Goal: Contribute content: Contribute content

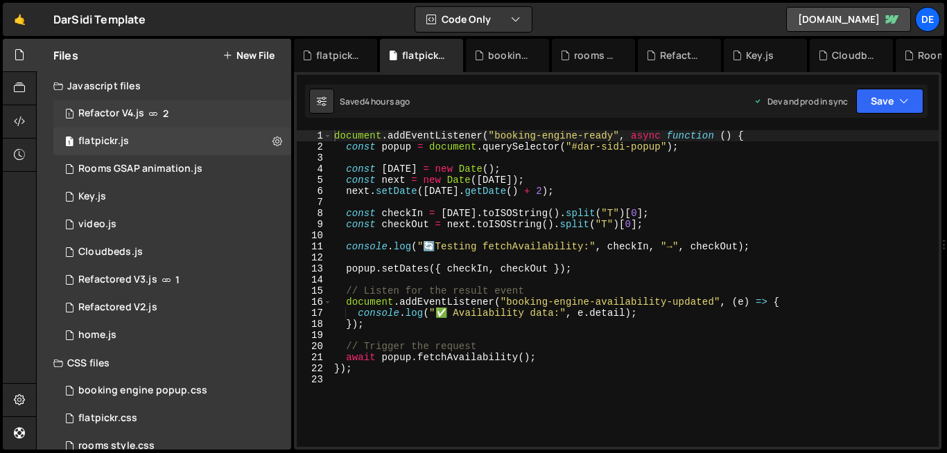
click at [160, 111] on div "1 Refactor V4.js 2" at bounding box center [172, 114] width 238 height 28
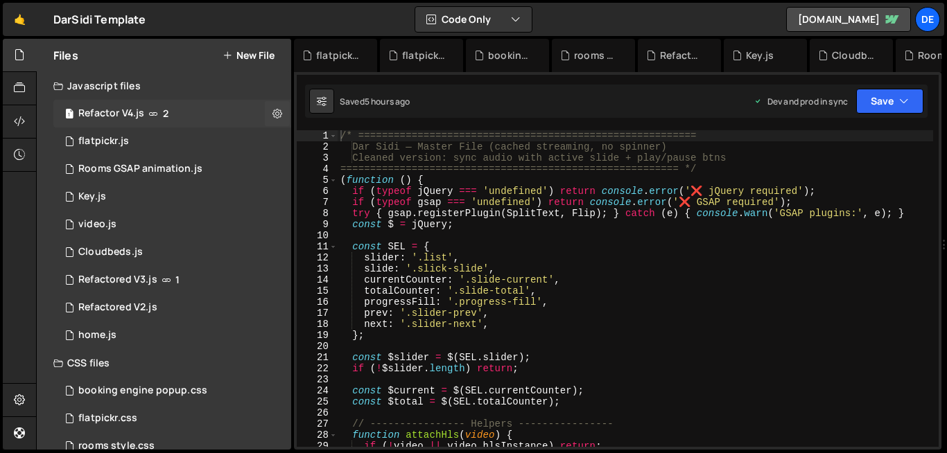
scroll to position [3118, 0]
click at [139, 168] on div "Rooms GSAP animation.js" at bounding box center [140, 169] width 124 height 12
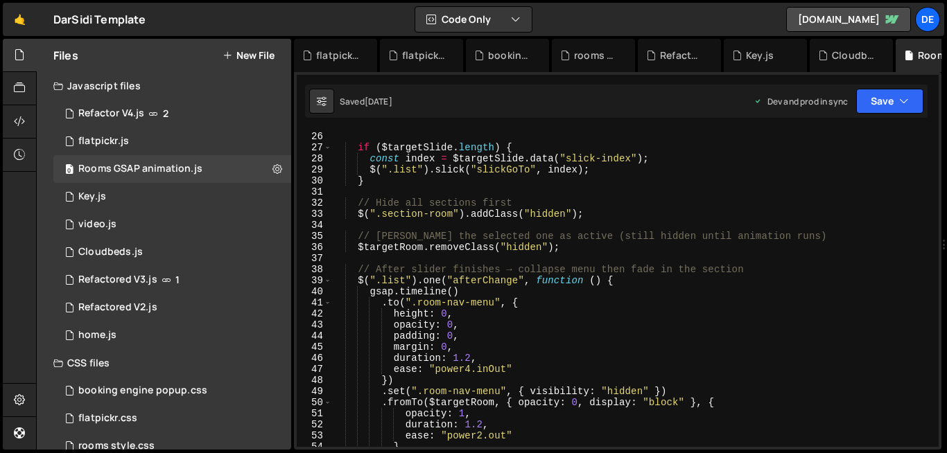
scroll to position [0, 0]
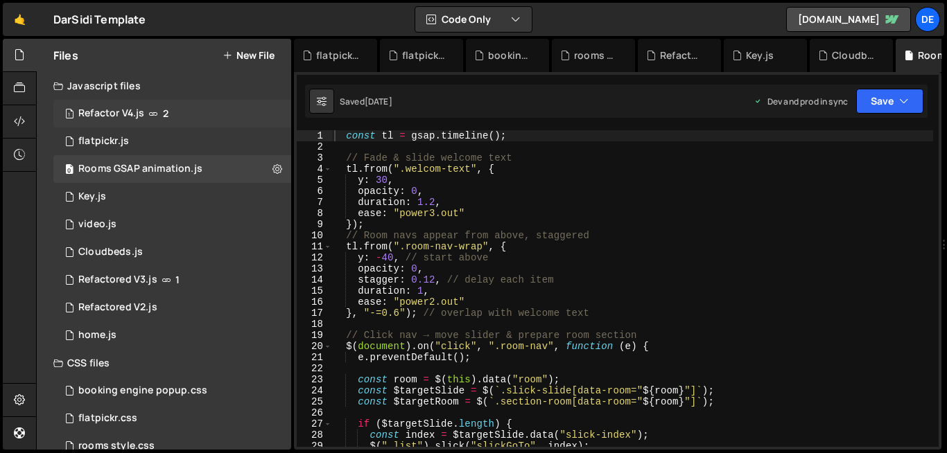
click at [151, 114] on icon at bounding box center [153, 113] width 10 height 11
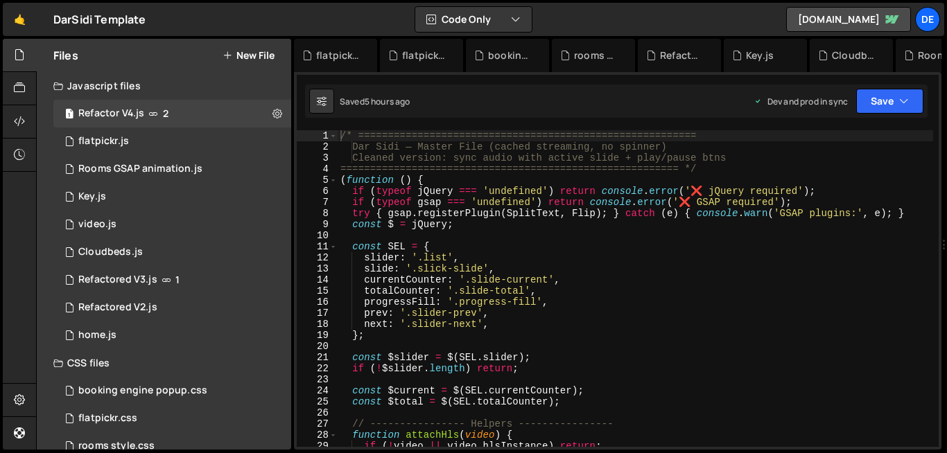
scroll to position [3118, 0]
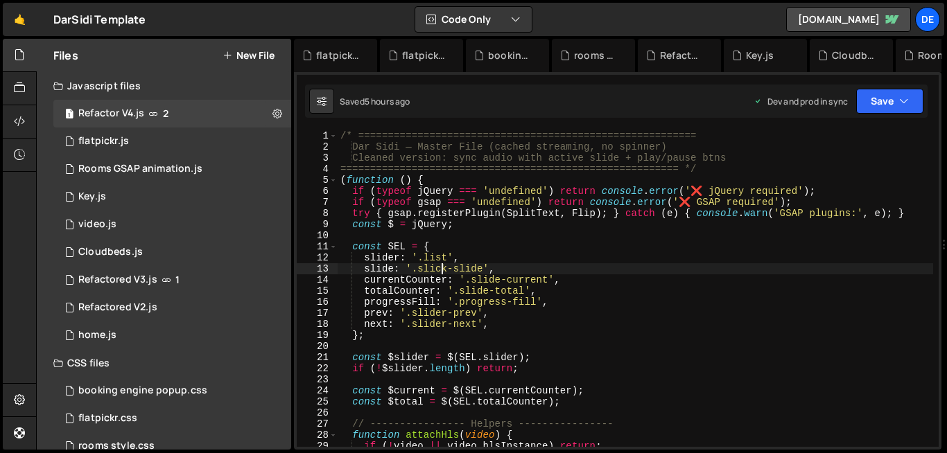
click at [441, 269] on div "/* ========================================================= Dar Sidi — Master …" at bounding box center [634, 299] width 595 height 339
type textarea "});"
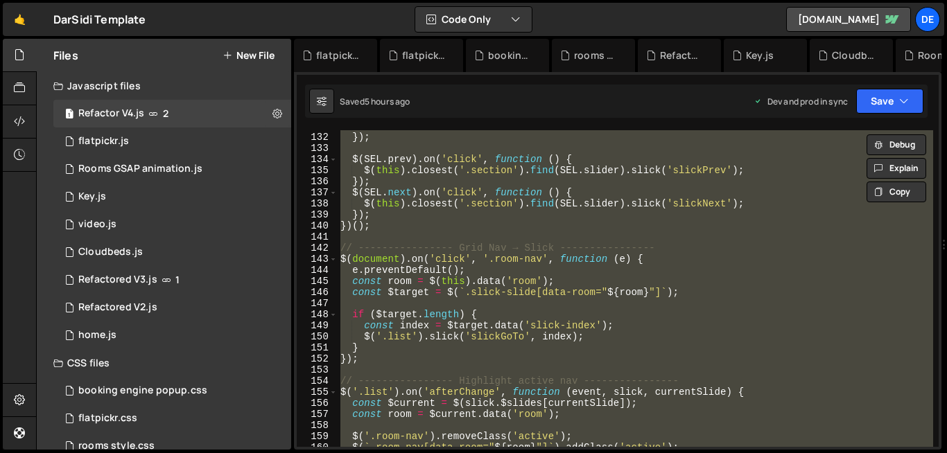
scroll to position [1854, 0]
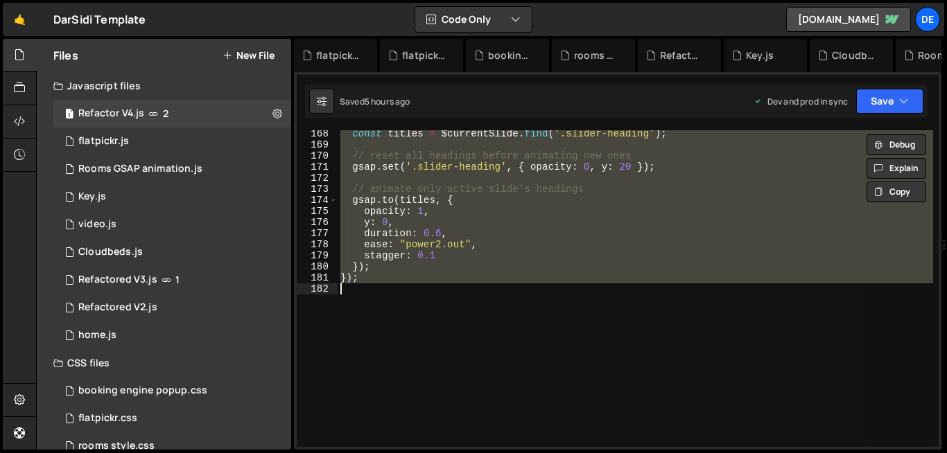
click at [466, 318] on div "const titles = $currentSlide . find ( '.slider-heading' ) ; // reset all headin…" at bounding box center [634, 288] width 595 height 317
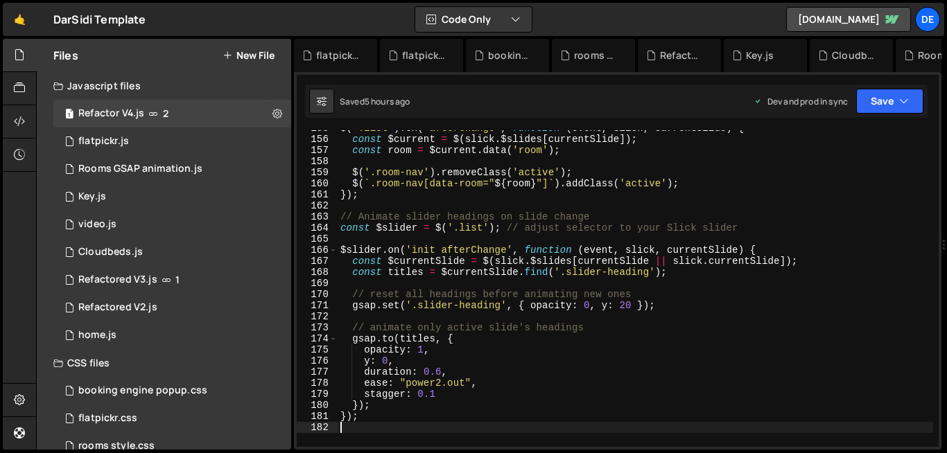
scroll to position [1716, 0]
click at [343, 218] on div "155 156 157 158 159 160 161 162 163 164 165 166 167 168 169 170 171 172 173 174…" at bounding box center [618, 288] width 642 height 317
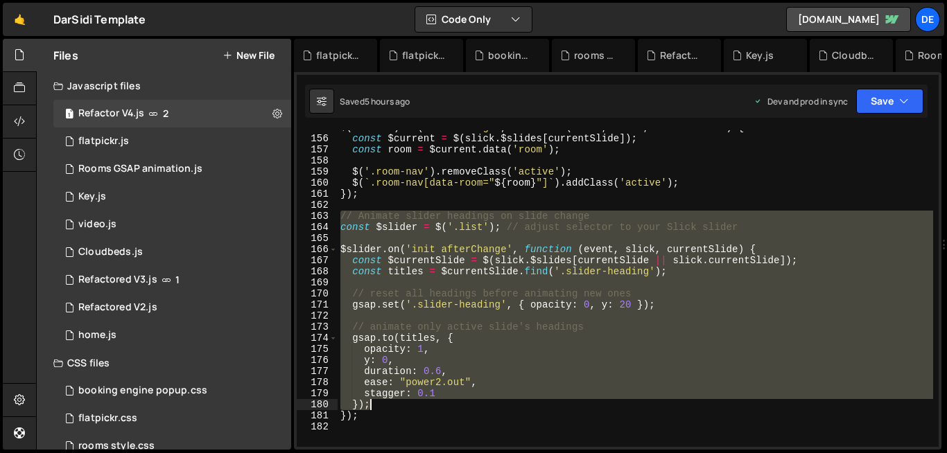
drag, startPoint x: 342, startPoint y: 216, endPoint x: 375, endPoint y: 401, distance: 188.0
click at [375, 401] on div "$ ( '.list' ) . on ( 'afterChange' , function ( event , slick , currentSlide ) …" at bounding box center [634, 291] width 595 height 339
click at [371, 416] on div "$ ( '.list' ) . on ( 'afterChange' , function ( event , slick , currentSlide ) …" at bounding box center [634, 291] width 595 height 339
type textarea "}); });"
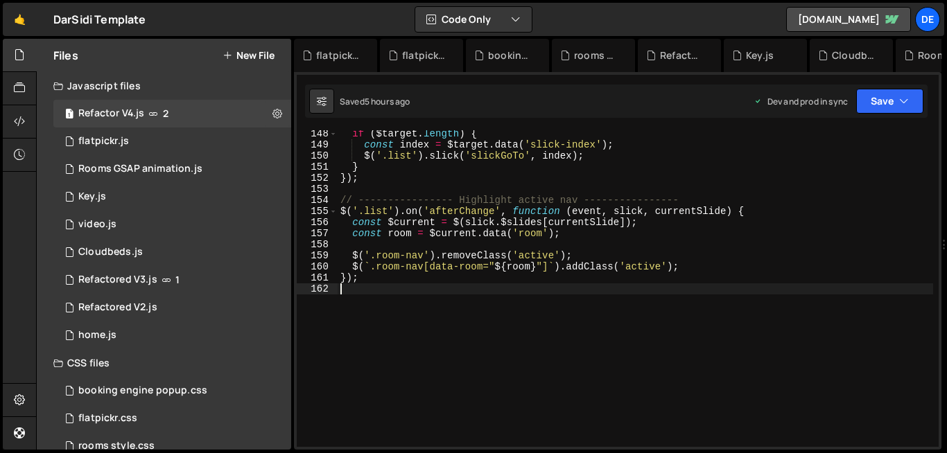
scroll to position [1633, 0]
click at [482, 367] on div "if ( $target . length ) { const index = $target . data ( 'slick-index' ) ; $ ( …" at bounding box center [634, 297] width 595 height 339
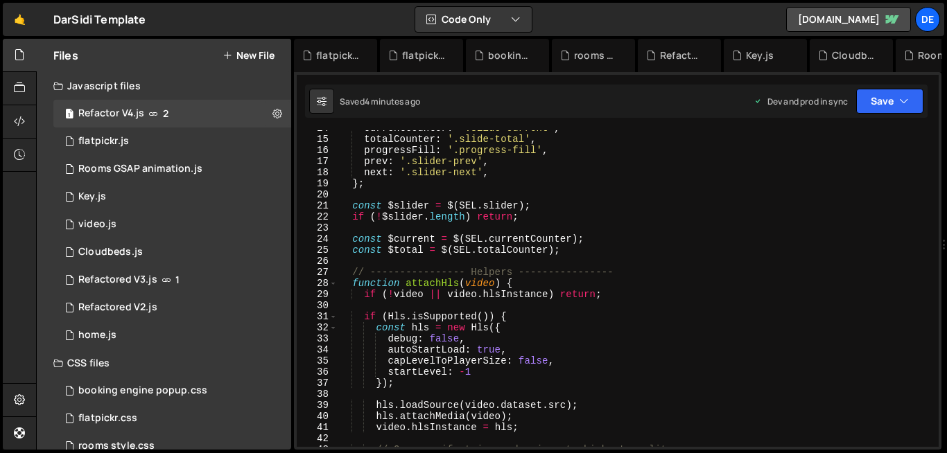
scroll to position [152, 0]
click at [550, 358] on div "currentCounter : '.slide-current' , totalCounter : '.slide-total' , progressFil…" at bounding box center [634, 292] width 595 height 339
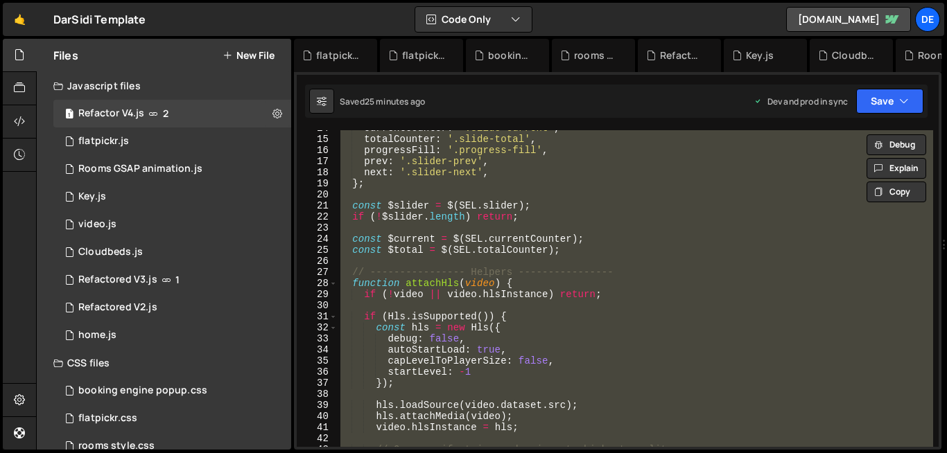
click at [444, 333] on div "currentCounter : '.slide-current' , totalCounter : '.slide-total' , progressFil…" at bounding box center [634, 288] width 595 height 317
type textarea "const hls = new Hls({"
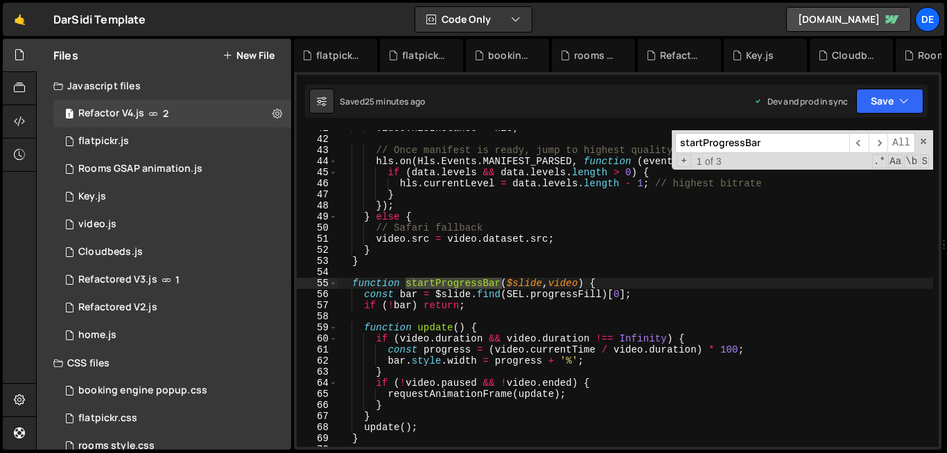
scroll to position [452, 0]
type input "startProgressBar"
click at [333, 281] on span at bounding box center [333, 283] width 8 height 11
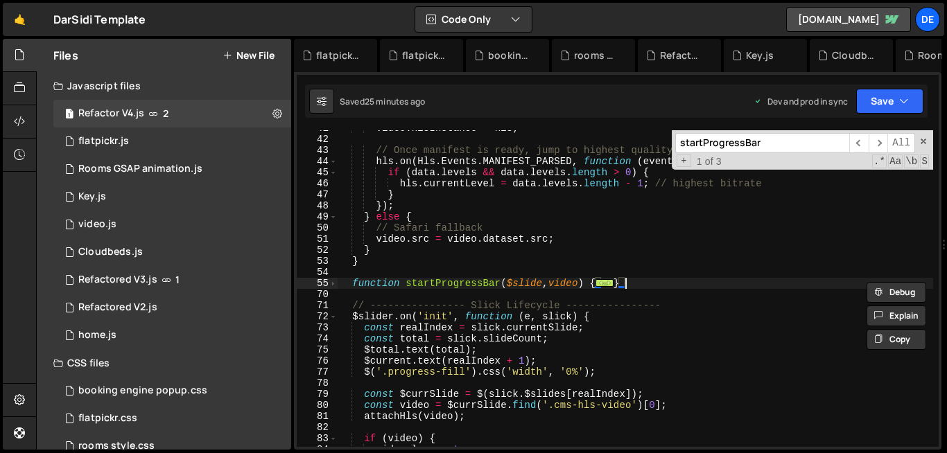
click at [645, 284] on div "video . hlsInstance = hls ; // Once manifest is ready, jump to highest quality …" at bounding box center [634, 292] width 595 height 339
type textarea "}"
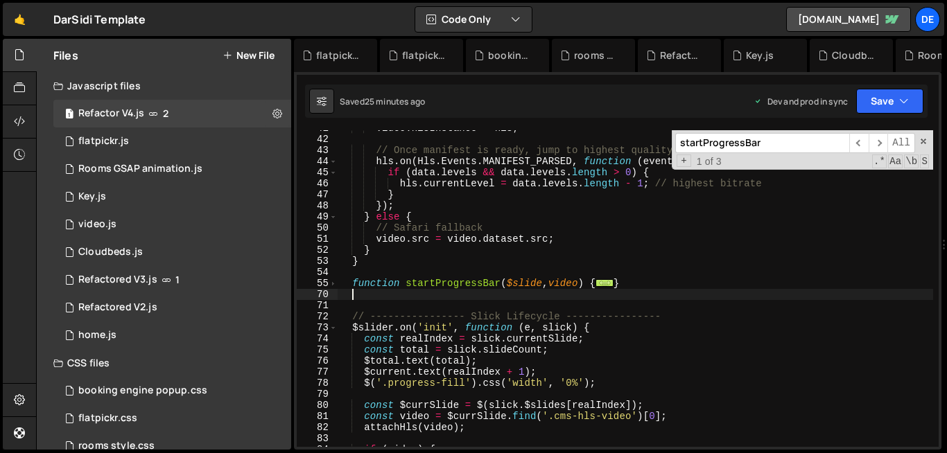
paste textarea
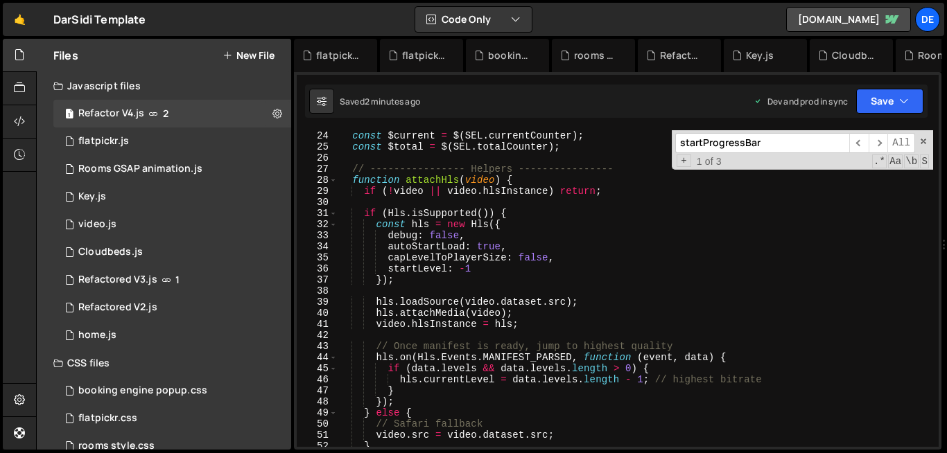
scroll to position [261, 0]
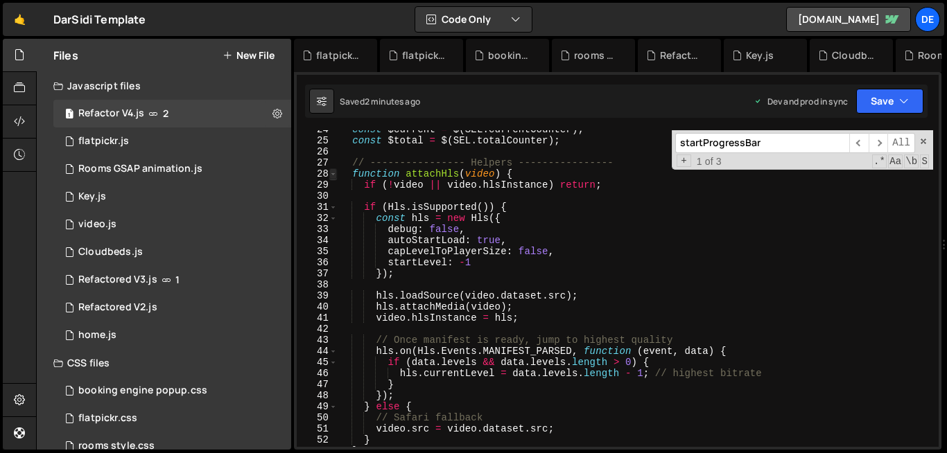
click at [333, 177] on span at bounding box center [333, 173] width 8 height 11
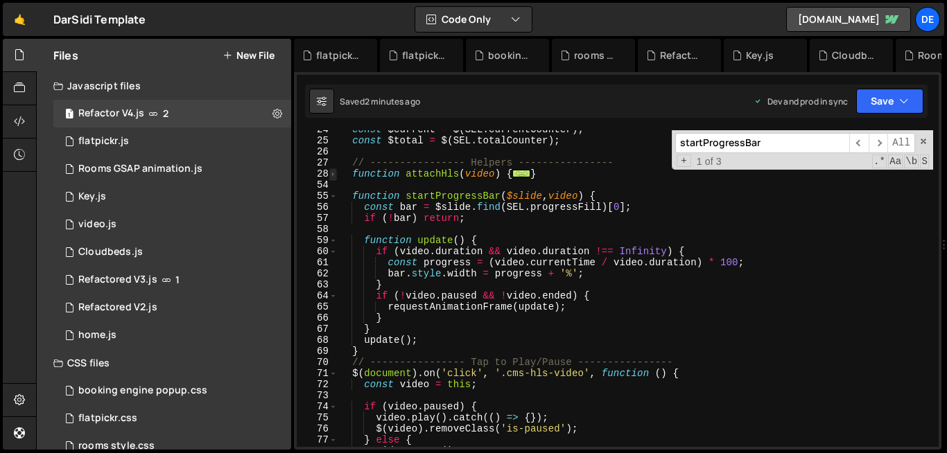
click at [333, 177] on span at bounding box center [333, 173] width 8 height 11
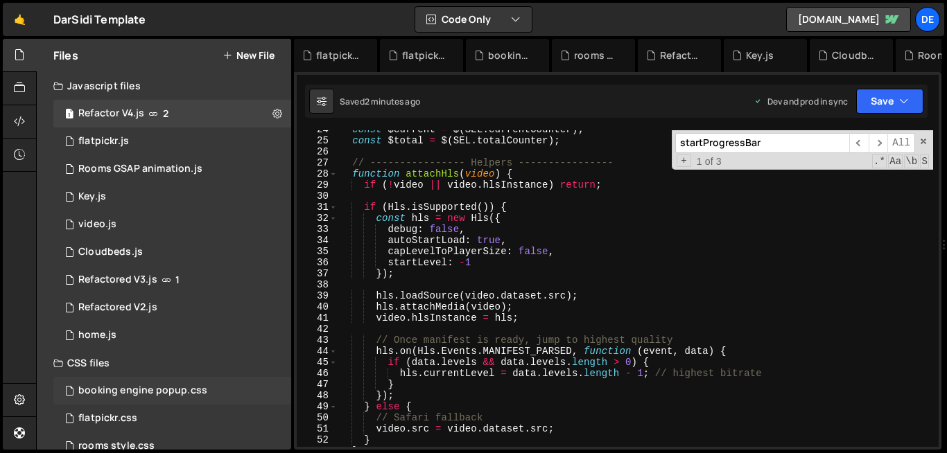
scroll to position [24, 0]
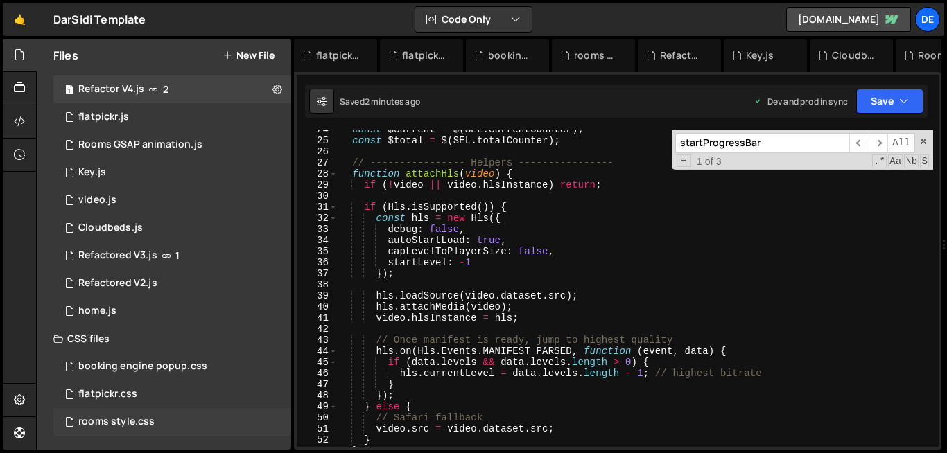
click at [142, 428] on div "rooms style.css" at bounding box center [116, 422] width 76 height 12
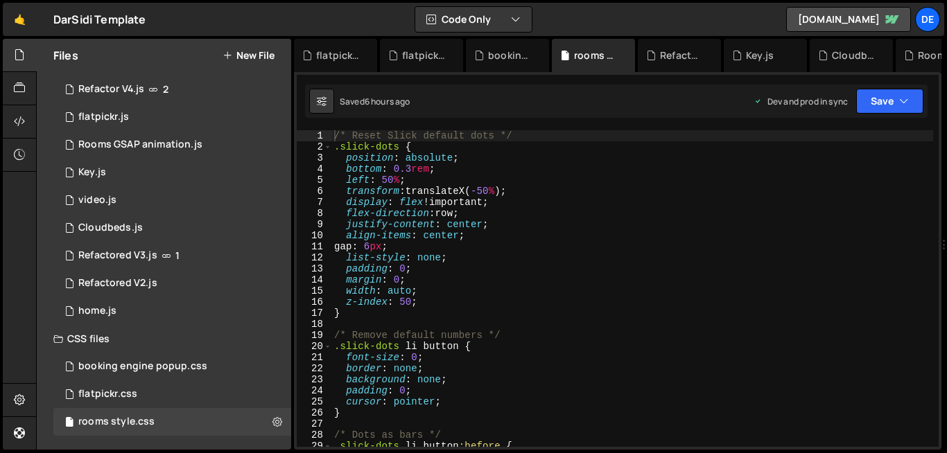
scroll to position [369, 0]
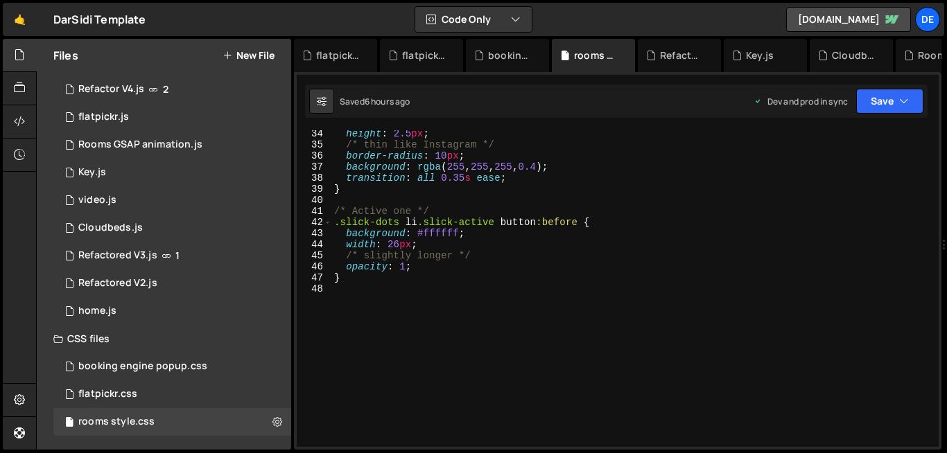
click at [365, 317] on div "height : 2.5 px ; /* thin like Instagram */ border-radius : 10 px ; background …" at bounding box center [631, 297] width 601 height 339
paste textarea "}"
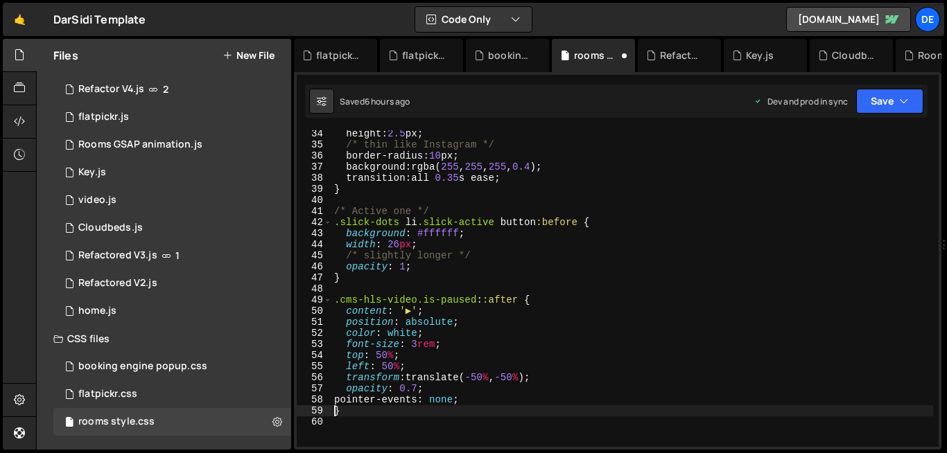
type textarea "}"
click at [383, 412] on div "height : 2.5 px ; /* thin like Instagram */ border-radius : 10 px ; background …" at bounding box center [631, 297] width 601 height 339
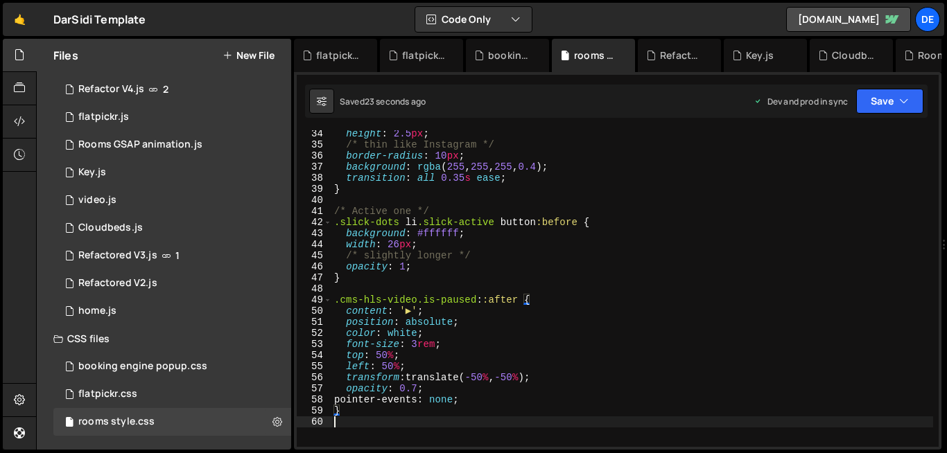
click at [412, 443] on div "height : 2.5 px ; /* thin like Instagram */ border-radius : 10 px ; background …" at bounding box center [631, 297] width 601 height 339
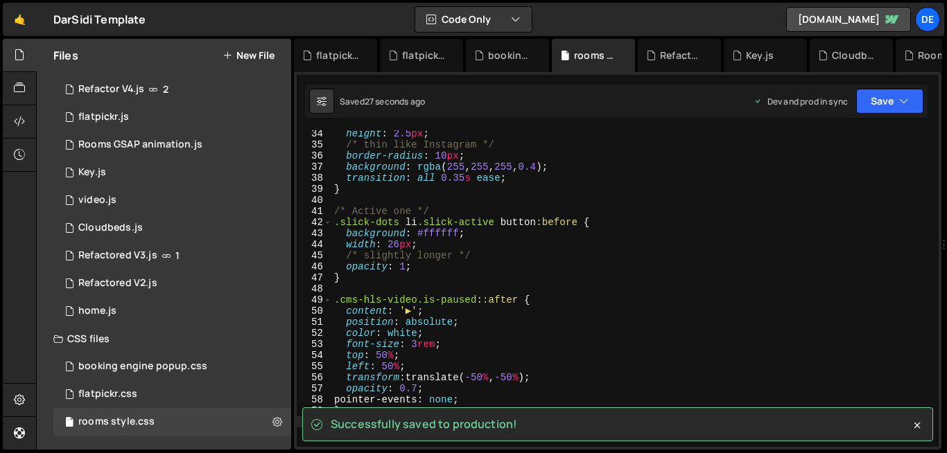
click at [482, 394] on div "height : 2.5 px ; /* thin like Instagram */ border-radius : 10 px ; background …" at bounding box center [631, 297] width 601 height 339
type textarea "pointer-events: none;"
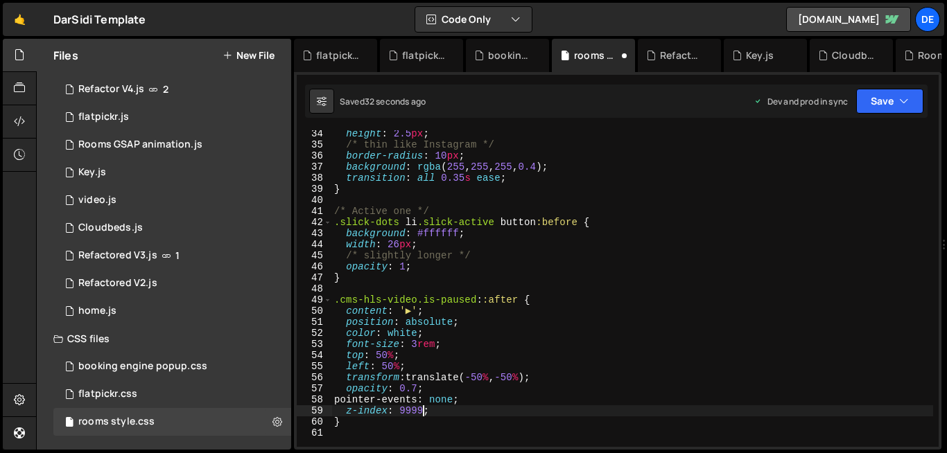
scroll to position [0, 6]
type textarea "z-index: 99999;"
click at [272, 425] on icon at bounding box center [277, 421] width 10 height 13
type input "rooms style"
radio input "false"
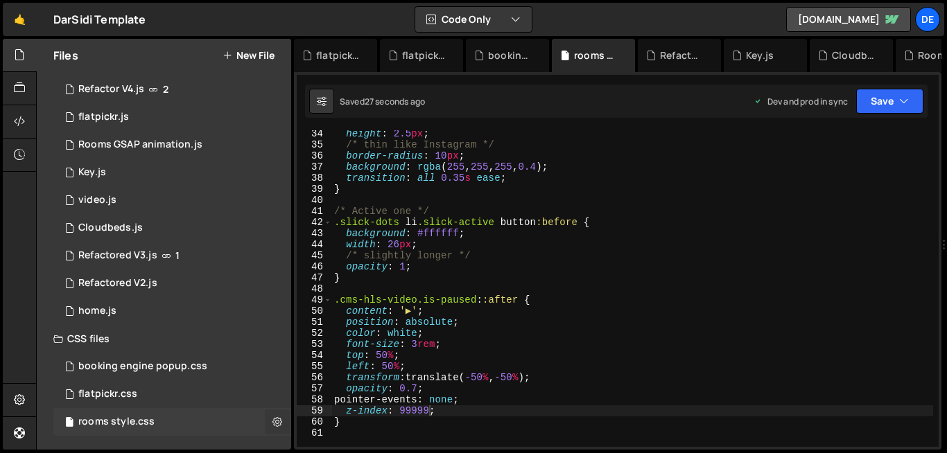
radio input "true"
checkbox input "true"
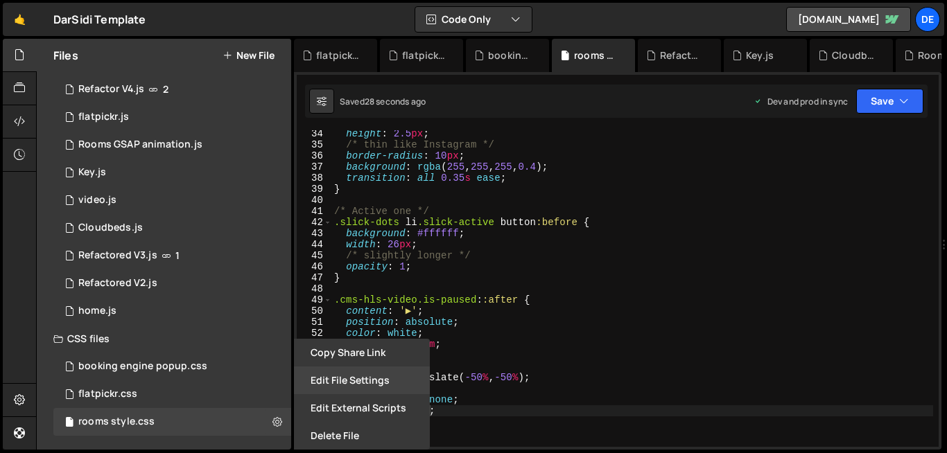
click at [350, 374] on button "Edit File Settings" at bounding box center [362, 381] width 136 height 28
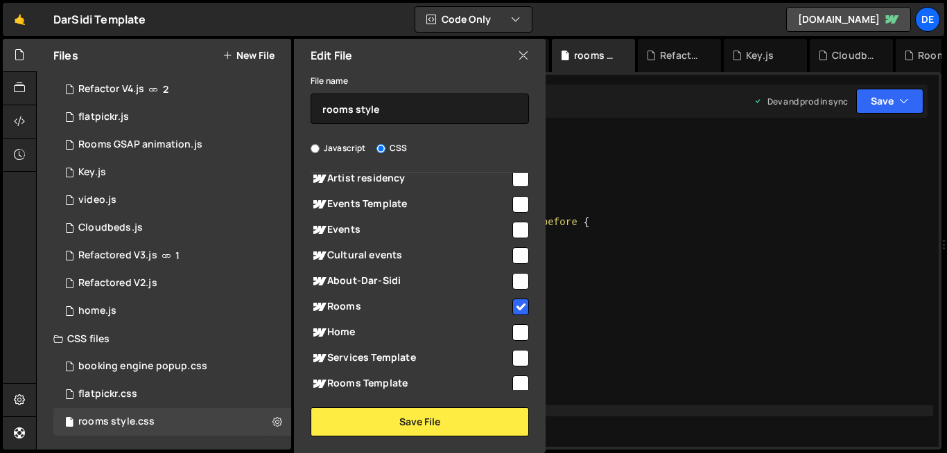
scroll to position [130, 0]
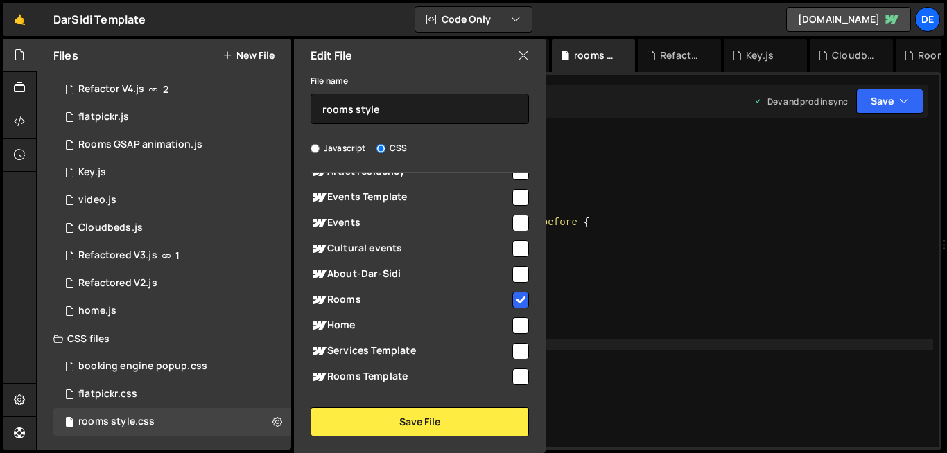
click at [610, 342] on div "height : 2.5 px ; /* thin like Instagram */ border-radius : 10 px ; background …" at bounding box center [631, 297] width 601 height 339
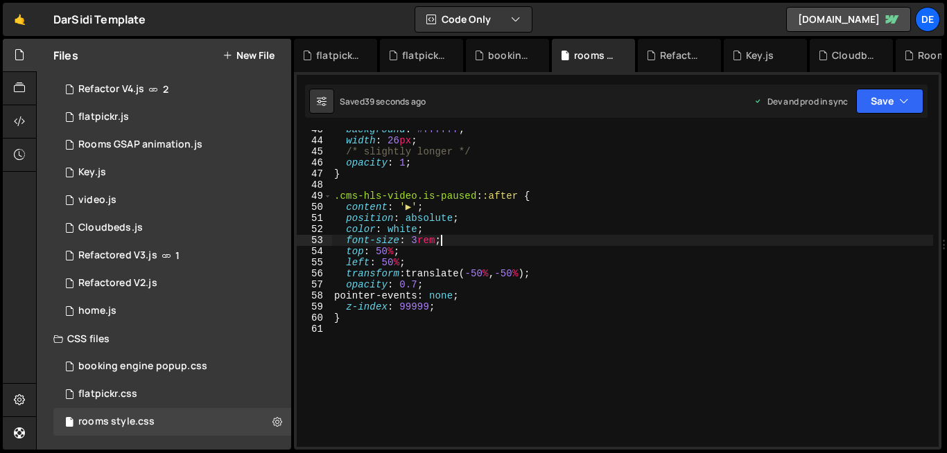
scroll to position [473, 0]
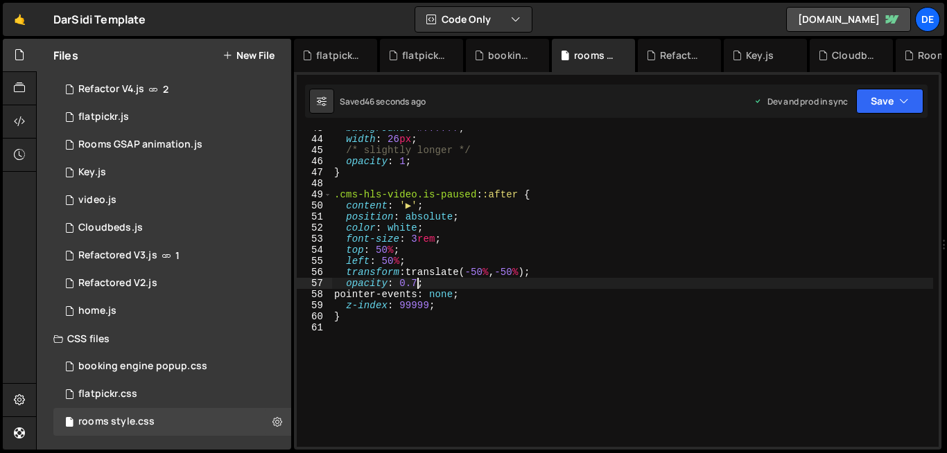
click at [415, 283] on div "background : #ffffff ; width : 26 px ; /* slightly longer */ opacity : 1 ; } .c…" at bounding box center [631, 292] width 601 height 339
type textarea "opacity: 1;"
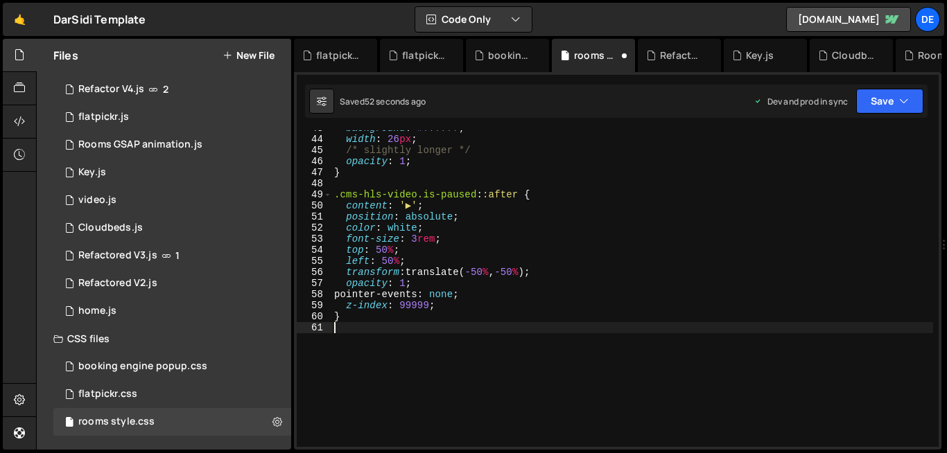
click at [471, 332] on div "background : #ffffff ; width : 26 px ; /* slightly longer */ opacity : 1 ; } .c…" at bounding box center [631, 292] width 601 height 339
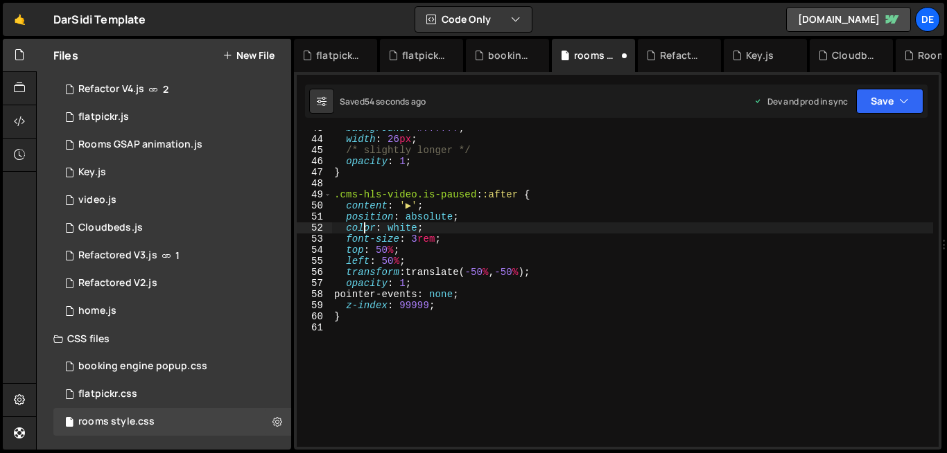
click at [363, 230] on div "background : #ffffff ; width : 26 px ; /* slightly longer */ opacity : 1 ; } .c…" at bounding box center [631, 292] width 601 height 339
drag, startPoint x: 388, startPoint y: 229, endPoint x: 416, endPoint y: 229, distance: 28.4
click at [416, 229] on div "background : #ffffff ; width : 26 px ; /* slightly longer */ opacity : 1 ; } .c…" at bounding box center [631, 292] width 601 height 339
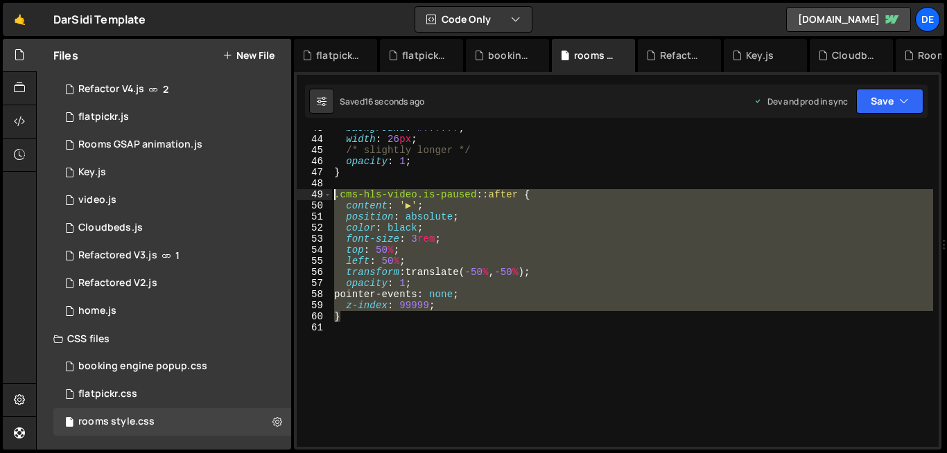
drag, startPoint x: 364, startPoint y: 322, endPoint x: 318, endPoint y: 195, distance: 134.2
click at [318, 195] on div "color: black; 43 44 45 46 47 48 49 50 51 52 53 54 55 56 57 58 59 60 61 backgrou…" at bounding box center [618, 288] width 642 height 317
click at [447, 212] on div "background : #ffffff ; width : 26 px ; /* slightly longer */ opacity : 1 ; } .c…" at bounding box center [631, 288] width 601 height 317
type textarea "position: absolute;"
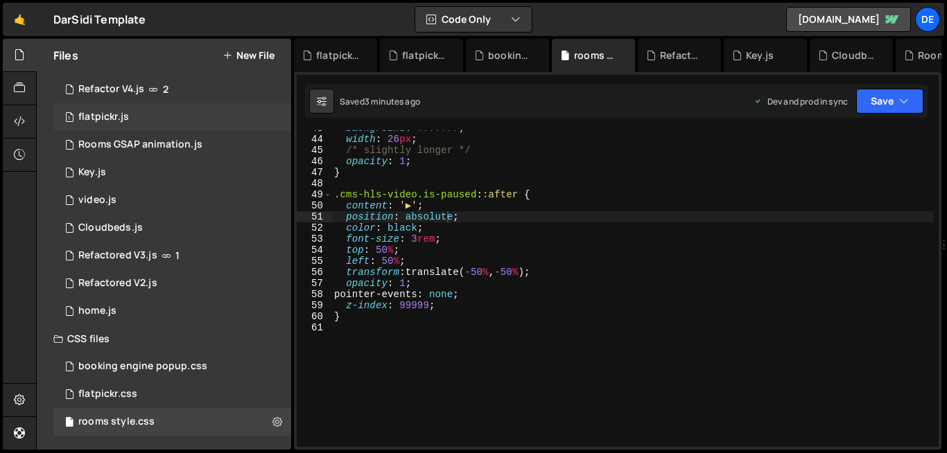
click at [143, 103] on div "1 flatpickr.js 0" at bounding box center [172, 117] width 238 height 28
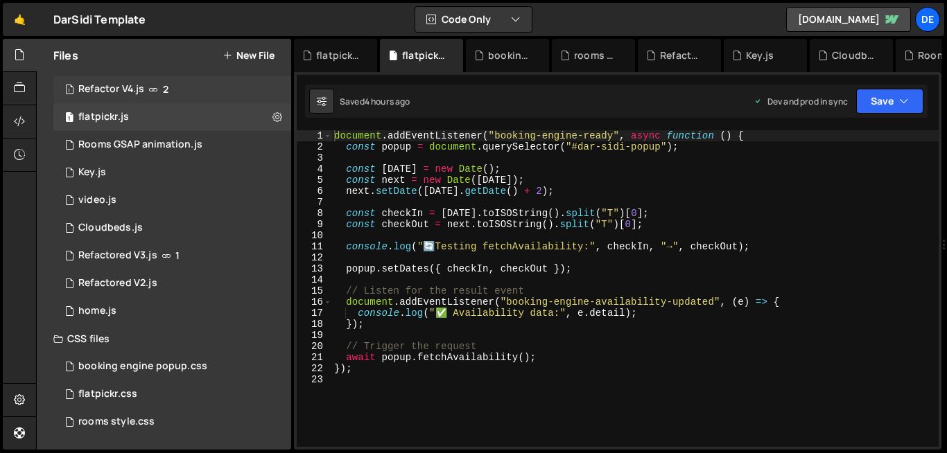
click at [139, 76] on div "1 Refactor V4.js 2" at bounding box center [172, 90] width 238 height 28
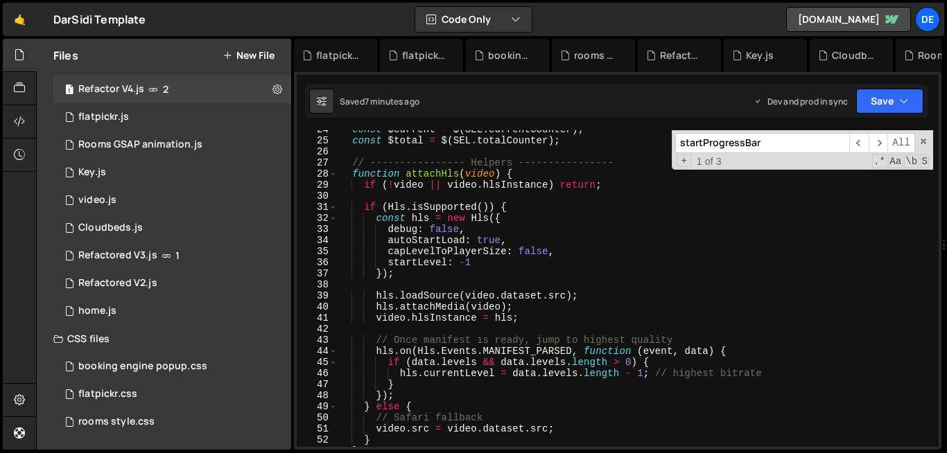
type textarea "startLevel: -1"
click at [480, 260] on div "const $current = $ ( SEL . currentCounter ) ; const $total = $ ( SEL . totalCou…" at bounding box center [634, 293] width 595 height 339
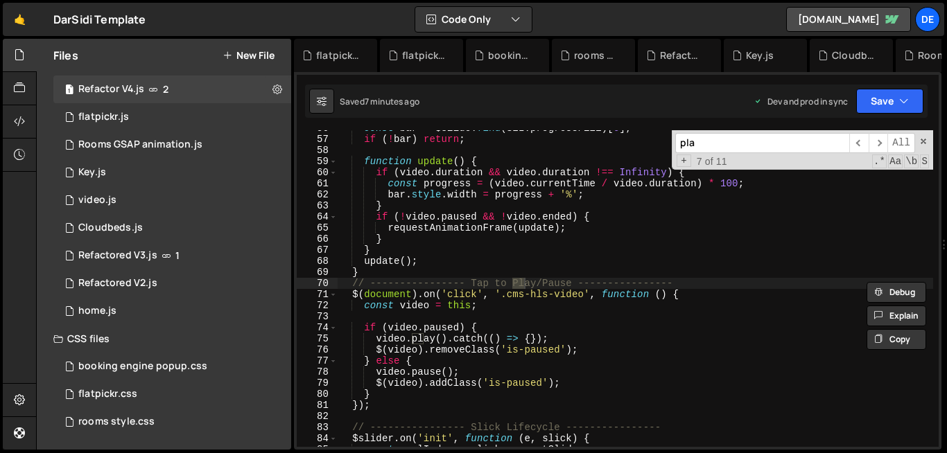
scroll to position [618, 0]
type input "pla"
click at [331, 299] on span at bounding box center [333, 294] width 8 height 11
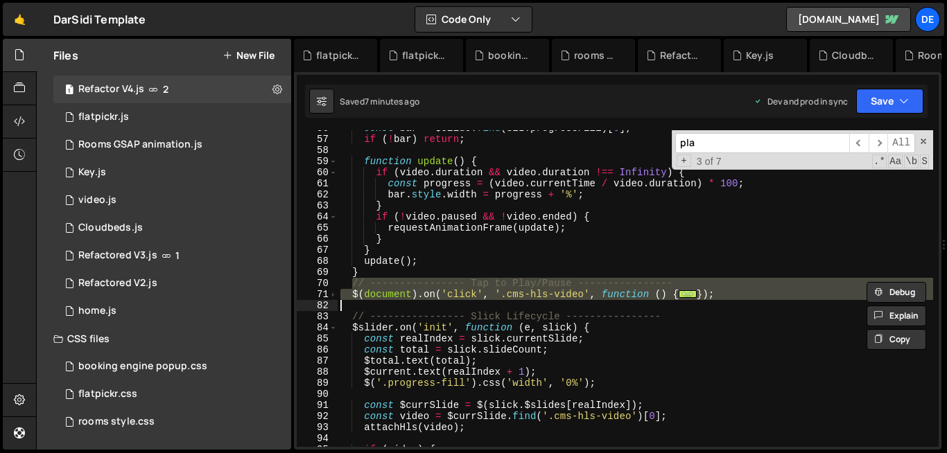
drag, startPoint x: 349, startPoint y: 282, endPoint x: 348, endPoint y: 306, distance: 24.3
click at [348, 306] on div "const bar = $slide . find ( SEL . progressFill ) [ 0 ] ; if ( ! bar ) return ; …" at bounding box center [634, 292] width 595 height 339
type textarea "});"
paste textarea
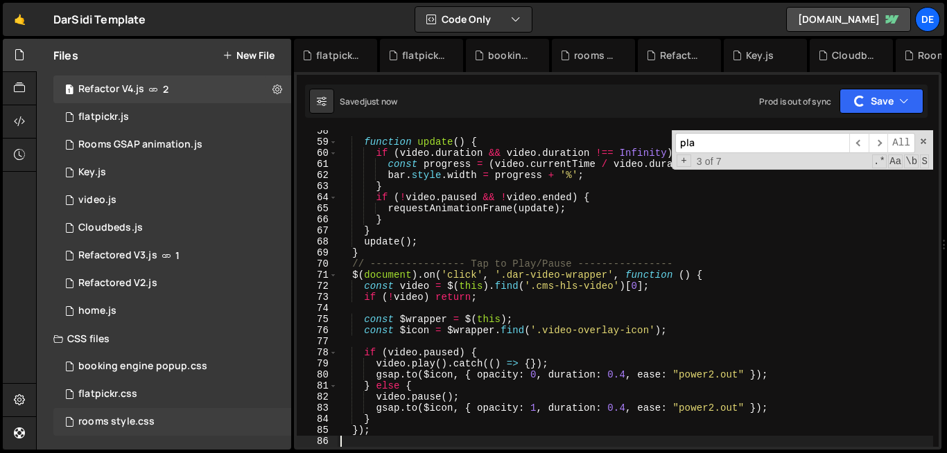
click at [123, 423] on div "rooms style.css" at bounding box center [116, 422] width 76 height 12
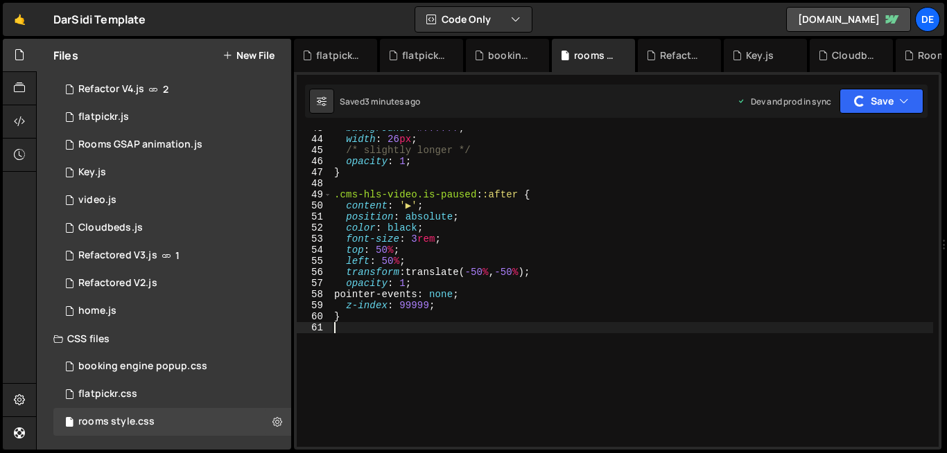
scroll to position [0, 0]
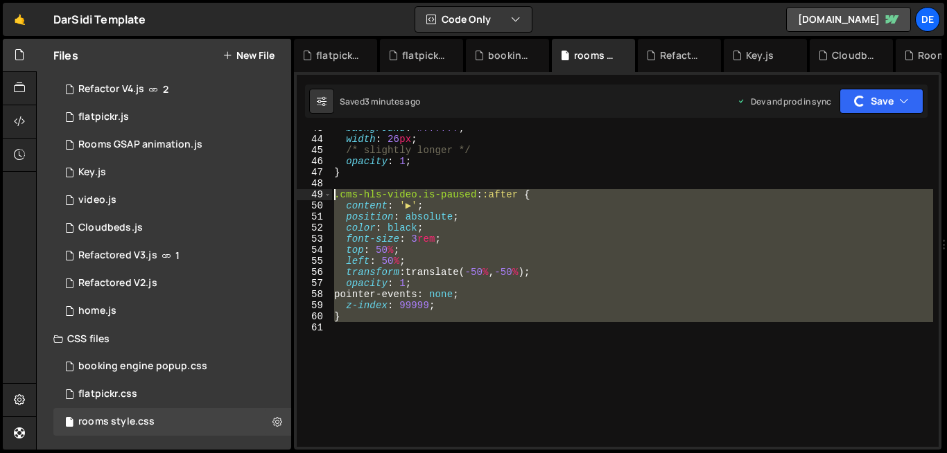
drag, startPoint x: 394, startPoint y: 331, endPoint x: 319, endPoint y: 191, distance: 158.4
click at [319, 191] on div "43 44 45 46 47 48 49 50 51 52 53 54 55 56 57 58 59 60 61 background : #ffffff ;…" at bounding box center [618, 288] width 642 height 317
type textarea ".cms-hls-video.is-paused::after { content: '▶';"
paste textarea
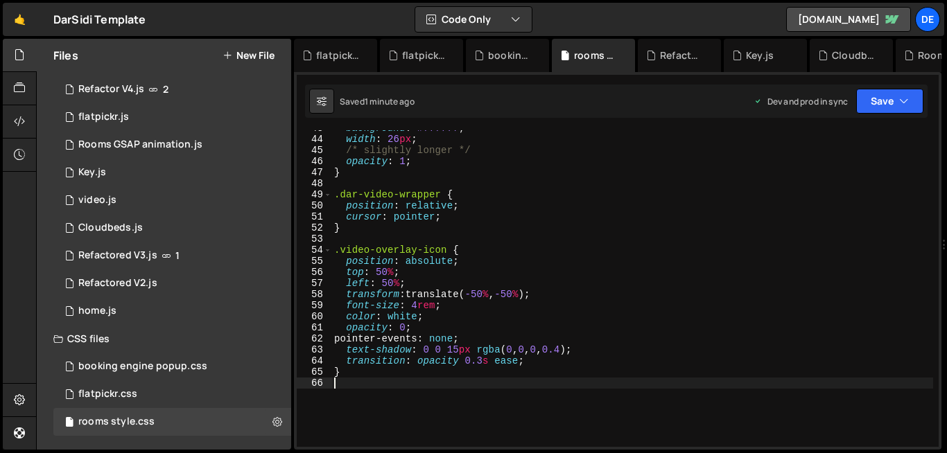
click at [543, 363] on div "background : #ffffff ; width : 26 px ; /* slightly longer */ opacity : 1 ; } .d…" at bounding box center [631, 292] width 601 height 339
type textarea "transition: opacity 0.3s ease;"
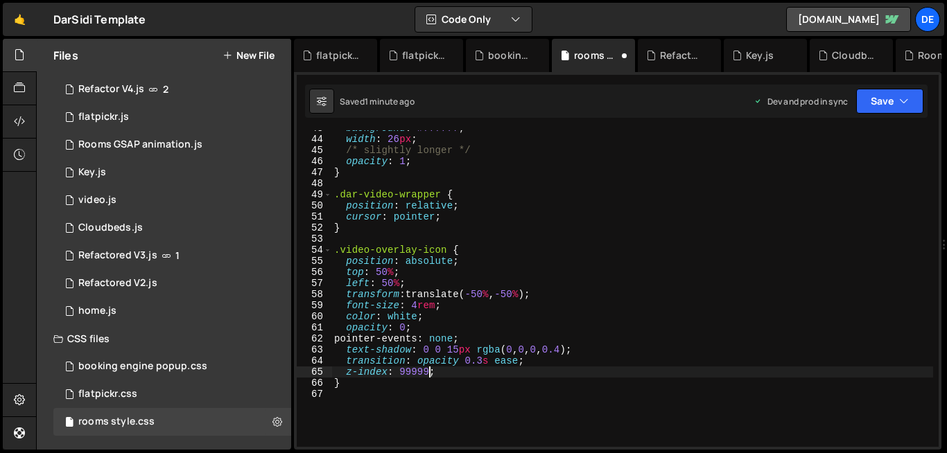
scroll to position [0, 6]
click at [543, 363] on div "background : #ffffff ; width : 26 px ; /* slightly longer */ opacity : 1 ; } .d…" at bounding box center [631, 292] width 601 height 339
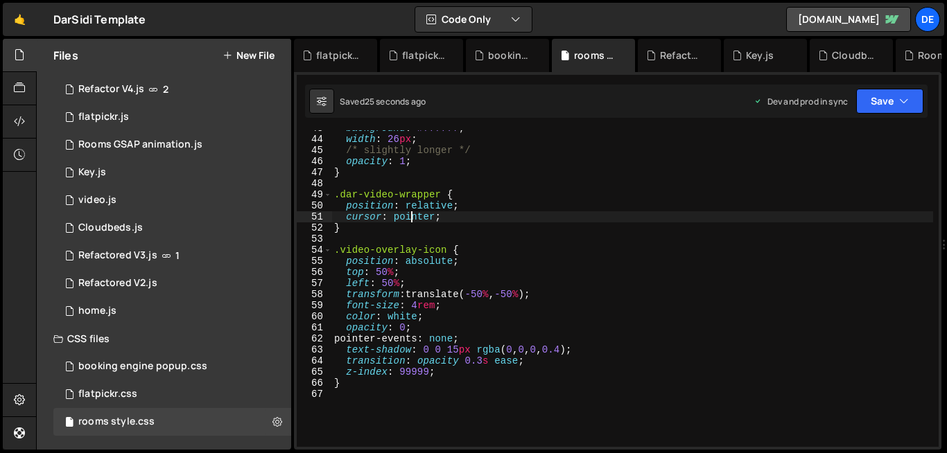
click at [412, 222] on div "background : #ffffff ; width : 26 px ; /* slightly longer */ opacity : 1 ; } .d…" at bounding box center [631, 292] width 601 height 339
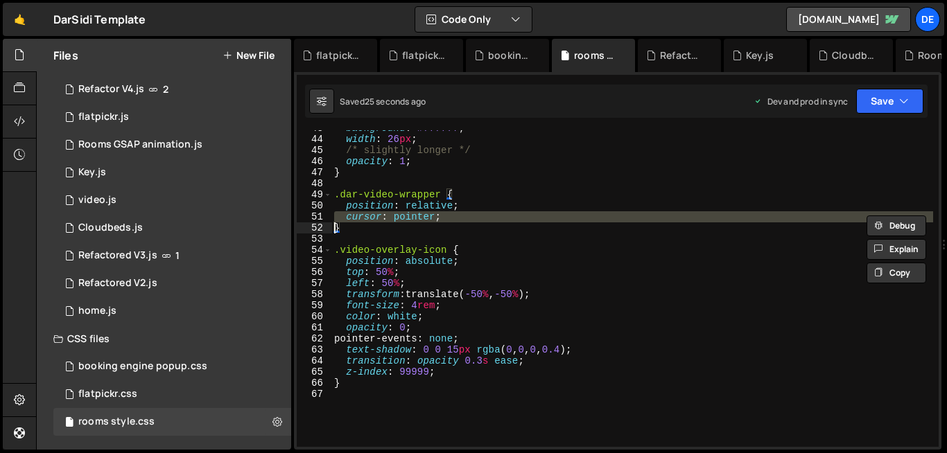
click at [412, 222] on div "background : #ffffff ; width : 26 px ; /* slightly longer */ opacity : 1 ; } .d…" at bounding box center [631, 292] width 601 height 339
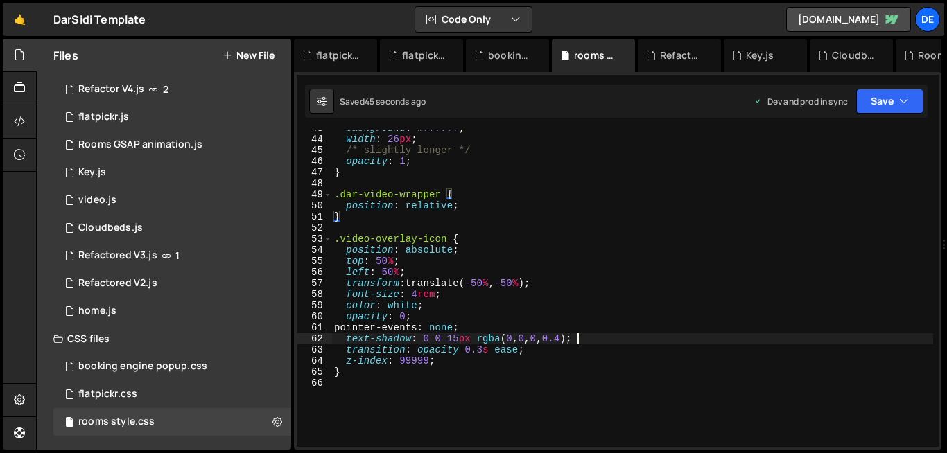
click at [577, 340] on div "background : #ffffff ; width : 26 px ; /* slightly longer */ opacity : 1 ; } .d…" at bounding box center [631, 292] width 601 height 339
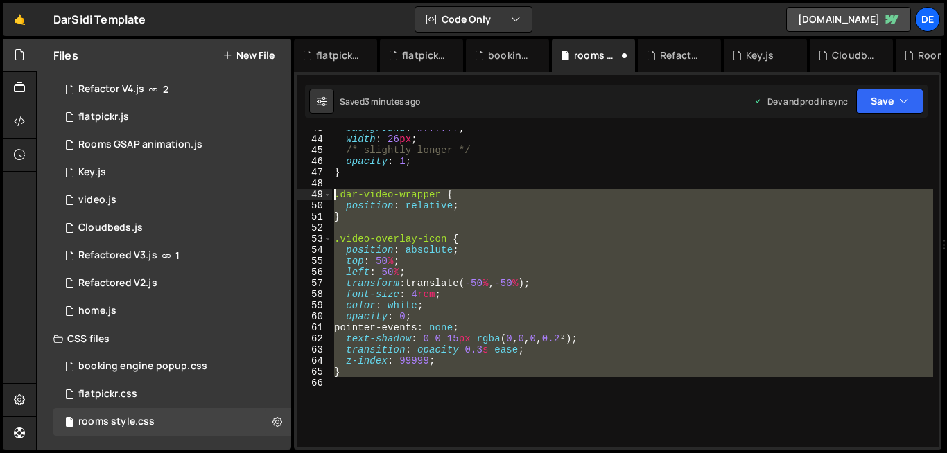
drag, startPoint x: 399, startPoint y: 380, endPoint x: 323, endPoint y: 193, distance: 201.4
click at [323, 193] on div "text-shadow: 0 0 15px rgba(0, 0, 0, 0.2²); 43 44 45 46 47 48 49 50 51 52 53 54 …" at bounding box center [618, 288] width 642 height 317
type textarea ".dar-video-wrapper { position: relative;"
paste textarea
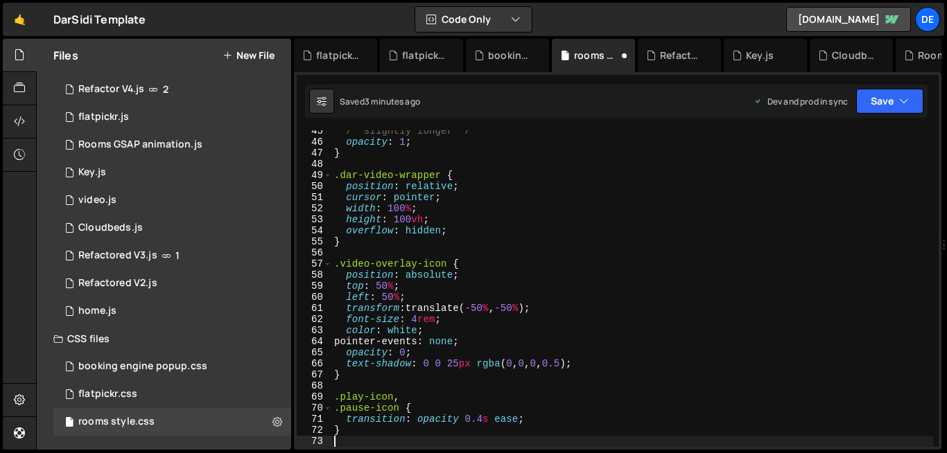
scroll to position [493, 0]
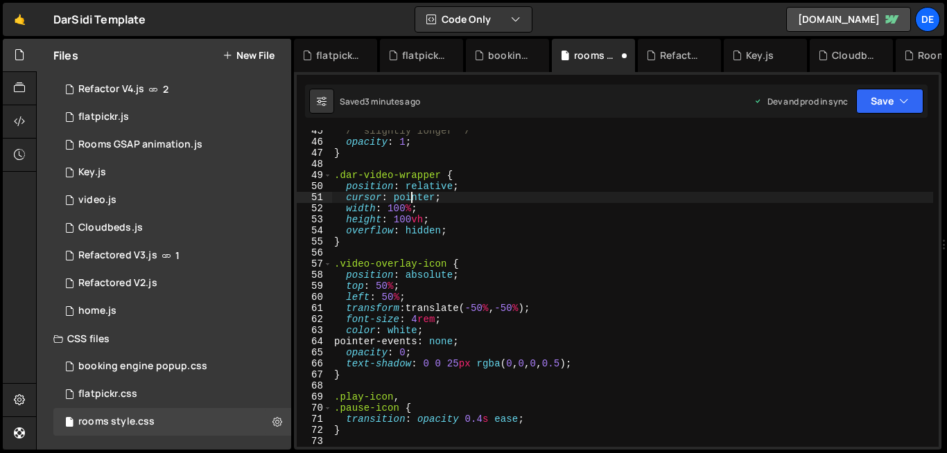
click at [412, 197] on div "/* slightly longer */ opacity : 1 ; } .dar-video-wrapper { position : relative …" at bounding box center [631, 294] width 601 height 339
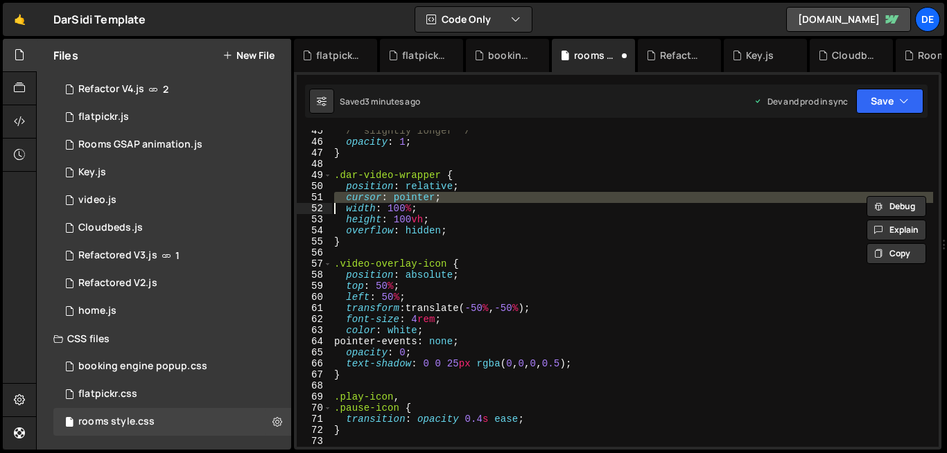
type textarea "width: 100%;"
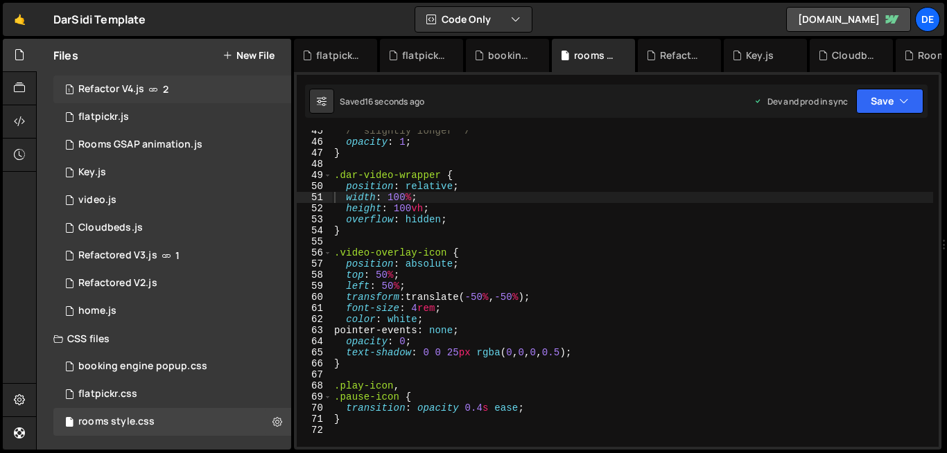
click at [109, 90] on div "Refactor V4.js" at bounding box center [111, 89] width 66 height 12
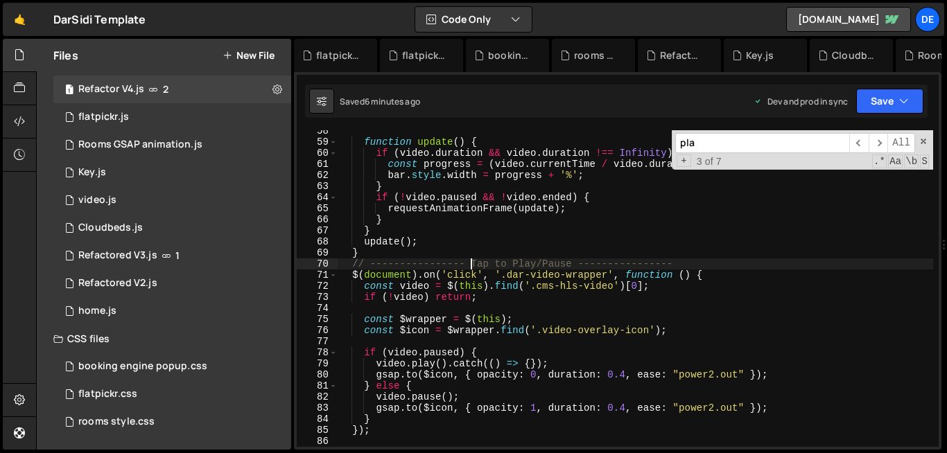
scroll to position [3118, 0]
click at [472, 268] on div "function update ( ) { if ( video . duration && video . duration !== Infinity ) …" at bounding box center [634, 294] width 595 height 339
click at [331, 276] on span at bounding box center [333, 275] width 8 height 11
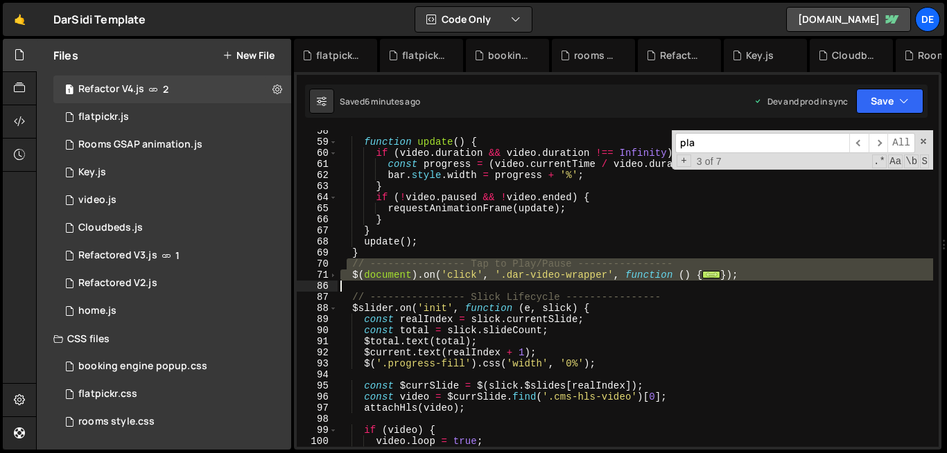
drag, startPoint x: 344, startPoint y: 265, endPoint x: 340, endPoint y: 290, distance: 24.6
click at [340, 290] on div "function update ( ) { if ( video . duration && video . duration !== Infinity ) …" at bounding box center [634, 294] width 595 height 339
type textarea "});"
paste textarea
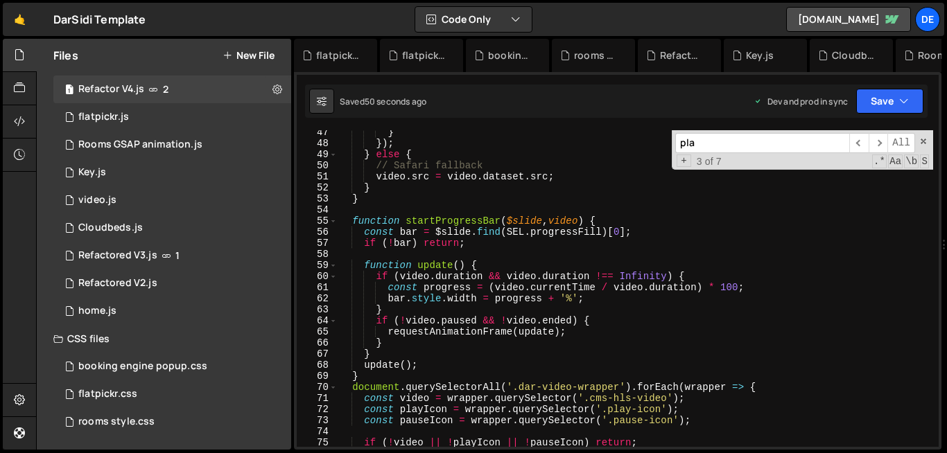
scroll to position [512, 0]
click at [333, 389] on span at bounding box center [333, 388] width 8 height 11
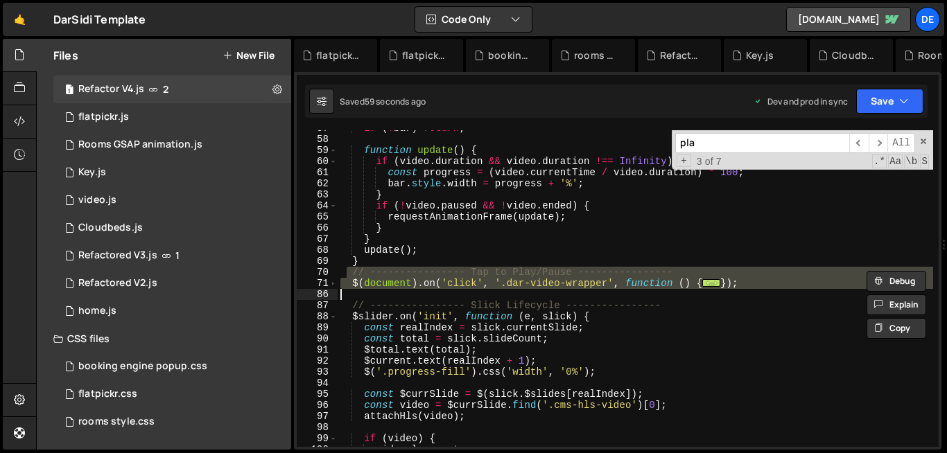
scroll to position [629, 0]
click at [408, 284] on div "if ( ! bar ) return ; function update ( ) { if ( video . duration && video . du…" at bounding box center [634, 288] width 595 height 317
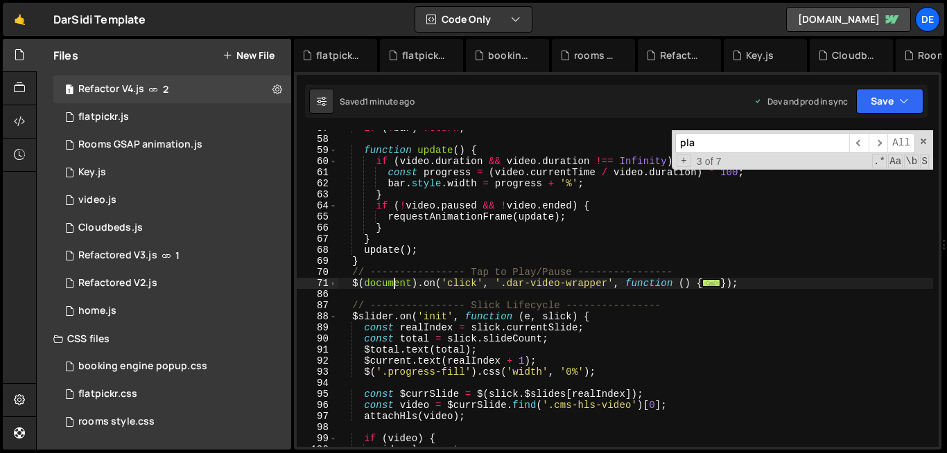
click at [392, 283] on div "if ( ! bar ) return ; function update ( ) { if ( video . duration && video . du…" at bounding box center [634, 292] width 595 height 339
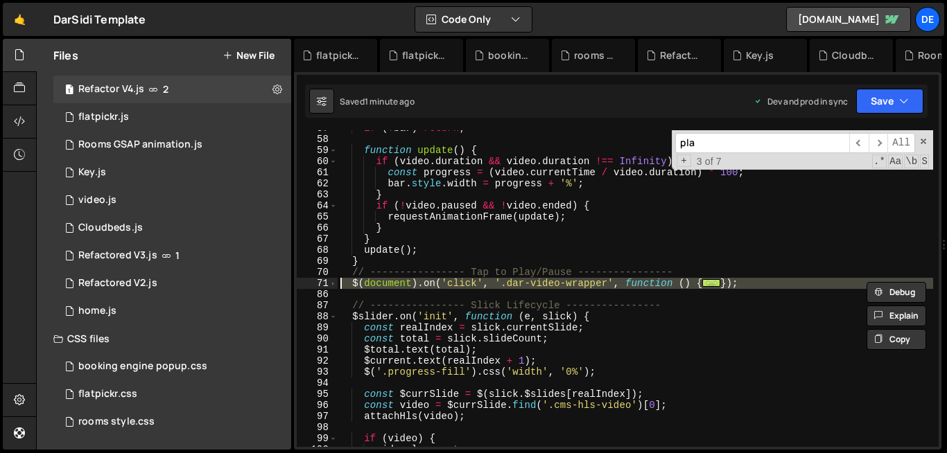
click at [392, 283] on div "if ( ! bar ) return ; function update ( ) { if ( video . duration && video . du…" at bounding box center [634, 292] width 595 height 339
type textarea "$(document).on('click', '.dar-video-wrapper', function () { const video = $(thi…"
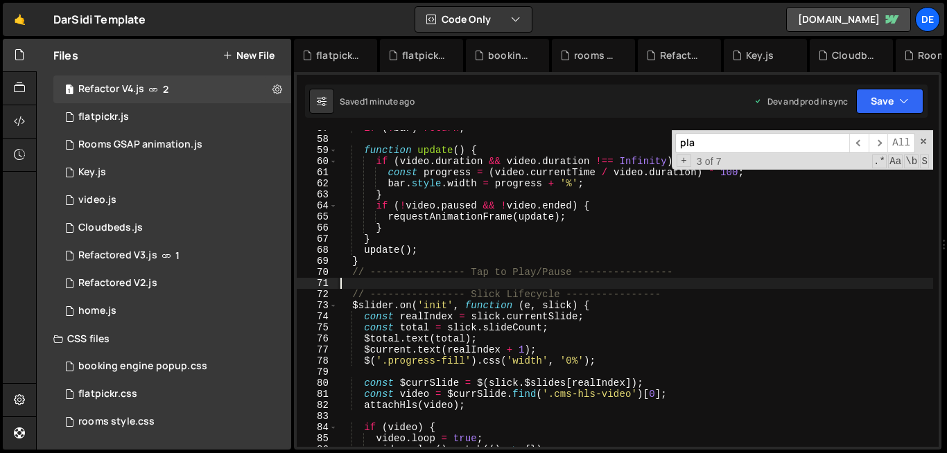
paste textarea "});"
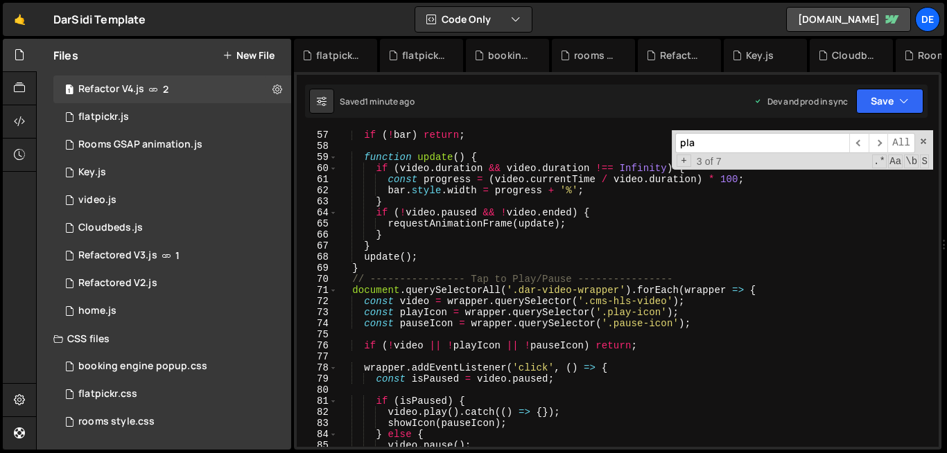
scroll to position [617, 0]
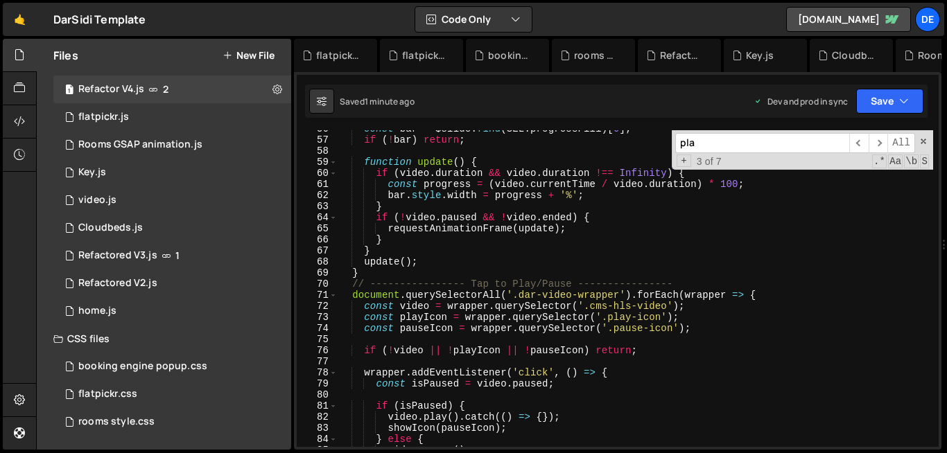
click at [337, 295] on div "71" at bounding box center [317, 295] width 41 height 11
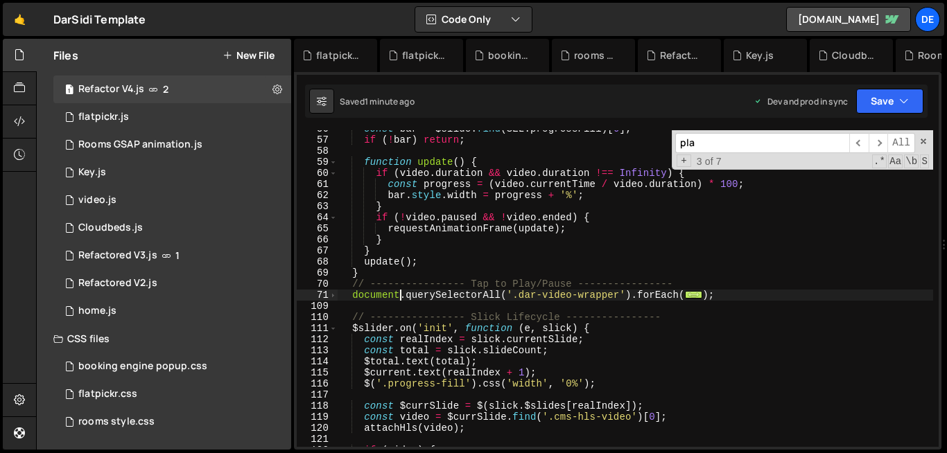
click at [398, 298] on div "const bar = $slide . find ( SEL . progressFill ) [ 0 ] ; if ( ! bar ) return ; …" at bounding box center [634, 292] width 595 height 339
type textarea "document.querySelectorAll('.dar-video-wrapper').forEach(wrapper => { const vide…"
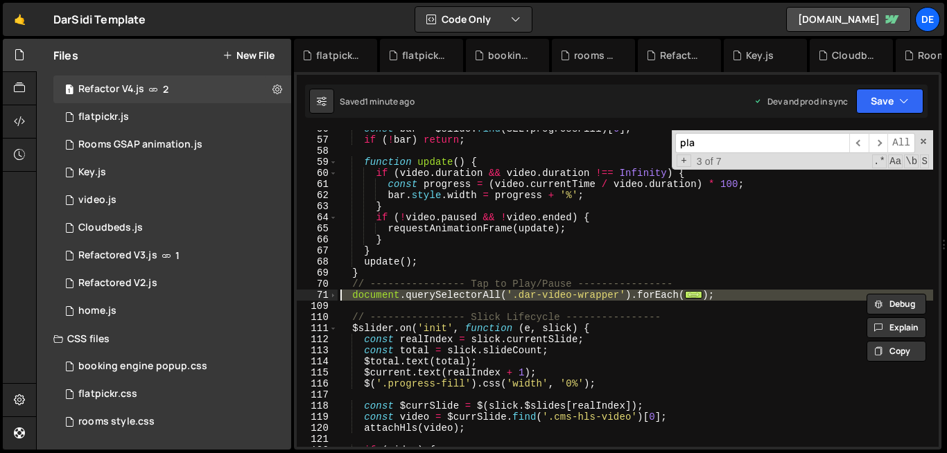
paste textarea
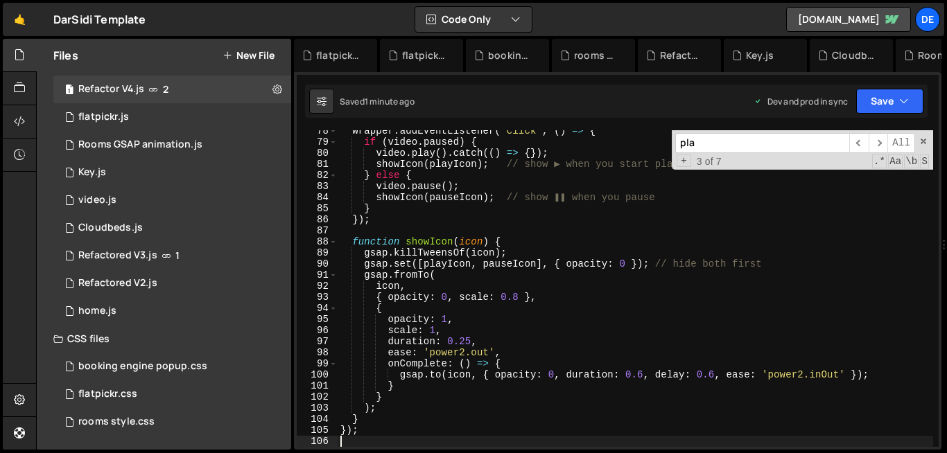
scroll to position [859, 0]
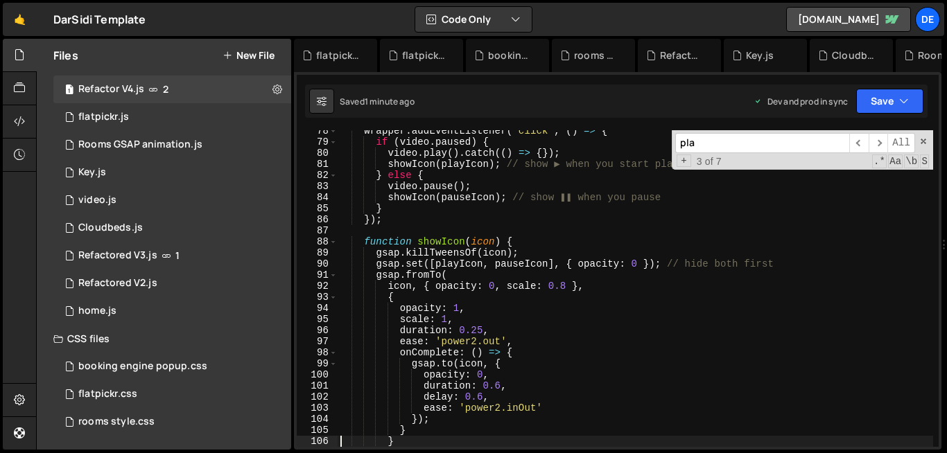
click at [529, 411] on div "wrapper . addEventListener ( 'click' , ( ) => { if ( video . paused ) { video .…" at bounding box center [634, 294] width 595 height 339
type textarea "ease: 'power2.inOut'"
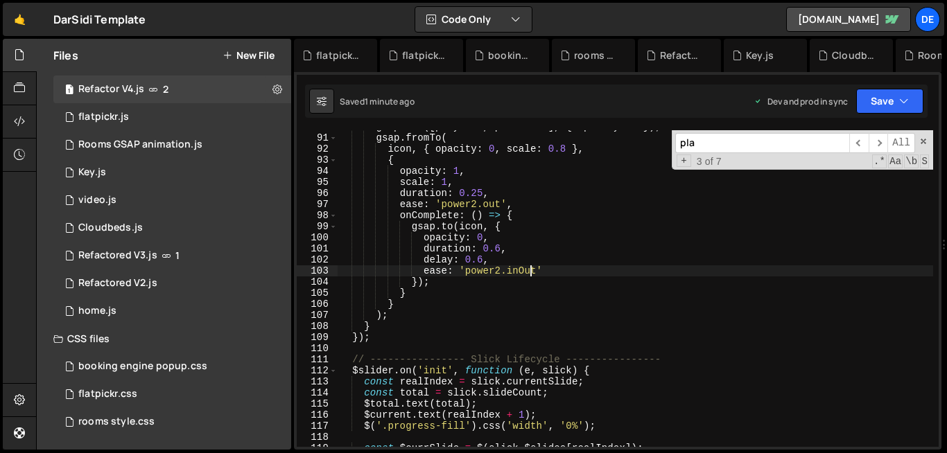
scroll to position [996, 0]
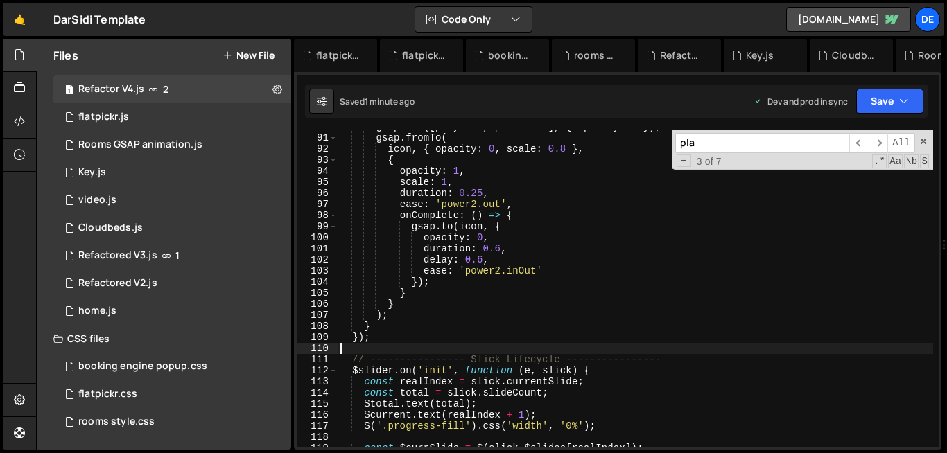
click at [464, 347] on div "gsap . set ([ playIcon , pauseIcon ] , { opacity : 0 }) ; // hide both first gs…" at bounding box center [634, 290] width 595 height 339
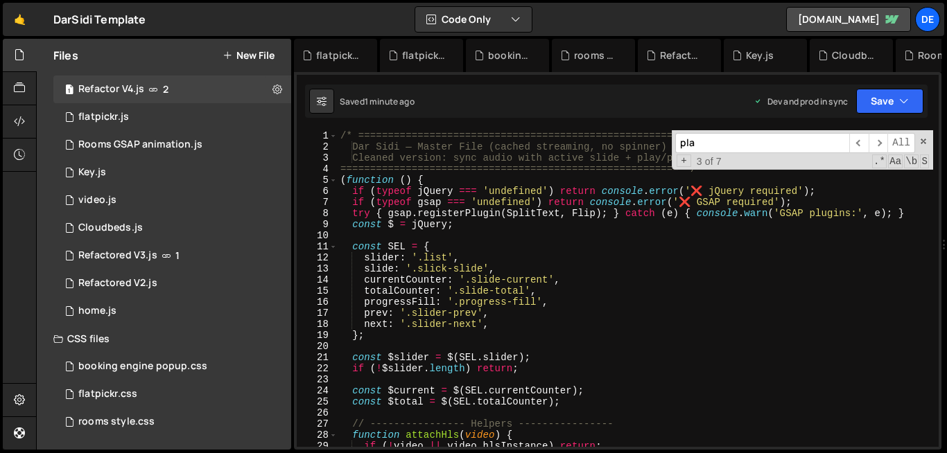
scroll to position [0, 0]
click at [921, 143] on span at bounding box center [923, 142] width 10 height 10
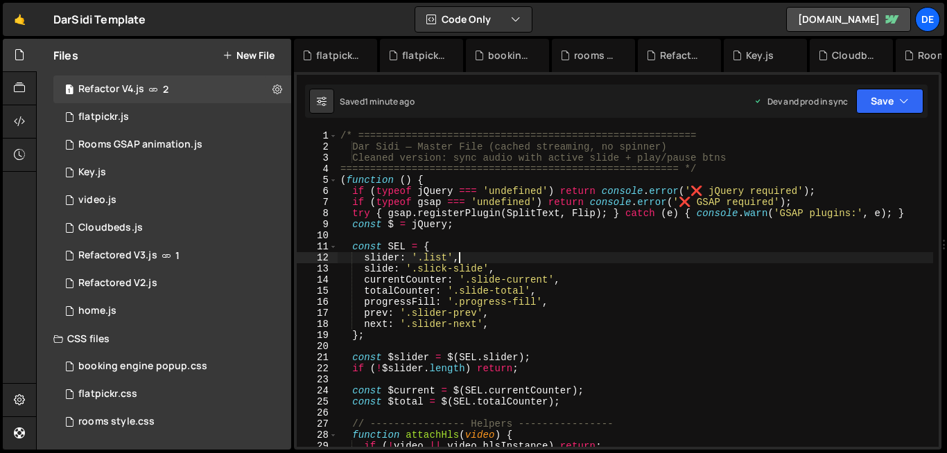
click at [812, 255] on div "/* ========================================================= Dar Sidi — Master …" at bounding box center [634, 299] width 595 height 339
type textarea "slider: '.list',"
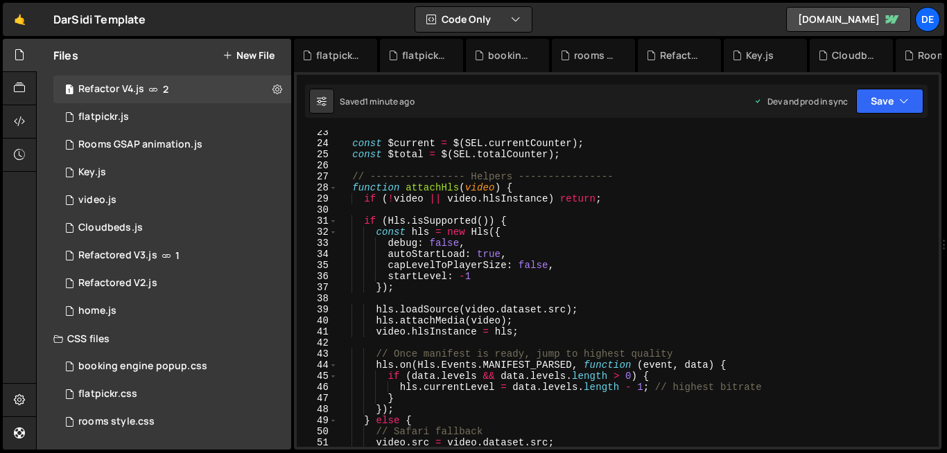
scroll to position [336, 0]
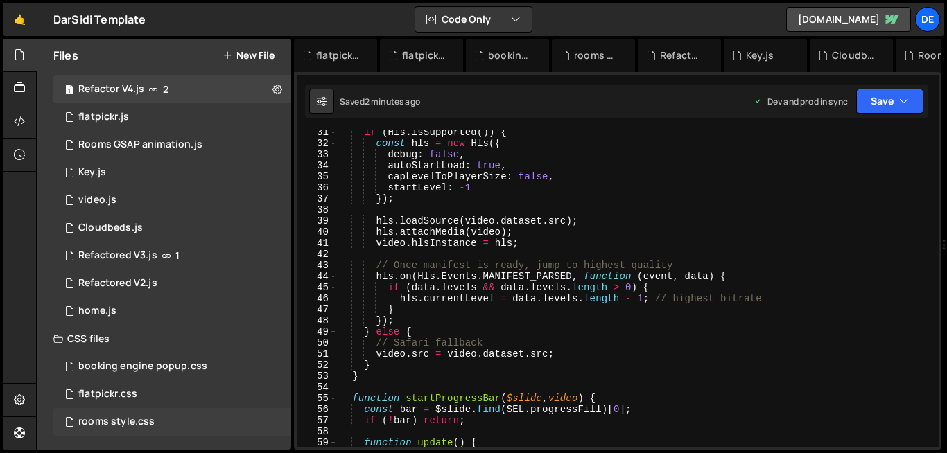
click at [130, 421] on div "rooms style.css" at bounding box center [116, 422] width 76 height 12
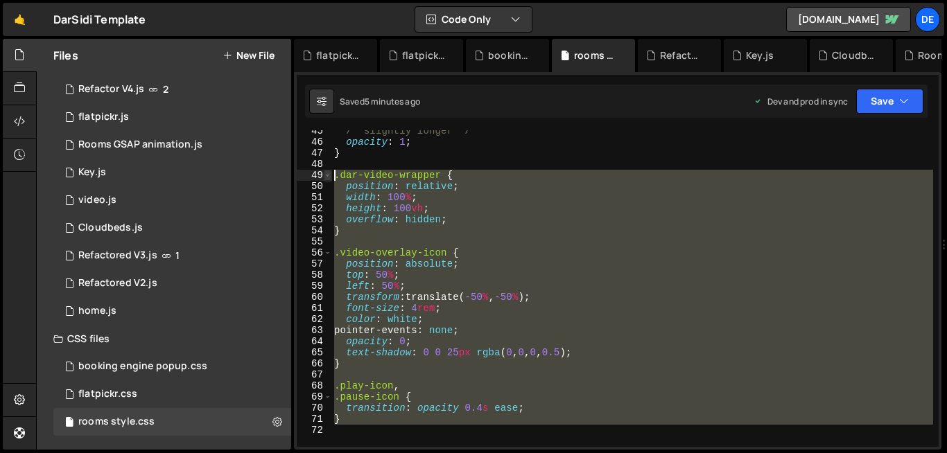
drag, startPoint x: 351, startPoint y: 432, endPoint x: 326, endPoint y: 180, distance: 252.8
click at [326, 180] on div "45 46 47 48 49 50 51 52 53 54 55 56 57 58 59 60 61 62 63 64 65 66 67 68 69 70 7…" at bounding box center [618, 288] width 642 height 317
click at [336, 257] on div "/* slightly longer */ opacity : 1 ; } .dar-video-wrapper { position : relative …" at bounding box center [631, 288] width 601 height 317
type textarea ".video-overlay-icon { position: absolute;"
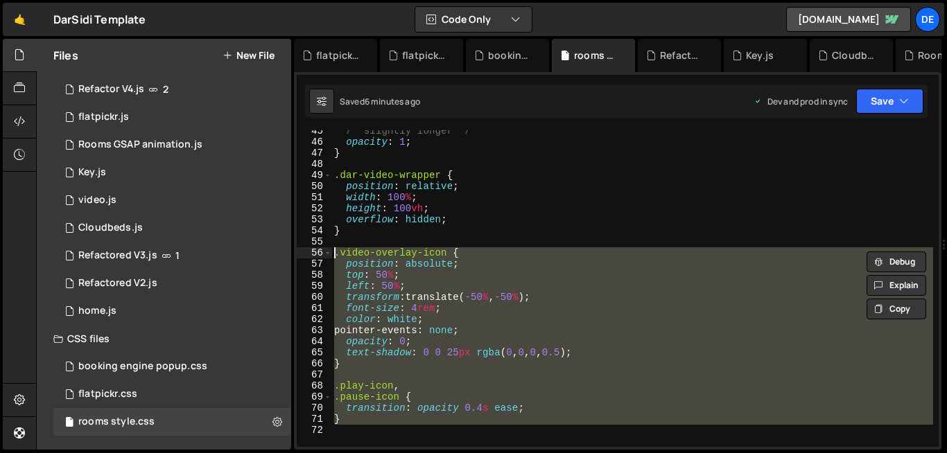
paste textarea
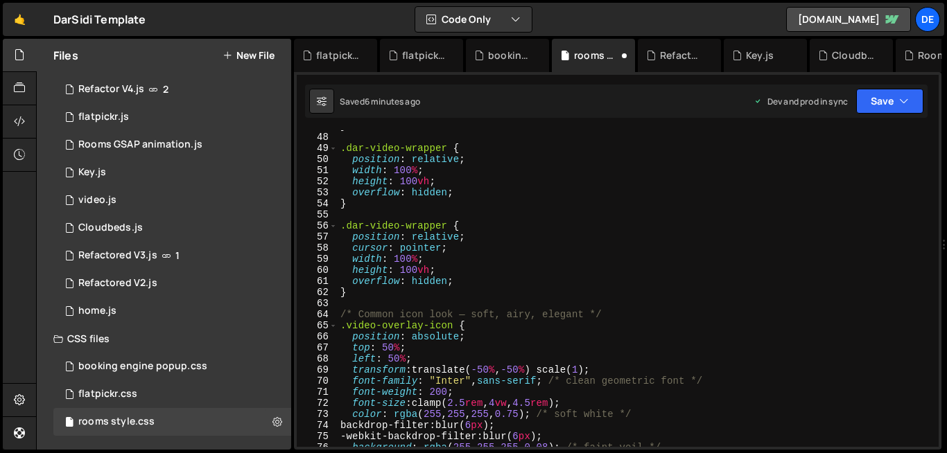
scroll to position [487, 0]
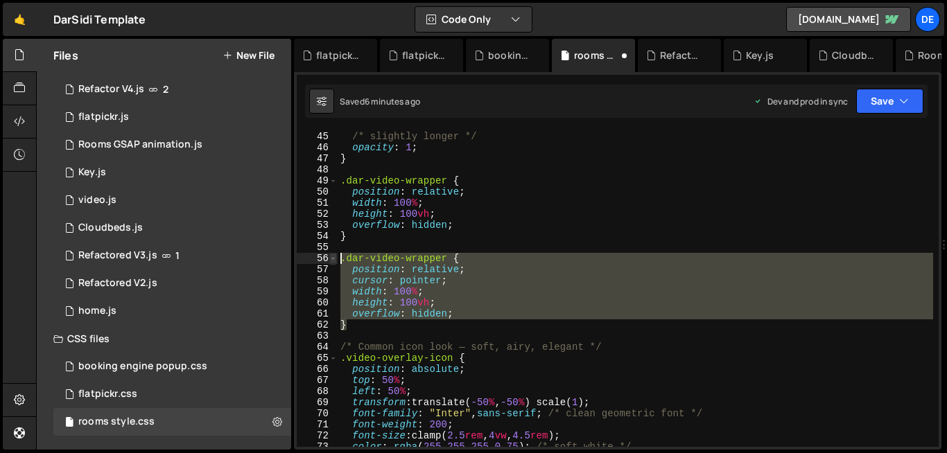
drag, startPoint x: 365, startPoint y: 329, endPoint x: 330, endPoint y: 262, distance: 75.9
click at [330, 262] on div "44 45 46 47 48 49 50 51 52 53 54 55 56 57 58 59 60 61 62 63 64 65 66 67 68 69 7…" at bounding box center [618, 288] width 642 height 317
type textarea ".dar-video-wrapper { position: relative;"
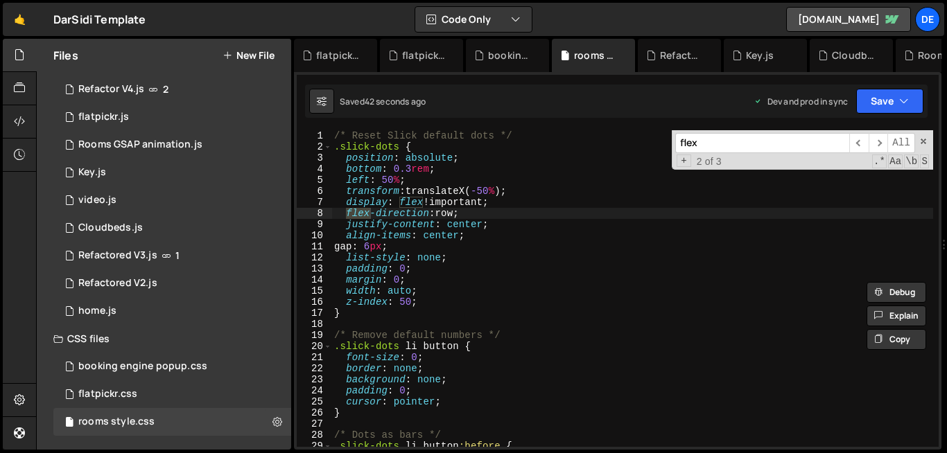
scroll to position [674, 0]
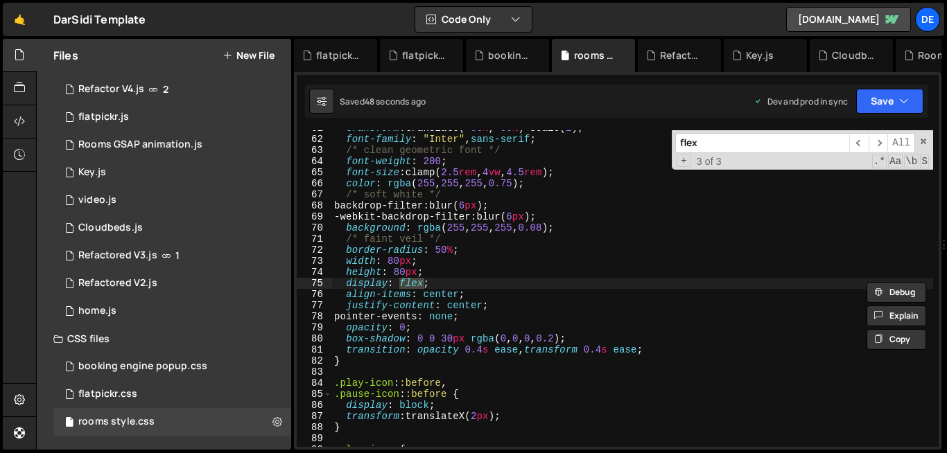
click at [701, 144] on input "flex" at bounding box center [762, 143] width 174 height 20
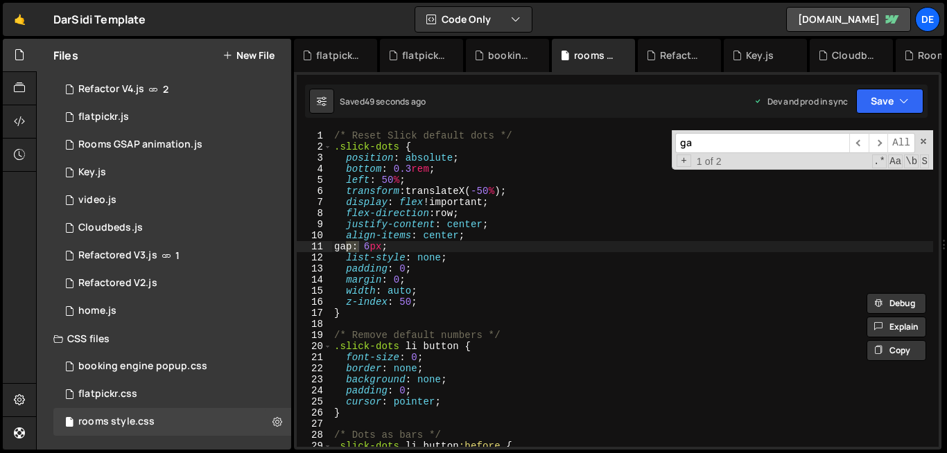
scroll to position [0, 0]
type input "gap"
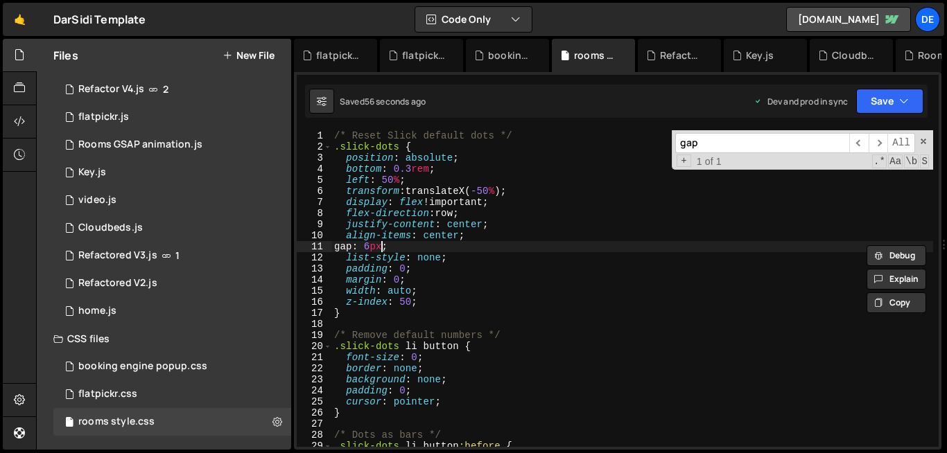
click at [380, 249] on div "/* Reset Slick default dots */ .slick-dots { position : absolute ; bottom : 0.3…" at bounding box center [631, 299] width 601 height 339
type textarea "gap: 6px; list-style: none;"
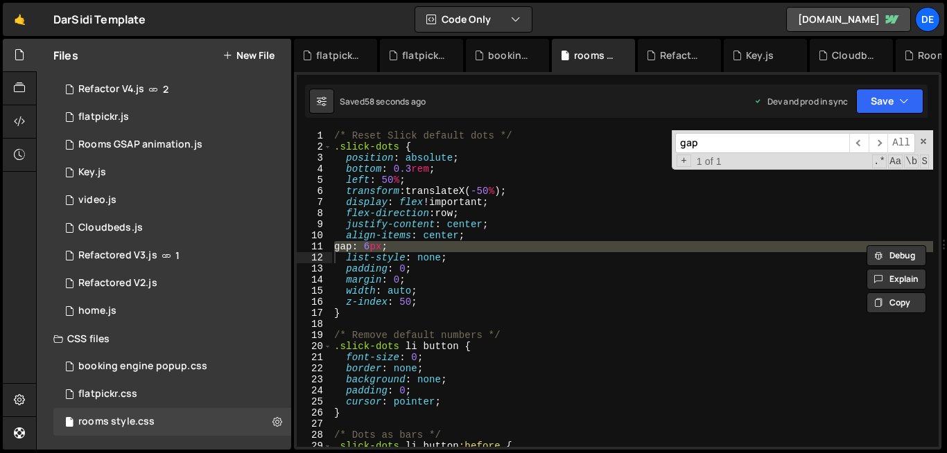
click at [710, 152] on input "gap" at bounding box center [762, 143] width 174 height 20
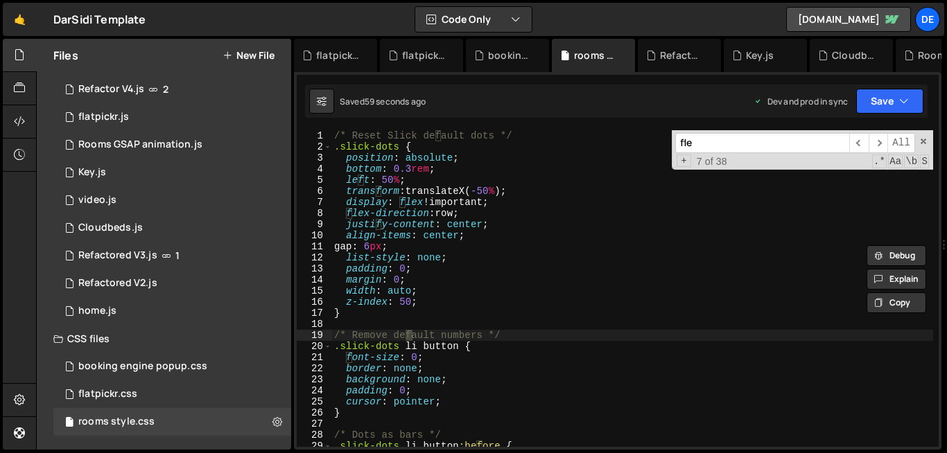
scroll to position [674, 0]
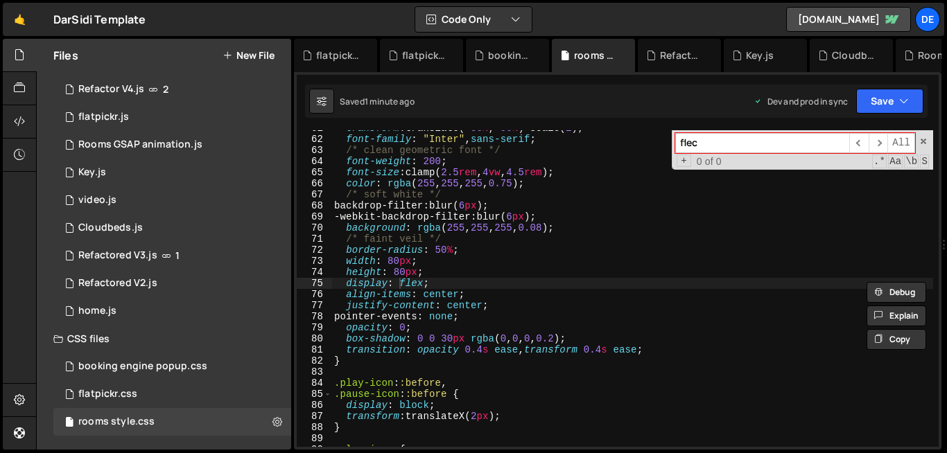
type input "flec"
type textarea "display: flex;"
click at [450, 282] on div "transform : translate( -50 % , -50 % ) scale( 1 ) ; font-family : " Inter " , s…" at bounding box center [631, 292] width 601 height 339
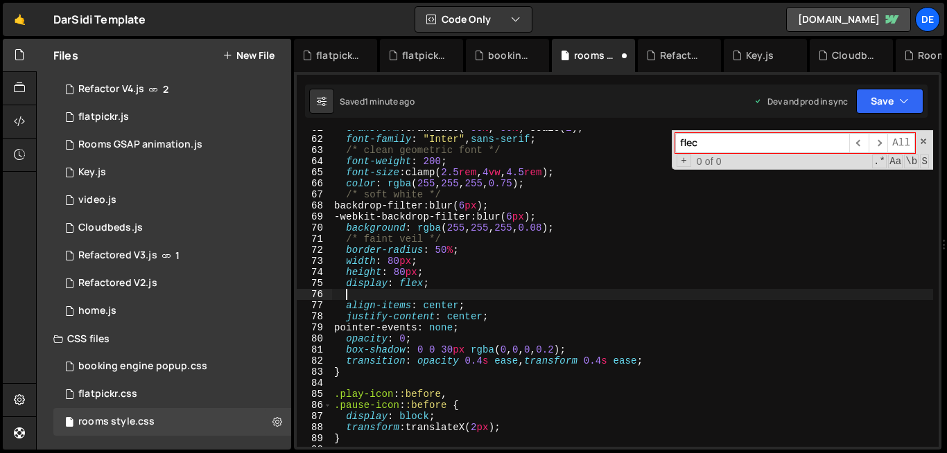
paste textarea
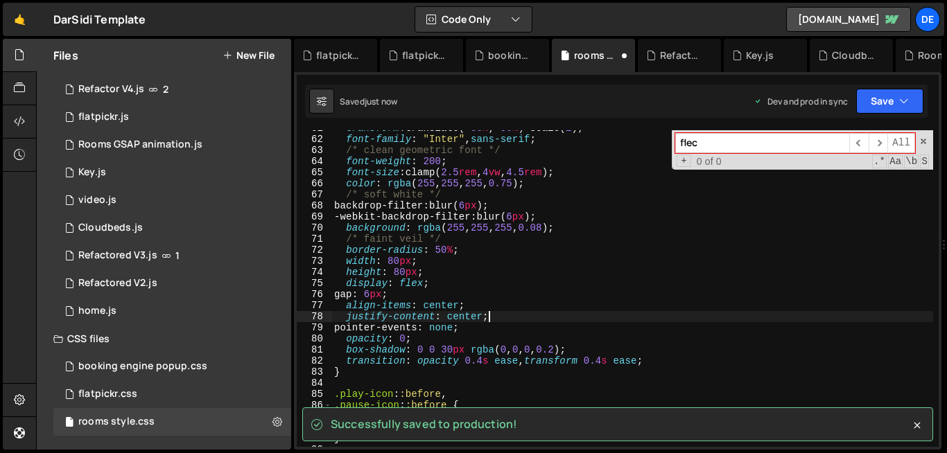
click at [506, 319] on div "transform : translate( -50 % , -50 % ) scale( 1 ) ; font-family : " Inter " , s…" at bounding box center [631, 292] width 601 height 339
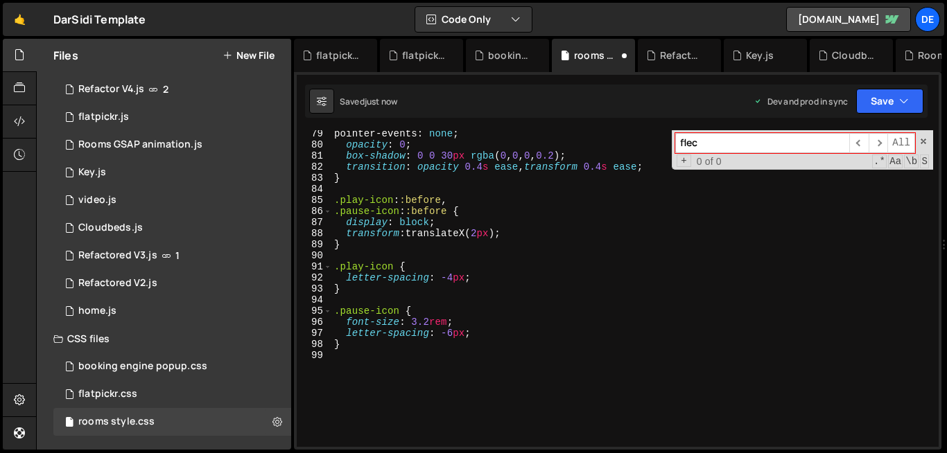
scroll to position [861, 0]
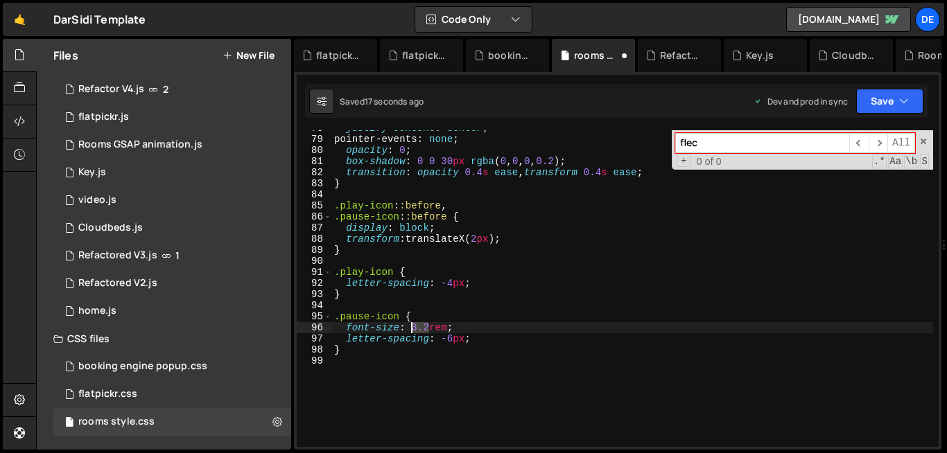
drag, startPoint x: 430, startPoint y: 328, endPoint x: 412, endPoint y: 331, distance: 18.2
click at [412, 331] on div "justify-content : center ; pointer-events : none ; opacity : 0 ; box-shadow : 0…" at bounding box center [631, 292] width 601 height 339
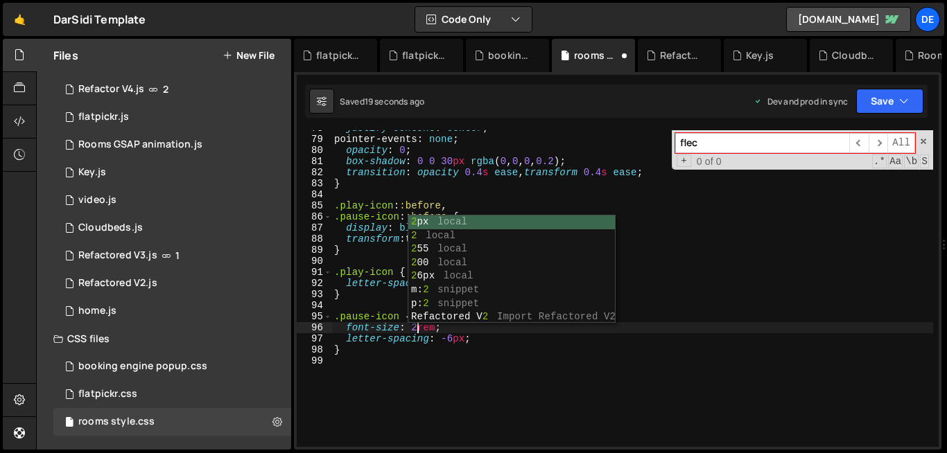
scroll to position [0, 6]
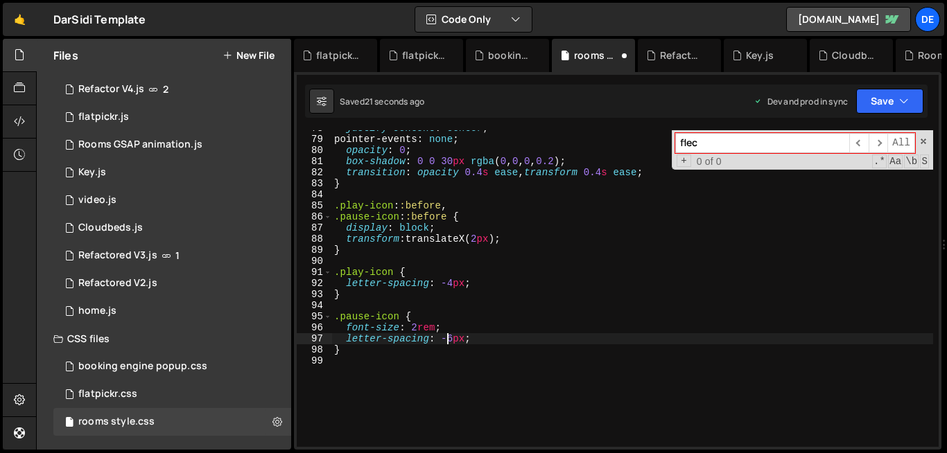
click at [446, 340] on div "justify-content : center ; pointer-events : none ; opacity : 0 ; box-shadow : 0…" at bounding box center [631, 292] width 601 height 339
click at [527, 338] on div "justify-content : center ; pointer-events : none ; opacity : 0 ; box-shadow : 0…" at bounding box center [631, 292] width 601 height 339
click at [446, 337] on div "justify-content : center ; pointer-events : none ; opacity : 0 ; box-shadow : 0…" at bounding box center [631, 292] width 601 height 339
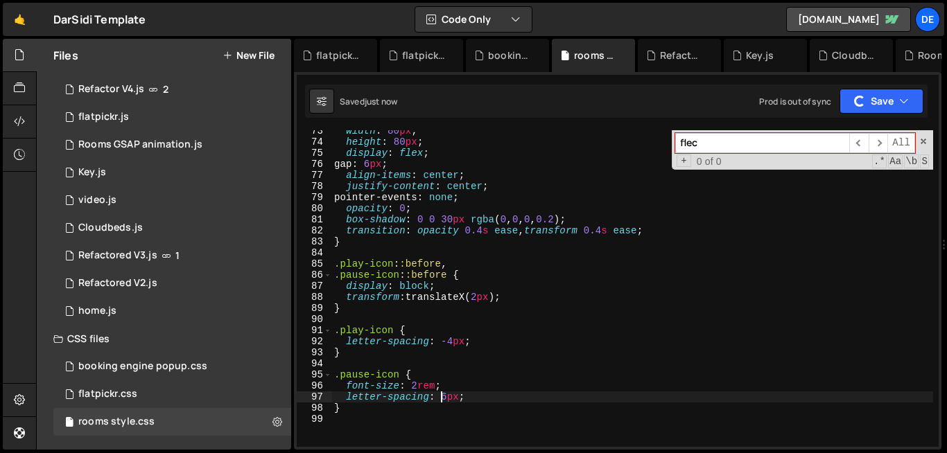
scroll to position [737, 0]
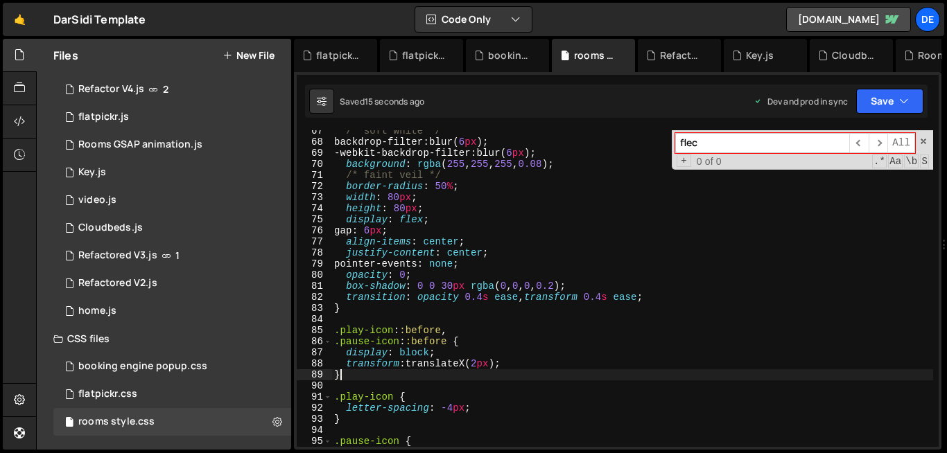
click at [468, 376] on div "/* soft white */ backdrop-filter : blur( 6 px ) ; -webkit-backdrop-filter : blu…" at bounding box center [631, 294] width 601 height 339
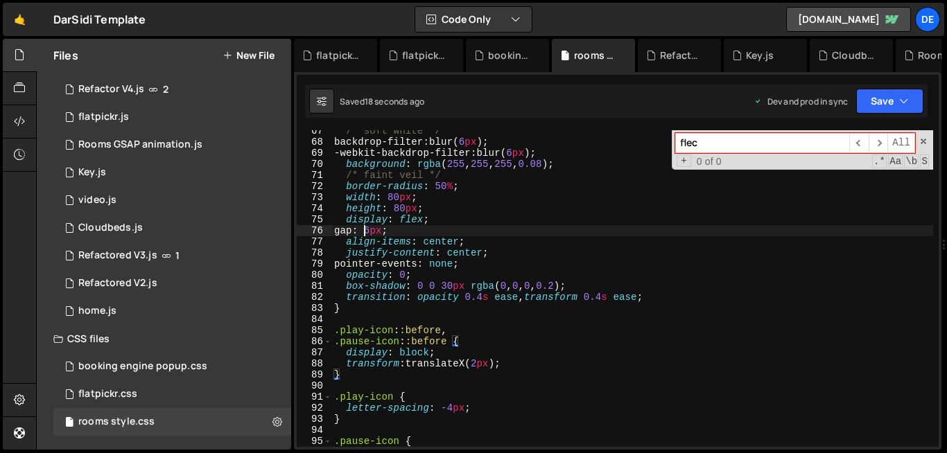
click at [364, 234] on div "/* soft white */ backdrop-filter : blur( 6 px ) ; -webkit-backdrop-filter : blu…" at bounding box center [631, 294] width 601 height 339
click at [364, 234] on div "/* soft white */ backdrop-filter : blur( 6 px ) ; -webkit-backdrop-filter : blu…" at bounding box center [631, 288] width 601 height 317
click at [364, 234] on div "/* soft white */ backdrop-filter : blur( 6 px ) ; -webkit-backdrop-filter : blu…" at bounding box center [631, 294] width 601 height 339
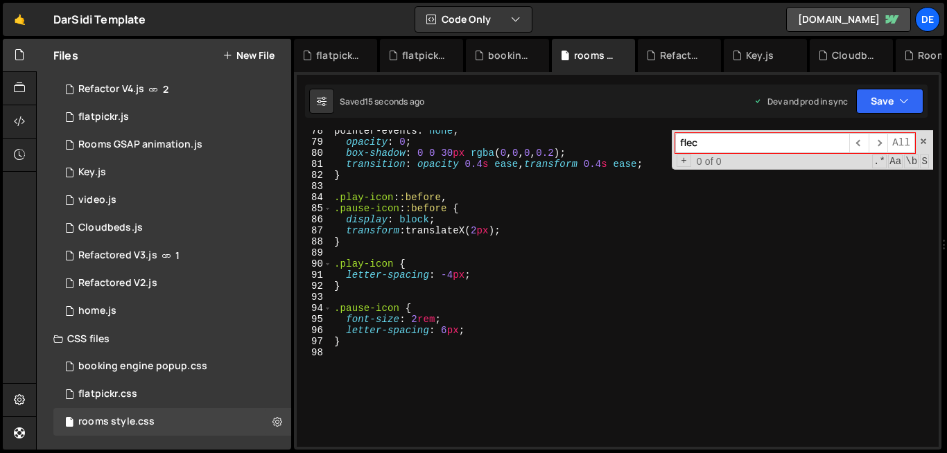
scroll to position [855, 0]
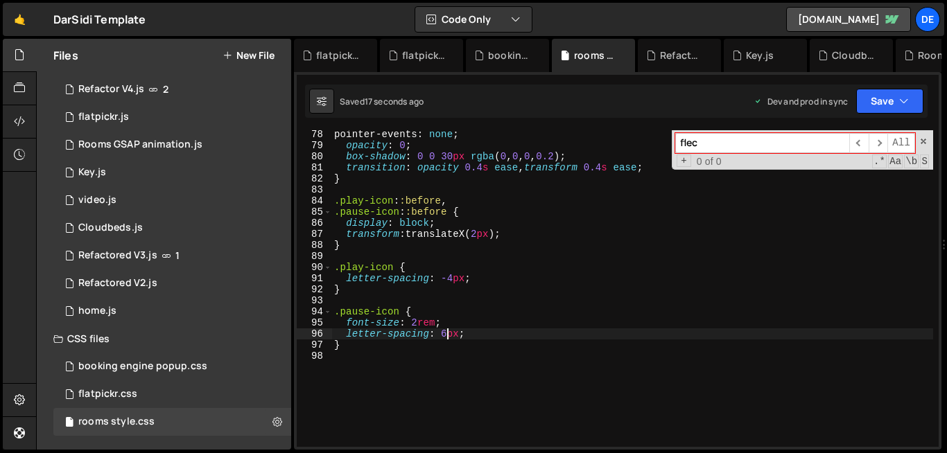
click at [447, 335] on div "pointer-events : none ; opacity : 0 ; box-shadow : 0 0 30 px rgba ( 0 , 0 , 0 ,…" at bounding box center [631, 298] width 601 height 339
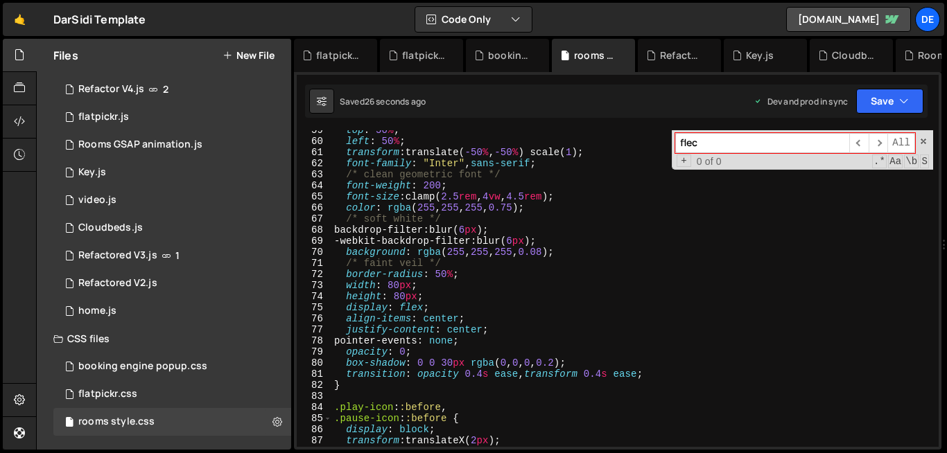
scroll to position [644, 0]
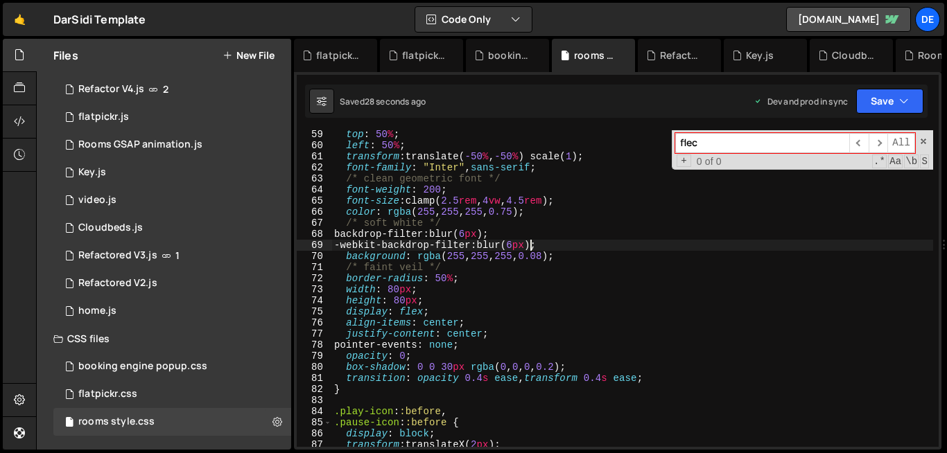
click at [529, 246] on div "top : 50 % ; left : 50 % ; transform : translate( -50 % , -50 % ) scale( 1 ) ; …" at bounding box center [631, 298] width 601 height 339
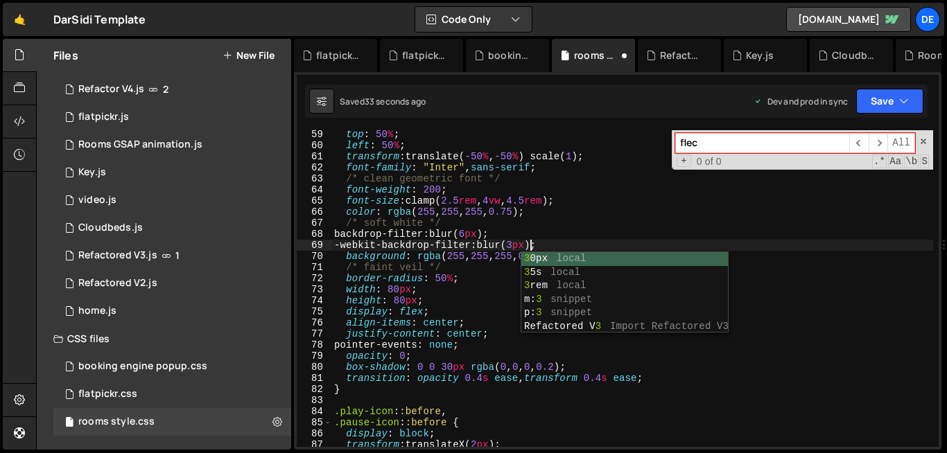
click at [455, 350] on div "top : 50 % ; left : 50 % ; transform : translate( -50 % , -50 % ) scale( 1 ) ; …" at bounding box center [631, 298] width 601 height 339
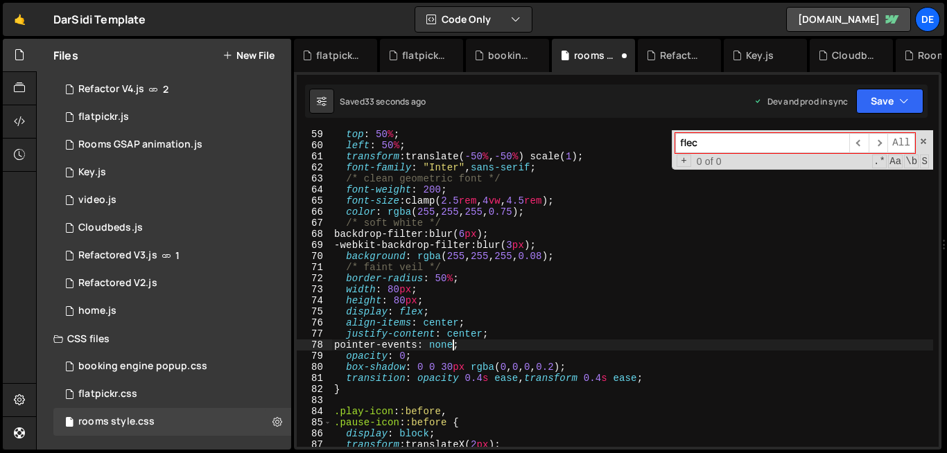
scroll to position [0, 9]
type textarea "pointer-events: none;"
click at [712, 141] on input "flec" at bounding box center [762, 143] width 174 height 20
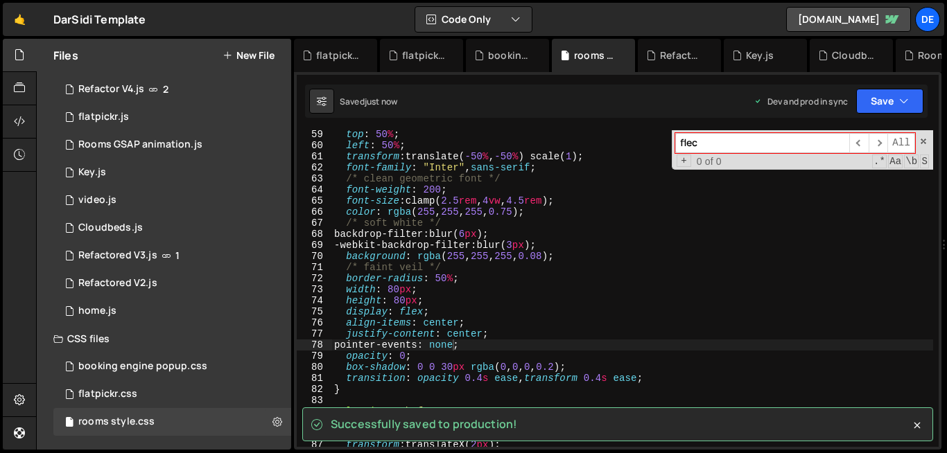
click at [712, 141] on input "flec" at bounding box center [762, 143] width 174 height 20
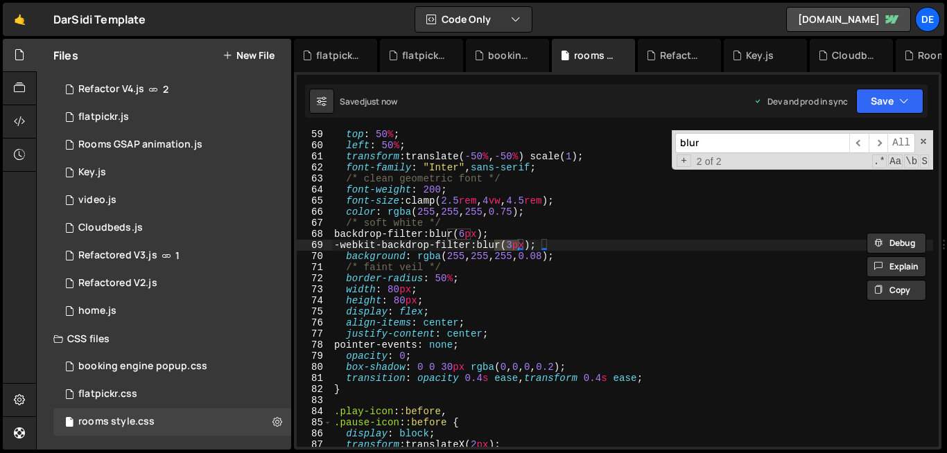
type input "blur"
click at [481, 234] on div "top : 50 % ; left : 50 % ; transform : translate( -50 % , -50 % ) scale( 1 ) ; …" at bounding box center [631, 298] width 601 height 339
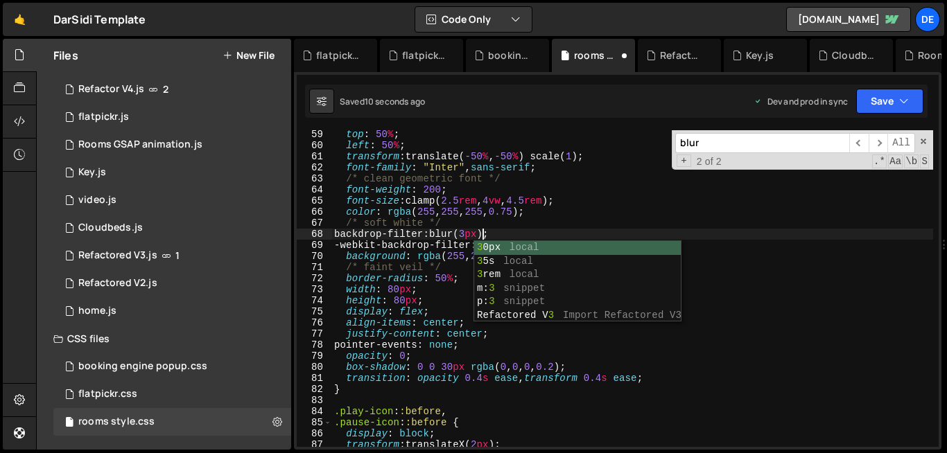
scroll to position [0, 10]
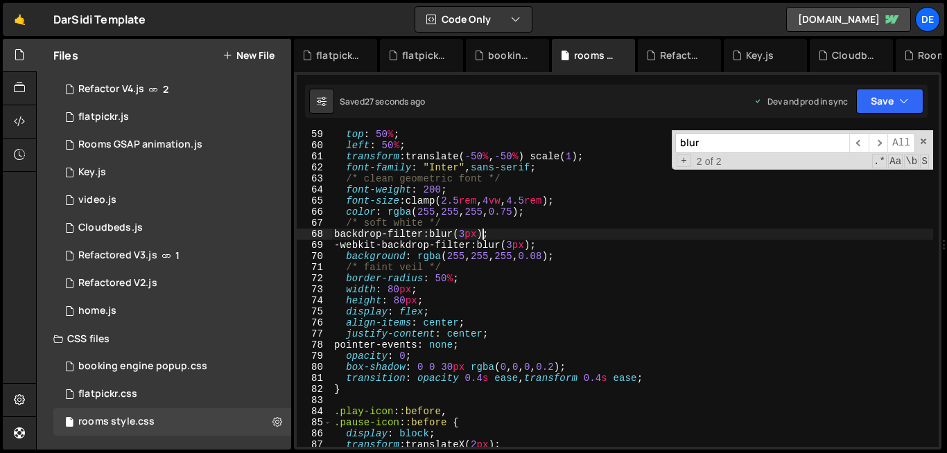
type textarea "backdrop-filter: blur(3px);"
click at [461, 231] on div "top : 50 % ; left : 50 % ; transform : translate( -50 % , -50 % ) scale( 1 ) ; …" at bounding box center [631, 298] width 601 height 339
click at [62, 96] on div "1 Refactor V4.js 2" at bounding box center [172, 90] width 238 height 28
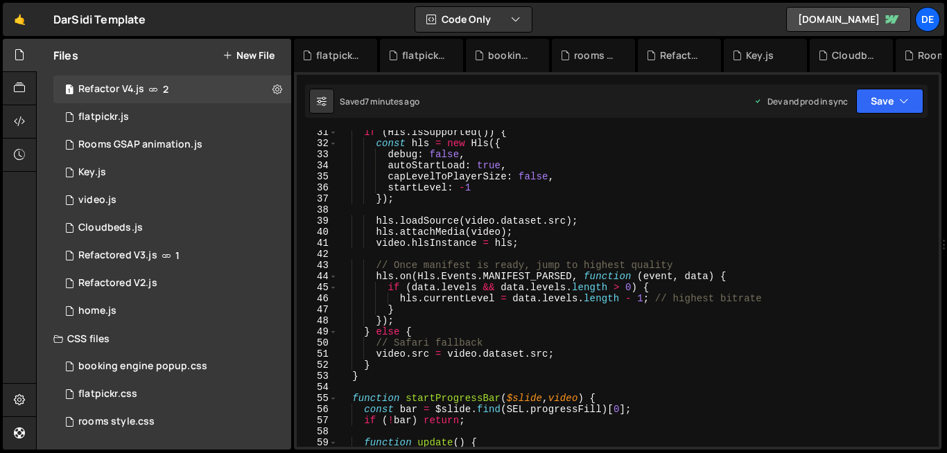
scroll to position [3118, 0]
click at [523, 253] on div "if ( Hls . isSupported ( )) { const hls = new Hls ({ debug : false , autoStartL…" at bounding box center [634, 296] width 595 height 339
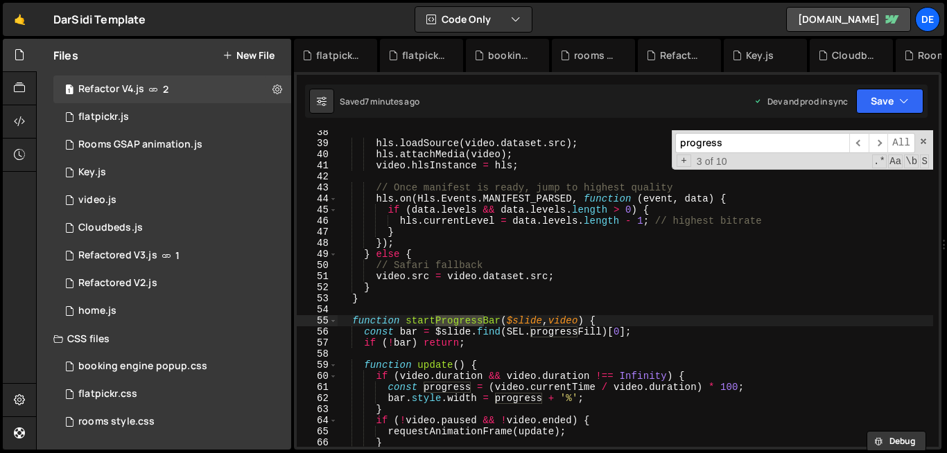
scroll to position [484, 0]
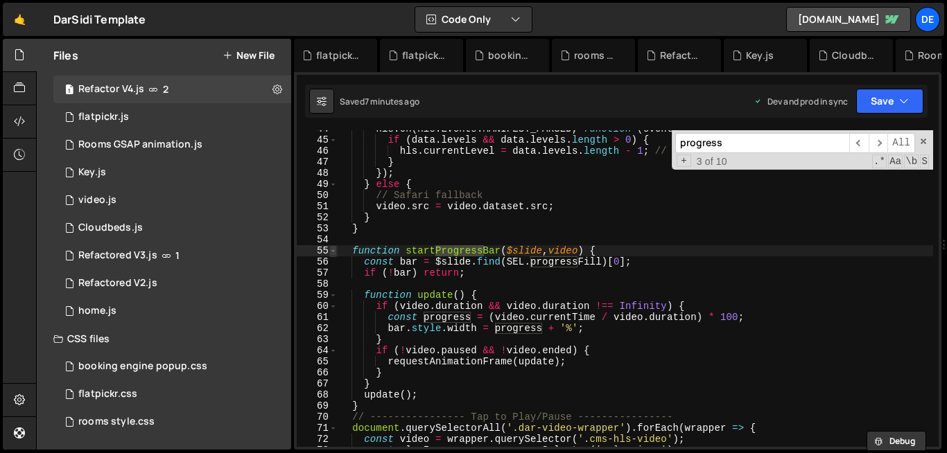
type input "progress"
click at [332, 249] on span at bounding box center [333, 250] width 8 height 11
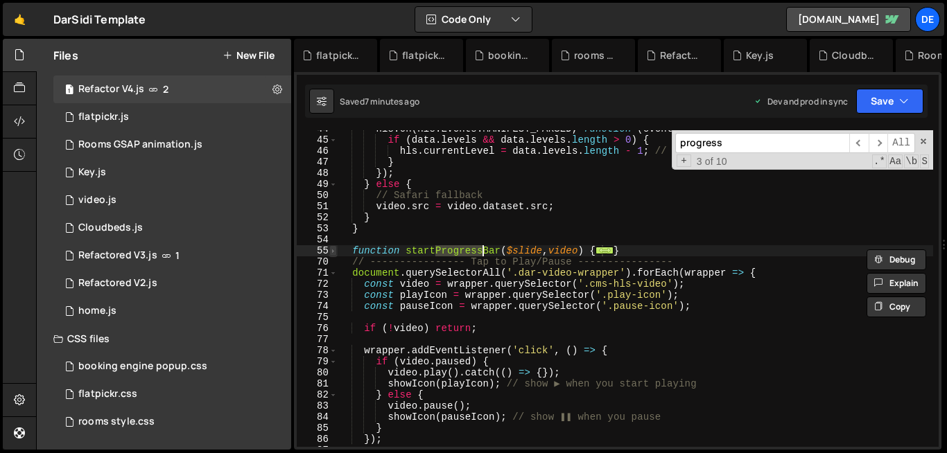
click at [335, 253] on span at bounding box center [333, 250] width 8 height 11
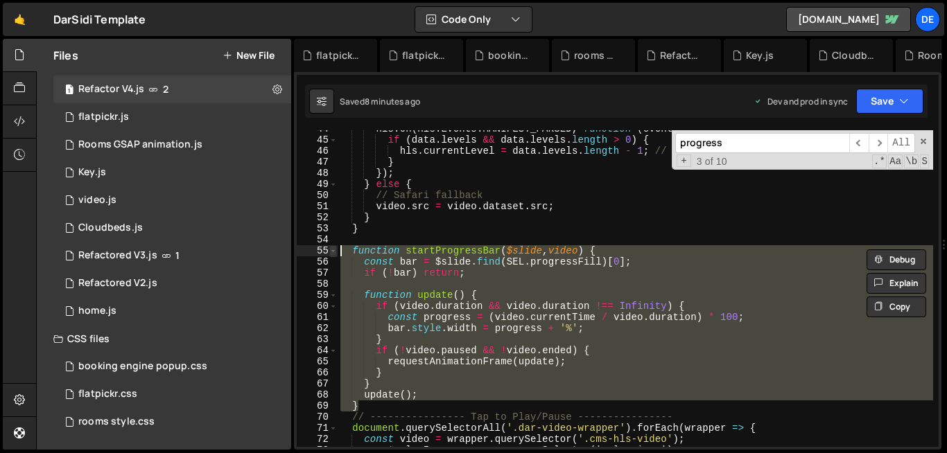
drag, startPoint x: 362, startPoint y: 409, endPoint x: 335, endPoint y: 250, distance: 161.1
click at [335, 250] on div "function startProgressBar($slide, video) { 44 45 46 47 48 49 50 51 52 53 54 55 …" at bounding box center [618, 288] width 642 height 317
click at [875, 139] on span "​" at bounding box center [877, 143] width 19 height 20
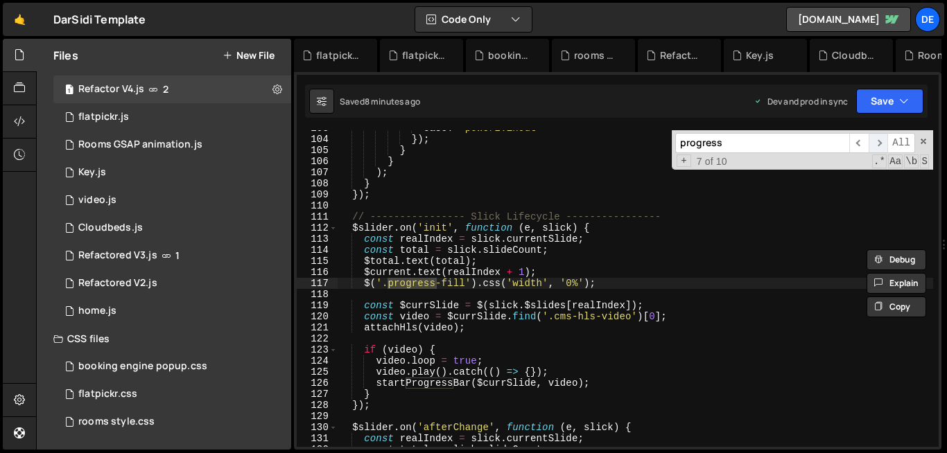
scroll to position [1139, 0]
click at [875, 139] on span "​" at bounding box center [877, 143] width 19 height 20
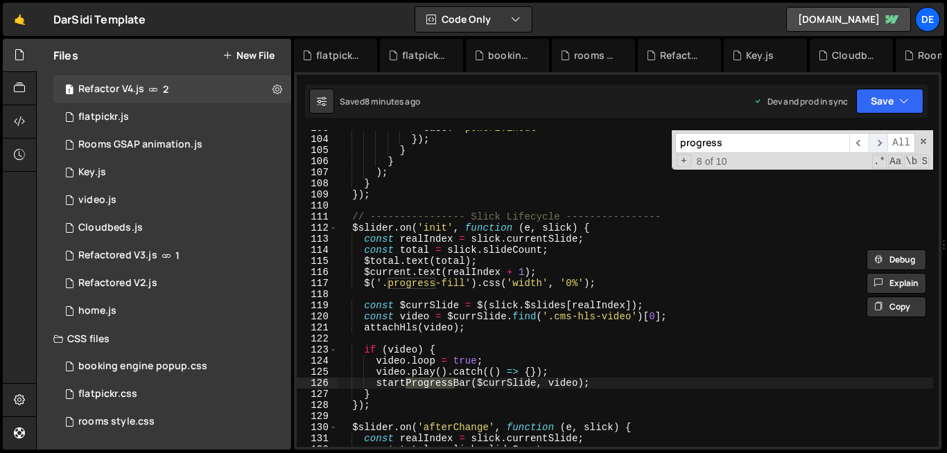
click at [875, 139] on span "​" at bounding box center [877, 143] width 19 height 20
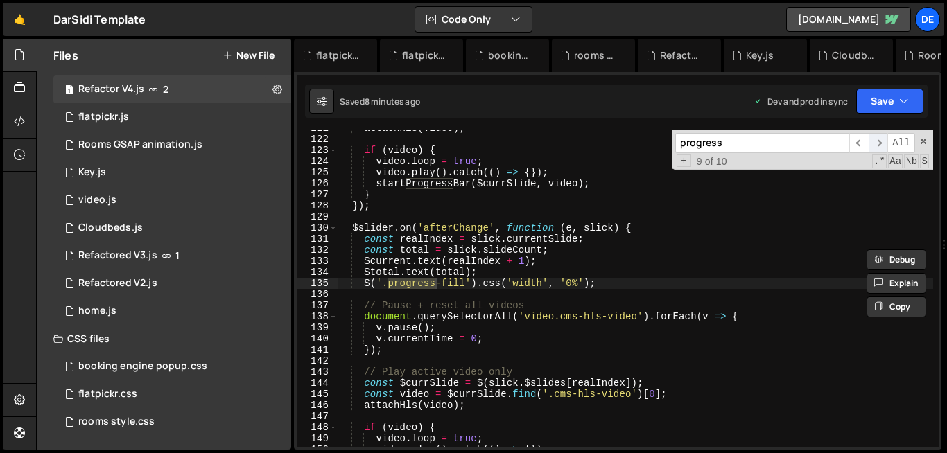
scroll to position [1339, 0]
click at [875, 139] on span "​" at bounding box center [877, 143] width 19 height 20
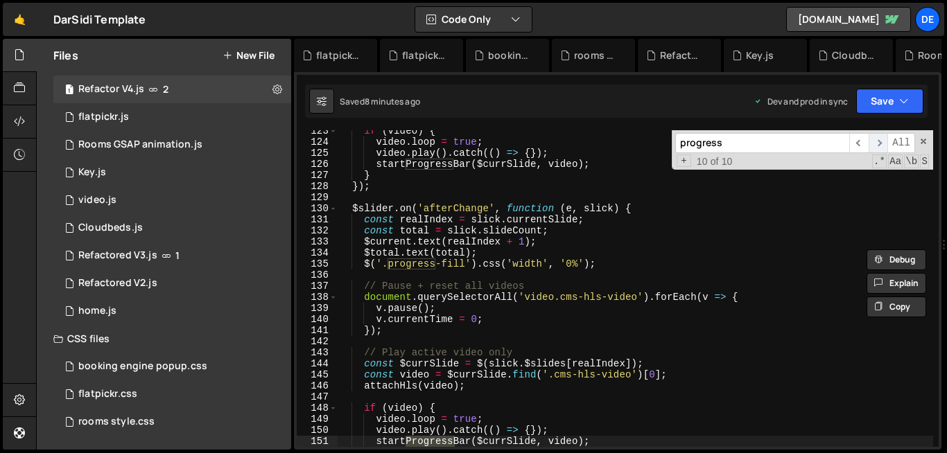
click at [875, 139] on span "​" at bounding box center [877, 143] width 19 height 20
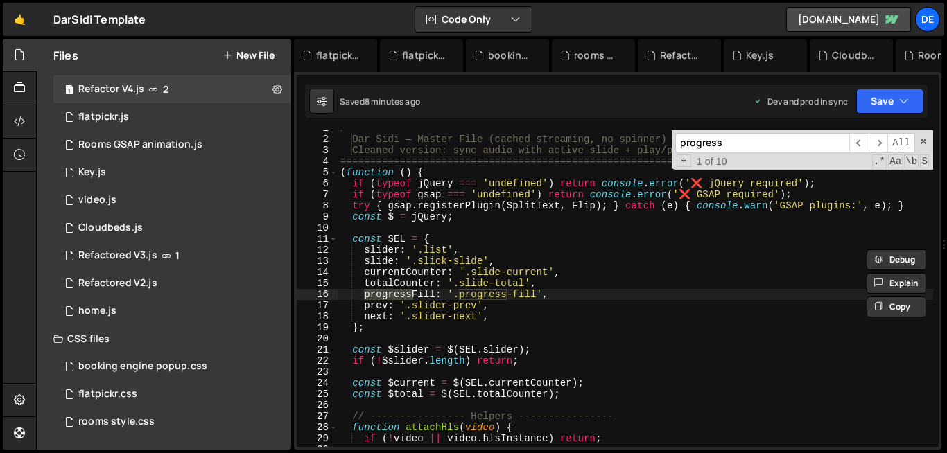
click at [593, 280] on div "/* ========================================================= Dar Sidi — Master …" at bounding box center [634, 292] width 595 height 339
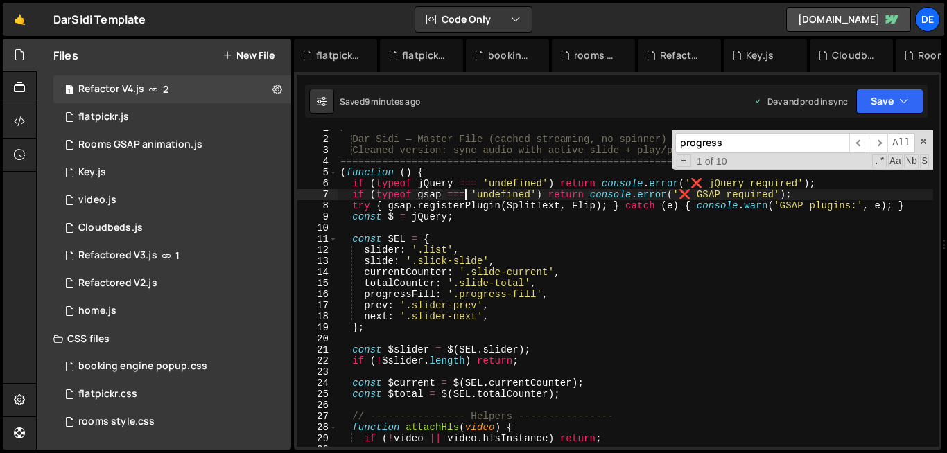
click at [466, 193] on div "/* ========================================================= Dar Sidi — Master …" at bounding box center [634, 292] width 595 height 339
type textarea "});"
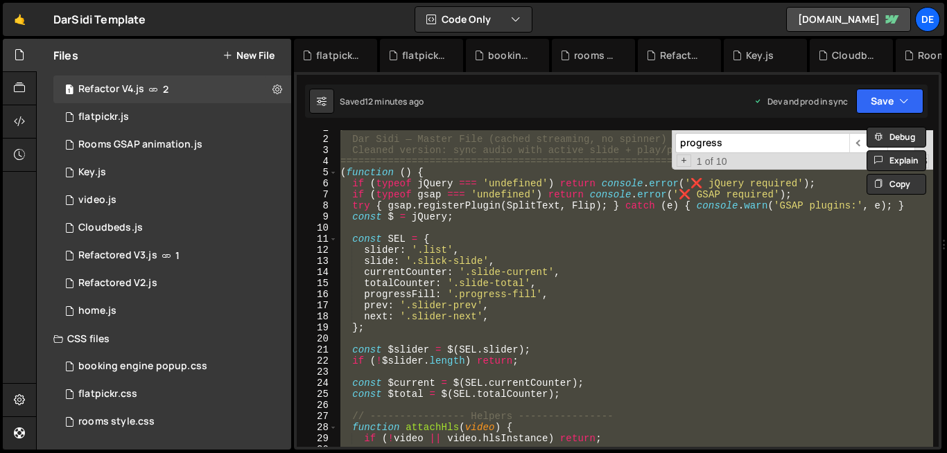
click at [229, 51] on icon at bounding box center [227, 55] width 10 height 11
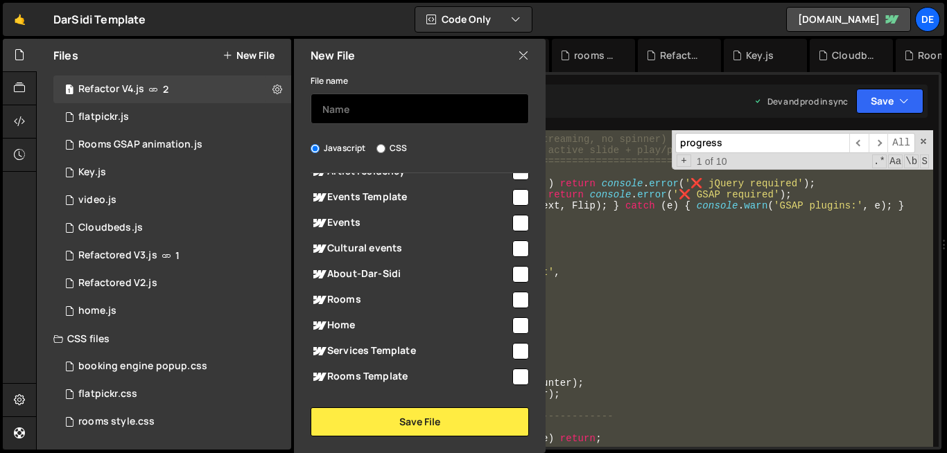
click at [378, 109] on input "text" at bounding box center [419, 109] width 218 height 30
type input "lightjs test"
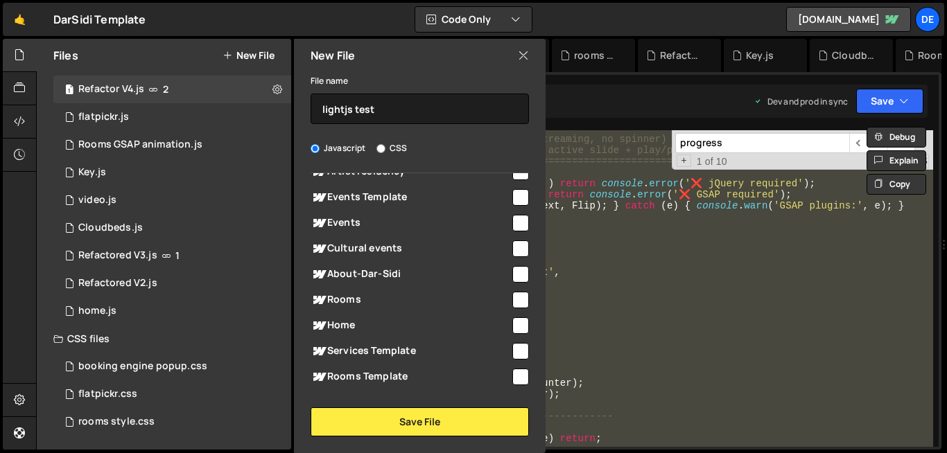
click at [516, 301] on input "checkbox" at bounding box center [520, 300] width 17 height 17
checkbox input "true"
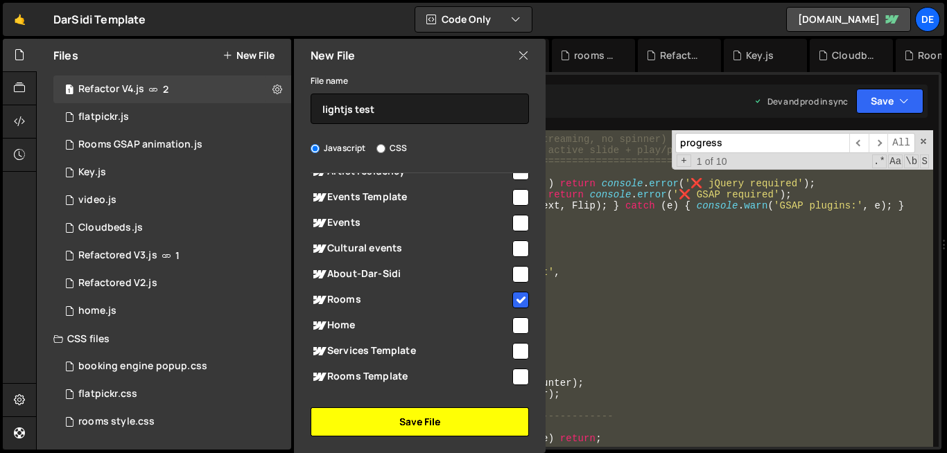
click at [438, 415] on button "Save File" at bounding box center [419, 421] width 218 height 29
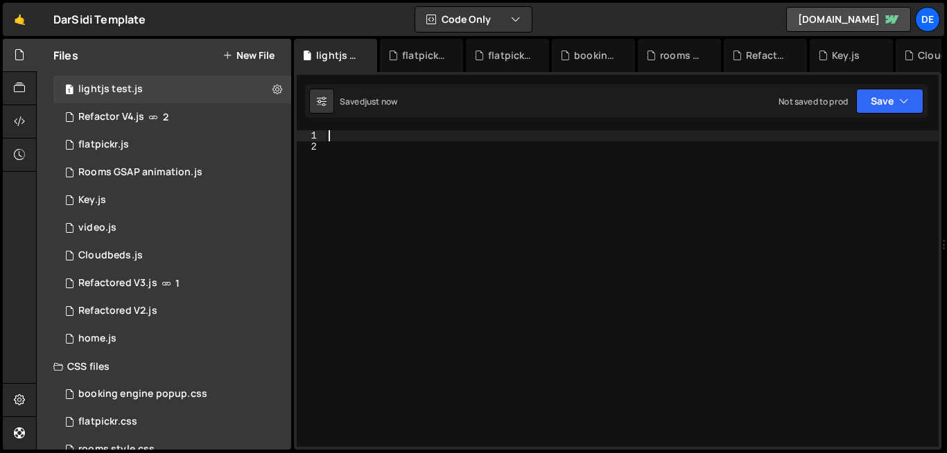
click at [338, 139] on div at bounding box center [632, 299] width 613 height 339
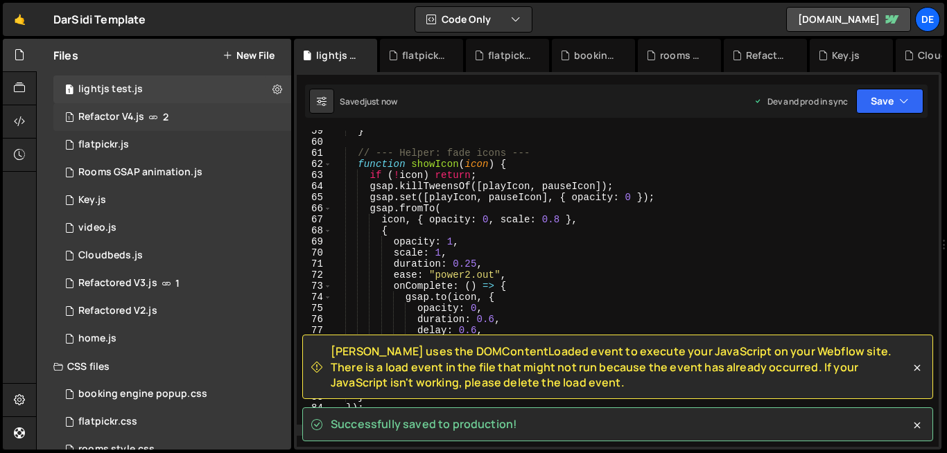
click at [268, 118] on div "1 Refactor V4.js 2" at bounding box center [172, 117] width 238 height 28
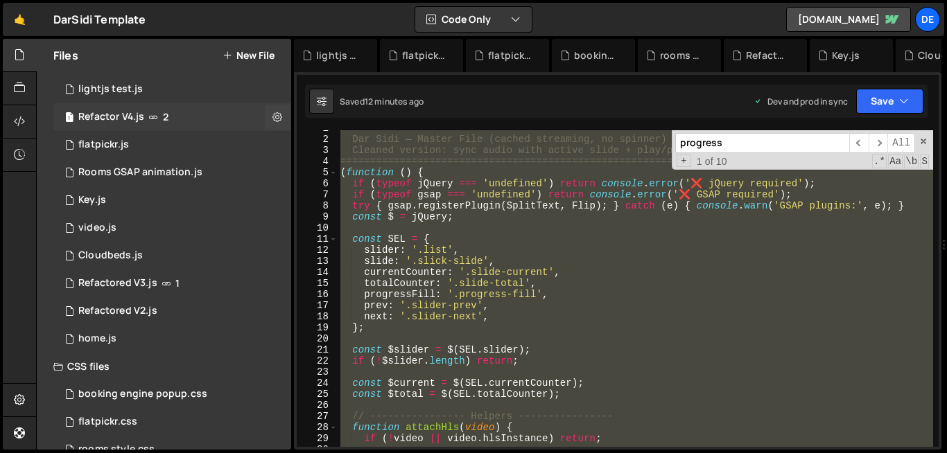
click at [272, 118] on icon at bounding box center [277, 116] width 10 height 13
type input "Refactor V4"
radio input "true"
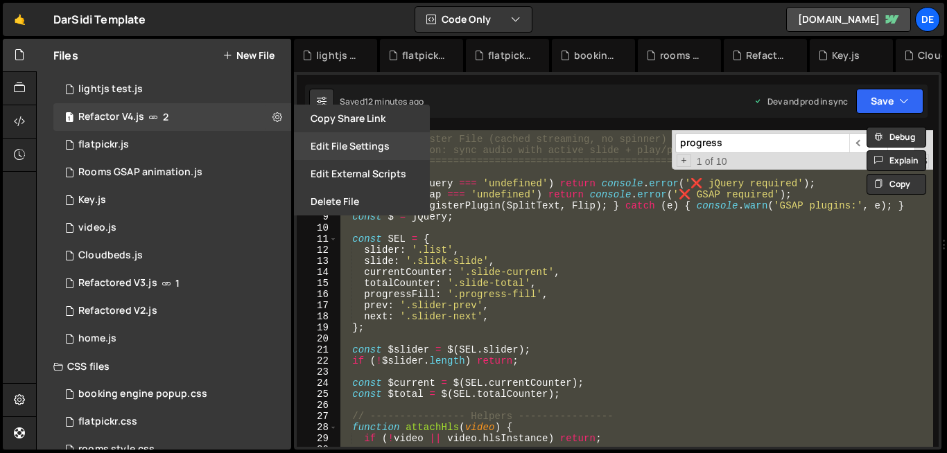
click at [345, 153] on button "Edit File Settings" at bounding box center [362, 146] width 136 height 28
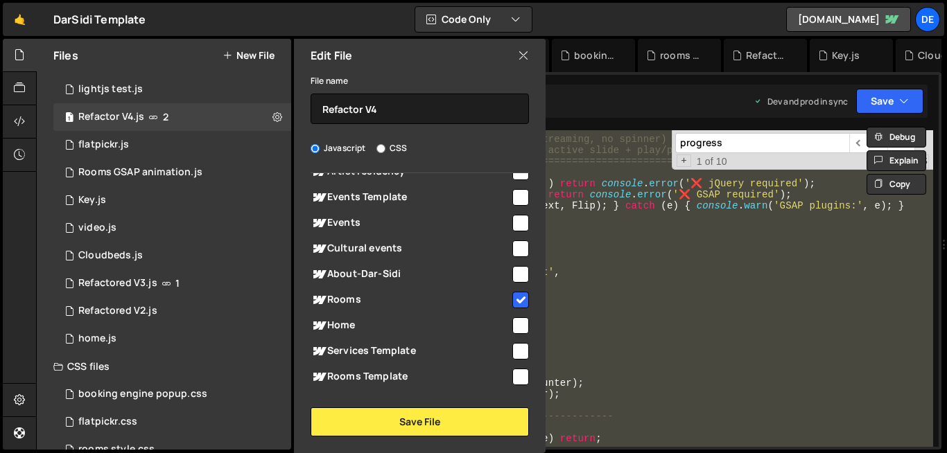
click at [510, 297] on div at bounding box center [519, 299] width 19 height 19
click at [521, 302] on input "checkbox" at bounding box center [520, 300] width 17 height 17
checkbox input "false"
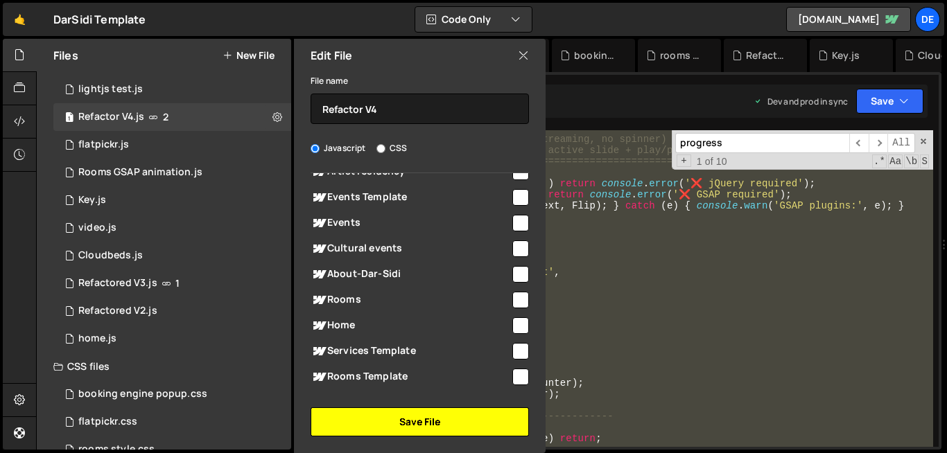
click at [479, 413] on button "Save File" at bounding box center [419, 421] width 218 height 29
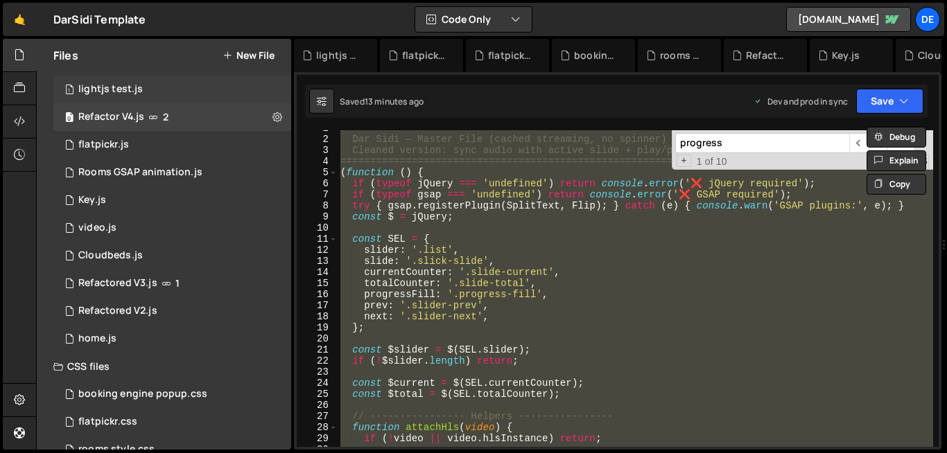
click at [166, 87] on div "1 lightjs test.js 0" at bounding box center [172, 90] width 238 height 28
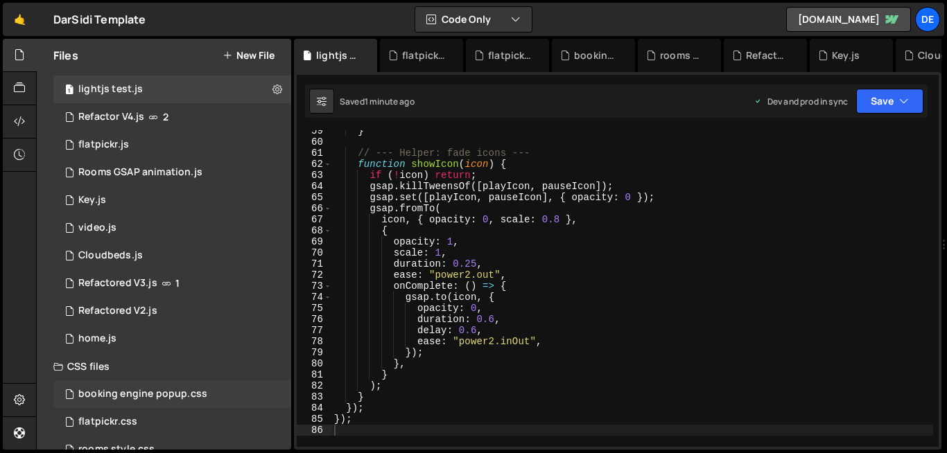
scroll to position [52, 0]
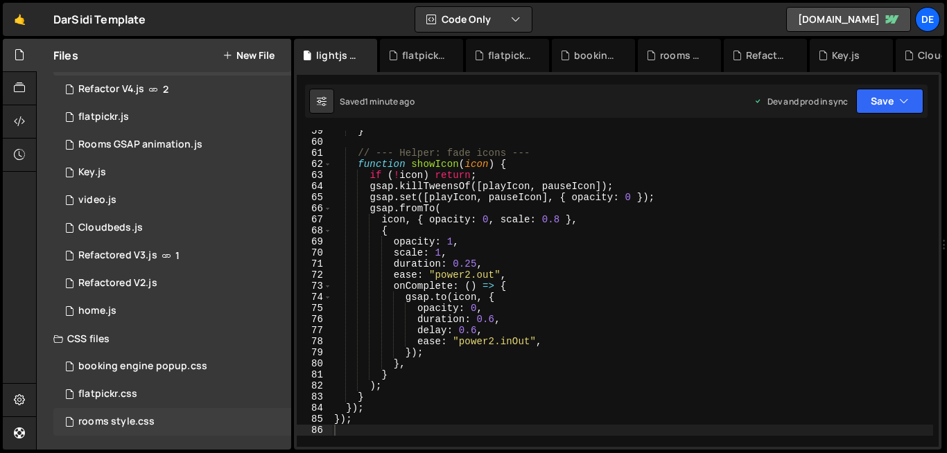
click at [120, 416] on div "rooms style.css" at bounding box center [116, 422] width 76 height 12
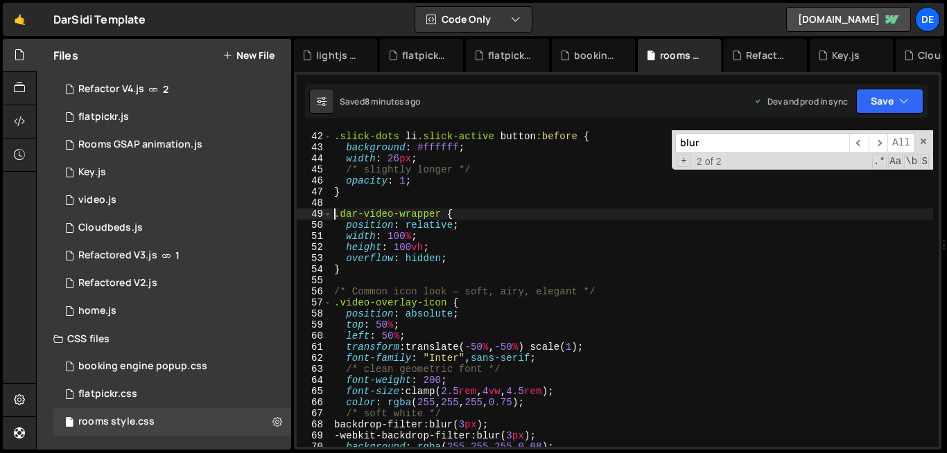
scroll to position [0, 8]
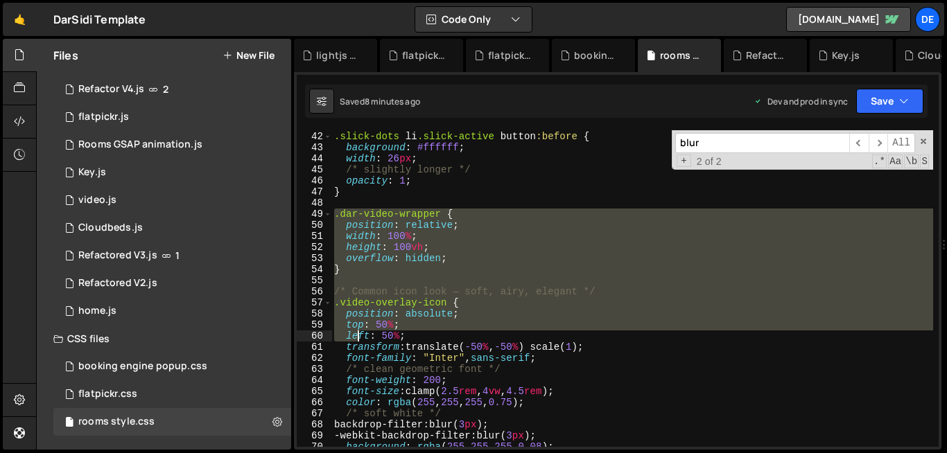
drag, startPoint x: 334, startPoint y: 216, endPoint x: 366, endPoint y: 369, distance: 156.4
click at [366, 369] on div "/* Active one */ .slick-dots li .slick-active button :before { background : #ff…" at bounding box center [631, 289] width 601 height 339
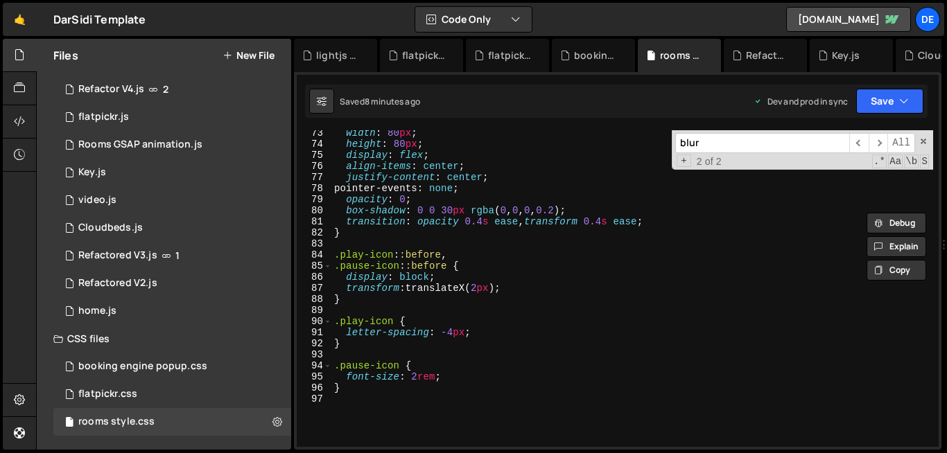
scroll to position [802, 0]
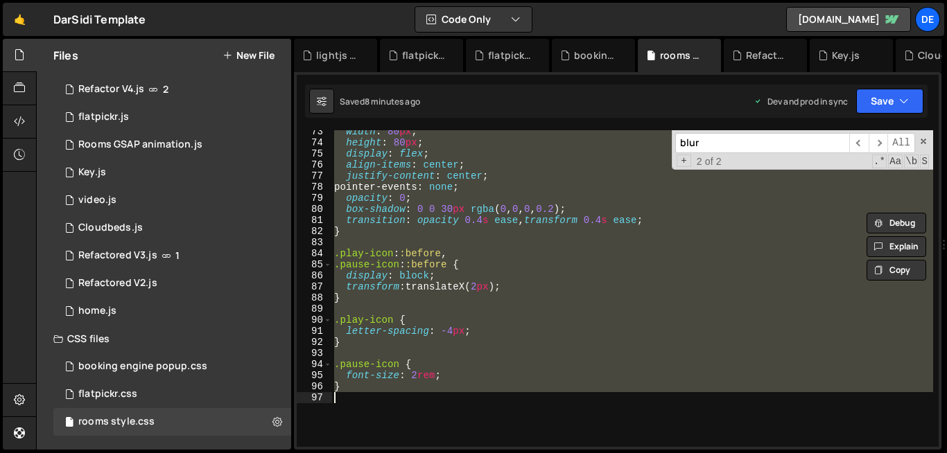
click at [346, 397] on div "width : 80 px ; height : 80 px ; display : flex ; align-items : center ; justif…" at bounding box center [631, 295] width 601 height 339
type textarea "}"
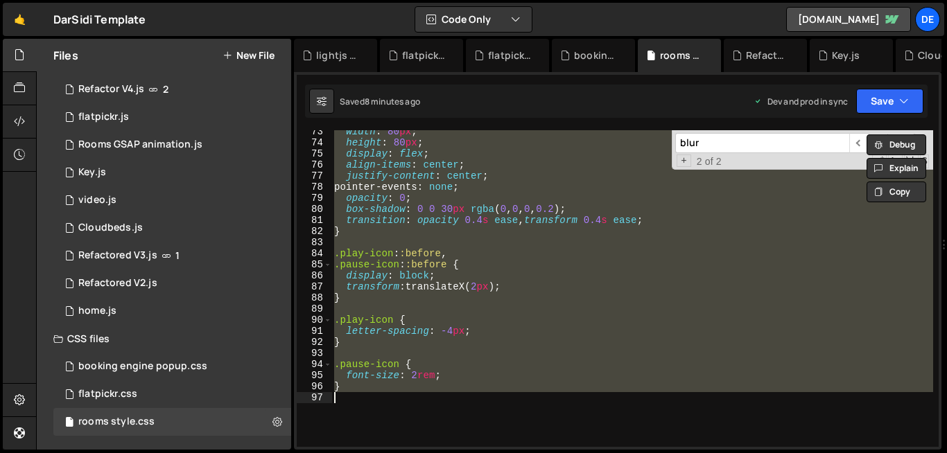
paste textarea
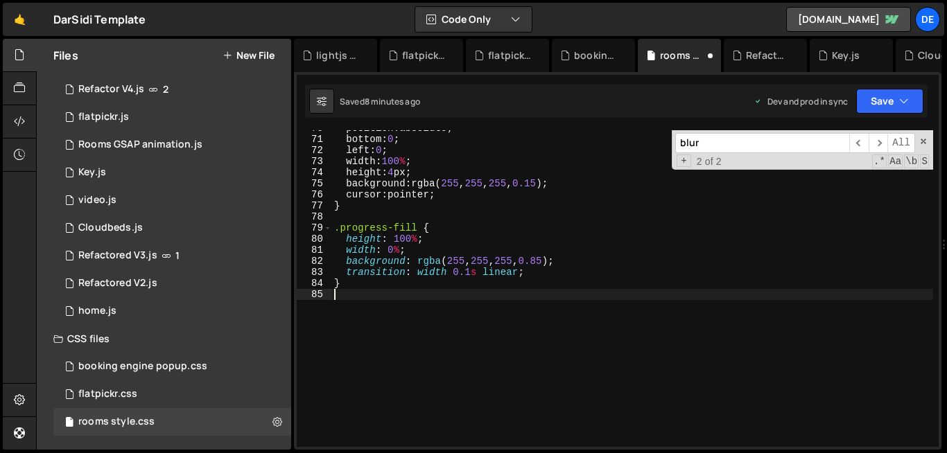
scroll to position [773, 0]
click at [147, 108] on div "1 flatpickr.js 0" at bounding box center [172, 117] width 238 height 28
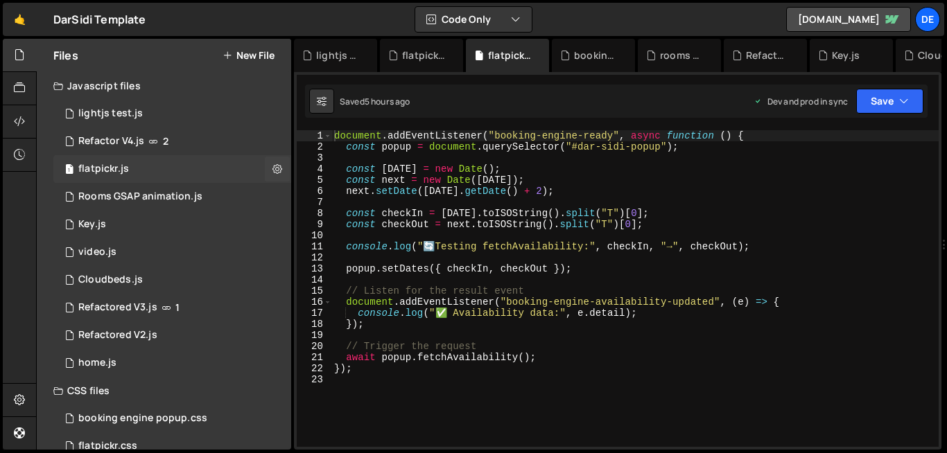
scroll to position [2, 0]
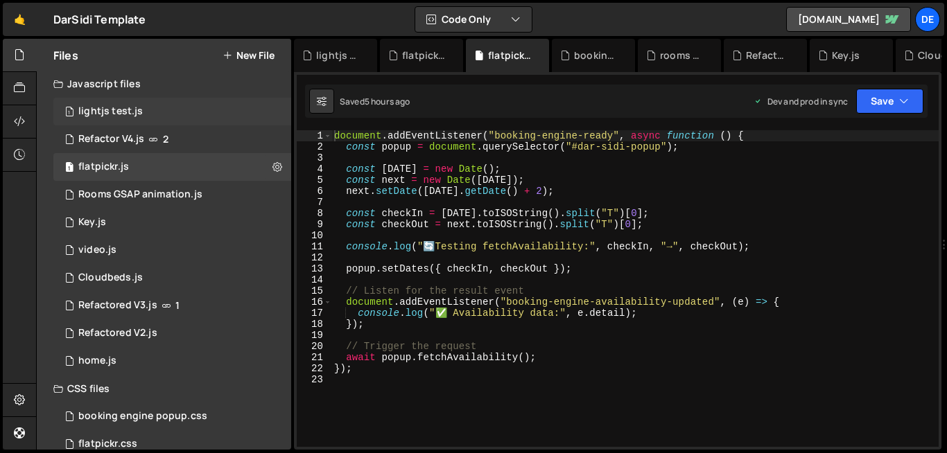
click at [127, 112] on div "lightjs test.js" at bounding box center [110, 111] width 64 height 12
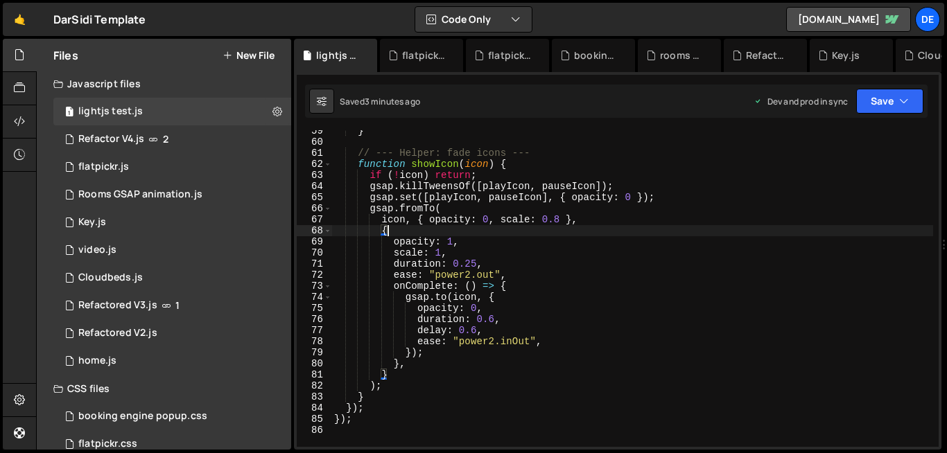
click at [397, 226] on div "} // --- Helper: fade icons --- function showIcon ( icon ) { if ( ! icon ) retu…" at bounding box center [631, 294] width 601 height 339
type textarea "});"
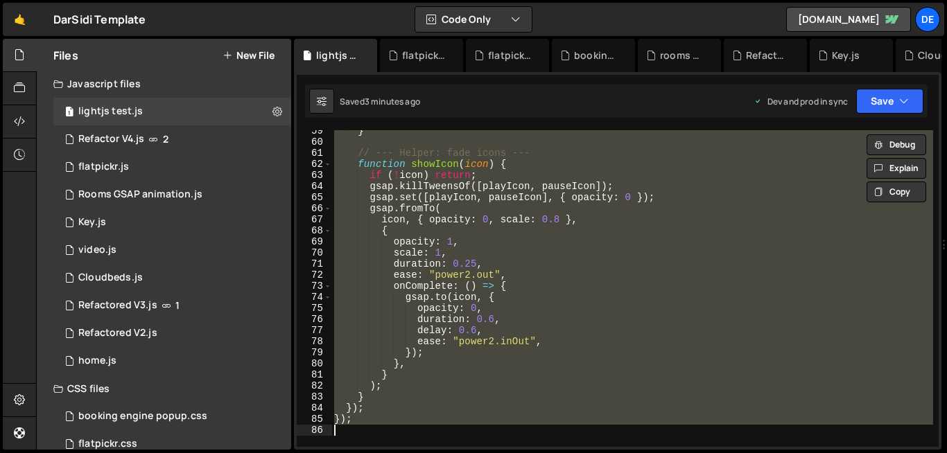
paste textarea
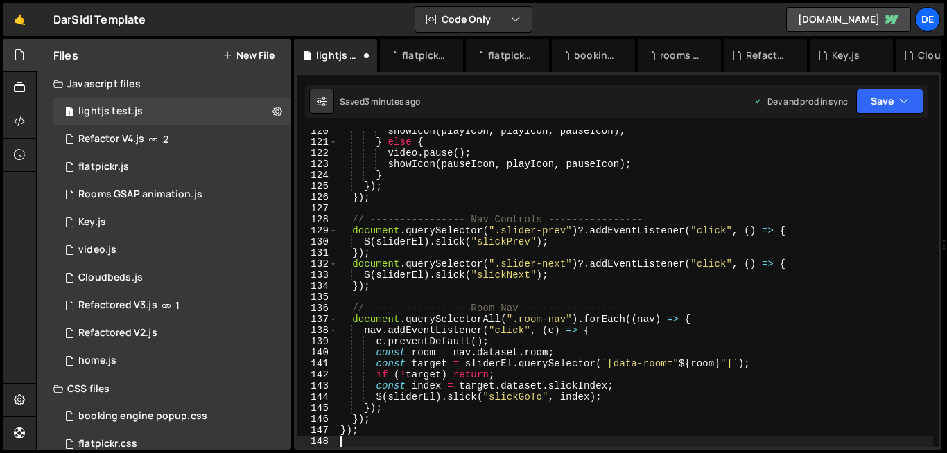
scroll to position [1324, 0]
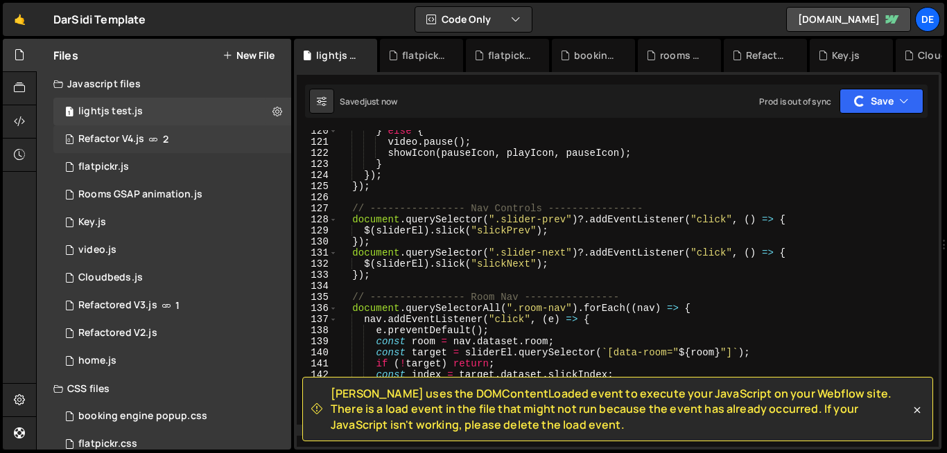
click at [275, 135] on div "0 Refactor V4.js 2" at bounding box center [172, 139] width 238 height 28
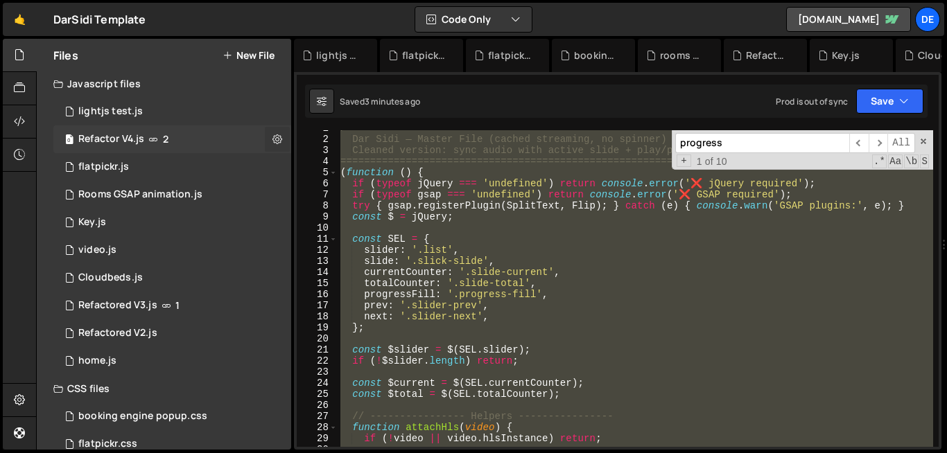
click at [272, 141] on icon at bounding box center [277, 138] width 10 height 13
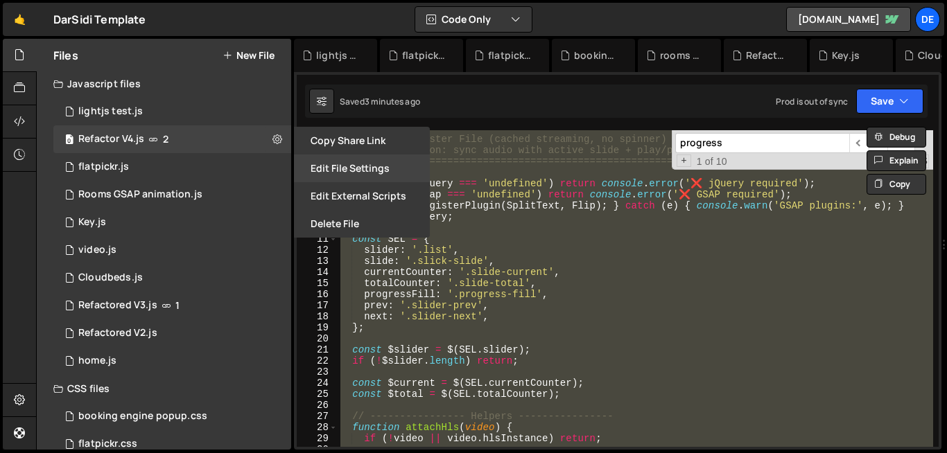
click at [348, 179] on button "Edit File Settings" at bounding box center [362, 169] width 136 height 28
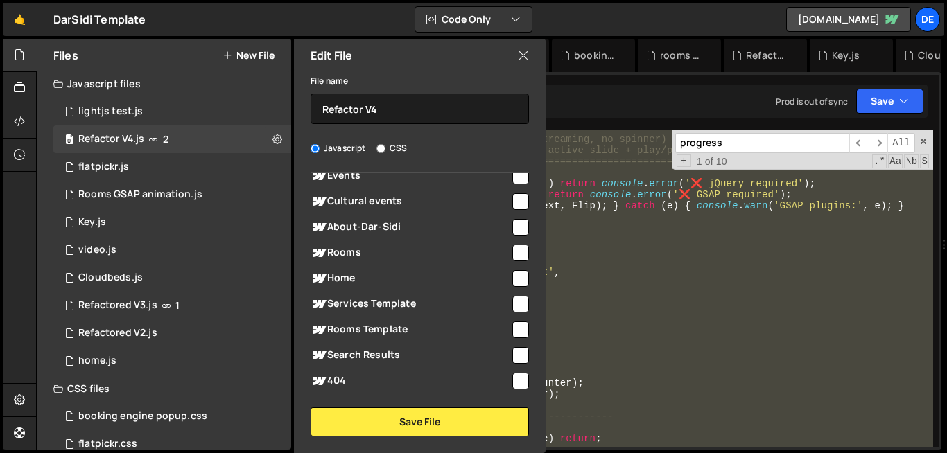
scroll to position [207, 0]
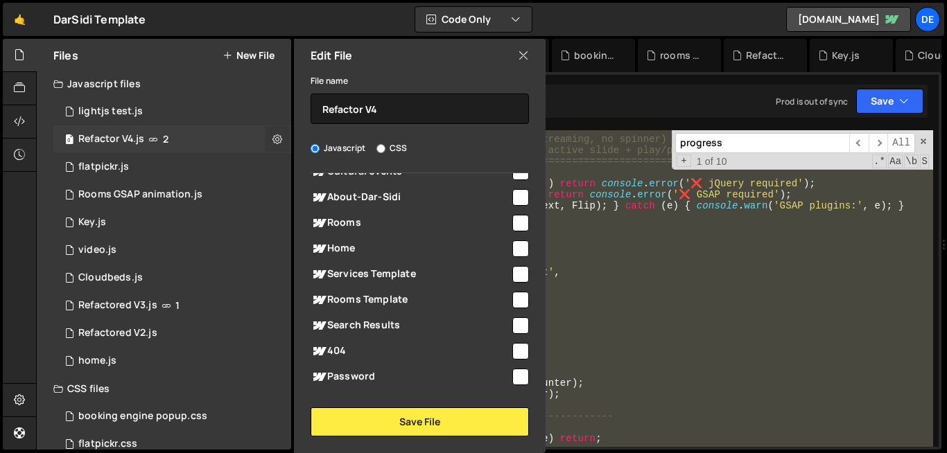
click at [272, 141] on icon at bounding box center [277, 138] width 10 height 13
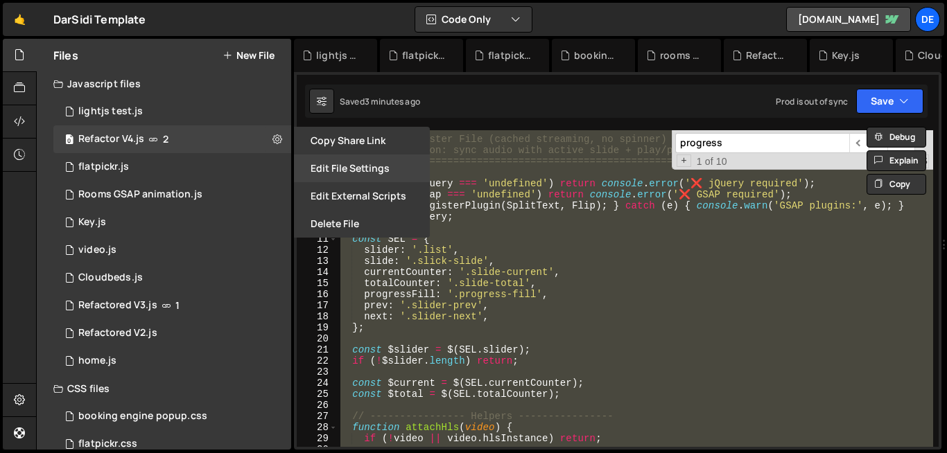
click at [352, 179] on button "Edit File Settings" at bounding box center [362, 169] width 136 height 28
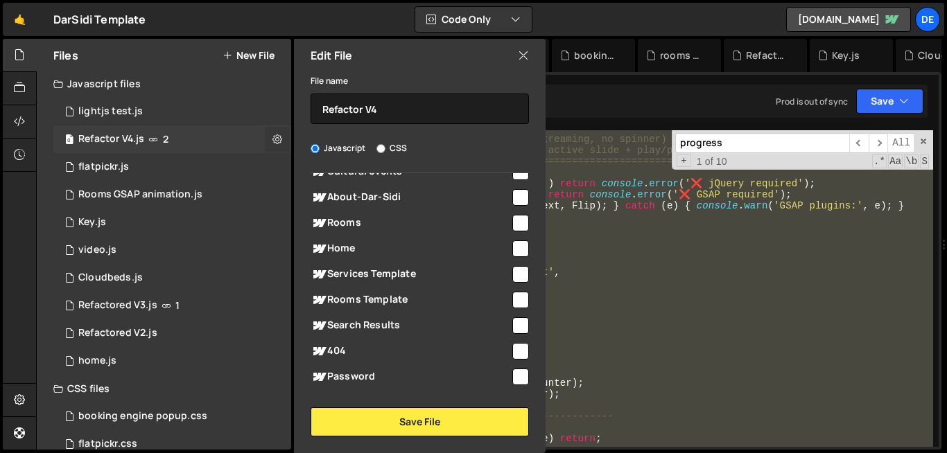
click at [273, 140] on icon at bounding box center [277, 138] width 10 height 13
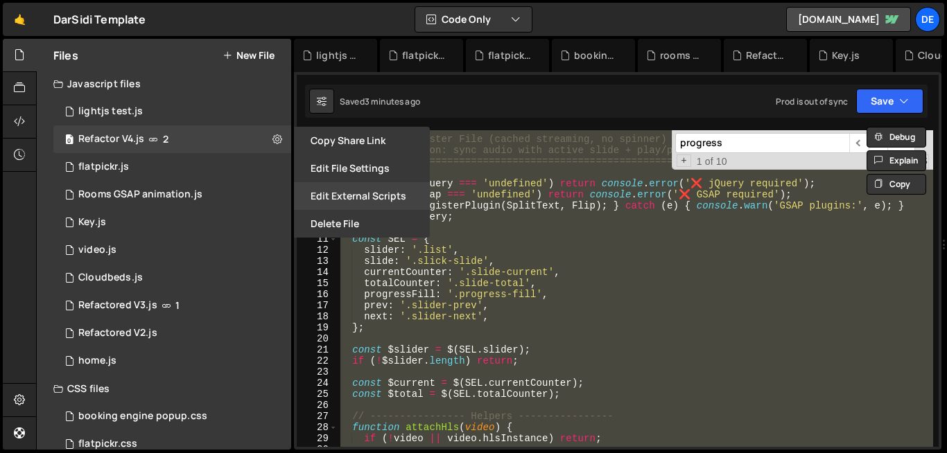
click at [332, 187] on button "Edit External Scripts" at bounding box center [362, 196] width 136 height 28
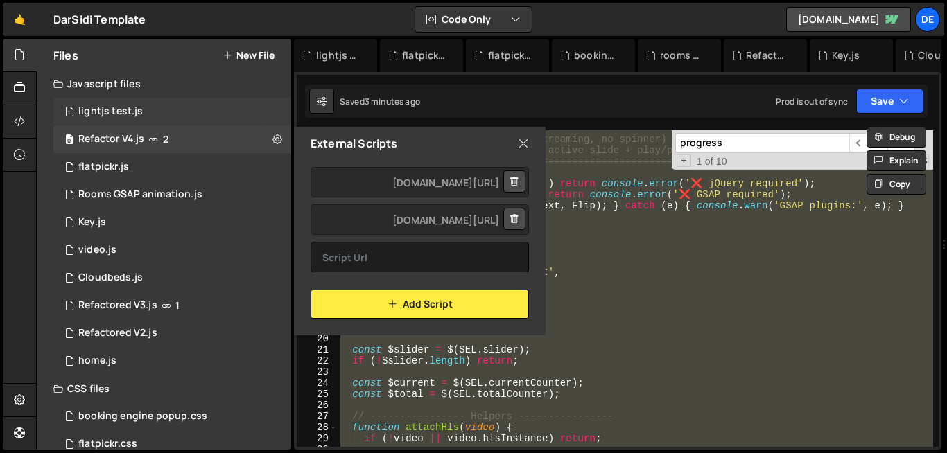
click at [181, 116] on div "1 lightjs test.js 0" at bounding box center [172, 112] width 238 height 28
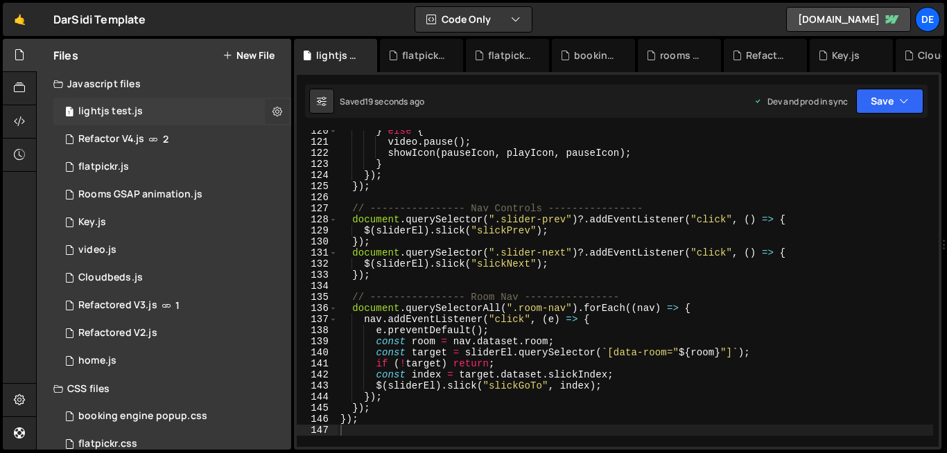
click at [266, 116] on button at bounding box center [277, 111] width 25 height 25
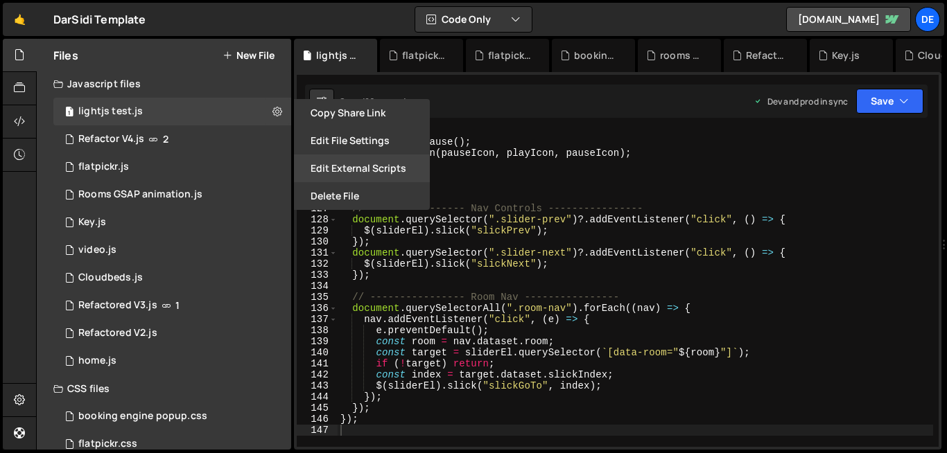
click at [360, 158] on button "Edit External Scripts" at bounding box center [362, 169] width 136 height 28
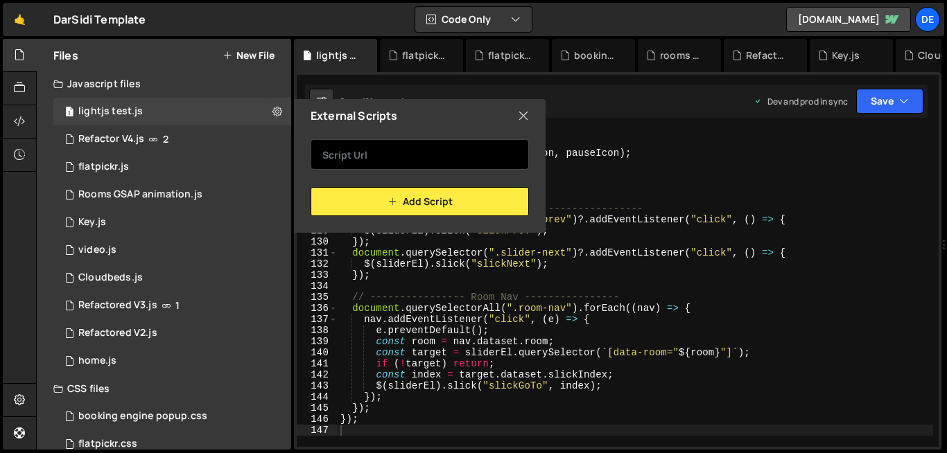
click at [387, 155] on input "text" at bounding box center [419, 154] width 218 height 30
paste input "[URL][DOMAIN_NAME]"
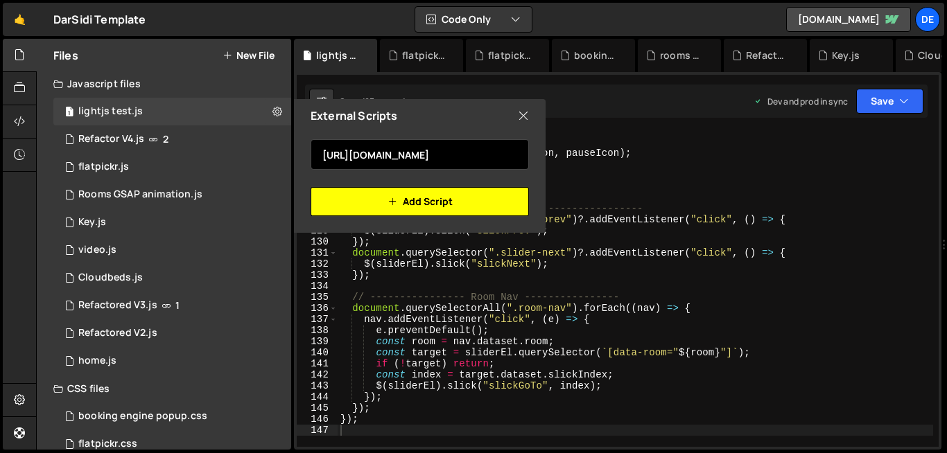
type input "[URL][DOMAIN_NAME]"
click at [487, 200] on button "Add Script" at bounding box center [419, 201] width 218 height 29
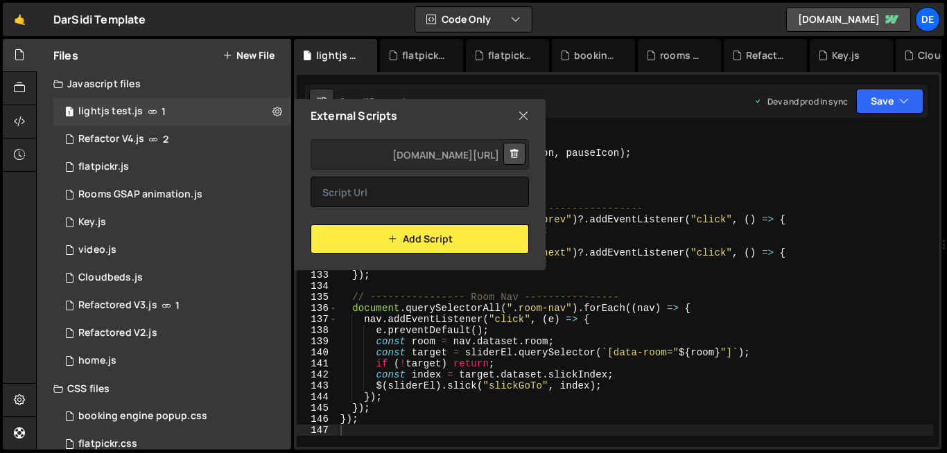
click at [635, 128] on div "}); 1 2 3 4 5 6 7 8 9 10 11 12 13 14 15 16 17 18 19 20 21 22 23 24 25 26 27 28 …" at bounding box center [617, 261] width 647 height 378
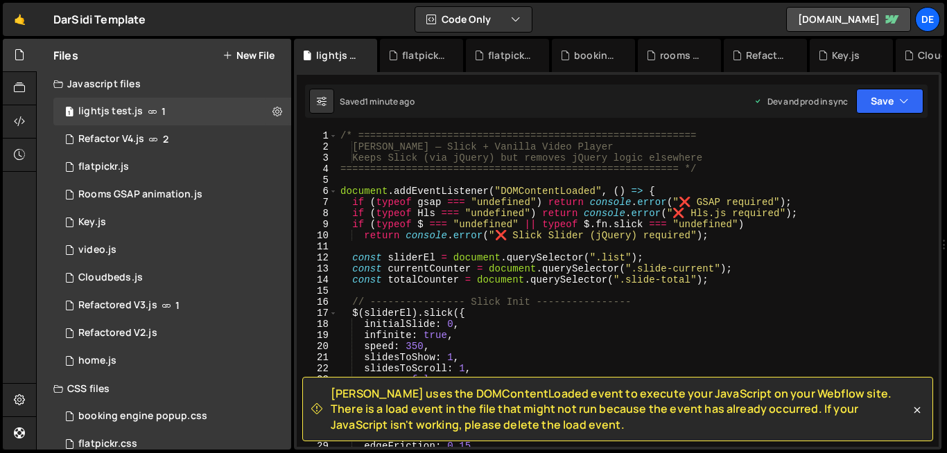
type textarea "document.addEventListener("DOMContentLoaded", () => {"
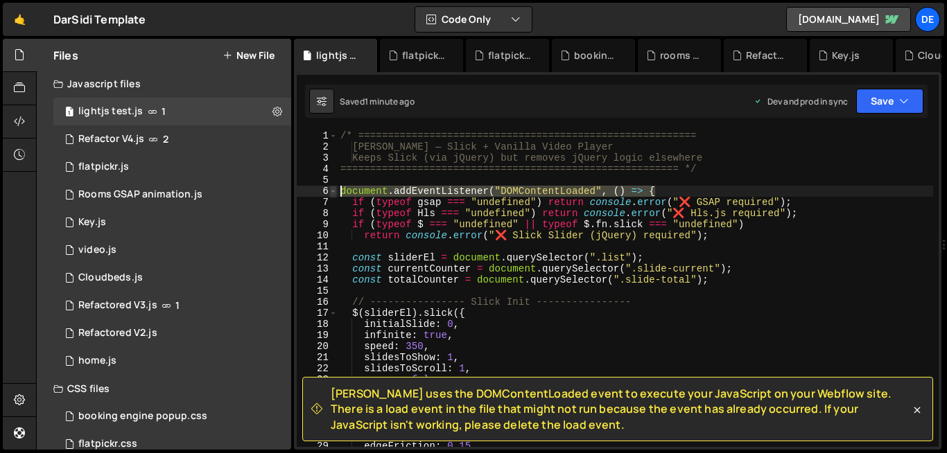
drag, startPoint x: 660, startPoint y: 188, endPoint x: 333, endPoint y: 192, distance: 327.1
click at [333, 192] on div "document.addEventListener("DOMContentLoaded", () => { 1 2 3 4 5 6 7 8 9 10 11 1…" at bounding box center [618, 288] width 642 height 317
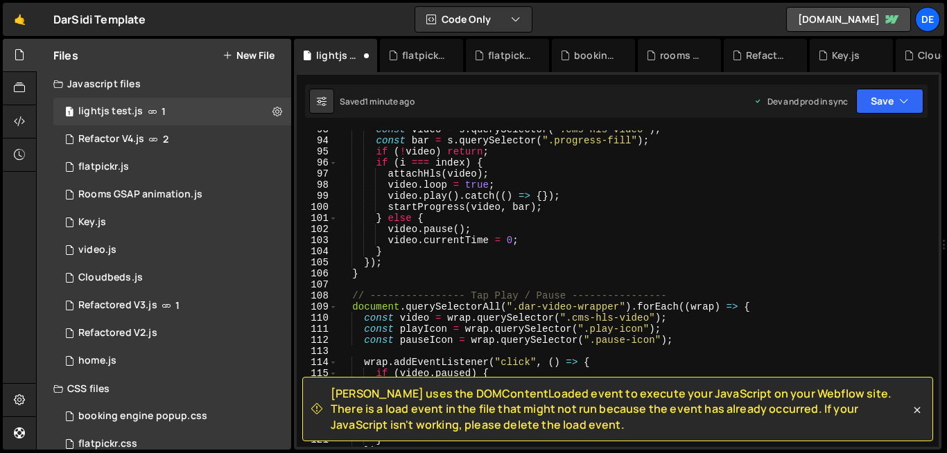
scroll to position [1444, 0]
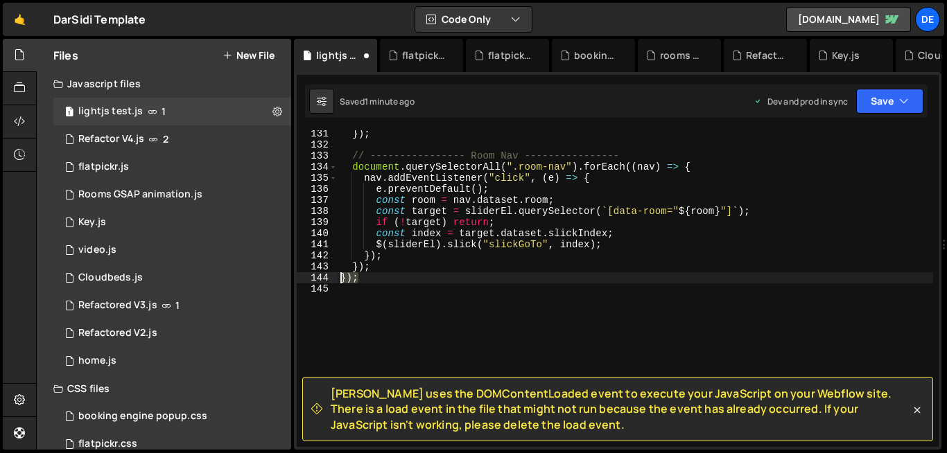
drag, startPoint x: 364, startPoint y: 282, endPoint x: 303, endPoint y: 278, distance: 61.8
click at [303, 278] on div "========================================================= */ 131 132 133 134 13…" at bounding box center [618, 288] width 642 height 317
type textarea "});"
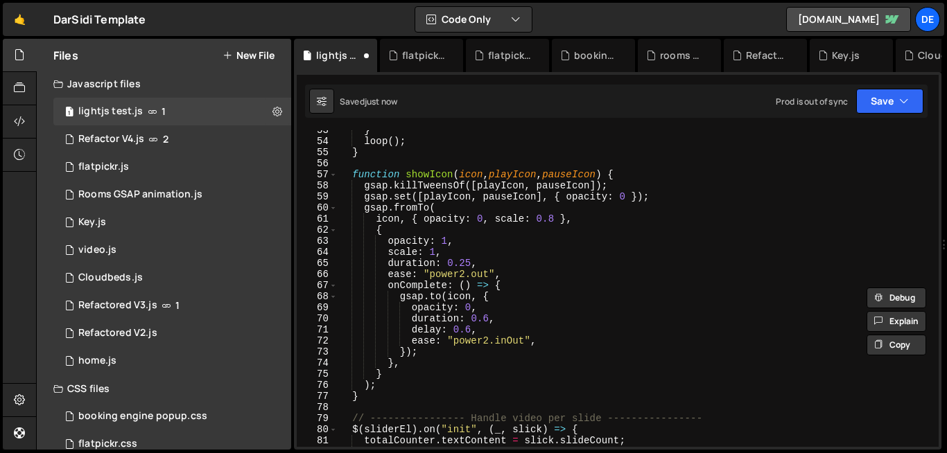
scroll to position [0, 0]
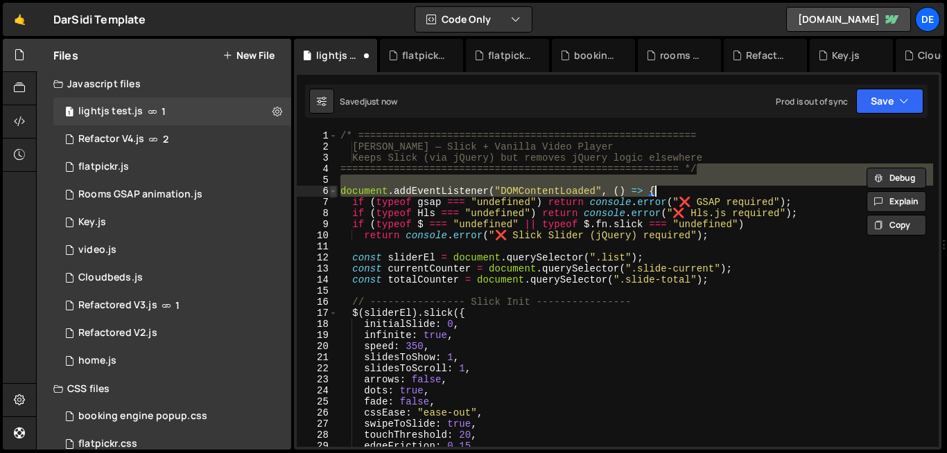
click at [333, 191] on span at bounding box center [333, 191] width 8 height 11
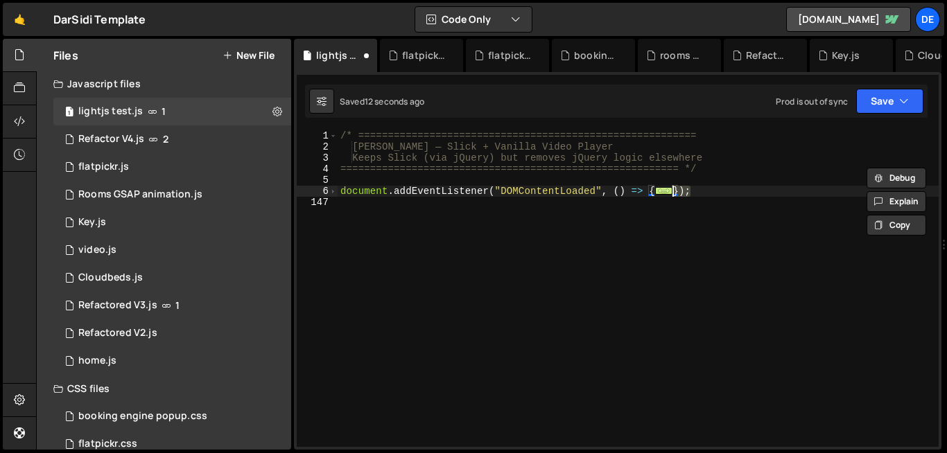
drag, startPoint x: 693, startPoint y: 191, endPoint x: 673, endPoint y: 193, distance: 20.2
click at [673, 193] on div "/* ========================================================= Dar Sidi — Slick +…" at bounding box center [637, 299] width 601 height 339
type textarea "});"
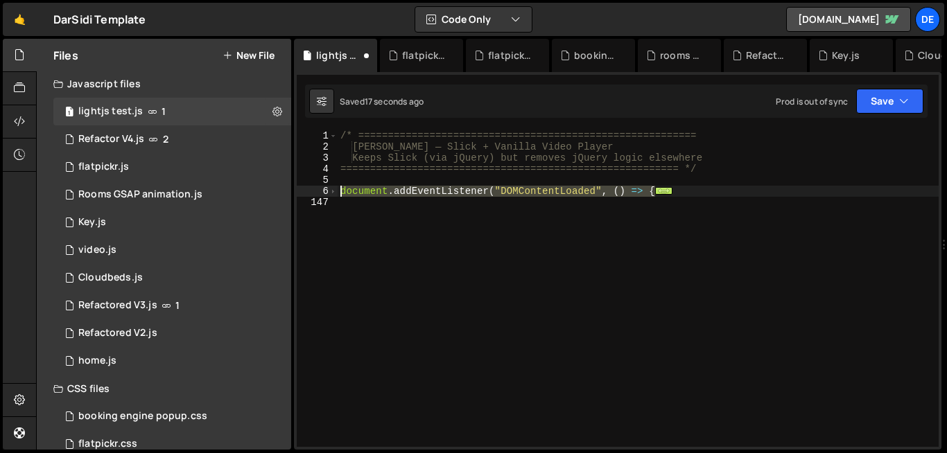
drag, startPoint x: 653, startPoint y: 191, endPoint x: 319, endPoint y: 192, distance: 334.0
click at [319, 192] on div "1 2 3 4 5 6 147 /* ========================================================= Da…" at bounding box center [618, 288] width 642 height 317
type textarea "document.addEventListener("DOMContentLoaded", () => {"
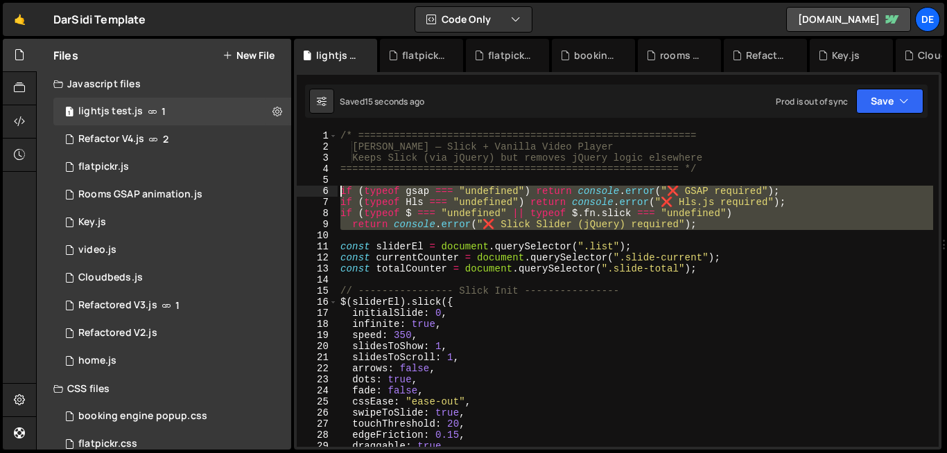
drag, startPoint x: 736, startPoint y: 230, endPoint x: 321, endPoint y: 188, distance: 417.1
click at [321, 188] on div "if (typeof gsap === "undefined") return console.error("❌ GSAP required"); 1 2 3…" at bounding box center [618, 288] width 642 height 317
type textarea "if (typeof gsap === "undefined") return console.error("❌ GSAP required"); if (t…"
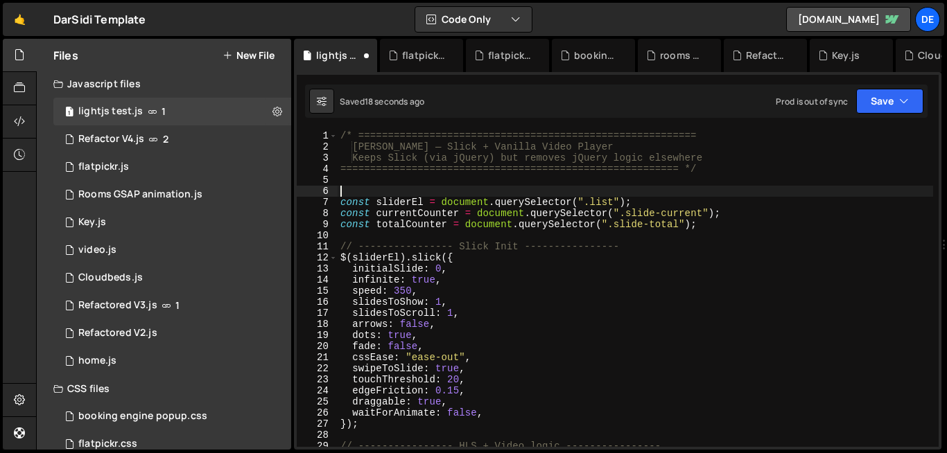
type textarea "const sliderEl = document.querySelector(".list");"
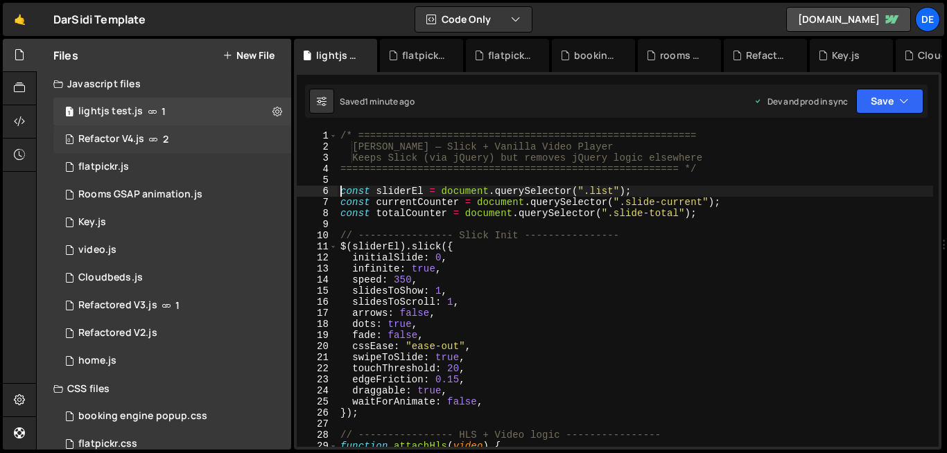
click at [191, 129] on div "0 Refactor V4.js 2" at bounding box center [172, 139] width 238 height 28
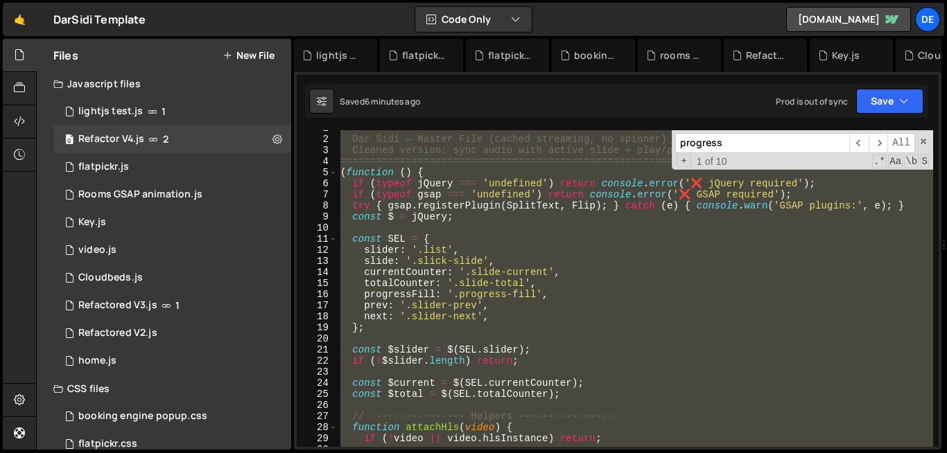
scroll to position [3118, 0]
click at [502, 279] on div "/* ========================================================= Dar Sidi — Master …" at bounding box center [634, 288] width 595 height 317
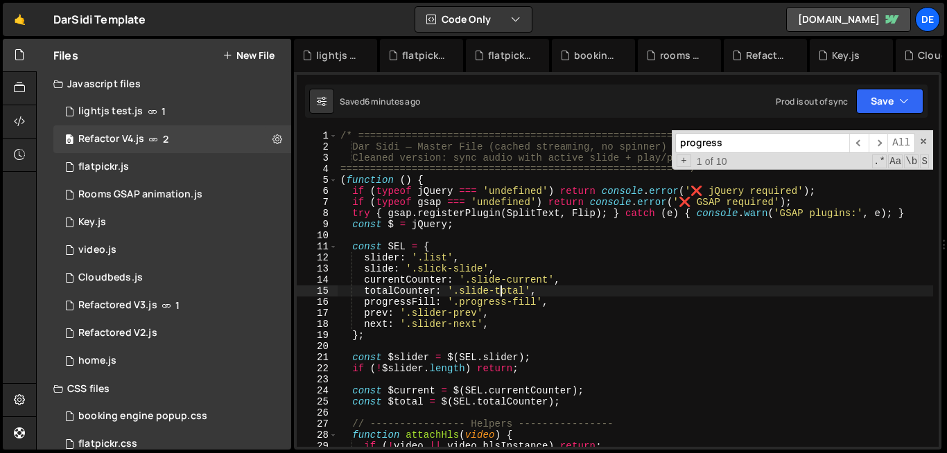
scroll to position [1, 0]
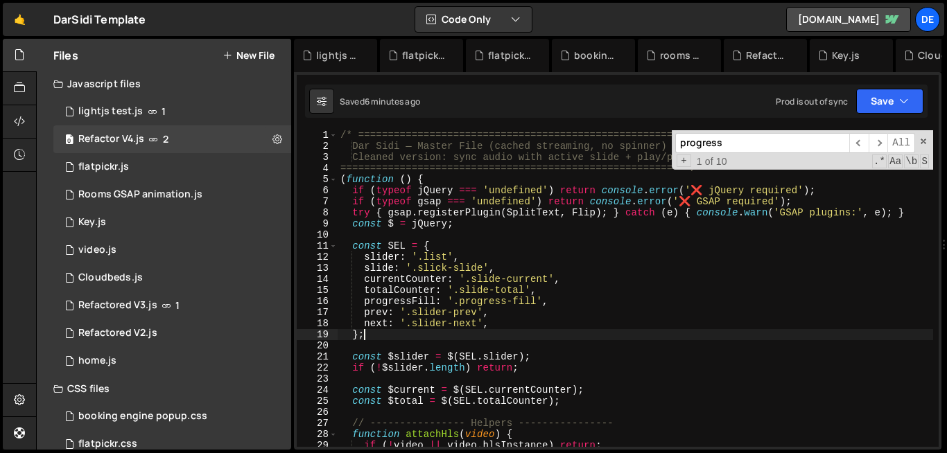
click at [589, 334] on div "/* ========================================================= Dar Sidi — Master …" at bounding box center [634, 299] width 595 height 339
click at [334, 174] on span at bounding box center [333, 179] width 8 height 11
click at [333, 179] on span at bounding box center [333, 179] width 8 height 11
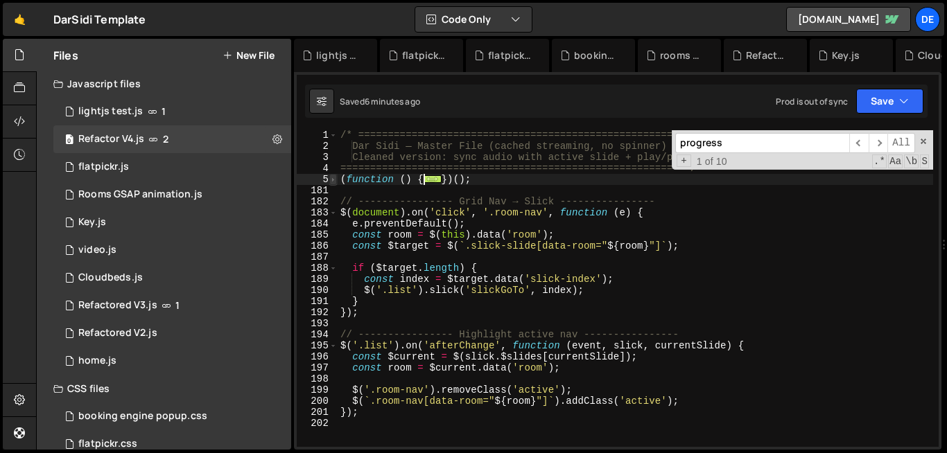
click at [333, 179] on span at bounding box center [333, 179] width 8 height 11
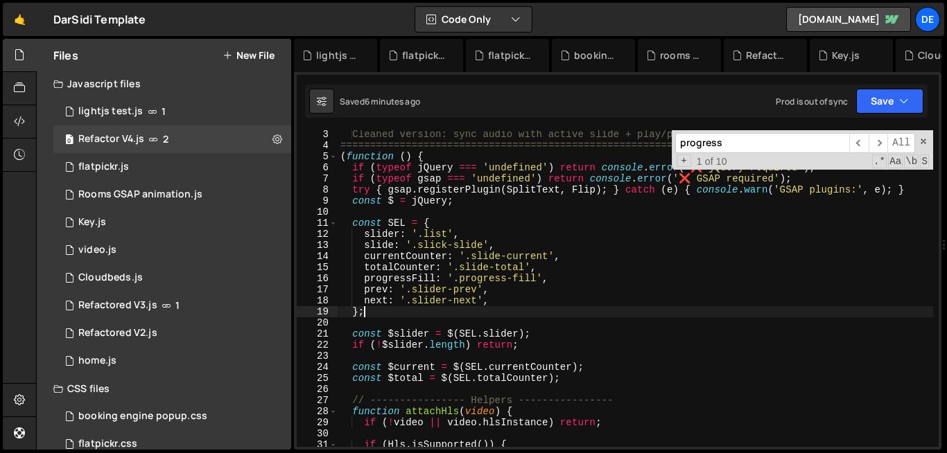
scroll to position [24, 0]
click at [333, 157] on span at bounding box center [333, 156] width 8 height 11
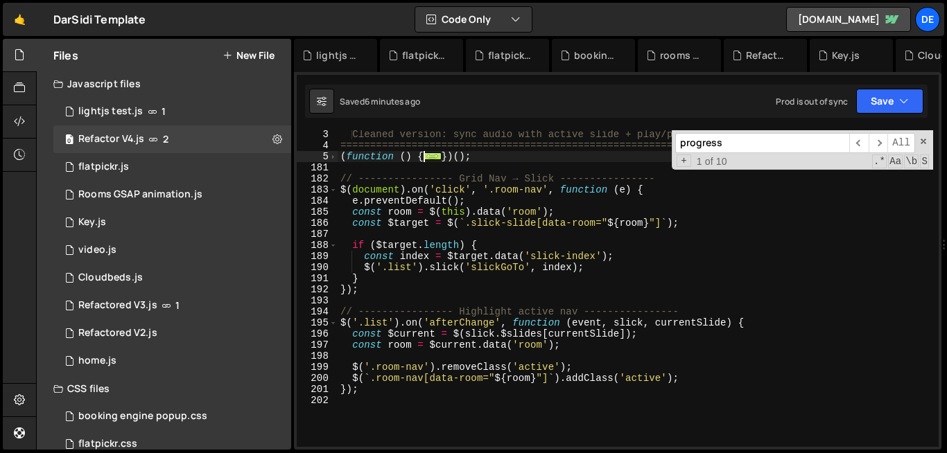
click at [356, 152] on div "Cleaned version: sync audio with active slide + play/pause btns ===============…" at bounding box center [634, 298] width 595 height 339
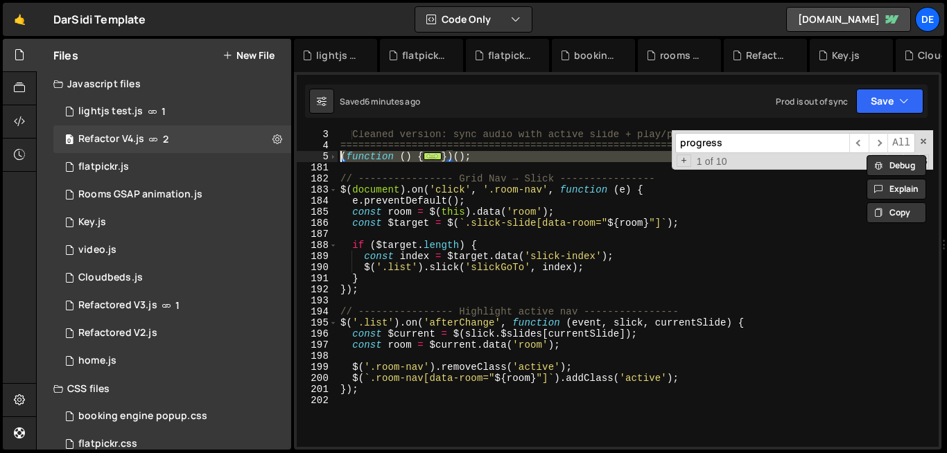
click at [356, 152] on div "Cleaned version: sync audio with active slide + play/pause btns ===============…" at bounding box center [634, 298] width 595 height 339
type textarea "(function () { if (typeof jQuery === 'undefined') return console.error('❌ jQuer…"
click at [200, 105] on div "1 lightjs test.js 1" at bounding box center [172, 112] width 238 height 28
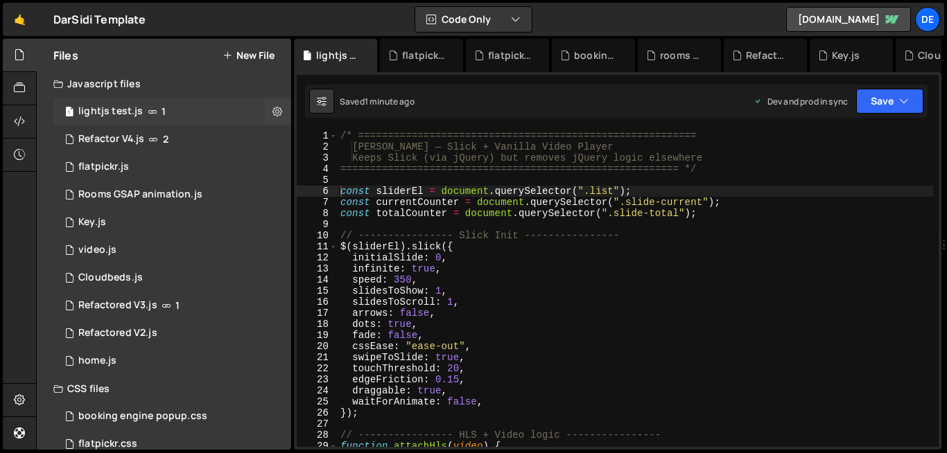
scroll to position [0, 0]
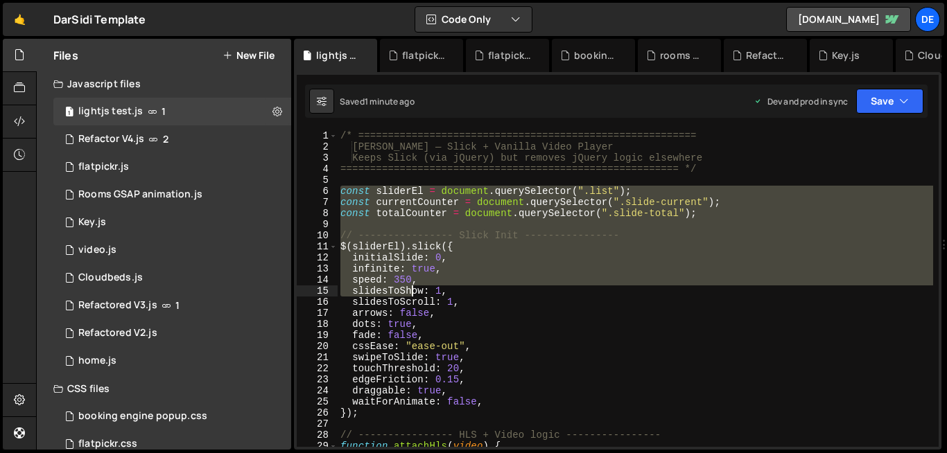
drag, startPoint x: 338, startPoint y: 192, endPoint x: 412, endPoint y: 297, distance: 128.2
click at [412, 297] on div "/* ========================================================= Dar Sidi — Slick +…" at bounding box center [634, 299] width 595 height 339
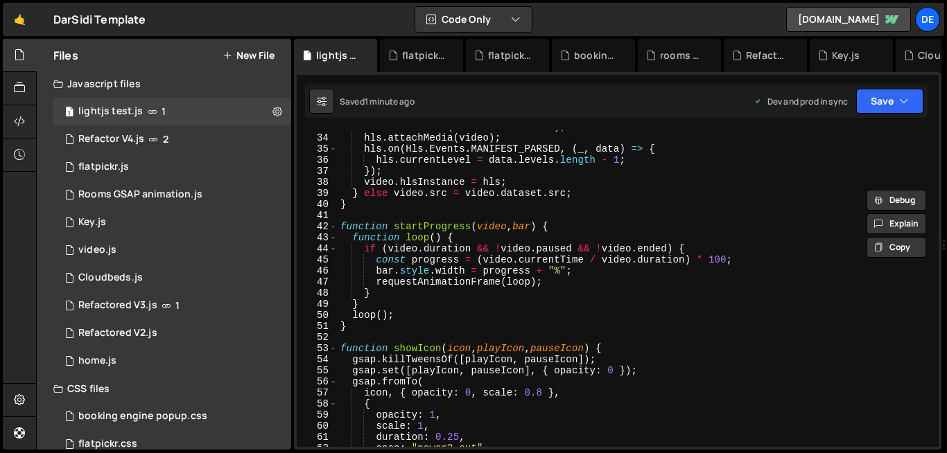
scroll to position [370, 0]
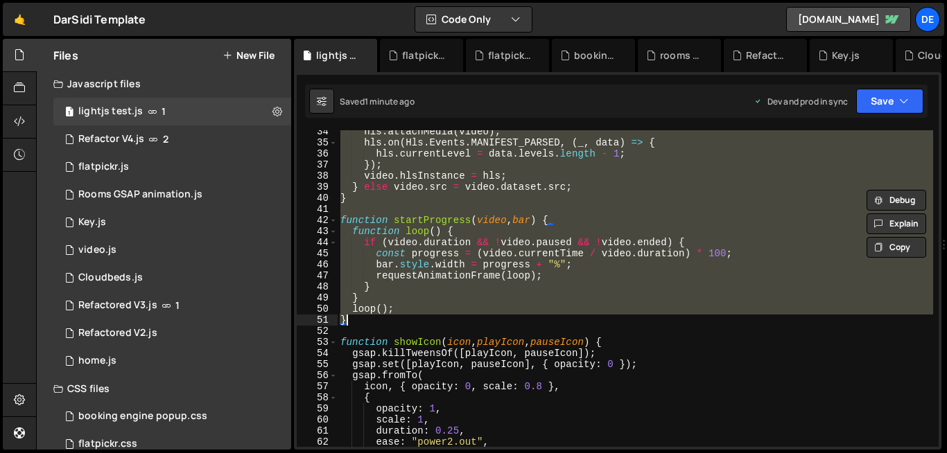
click at [360, 323] on div "hls . attachMedia ( video ) ; hls . on ( Hls . Events . MANIFEST_PARSED , ( _ ,…" at bounding box center [634, 295] width 595 height 339
type textarea "loop(); }"
paste textarea
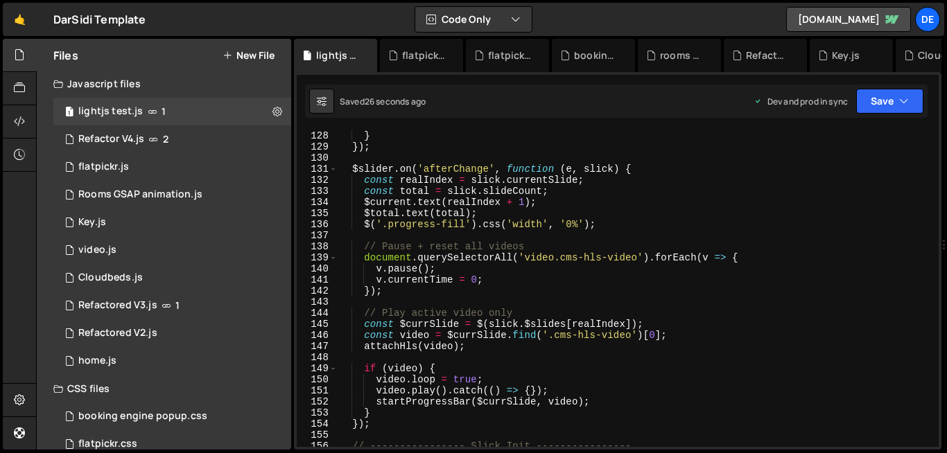
scroll to position [1408, 0]
click at [272, 116] on icon at bounding box center [277, 111] width 10 height 13
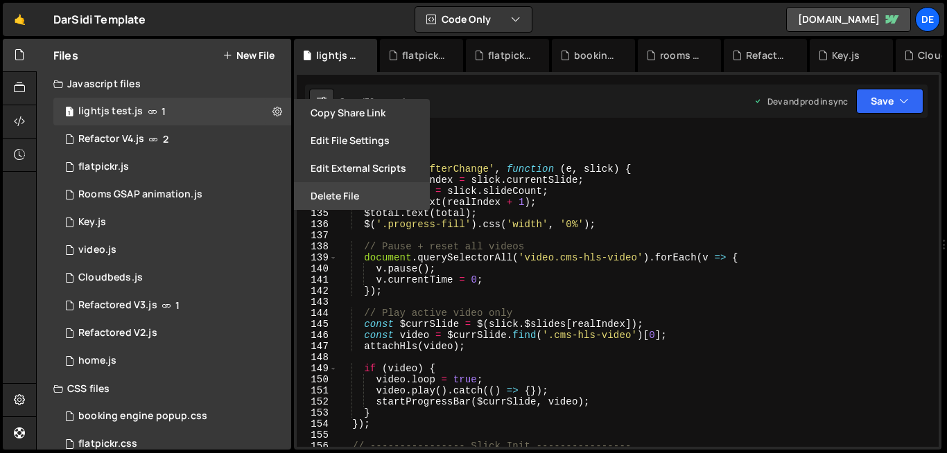
click at [362, 194] on button "Delete File" at bounding box center [362, 196] width 136 height 28
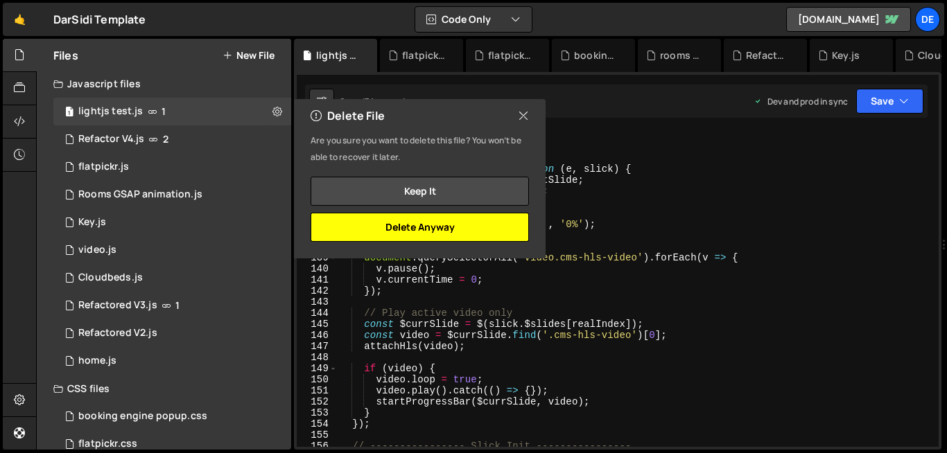
click at [445, 225] on button "Delete Anyway" at bounding box center [419, 227] width 218 height 29
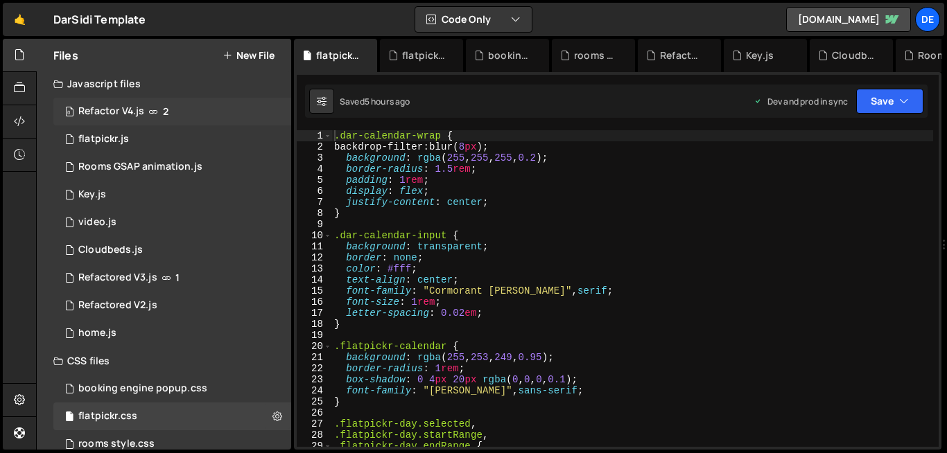
click at [227, 110] on div "0 Refactor V4.js 2" at bounding box center [172, 112] width 238 height 28
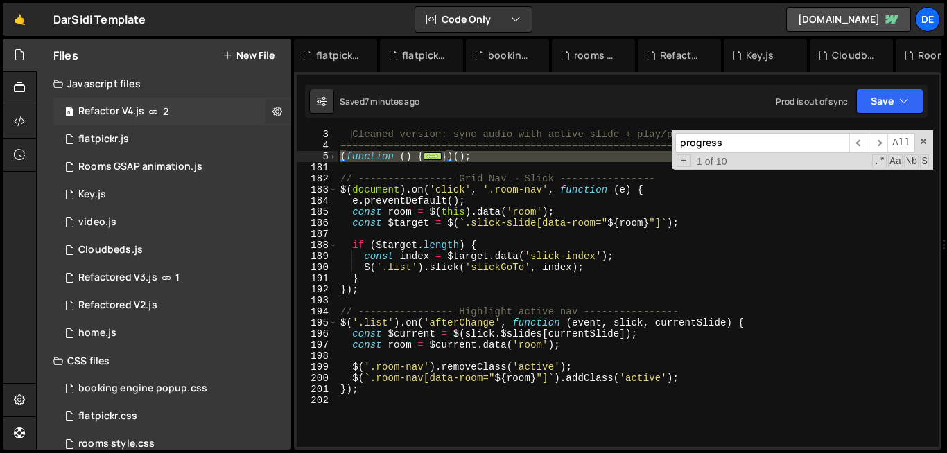
click at [277, 117] on button at bounding box center [277, 111] width 25 height 25
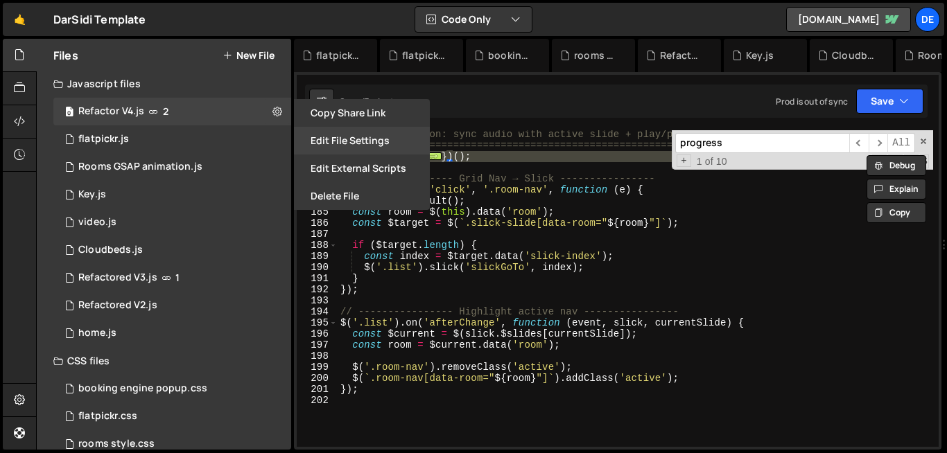
click at [345, 142] on button "Edit File Settings" at bounding box center [362, 141] width 136 height 28
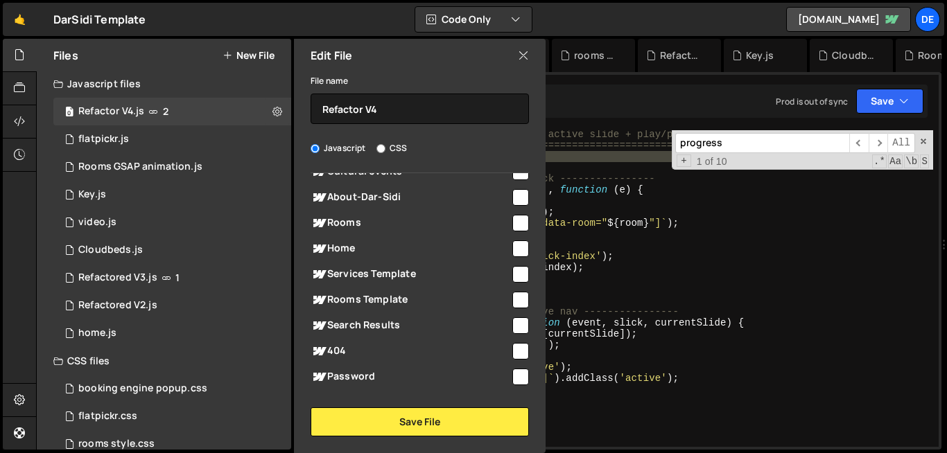
click at [520, 225] on input "checkbox" at bounding box center [520, 223] width 17 height 17
checkbox input "true"
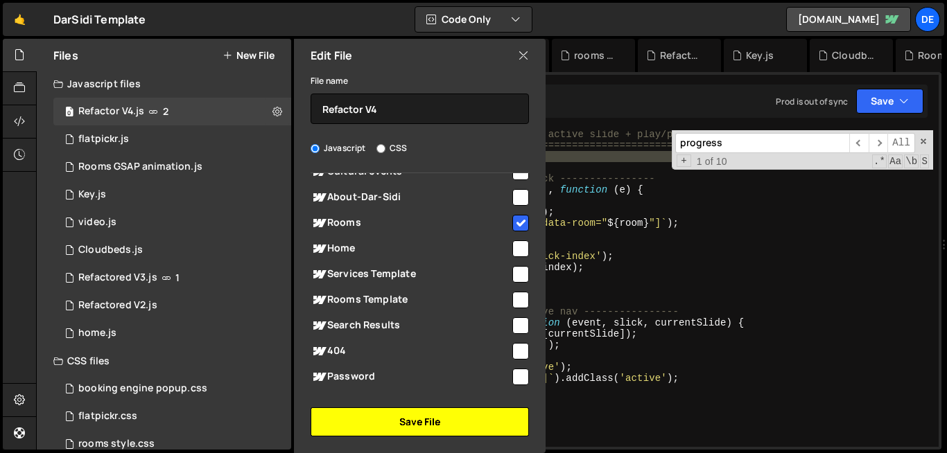
click at [451, 419] on button "Save File" at bounding box center [419, 421] width 218 height 29
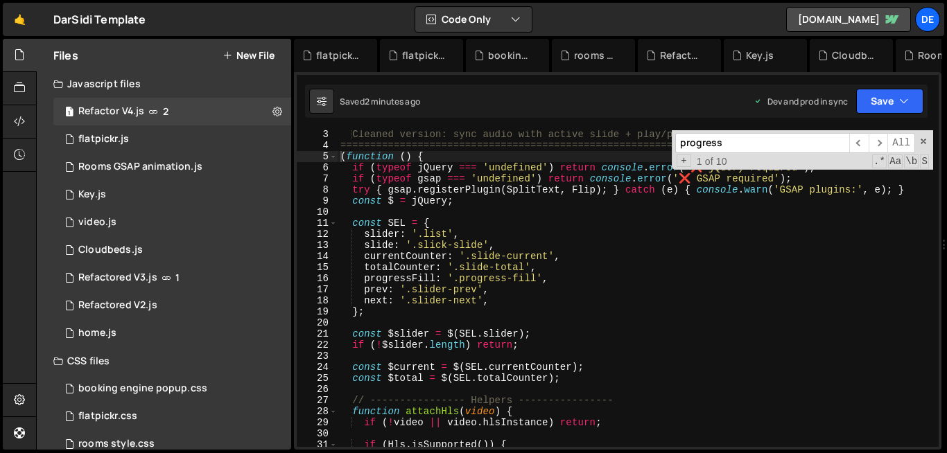
click at [137, 450] on div "Files New File Javascript files 1 Refactor V4.js 2 1 flatpickr.js 0 0 Rooms GSA…" at bounding box center [491, 245] width 911 height 412
click at [137, 446] on div "rooms style.css" at bounding box center [116, 444] width 76 height 12
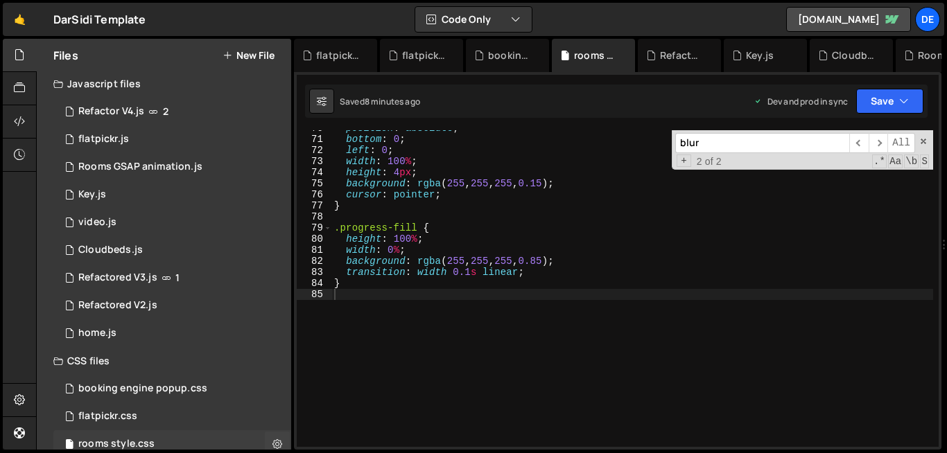
scroll to position [0, 0]
click at [486, 358] on div "position : absolute ; bottom : 0 ; left : 0 ; width : 100 % ; height : 4 px ; b…" at bounding box center [631, 292] width 601 height 339
type textarea "}"
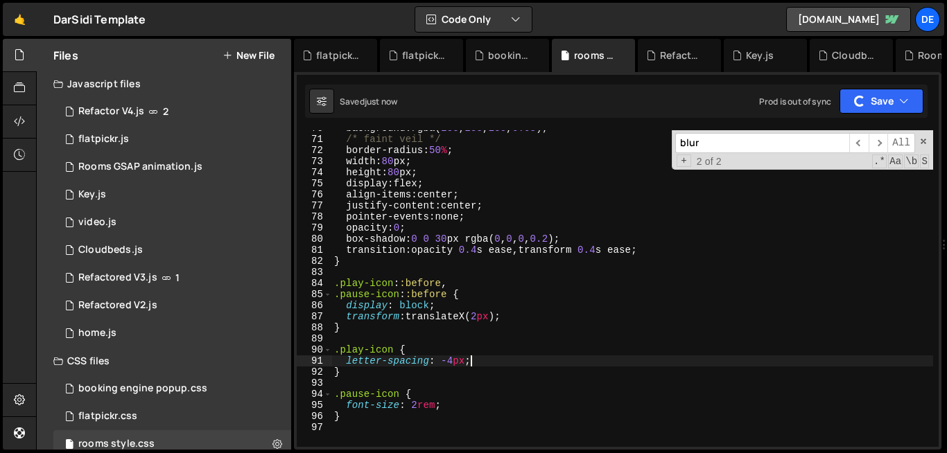
click at [486, 358] on div "background : rgba ( 255 , 255 , 255 , 0.08 ); /* faint veil */ border-radius : …" at bounding box center [631, 292] width 601 height 339
type textarea "letter-spacing: -4px;"
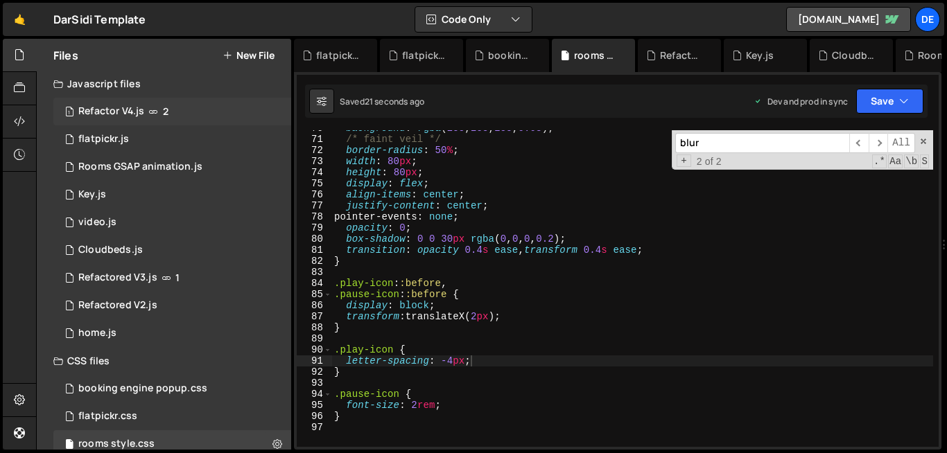
click at [121, 103] on div "1 Refactor V4.js 2" at bounding box center [172, 112] width 238 height 28
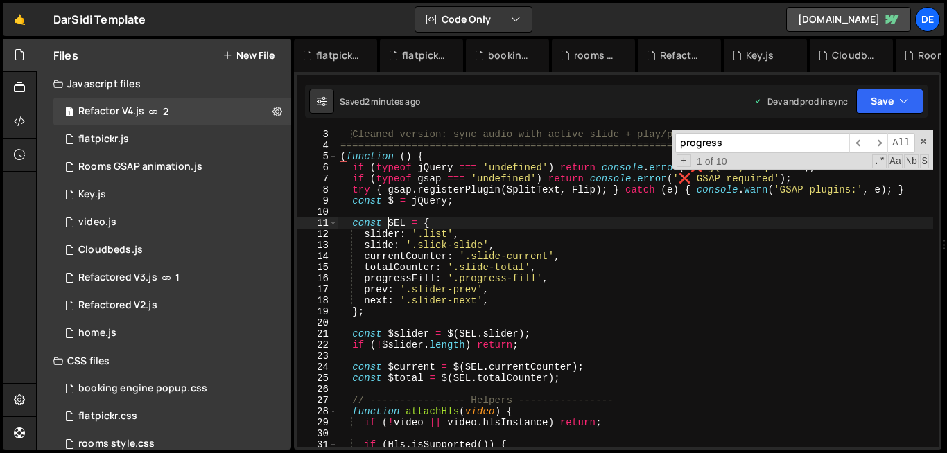
scroll to position [3118, 0]
click at [390, 224] on div "Cleaned version: sync audio with active slide + play/pause btns ===============…" at bounding box center [634, 298] width 595 height 339
type textarea "});"
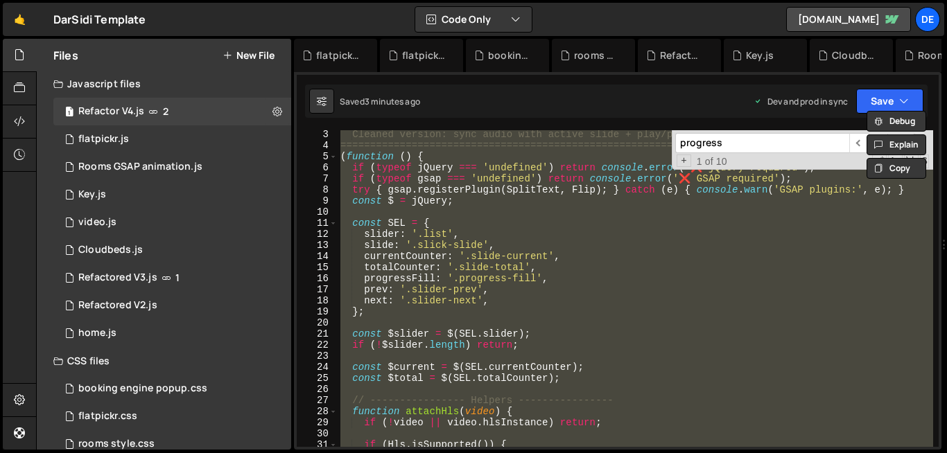
click at [714, 141] on input "progress" at bounding box center [762, 143] width 174 height 20
paste input "})();"
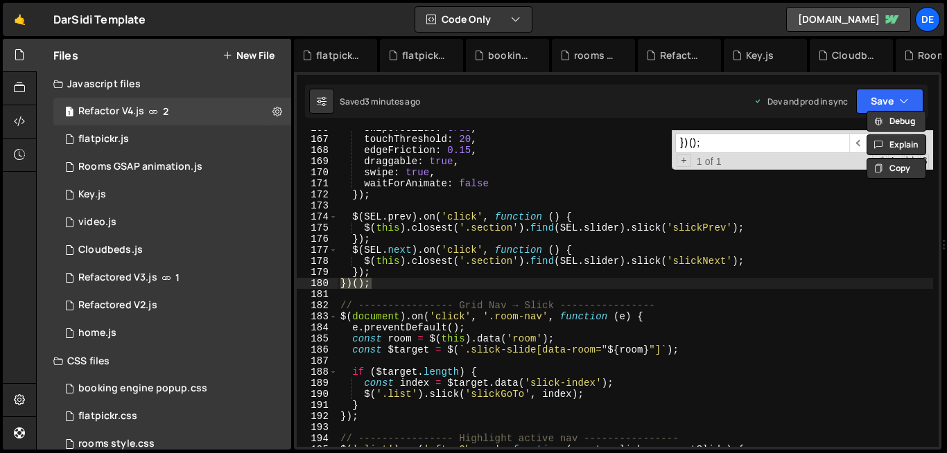
type input "})();"
type textarea "});"
click at [376, 270] on div "swipeToSlide : true , touchThreshold : 20 , edgeFriction : 0.15 , draggable : t…" at bounding box center [634, 292] width 595 height 339
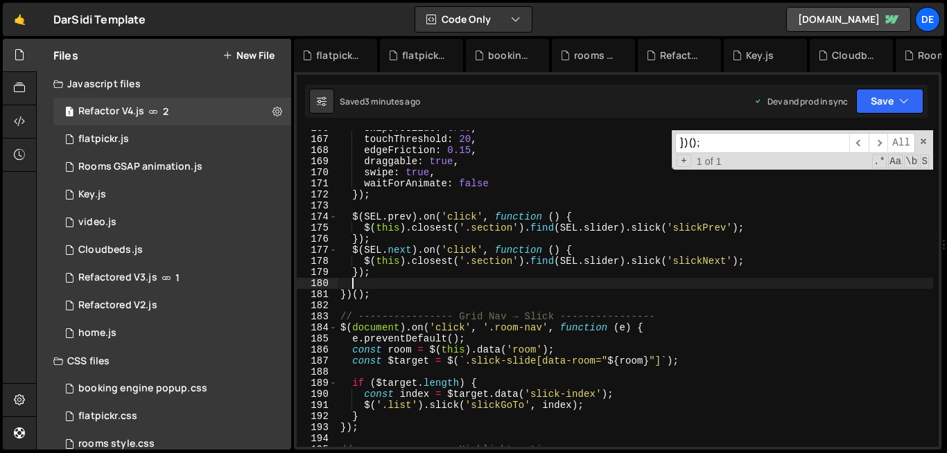
paste textarea
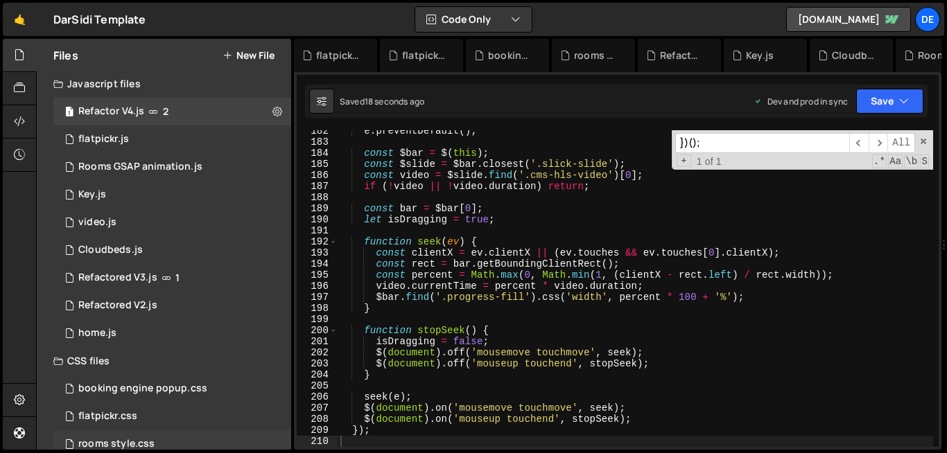
click at [123, 443] on div "rooms style.css" at bounding box center [116, 444] width 76 height 12
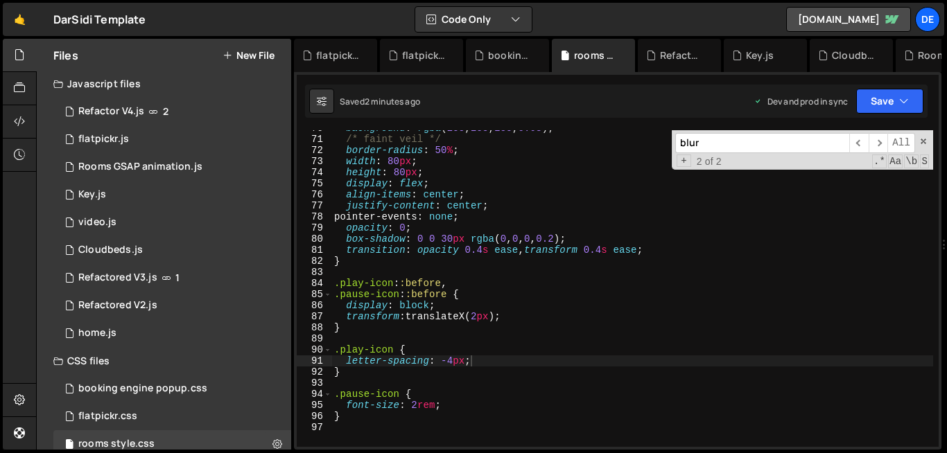
click at [389, 431] on div "background : rgba ( 255 , 255 , 255 , 0.08 ) ; /* faint veil */ border-radius :…" at bounding box center [631, 292] width 601 height 339
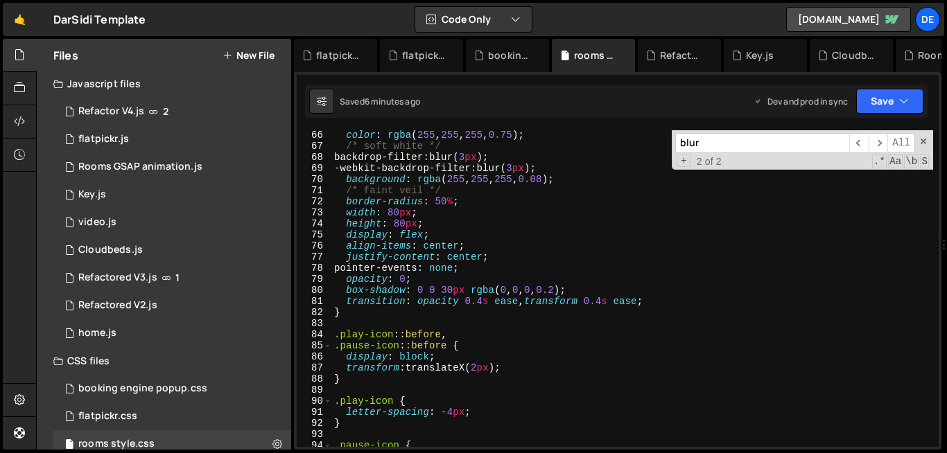
scroll to position [723, 0]
click at [116, 115] on div "Refactor V4.js" at bounding box center [111, 111] width 66 height 12
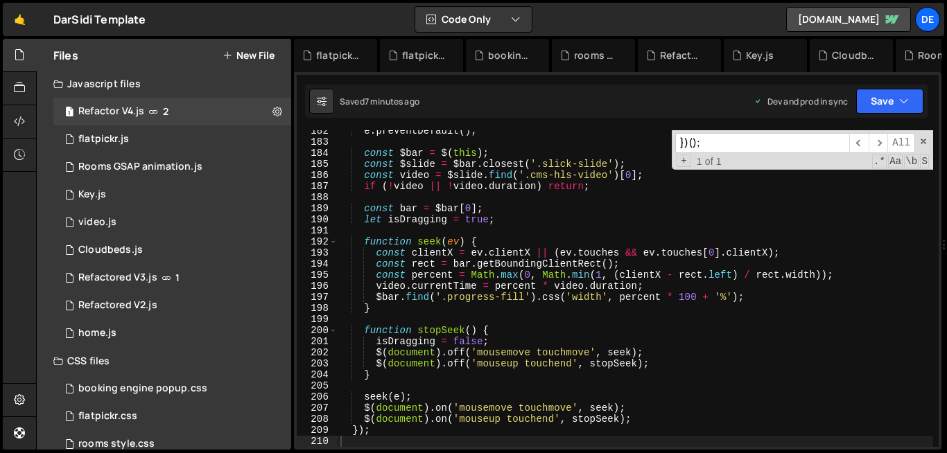
scroll to position [3118, 0]
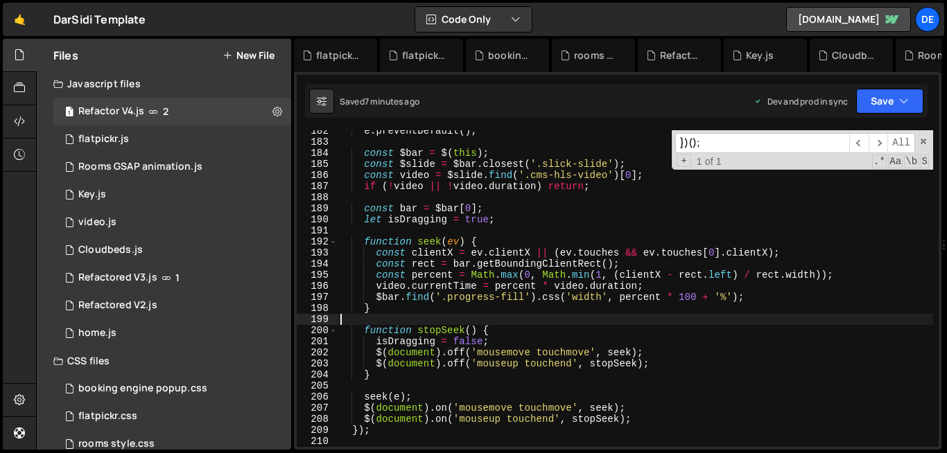
click at [401, 317] on div "e . preventDefault ( ) ; const $bar = $ ( this ) ; const $slide = $bar . closes…" at bounding box center [634, 294] width 595 height 339
type textarea "});"
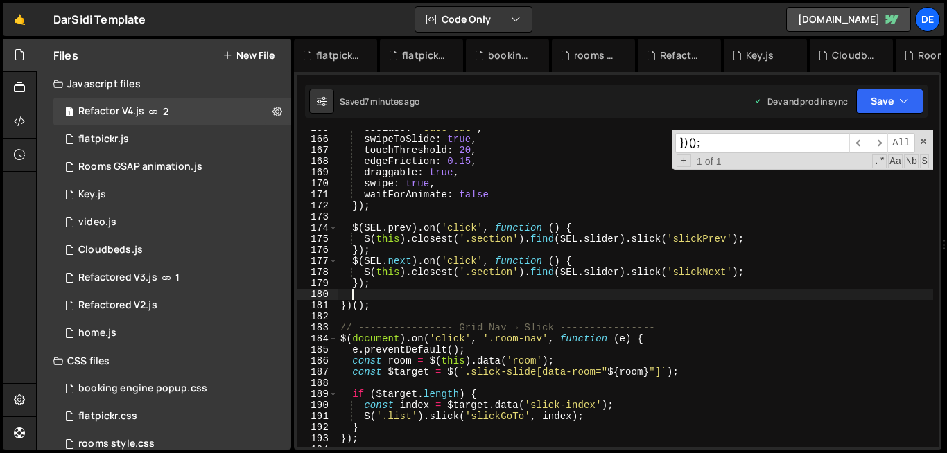
scroll to position [1827, 0]
type textarea "});"
paste textarea
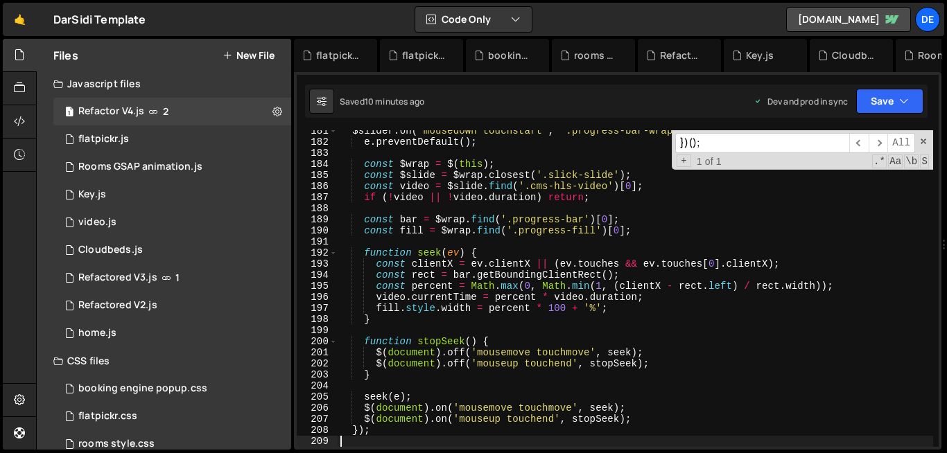
paste textarea "<div class="speed-indicator">2×</div>"
type textarea "<div class="speed-indicator">2×</div>"
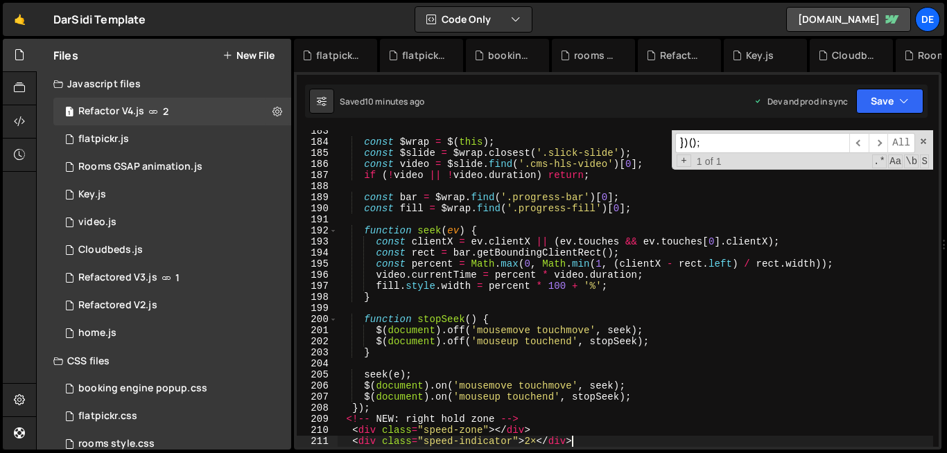
scroll to position [2023, 0]
click at [145, 452] on div "Hold on a sec... Are you certain you wish to leave this page? Any changes you'v…" at bounding box center [473, 226] width 947 height 453
click at [155, 433] on div "rooms style.css 0" at bounding box center [172, 444] width 238 height 28
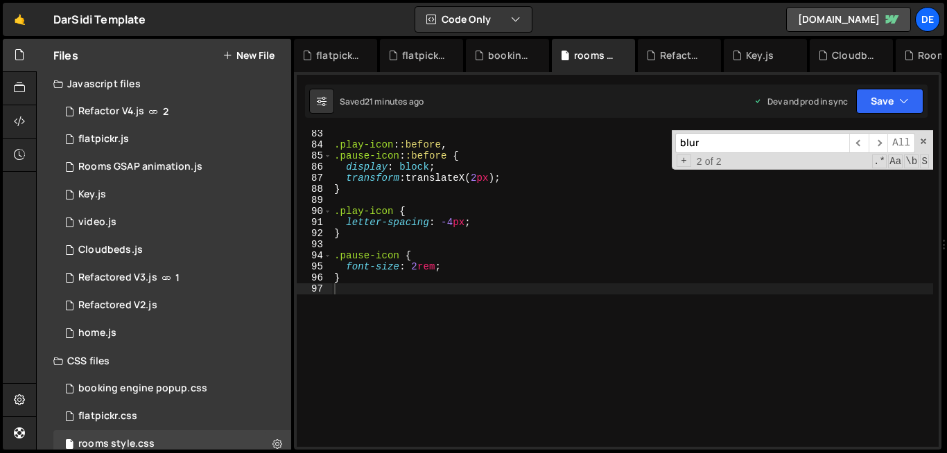
scroll to position [912, 0]
click at [405, 369] on div ".play-icon : :before , .pause-icon : :before { display : block ; transform : tr…" at bounding box center [631, 297] width 601 height 339
paste textarea "}"
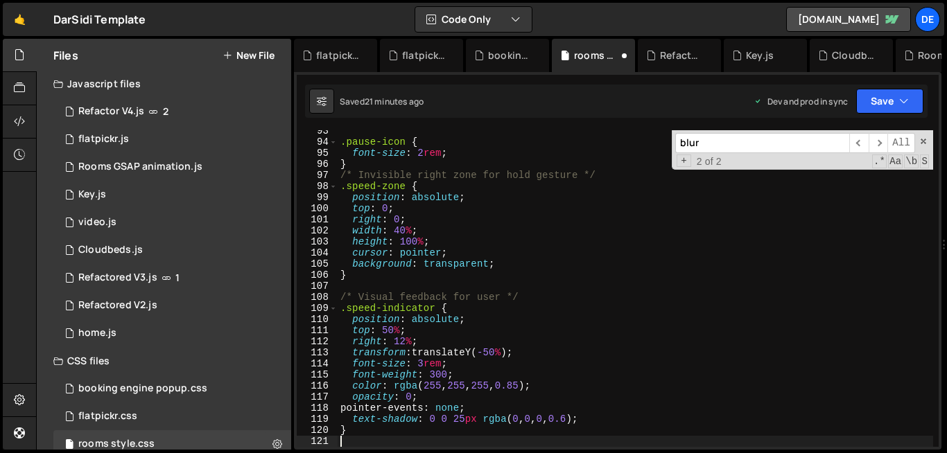
scroll to position [1025, 0]
type textarea "}"
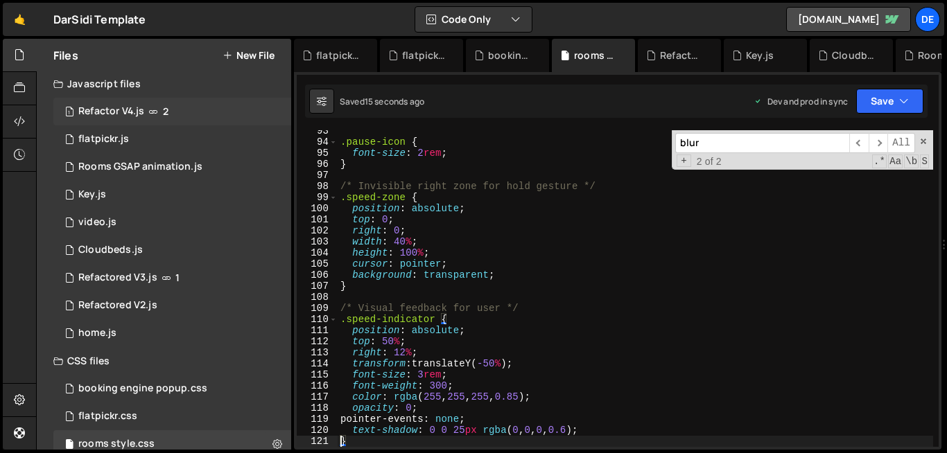
click at [128, 107] on div "Refactor V4.js" at bounding box center [111, 111] width 66 height 12
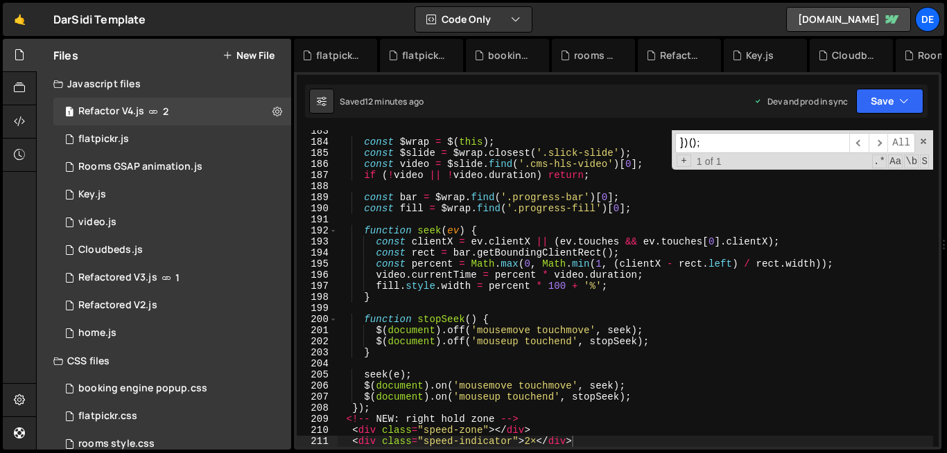
scroll to position [3118, 0]
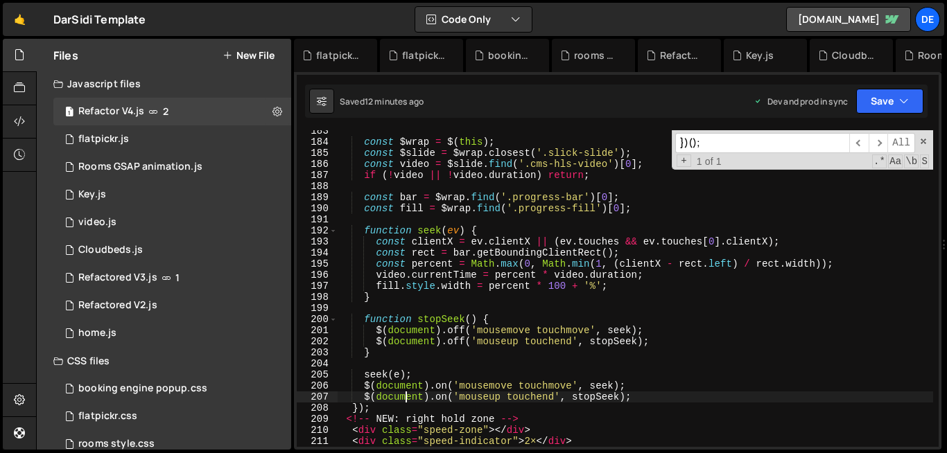
click at [403, 395] on div "const $wrap = $ ( this ) ; const $slide = $wrap . closest ( '.slick-slide' ) ; …" at bounding box center [634, 294] width 595 height 339
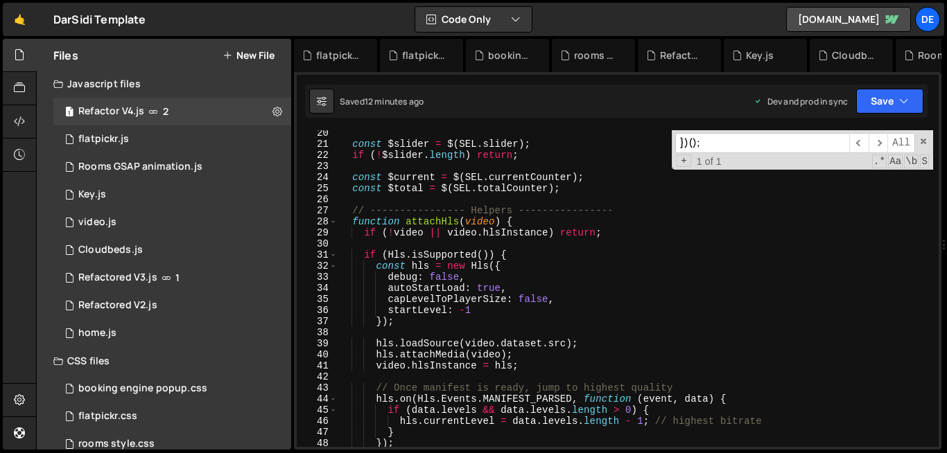
scroll to position [0, 0]
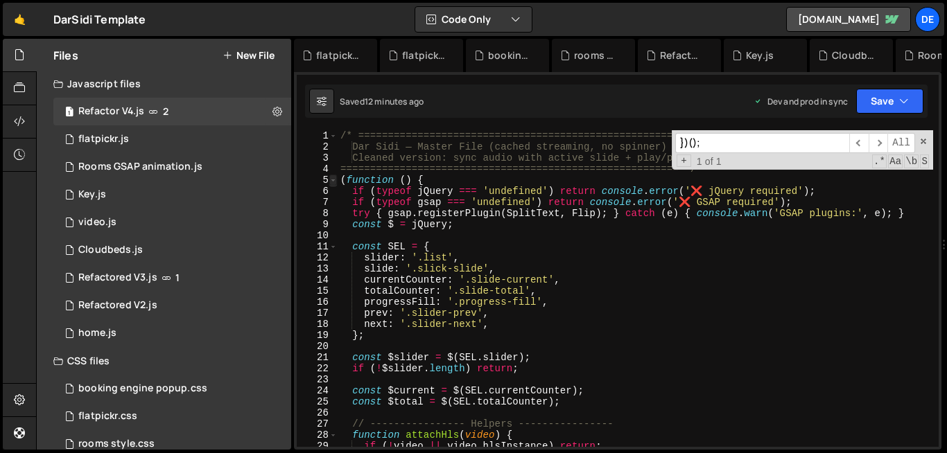
click at [330, 184] on span at bounding box center [333, 180] width 8 height 11
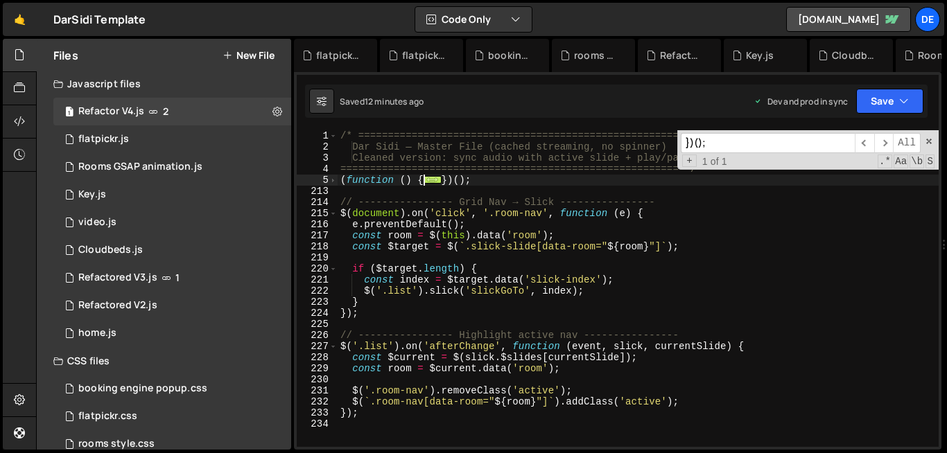
click at [443, 179] on div "/* ========================================================= Dar Sidi — Master …" at bounding box center [637, 299] width 601 height 339
type textarea "})();"
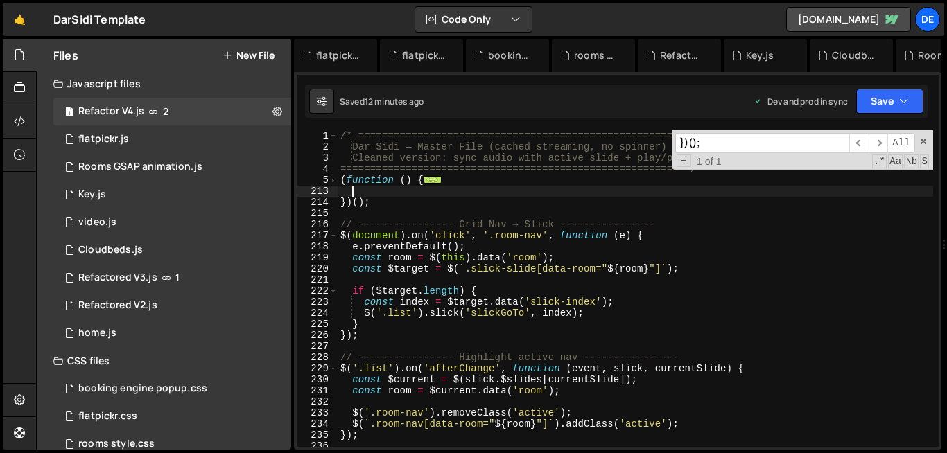
paste textarea
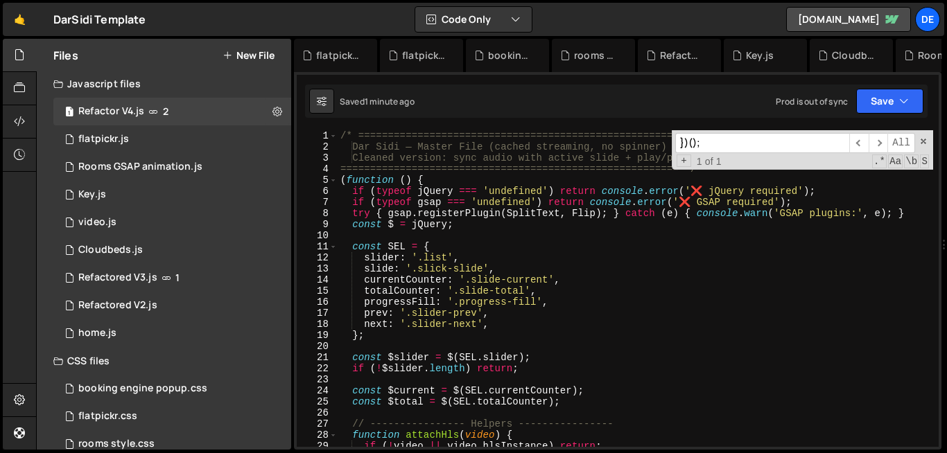
click at [491, 267] on div "/* ========================================================= Dar Sidi — Master …" at bounding box center [634, 299] width 595 height 339
type textarea "});"
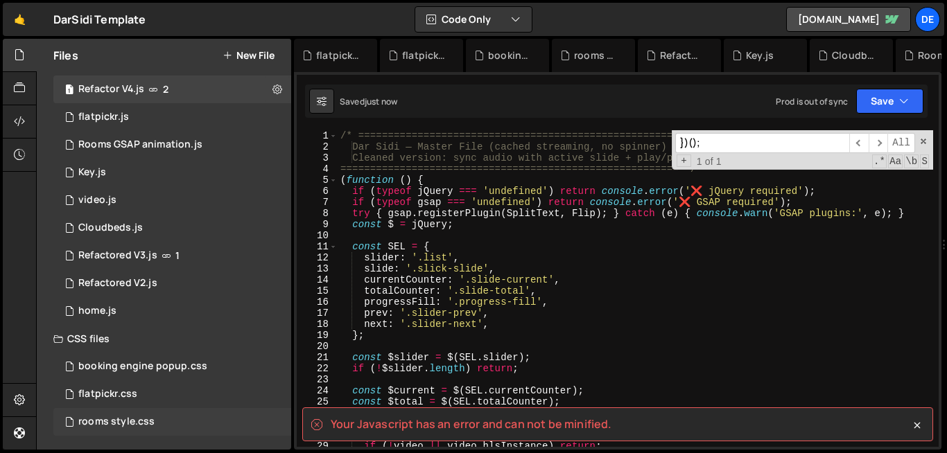
click at [134, 422] on div "rooms style.css" at bounding box center [116, 422] width 76 height 12
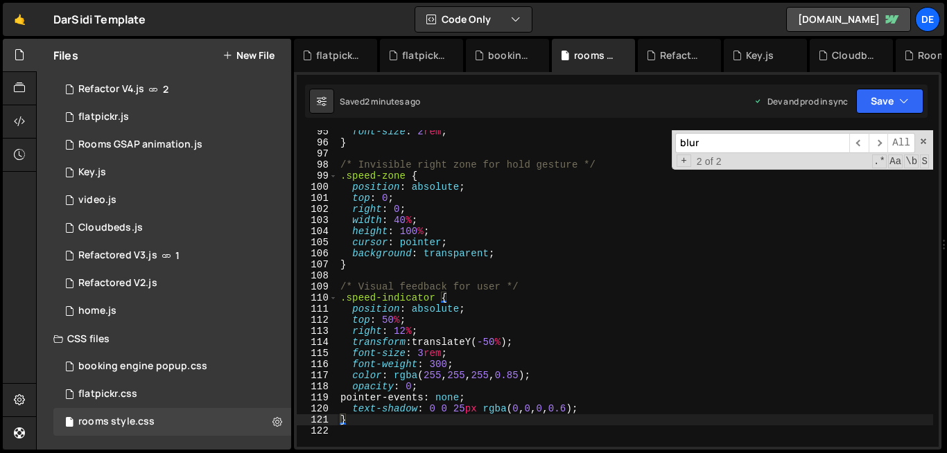
scroll to position [1044, 0]
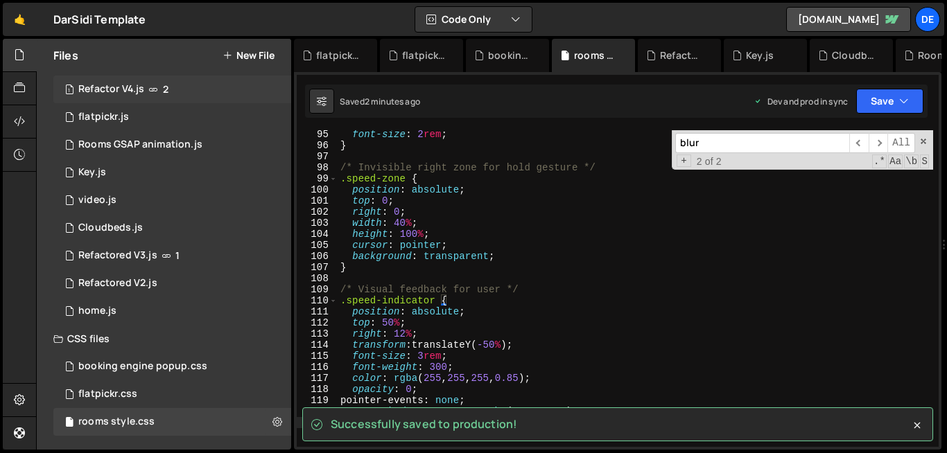
click at [123, 80] on div "1 Refactor V4.js 2" at bounding box center [172, 90] width 238 height 28
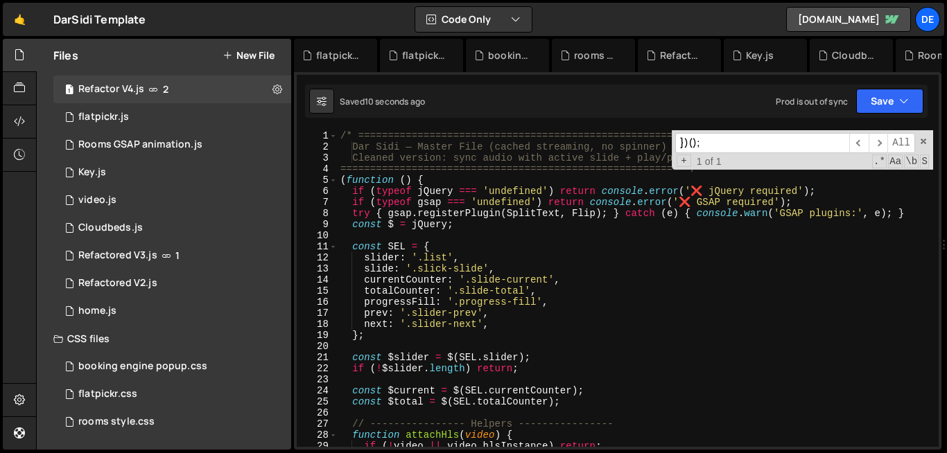
scroll to position [3118, 0]
click at [535, 295] on div "/* ========================================================= Dar Sidi — Master …" at bounding box center [634, 299] width 595 height 339
type textarea "});"
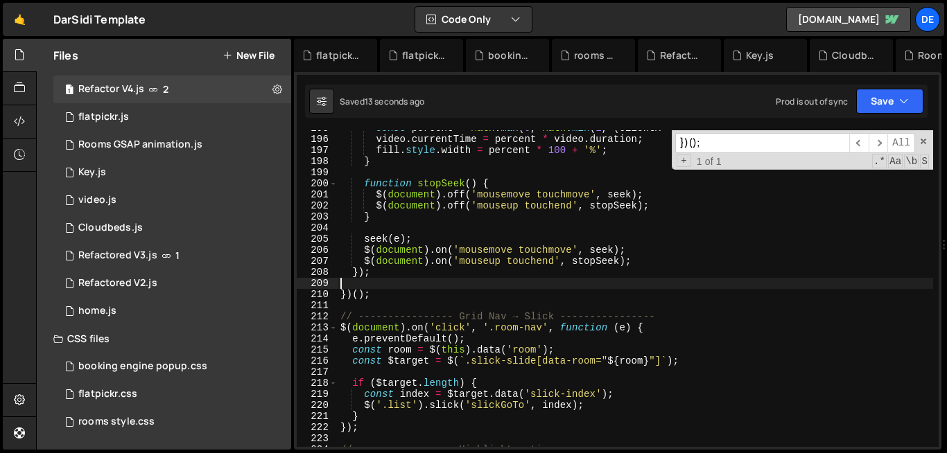
type textarea "});"
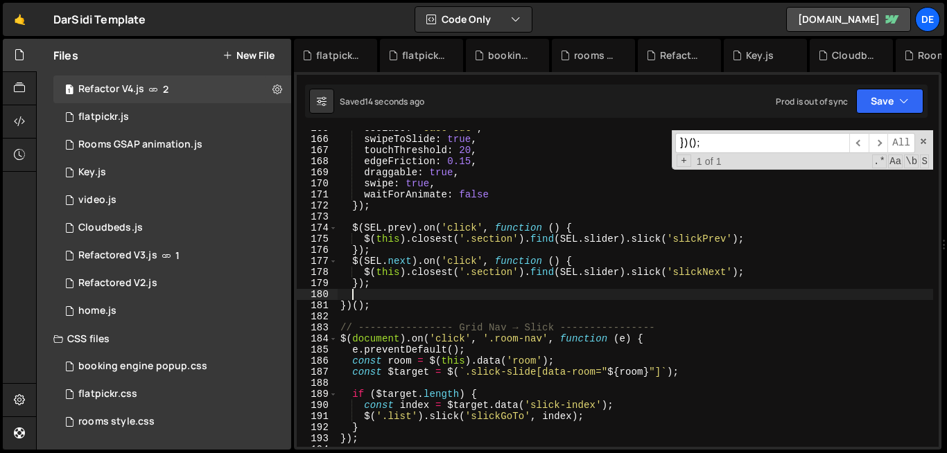
scroll to position [1827, 0]
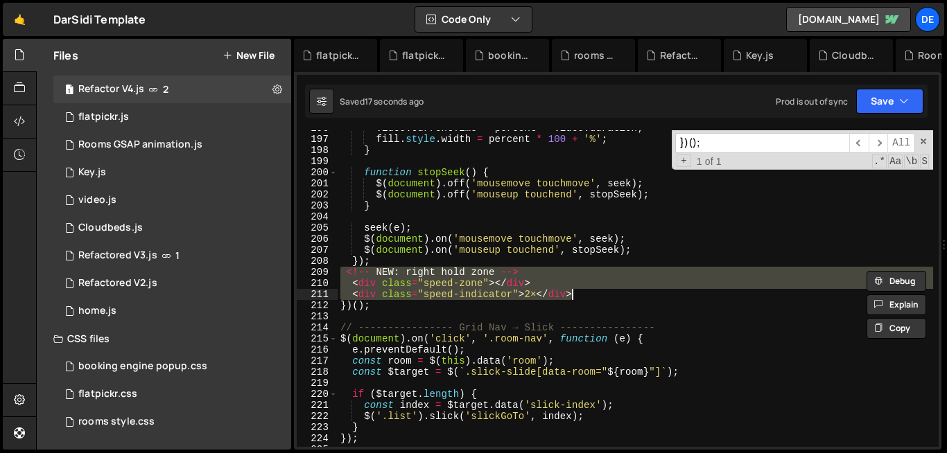
type textarea "});"
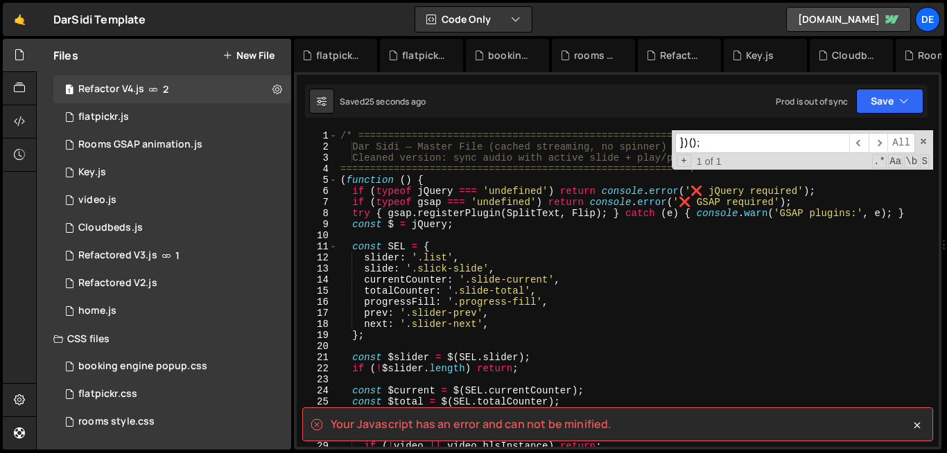
scroll to position [0, 0]
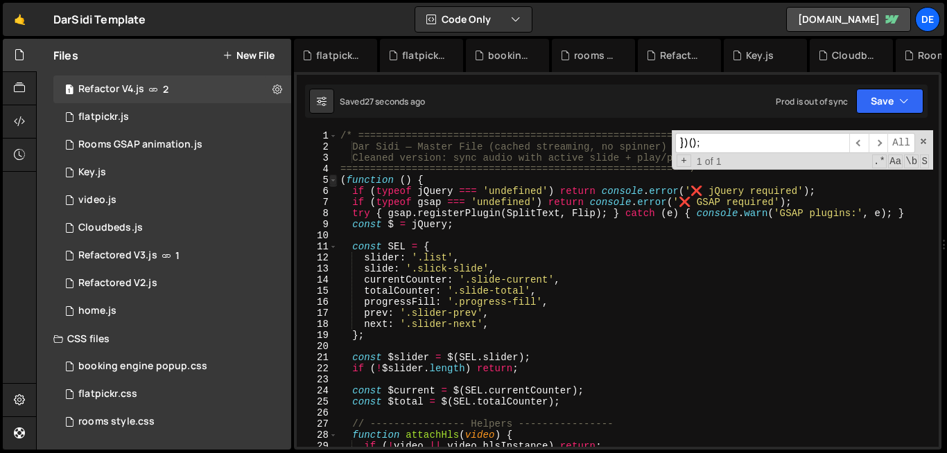
click at [334, 177] on span at bounding box center [333, 180] width 8 height 11
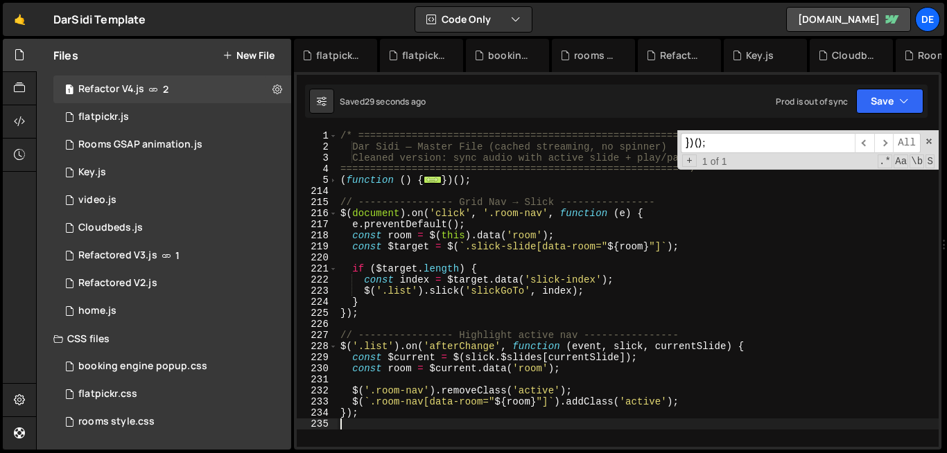
click at [442, 178] on div "/* ========================================================= Dar Sidi — Master …" at bounding box center [637, 299] width 601 height 339
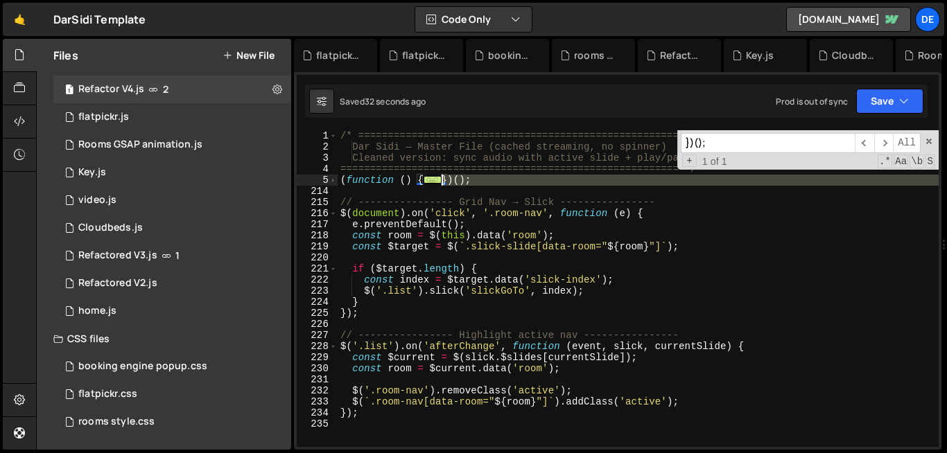
drag, startPoint x: 433, startPoint y: 188, endPoint x: 440, endPoint y: 177, distance: 12.5
click at [440, 177] on div "/* ========================================================= Dar Sidi — Master …" at bounding box center [637, 299] width 601 height 339
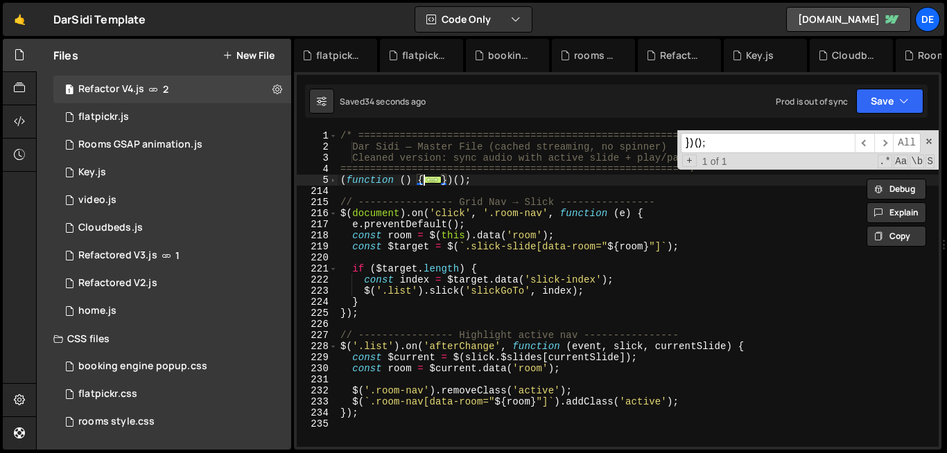
click at [437, 176] on span "..." at bounding box center [432, 180] width 18 height 8
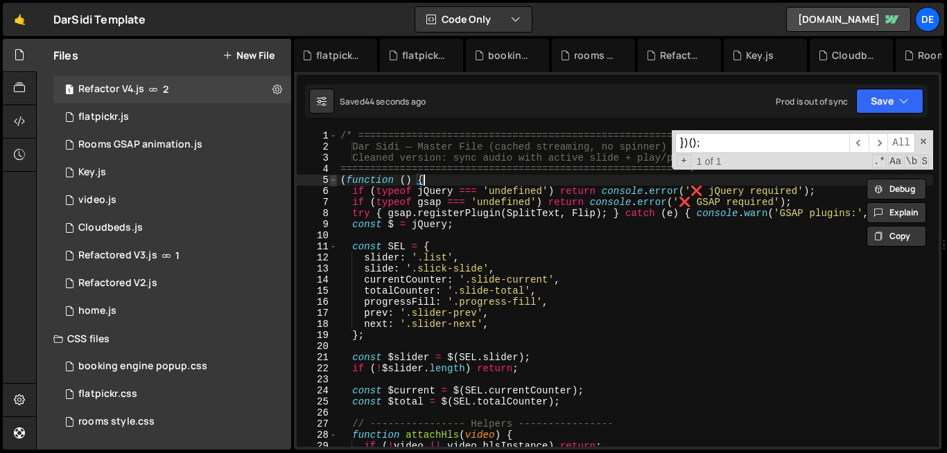
click at [335, 177] on span at bounding box center [333, 180] width 8 height 11
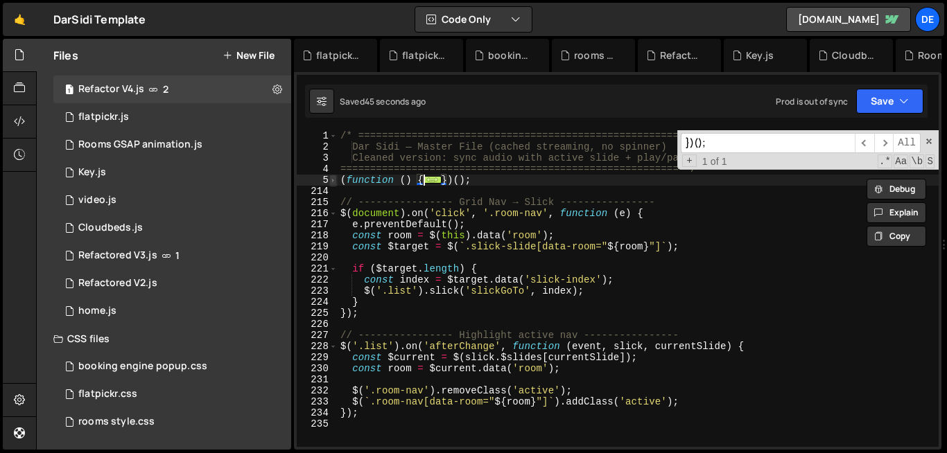
click at [335, 177] on span at bounding box center [333, 180] width 8 height 11
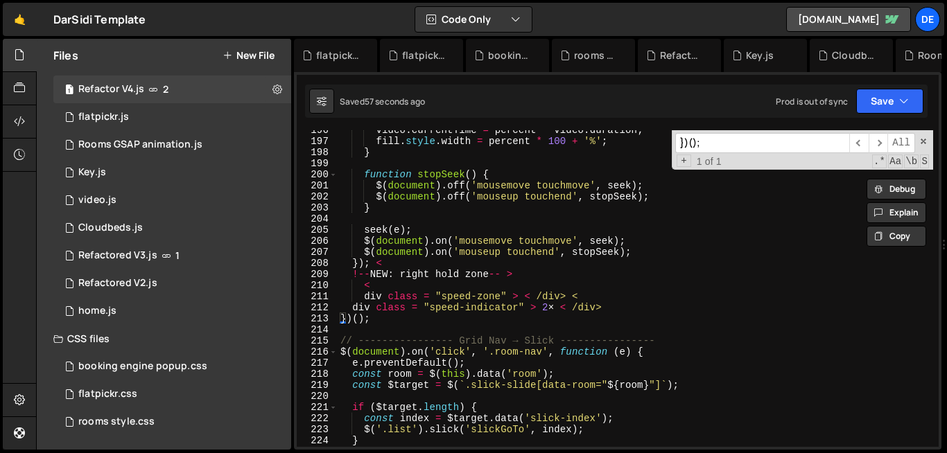
scroll to position [2167, 0]
click at [505, 304] on div "video . currentTime = percent * video . duration ; fill . style . width = perce…" at bounding box center [634, 294] width 595 height 339
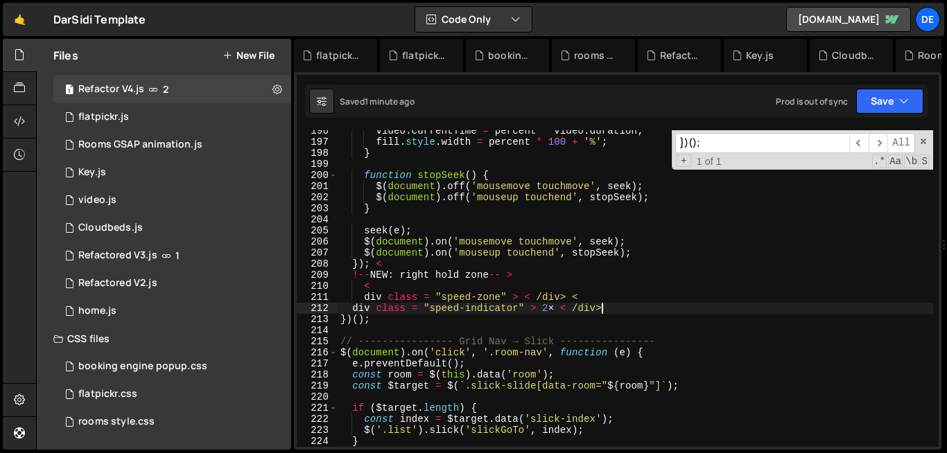
click at [617, 304] on div "video . currentTime = percent * video . duration ; fill . style . width = perce…" at bounding box center [634, 294] width 595 height 339
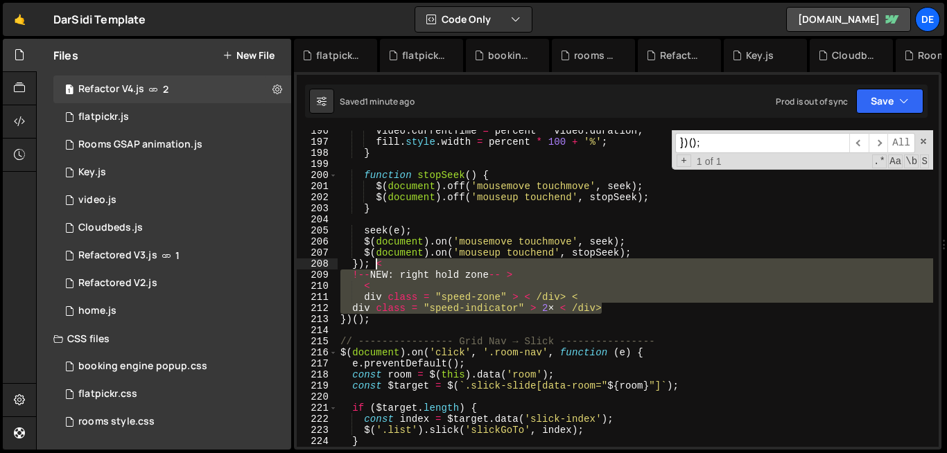
drag, startPoint x: 614, startPoint y: 310, endPoint x: 378, endPoint y: 265, distance: 240.4
click at [378, 265] on div "video . currentTime = percent * video . duration ; fill . style . width = perce…" at bounding box center [634, 294] width 595 height 339
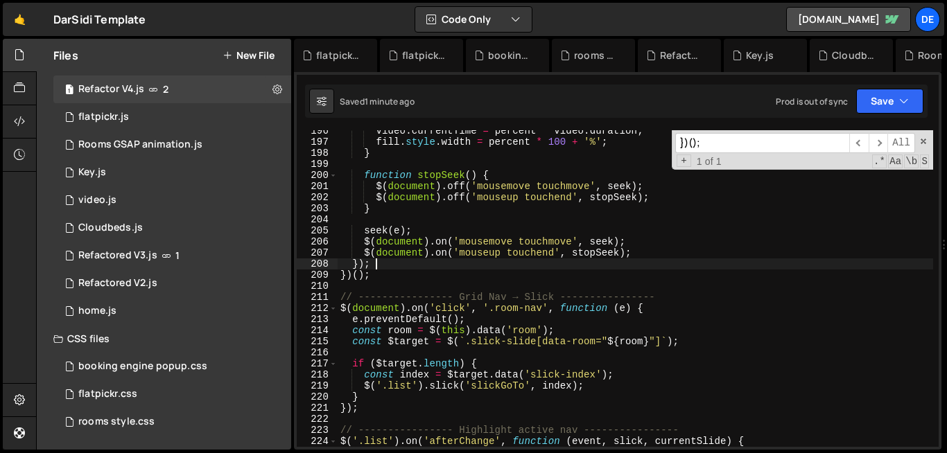
type textarea "});"
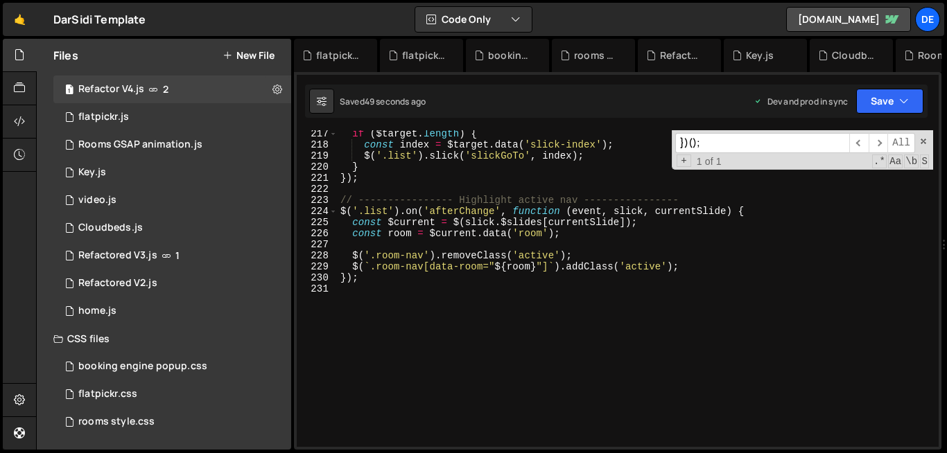
scroll to position [2398, 0]
click at [186, 431] on div "rooms style.css 0" at bounding box center [172, 422] width 238 height 28
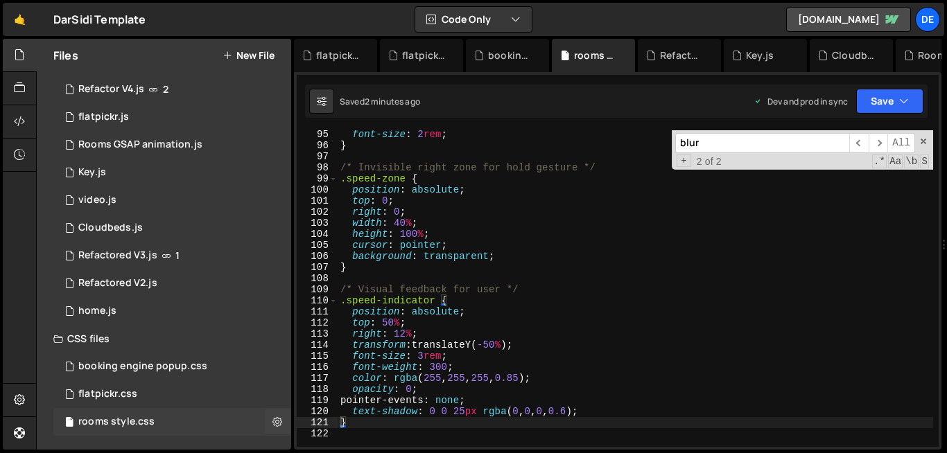
scroll to position [0, 0]
type textarea "background: transparent;"
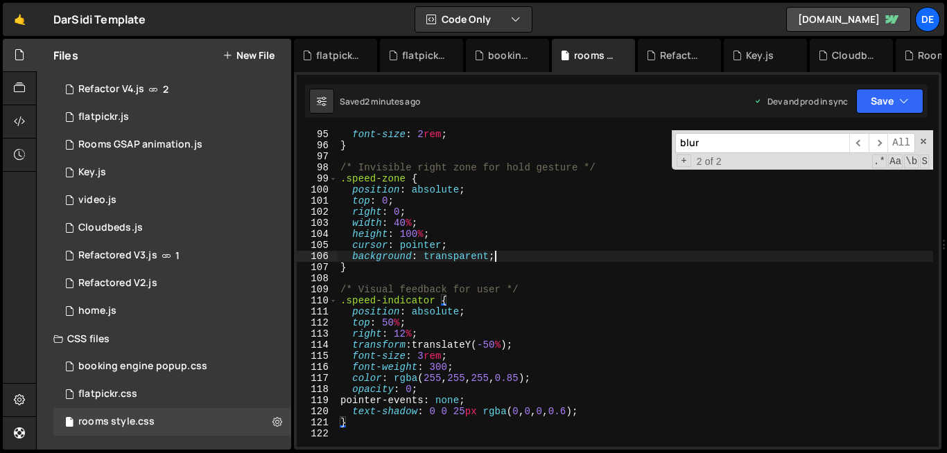
click at [522, 253] on div "font-size : 2 rem ; } /* Invisible right zone for hold gesture */ .speed-zone {…" at bounding box center [634, 298] width 595 height 339
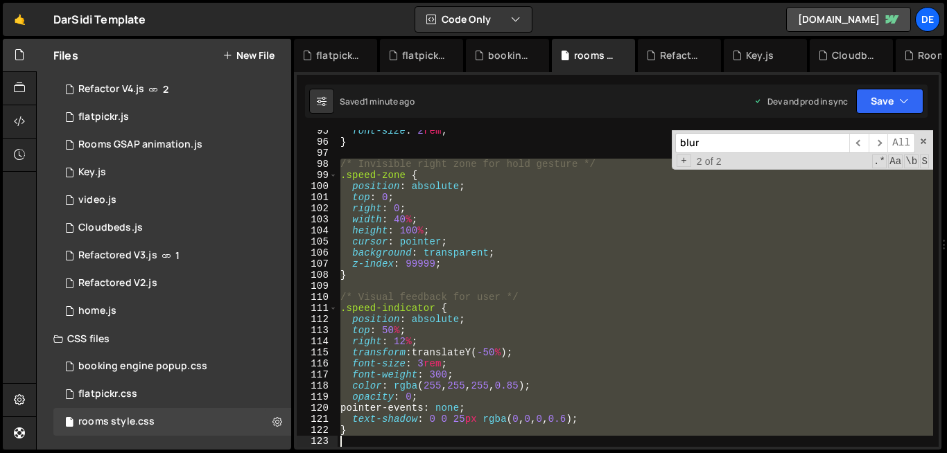
scroll to position [1047, 0]
drag, startPoint x: 340, startPoint y: 258, endPoint x: 441, endPoint y: 452, distance: 218.8
click at [441, 452] on div "Hold on a sec... Are you certain you wish to leave this page? Any changes you'v…" at bounding box center [473, 226] width 947 height 453
type textarea "}"
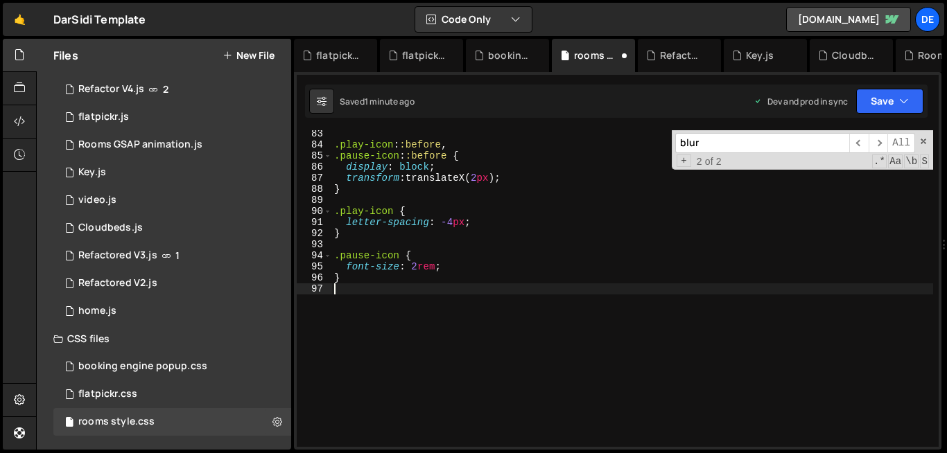
scroll to position [912, 0]
click at [140, 92] on div "Refactor V4.js" at bounding box center [111, 89] width 66 height 12
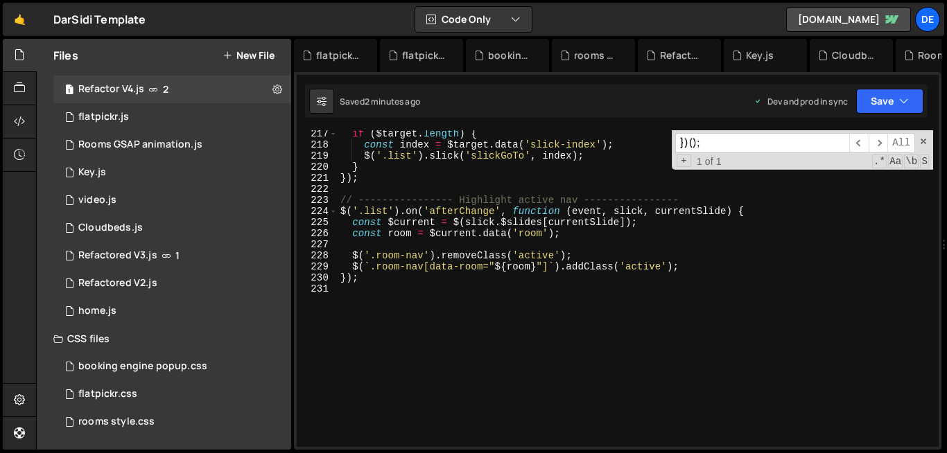
scroll to position [3118, 0]
click at [526, 395] on div "if ( $target . length ) { const index = $target . data ( 'slick-index' ) ; $ ( …" at bounding box center [634, 297] width 595 height 339
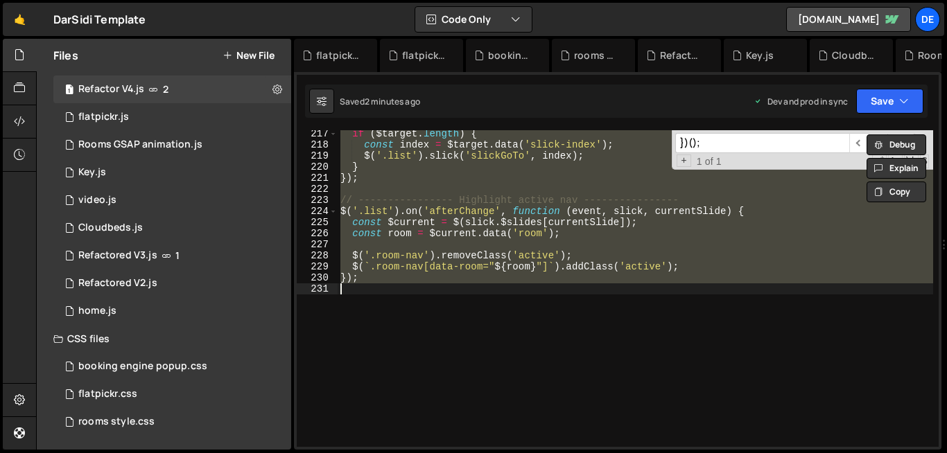
scroll to position [2181, 0]
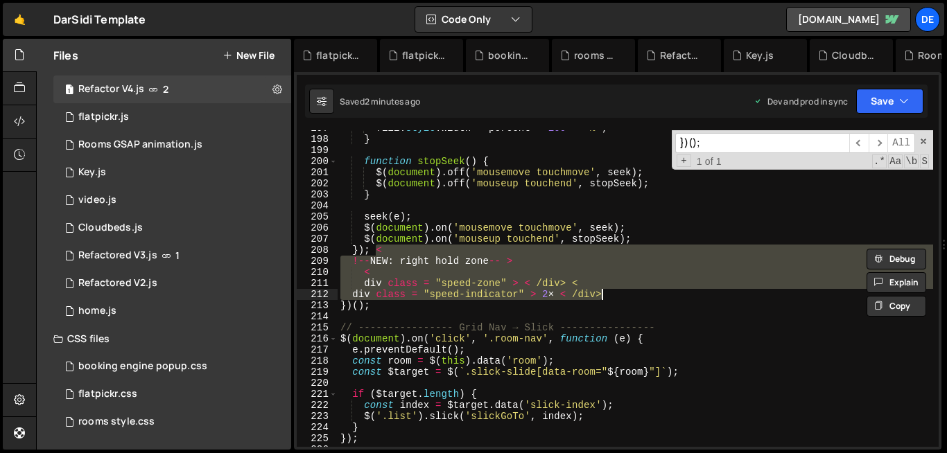
type textarea "});"
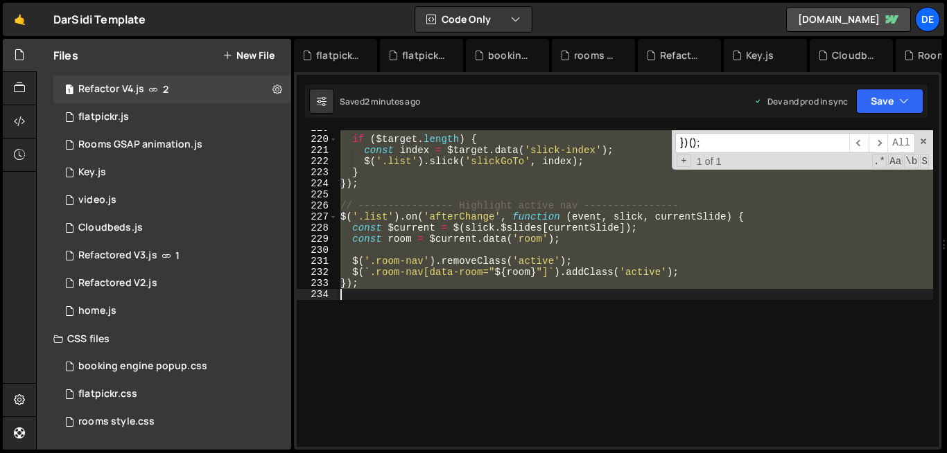
scroll to position [2159, 0]
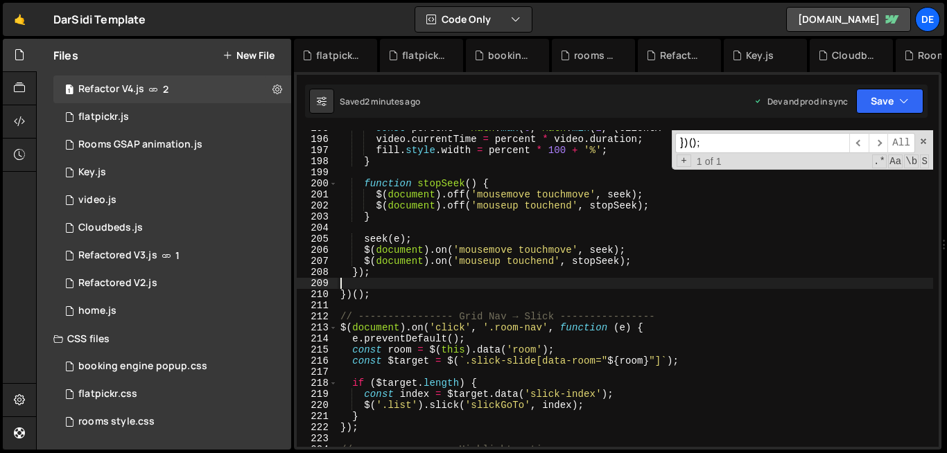
type textarea "});"
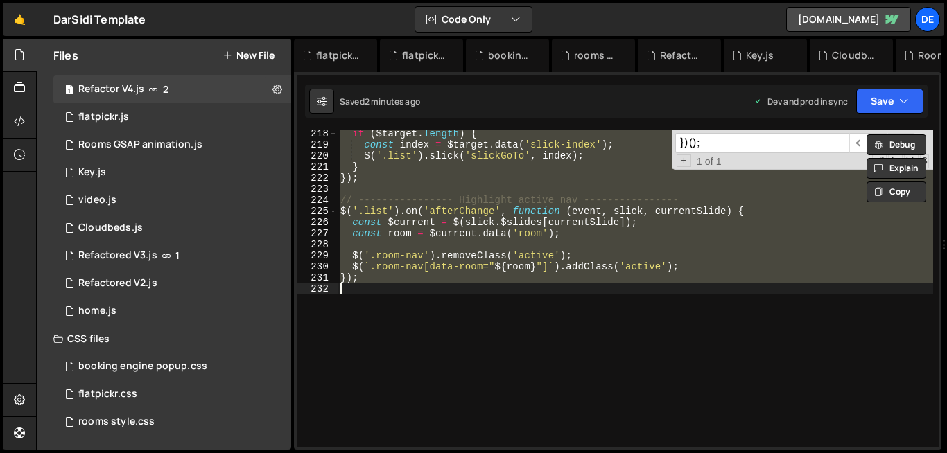
scroll to position [1827, 0]
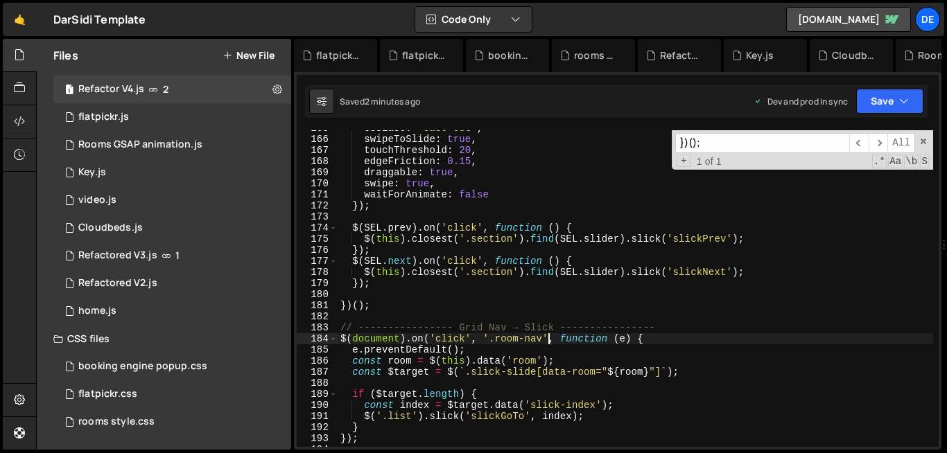
click at [545, 340] on div "cssEase : 'ease-out' , swipeToSlide : true , touchThreshold : 20 , edgeFriction…" at bounding box center [634, 292] width 595 height 339
type textarea "$(document).on('click', '.room-nav', function (e) {"
click at [227, 427] on div "rooms style.css 0" at bounding box center [172, 422] width 238 height 28
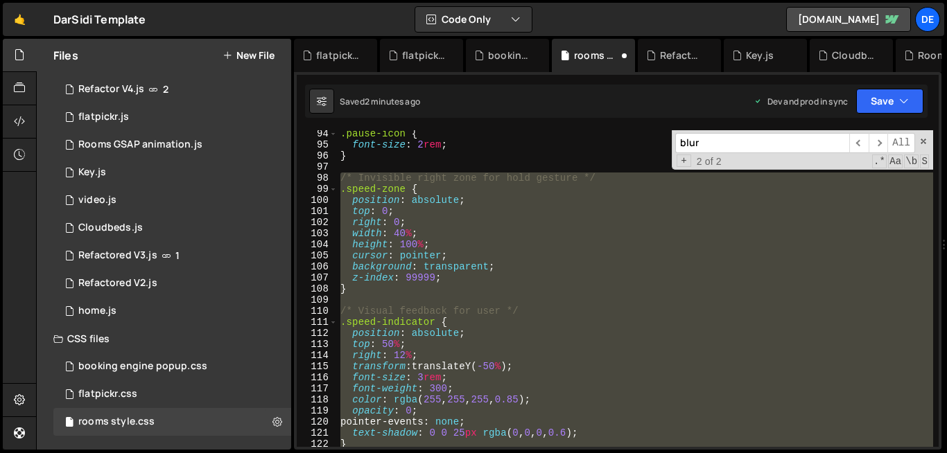
scroll to position [1033, 0]
click at [352, 210] on div ".pause-icon { font-size : 2 rem ; } /* Invisible right zone for hold gesture */…" at bounding box center [634, 288] width 595 height 317
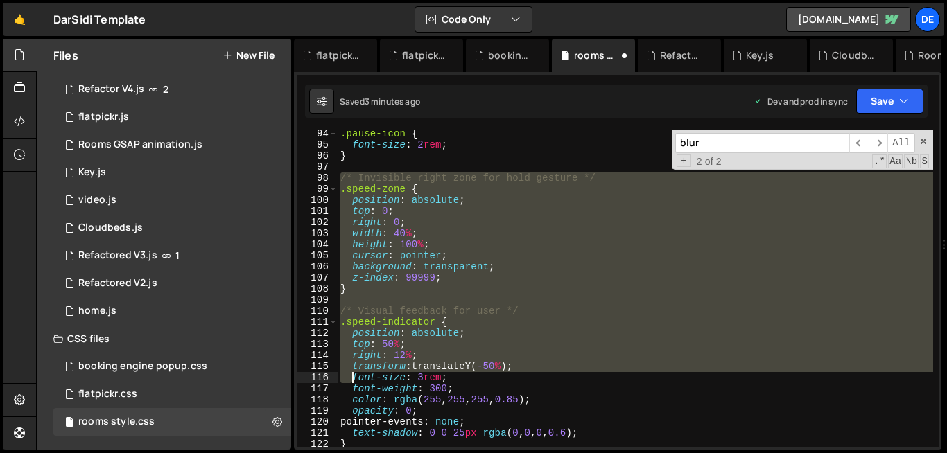
scroll to position [1047, 0]
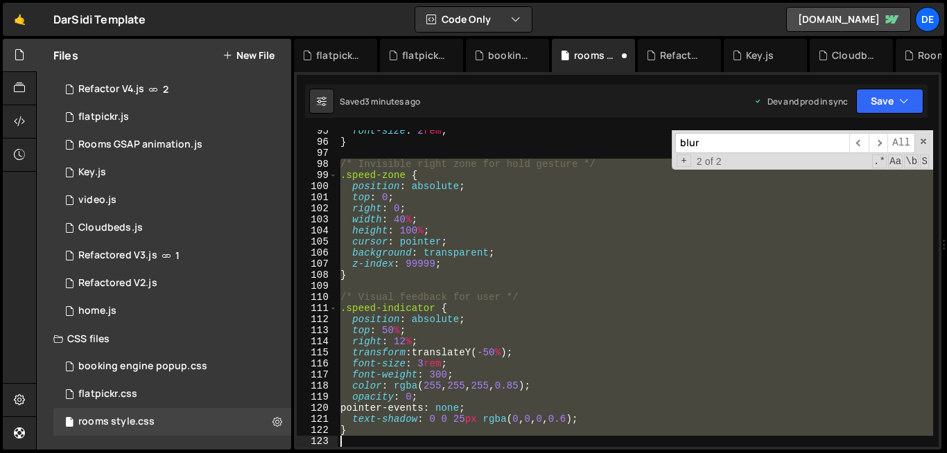
drag, startPoint x: 338, startPoint y: 180, endPoint x: 387, endPoint y: 452, distance: 276.1
click at [387, 452] on div "Hold on a sec... Are you certain you wish to leave this page? Any changes you'v…" at bounding box center [473, 226] width 947 height 453
type textarea "}"
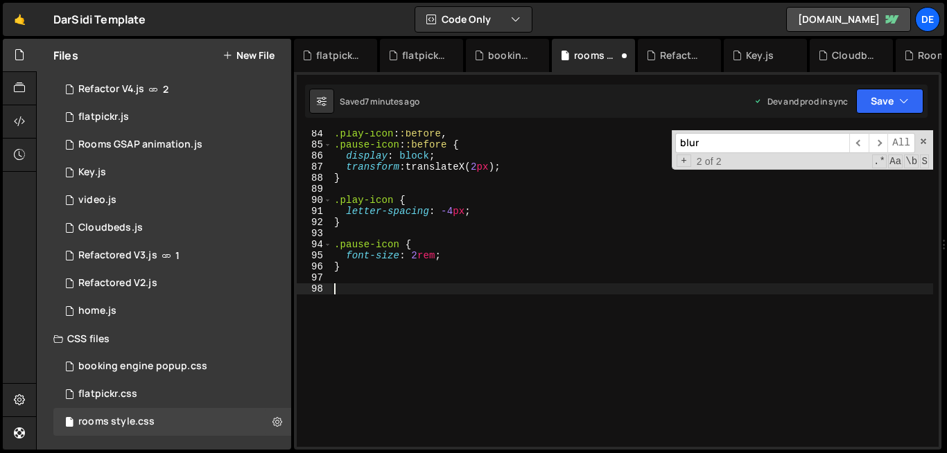
click at [440, 297] on div ".play-icon : :before , .pause-icon : :before { display : block ; transform : tr…" at bounding box center [631, 297] width 601 height 339
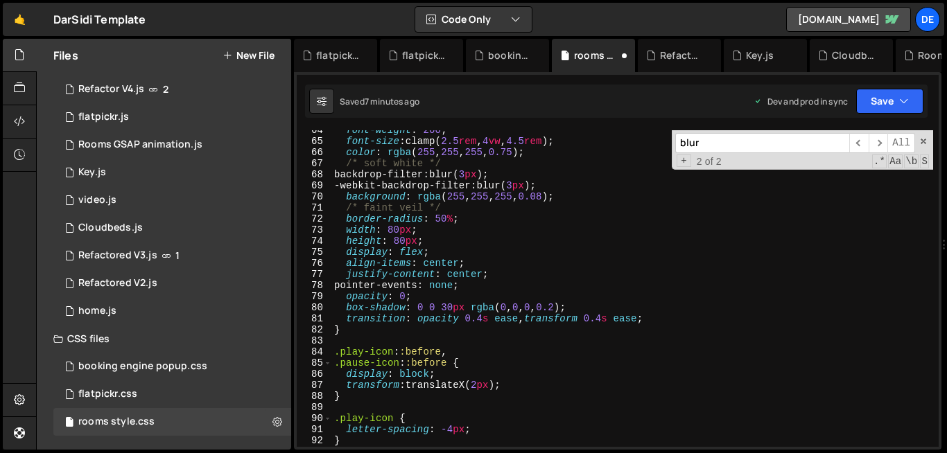
scroll to position [704, 0]
click at [148, 91] on icon at bounding box center [153, 89] width 10 height 11
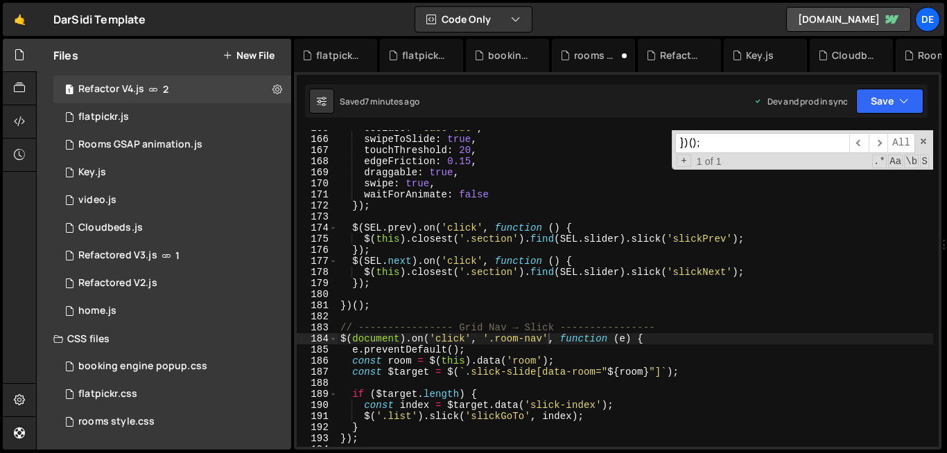
scroll to position [3118, 0]
click at [396, 392] on div "cssEase : 'ease-out' , swipeToSlide : true , touchThreshold : 20 , edgeFriction…" at bounding box center [634, 292] width 595 height 339
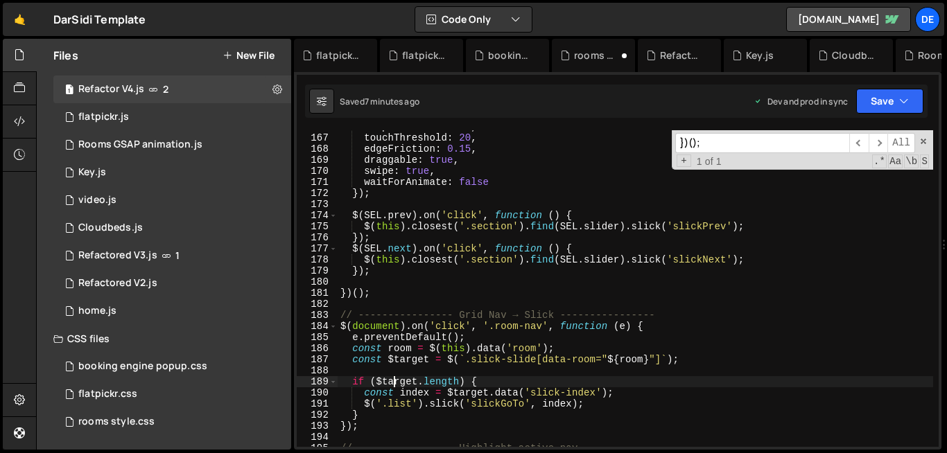
scroll to position [1892, 0]
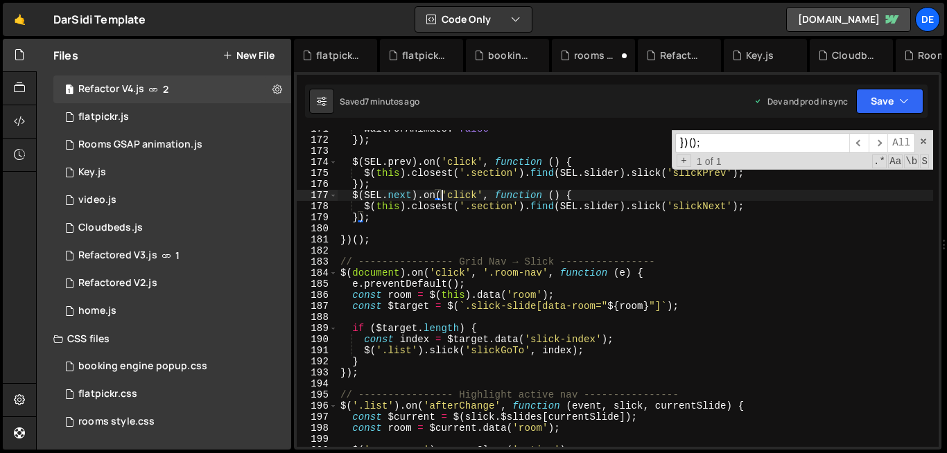
click at [441, 195] on div "waitForAnimate : false }) ; $ ( SEL . prev ) . on ( 'click' , function ( ) { $ …" at bounding box center [634, 292] width 595 height 339
type textarea "$([DOMAIN_NAME]).on('click', function () {"
paste input "Interactive"
type input "Interactive"
type textarea "});"
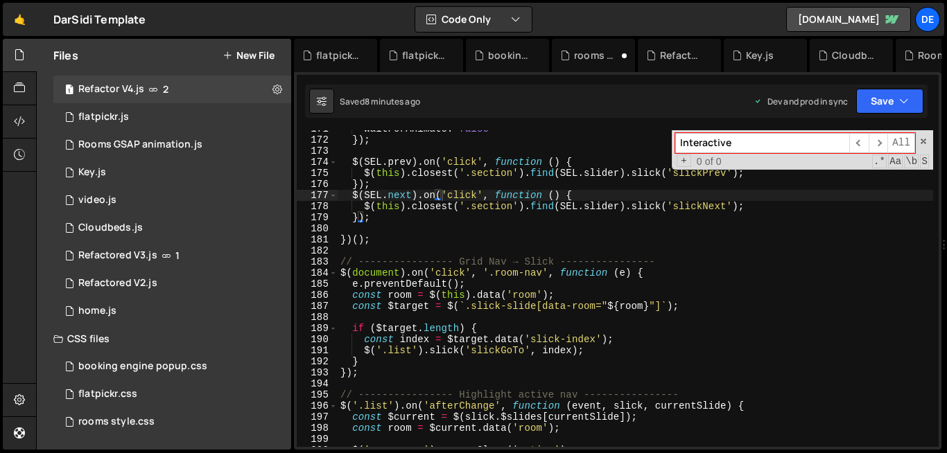
click at [444, 220] on div "waitForAnimate : false }) ; $ ( SEL . prev ) . on ( 'click' , function ( ) { $ …" at bounding box center [634, 292] width 595 height 339
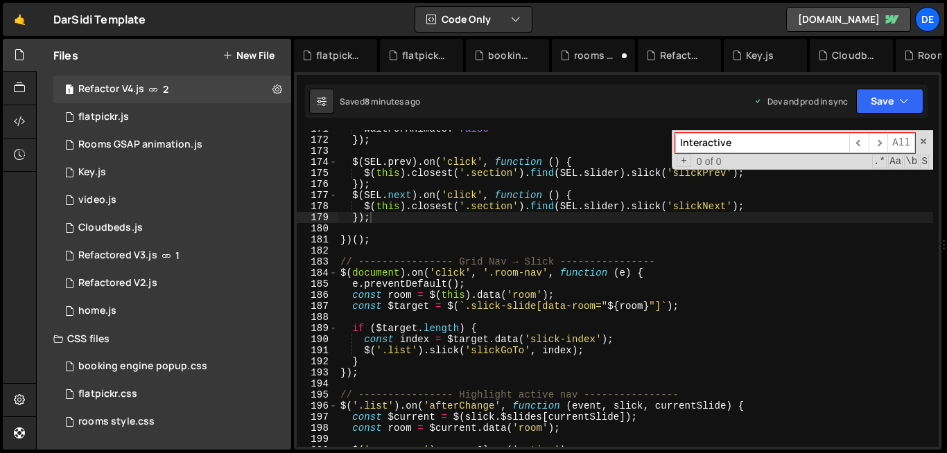
paste input "Progress Ba"
type input "Interactive Progress Ba"
click at [788, 146] on input "Interactive Progress Ba" at bounding box center [762, 143] width 174 height 20
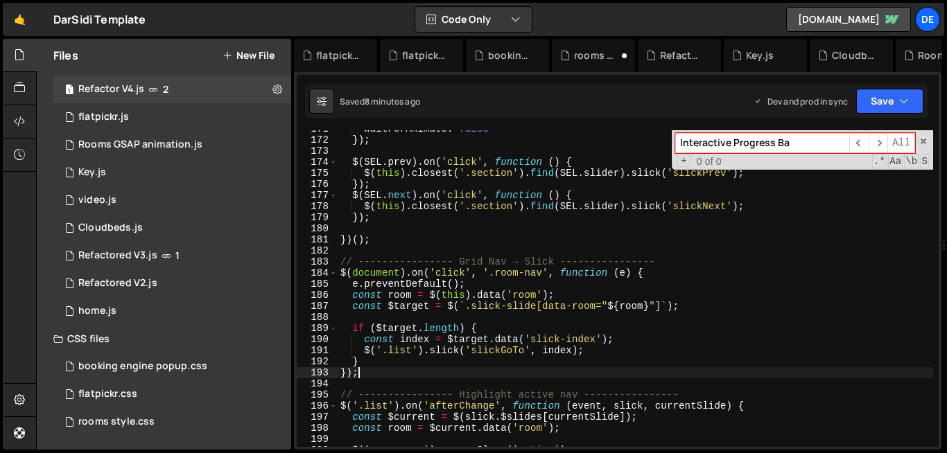
click at [473, 373] on div "waitForAnimate : false }) ; $ ( SEL . prev ) . on ( 'click' , function ( ) { $ …" at bounding box center [634, 292] width 595 height 339
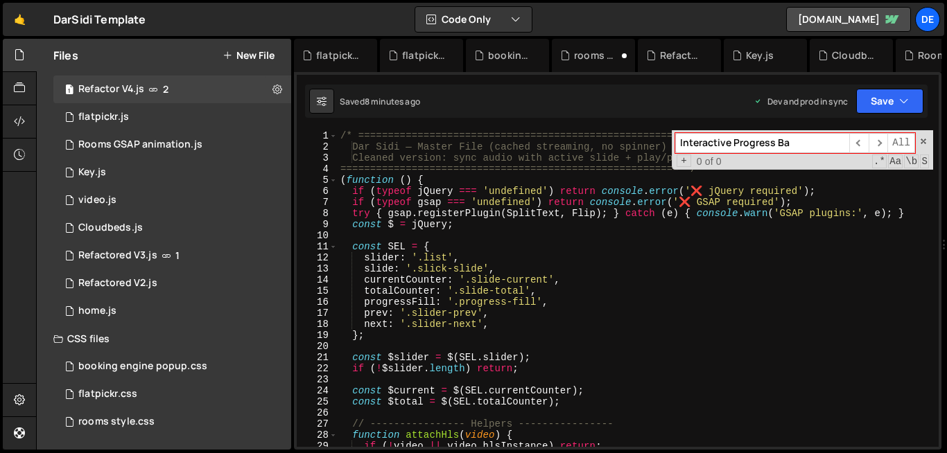
scroll to position [0, 0]
click at [332, 182] on span at bounding box center [333, 180] width 8 height 11
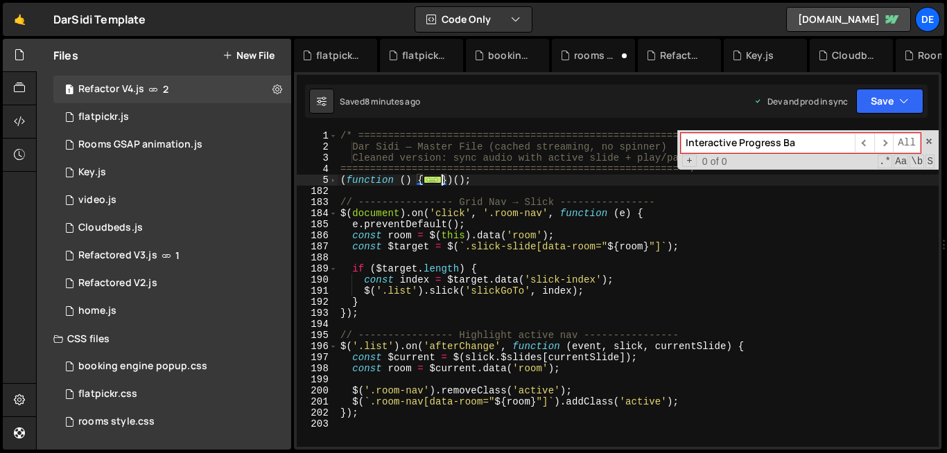
click at [443, 179] on div "/* ========================================================= Dar Sidi — Master …" at bounding box center [637, 299] width 601 height 339
paste textarea "Interactive Progress Ba"
type textarea "})();"
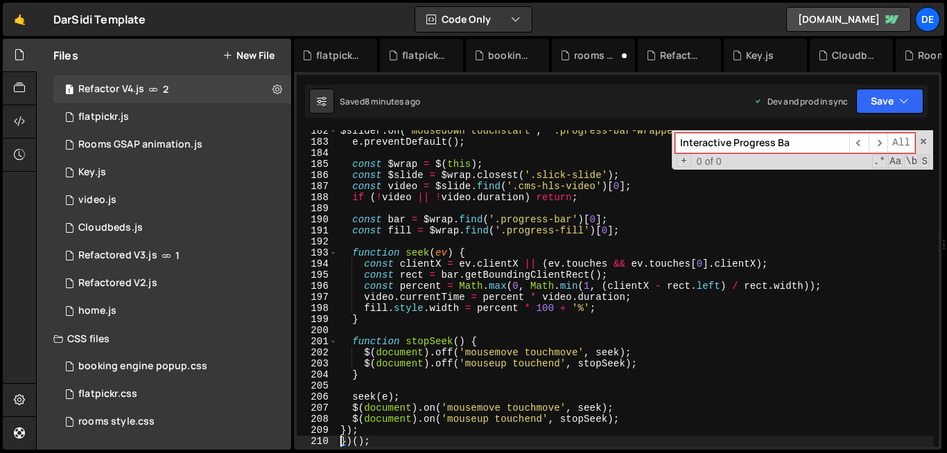
scroll to position [2012, 0]
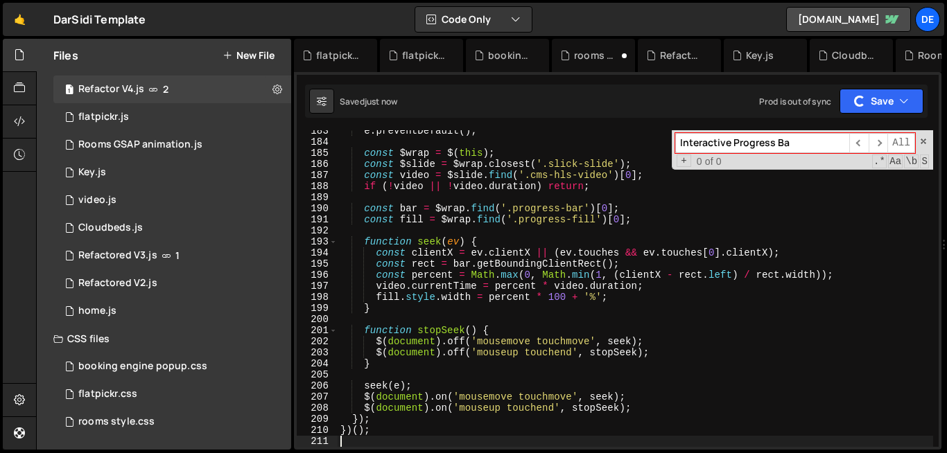
type textarea "const $target = $(`.slick-slide[data-room="${room}"]`);"
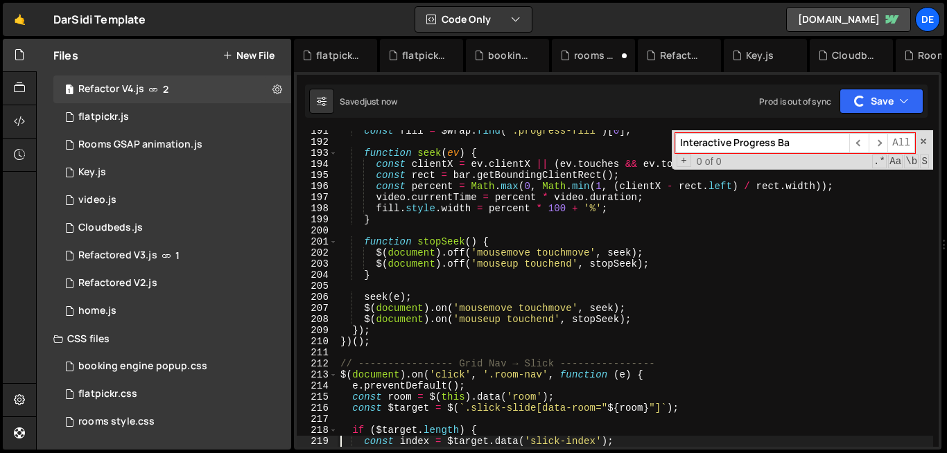
type textarea "});"
type textarea "const room = $[DOMAIN_NAME]('room');"
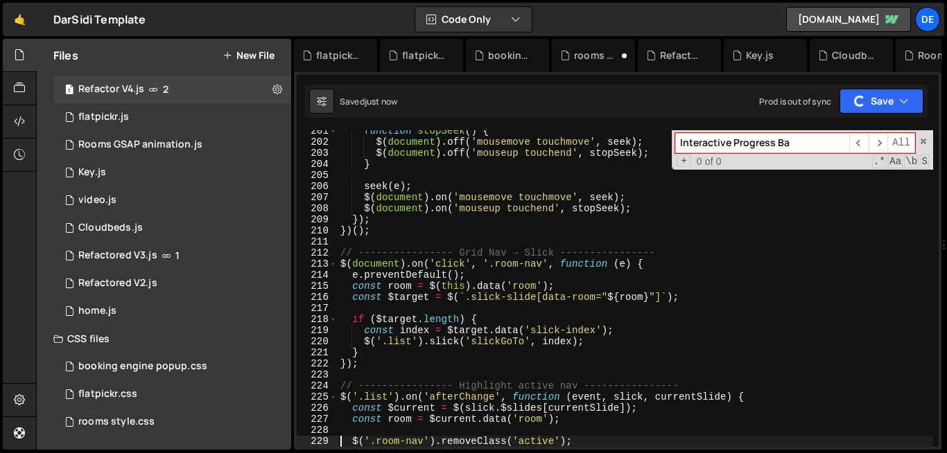
scroll to position [2256, 0]
type textarea "});"
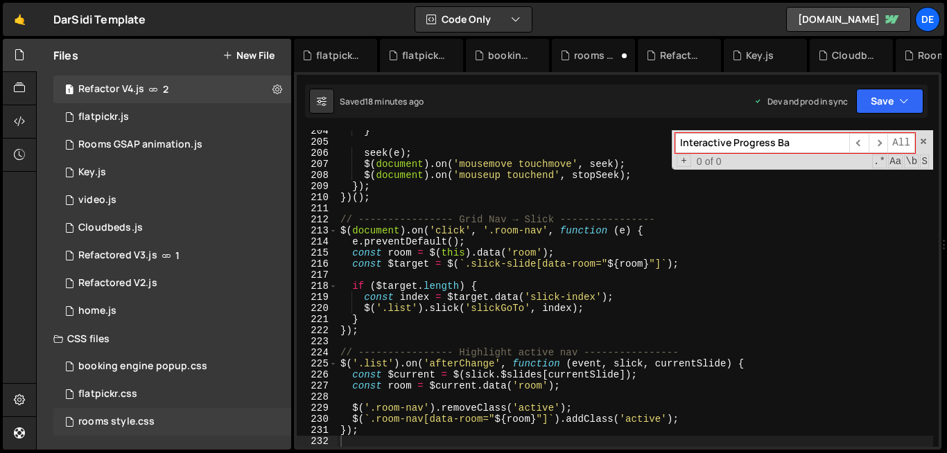
click at [130, 431] on div "rooms style.css 0" at bounding box center [172, 422] width 238 height 28
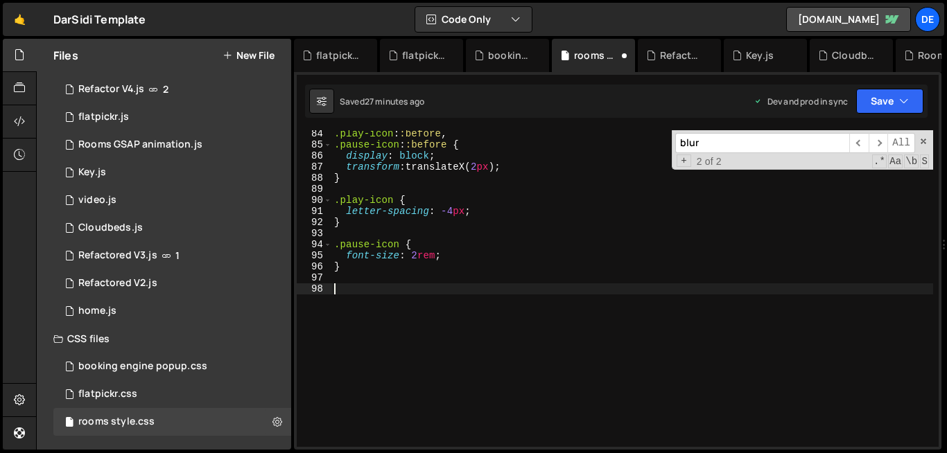
scroll to position [923, 0]
click at [360, 421] on div ".play-icon : :before , .pause-icon : :before { display : block ; transform : tr…" at bounding box center [631, 297] width 601 height 339
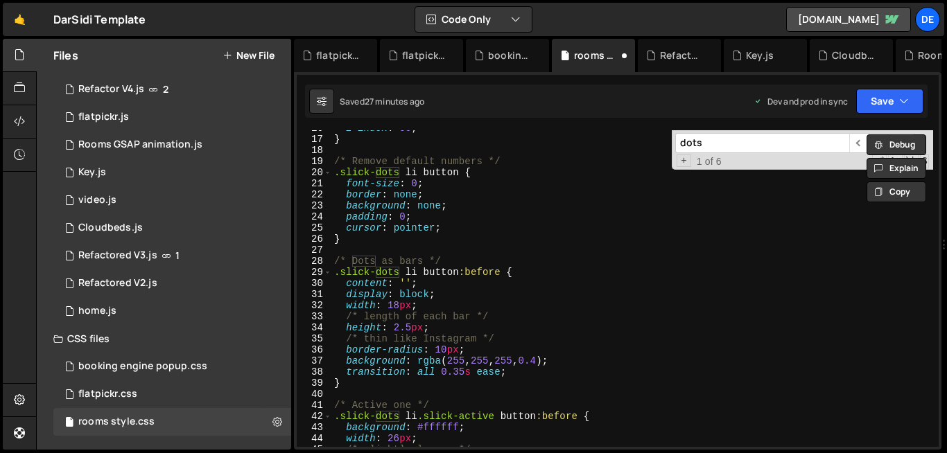
scroll to position [175, 0]
type input "dots"
click at [394, 328] on div "z-index : 50 ; } /* Remove default numbers */ .slick-dots li button { font-size…" at bounding box center [631, 291] width 601 height 339
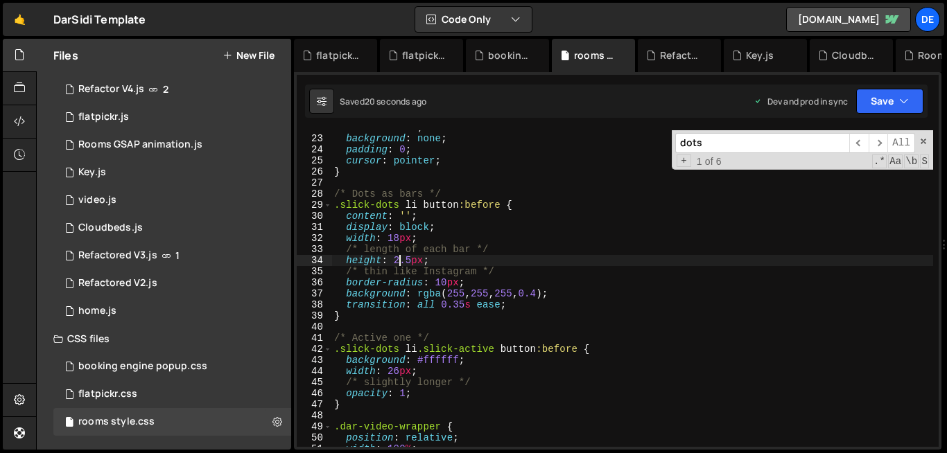
scroll to position [251, 0]
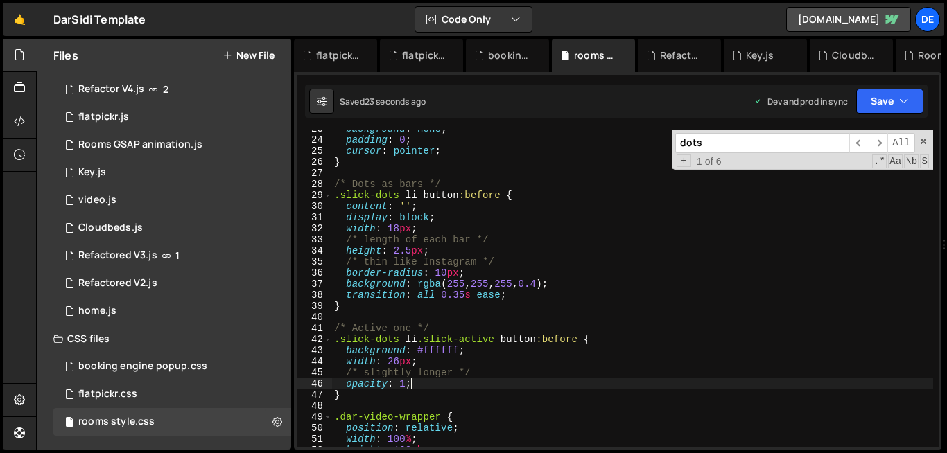
click at [473, 381] on div "background : none ; padding : 0 ; cursor : pointer ; } /* Dots as bars */ .slic…" at bounding box center [631, 292] width 601 height 339
type textarea "opacity: 1;"
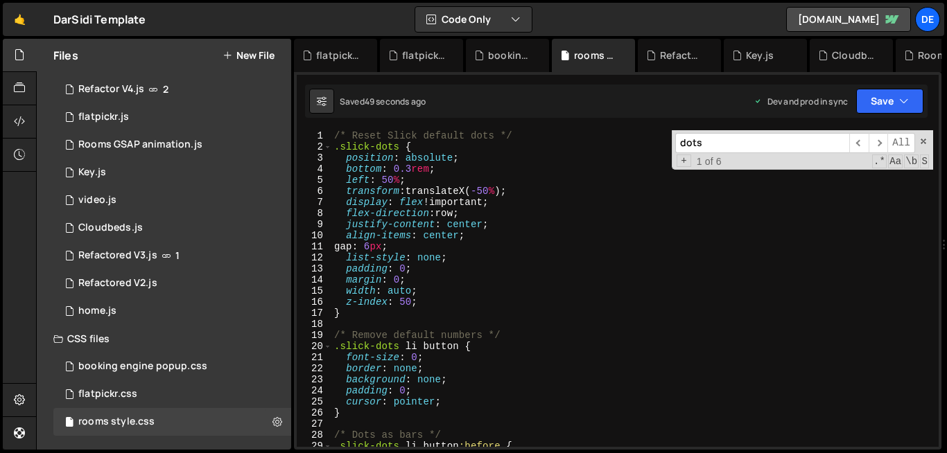
scroll to position [0, 0]
click at [240, 53] on button "New File" at bounding box center [248, 55] width 52 height 11
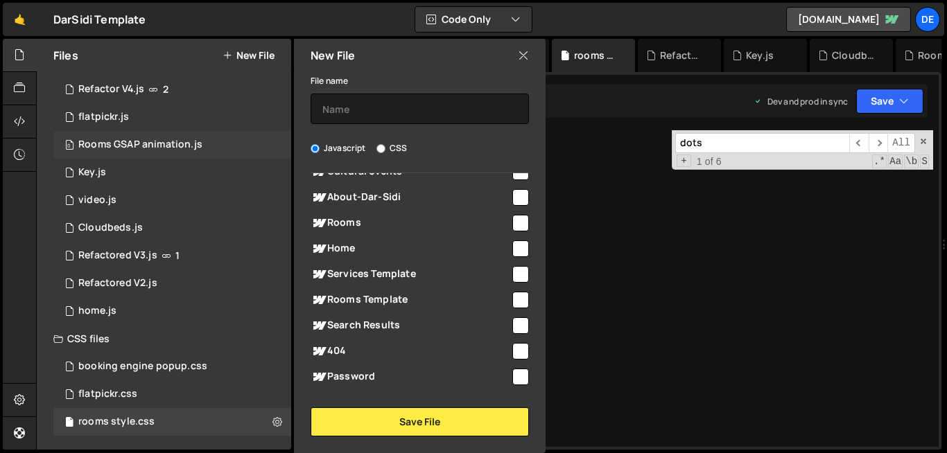
click at [135, 142] on div "Rooms GSAP animation.js" at bounding box center [140, 145] width 124 height 12
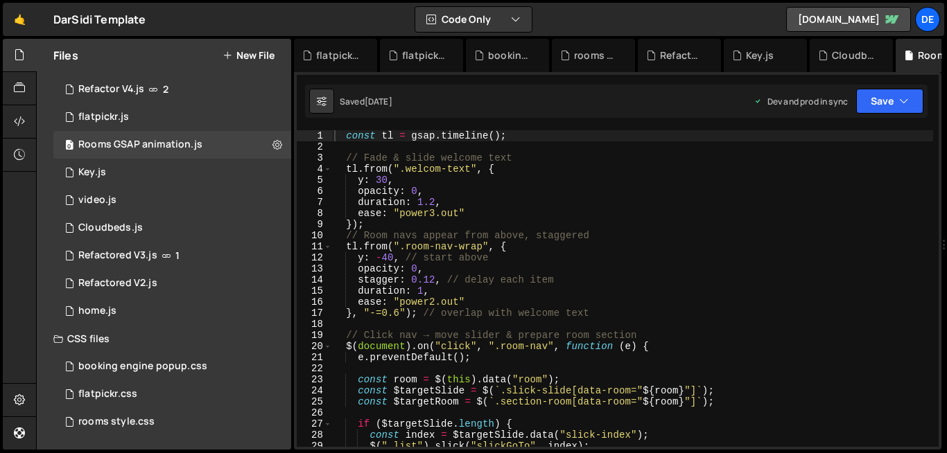
type textarea "opacity: 0,"
click at [423, 264] on div "const tl = gsap . timeline ( ) ; // [PERSON_NAME] & slide welcome text tl . fro…" at bounding box center [631, 299] width 601 height 339
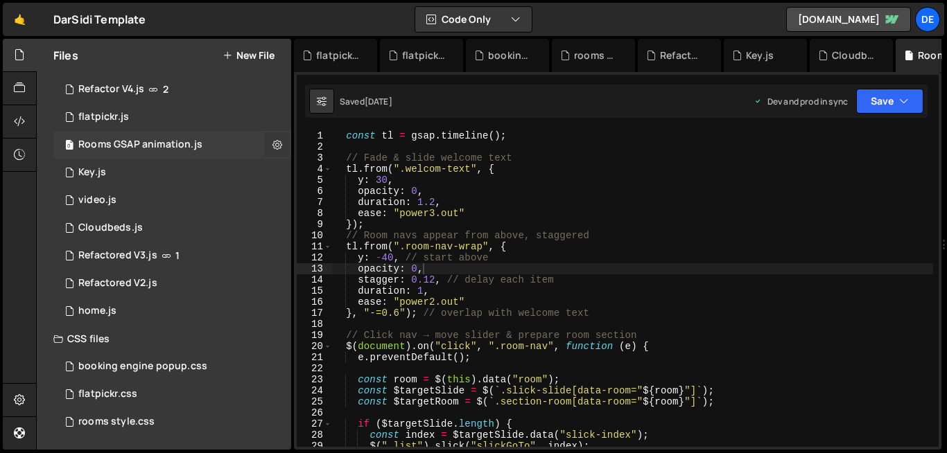
click at [266, 143] on button at bounding box center [277, 144] width 25 height 25
type input "Rooms GSAP animation"
radio input "true"
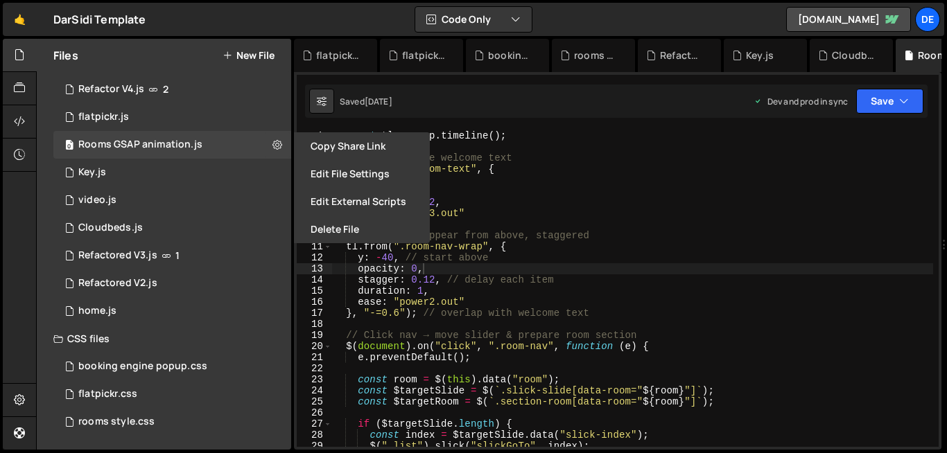
click at [252, 56] on button "New File" at bounding box center [248, 55] width 52 height 11
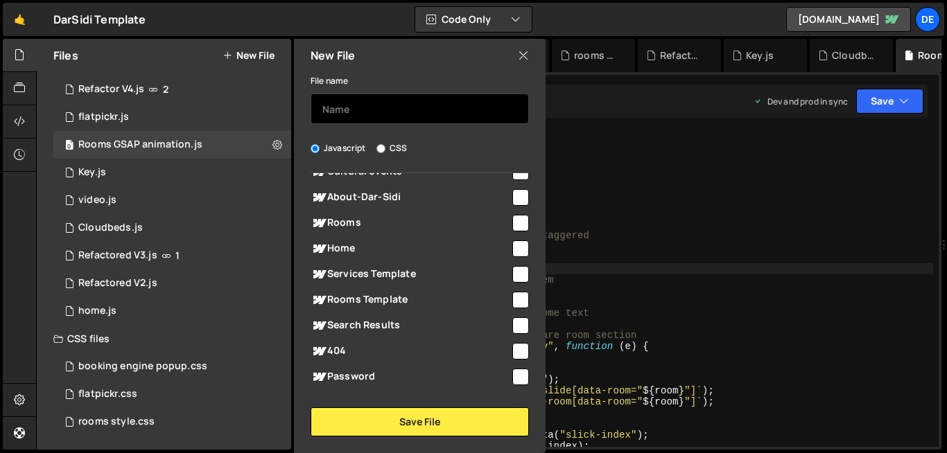
click at [356, 112] on input "text" at bounding box center [419, 109] width 218 height 30
type input "N"
type input "nav menu animation"
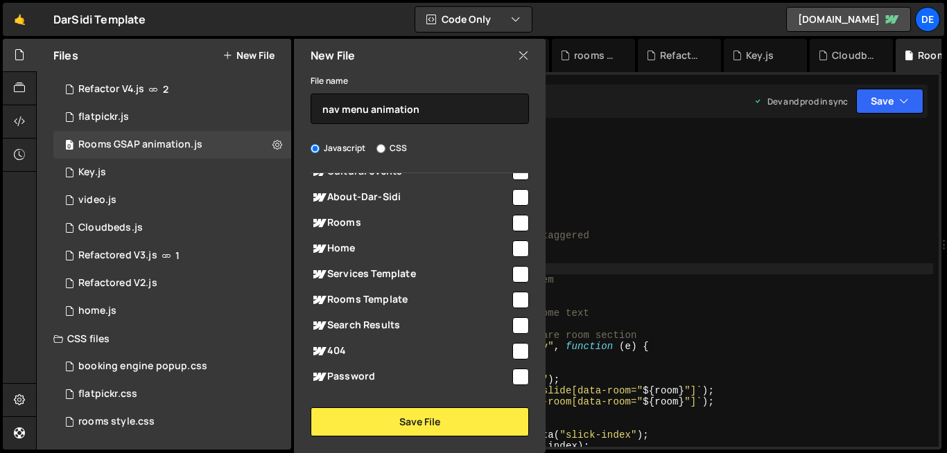
click at [518, 220] on input "checkbox" at bounding box center [520, 223] width 17 height 17
checkbox input "true"
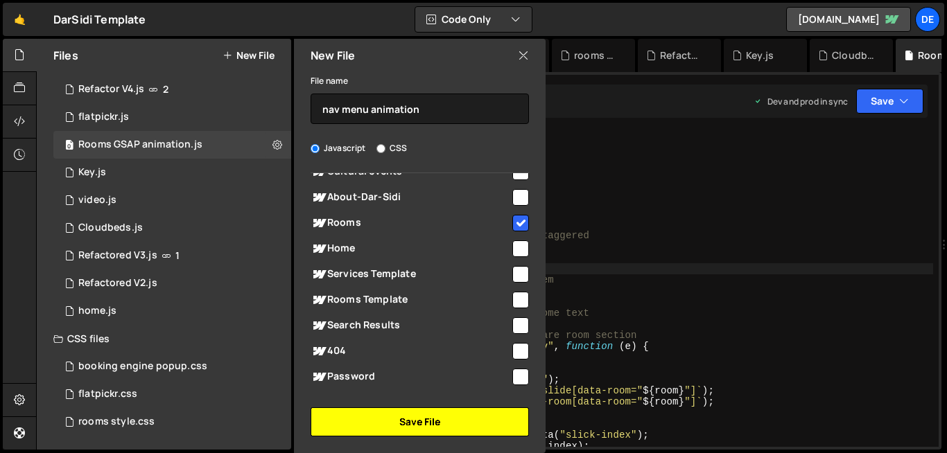
click at [421, 428] on button "Save File" at bounding box center [419, 421] width 218 height 29
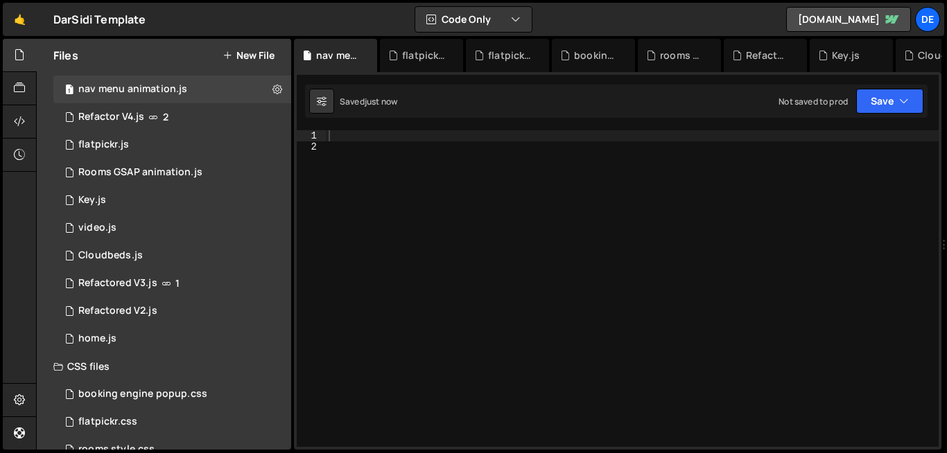
click at [364, 130] on div "204 205 206 207 208 209 210 211 212 213 214 215 216 217 218 219 220 221 222 223…" at bounding box center [617, 261] width 647 height 378
click at [378, 139] on div at bounding box center [632, 299] width 613 height 339
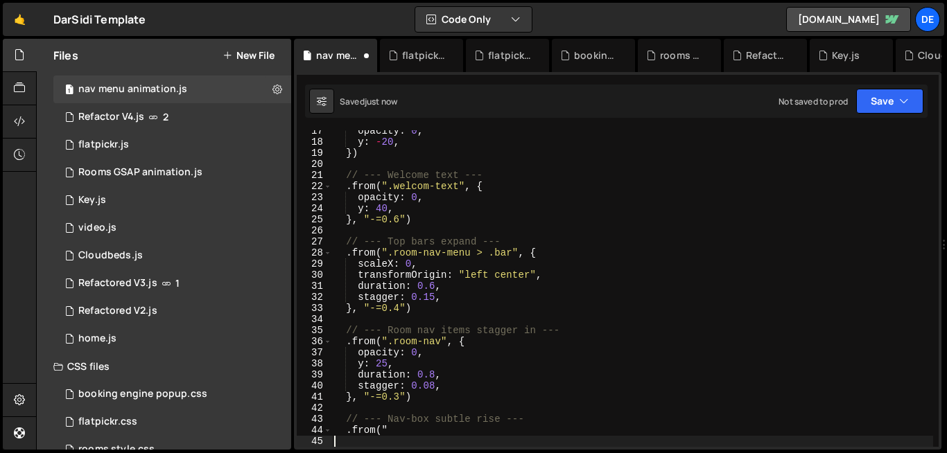
scroll to position [182, 0]
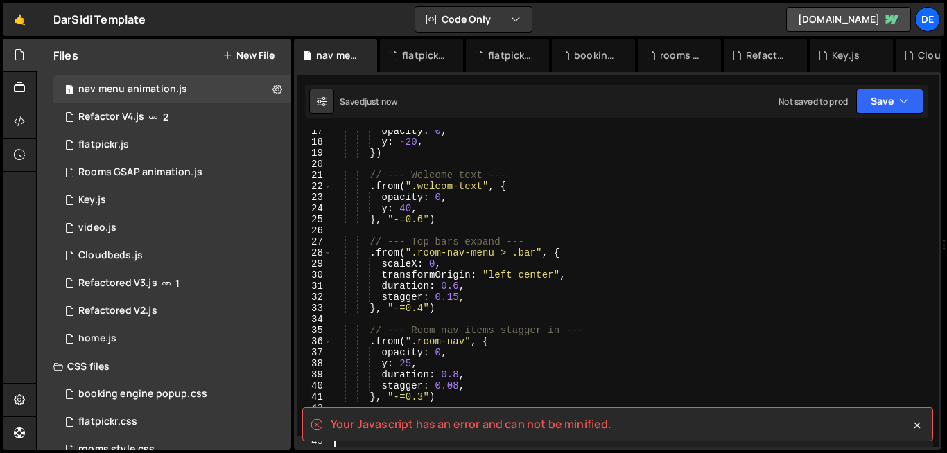
click at [685, 251] on div "opacity : 0 , y : - 20 , }) // --- Welcome text --- . from ( ".welcom-text" , {…" at bounding box center [631, 294] width 601 height 339
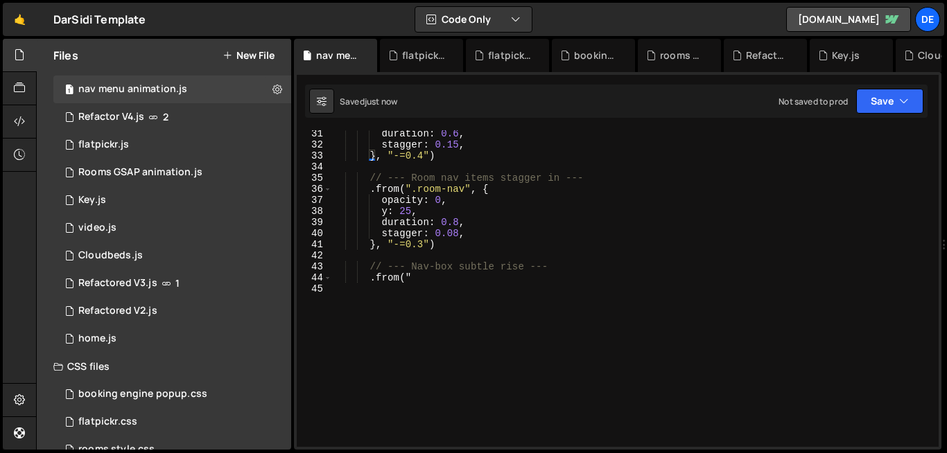
scroll to position [0, 0]
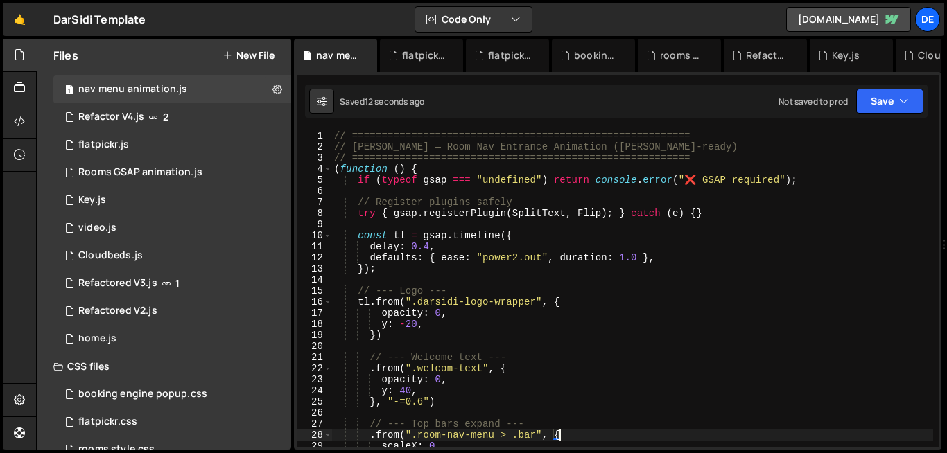
type textarea ".from(""
click at [744, 260] on div "// ========================================================= // Dar Sidi — Room…" at bounding box center [631, 299] width 601 height 339
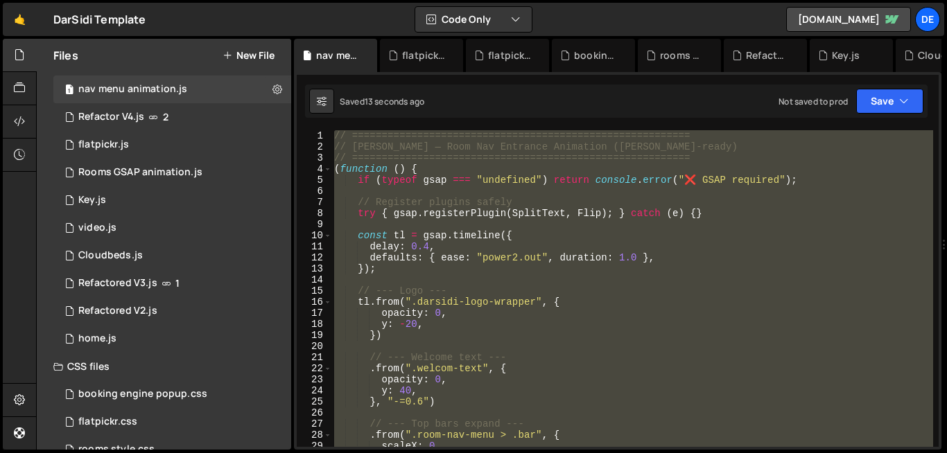
paste textarea
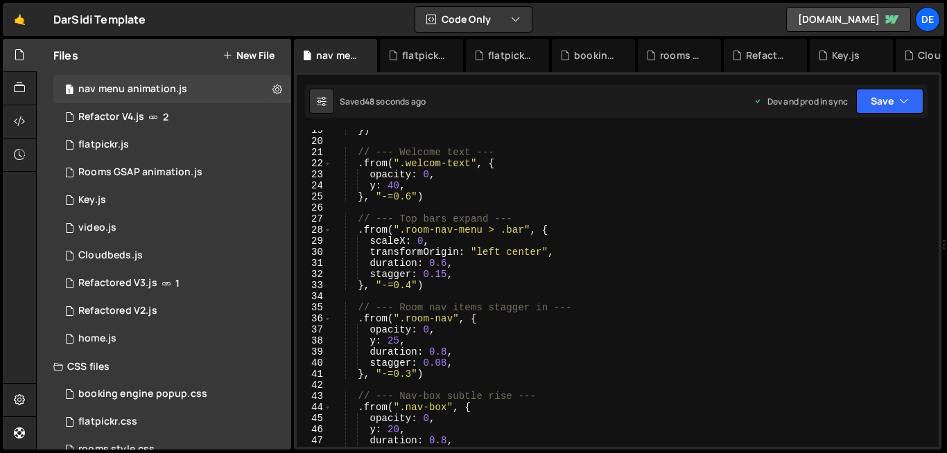
scroll to position [391, 0]
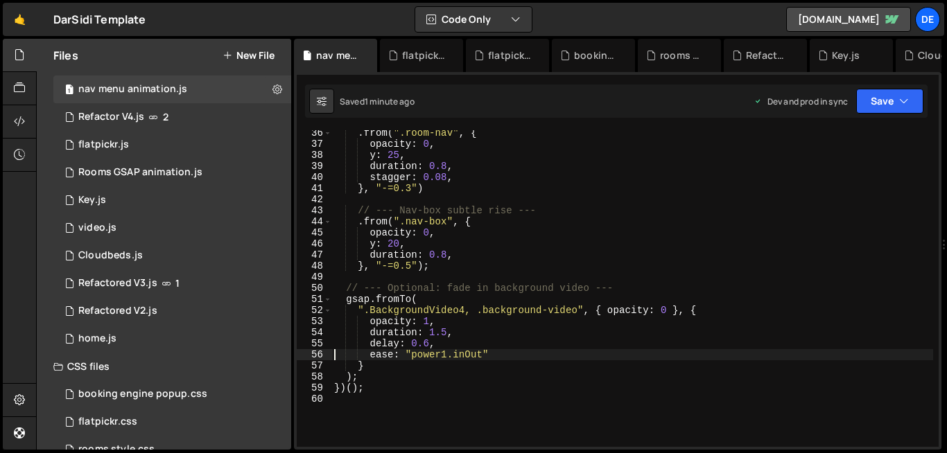
type textarea "})();"
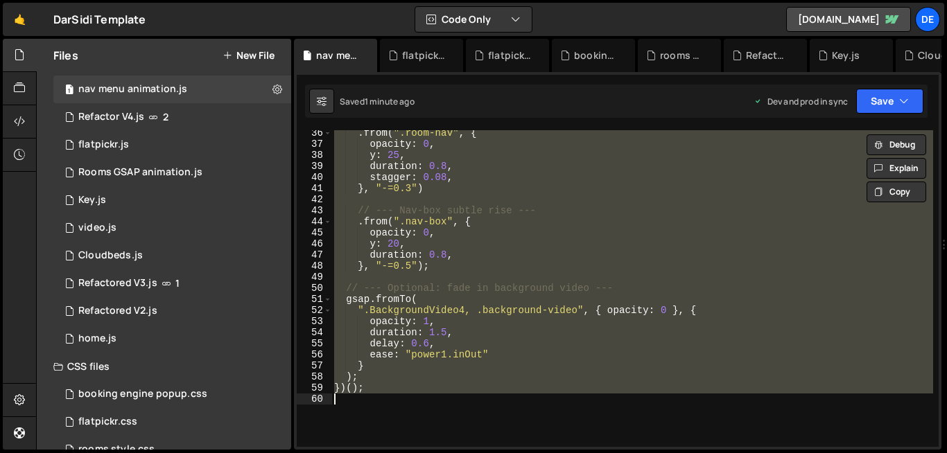
paste textarea
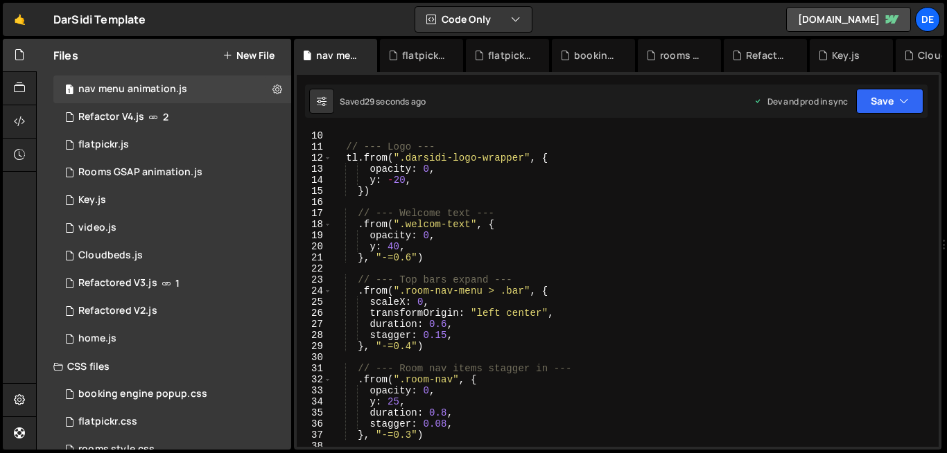
scroll to position [105, 0]
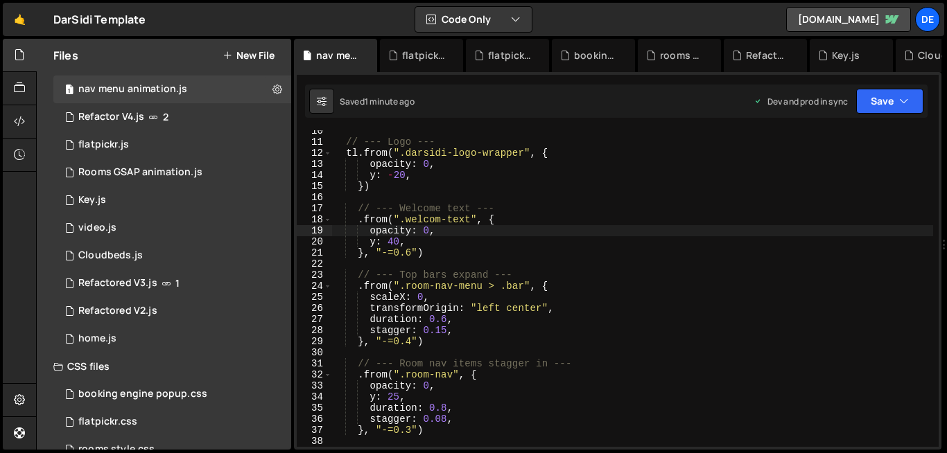
click at [485, 230] on div "// --- Logo --- tl . from ( ".darsidi-logo-wrapper" , { opacity : 0 , y : - 20 …" at bounding box center [631, 294] width 601 height 339
type textarea "})();"
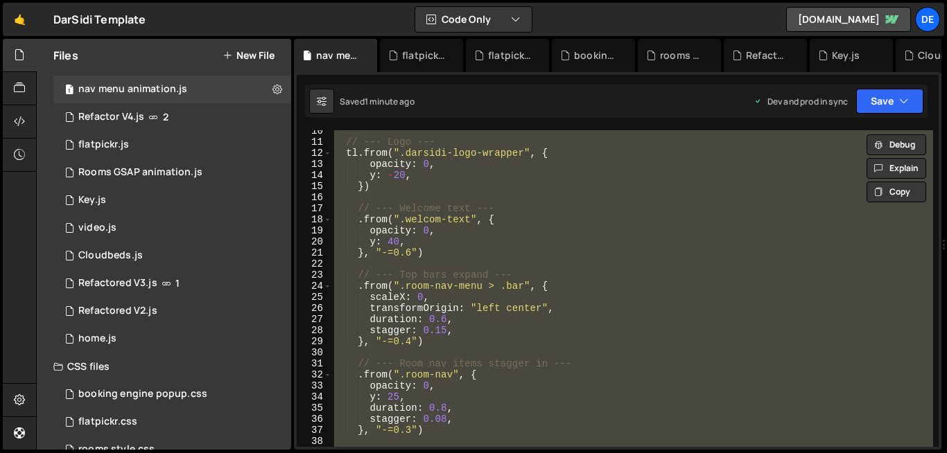
paste textarea
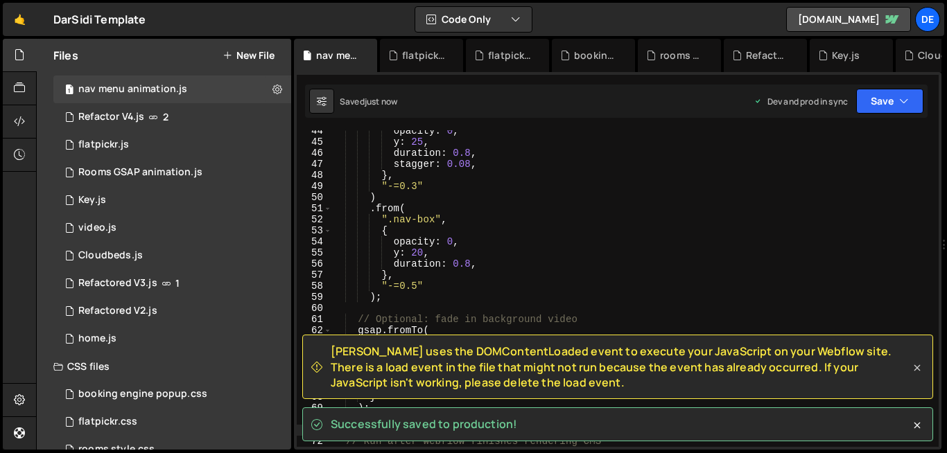
click at [917, 372] on icon at bounding box center [917, 368] width 14 height 14
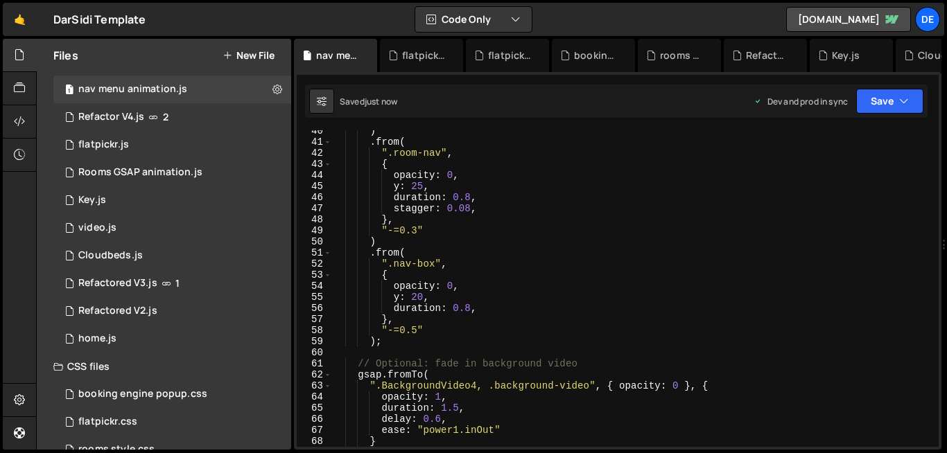
scroll to position [531, 0]
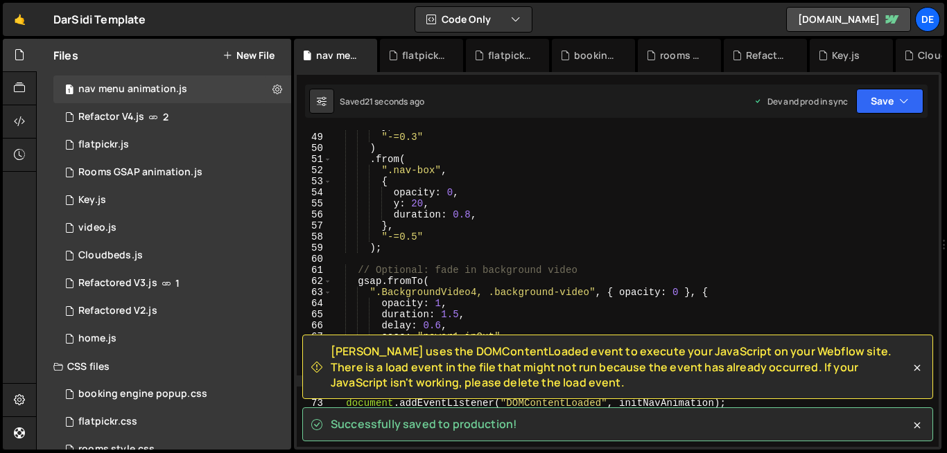
drag, startPoint x: 328, startPoint y: 388, endPoint x: 488, endPoint y: 382, distance: 160.2
click at [488, 382] on div "[PERSON_NAME] uses the DOMContentLoaded event to execute your JavaScript on you…" at bounding box center [610, 367] width 599 height 46
copy span "[PERSON_NAME] uses the DOMContentLoaded event to execute your JavaScript on you…"
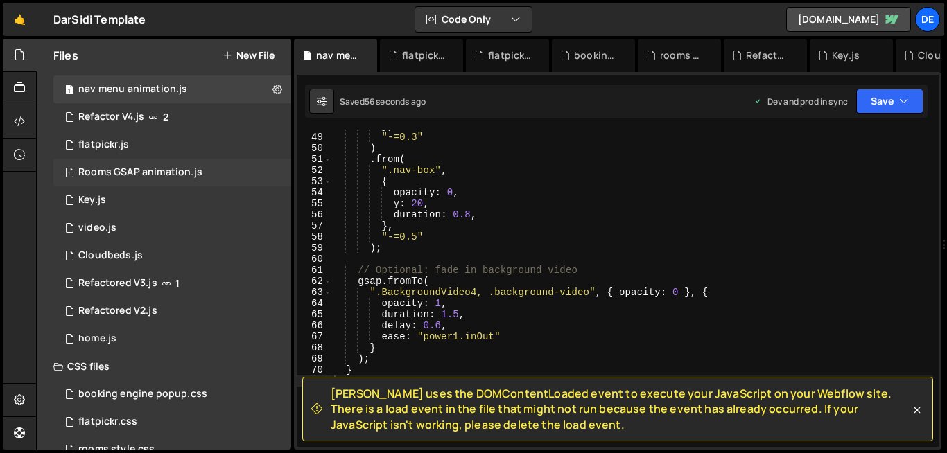
click at [144, 170] on div "Rooms GSAP animation.js" at bounding box center [140, 172] width 124 height 12
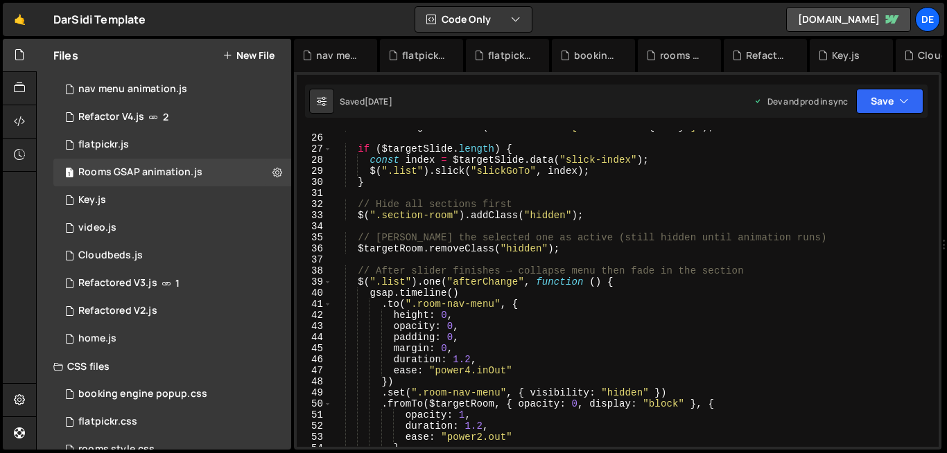
scroll to position [283, 0]
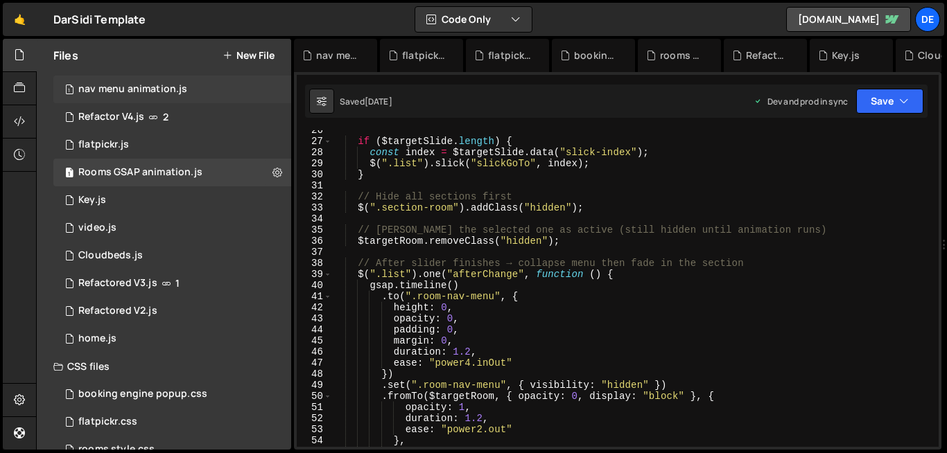
click at [134, 94] on div "nav menu animation.js" at bounding box center [132, 89] width 109 height 12
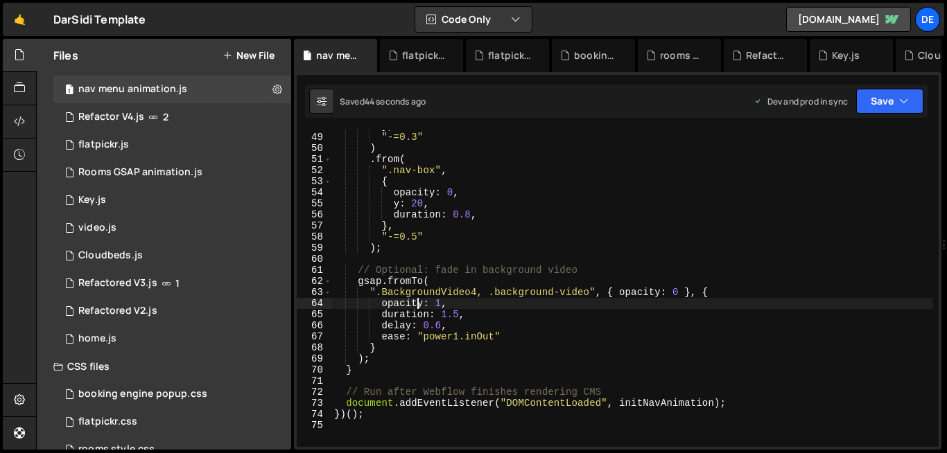
click at [419, 307] on div "} , "-=0.3" ) . from ( ".nav-box" , { opacity : 0 , y : 20 , duration : 0.8 , }…" at bounding box center [631, 290] width 601 height 339
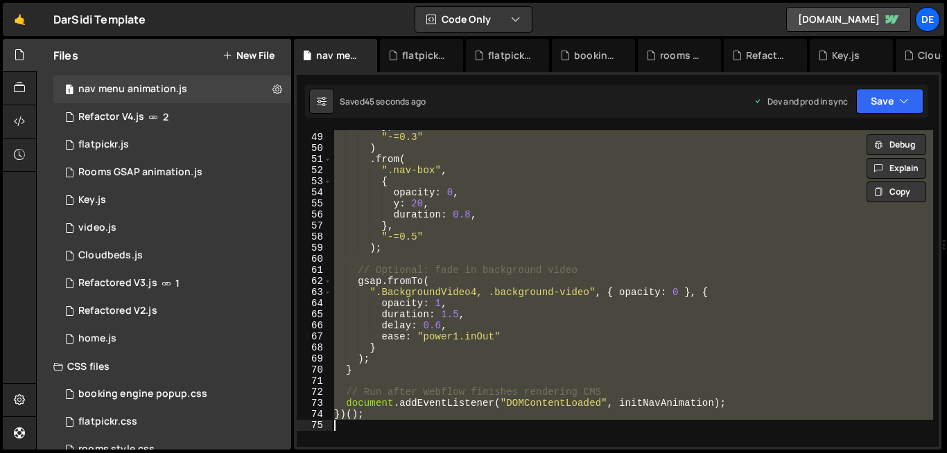
paste textarea "[PERSON_NAME] uses the DOMContentLoaded event to execute your JavaScript on you…"
type textarea "[PERSON_NAME] uses the DOMContentLoaded event to execute your JavaScript on you…"
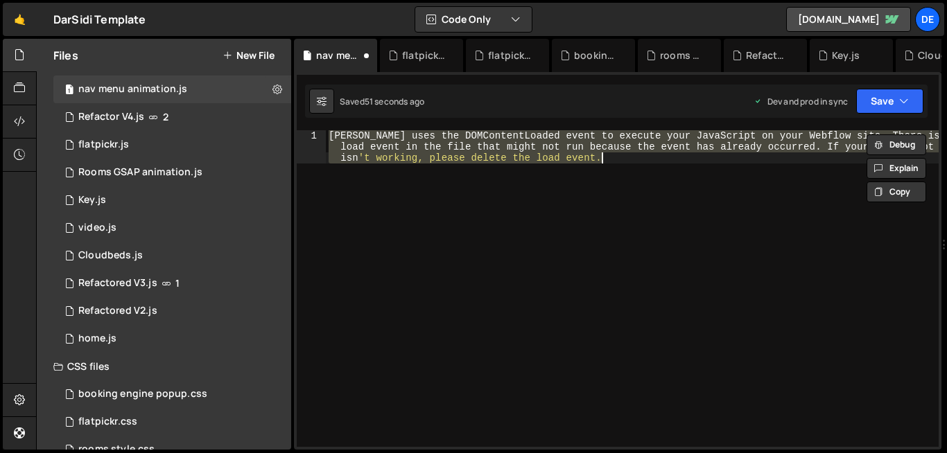
paste textarea
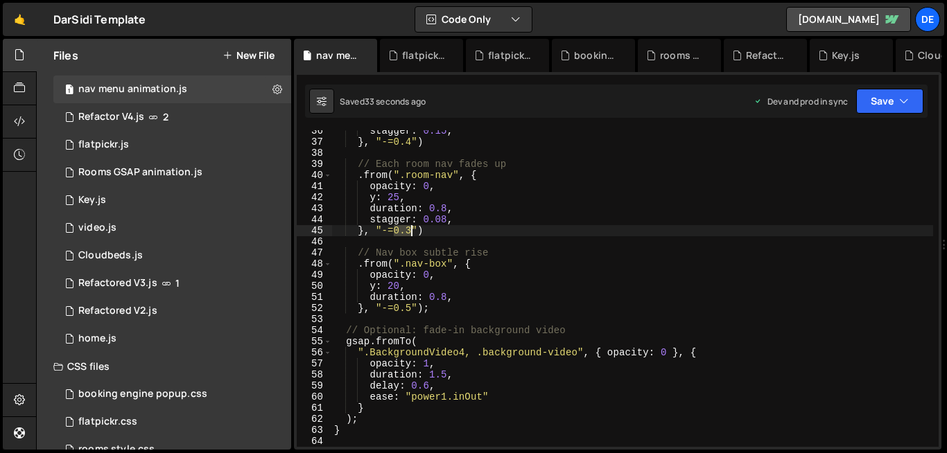
drag, startPoint x: 396, startPoint y: 229, endPoint x: 410, endPoint y: 229, distance: 13.9
click at [410, 229] on div "stagger : 0.15 , } , "-=0.4" ) // Each room nav fades up . from ( ".room-nav" ,…" at bounding box center [631, 294] width 601 height 339
click at [410, 229] on div "stagger : 0.15 , } , "-=0.4" ) // Each room nav fades up . from ( ".room-nav" ,…" at bounding box center [631, 288] width 601 height 317
click at [410, 229] on div "stagger : 0.15 , } , "-=0.4" ) // Each room nav fades up . from ( ".room-nav" ,…" at bounding box center [631, 294] width 601 height 339
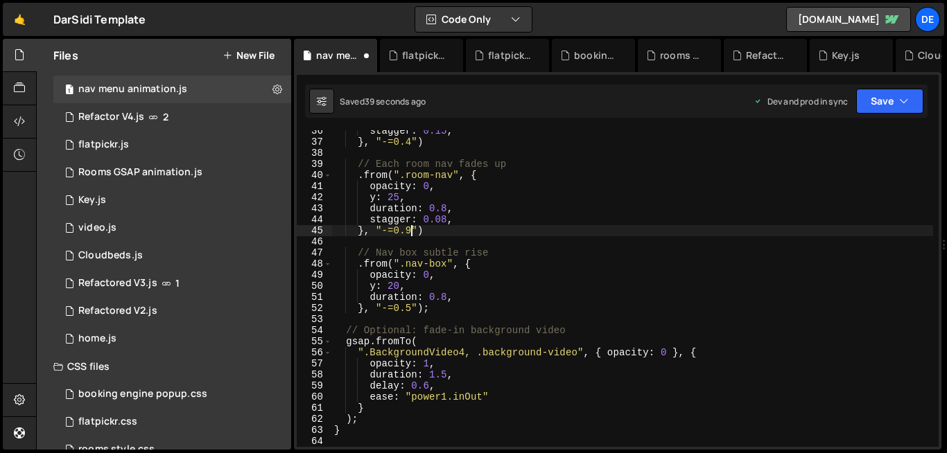
scroll to position [0, 5]
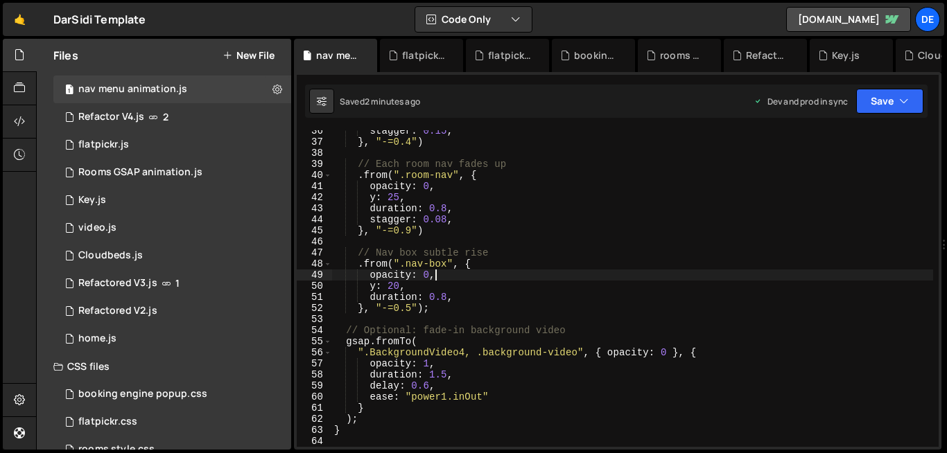
click at [446, 276] on div "stagger : 0.15 , } , "-=0.4" ) // Each room nav fades up . from ( ".room-nav" ,…" at bounding box center [631, 294] width 601 height 339
type textarea "startDarSidiAnimation();"
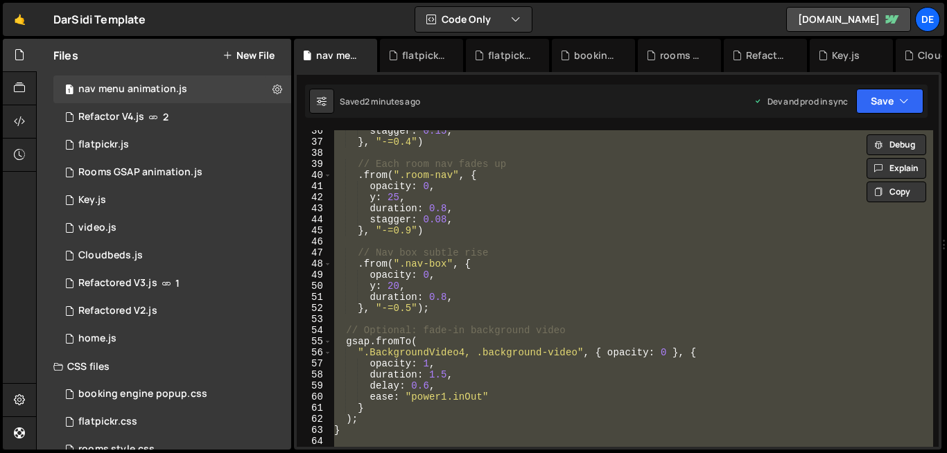
paste textarea
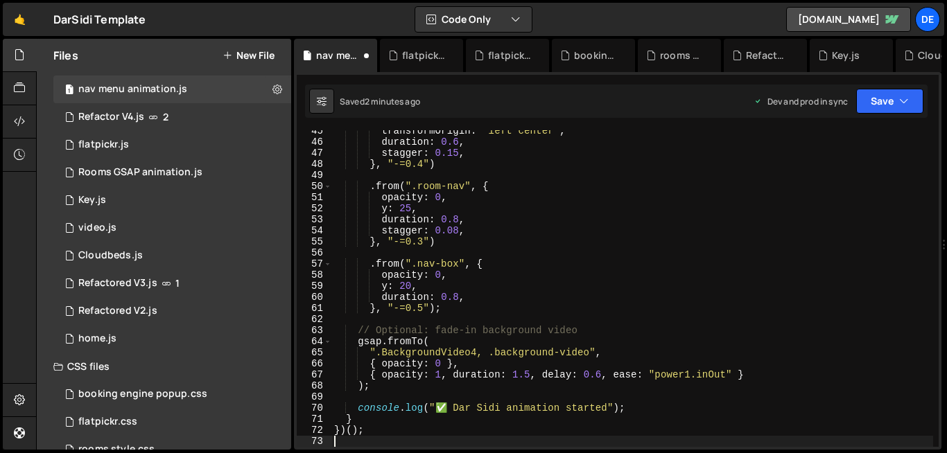
scroll to position [493, 0]
type textarea "})();"
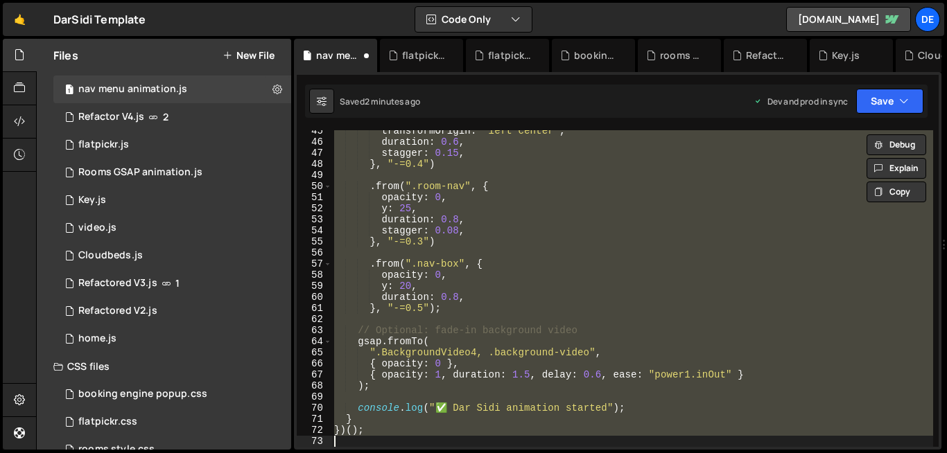
paste textarea
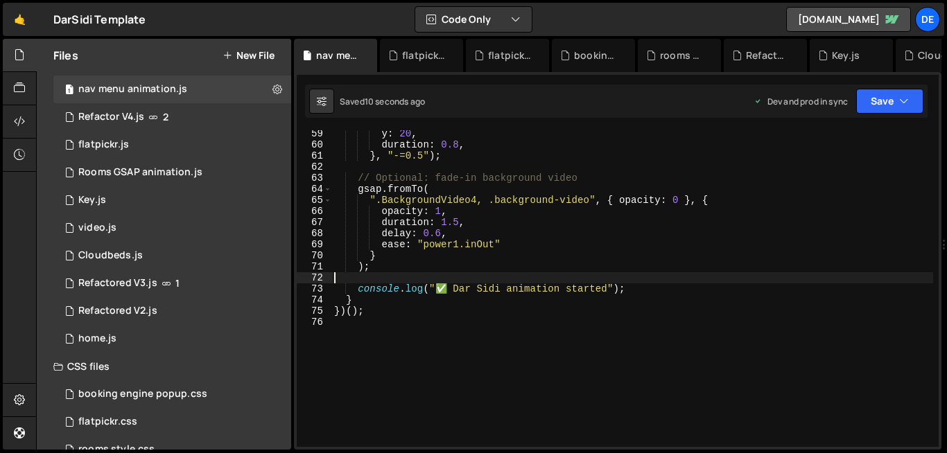
scroll to position [646, 0]
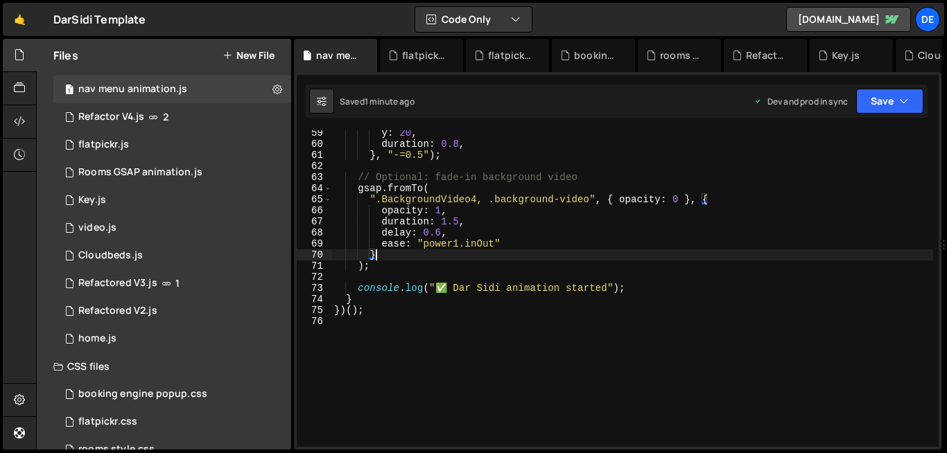
click at [526, 252] on div "y : 20 , duration : 0.8 , } , "-=0.5" ) ; // Optional: fade-in background video…" at bounding box center [631, 297] width 601 height 339
type textarea "}"
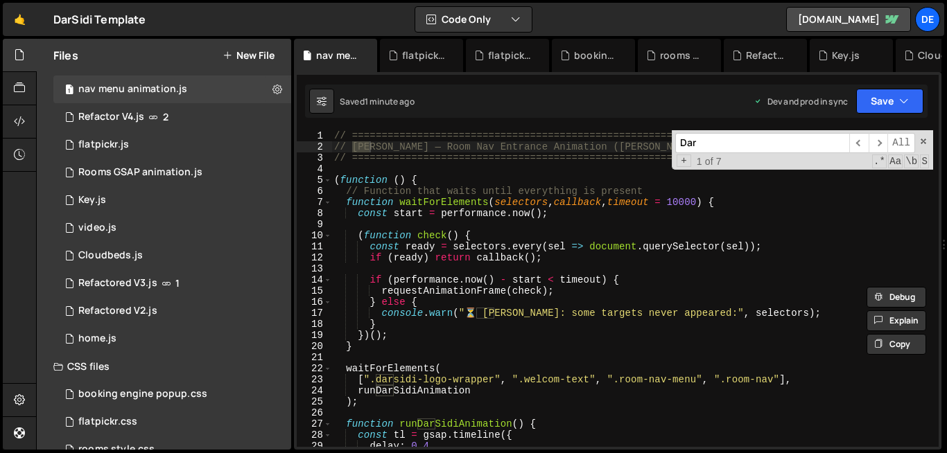
scroll to position [0, 0]
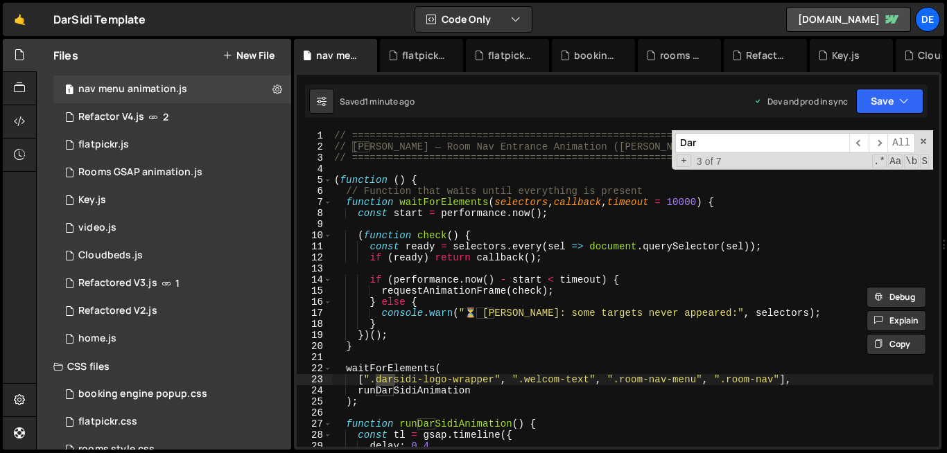
type input "Dar"
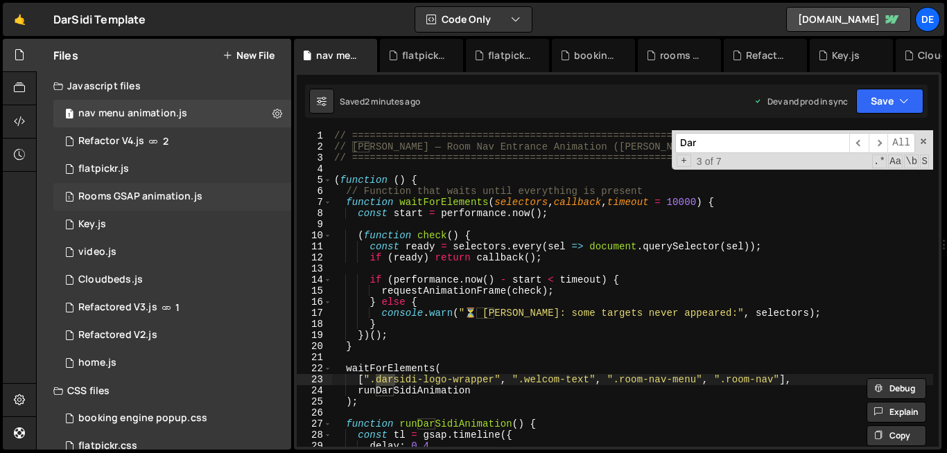
click at [143, 203] on div "1 Rooms GSAP animation.js 0" at bounding box center [172, 197] width 238 height 28
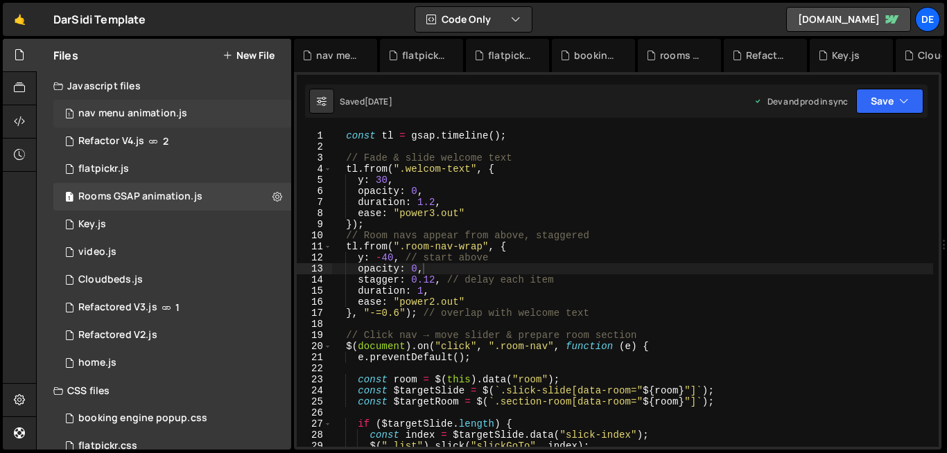
click at [117, 121] on div "1 nav menu animation.js 0" at bounding box center [172, 114] width 238 height 28
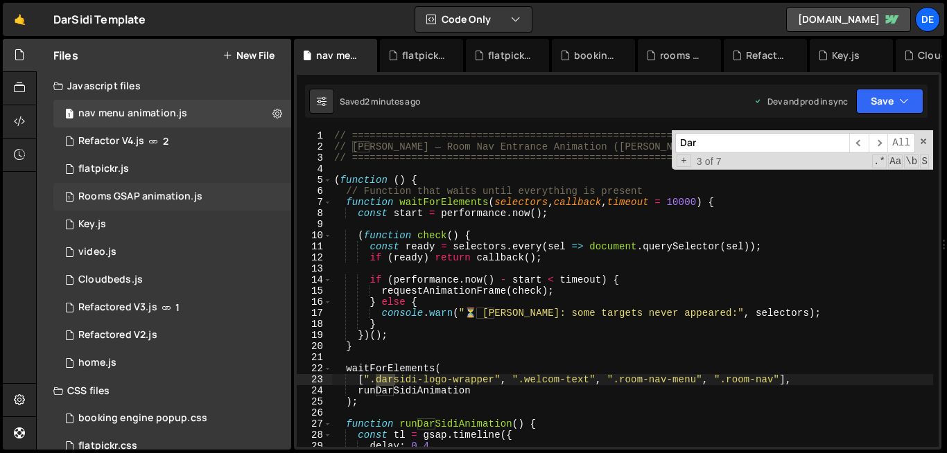
click at [106, 206] on div "1 Rooms GSAP animation.js 0" at bounding box center [172, 197] width 238 height 28
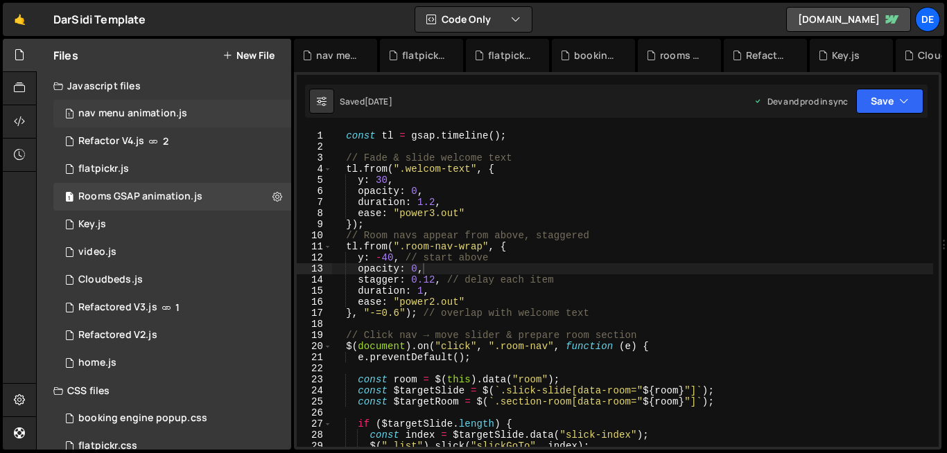
click at [184, 102] on div "1 nav menu animation.js 0" at bounding box center [172, 114] width 238 height 28
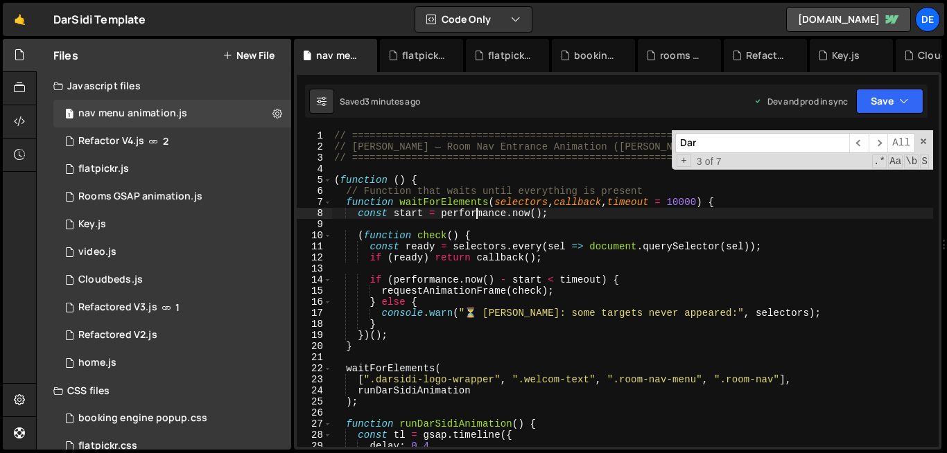
click at [478, 218] on div "// ========================================================= // Dar Sidi — Room…" at bounding box center [631, 299] width 601 height 339
type textarea "})();"
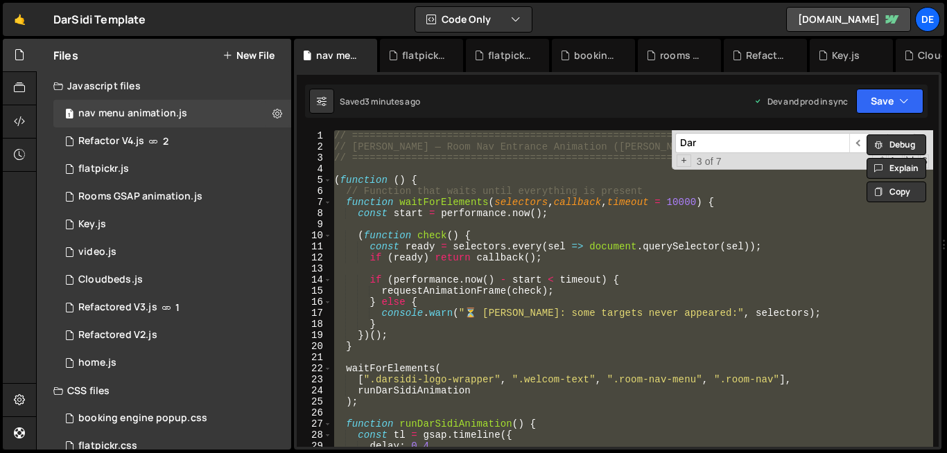
paste textarea
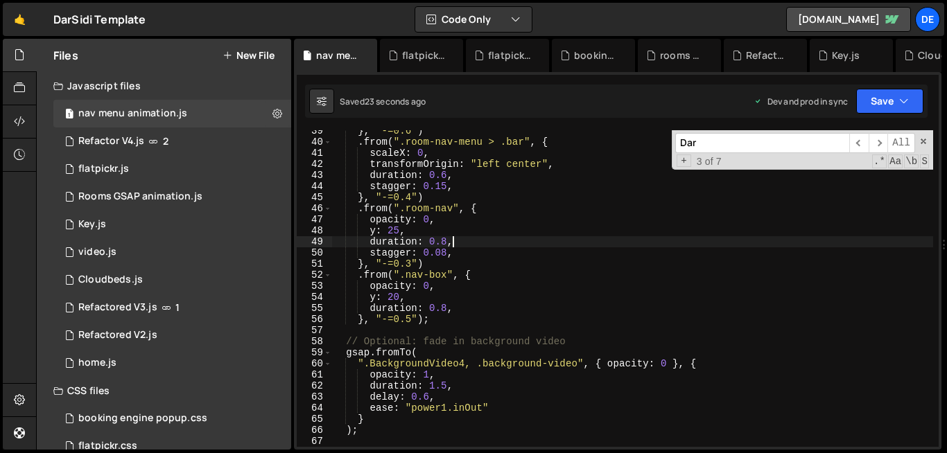
click at [486, 245] on div "} , "-=0.6" ) . from ( ".room-nav-menu > .bar" , { scaleX : 0 , transformOrigin…" at bounding box center [631, 294] width 601 height 339
type textarea "duration: 0.8,"
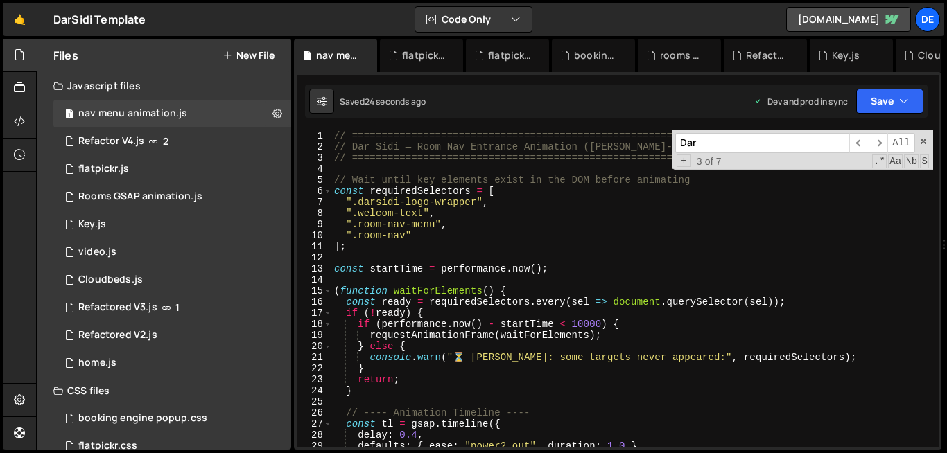
scroll to position [0, 0]
click at [186, 191] on div "Rooms GSAP animation.js" at bounding box center [140, 197] width 124 height 12
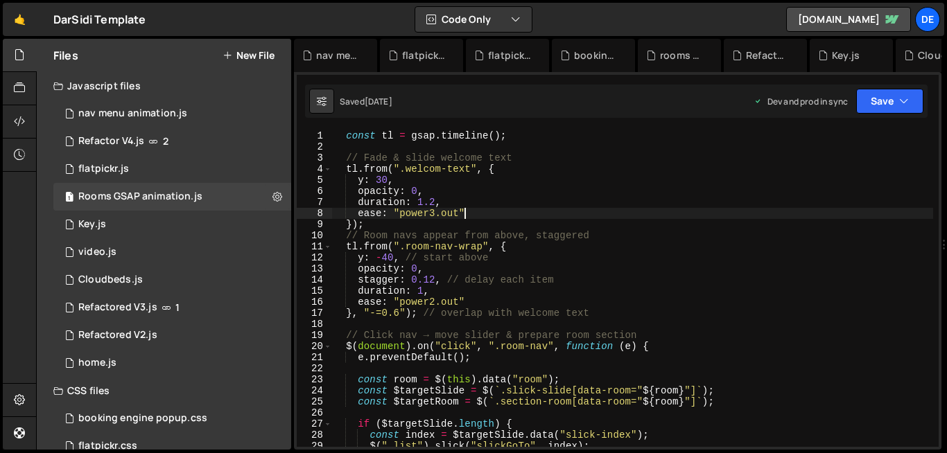
click at [478, 215] on div "const tl = gsap . timeline ( ) ; // [PERSON_NAME] & slide welcome text tl . fro…" at bounding box center [631, 299] width 601 height 339
type textarea ""-=0.5"); // overlap with other animations"
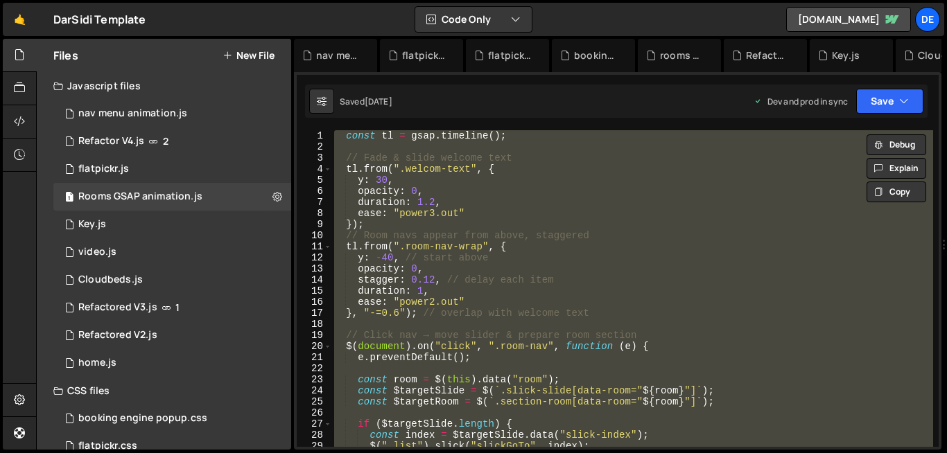
click at [534, 328] on div "const tl = gsap . timeline ( ) ; // [PERSON_NAME] & slide welcome text tl . fro…" at bounding box center [631, 288] width 601 height 317
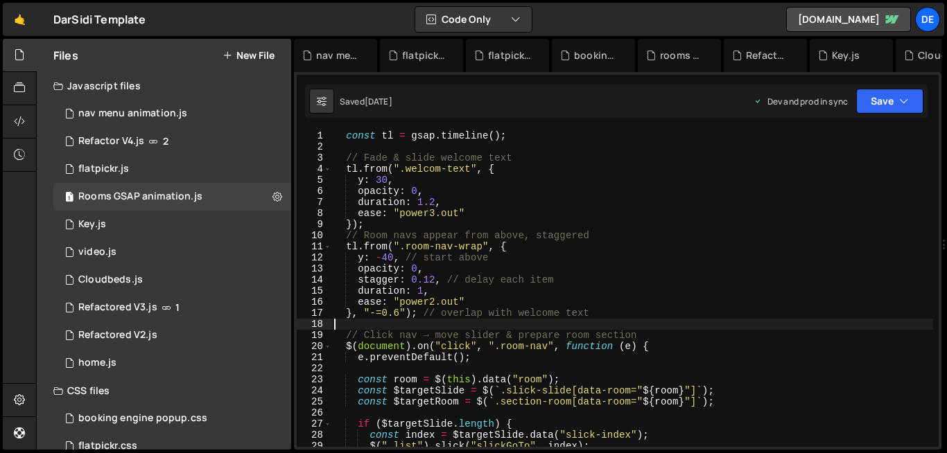
click at [175, 92] on div "Javascript files" at bounding box center [164, 86] width 254 height 28
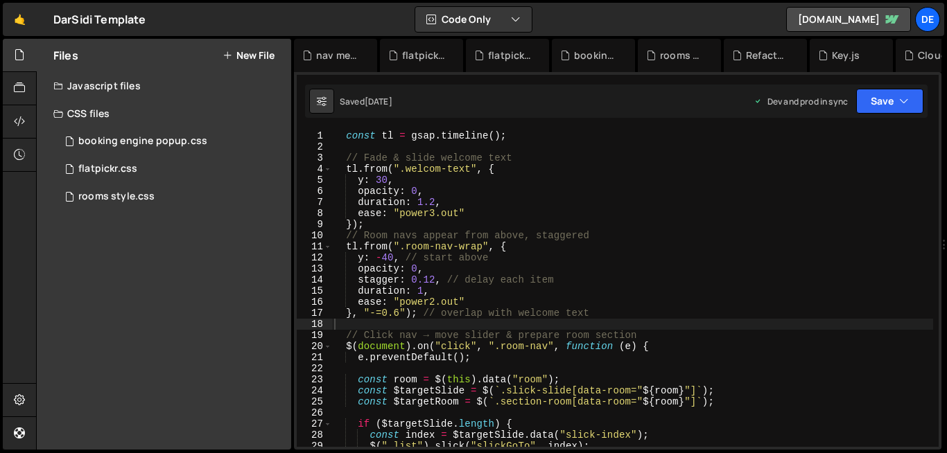
click at [154, 81] on div "Javascript files" at bounding box center [164, 86] width 254 height 28
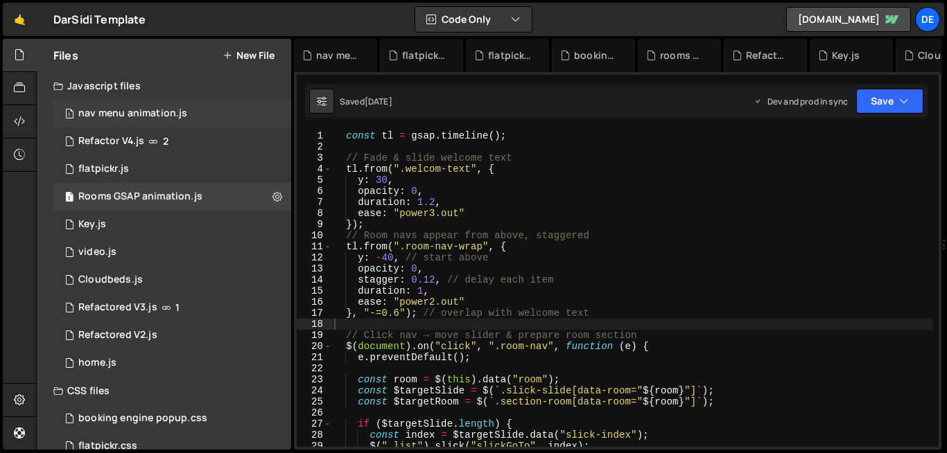
click at [146, 116] on div "nav menu animation.js" at bounding box center [132, 113] width 109 height 12
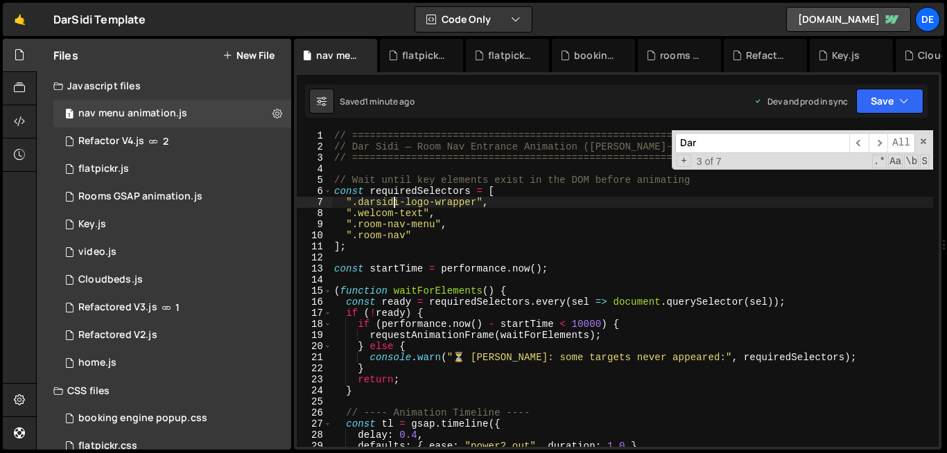
click at [396, 199] on div "// ========================================================= // Dar Sidi — Room…" at bounding box center [631, 299] width 601 height 339
type textarea "})();"
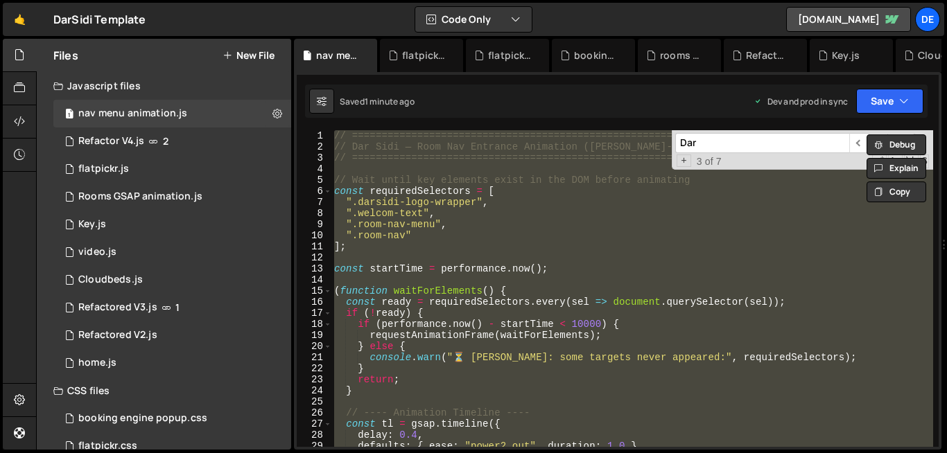
paste textarea
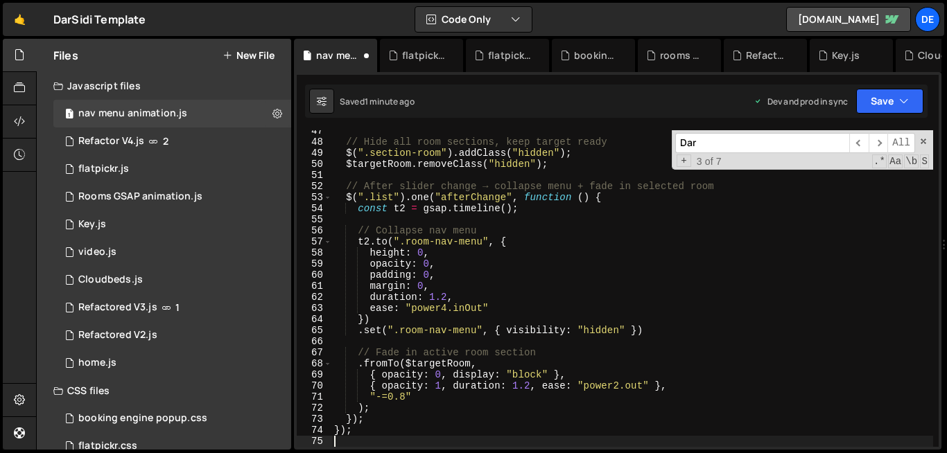
scroll to position [515, 0]
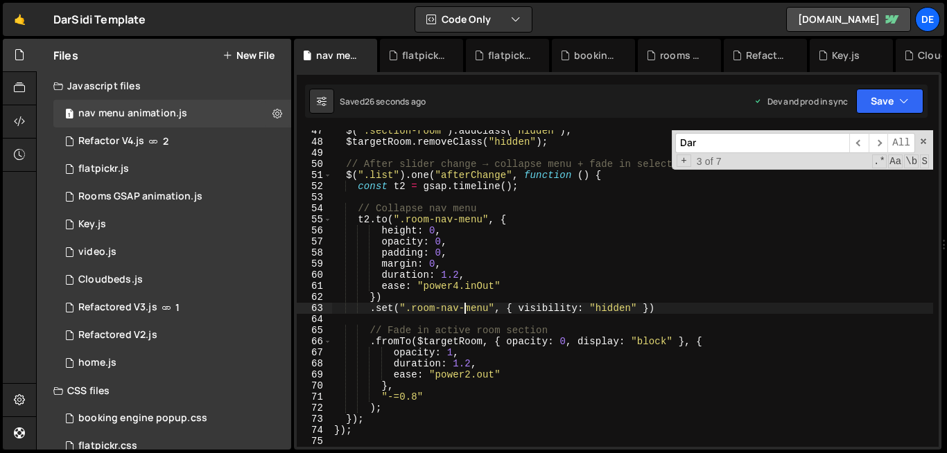
click at [466, 304] on div "$ ( ".section-room" ) . addClass ( "hidden" ) ; $targetRoom . removeClass ( "hi…" at bounding box center [631, 294] width 601 height 339
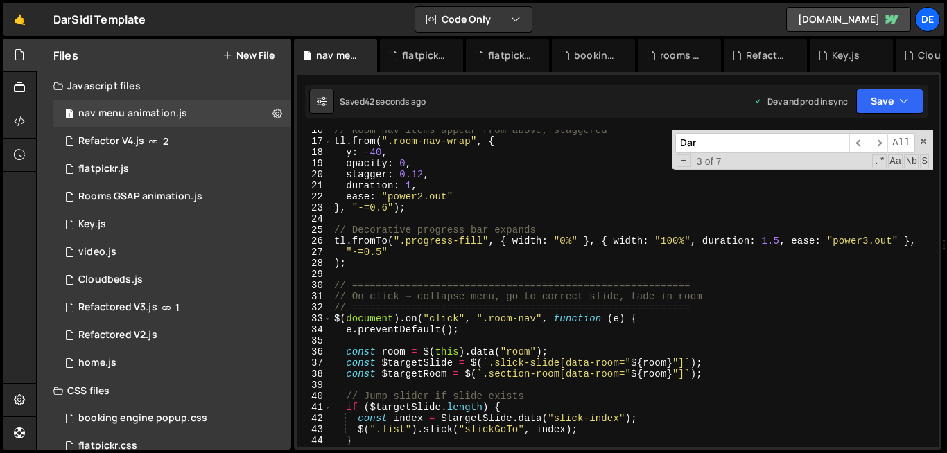
scroll to position [179, 0]
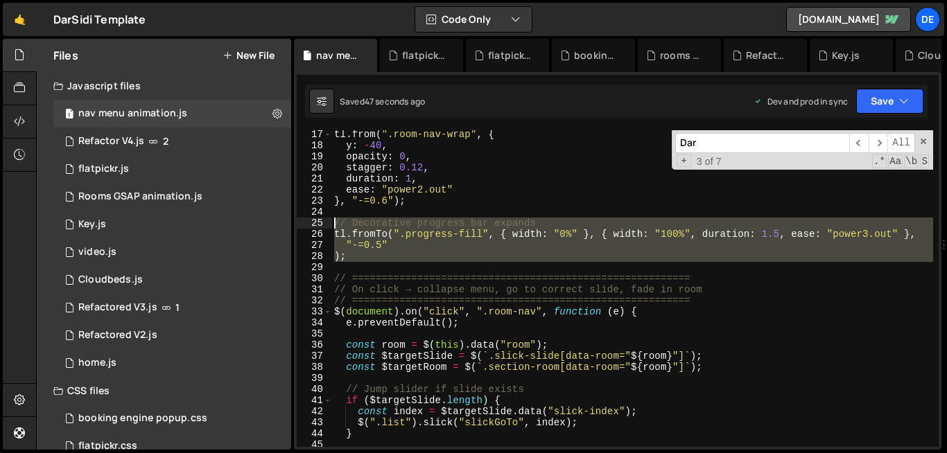
drag, startPoint x: 360, startPoint y: 263, endPoint x: 310, endPoint y: 223, distance: 64.1
click at [310, 223] on div ".set(".room-nav-menu", { visibility: "hidden" }) 17 18 19 20 21 22 23 24 25 26 …" at bounding box center [618, 288] width 642 height 317
type textarea "// Decorative progress bar expands tl.fromTo(".progress-fill", { width: "0%" },…"
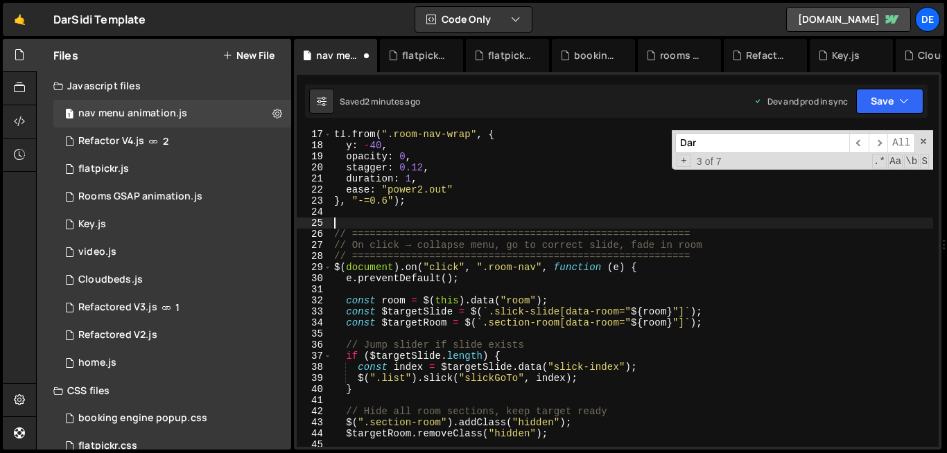
click at [449, 283] on div "tl . from ( ".room-nav-wrap" , { y : - 40 , opacity : 0 , stagger : 0.12 , dura…" at bounding box center [631, 298] width 601 height 339
type textarea "});"
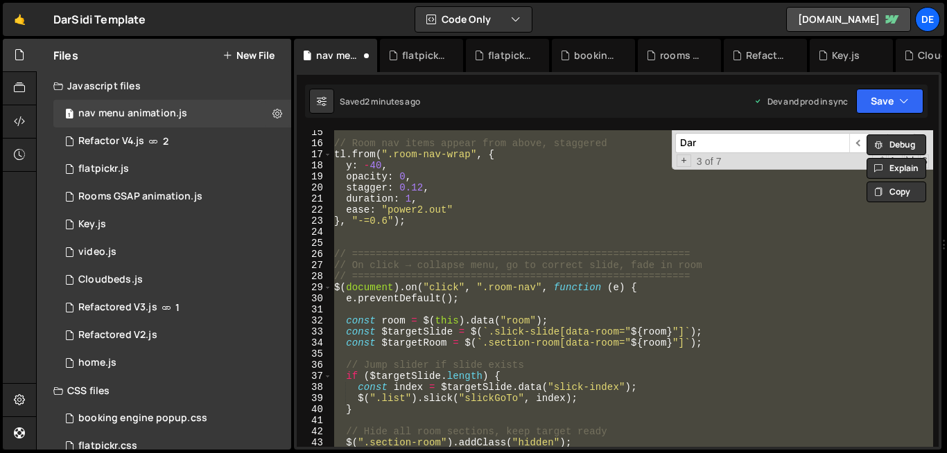
scroll to position [159, 0]
click at [425, 238] on div "// Room nav items appear from above, staggered tl . from ( ".room-nav-wrap" , {…" at bounding box center [631, 288] width 601 height 317
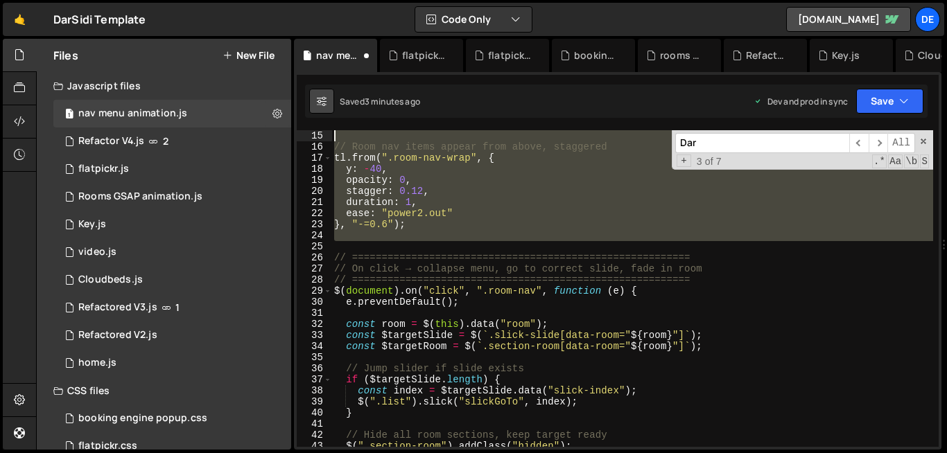
scroll to position [0, 0]
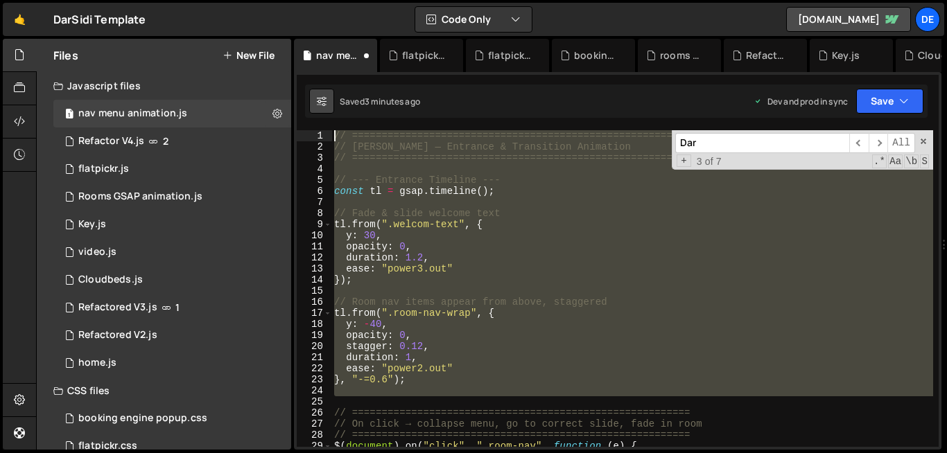
drag, startPoint x: 425, startPoint y: 238, endPoint x: 316, endPoint y: 93, distance: 181.7
click at [316, 93] on div "Debug Explain Copy nav menu animation.js flatpickr.css flatpickr.js booking eng…" at bounding box center [617, 245] width 647 height 412
type textarea "// ========================================================= // Dar Sidi — Entr…"
paste textarea
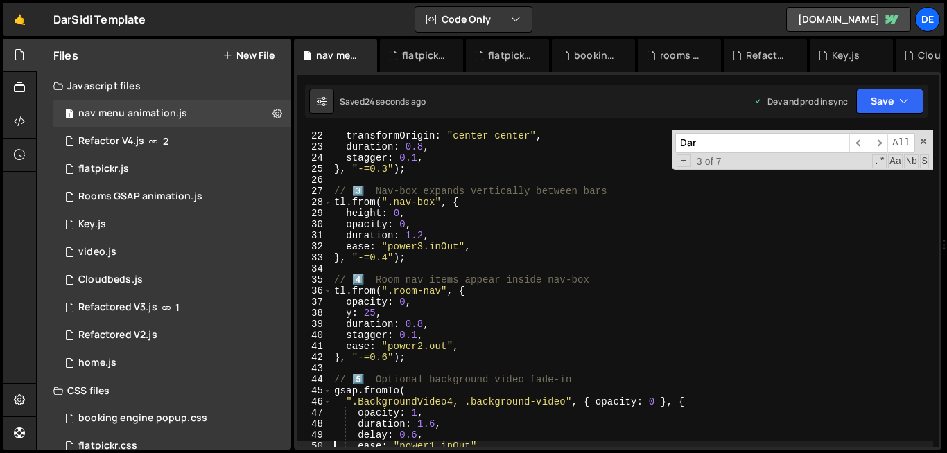
scroll to position [236, 0]
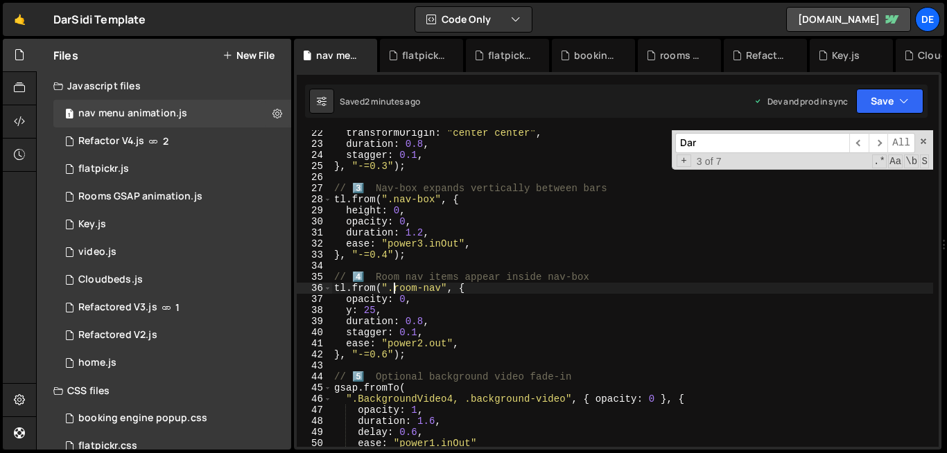
click at [392, 290] on div "transformOrigin : "center center" , duration : 0.8 , stagger : 0.1 , } , "-=0.3…" at bounding box center [631, 297] width 601 height 339
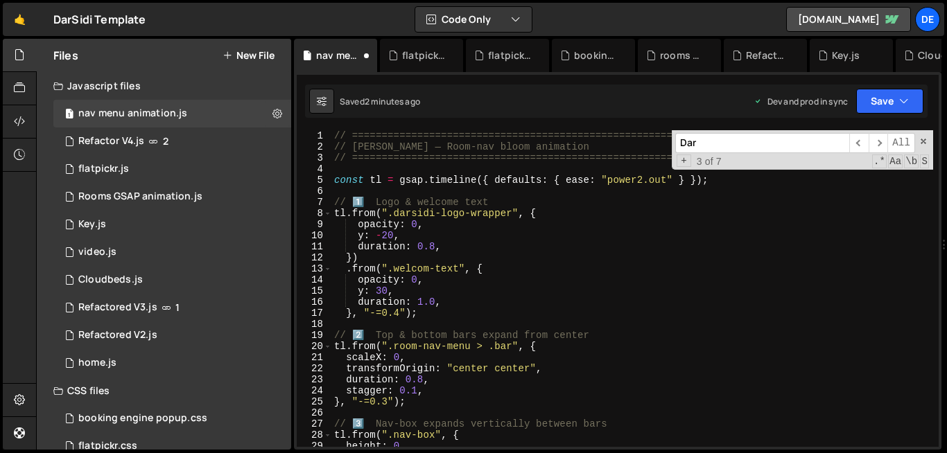
scroll to position [230, 0]
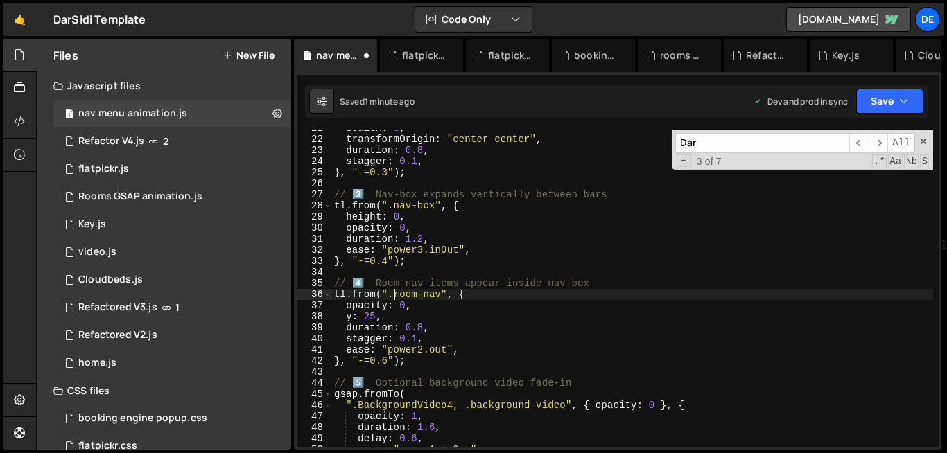
click at [504, 254] on div "scaleX : 0 , transformOrigin : "center center" , duration : 0.8 , stagger : 0.1…" at bounding box center [631, 292] width 601 height 339
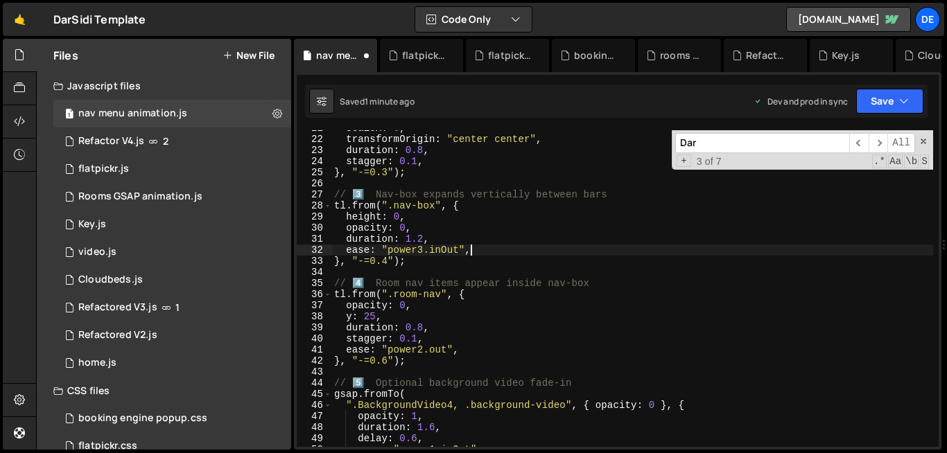
type textarea "});"
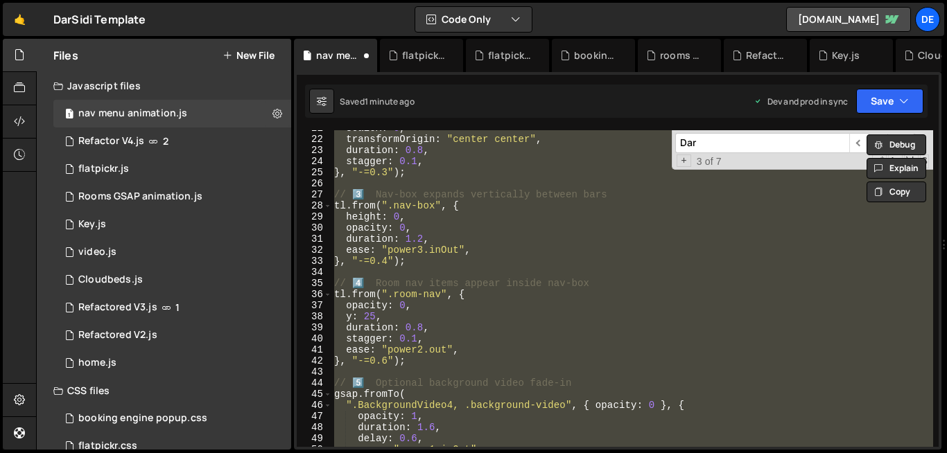
paste textarea
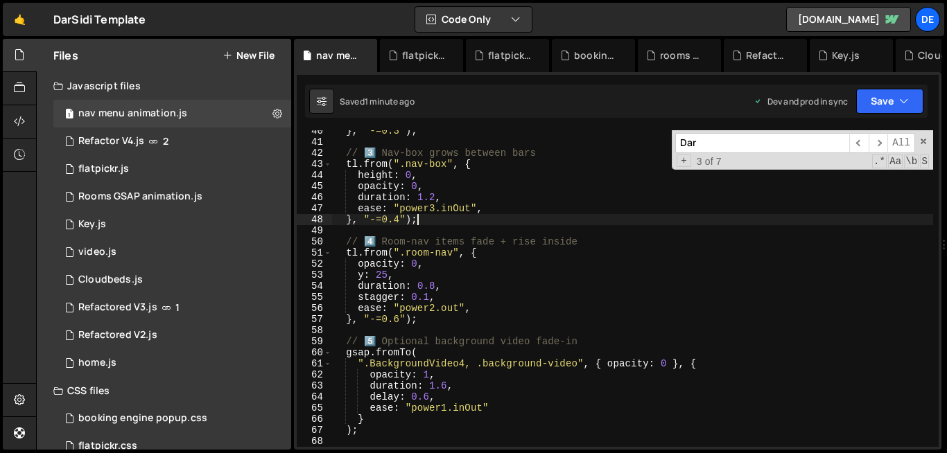
click at [456, 222] on div "} , "-=0.3" ) ; // 3️⃣ Nav-box grows between bars tl . from ( ".nav-box" , { he…" at bounding box center [631, 294] width 601 height 339
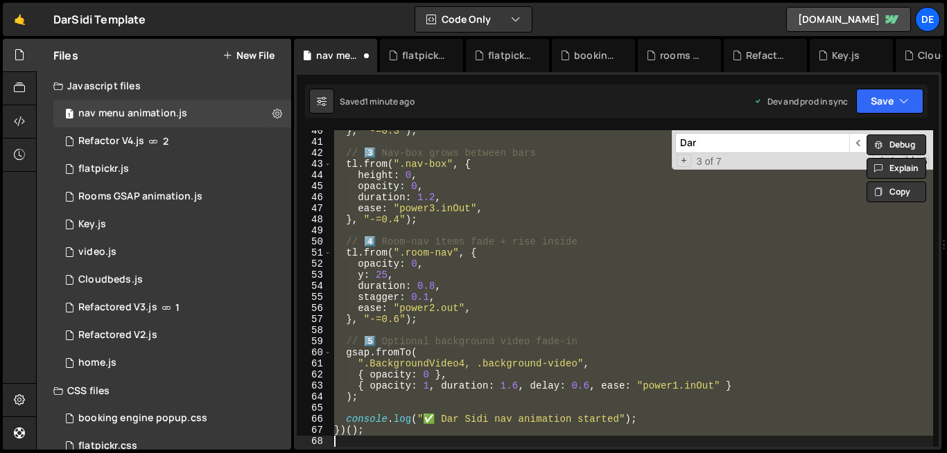
type textarea "});"
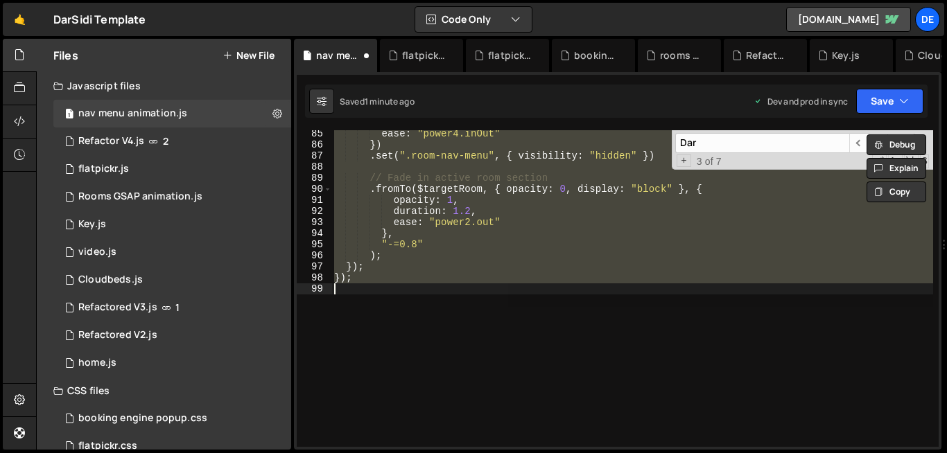
click at [466, 302] on div "ease : "power4.inOut" }) . set ( ".room-nav-menu" , { visibility : "hidden" }) …" at bounding box center [631, 288] width 601 height 317
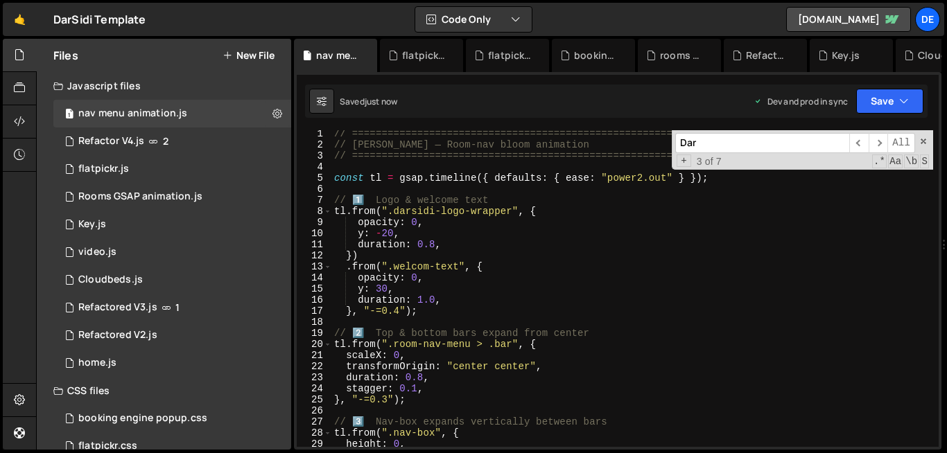
scroll to position [2, 0]
click at [456, 277] on div "// ========================================================= // Dar Sidi — Room…" at bounding box center [631, 297] width 601 height 339
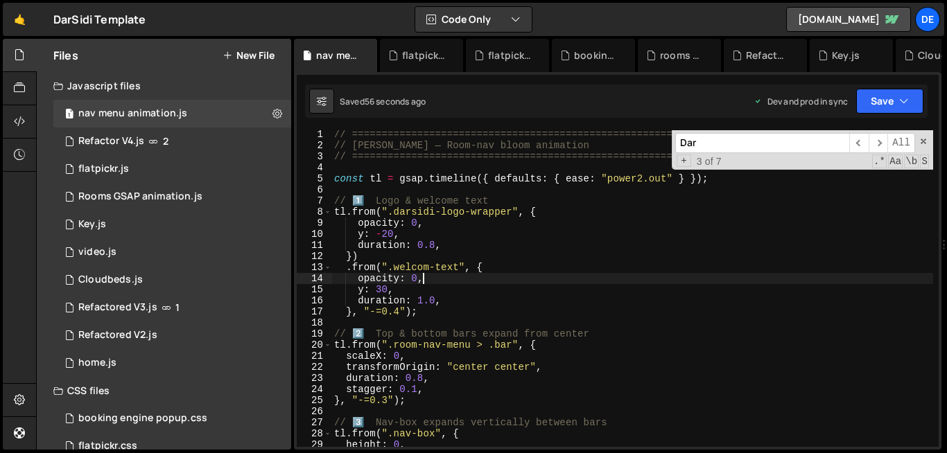
scroll to position [1, 0]
click at [494, 268] on div "// ========================================================= // Dar Sidi — Room…" at bounding box center [631, 298] width 601 height 339
type textarea ".from(".welcom-text", {"
click at [496, 319] on div "// ========================================================= // Dar Sidi — Room…" at bounding box center [631, 298] width 601 height 339
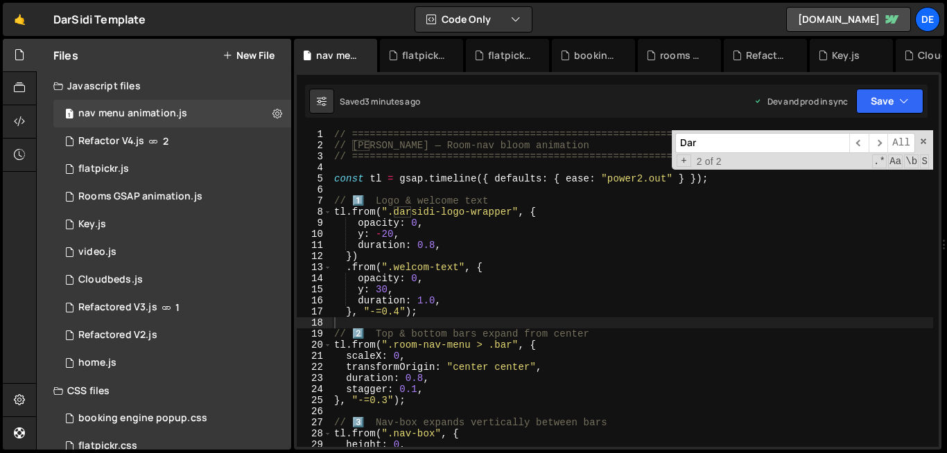
paste input "background-video-4"
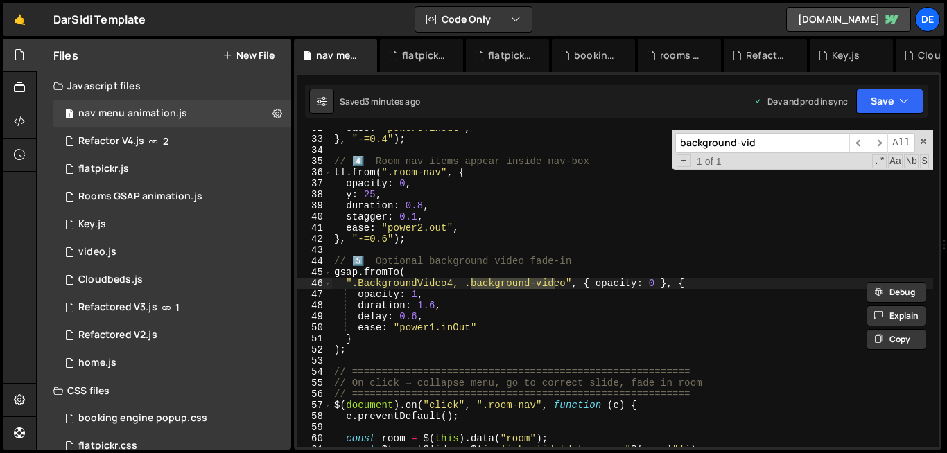
type input "background-vid"
click at [474, 281] on div "ease : "power3.inOut" , } , "-=0.4" ) ; // 4️⃣ Room nav items appear inside nav…" at bounding box center [631, 288] width 601 height 317
drag, startPoint x: 466, startPoint y: 284, endPoint x: 563, endPoint y: 285, distance: 96.3
click at [563, 285] on div "ease : "power3.inOut" , } , "-=0.4" ) ; // 4️⃣ Room nav items appear inside nav…" at bounding box center [631, 292] width 601 height 339
paste textarea "background-video-4"
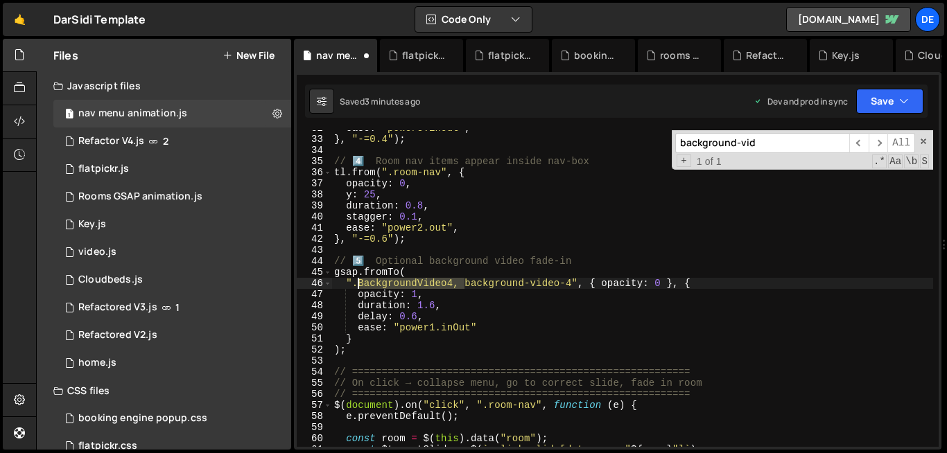
drag, startPoint x: 464, startPoint y: 285, endPoint x: 355, endPoint y: 285, distance: 108.8
click at [355, 285] on div "ease : "power3.inOut" , } , "-=0.4" ) ; // 4️⃣ Room nav items appear inside nav…" at bounding box center [631, 292] width 601 height 339
click at [459, 285] on div "ease : "power3.inOut" , } , "-=0.4" ) ; // 4️⃣ Room nav items appear inside nav…" at bounding box center [631, 292] width 601 height 339
click at [353, 285] on div "ease : "power3.inOut" , } , "-=0.4" ) ; // 4️⃣ Room nav items appear inside nav…" at bounding box center [631, 292] width 601 height 339
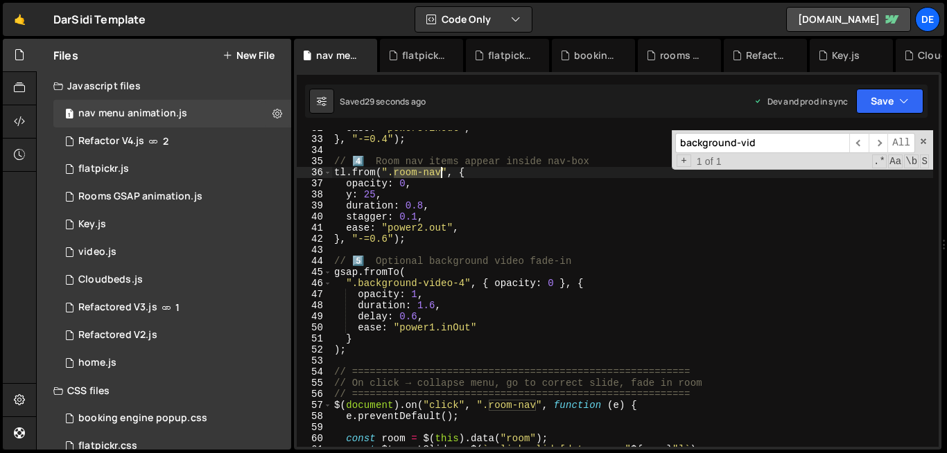
drag, startPoint x: 394, startPoint y: 175, endPoint x: 444, endPoint y: 178, distance: 50.0
click at [444, 178] on div "ease : "power3.inOut" , } , "-=0.4" ) ; // 4️⃣ Room nav items appear inside nav…" at bounding box center [631, 292] width 601 height 339
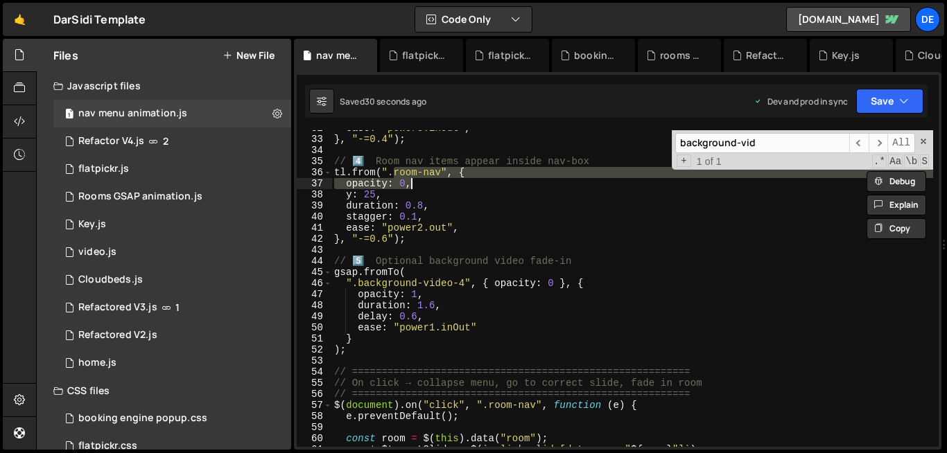
click at [440, 175] on div "ease : "power3.inOut" , } , "-=0.4" ) ; // 4️⃣ Room nav items appear inside nav…" at bounding box center [631, 288] width 601 height 317
type textarea "tl.from(".room-nav", {"
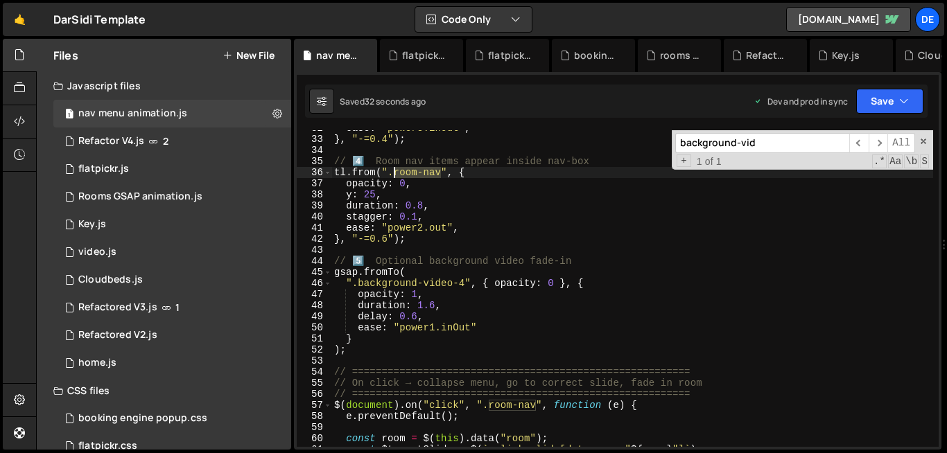
drag, startPoint x: 440, startPoint y: 175, endPoint x: 392, endPoint y: 175, distance: 47.8
click at [392, 175] on div "ease : "power3.inOut" , } , "-=0.4" ) ; // 4️⃣ Room nav items appear inside nav…" at bounding box center [631, 292] width 601 height 339
click at [757, 146] on input "background-vid" at bounding box center [762, 143] width 174 height 20
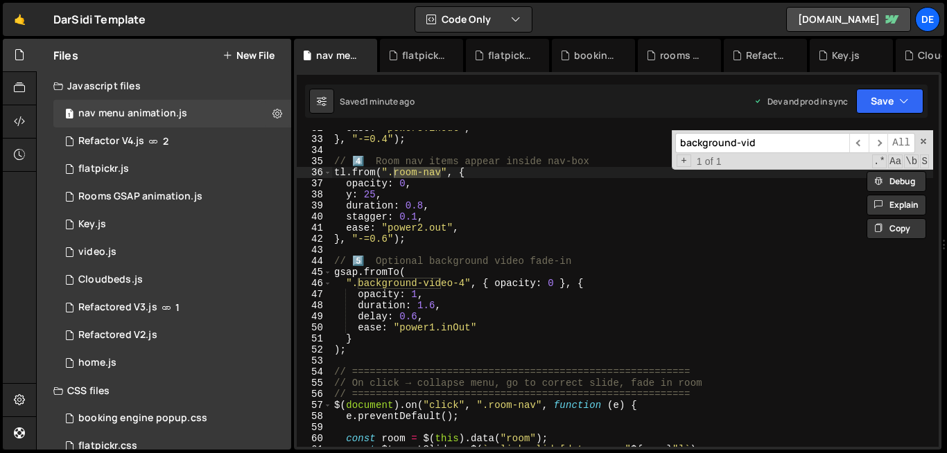
click at [757, 146] on input "background-vid" at bounding box center [762, 143] width 174 height 20
paste input "room-nav"
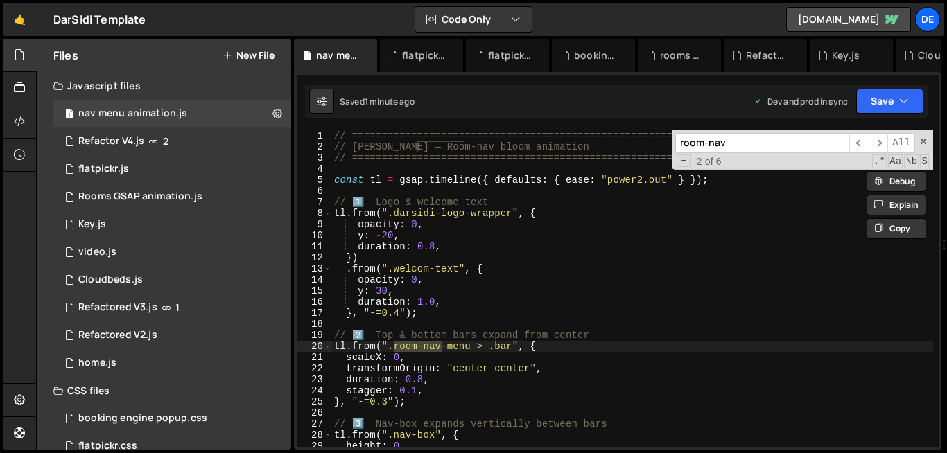
scroll to position [241, 0]
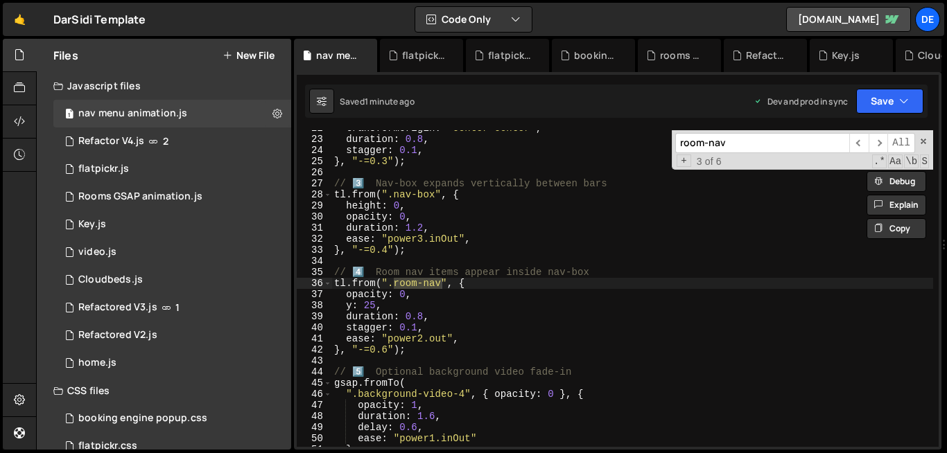
type input "room-nav"
click at [442, 282] on div "transformOrigin : "center center" , duration : 0.8 , stagger : 0.1 , } , "-=0.3…" at bounding box center [631, 288] width 601 height 317
click at [513, 180] on div "transformOrigin : "center center" , duration : 0.8 , stagger : 0.1 , } , "-=0.3…" at bounding box center [631, 292] width 601 height 339
type textarea "// 3️⃣ Nav-box expands vertically between bars"
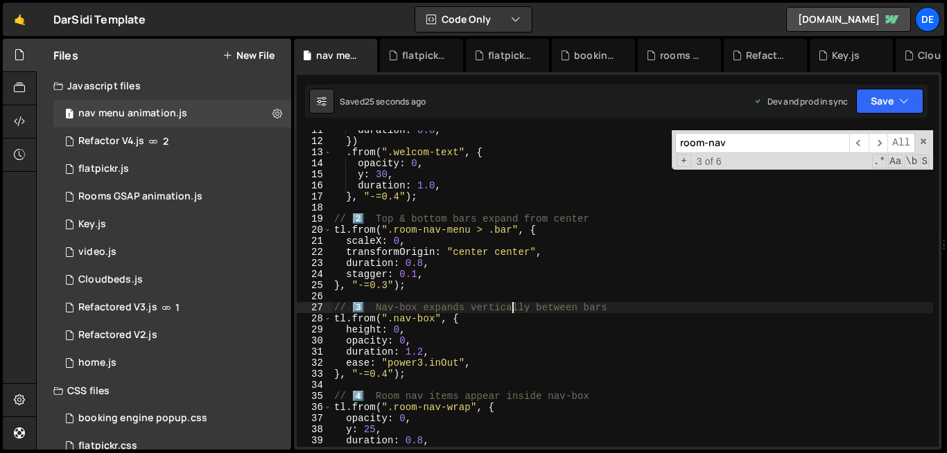
scroll to position [109, 0]
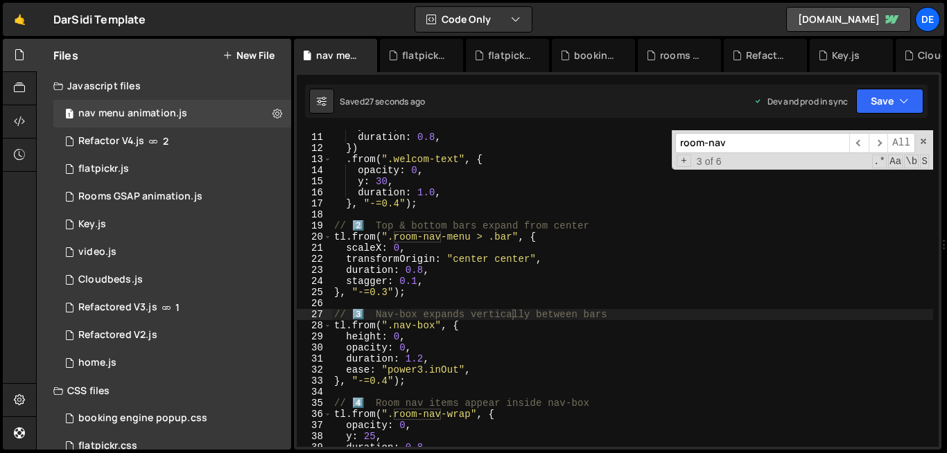
click at [717, 151] on input "room-nav" at bounding box center [762, 143] width 174 height 20
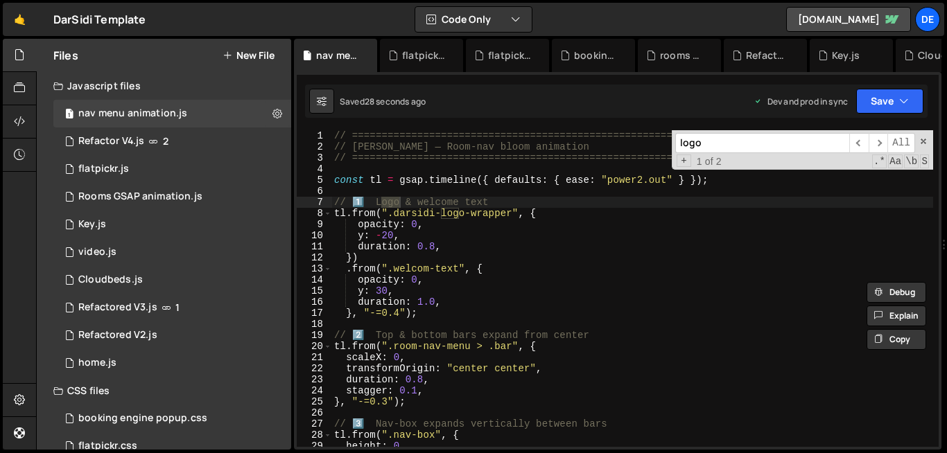
scroll to position [0, 0]
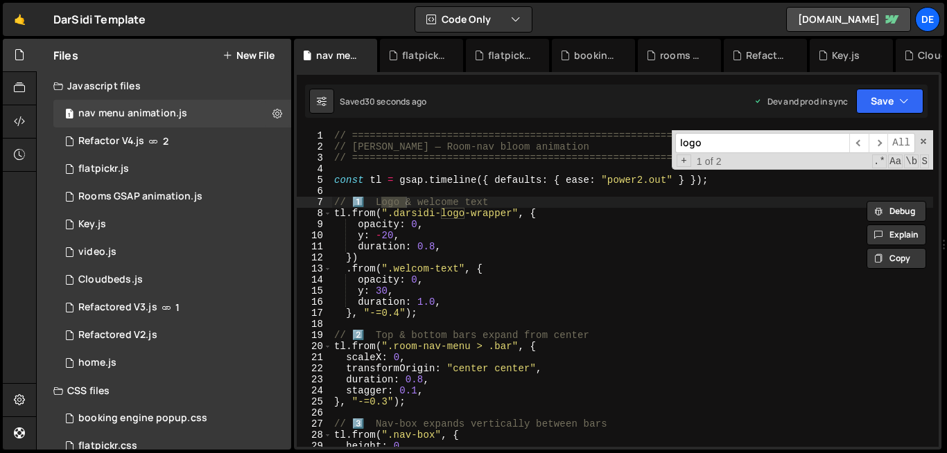
type input "logo"
type textarea "y: -20,"
click at [477, 233] on div "// ========================================================= // Dar Sidi — Room…" at bounding box center [631, 299] width 601 height 339
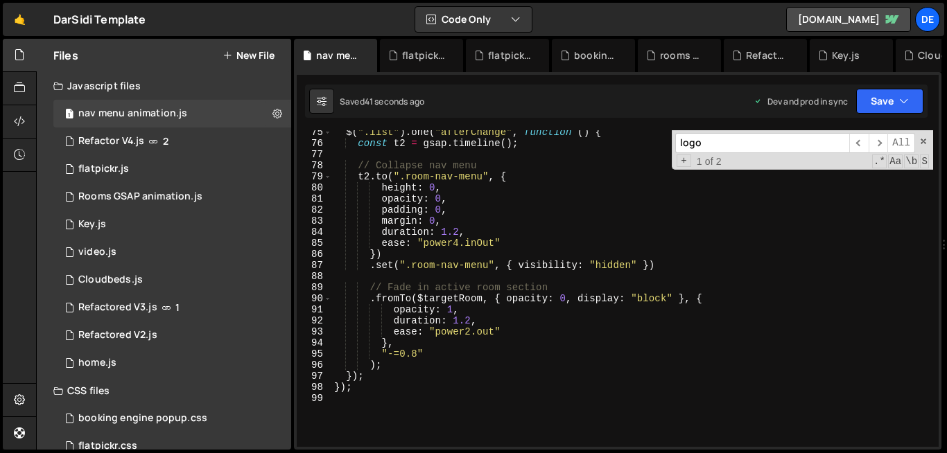
scroll to position [934, 0]
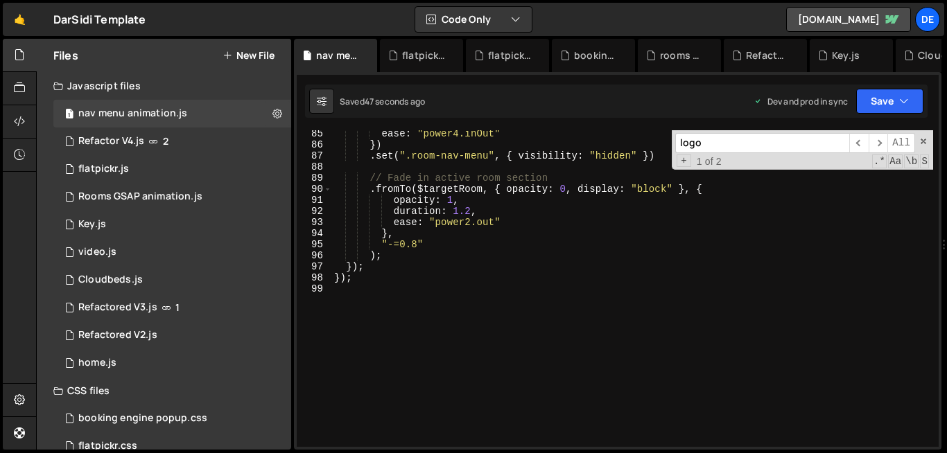
click at [728, 154] on div "logo ​ ​ All Replace All + 1 of 2 .* Aa \b S" at bounding box center [801, 149] width 261 height 39
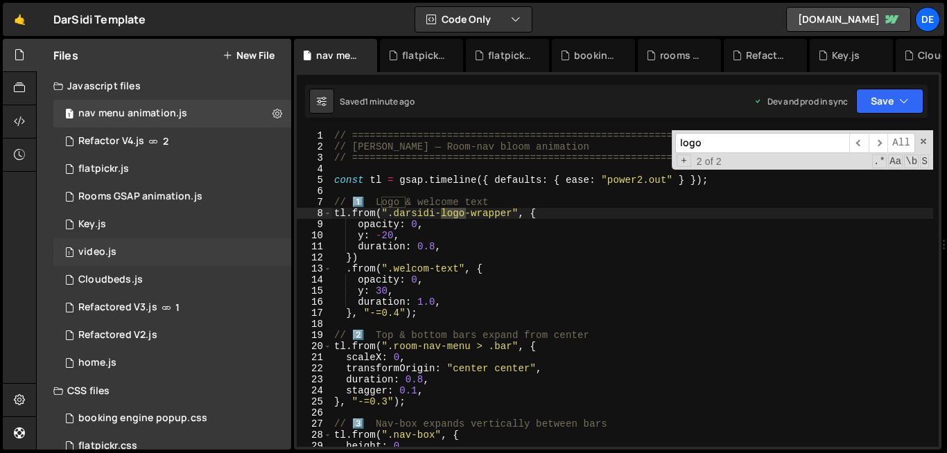
scroll to position [52, 0]
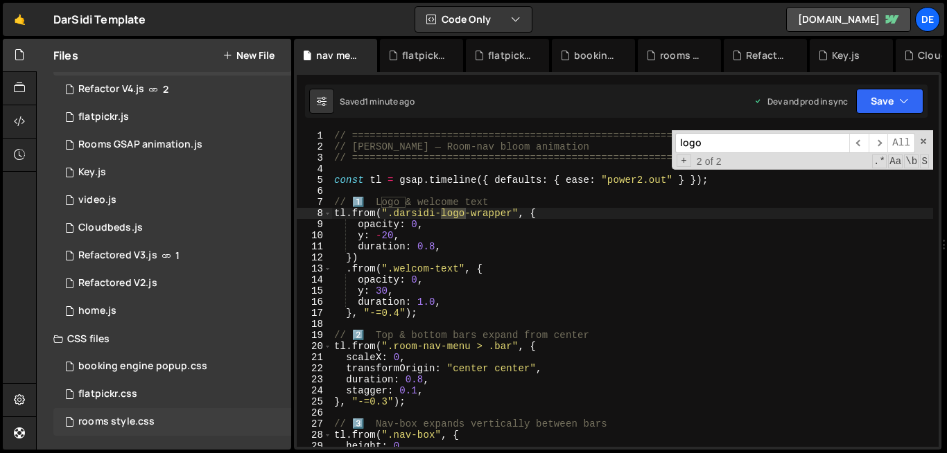
click at [139, 427] on div "rooms style.css" at bounding box center [116, 422] width 76 height 12
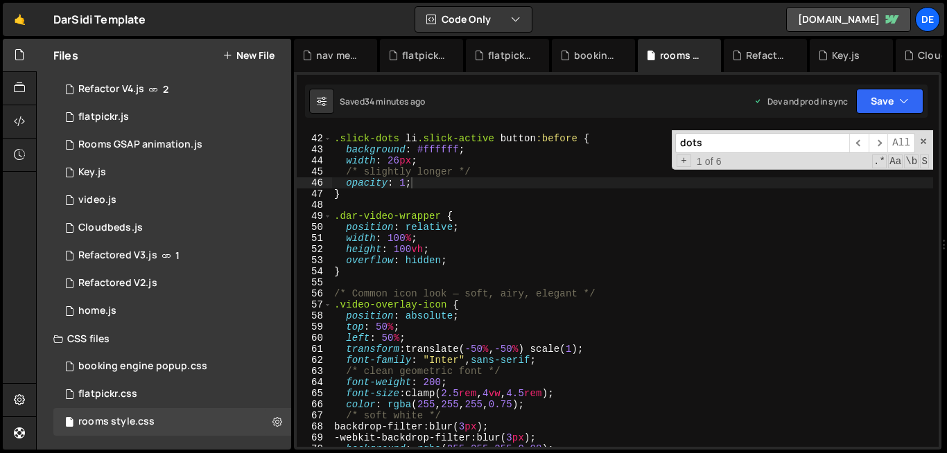
scroll to position [536, 0]
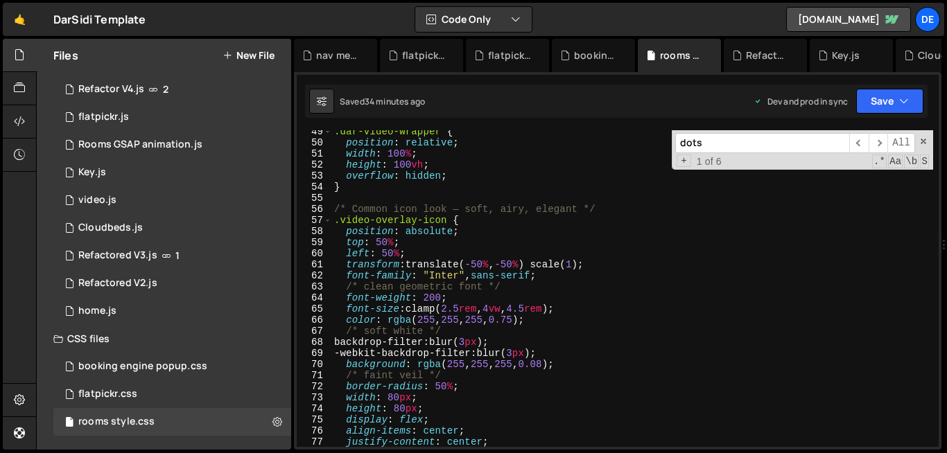
drag, startPoint x: 200, startPoint y: 351, endPoint x: 187, endPoint y: 348, distance: 13.5
click at [187, 348] on div "CSS files" at bounding box center [164, 339] width 254 height 28
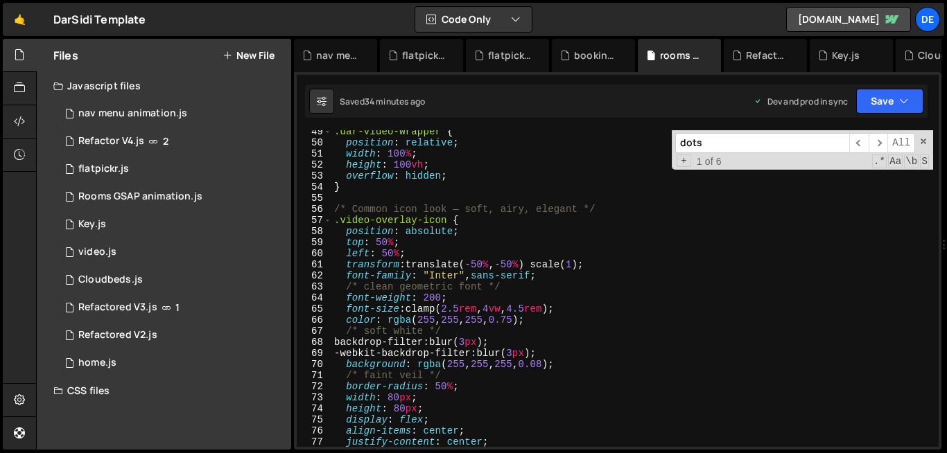
scroll to position [0, 0]
click at [102, 396] on div "CSS files" at bounding box center [164, 391] width 254 height 28
click at [252, 56] on button "New File" at bounding box center [248, 55] width 52 height 11
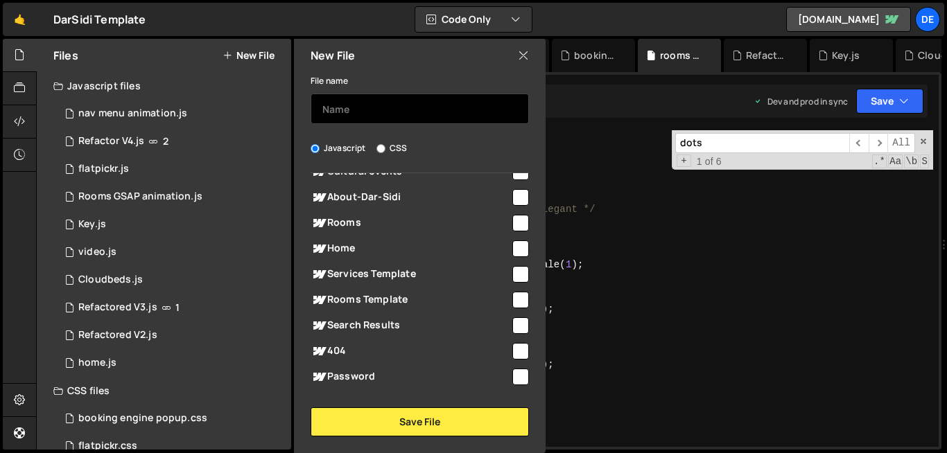
click at [362, 115] on input "text" at bounding box center [419, 109] width 218 height 30
type input "nav menu"
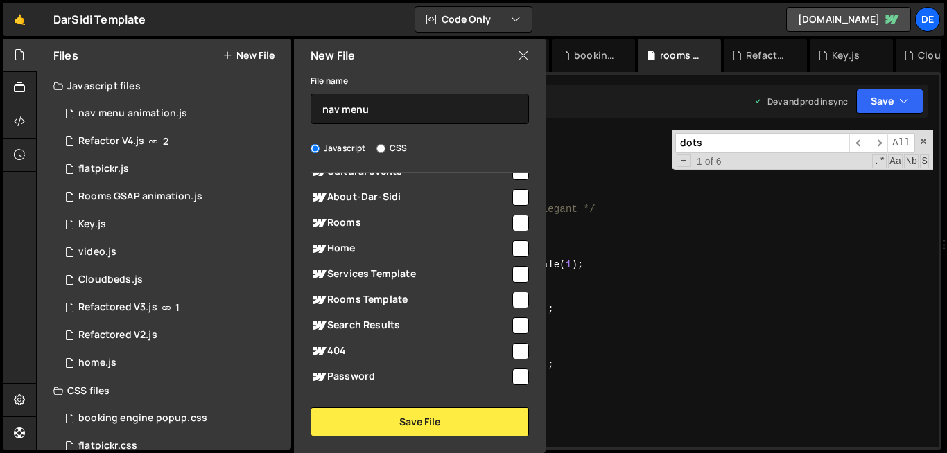
click at [379, 146] on input "CSS" at bounding box center [380, 148] width 9 height 9
radio input "true"
click at [379, 146] on input "CSS" at bounding box center [380, 148] width 9 height 9
click at [519, 217] on input "checkbox" at bounding box center [520, 223] width 17 height 17
checkbox input "true"
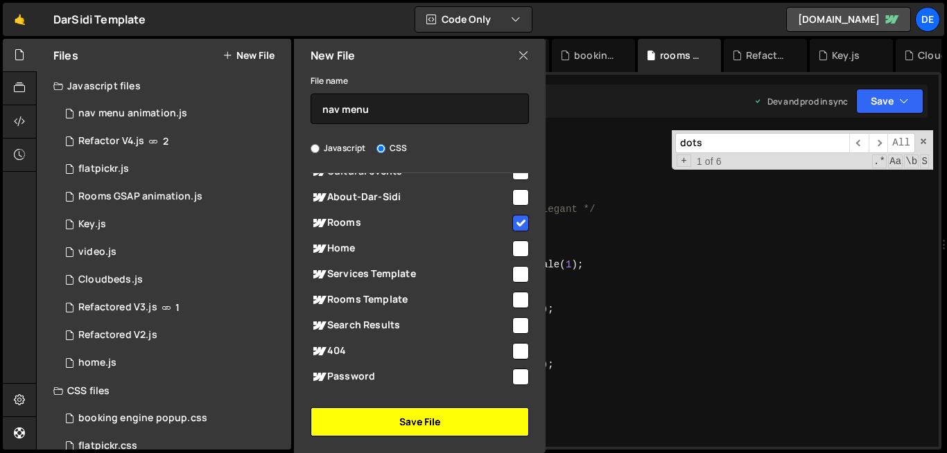
click at [405, 428] on button "Save File" at bounding box center [419, 421] width 218 height 29
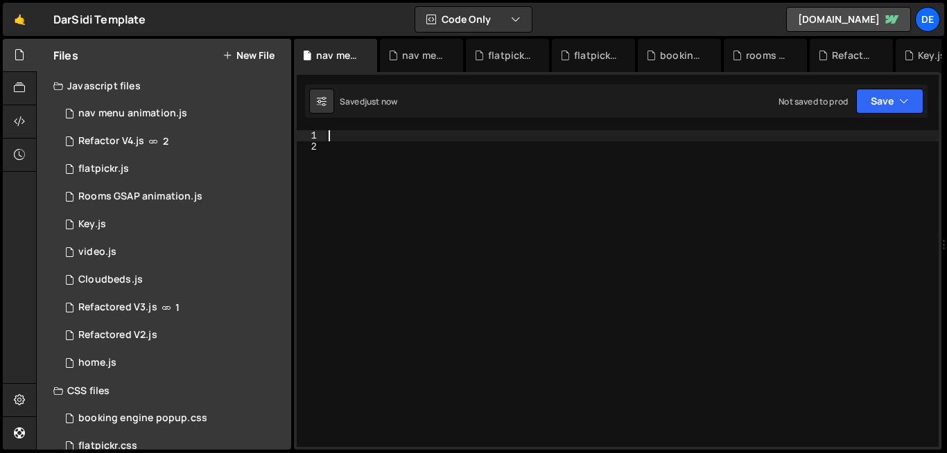
click at [349, 139] on div at bounding box center [632, 299] width 613 height 339
paste textarea "/* so fade-in is clean */"
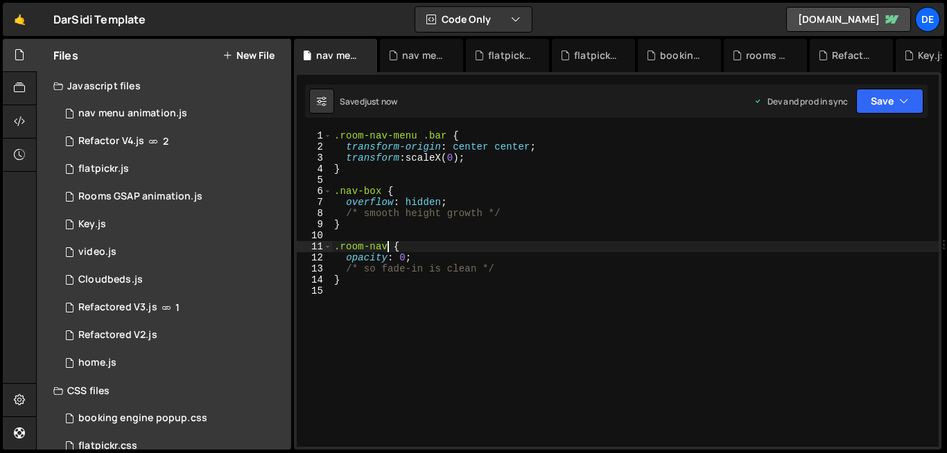
click at [388, 247] on div ".room-nav-menu .bar { transform-origin : center center ; transform : scaleX( 0 …" at bounding box center [634, 299] width 607 height 339
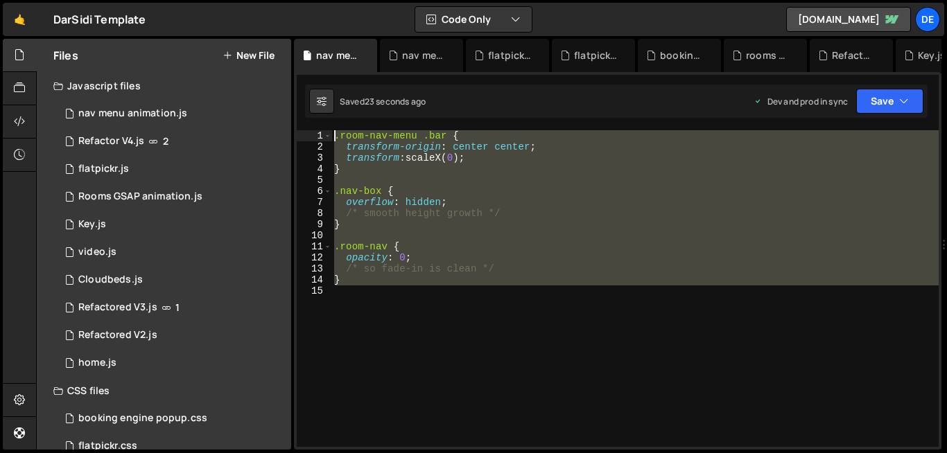
drag, startPoint x: 387, startPoint y: 302, endPoint x: 358, endPoint y: 123, distance: 181.8
click at [358, 123] on div "204 205 206 207 208 209 210 211 212 213 214 215 216 217 218 219 220 221 222 223…" at bounding box center [617, 261] width 647 height 378
type textarea ".room-nav-menu .bar { transform-origin: center center;"
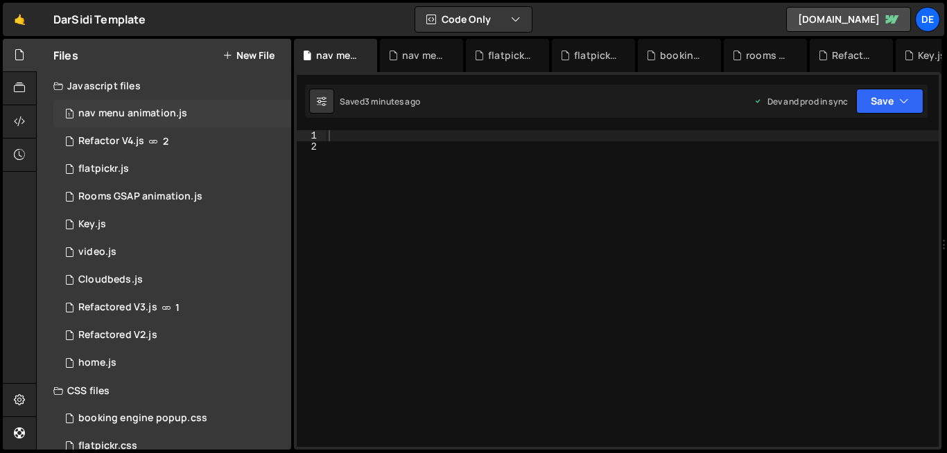
click at [149, 113] on div "nav menu animation.js" at bounding box center [132, 113] width 109 height 12
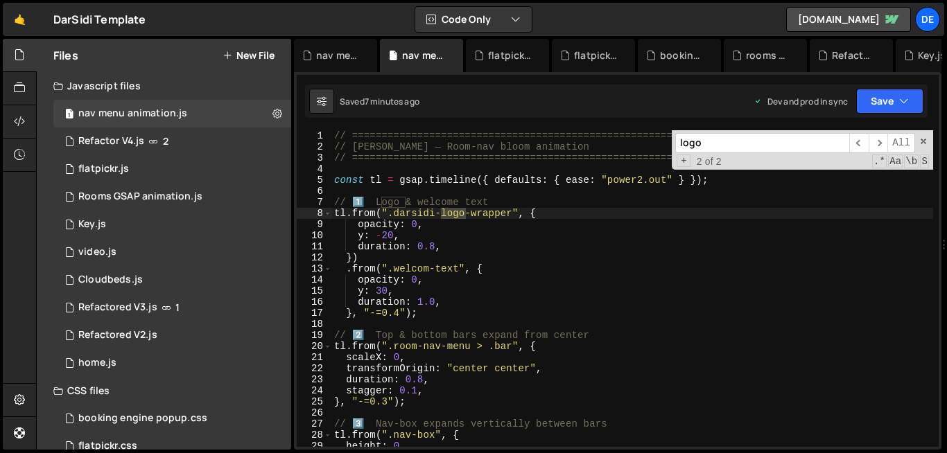
click at [404, 269] on div "// ========================================================= // Dar Sidi — Room…" at bounding box center [631, 299] width 601 height 339
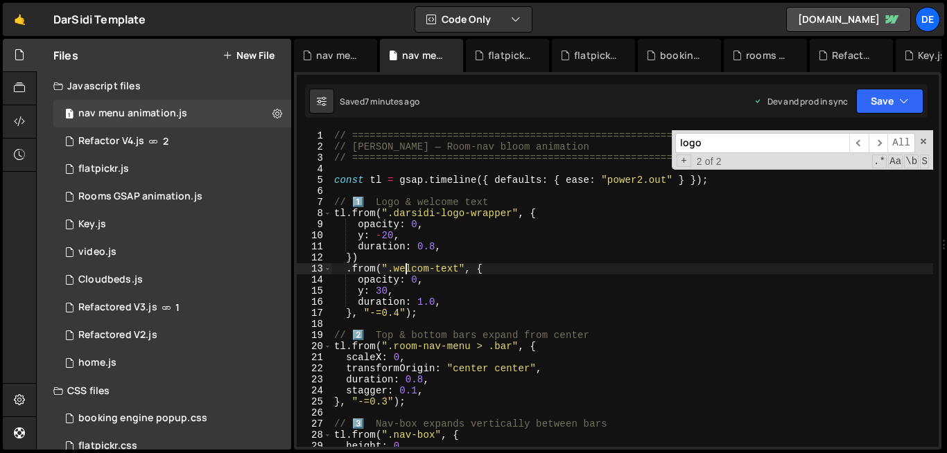
scroll to position [0, 1]
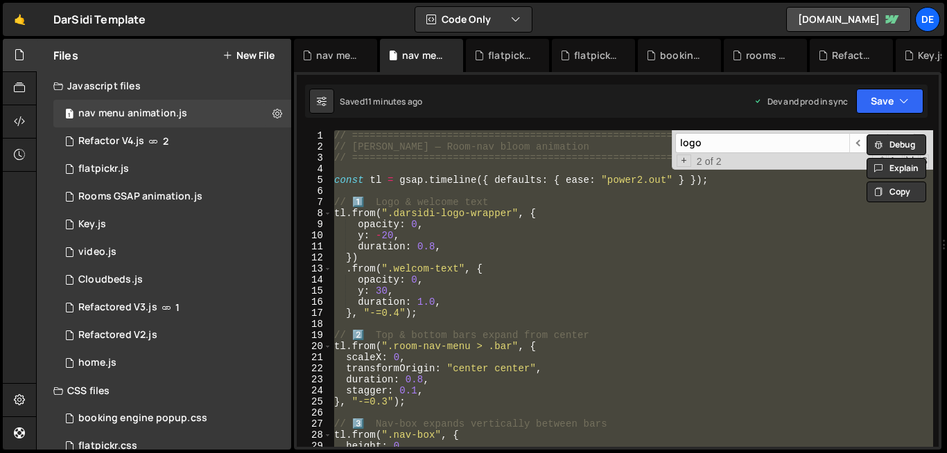
click at [537, 301] on div "// ========================================================= // Dar Sidi — Room…" at bounding box center [631, 288] width 601 height 317
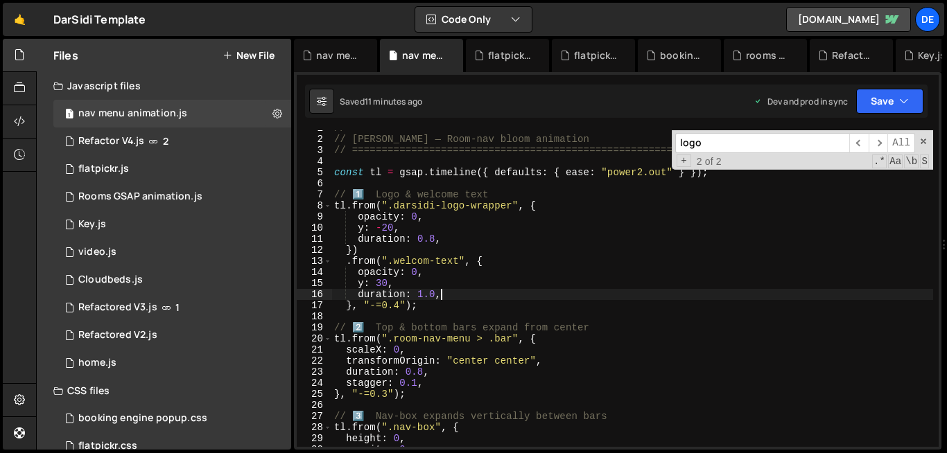
scroll to position [0, 0]
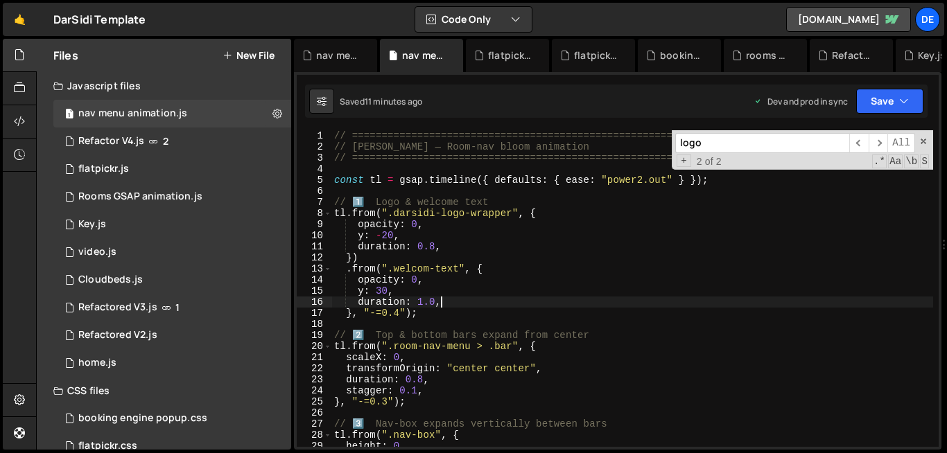
click at [511, 267] on div "// ========================================================= // Dar Sidi — Room…" at bounding box center [631, 299] width 601 height 339
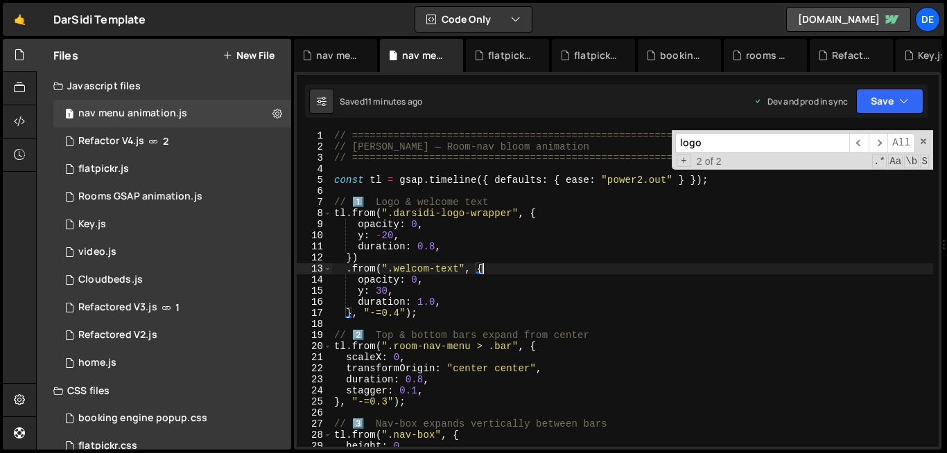
click at [426, 179] on div "// ========================================================= // Dar Sidi — Room…" at bounding box center [631, 299] width 601 height 339
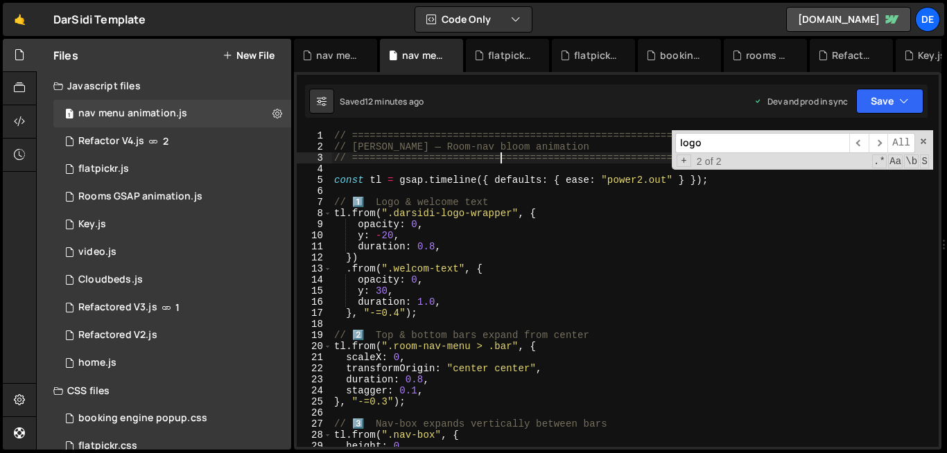
click at [503, 163] on div "// ========================================================= // Dar Sidi — Room…" at bounding box center [631, 299] width 601 height 339
type textarea "// ========================================================="
click at [343, 170] on div "// ========================================================= // Dar Sidi — Room…" at bounding box center [631, 299] width 601 height 339
click at [331, 188] on div "6" at bounding box center [314, 191] width 35 height 11
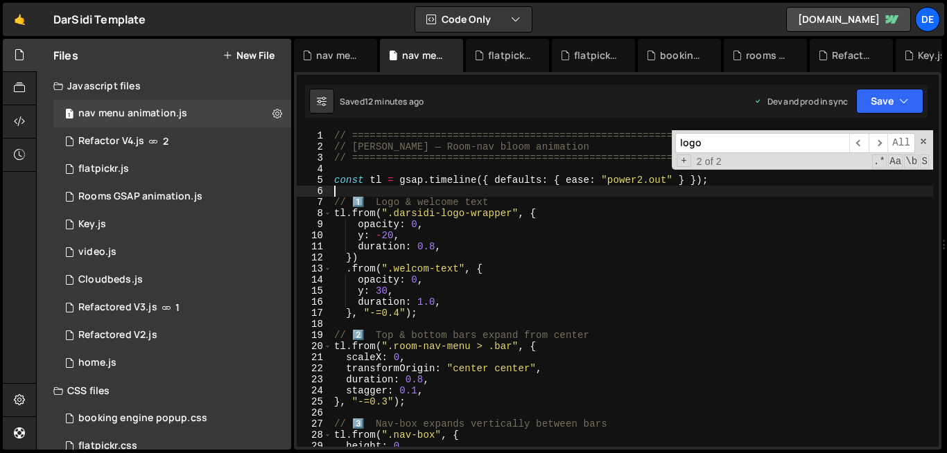
click at [340, 191] on div "// ========================================================= // Dar Sidi — Room…" at bounding box center [631, 299] width 601 height 339
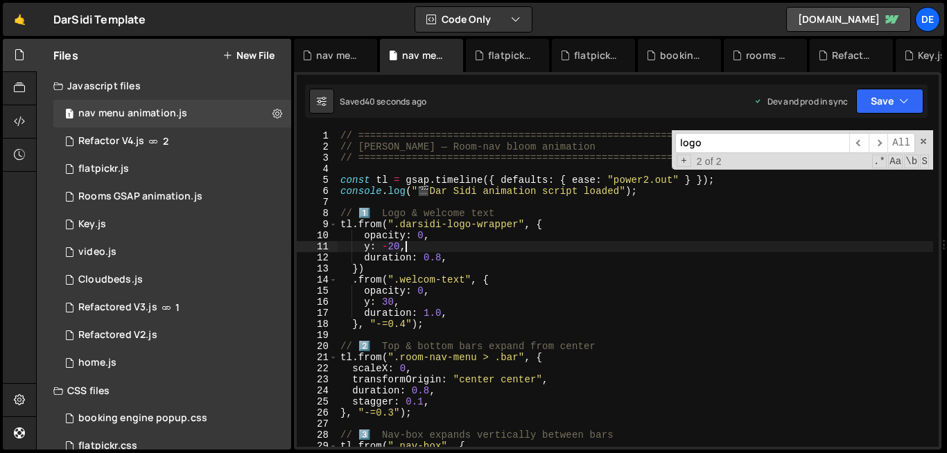
click at [461, 244] on div "// ========================================================= // Dar Sidi — Room…" at bounding box center [634, 299] width 595 height 339
type textarea "});"
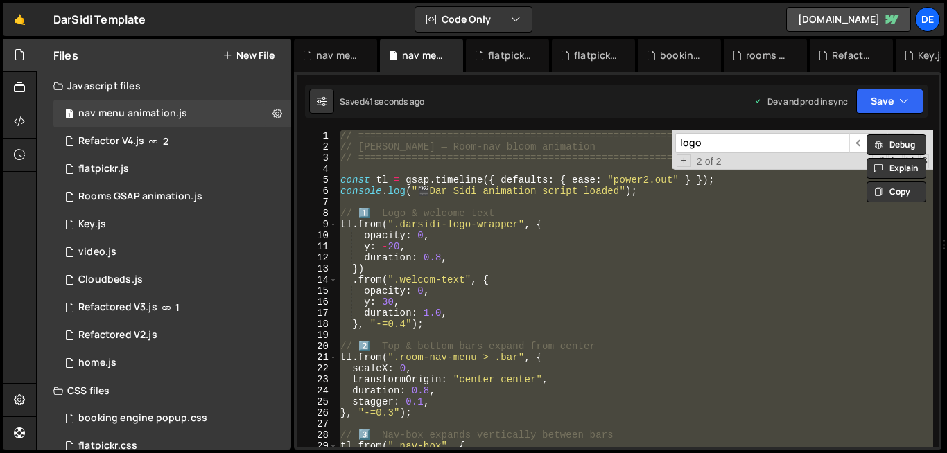
paste textarea
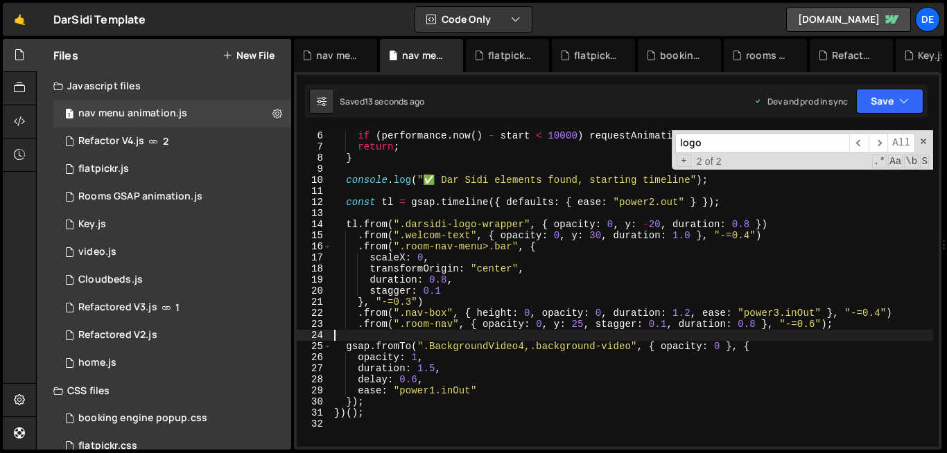
scroll to position [71, 0]
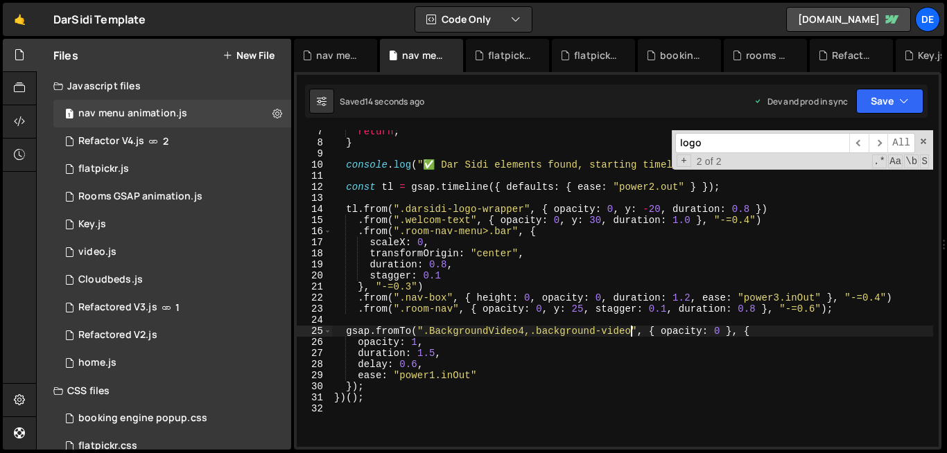
click at [628, 333] on div "return ; } console . log ( "✅ Dar Sidi elements found, starting timeline" ) ; c…" at bounding box center [631, 295] width 601 height 339
drag, startPoint x: 531, startPoint y: 332, endPoint x: 425, endPoint y: 333, distance: 105.3
click at [425, 333] on div "return ; } console . log ( "✅ Dar Sidi elements found, starting timeline" ) ; c…" at bounding box center [631, 295] width 601 height 339
click at [452, 310] on div "return ; } console . log ( "✅ Dar Sidi elements found, starting timeline" ) ; c…" at bounding box center [631, 295] width 601 height 339
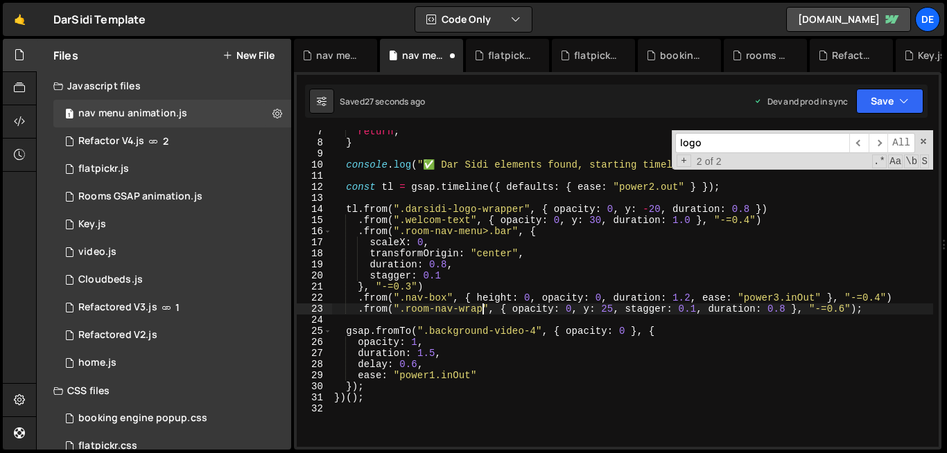
scroll to position [0, 11]
click at [427, 300] on div "return ; } console . log ( "✅ Dar Sidi elements found, starting timeline" ) ; c…" at bounding box center [631, 295] width 601 height 339
click at [407, 310] on div "return ; } console . log ( "✅ Dar Sidi elements found, starting timeline" ) ; c…" at bounding box center [631, 295] width 601 height 339
drag, startPoint x: 498, startPoint y: 310, endPoint x: 452, endPoint y: 314, distance: 45.9
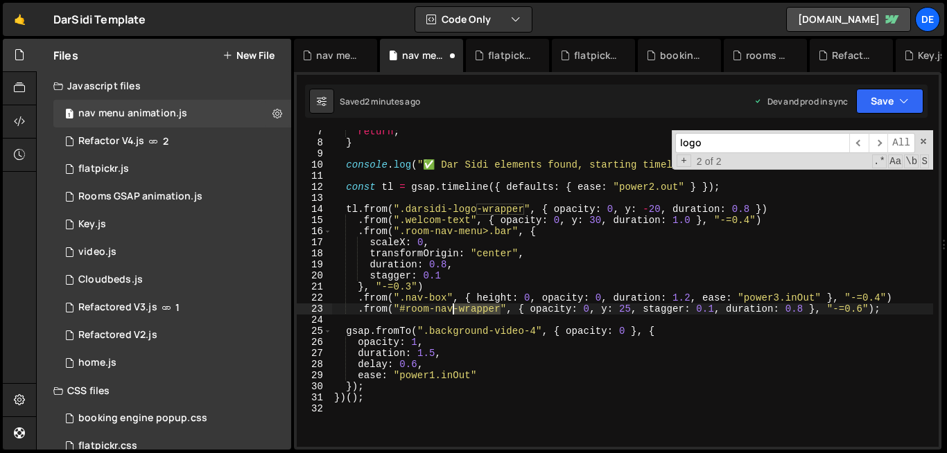
click at [452, 314] on div "return ; } console . log ( "✅ Dar Sidi elements found, starting timeline" ) ; c…" at bounding box center [631, 295] width 601 height 339
click at [119, 137] on div "Refactor V4.js" at bounding box center [111, 141] width 66 height 12
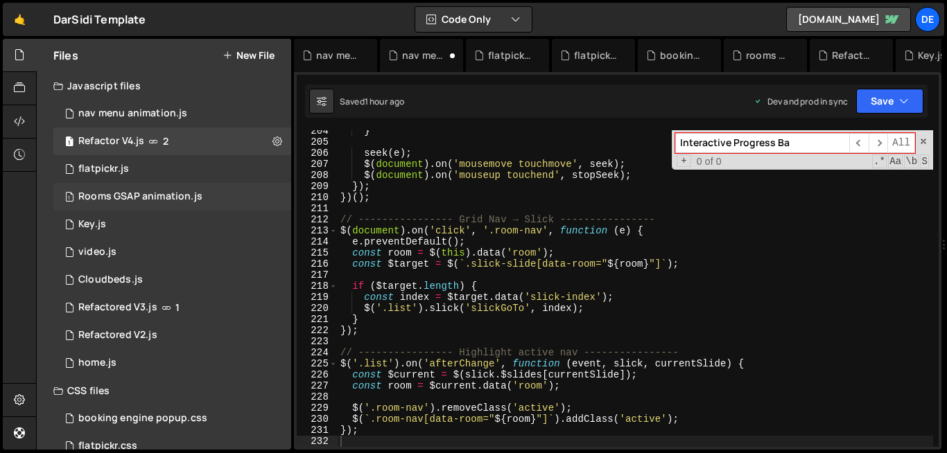
scroll to position [3118, 0]
click at [127, 192] on div "Rooms GSAP animation.js" at bounding box center [140, 197] width 124 height 12
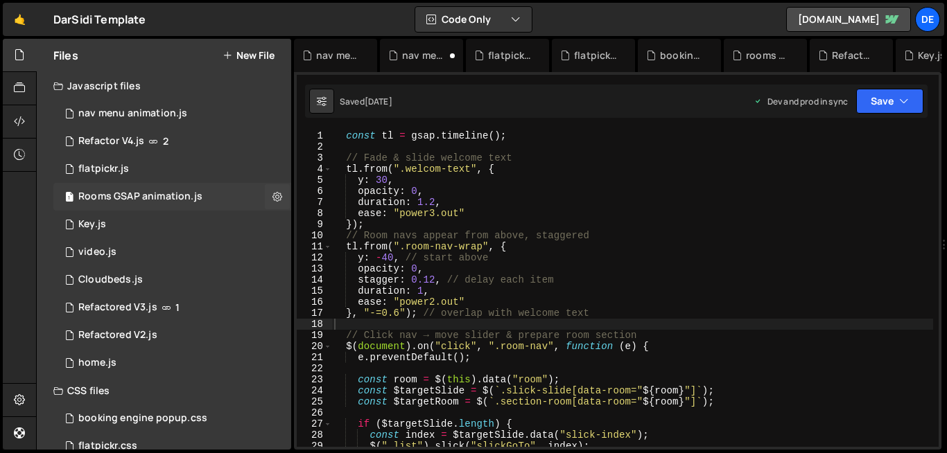
scroll to position [0, 0]
click at [89, 118] on div "nav menu animation.js" at bounding box center [132, 113] width 109 height 12
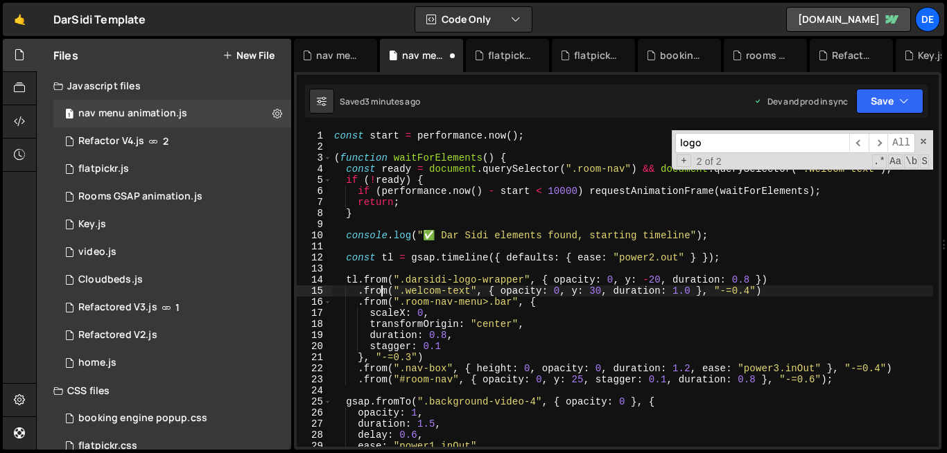
click at [384, 292] on div "const start = performance . now ( ) ; ( function waitForElements ( ) { const re…" at bounding box center [631, 299] width 601 height 339
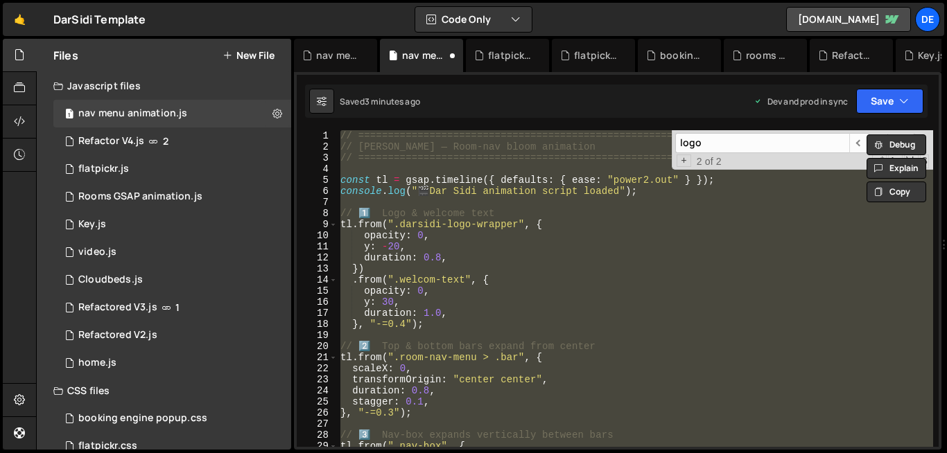
click at [512, 281] on div "// ========================================================= // Dar Sidi — Room…" at bounding box center [634, 288] width 595 height 317
type textarea ".from(".welcom-text", {"
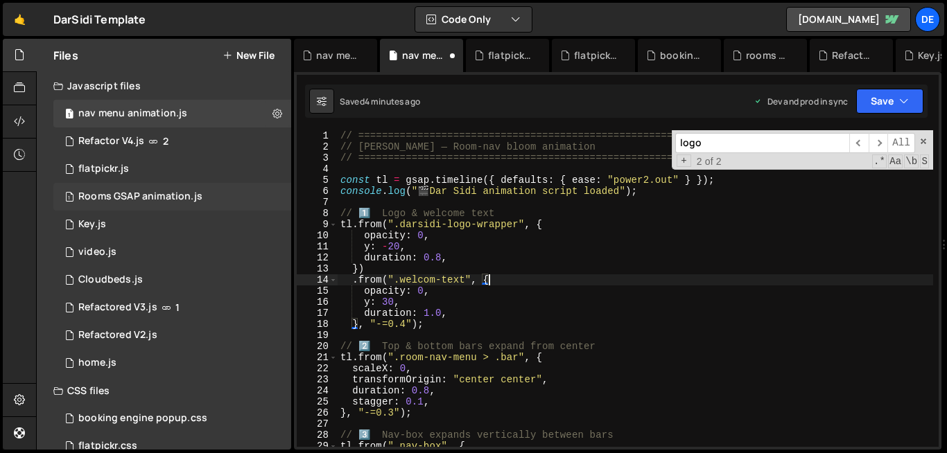
click at [156, 188] on div "1 Rooms GSAP animation.js 0" at bounding box center [174, 197] width 243 height 28
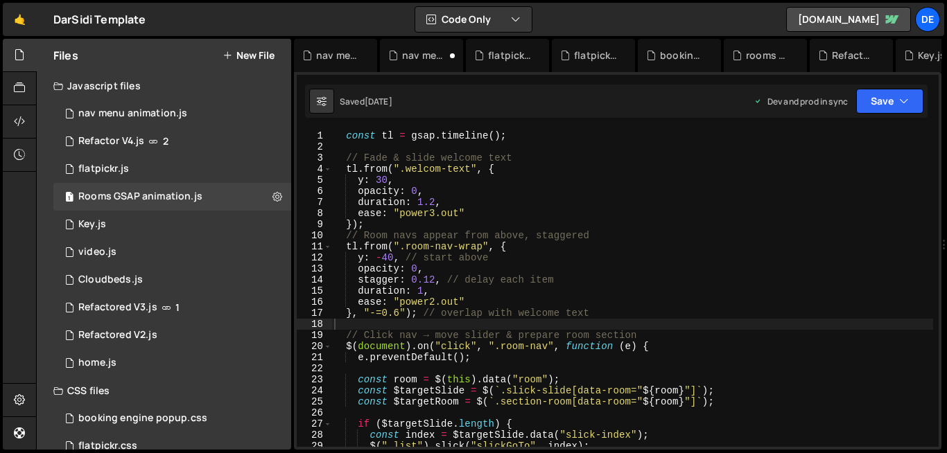
type textarea "tl.from(".room-nav-wrap", {"
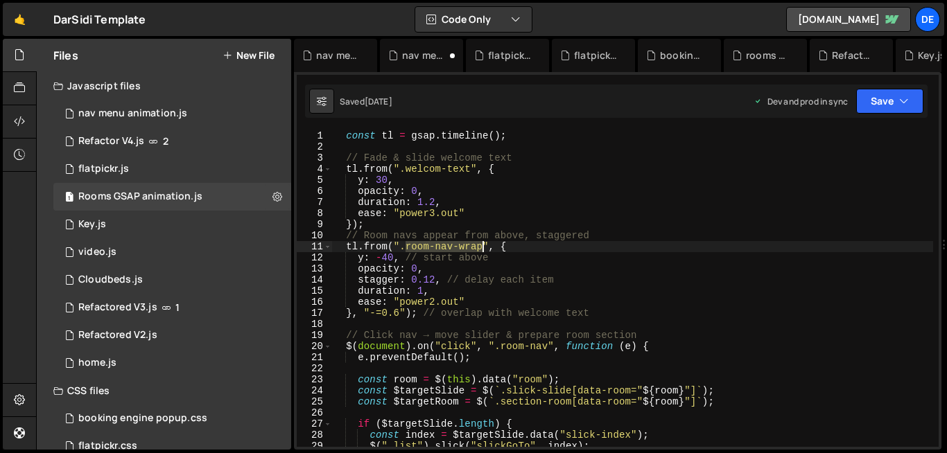
drag, startPoint x: 406, startPoint y: 247, endPoint x: 479, endPoint y: 249, distance: 72.8
click at [479, 249] on div "const tl = gsap . timeline ( ) ; // [PERSON_NAME] & slide welcome text tl . fro…" at bounding box center [631, 299] width 601 height 339
click at [180, 110] on div "nav menu animation.js" at bounding box center [132, 113] width 109 height 12
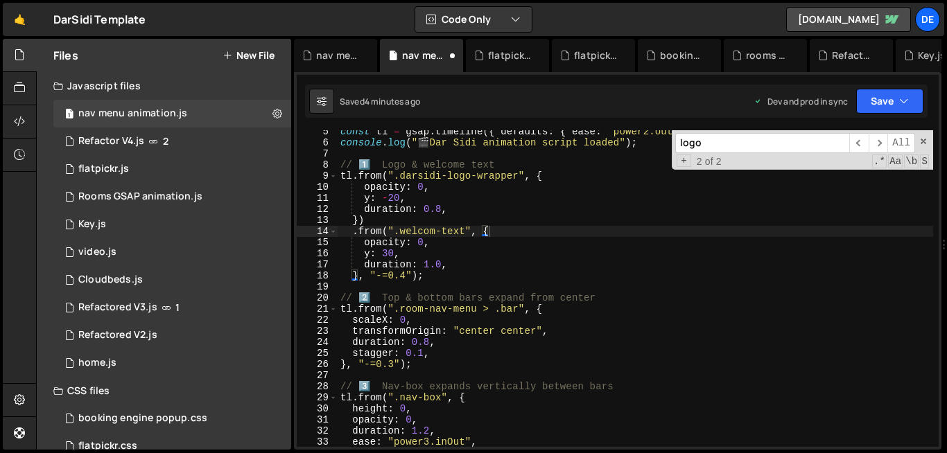
scroll to position [47, 0]
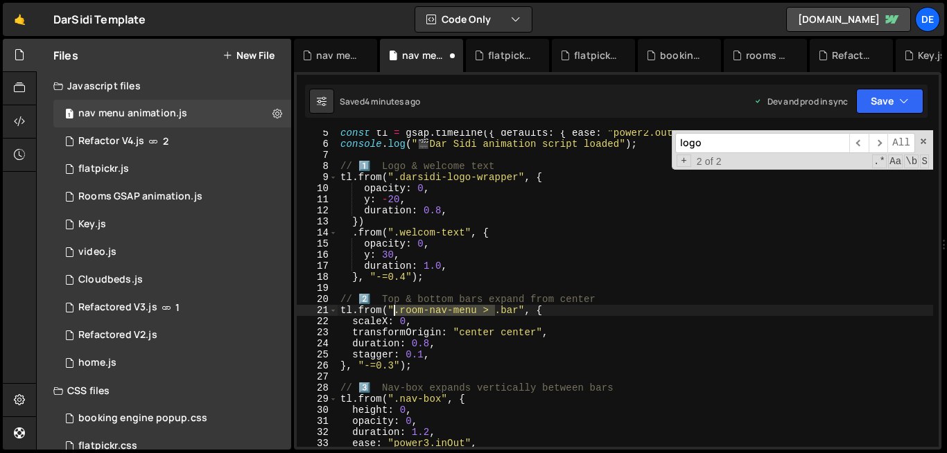
drag, startPoint x: 493, startPoint y: 311, endPoint x: 395, endPoint y: 314, distance: 98.4
click at [395, 314] on div "const tl = gsap . timeline ({ defaults : { ease : "power2.out" } }) ; console .…" at bounding box center [634, 297] width 595 height 339
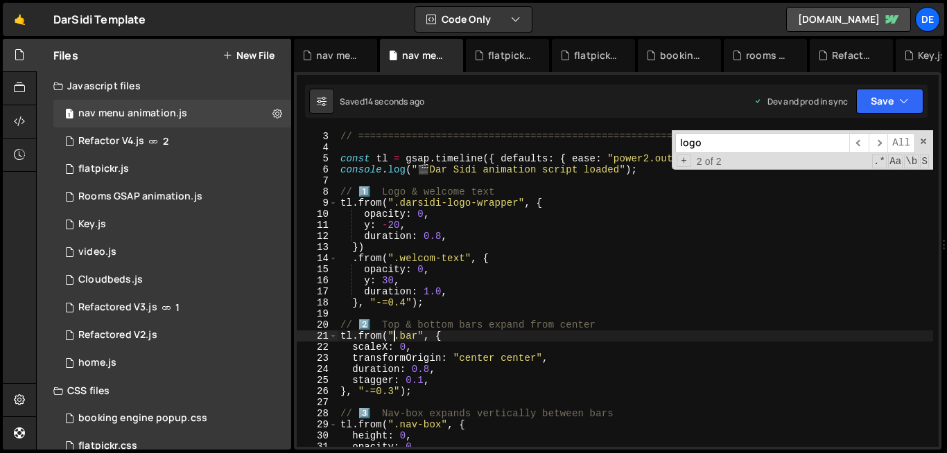
scroll to position [19, 0]
click at [333, 201] on span at bounding box center [333, 205] width 8 height 11
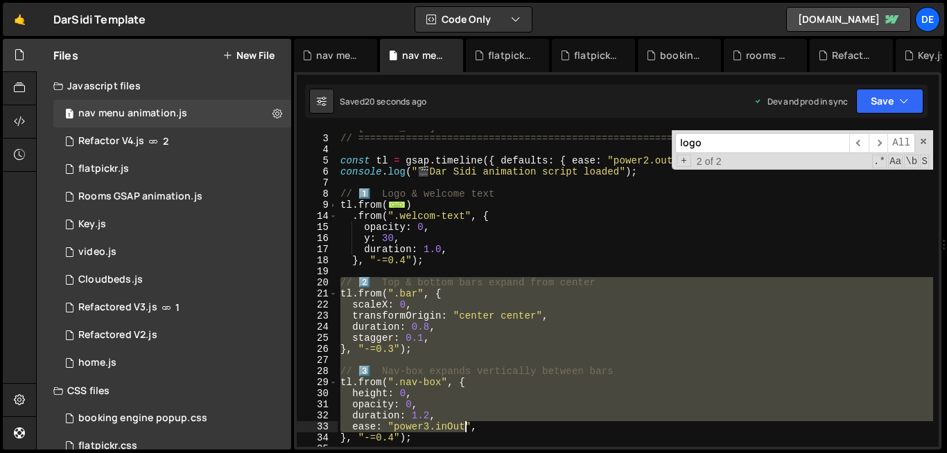
drag, startPoint x: 338, startPoint y: 280, endPoint x: 466, endPoint y: 432, distance: 198.7
click at [466, 432] on div "// Dar Sidi — Room-nav bloom animation // =====================================…" at bounding box center [634, 291] width 595 height 339
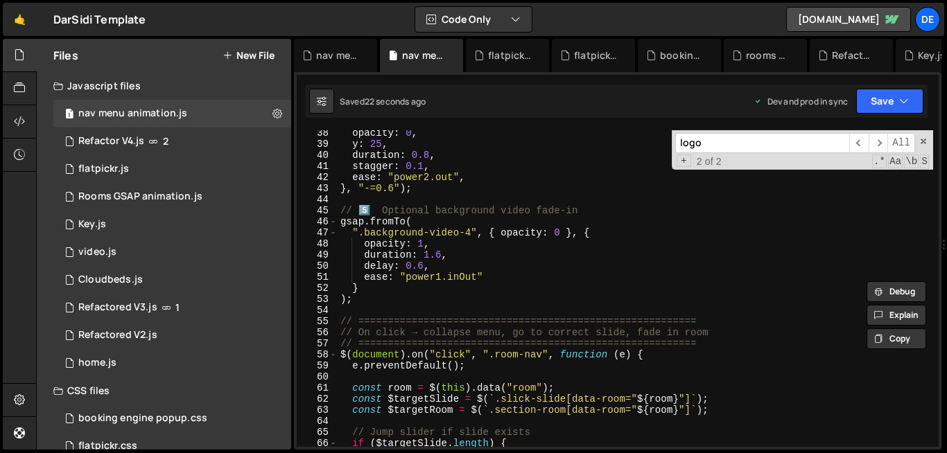
scroll to position [371, 0]
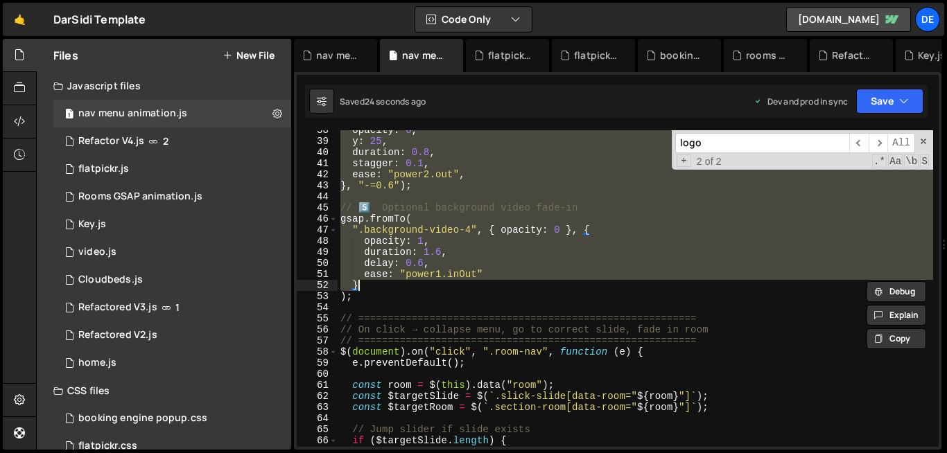
click at [363, 283] on div "opacity : 0 , y : 25 , duration : 0.8 , stagger : 0.1 , ease : "power2.out" , }…" at bounding box center [634, 294] width 595 height 339
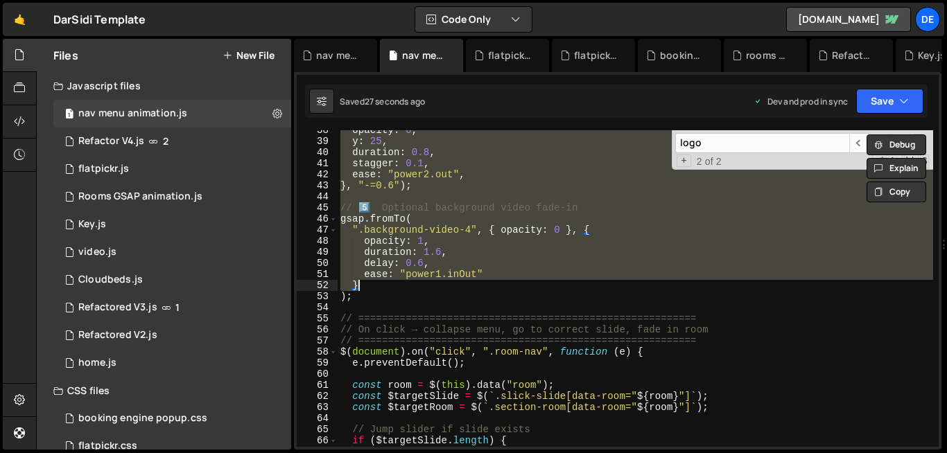
click at [433, 191] on div "opacity : 0 , y : 25 , duration : 0.8 , stagger : 0.1 , ease : "power2.out" , }…" at bounding box center [634, 288] width 595 height 317
type textarea "}, "-=0.6");"
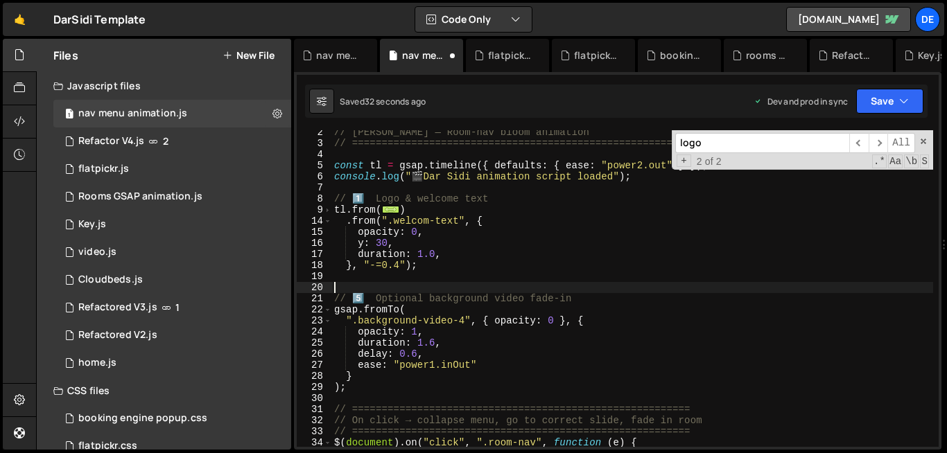
scroll to position [0, 0]
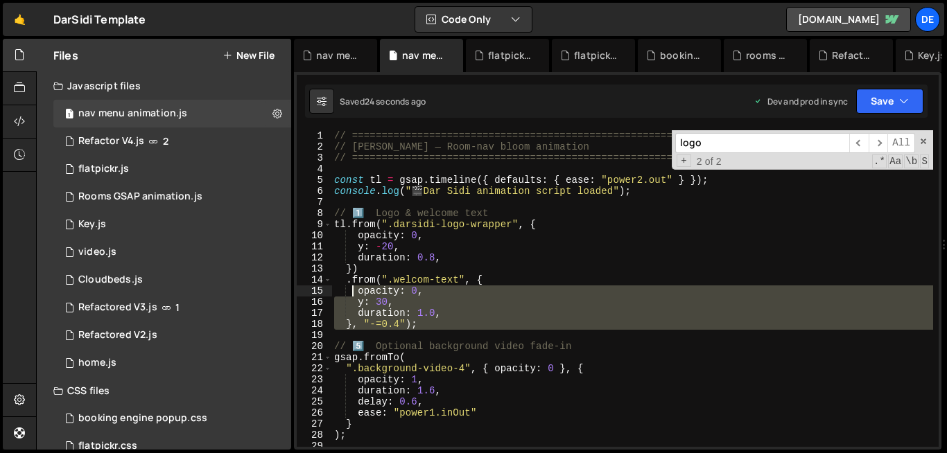
drag, startPoint x: 378, startPoint y: 331, endPoint x: 353, endPoint y: 286, distance: 50.5
click at [353, 286] on div "// ========================================================= // Dar Sidi — Room…" at bounding box center [631, 299] width 601 height 339
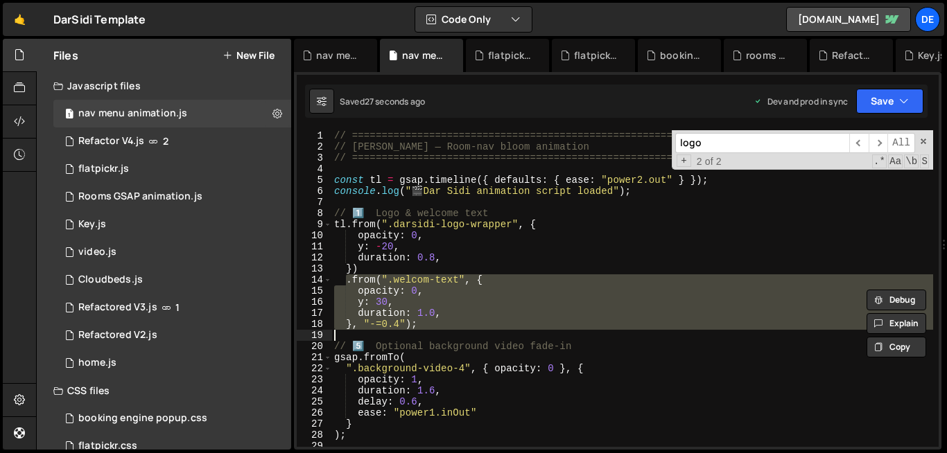
drag, startPoint x: 344, startPoint y: 280, endPoint x: 389, endPoint y: 331, distance: 67.7
click at [389, 331] on div "// ========================================================= // Dar Sidi — Room…" at bounding box center [631, 299] width 601 height 339
type textarea "}, "-=0.4");"
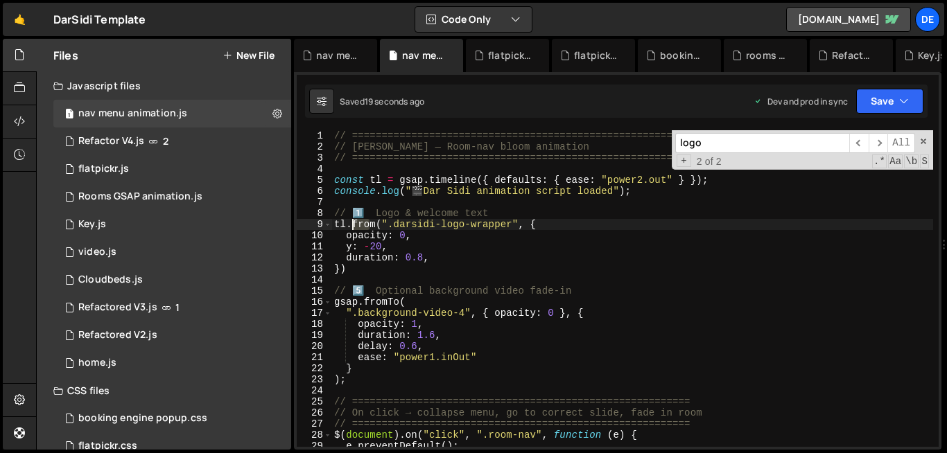
drag, startPoint x: 371, startPoint y: 226, endPoint x: 352, endPoint y: 226, distance: 19.4
click at [352, 226] on div "// ========================================================= // Dar Sidi — Room…" at bounding box center [631, 299] width 601 height 339
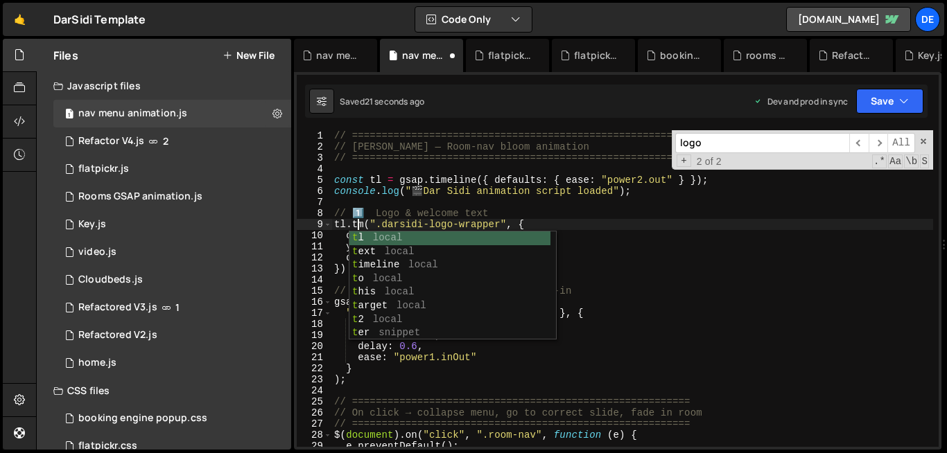
scroll to position [0, 2]
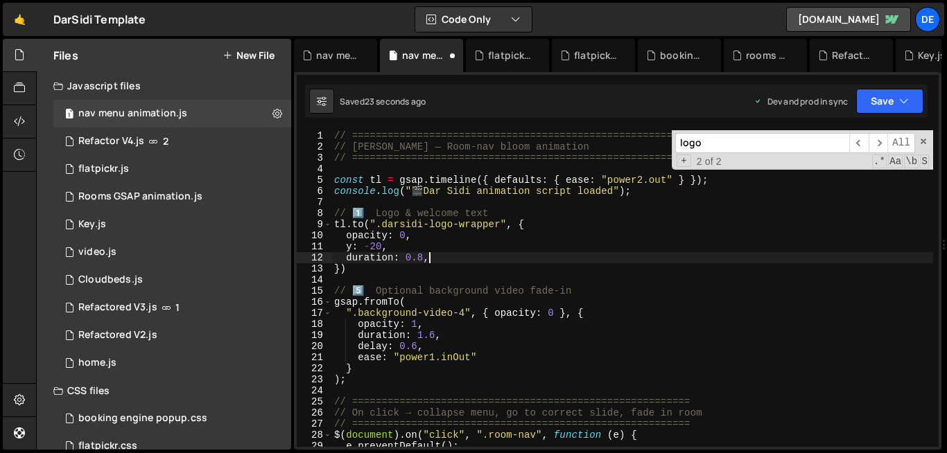
click at [656, 263] on div "// ========================================================= // Dar Sidi — Room…" at bounding box center [631, 299] width 601 height 339
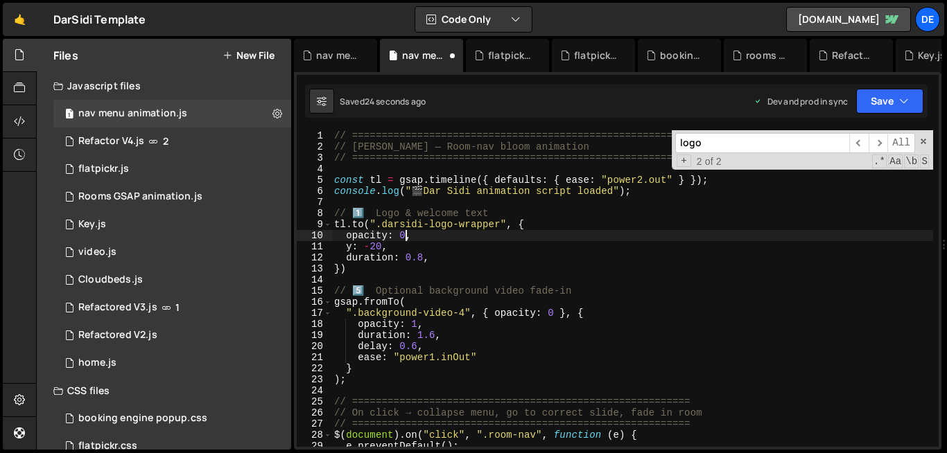
click at [408, 238] on div "// ========================================================= // Dar Sidi — Room…" at bounding box center [631, 299] width 601 height 339
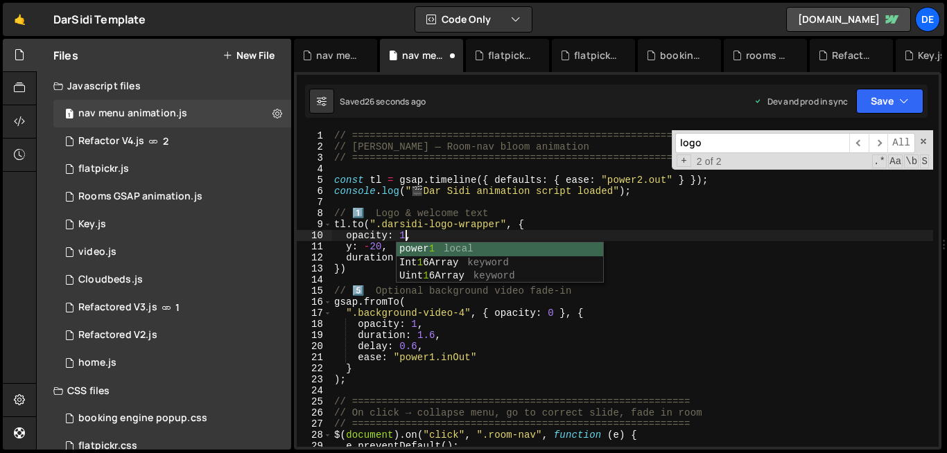
scroll to position [0, 4]
click at [530, 324] on div "// ========================================================= // Dar Sidi — Room…" at bounding box center [631, 299] width 601 height 339
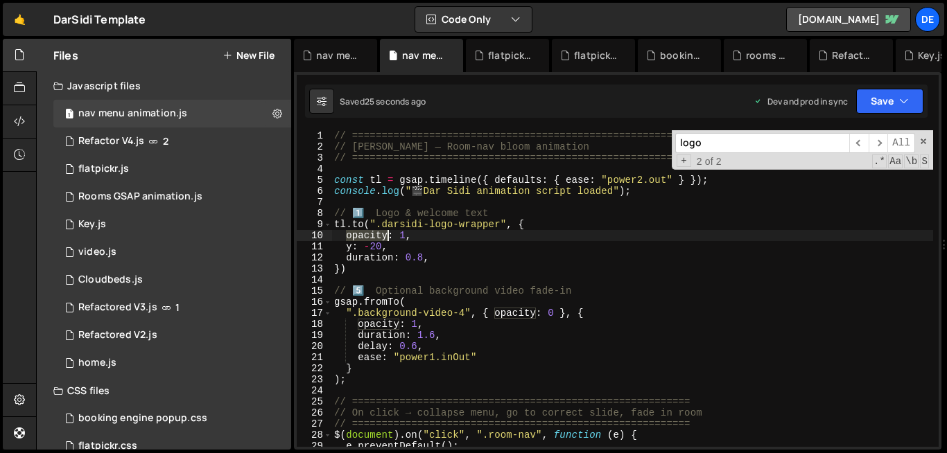
drag, startPoint x: 347, startPoint y: 232, endPoint x: 387, endPoint y: 238, distance: 40.6
click at [387, 238] on div "// ========================================================= // Dar Sidi — Room…" at bounding box center [631, 299] width 601 height 339
type textarea "alpha: 1,"
click at [190, 193] on div "Rooms GSAP animation.js" at bounding box center [140, 197] width 124 height 12
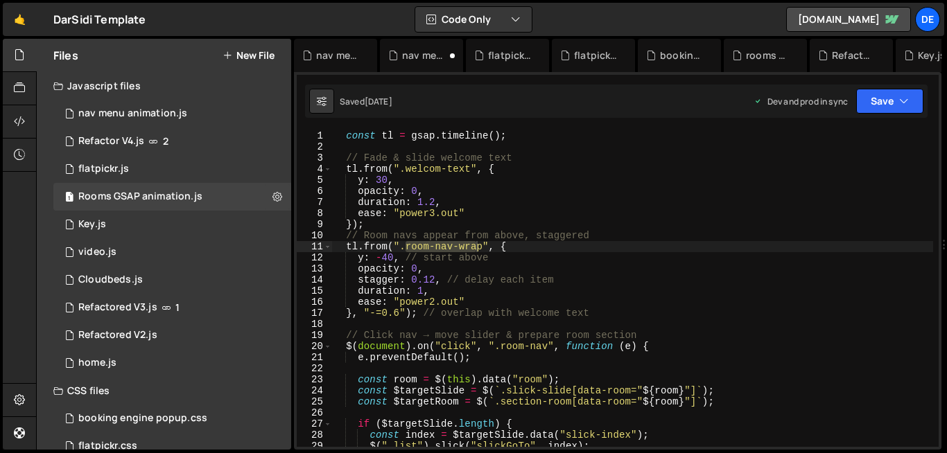
type textarea "stagger: 0.12, // delay each item"
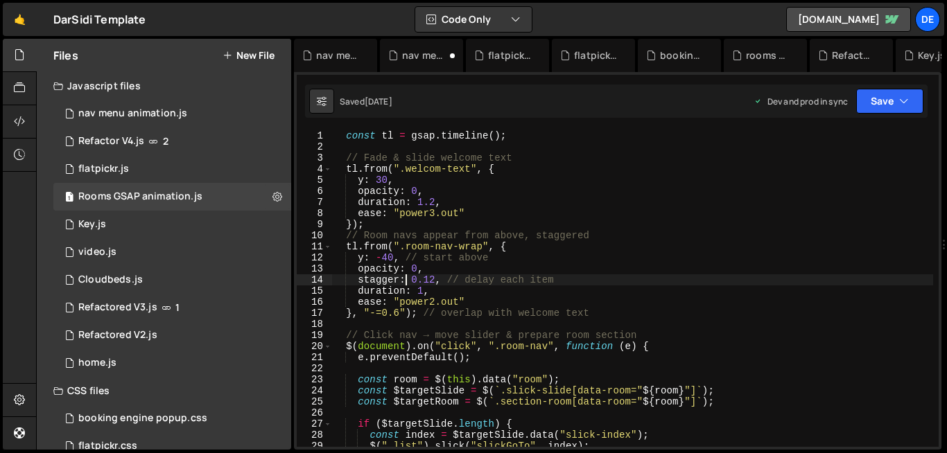
click at [407, 285] on div "const tl = gsap . timeline ( ) ; // [PERSON_NAME] & slide welcome text tl . fro…" at bounding box center [631, 299] width 601 height 339
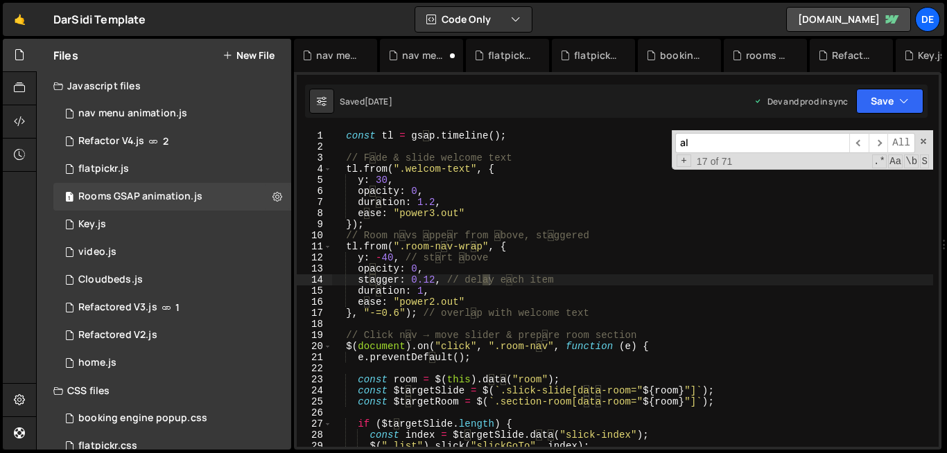
scroll to position [197, 0]
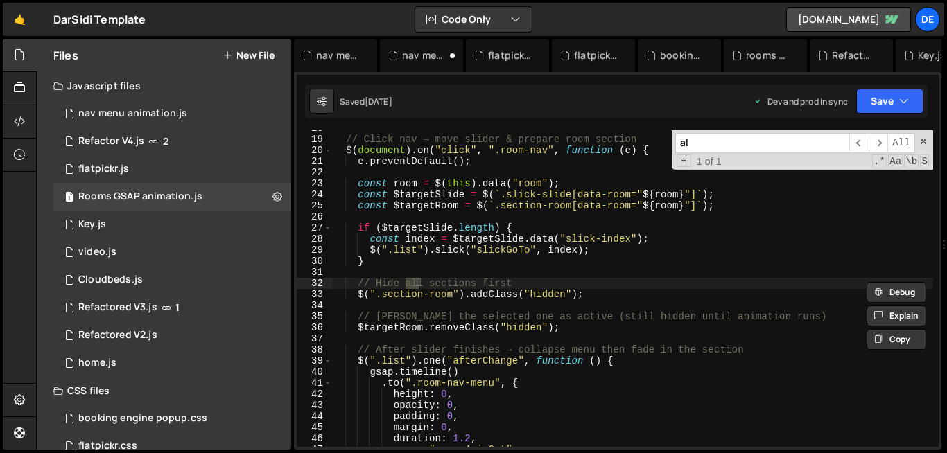
type input "al"
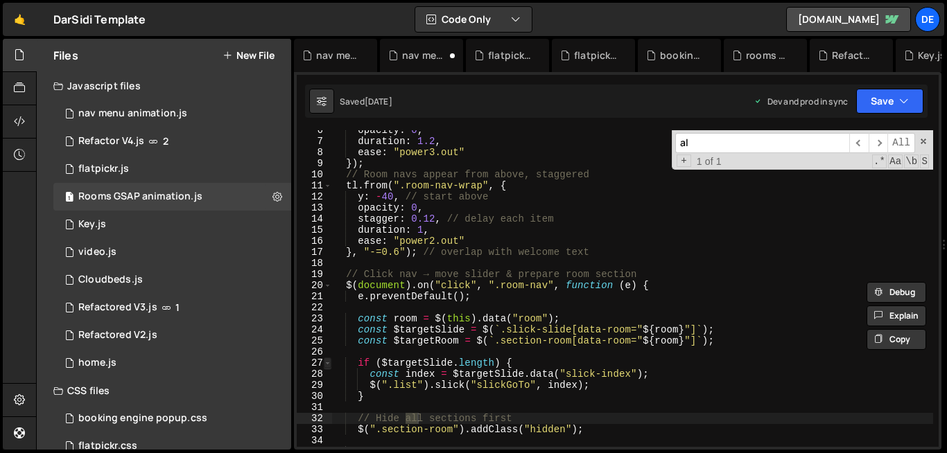
scroll to position [0, 0]
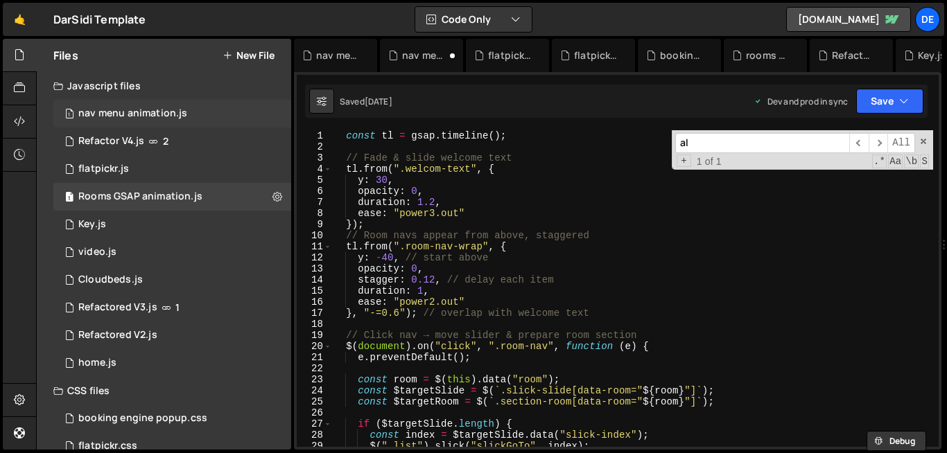
click at [197, 123] on div "1 nav menu animation.js 0" at bounding box center [174, 114] width 243 height 28
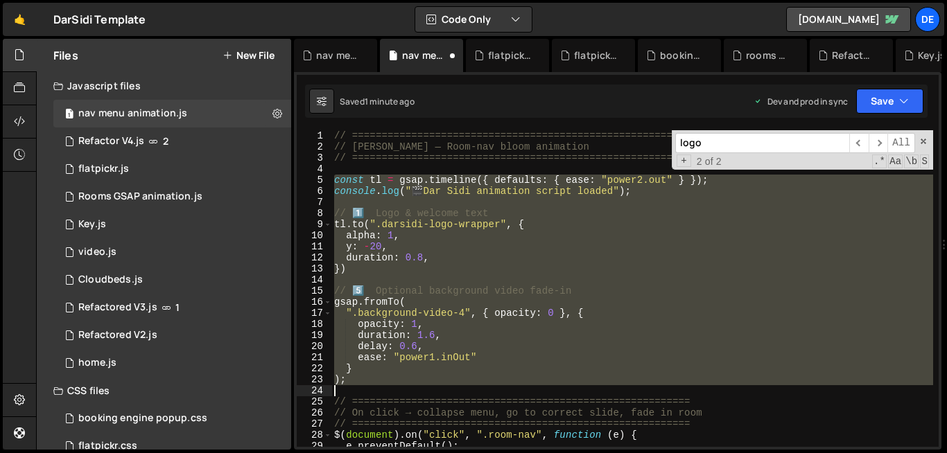
drag, startPoint x: 332, startPoint y: 181, endPoint x: 389, endPoint y: 385, distance: 212.4
click at [389, 385] on div "// ========================================================= // Dar Sidi — Room…" at bounding box center [631, 299] width 601 height 339
paste textarea "})"
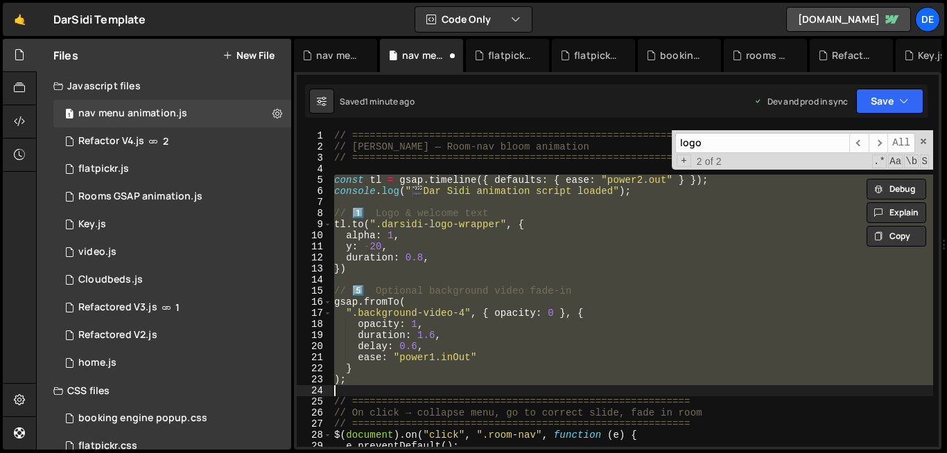
click at [359, 263] on div "// ========================================================= // Dar Sidi — Room…" at bounding box center [631, 288] width 601 height 317
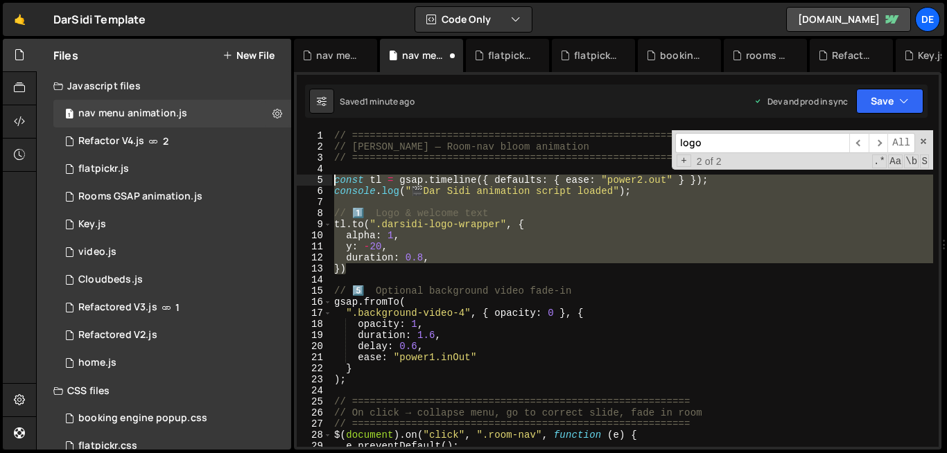
drag, startPoint x: 358, startPoint y: 274, endPoint x: 300, endPoint y: 175, distance: 114.6
click at [300, 175] on div "}) 1 2 3 4 5 6 7 8 9 10 11 12 13 14 15 16 17 18 19 20 21 22 23 24 25 26 27 28 2…" at bounding box center [618, 288] width 642 height 317
paste textarea "})"
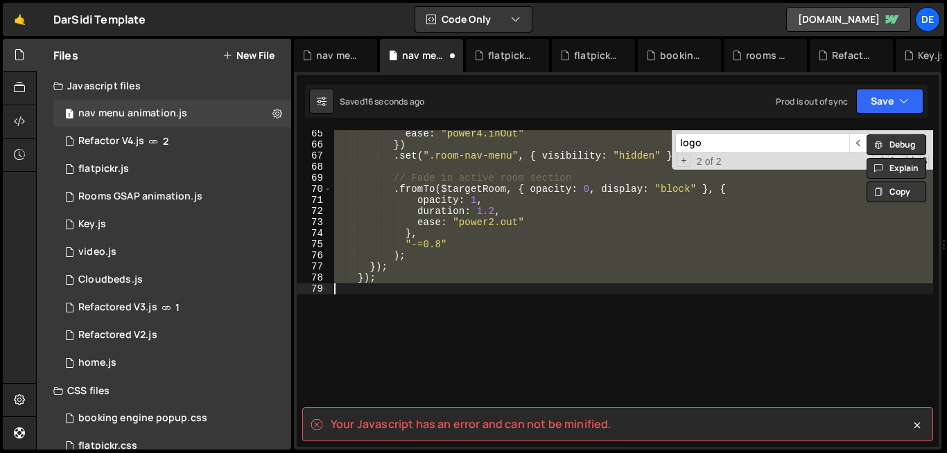
scroll to position [712, 0]
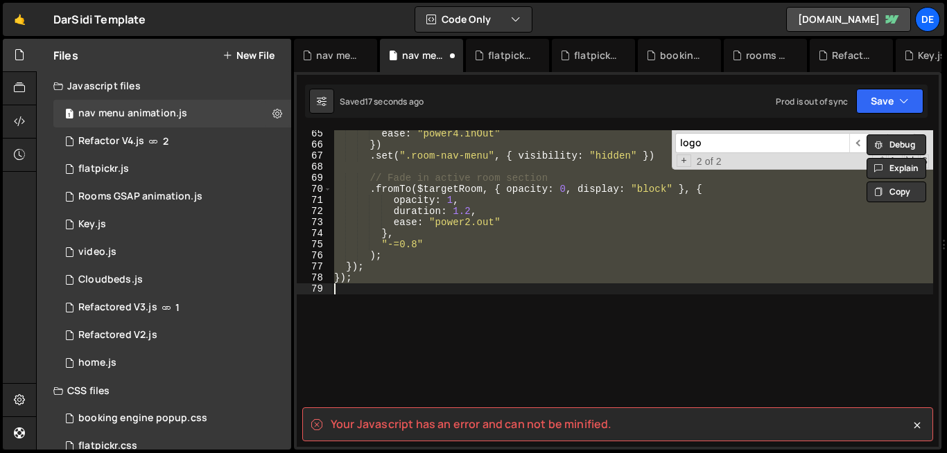
type textarea "duration: 0.8, })"
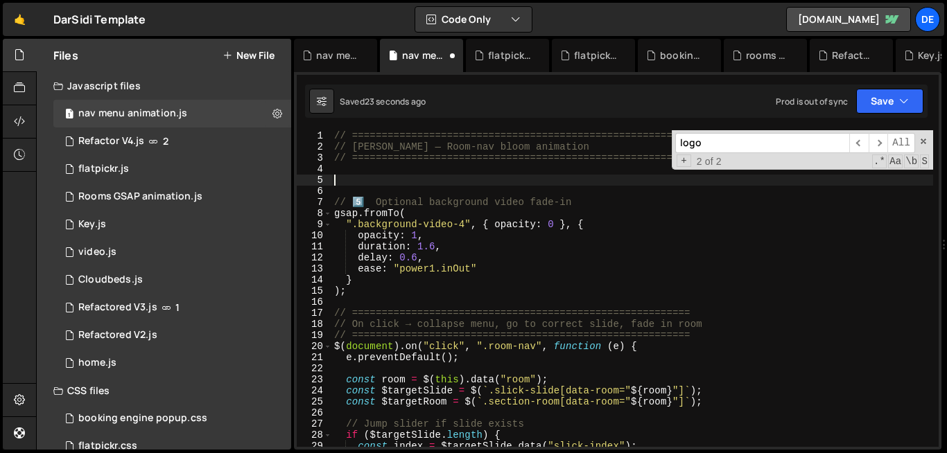
paste textarea "})"
type textarea "})"
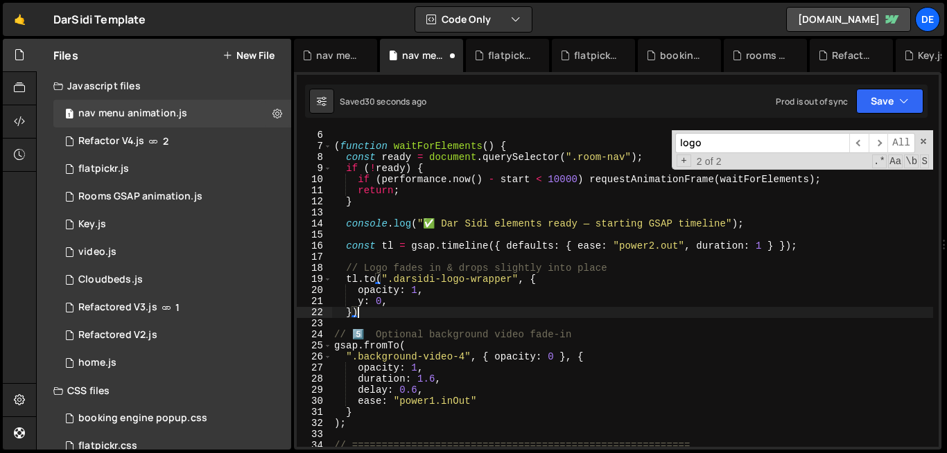
scroll to position [55, 0]
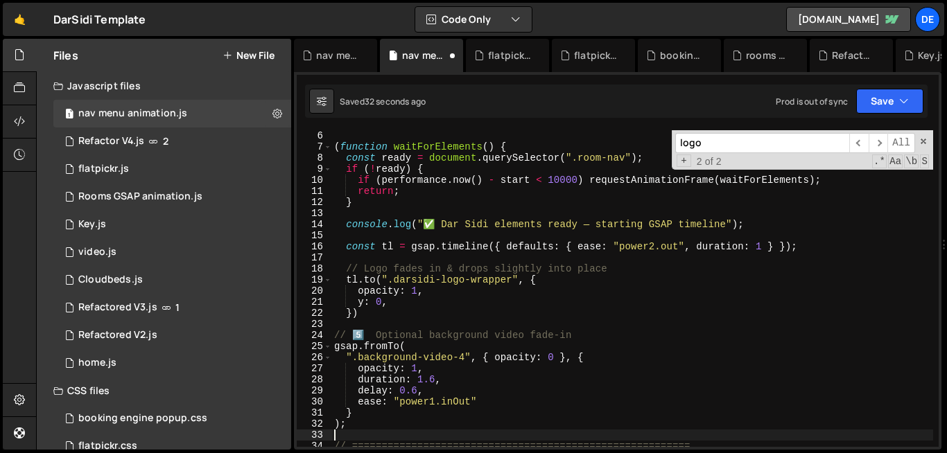
click at [376, 433] on div "const start = performance . now ( ) ; ( function waitForElements ( ) { const re…" at bounding box center [631, 288] width 601 height 339
type textarea "à"
type textarea "@"
type textarea "]"
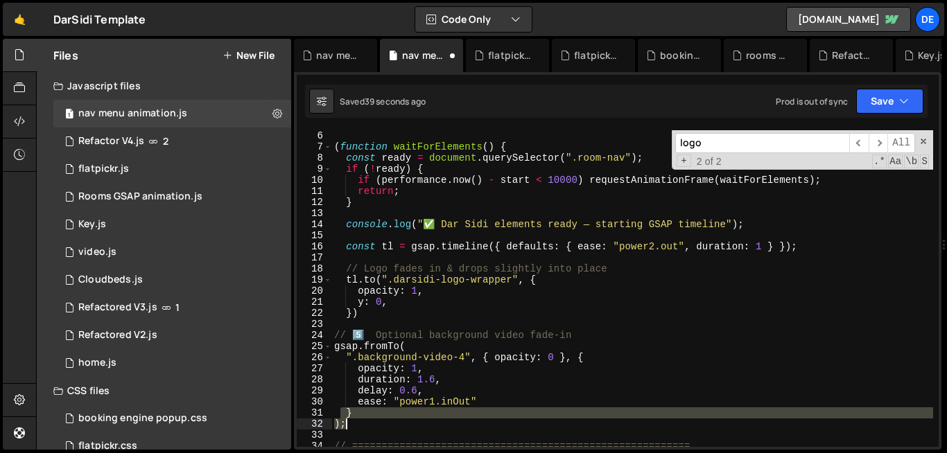
drag, startPoint x: 340, startPoint y: 412, endPoint x: 351, endPoint y: 421, distance: 14.3
click at [351, 421] on div "const start = performance . now ( ) ; ( function waitForElements ( ) { const re…" at bounding box center [631, 288] width 601 height 339
type textarea "} );"
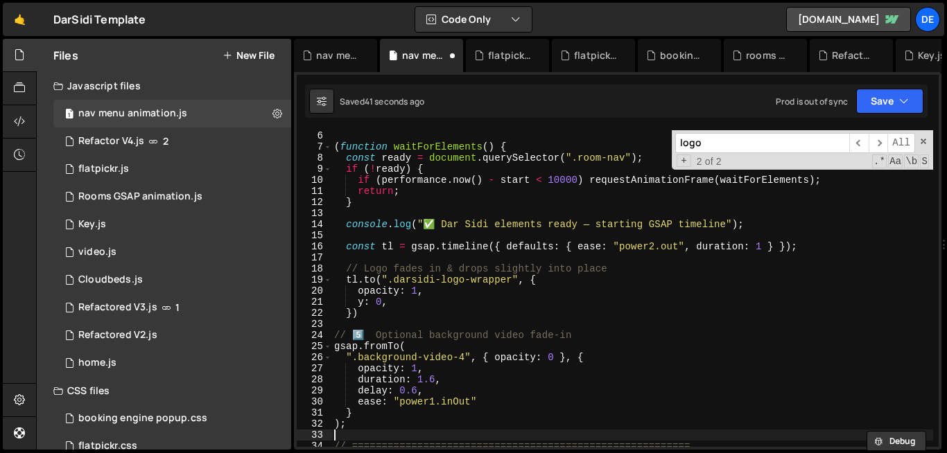
click at [347, 439] on div "const start = performance . now ( ) ; ( function waitForElements ( ) { const re…" at bounding box center [631, 288] width 601 height 339
paste textarea ");"
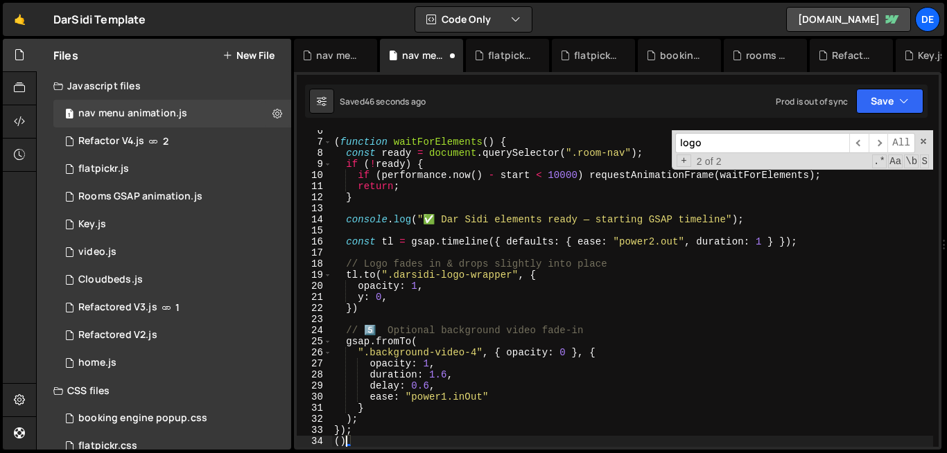
scroll to position [0, 0]
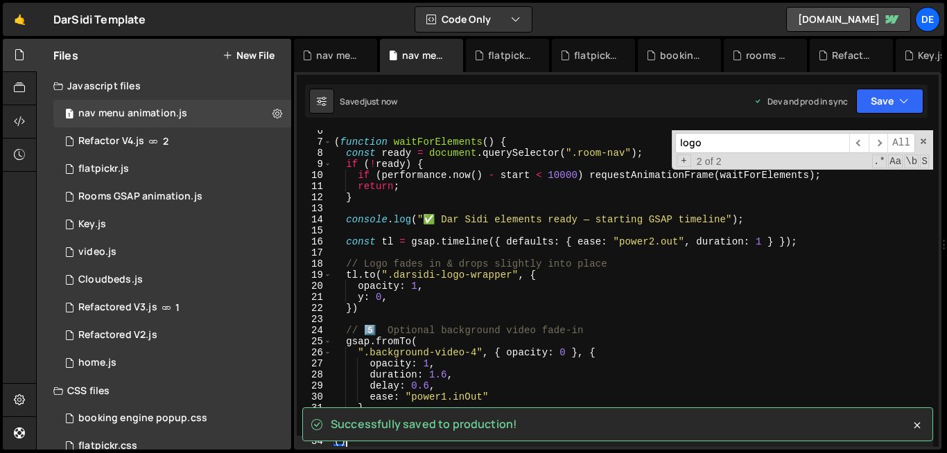
type textarea "()"
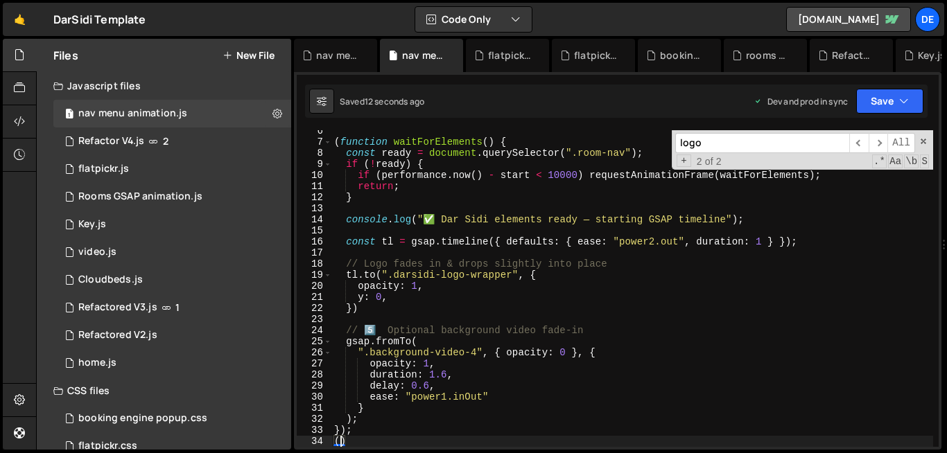
click at [342, 438] on div "( function waitForElements ( ) { const ready = document . querySelector ( ".roo…" at bounding box center [631, 294] width 601 height 339
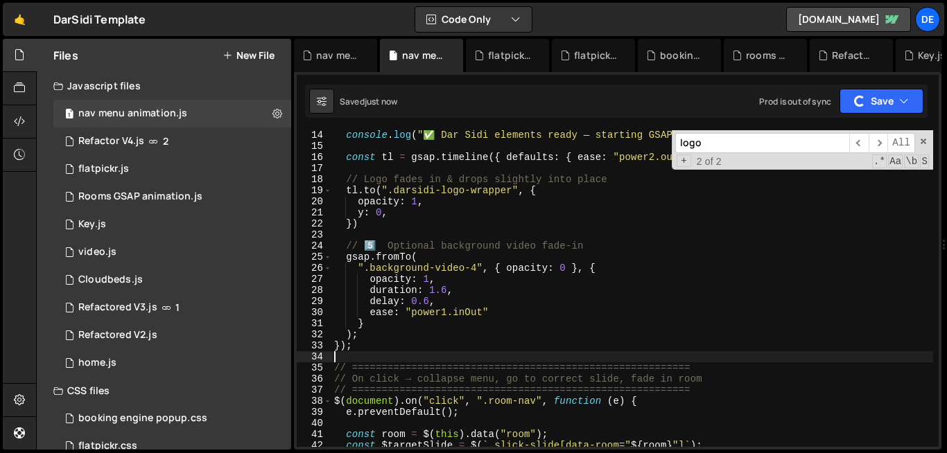
scroll to position [148, 0]
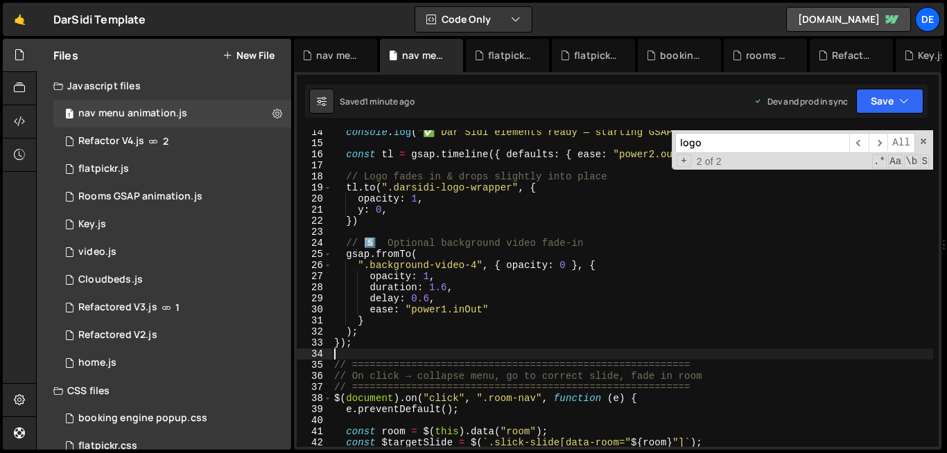
click at [493, 276] on div "console . log ( "✅ Dar Sidi elements ready — starting GSAP timeline" ) ; const …" at bounding box center [631, 296] width 601 height 339
type textarea "opacity: 1,"
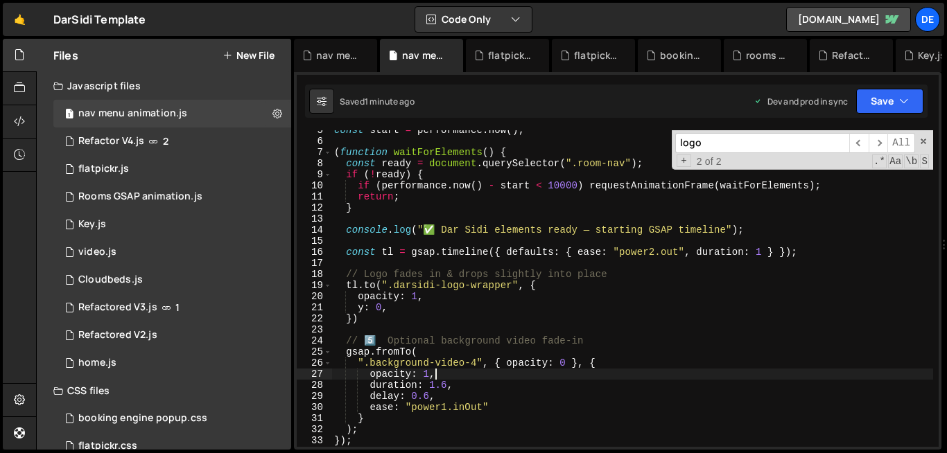
scroll to position [0, 0]
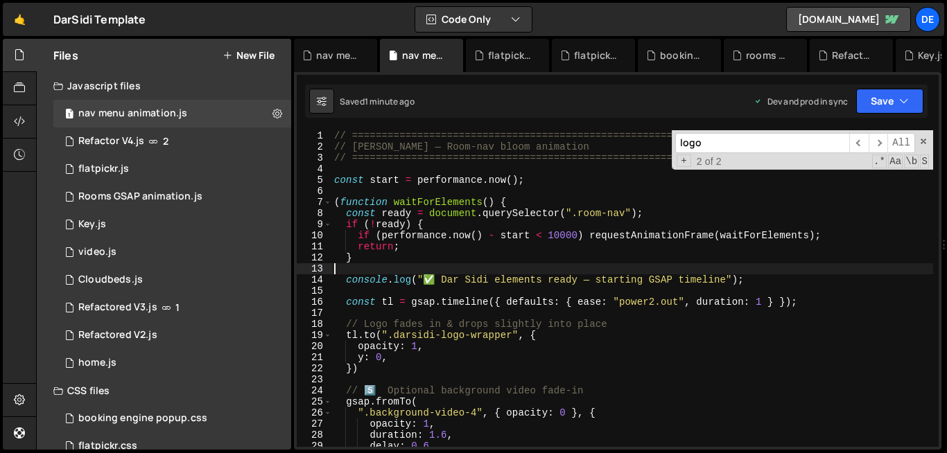
click at [412, 266] on div "// ========================================================= // Dar Sidi — Room…" at bounding box center [631, 299] width 601 height 339
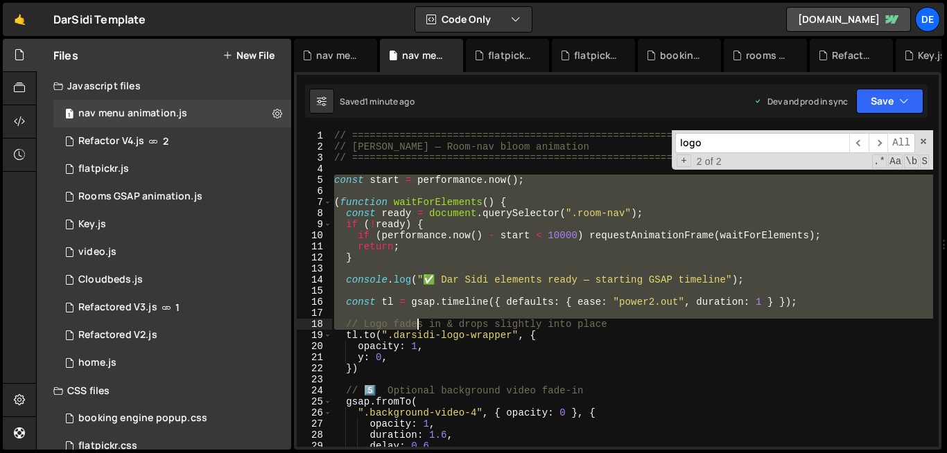
drag, startPoint x: 333, startPoint y: 179, endPoint x: 420, endPoint y: 326, distance: 171.5
click at [420, 326] on div "// ========================================================= // Dar Sidi — Room…" at bounding box center [631, 299] width 601 height 339
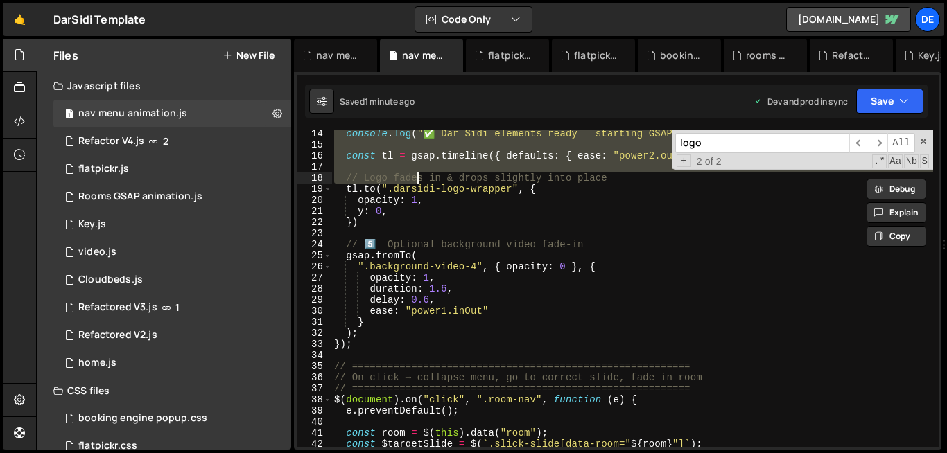
scroll to position [149, 0]
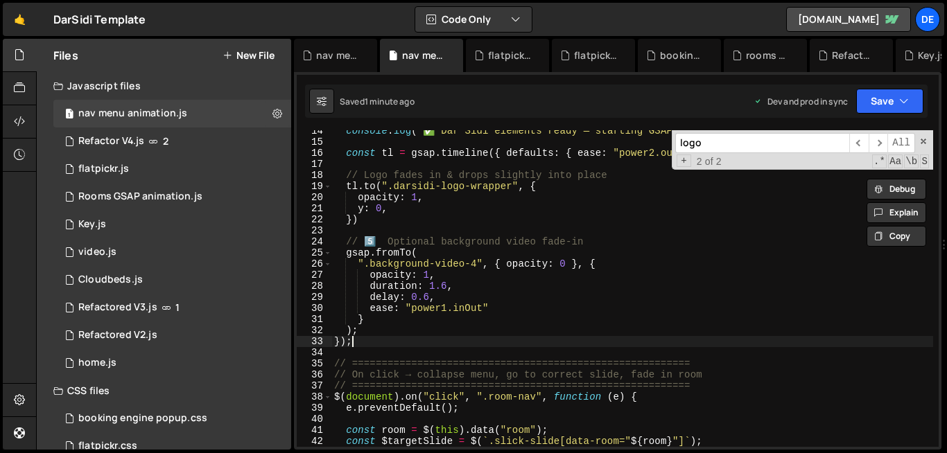
click at [371, 346] on div "console . log ( "✅ Dar Sidi elements ready — starting GSAP timeline" ) ; const …" at bounding box center [631, 294] width 601 height 339
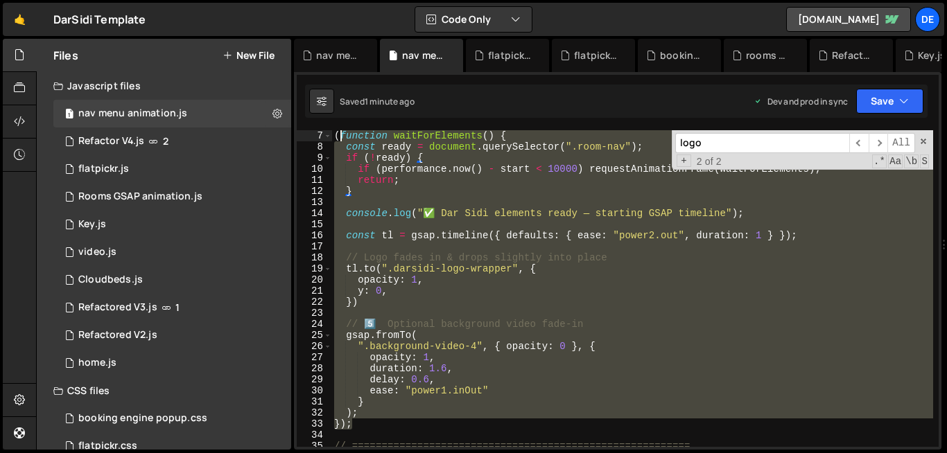
scroll to position [0, 0]
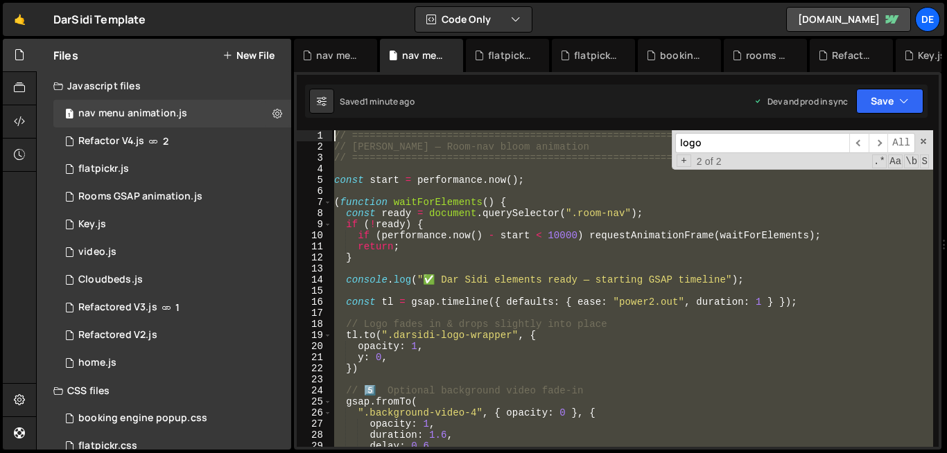
drag, startPoint x: 371, startPoint y: 346, endPoint x: 354, endPoint y: 109, distance: 236.9
click at [354, 109] on div "Debug Explain Copy nav menu.css nav menu animation.js flatpickr.css flatpickr.j…" at bounding box center [617, 245] width 647 height 412
type textarea "// ========================================================= // Dar Sidi — Room…"
paste textarea
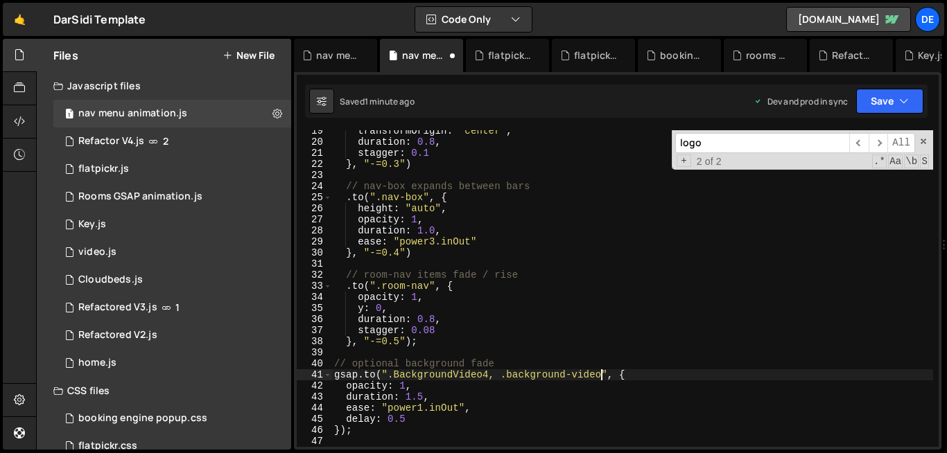
click at [601, 374] on div "transformOrigin : "center" , duration : 0.8 , stagger : 0.1 } , "-=0.3" ) // na…" at bounding box center [631, 294] width 601 height 339
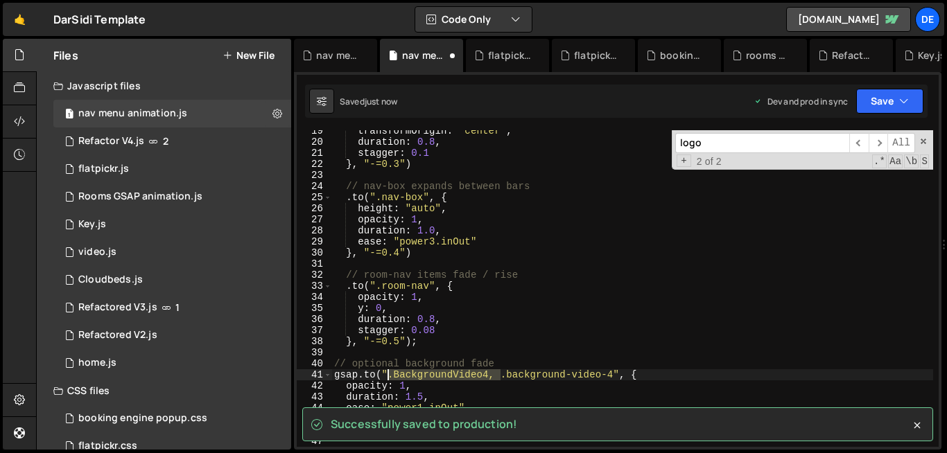
drag, startPoint x: 502, startPoint y: 371, endPoint x: 389, endPoint y: 376, distance: 112.4
click at [389, 376] on div "transformOrigin : "center" , duration : 0.8 , stagger : 0.1 } , "-=0.3" ) // na…" at bounding box center [631, 294] width 601 height 339
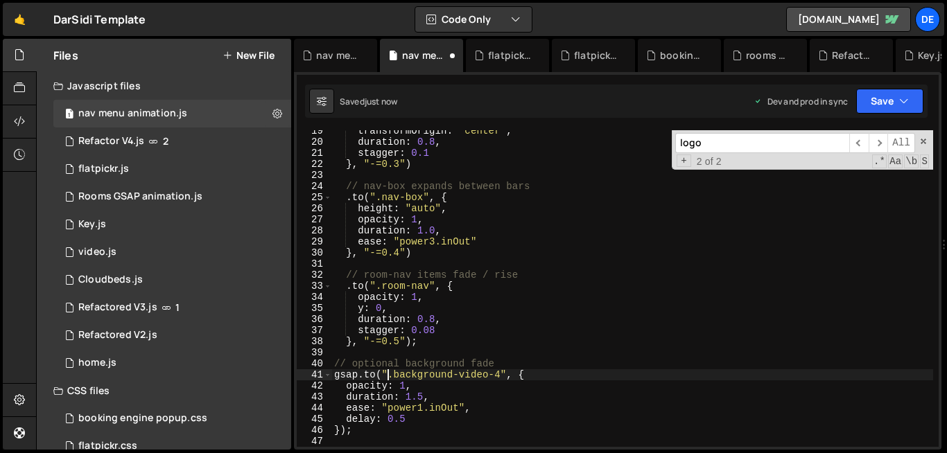
scroll to position [0, 12]
click at [429, 287] on div "transformOrigin : "center" , duration : 0.8 , stagger : 0.1 } , "-=0.3" ) // na…" at bounding box center [631, 294] width 601 height 339
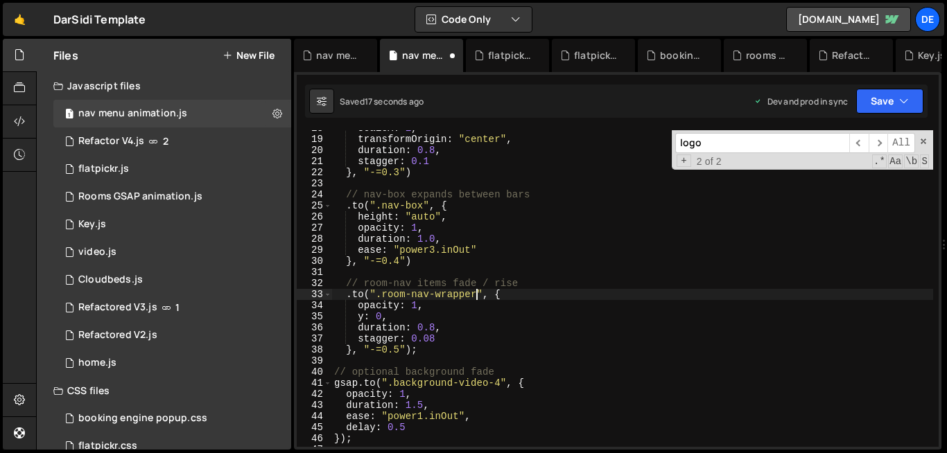
scroll to position [197, 0]
click at [419, 289] on div "scaleX : 1 , transformOrigin : "center" , duration : 0.8 , stagger : 0.1 } , "-…" at bounding box center [631, 292] width 601 height 339
click at [419, 289] on div "scaleX : 1 , transformOrigin : "center" , duration : 0.8 , stagger : 0.1 } , "-…" at bounding box center [631, 288] width 601 height 317
click at [419, 289] on div "scaleX : 1 , transformOrigin : "center" , duration : 0.8 , stagger : 0.1 } , "-…" at bounding box center [631, 292] width 601 height 339
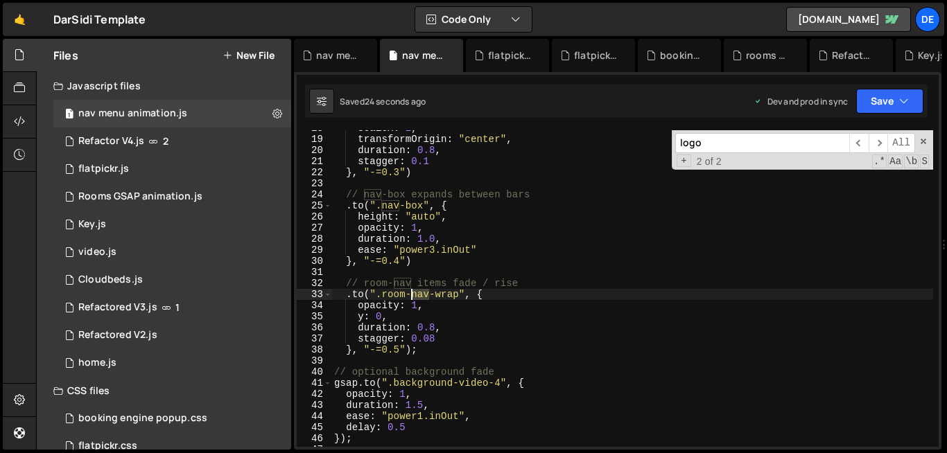
click at [419, 289] on div "scaleX : 1 , transformOrigin : "center" , duration : 0.8 , stagger : 0.1 } , "-…" at bounding box center [631, 292] width 601 height 339
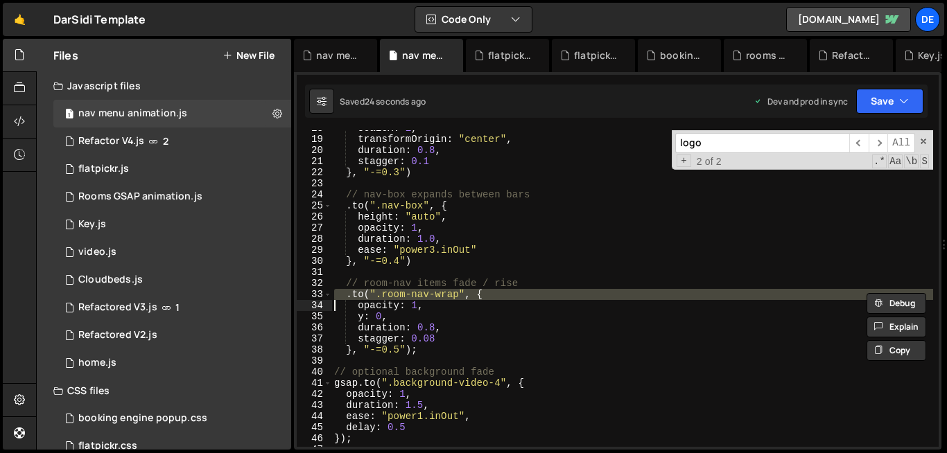
click at [419, 289] on div "scaleX : 1 , transformOrigin : "center" , duration : 0.8 , stagger : 0.1 } , "-…" at bounding box center [631, 292] width 601 height 339
type textarea ".to(".room-nav-wrap", { opacity: 1,"
click at [141, 192] on div "Rooms GSAP animation.js" at bounding box center [140, 197] width 124 height 12
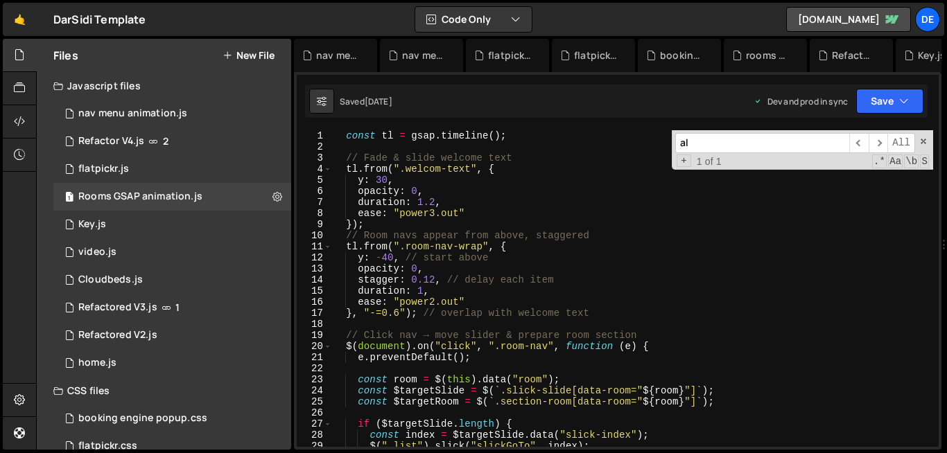
type textarea "});"
click at [532, 227] on div "const tl = gsap . timeline ( ) ; // [PERSON_NAME] & slide welcome text tl . fro…" at bounding box center [631, 299] width 601 height 339
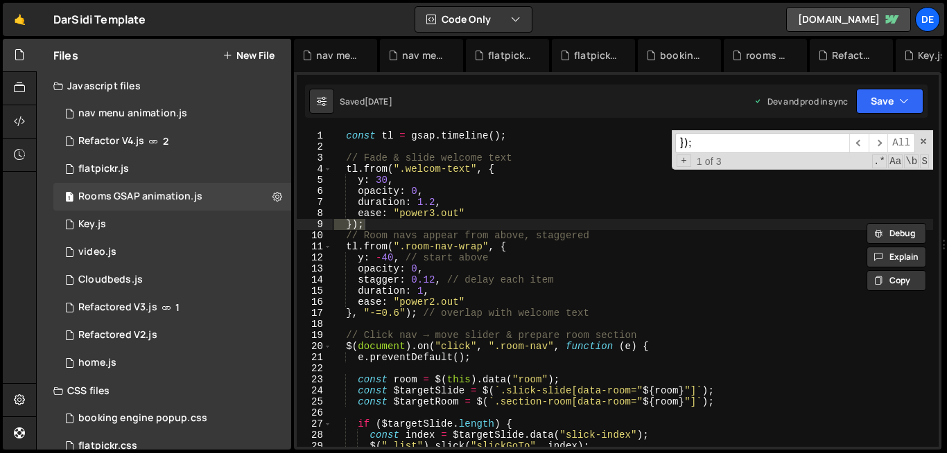
paste input ".to(".room-nav-wrap", {"
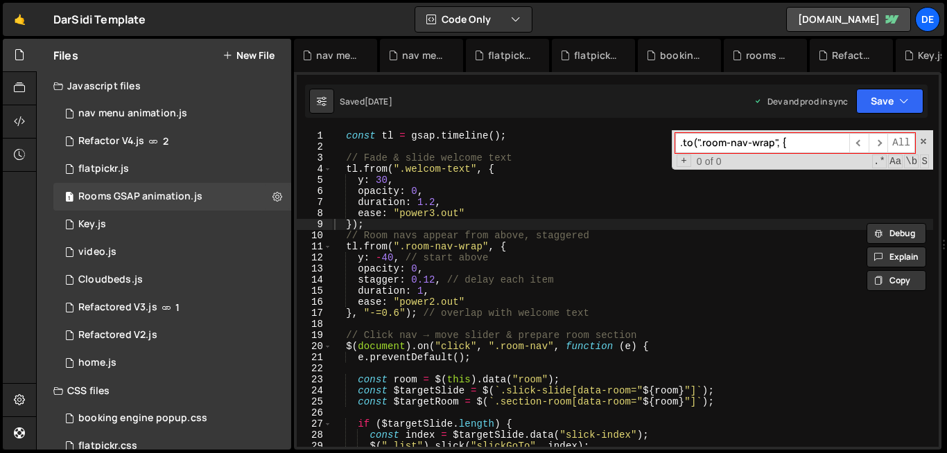
drag, startPoint x: 704, startPoint y: 143, endPoint x: 659, endPoint y: 151, distance: 45.8
click at [659, 151] on div "const tl = gsap . timeline ( ) ; // [PERSON_NAME] & slide welcome text tl . fro…" at bounding box center [631, 288] width 601 height 317
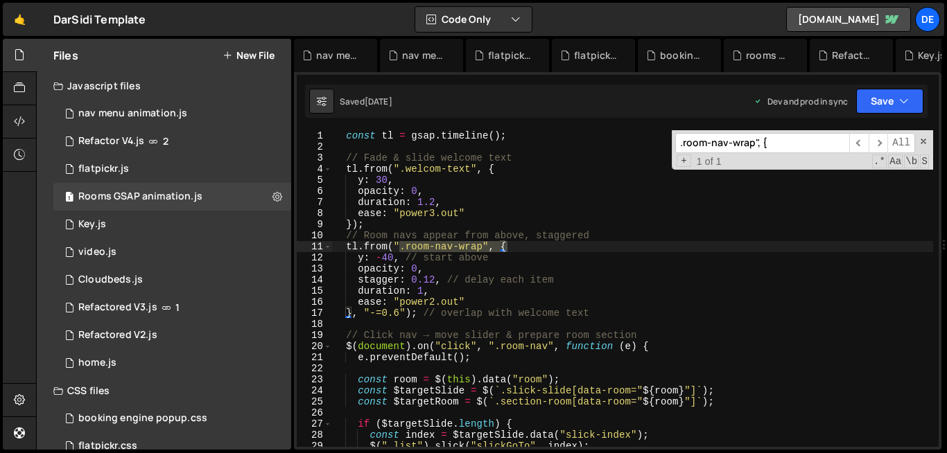
type input ".room-nav-wrap", {"
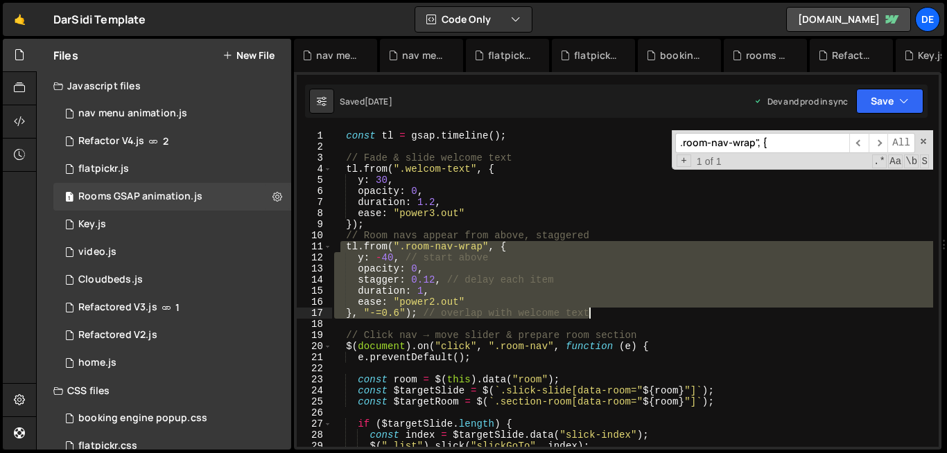
drag, startPoint x: 341, startPoint y: 247, endPoint x: 610, endPoint y: 310, distance: 276.2
click at [610, 310] on div "const tl = gsap . timeline ( ) ; // [PERSON_NAME] & slide welcome text tl . fro…" at bounding box center [631, 299] width 601 height 339
type textarea "ease: "power2.out" }, "-=0.6"); // overlap with welcome text"
click at [152, 109] on div "nav menu animation.js" at bounding box center [132, 113] width 109 height 12
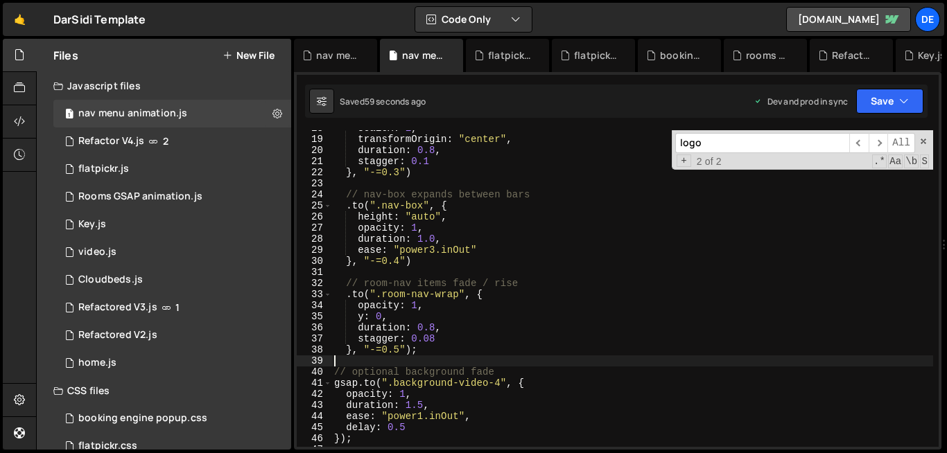
scroll to position [0, 0]
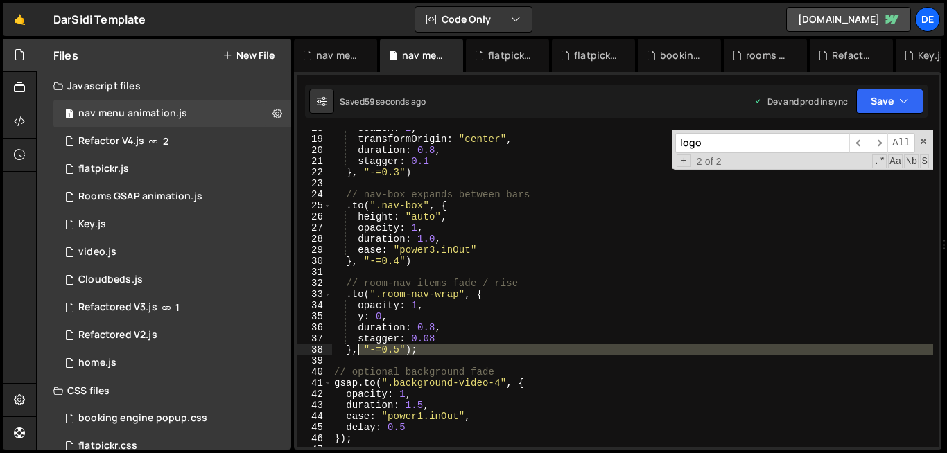
drag, startPoint x: 364, startPoint y: 362, endPoint x: 358, endPoint y: 346, distance: 16.7
click at [358, 346] on div "scaleX : 1 , transformOrigin : "center" , duration : 0.8 , stagger : 0.1 } , "-…" at bounding box center [631, 292] width 601 height 339
type textarea "}, "-=0.5");"
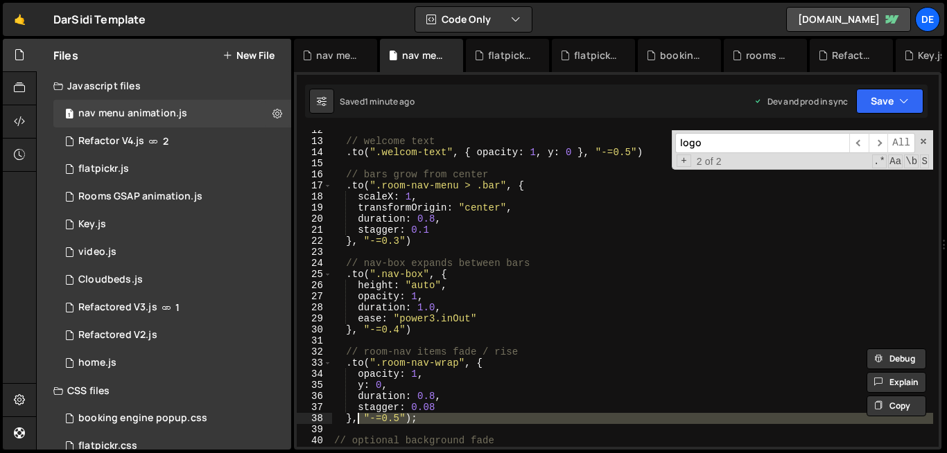
scroll to position [128, 0]
click at [150, 191] on div "Rooms GSAP animation.js" at bounding box center [140, 197] width 124 height 12
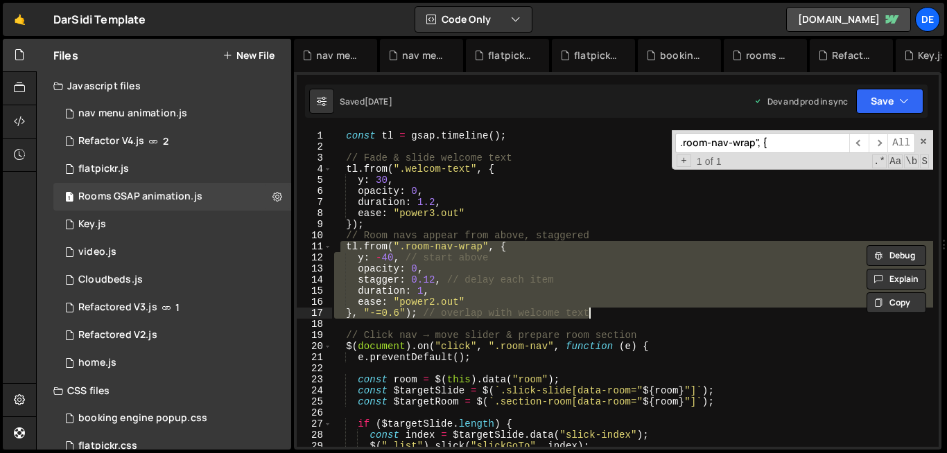
click at [519, 261] on div "const tl = gsap . timeline ( ) ; // [PERSON_NAME] & slide welcome text tl . fro…" at bounding box center [631, 288] width 601 height 317
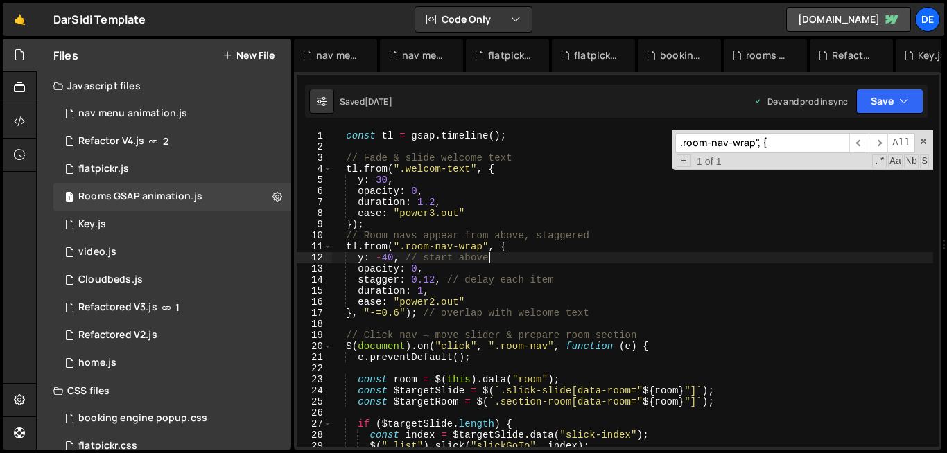
scroll to position [0, 0]
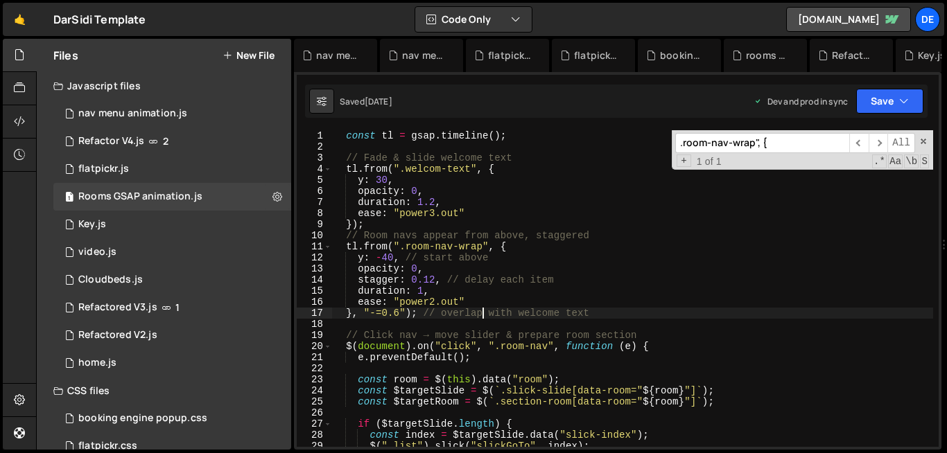
click at [482, 315] on div "const tl = gsap . timeline ( ) ; // [PERSON_NAME] & slide welcome text tl . fro…" at bounding box center [631, 299] width 601 height 339
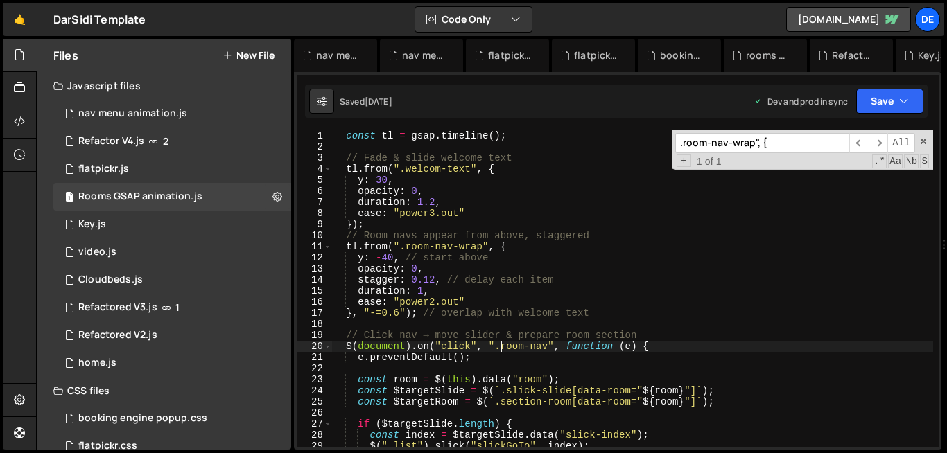
click at [498, 351] on div "const tl = gsap . timeline ( ) ; // [PERSON_NAME] & slide welcome text tl . fro…" at bounding box center [631, 299] width 601 height 339
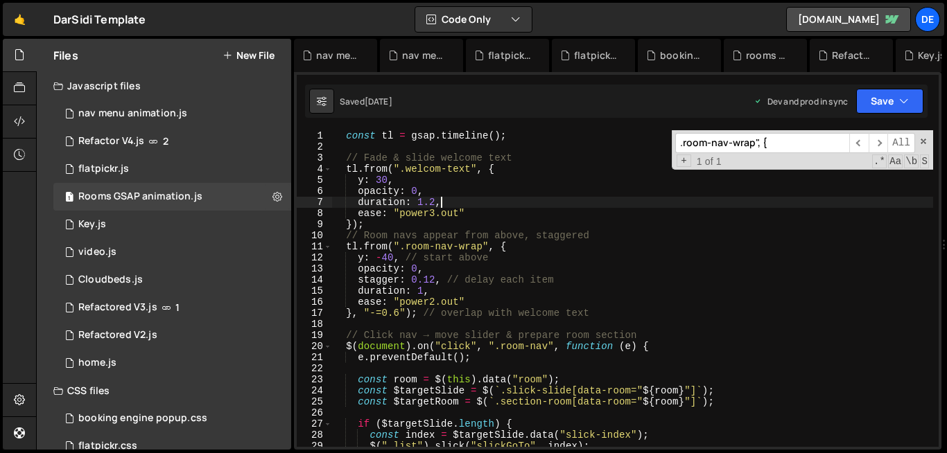
click at [507, 201] on div "const tl = gsap . timeline ( ) ; // [PERSON_NAME] & slide welcome text tl . fro…" at bounding box center [631, 299] width 601 height 339
type textarea "duration: 1.2,"
click at [219, 112] on div "1 nav menu animation.js 0" at bounding box center [174, 114] width 243 height 28
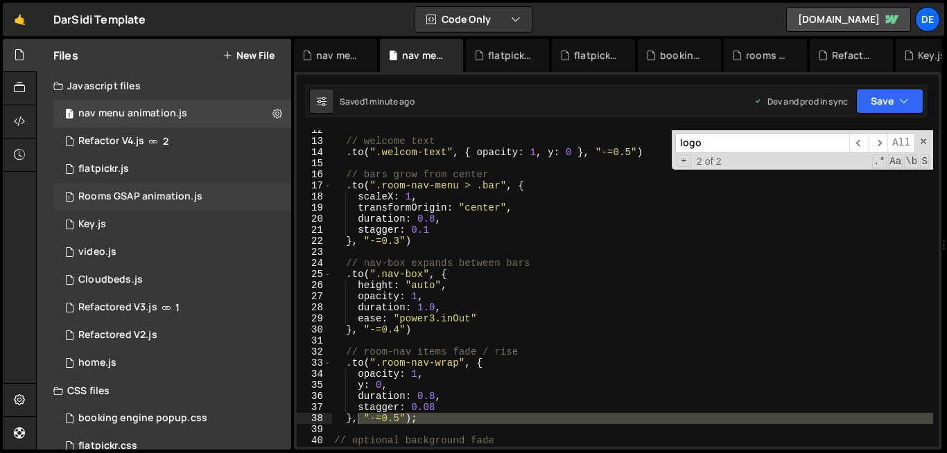
click at [271, 196] on div "1 Rooms GSAP animation.js 0" at bounding box center [174, 197] width 243 height 28
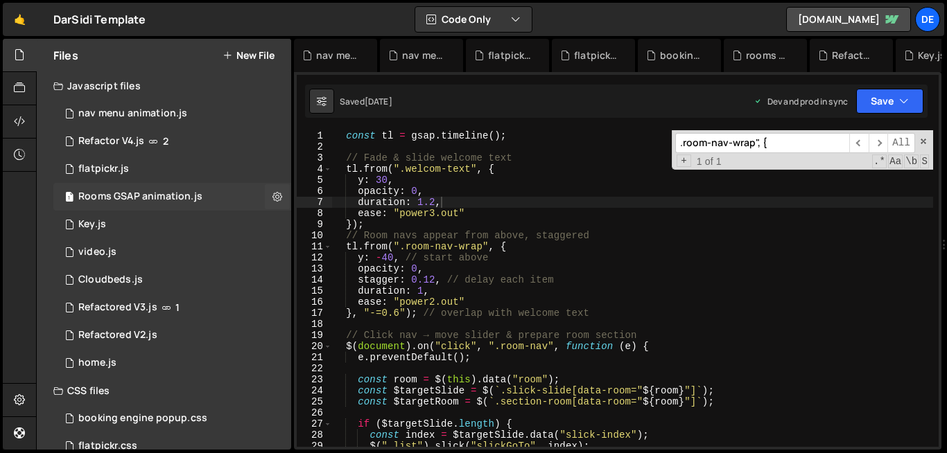
click at [272, 196] on icon at bounding box center [277, 196] width 10 height 13
type input "Rooms GSAP animation"
radio input "true"
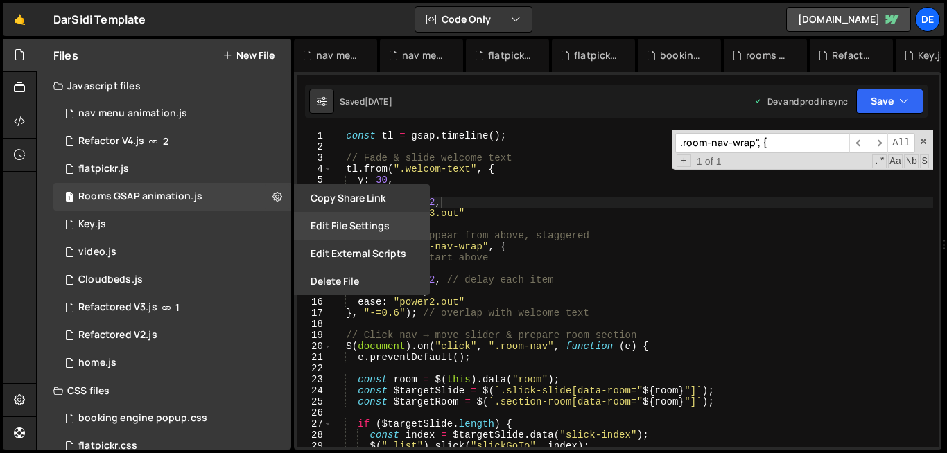
click at [355, 228] on button "Edit File Settings" at bounding box center [362, 226] width 136 height 28
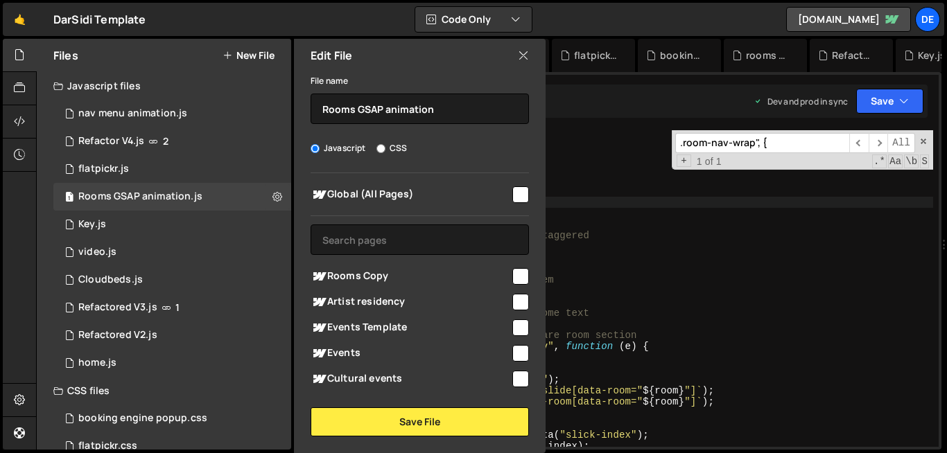
scroll to position [1, 0]
click at [516, 60] on div "Edit File" at bounding box center [420, 55] width 252 height 33
click at [525, 57] on icon at bounding box center [523, 55] width 11 height 15
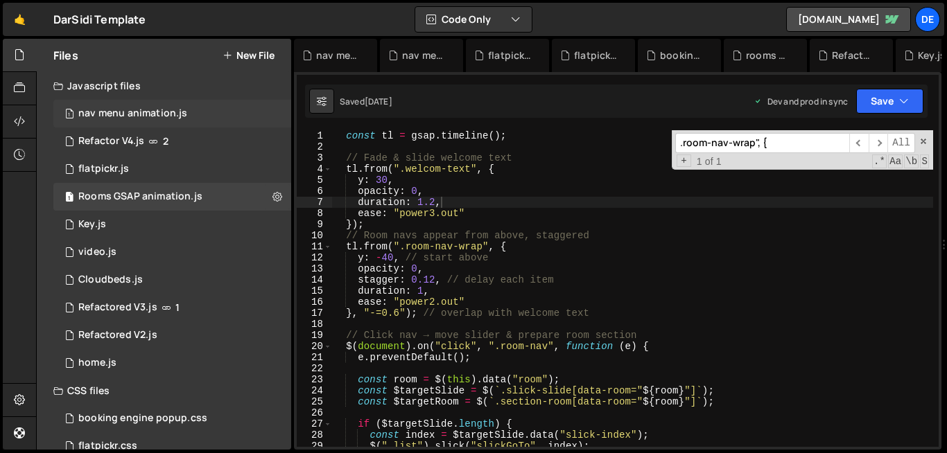
click at [216, 124] on div "1 nav menu animation.js 0" at bounding box center [174, 114] width 243 height 28
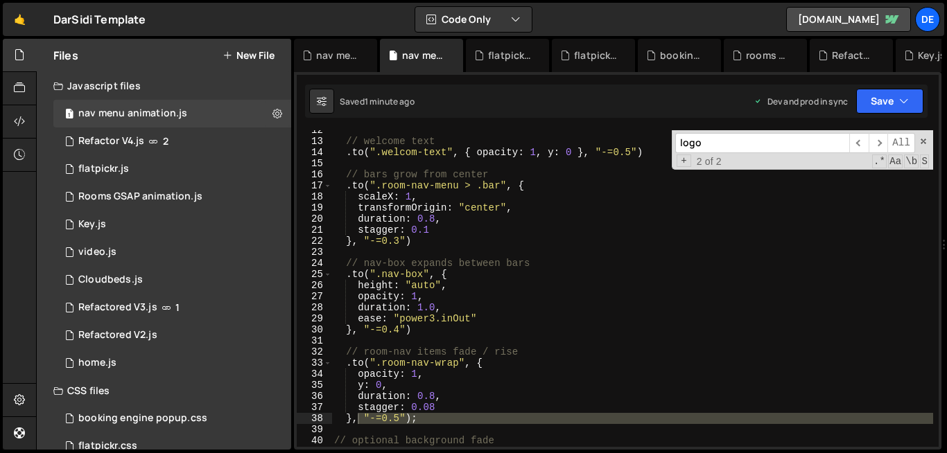
type textarea "ease: "power3.inOut""
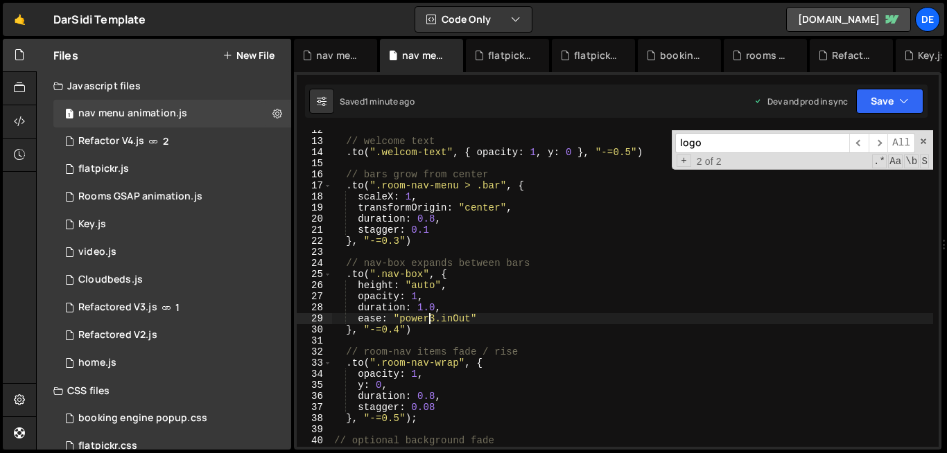
click at [431, 316] on div "// welcome text . to ( ".welcom-text" , { opacity : 1 , y : 0 } , "-=0.5" ) // …" at bounding box center [631, 294] width 601 height 339
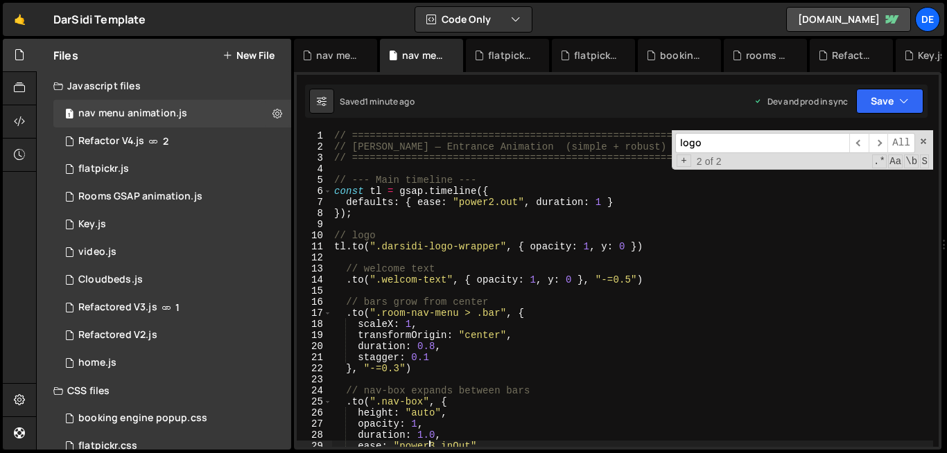
scroll to position [0, 0]
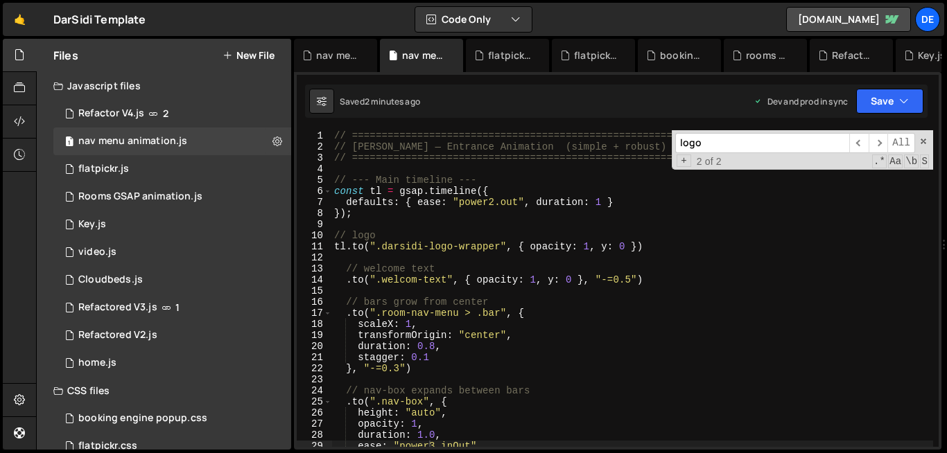
type textarea "// welcome text"
click at [410, 273] on div "// ========================================================= // Dar Sidi — Entr…" at bounding box center [631, 299] width 601 height 339
click at [520, 288] on div "// ========================================================= // Dar Sidi — Entr…" at bounding box center [631, 299] width 601 height 339
click at [405, 361] on div "// ========================================================= // Dar Sidi — Entr…" at bounding box center [631, 299] width 601 height 339
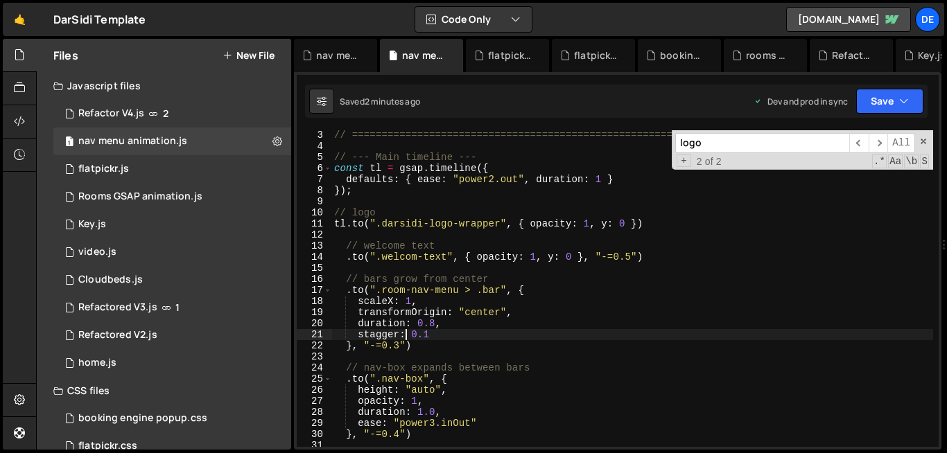
scroll to position [30, 0]
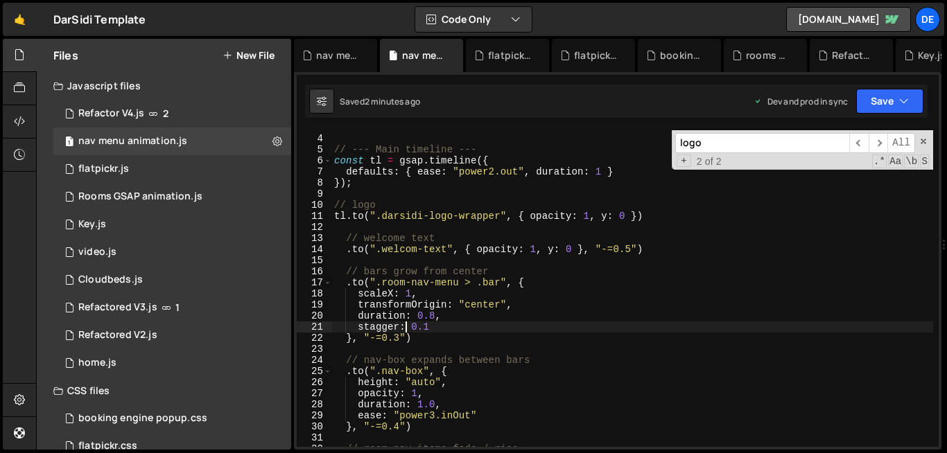
click at [443, 342] on div "// ========================================================= // --- Main timeli…" at bounding box center [631, 291] width 601 height 339
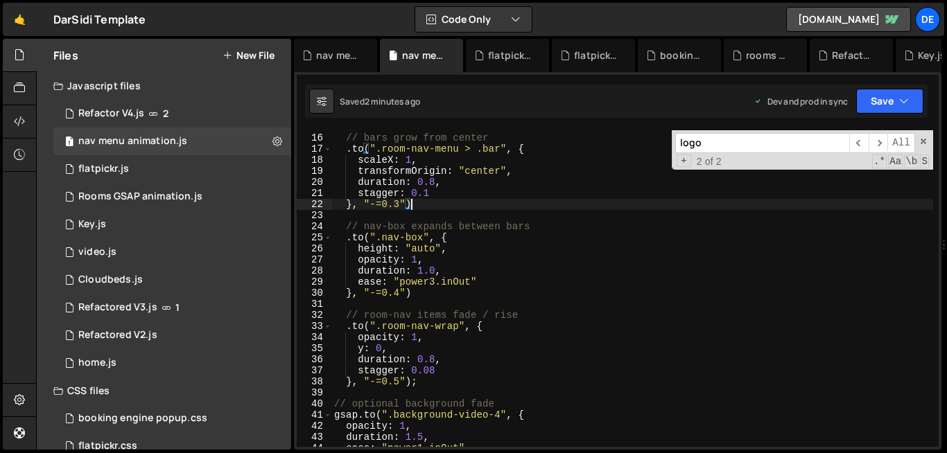
scroll to position [164, 0]
click at [353, 328] on div "// bars grow from center . to ( ".room-nav-menu > .bar" , { scaleX : 1 , transf…" at bounding box center [631, 291] width 601 height 339
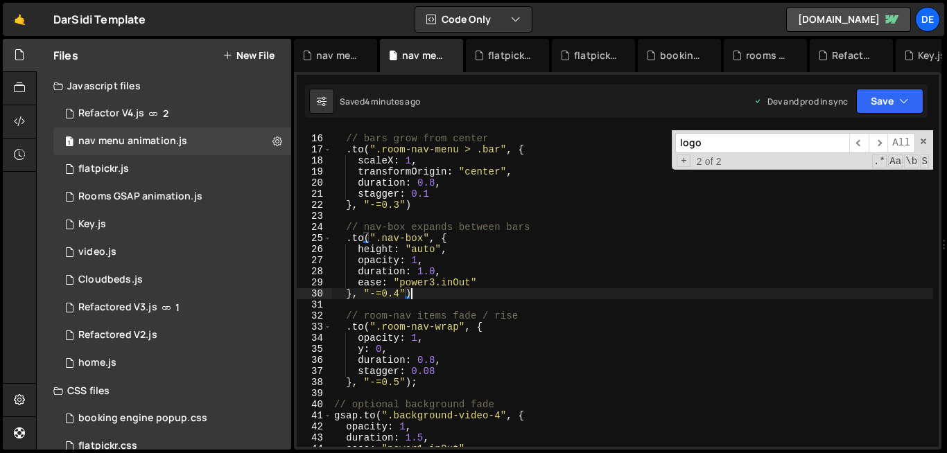
click at [493, 292] on div "// bars grow from center . to ( ".room-nav-menu > .bar" , { scaleX : 1 , transf…" at bounding box center [631, 291] width 601 height 339
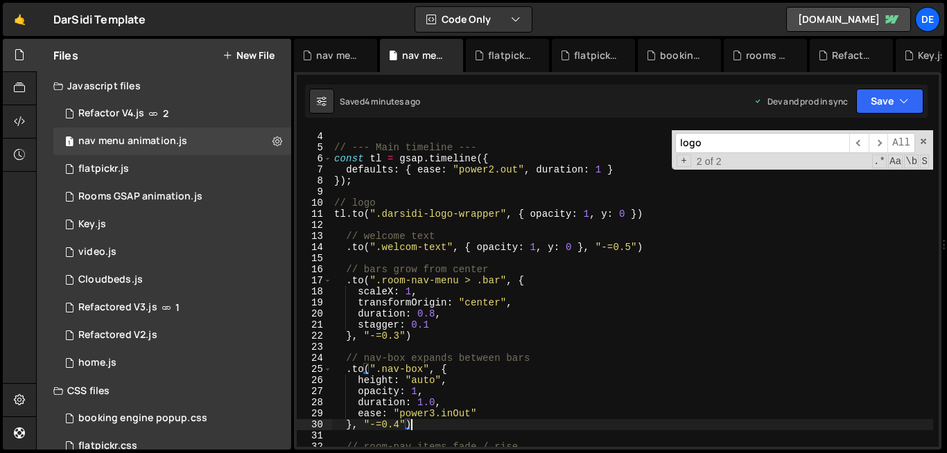
scroll to position [19, 0]
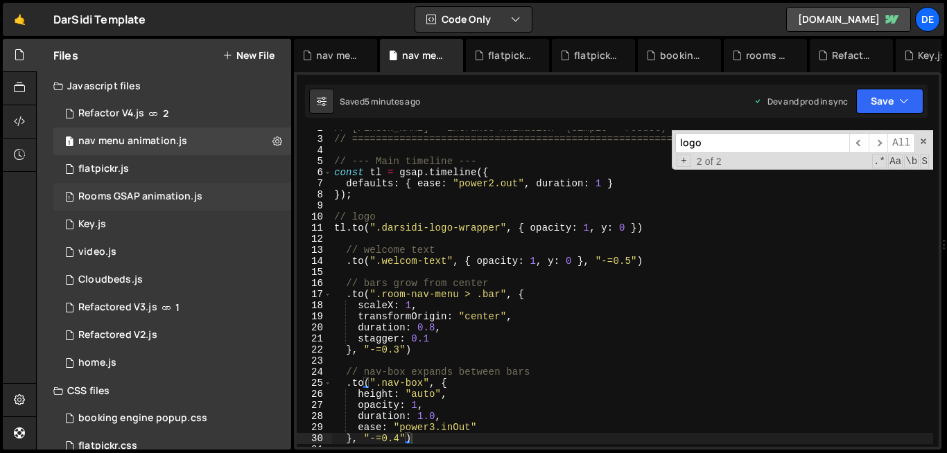
click at [171, 200] on div "Rooms GSAP animation.js" at bounding box center [140, 197] width 124 height 12
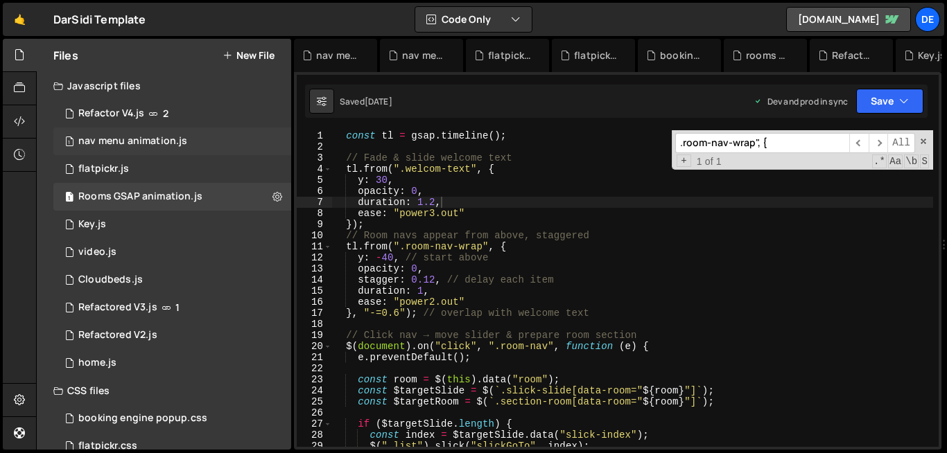
click at [148, 144] on div "nav menu animation.js" at bounding box center [132, 141] width 109 height 12
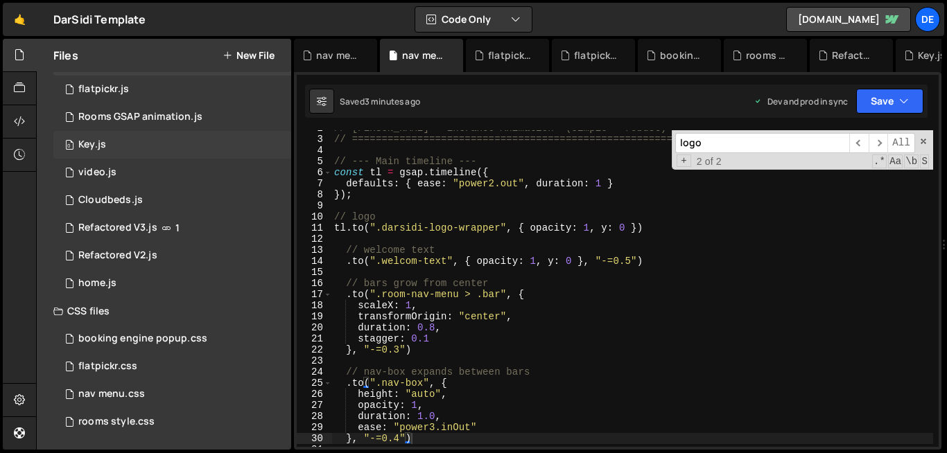
scroll to position [0, 0]
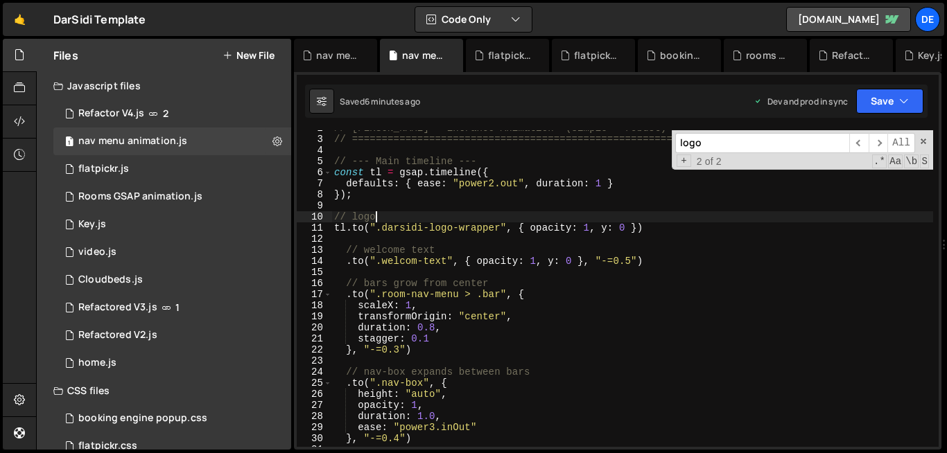
click at [490, 219] on div "// Dar Sidi — Entrance Animation (simple + robust) // =========================…" at bounding box center [631, 292] width 601 height 339
drag, startPoint x: 455, startPoint y: 230, endPoint x: 498, endPoint y: 227, distance: 43.1
click at [498, 227] on div "// Dar Sidi — Entrance Animation (simple + robust) // =========================…" at bounding box center [631, 292] width 601 height 339
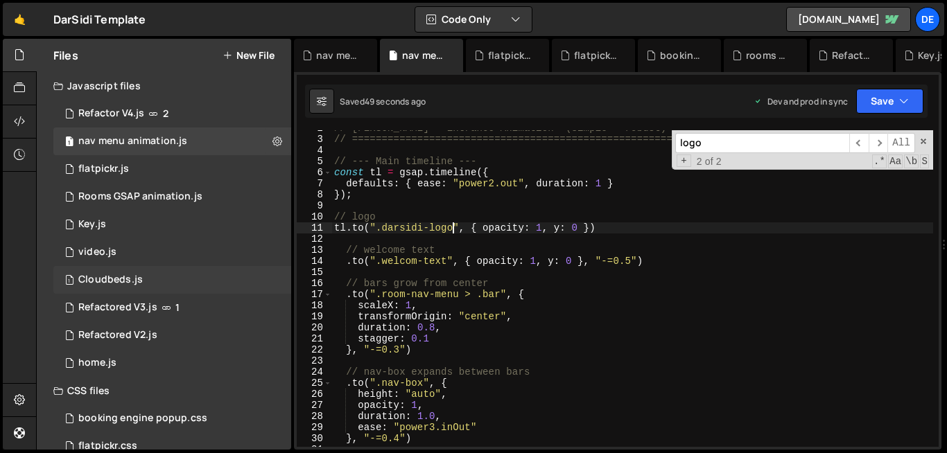
scroll to position [80, 0]
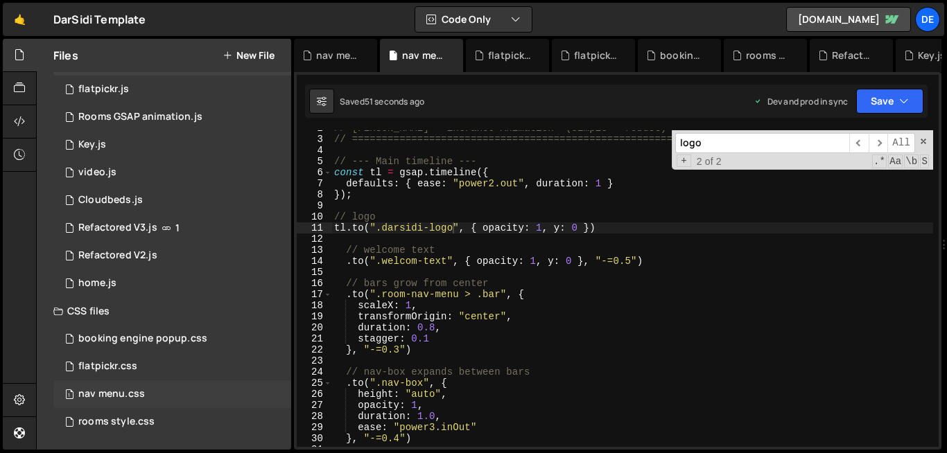
click at [128, 404] on div "1 nav menu.css 0" at bounding box center [172, 394] width 238 height 28
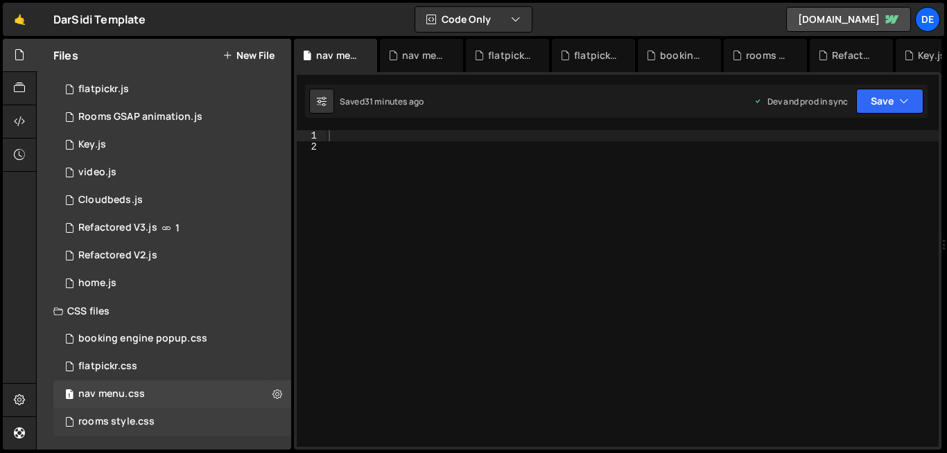
click at [139, 411] on div "rooms style.css 0" at bounding box center [174, 422] width 243 height 28
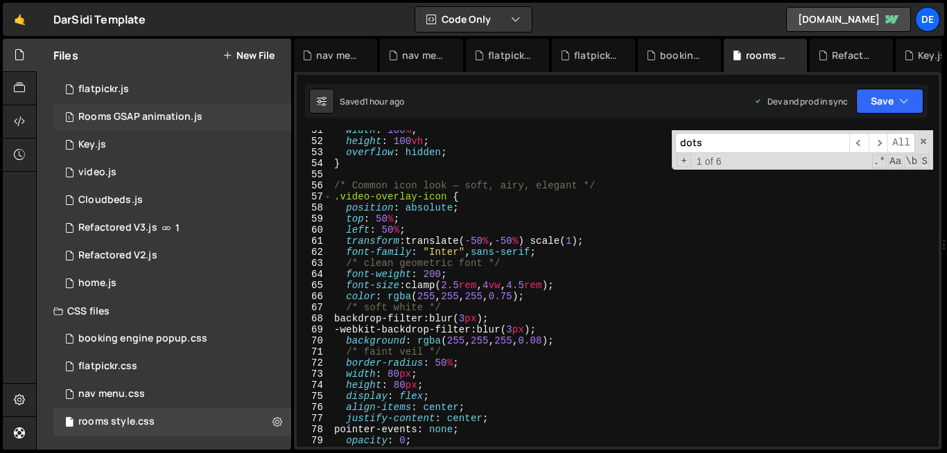
scroll to position [0, 0]
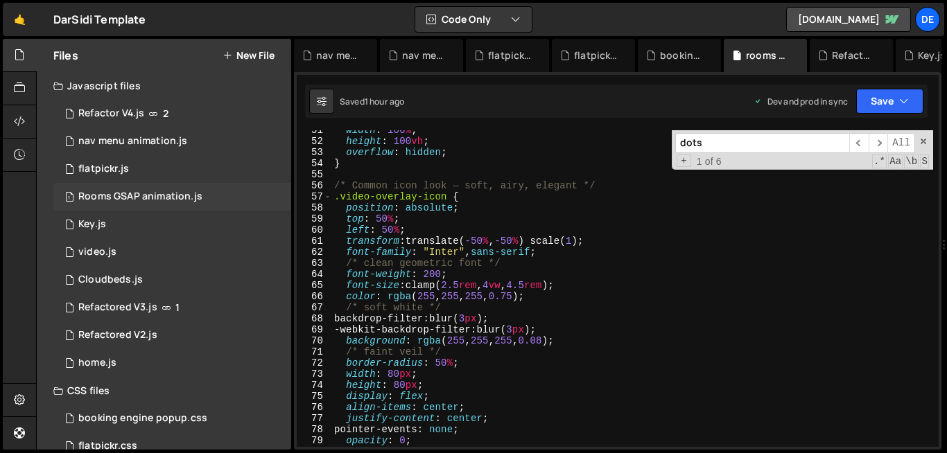
click at [124, 107] on div "Refactor V4.js" at bounding box center [111, 113] width 66 height 12
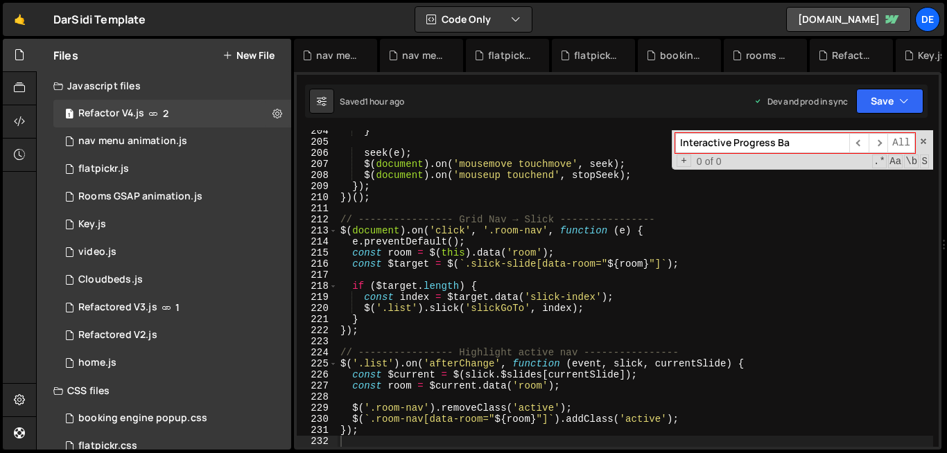
scroll to position [3118, 0]
click at [160, 137] on div "nav menu animation.js" at bounding box center [132, 141] width 109 height 12
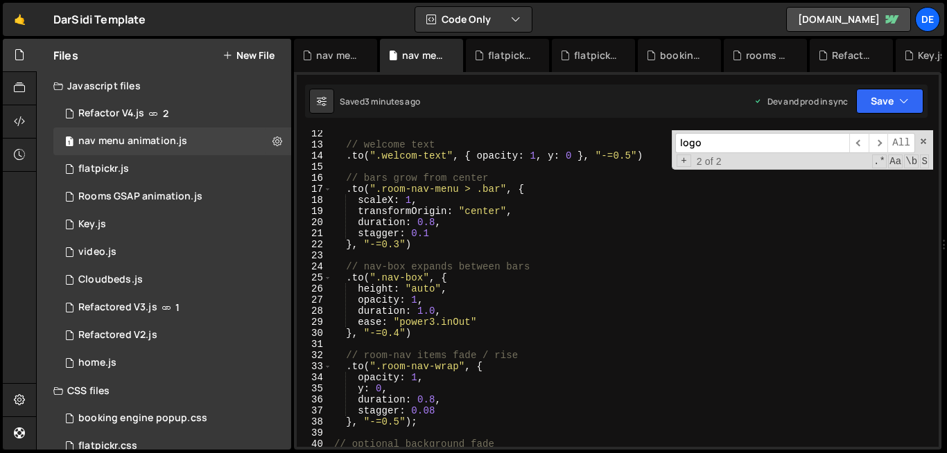
scroll to position [124, 0]
click at [441, 286] on div "// welcome text . to ( ".welcom-text" , { opacity : 1 , y : 0 } , "-=0.5" ) // …" at bounding box center [631, 297] width 601 height 339
type textarea "});"
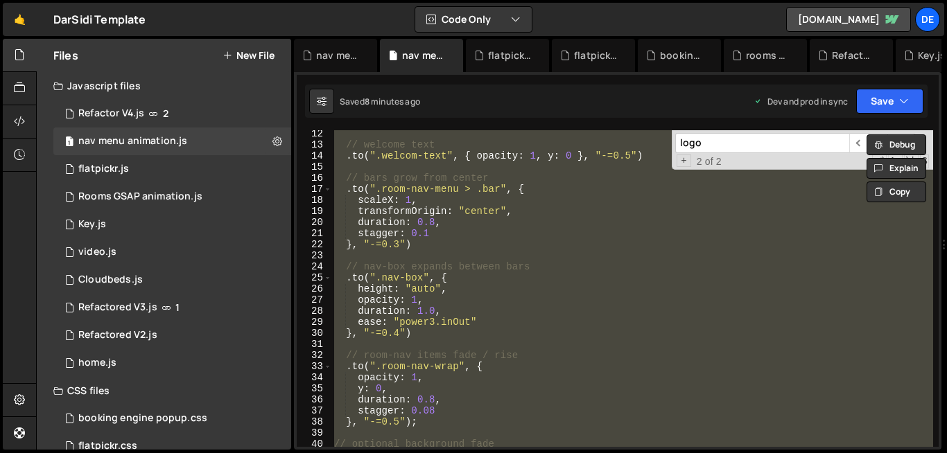
paste textarea
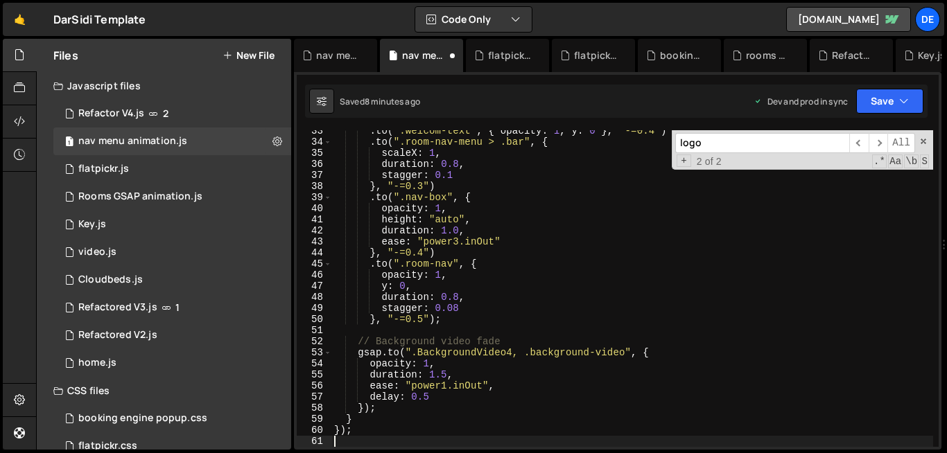
scroll to position [360, 0]
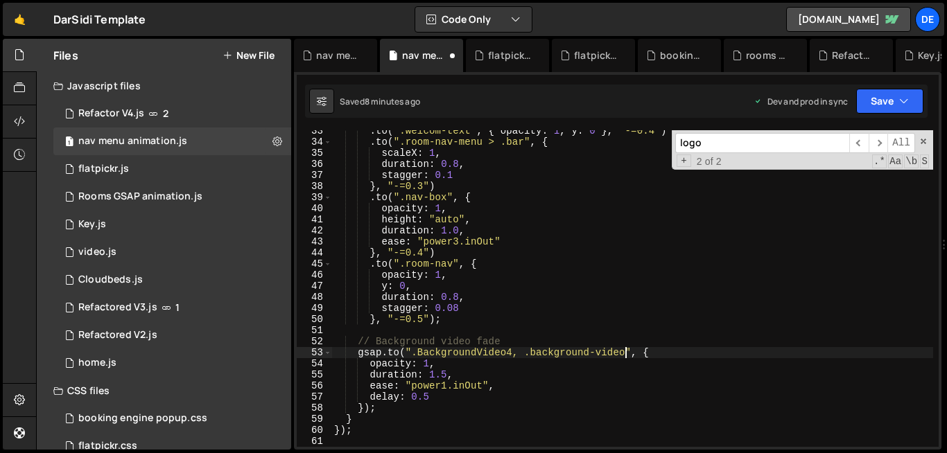
click at [624, 354] on div ". to ( ".welcom-text" , { opacity : 1 , y : 0 } , "-=0.4" ) . to ( ".room-nav-m…" at bounding box center [631, 294] width 601 height 339
drag, startPoint x: 525, startPoint y: 356, endPoint x: 411, endPoint y: 351, distance: 113.7
click at [411, 351] on div ". to ( ".welcom-text" , { opacity : 1 , y : 0 } , "-=0.4" ) . to ( ".room-nav-m…" at bounding box center [631, 294] width 601 height 339
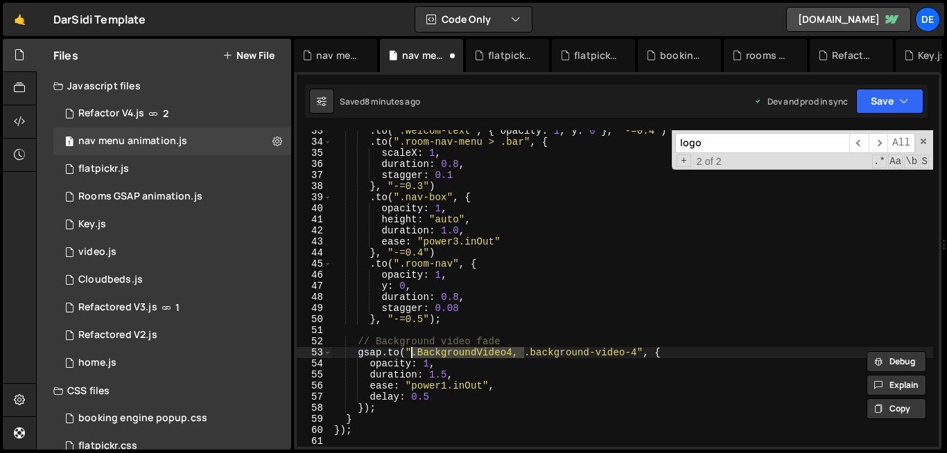
scroll to position [0, 15]
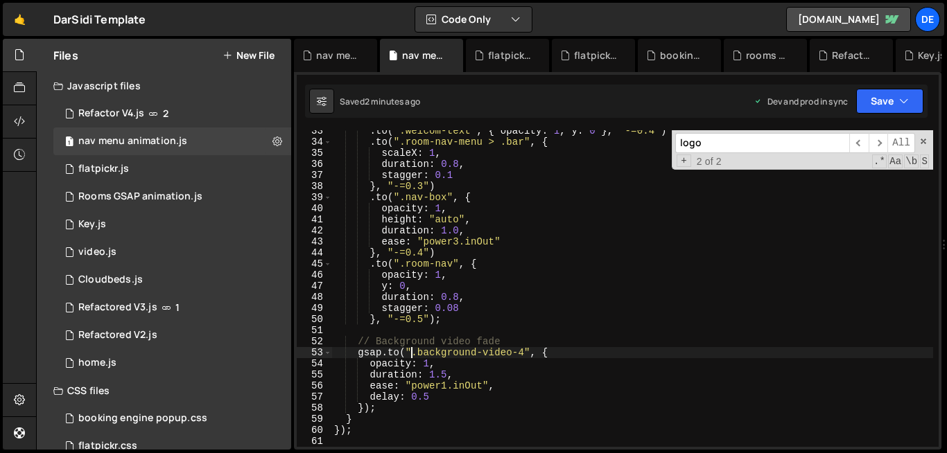
click at [475, 278] on div ". to ( ".welcom-text" , { opacity : 1 , y : 0 } , "-=0.4" ) . to ( ".room-nav-m…" at bounding box center [631, 294] width 601 height 339
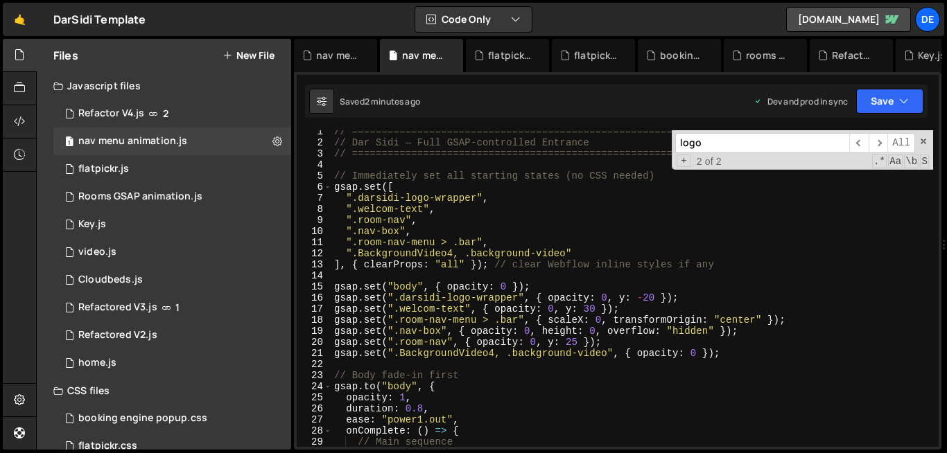
scroll to position [4, 0]
click at [407, 197] on div "// ========================================================= // Dar Sidi — Full…" at bounding box center [631, 295] width 601 height 339
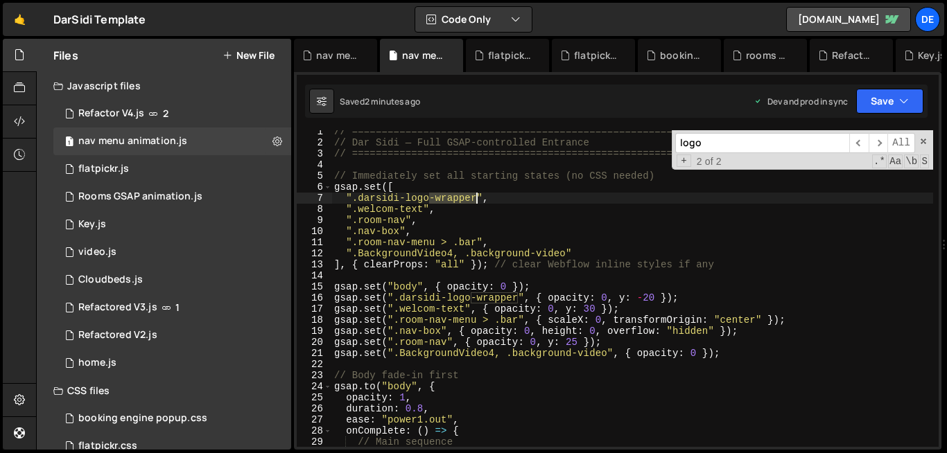
drag, startPoint x: 430, startPoint y: 198, endPoint x: 477, endPoint y: 202, distance: 47.3
click at [477, 202] on div "// ========================================================= // Dar Sidi — Full…" at bounding box center [631, 295] width 601 height 339
click at [566, 256] on div "// ========================================================= // Dar Sidi — Full…" at bounding box center [631, 295] width 601 height 339
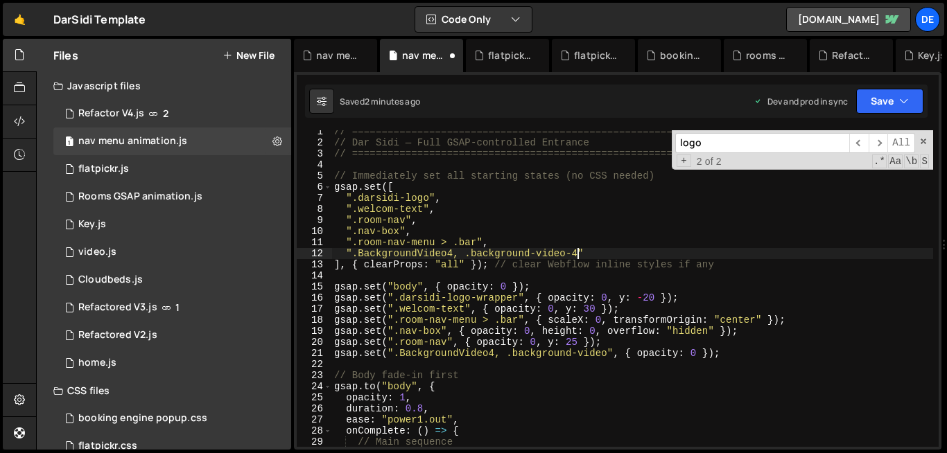
scroll to position [0, 17]
drag, startPoint x: 468, startPoint y: 255, endPoint x: 364, endPoint y: 256, distance: 103.9
click at [364, 256] on div "// ========================================================= // Dar Sidi — Full…" at bounding box center [631, 295] width 601 height 339
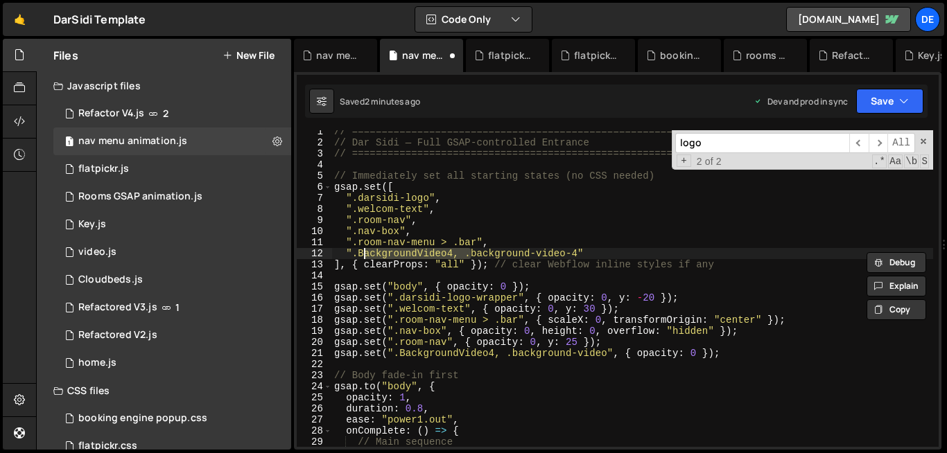
scroll to position [0, 9]
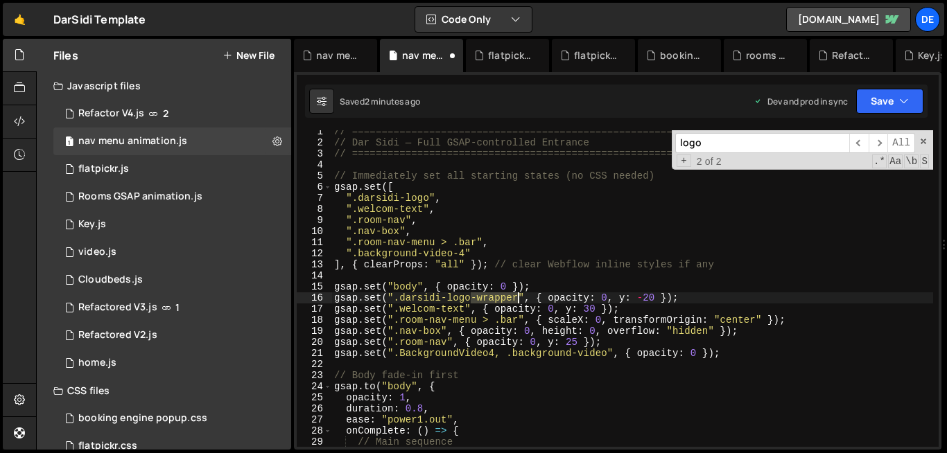
drag, startPoint x: 471, startPoint y: 297, endPoint x: 519, endPoint y: 296, distance: 48.5
click at [519, 296] on div "// ========================================================= // Dar Sidi — Full…" at bounding box center [631, 295] width 601 height 339
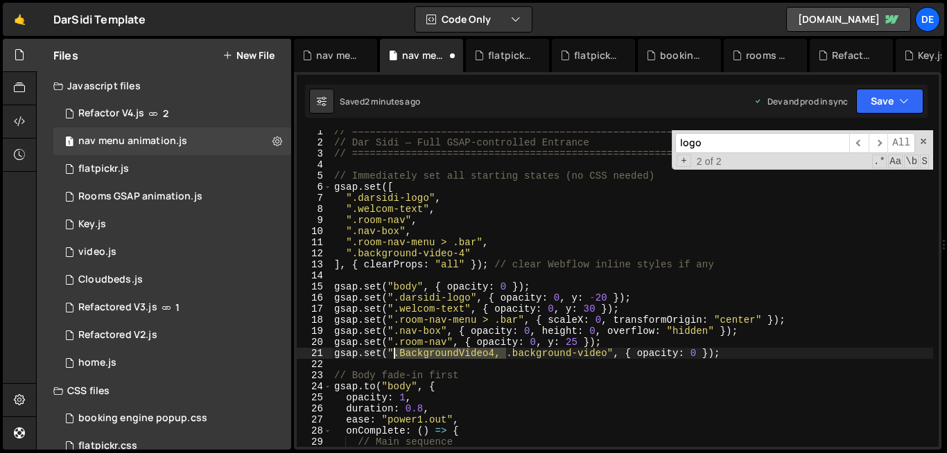
drag, startPoint x: 507, startPoint y: 355, endPoint x: 398, endPoint y: 355, distance: 109.5
click at [398, 355] on div "// ========================================================= // Dar Sidi — Full…" at bounding box center [631, 295] width 601 height 339
click at [492, 358] on div "// ========================================================= // Dar Sidi — Full…" at bounding box center [631, 295] width 601 height 339
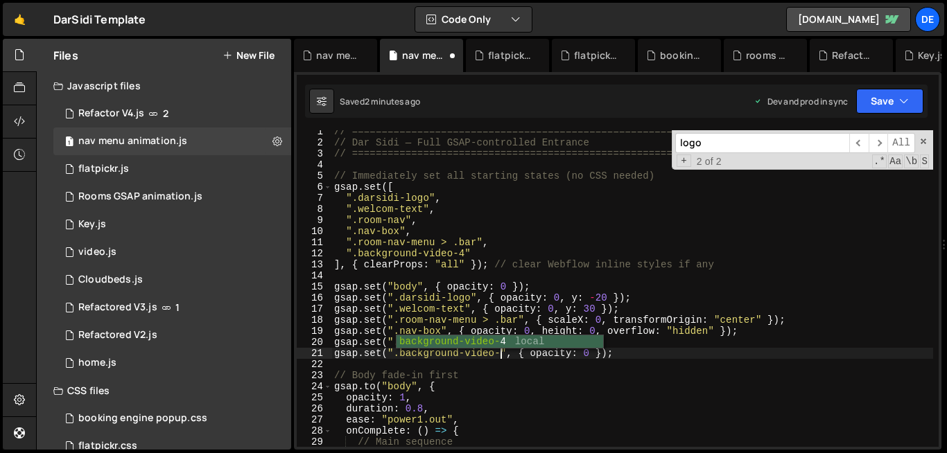
scroll to position [0, 12]
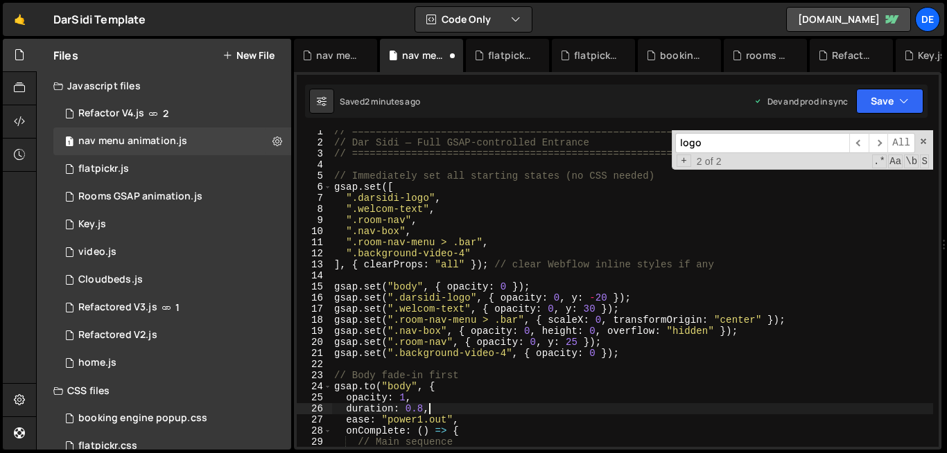
click at [582, 407] on div "// ========================================================= // Dar Sidi — Full…" at bounding box center [631, 295] width 601 height 339
type textarea "duration: 0.8,"
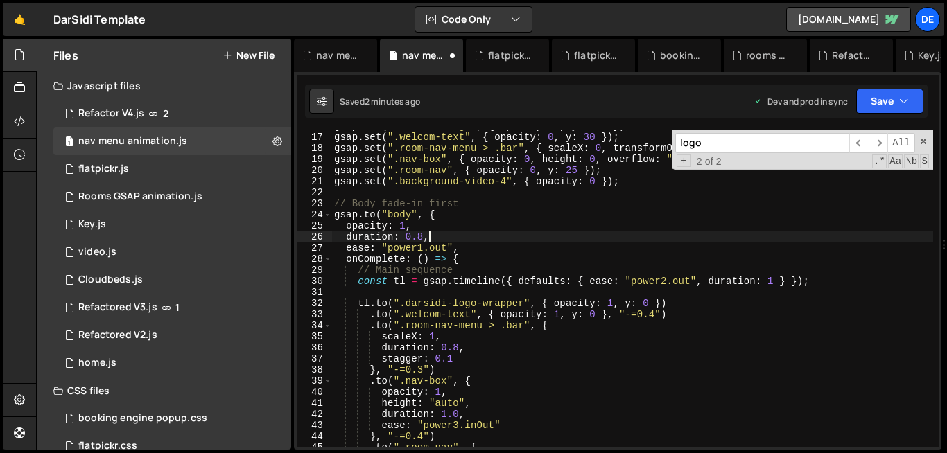
scroll to position [176, 0]
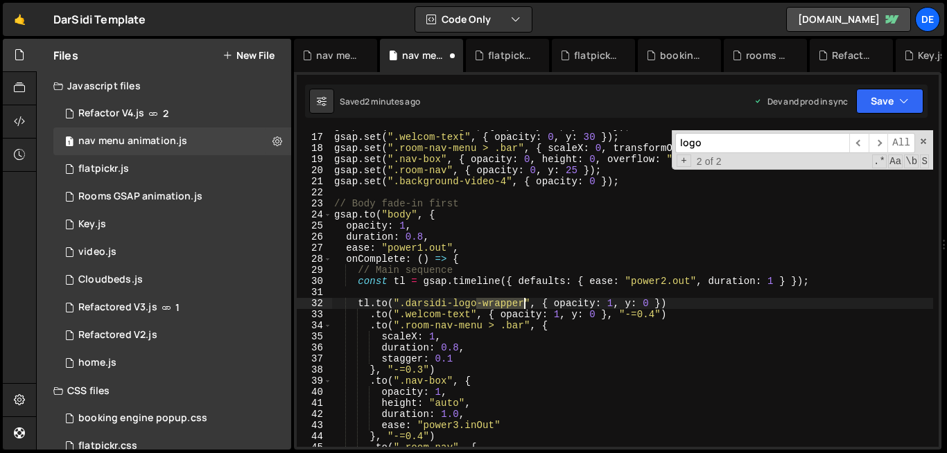
click at [522, 306] on div "gsap . set ( ".darsidi-logo" , { opacity : 0 , y : - 20 }) ; gsap . set ( ".wel…" at bounding box center [631, 290] width 601 height 339
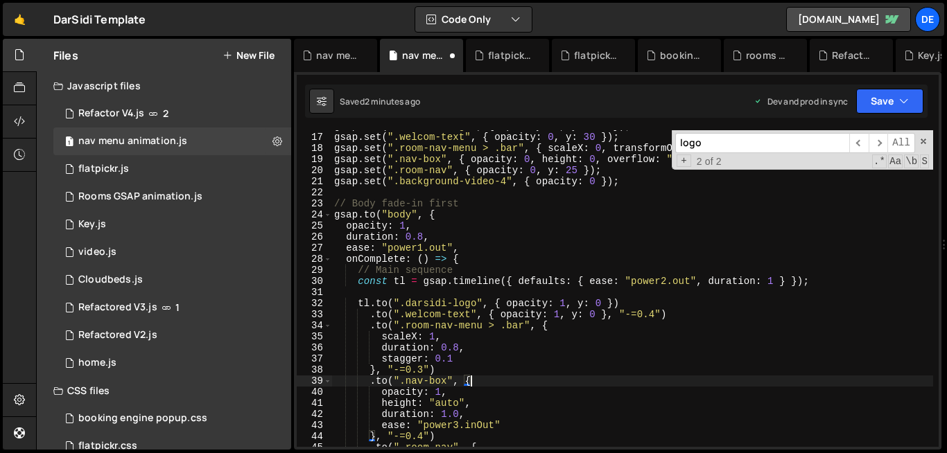
click at [527, 383] on div "gsap . set ( ".darsidi-logo" , { opacity : 0 , y : - 20 }) ; gsap . set ( ".wel…" at bounding box center [631, 290] width 601 height 339
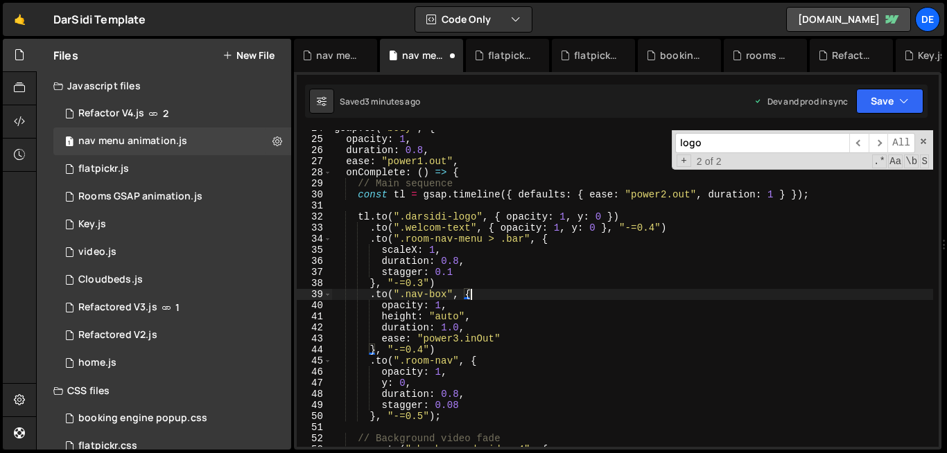
scroll to position [263, 0]
type textarea ".to(".nav-box", {"
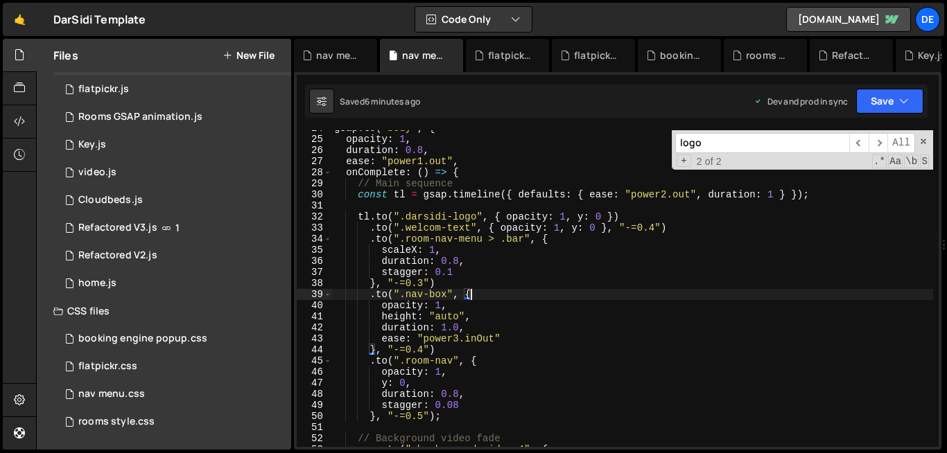
click at [245, 55] on button "New File" at bounding box center [248, 55] width 52 height 11
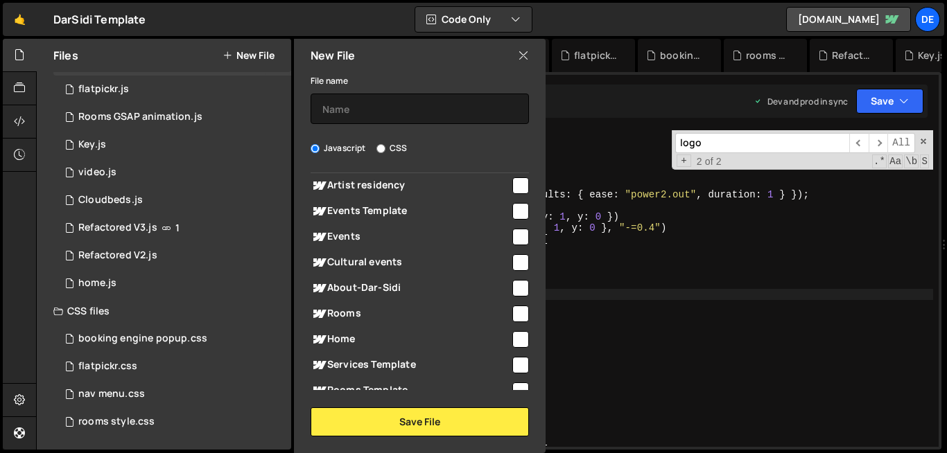
scroll to position [118, 0]
click at [521, 307] on input "checkbox" at bounding box center [520, 312] width 17 height 17
checkbox input "true"
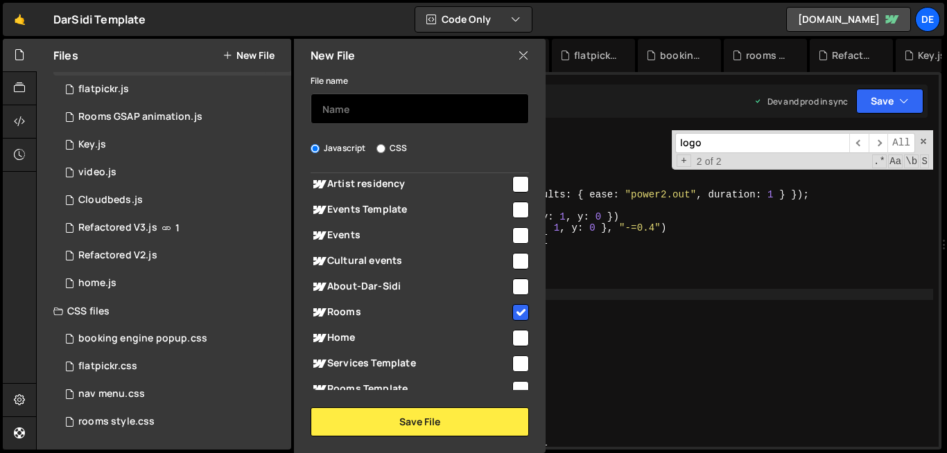
click at [421, 109] on input "text" at bounding box center [419, 109] width 218 height 30
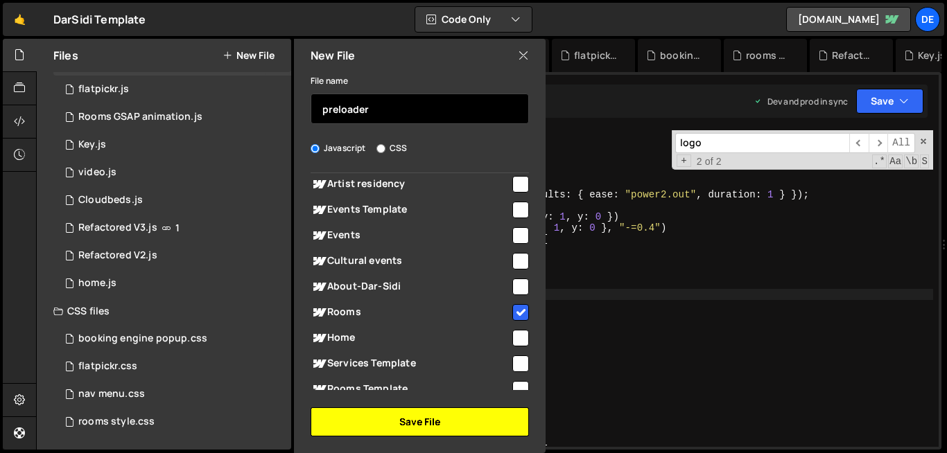
type input "preloader"
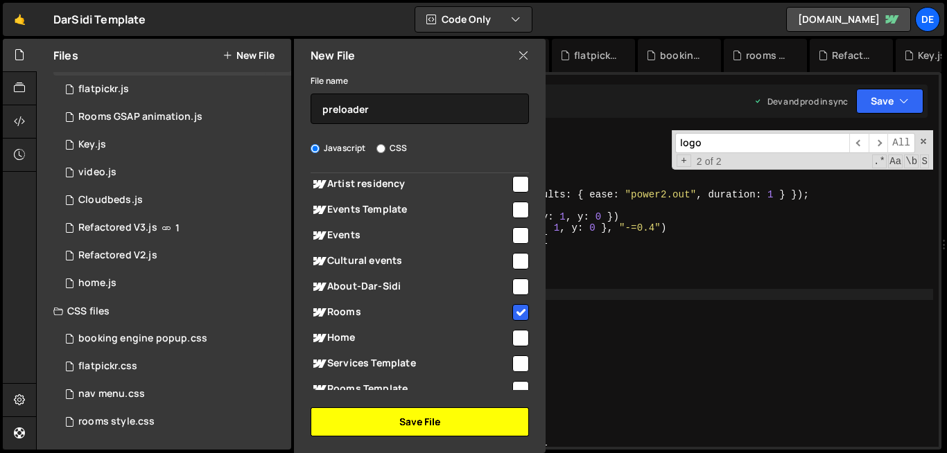
click at [419, 414] on button "Save File" at bounding box center [419, 421] width 218 height 29
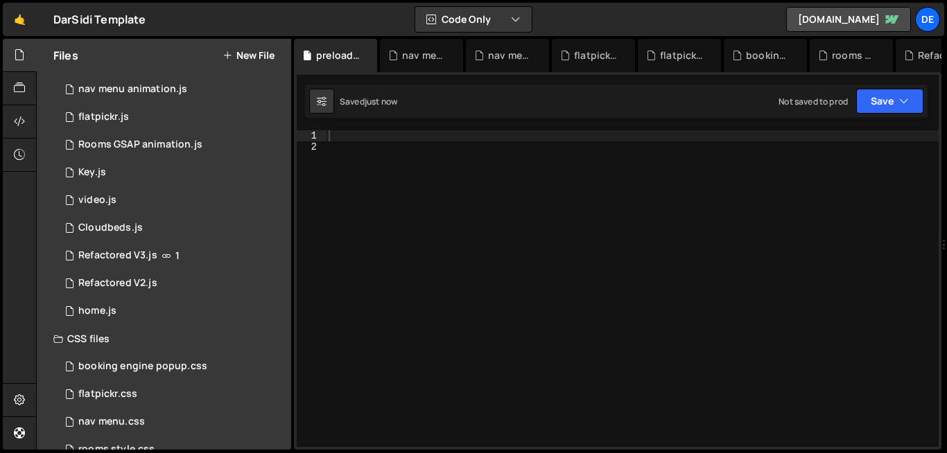
scroll to position [107, 0]
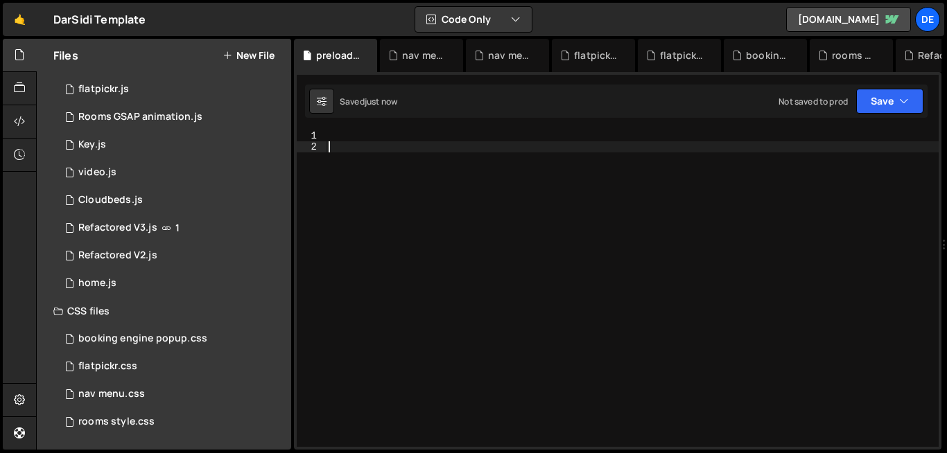
click at [389, 150] on div at bounding box center [632, 299] width 613 height 339
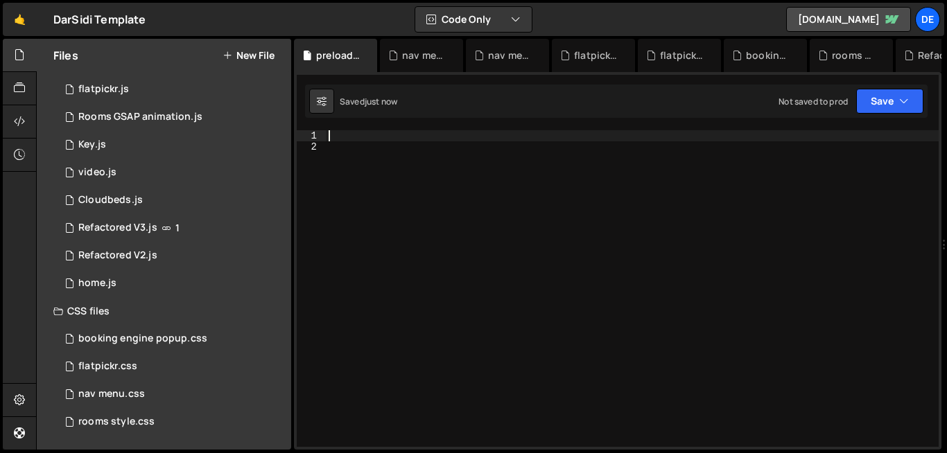
click at [372, 138] on div at bounding box center [632, 299] width 613 height 339
paste textarea "}"
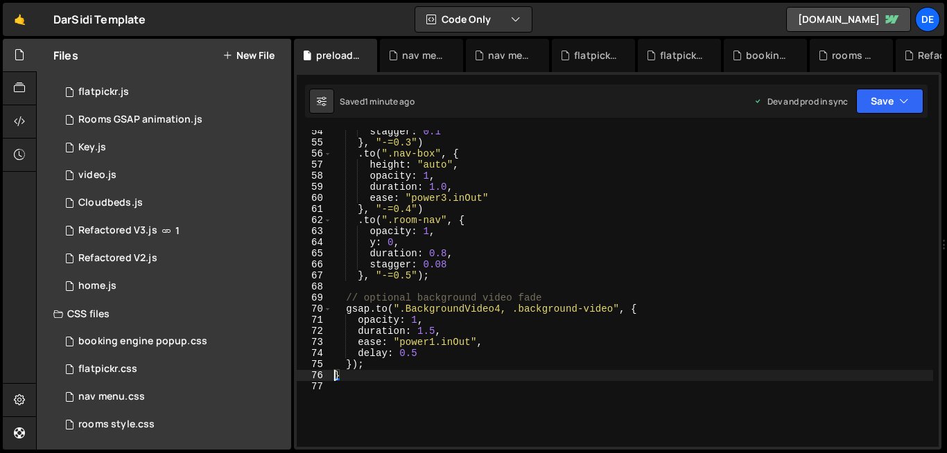
scroll to position [592, 0]
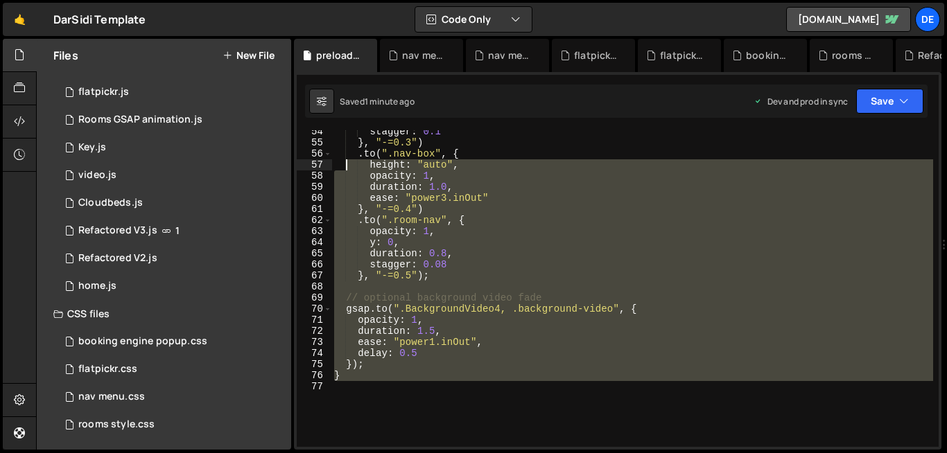
drag, startPoint x: 349, startPoint y: 383, endPoint x: 345, endPoint y: 166, distance: 217.6
click at [345, 166] on div "stagger : 0.1 } , "-=0.3" ) . to ( ".nav-box" , { height : "auto" , opacity : 1…" at bounding box center [631, 295] width 601 height 339
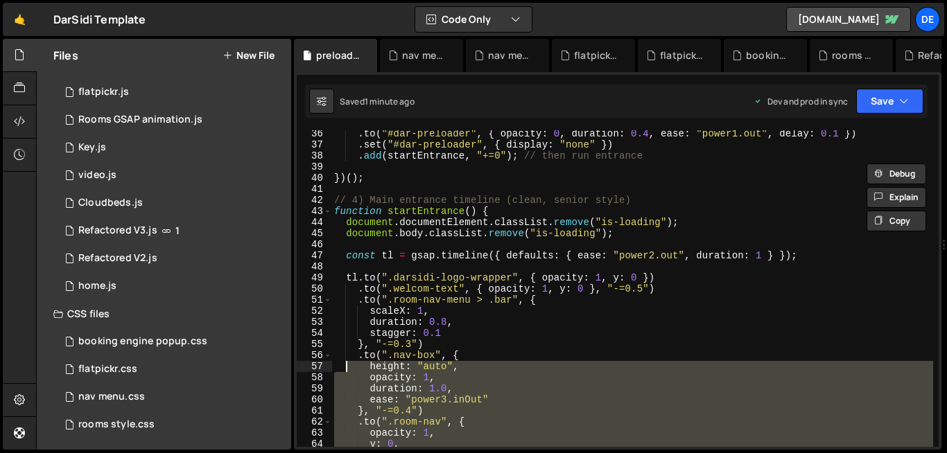
scroll to position [394, 0]
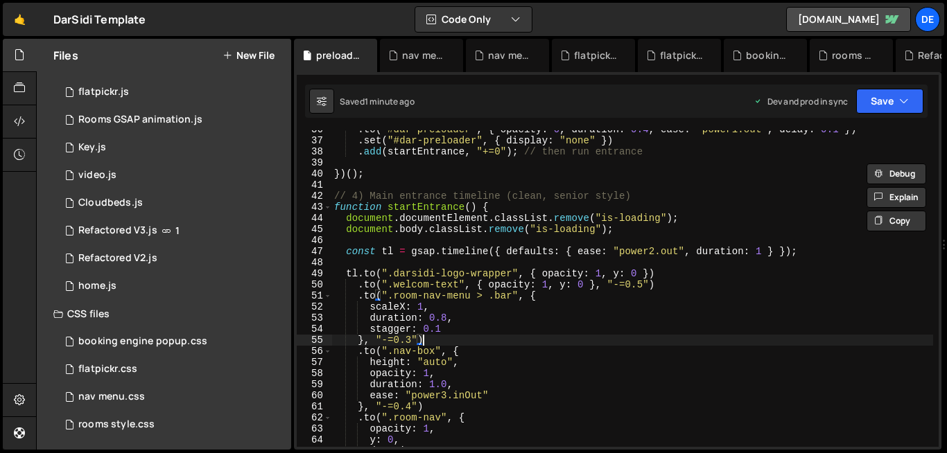
click at [538, 335] on div ". to ( "#dar-preloader" , { opacity : 0 , duration : 0.4 , ease : "power1.out" …" at bounding box center [631, 293] width 601 height 339
type textarea "}, "-=0.3")"
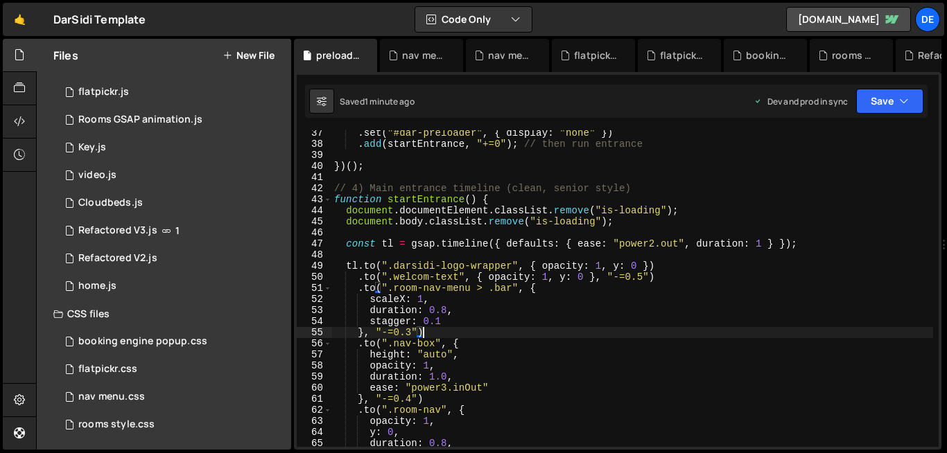
scroll to position [402, 0]
click at [240, 123] on div "1 Rooms GSAP animation.js 0" at bounding box center [174, 120] width 243 height 28
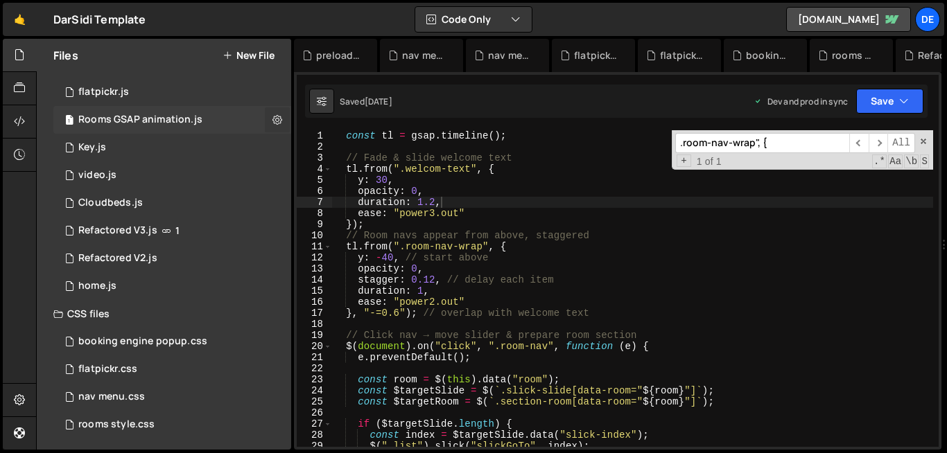
click at [266, 123] on button at bounding box center [277, 119] width 25 height 25
type input "Rooms GSAP animation"
radio input "true"
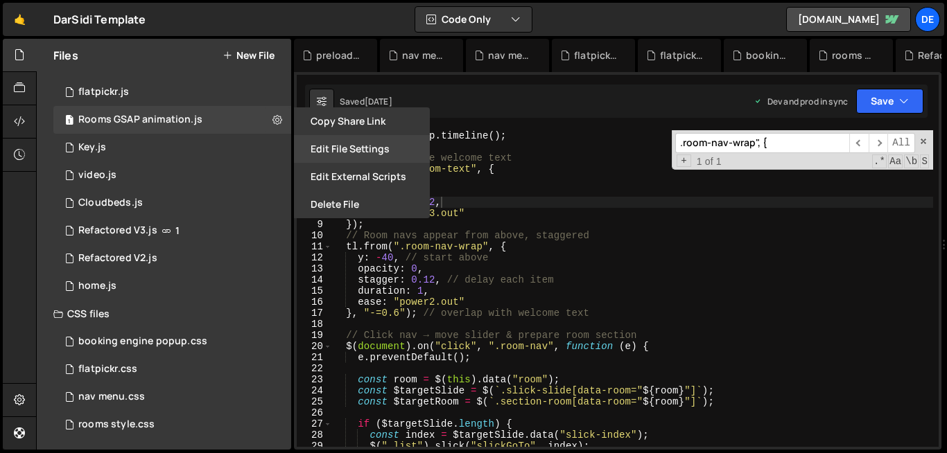
click at [352, 142] on button "Edit File Settings" at bounding box center [362, 149] width 136 height 28
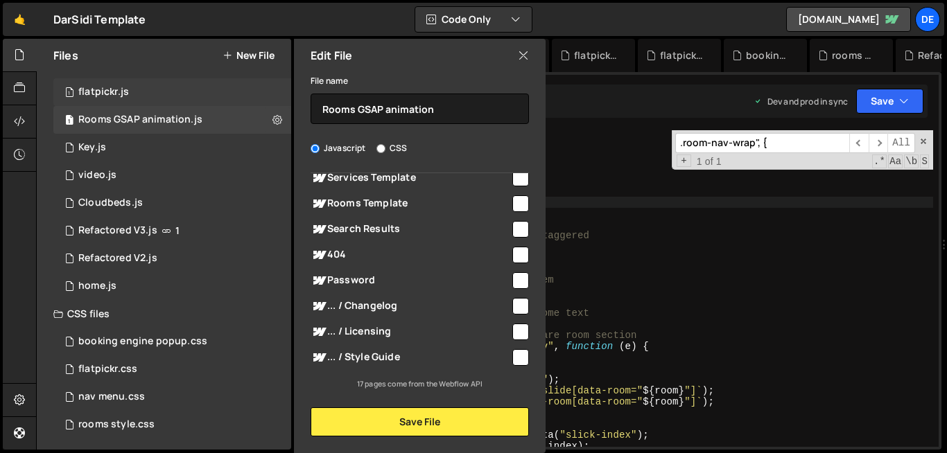
scroll to position [0, 0]
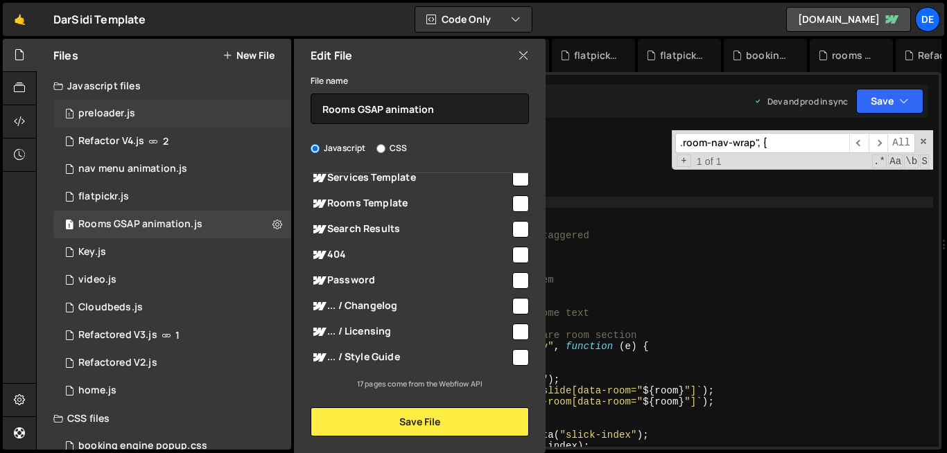
click at [191, 118] on div "1 preloader.js 0" at bounding box center [172, 114] width 238 height 28
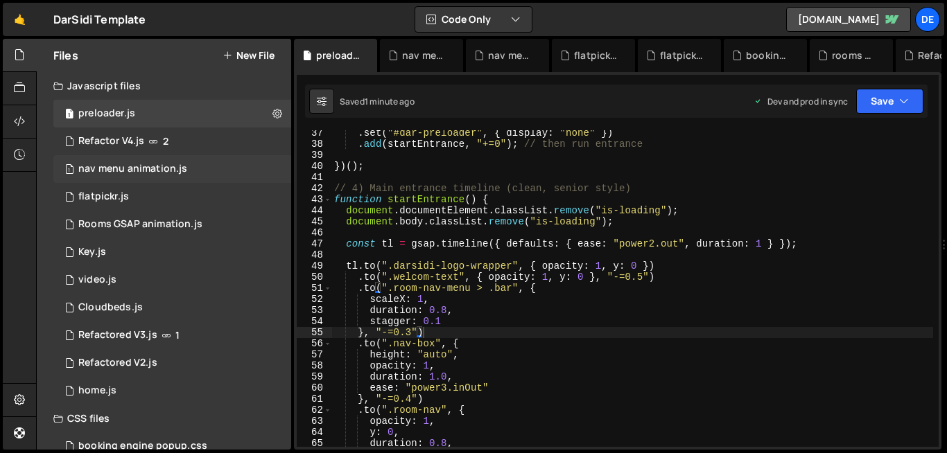
click at [193, 161] on div "1 nav menu animation.js 0" at bounding box center [174, 169] width 243 height 28
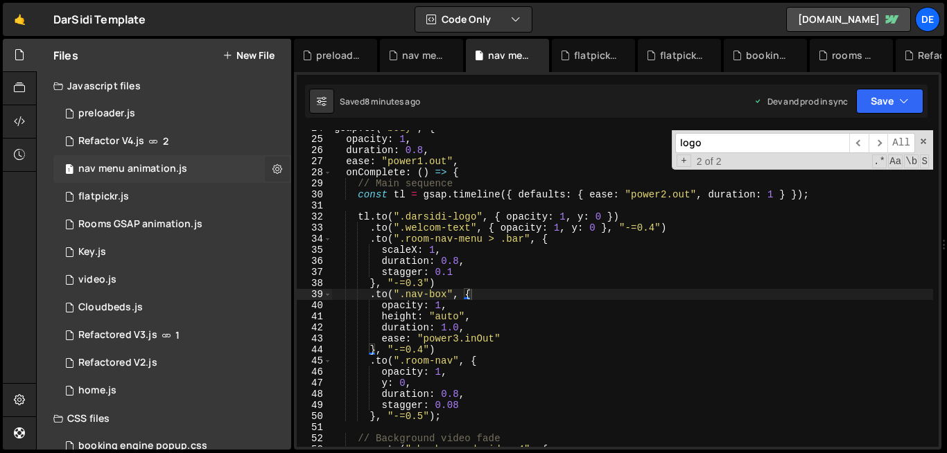
click at [272, 170] on icon at bounding box center [277, 168] width 10 height 13
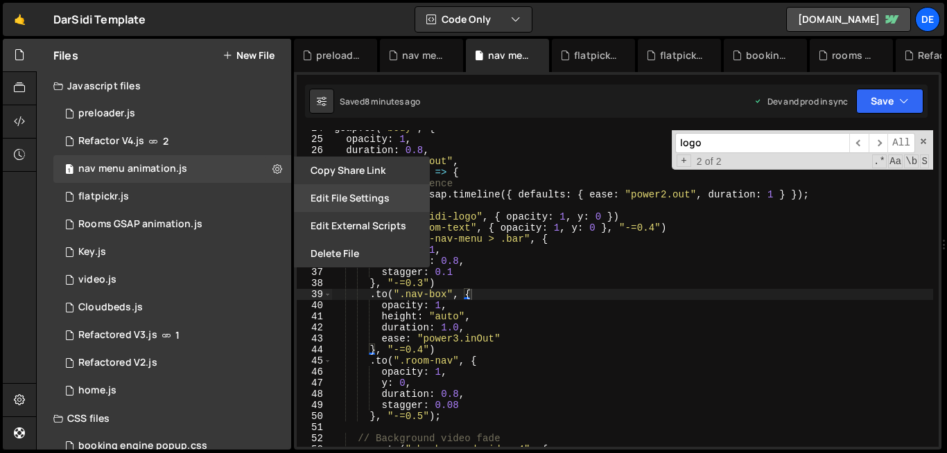
click at [385, 196] on button "Edit File Settings" at bounding box center [362, 198] width 136 height 28
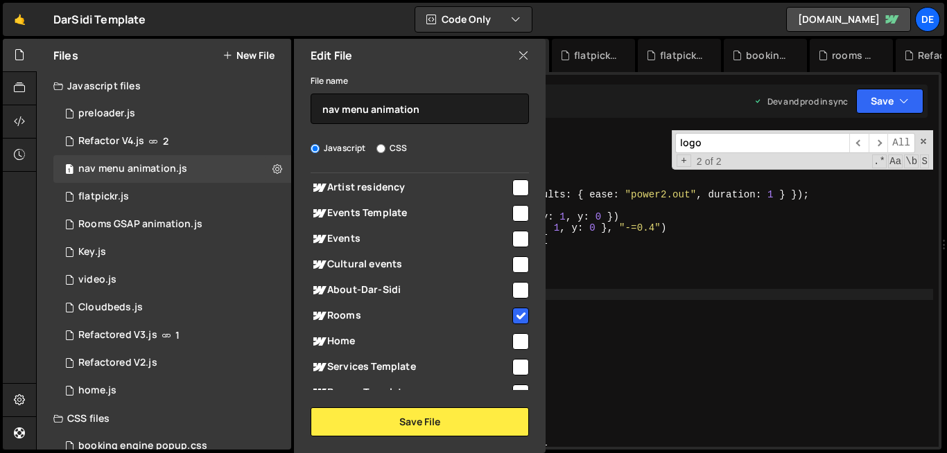
scroll to position [73, 0]
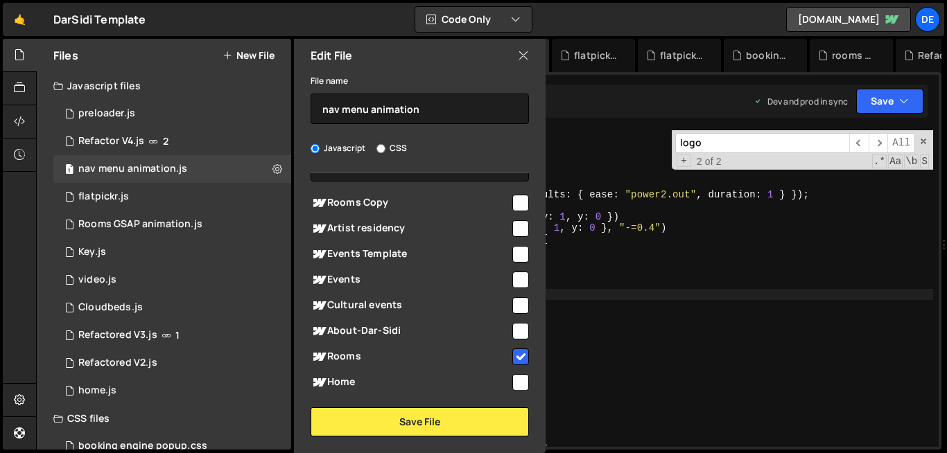
click at [515, 358] on input "checkbox" at bounding box center [520, 357] width 17 height 17
checkbox input "false"
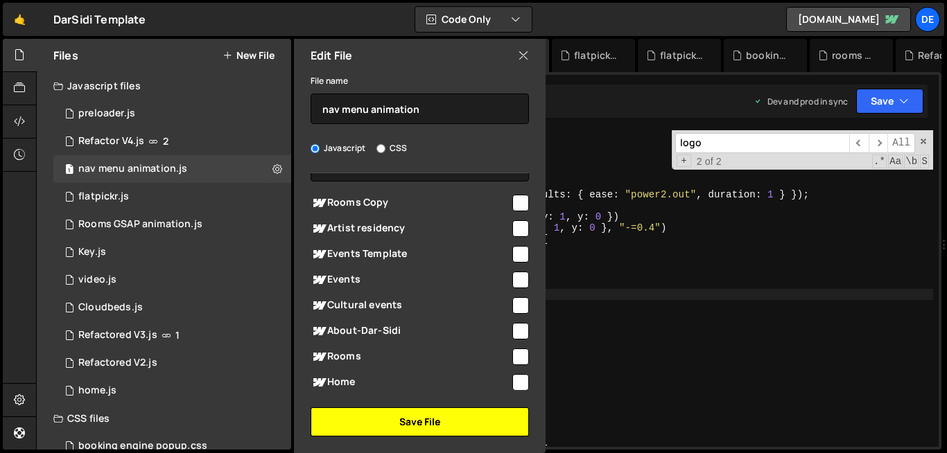
click at [493, 418] on button "Save File" at bounding box center [419, 421] width 218 height 29
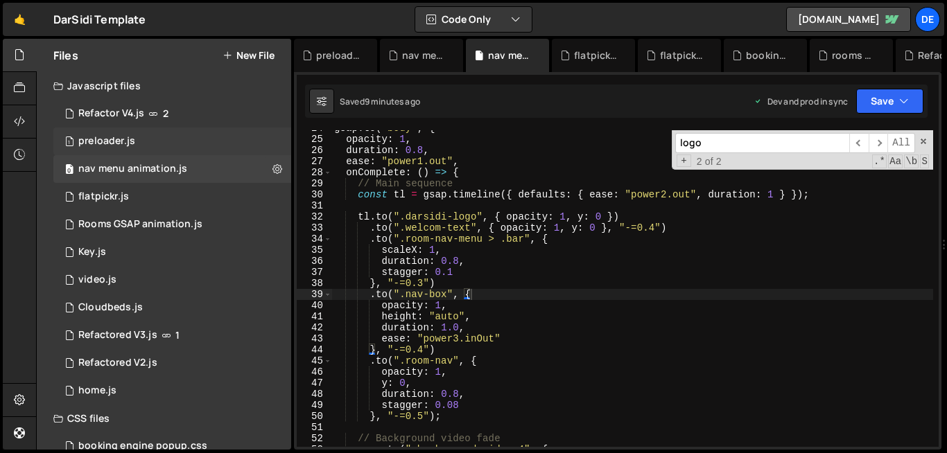
click at [141, 133] on div "1 preloader.js 0" at bounding box center [172, 142] width 238 height 28
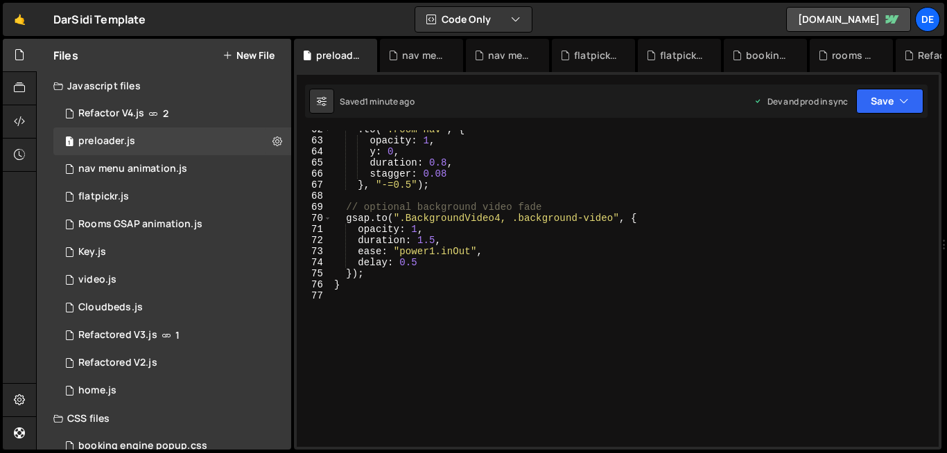
scroll to position [686, 0]
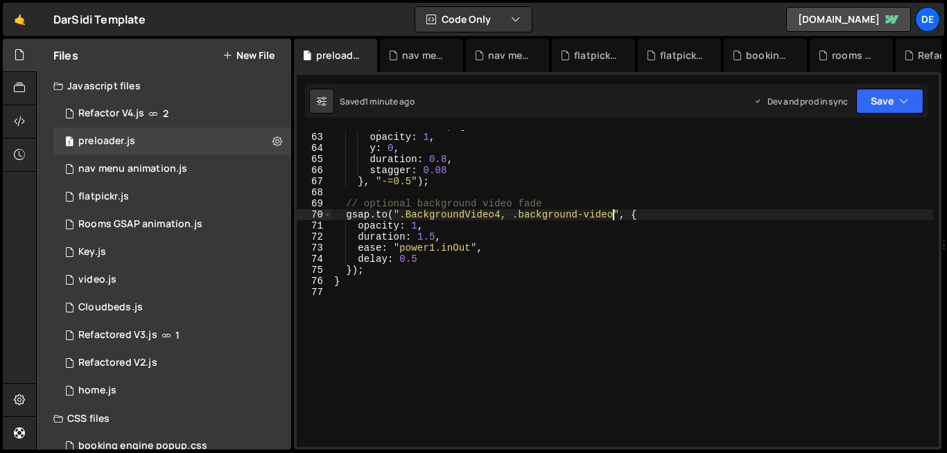
click at [612, 208] on div ". to ( ".room-nav" , { opacity : 1 , y : 0 , duration : 0.8 , stagger : 0.08 } …" at bounding box center [631, 290] width 601 height 339
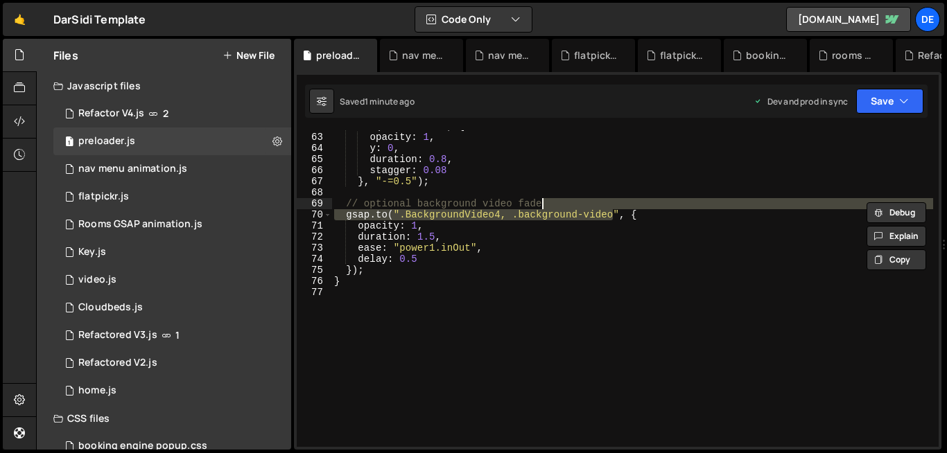
click at [612, 208] on div ". to ( ".room-nav" , { opacity : 1 , y : 0 , duration : 0.8 , stagger : 0.08 } …" at bounding box center [631, 288] width 601 height 317
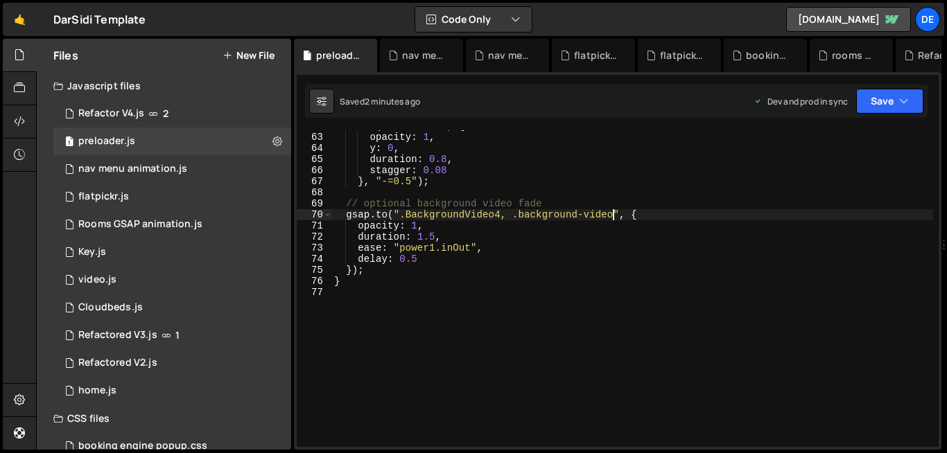
click at [615, 216] on div ". to ( ".room-nav" , { opacity : 1 , y : 0 , duration : 0.8 , stagger : 0.08 } …" at bounding box center [631, 290] width 601 height 339
drag, startPoint x: 513, startPoint y: 218, endPoint x: 401, endPoint y: 217, distance: 112.3
click at [401, 217] on div ". to ( ".room-nav" , { opacity : 1 , y : 0 , duration : 0.8 , stagger : 0.08 } …" at bounding box center [631, 290] width 601 height 339
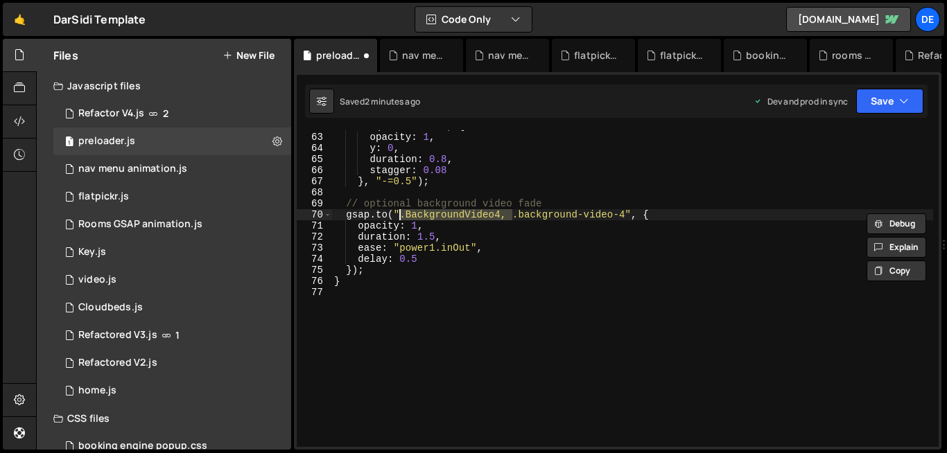
scroll to position [0, 13]
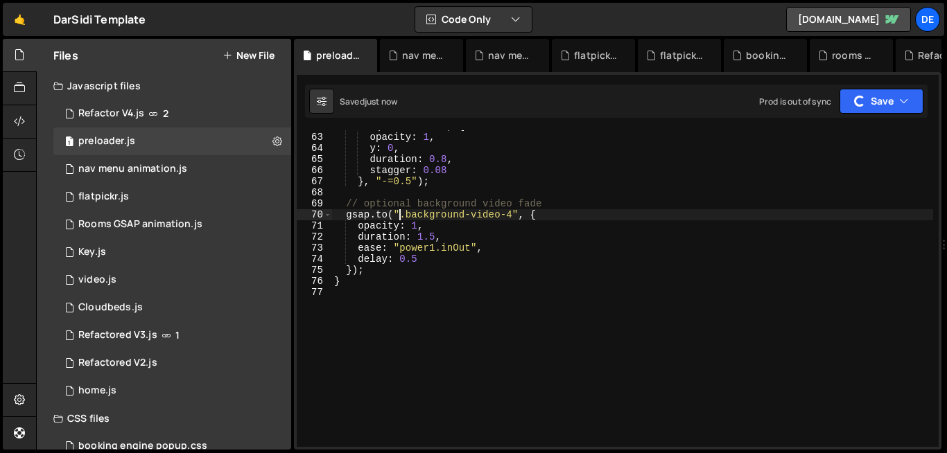
type textarea "[DOMAIN_NAME](".background-video-4", {"
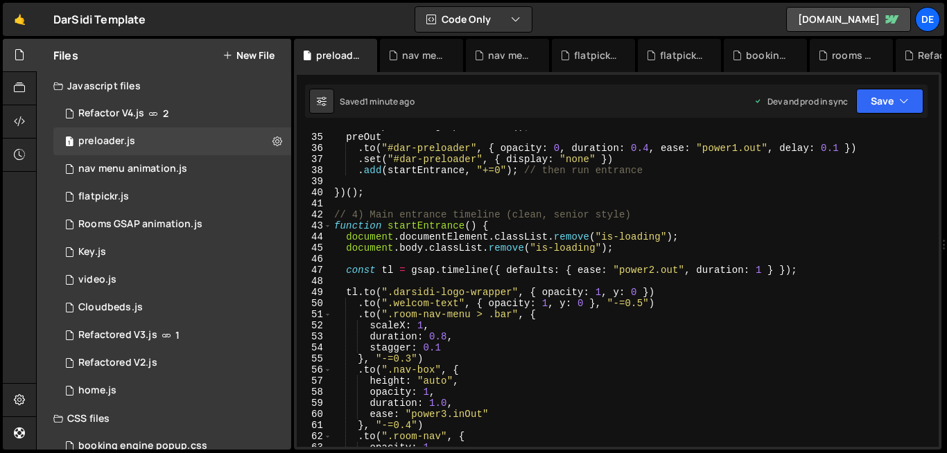
scroll to position [376, 0]
click at [126, 168] on div "nav menu animation.js" at bounding box center [132, 169] width 109 height 12
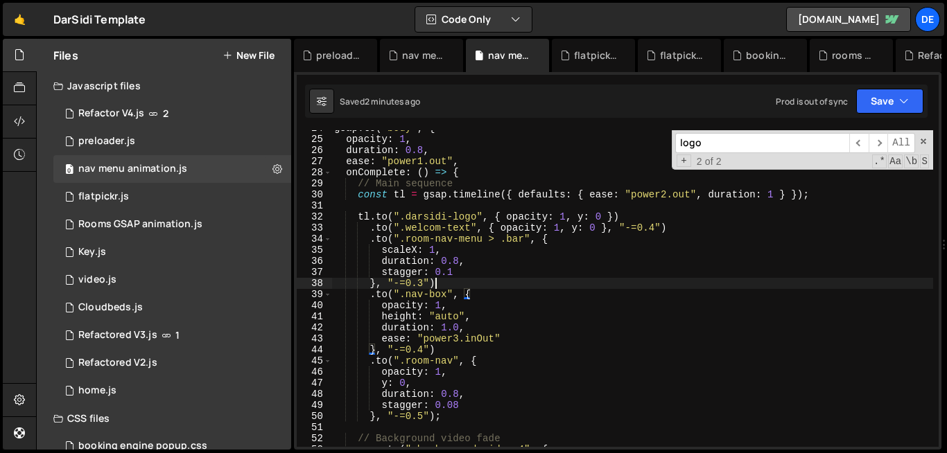
click at [484, 281] on div "gsap . to ( "body" , { opacity : 1 , duration : 0.8 , ease : "power1.out" , onC…" at bounding box center [631, 292] width 601 height 339
type textarea "});"
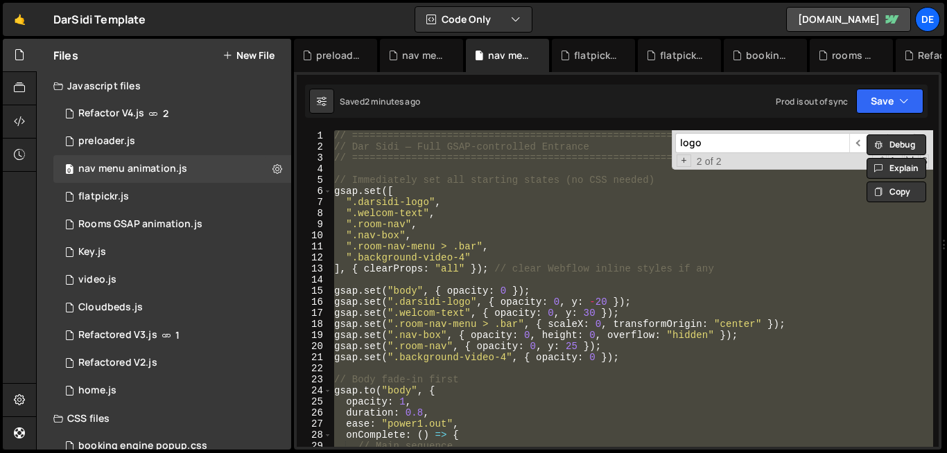
scroll to position [0, 0]
click at [134, 134] on div "1 preloader.js 0" at bounding box center [172, 142] width 238 height 28
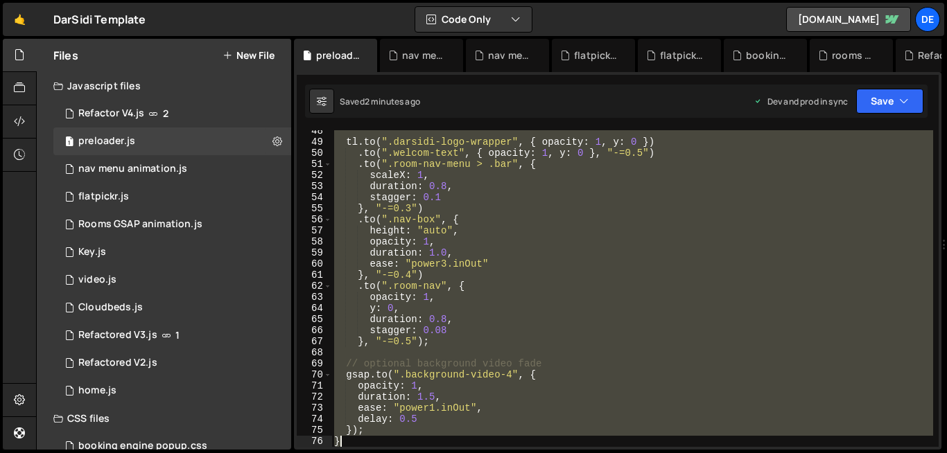
scroll to position [537, 0]
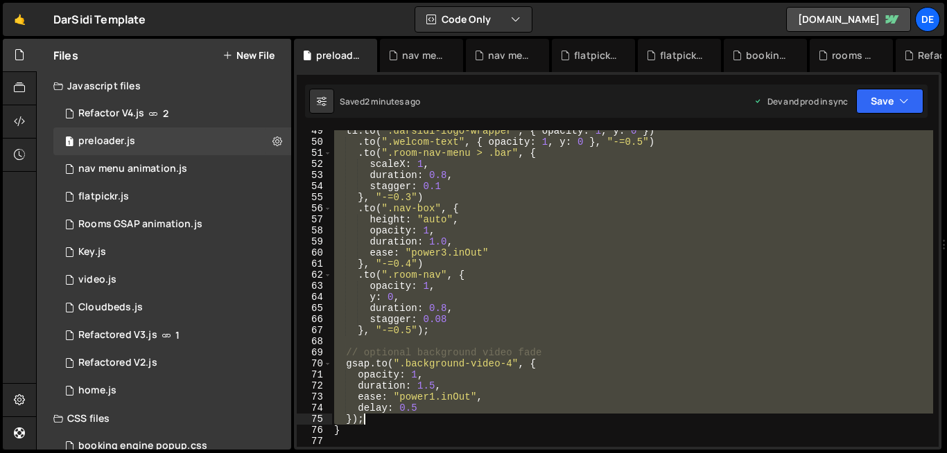
drag, startPoint x: 338, startPoint y: 272, endPoint x: 418, endPoint y: 415, distance: 163.5
click at [418, 415] on div "tl . to ( ".darsidi-logo-wrapper" , { opacity : 1 , y : 0 }) . to ( ".welcom-te…" at bounding box center [631, 294] width 601 height 339
type textarea "delay: 0.5 });"
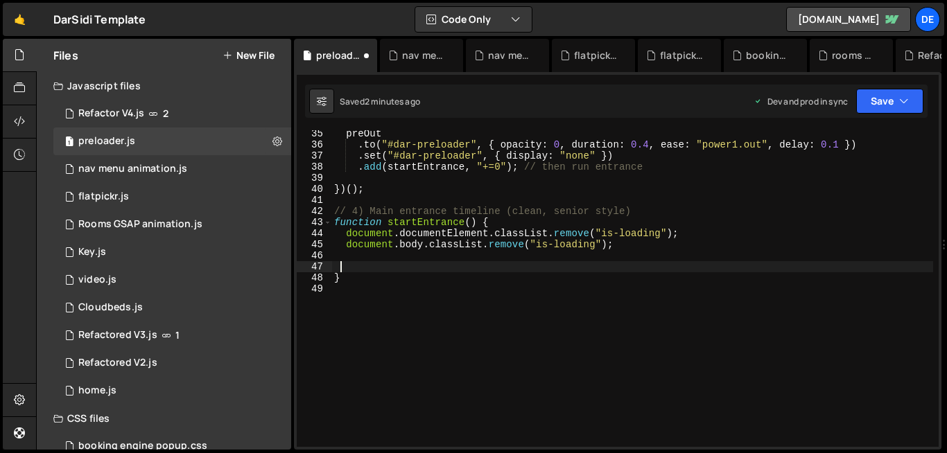
scroll to position [380, 0]
paste textarea
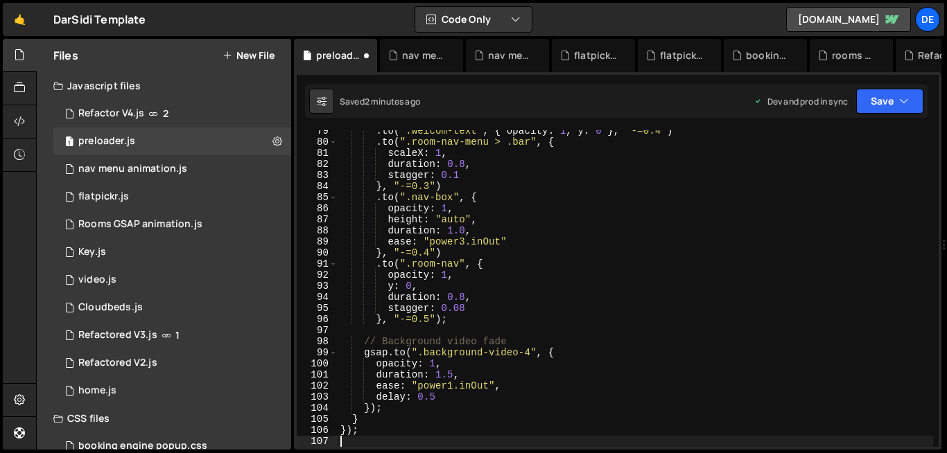
scroll to position [870, 0]
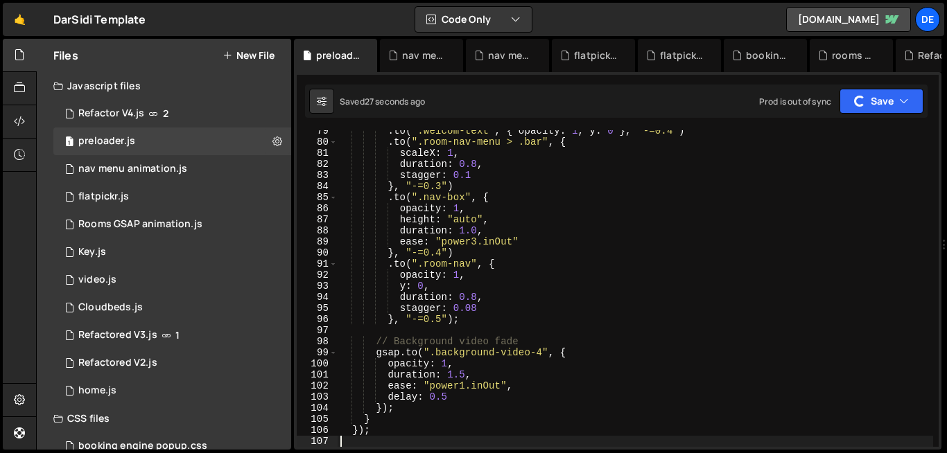
click at [712, 398] on div ". to ( ".welcom-text" , { opacity : 1 , y : 0 } , "-=0.4" ) . to ( ".room-nav-m…" at bounding box center [634, 294] width 595 height 339
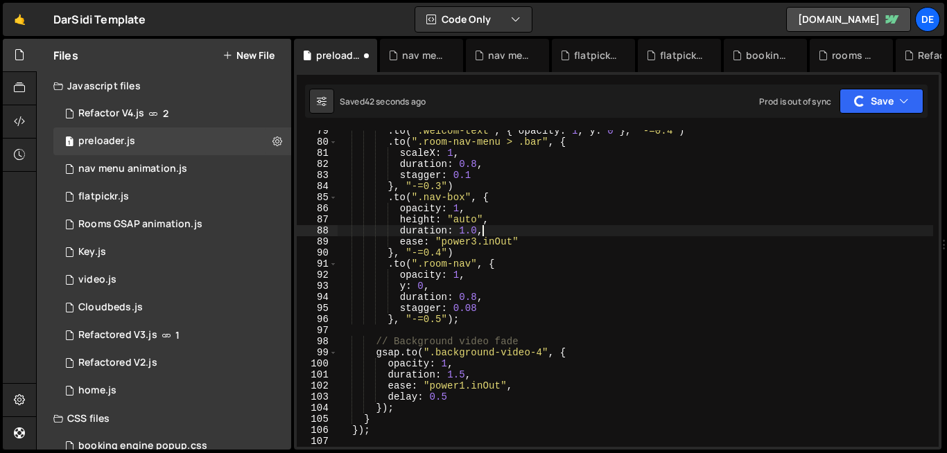
click at [714, 229] on div ". to ( ".welcom-text" , { opacity : 1 , y : 0 } , "-=0.4" ) . to ( ".room-nav-m…" at bounding box center [634, 294] width 595 height 339
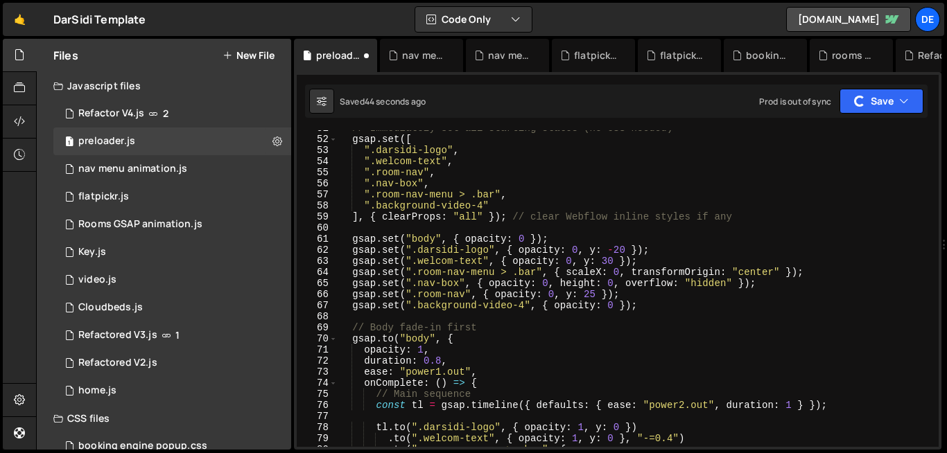
scroll to position [561, 0]
click at [489, 265] on div "// Immediately set all starting states (no CSS needed) gsap . set ([ ".darsidi-…" at bounding box center [634, 293] width 595 height 339
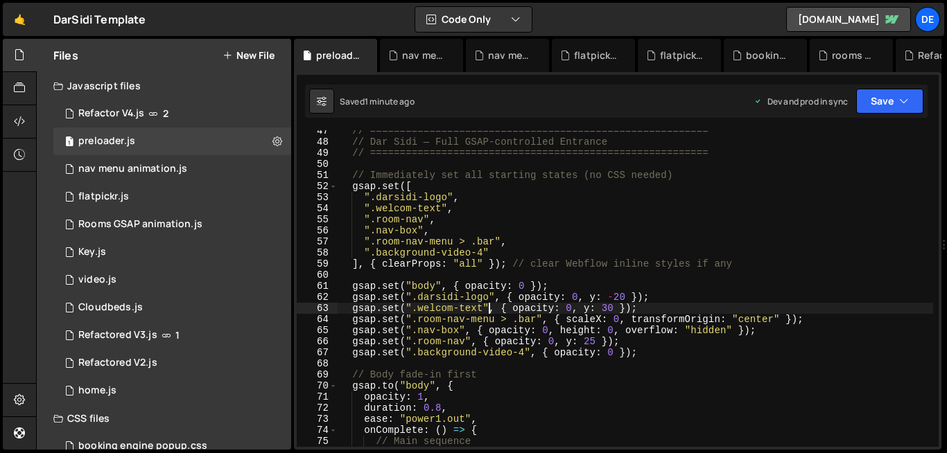
scroll to position [515, 0]
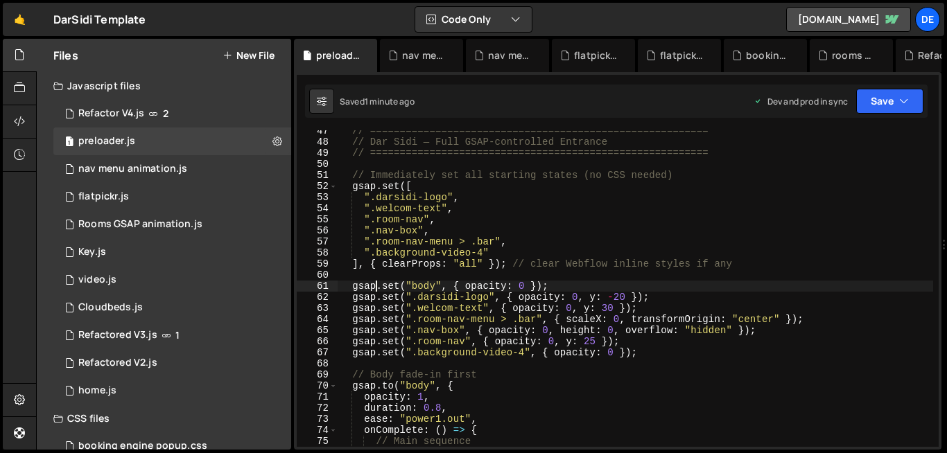
click at [376, 283] on div "// ========================================================= // Dar Sidi — Full…" at bounding box center [634, 294] width 595 height 339
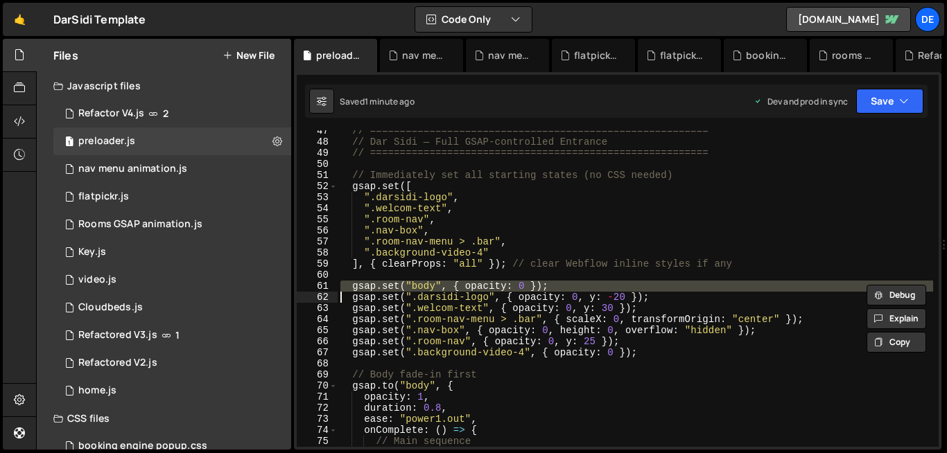
click at [376, 283] on div "// ========================================================= // Dar Sidi — Full…" at bounding box center [634, 294] width 595 height 339
type textarea "gsap.set(".darsidi-logo", { opacity: 0, y: -20 });"
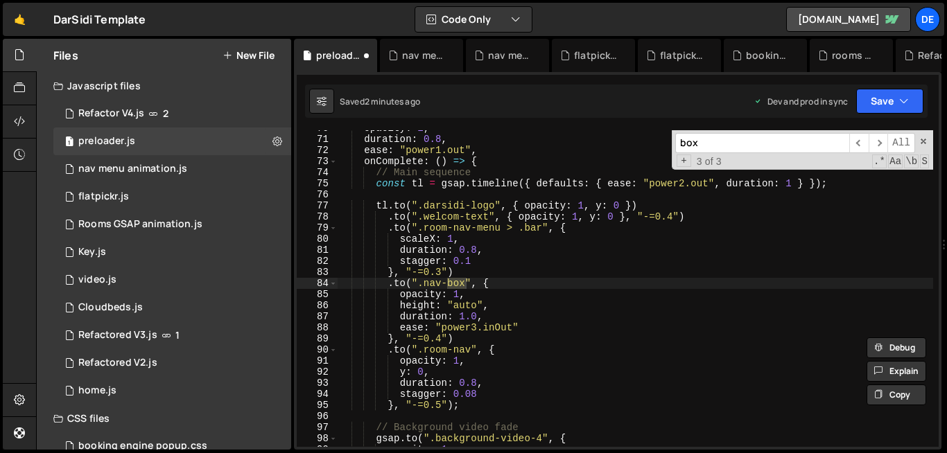
scroll to position [452, 0]
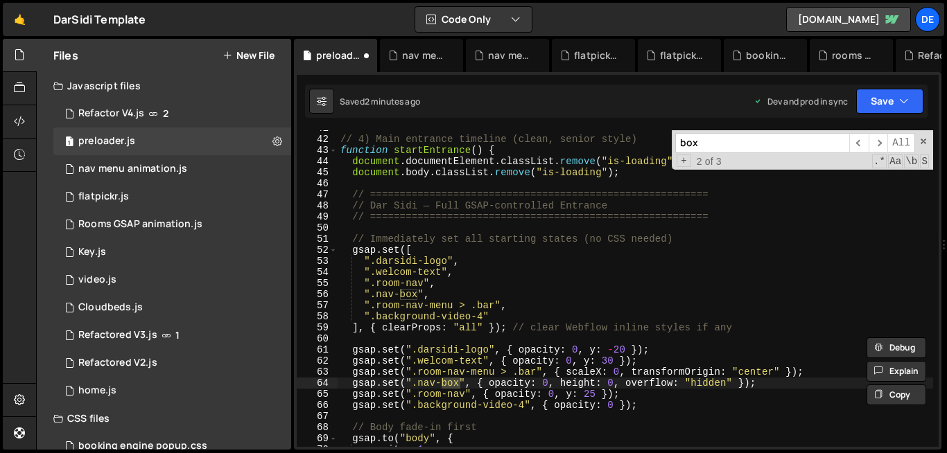
click at [719, 135] on input "box" at bounding box center [762, 143] width 174 height 20
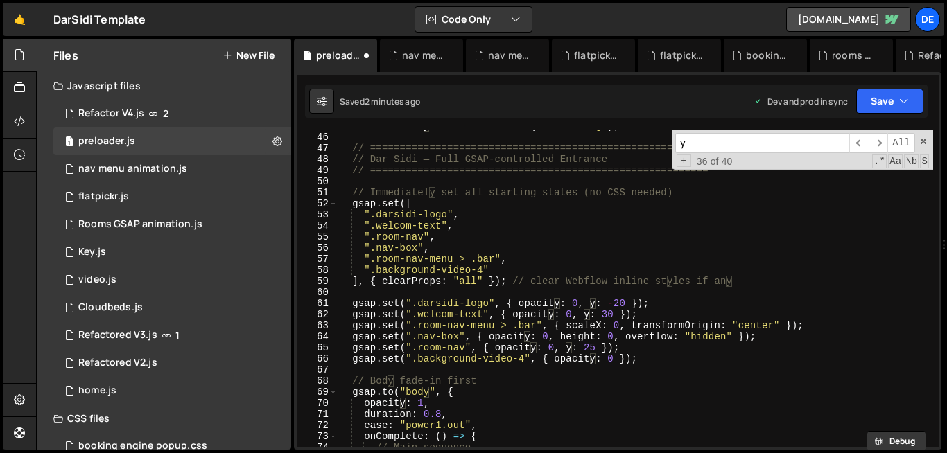
scroll to position [498, 0]
type input "y"
click at [483, 364] on div "document . body . classList . remove ( "is-loading" ) ; // ====================…" at bounding box center [634, 289] width 595 height 339
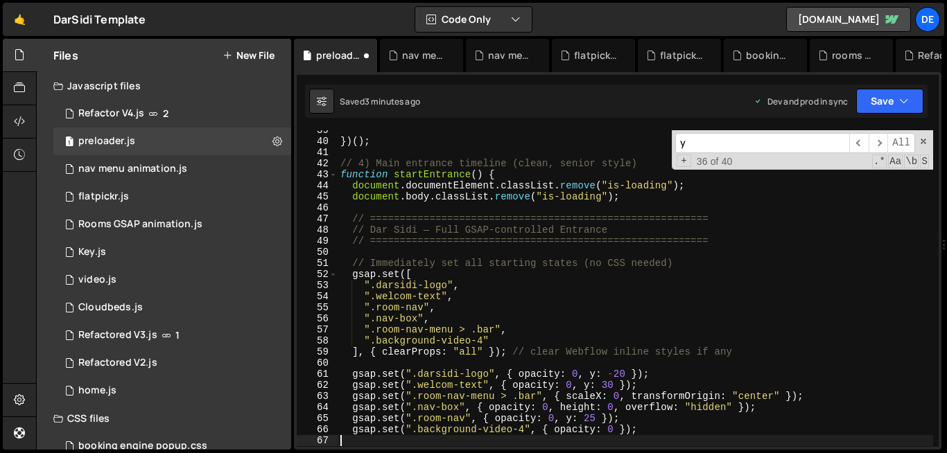
scroll to position [425, 0]
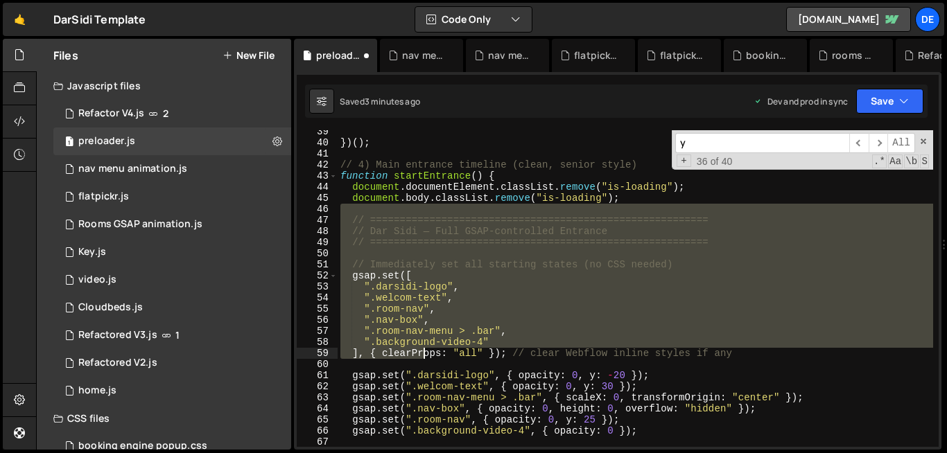
drag, startPoint x: 348, startPoint y: 211, endPoint x: 427, endPoint y: 362, distance: 170.5
click at [427, 362] on div "}) ( ) ; // 4) Main entrance timeline (clean, senior style) function startEntra…" at bounding box center [634, 295] width 595 height 339
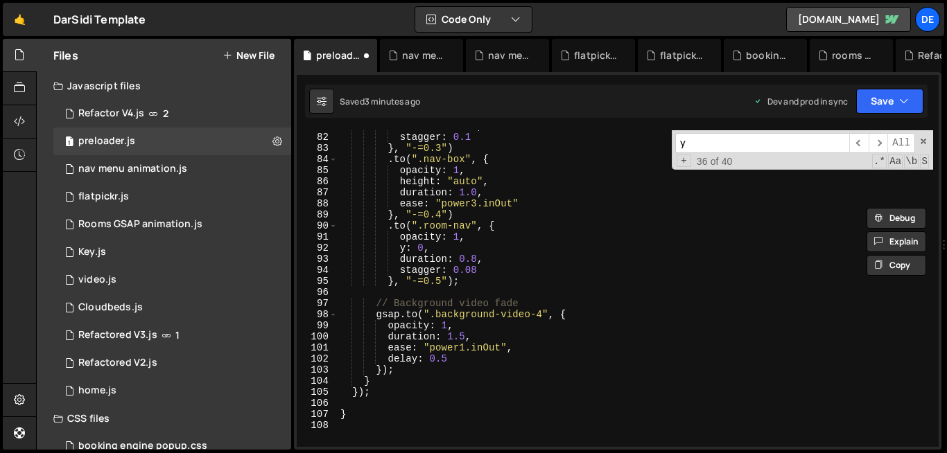
scroll to position [900, 0]
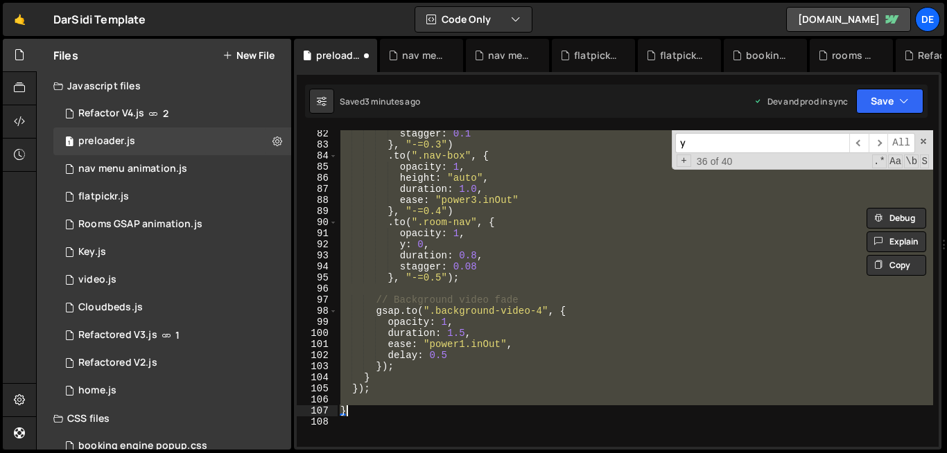
click at [369, 414] on div "stagger : 0.1 } , "-=0.3" ) . to ( ".nav-box" , { opacity : 1 , height : "auto"…" at bounding box center [634, 297] width 595 height 339
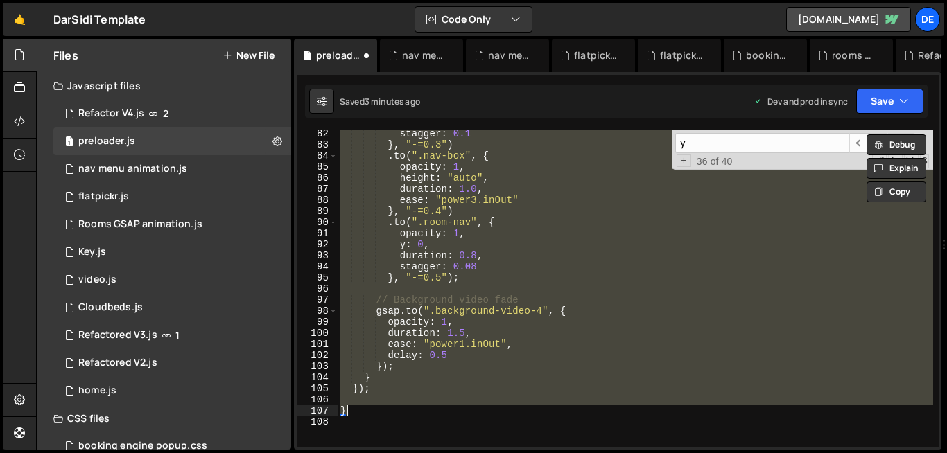
click at [387, 383] on div "stagger : 0.1 } , "-=0.3" ) . to ( ".nav-box" , { opacity : 1 , height : "auto"…" at bounding box center [634, 288] width 595 height 317
type textarea "} });"
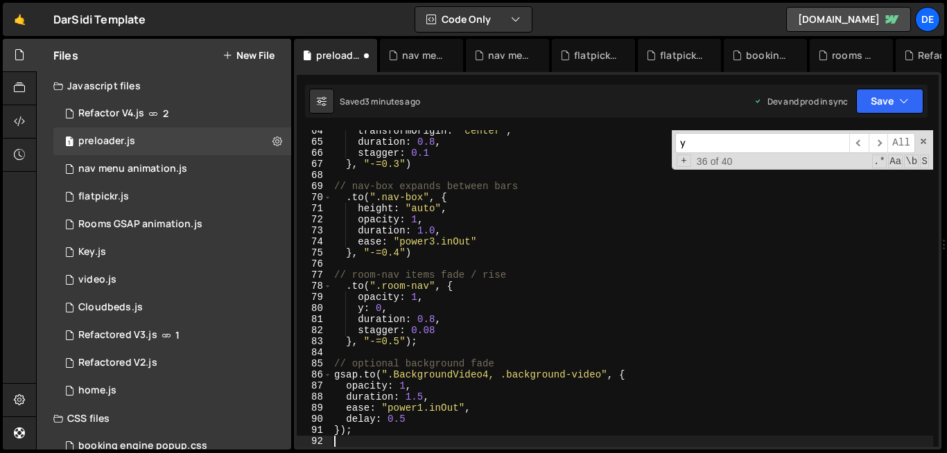
scroll to position [703, 0]
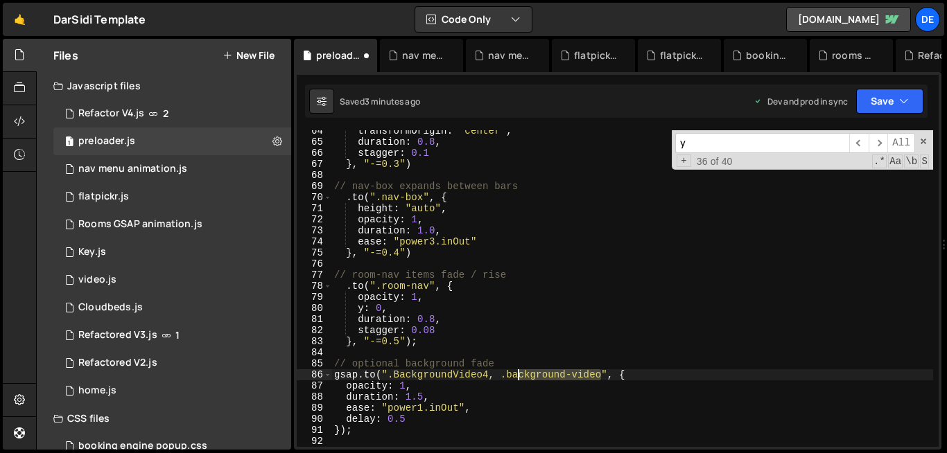
drag, startPoint x: 601, startPoint y: 374, endPoint x: 520, endPoint y: 372, distance: 80.4
click at [520, 372] on div "transformOrigin : "center" , duration : 0.8 , stagger : 0.1 } , "-=0.3" ) // na…" at bounding box center [631, 294] width 601 height 339
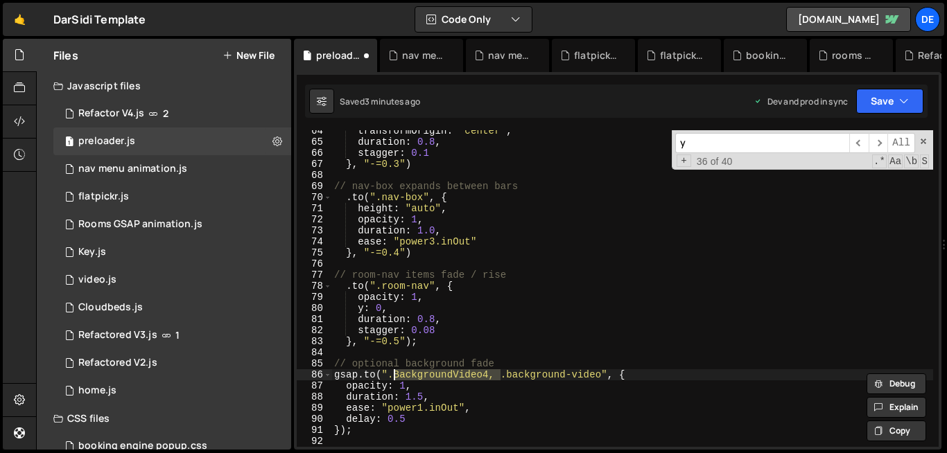
drag, startPoint x: 503, startPoint y: 376, endPoint x: 391, endPoint y: 374, distance: 112.3
click at [391, 374] on div "transformOrigin : "center" , duration : 0.8 , stagger : 0.1 } , "-=0.3" ) // na…" at bounding box center [631, 294] width 601 height 339
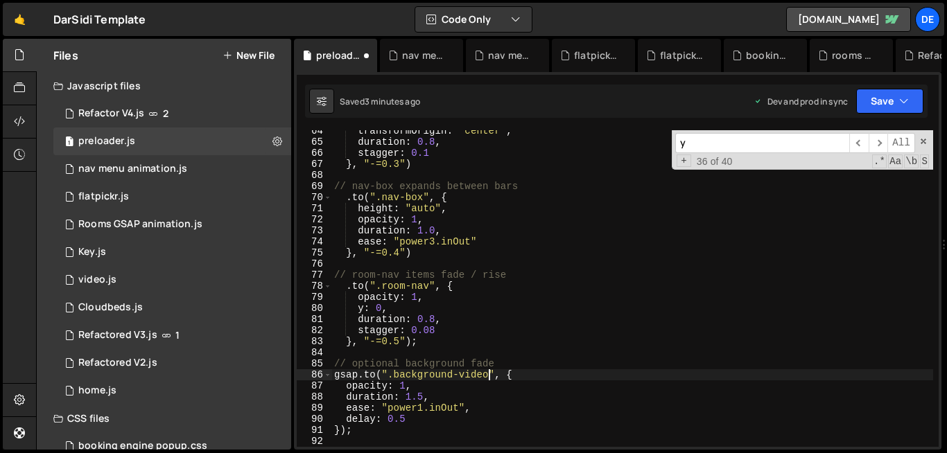
click at [491, 376] on div "transformOrigin : "center" , duration : 0.8 , stagger : 0.1 } , "-=0.3" ) // na…" at bounding box center [631, 294] width 601 height 339
type textarea "[DOMAIN_NAME](".background-video-4", {"
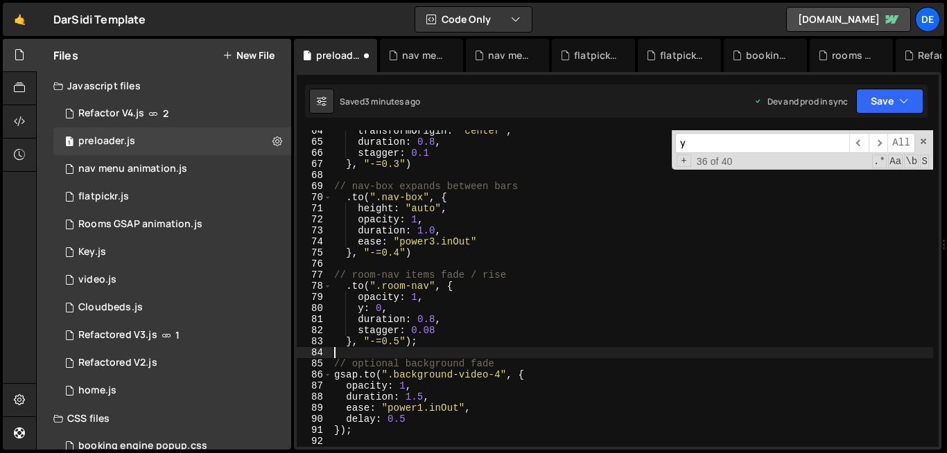
click at [608, 355] on div "transformOrigin : "center" , duration : 0.8 , stagger : 0.1 } , "-=0.3" ) // na…" at bounding box center [631, 294] width 601 height 339
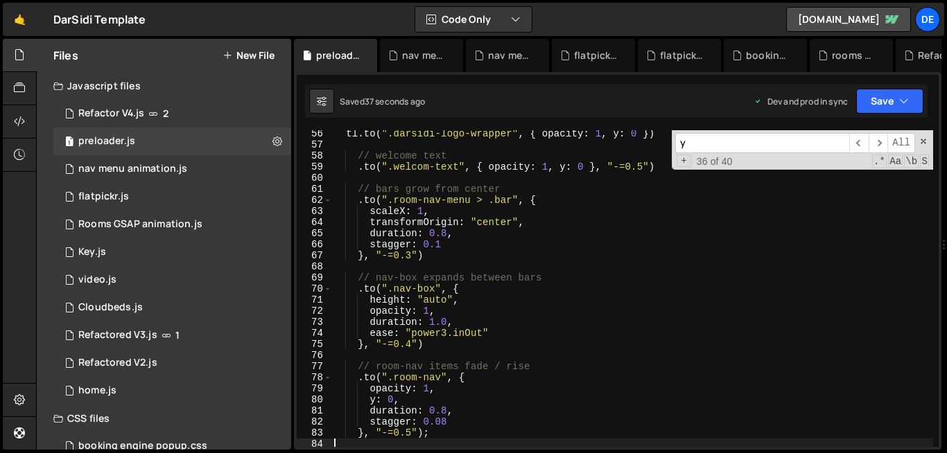
scroll to position [601, 0]
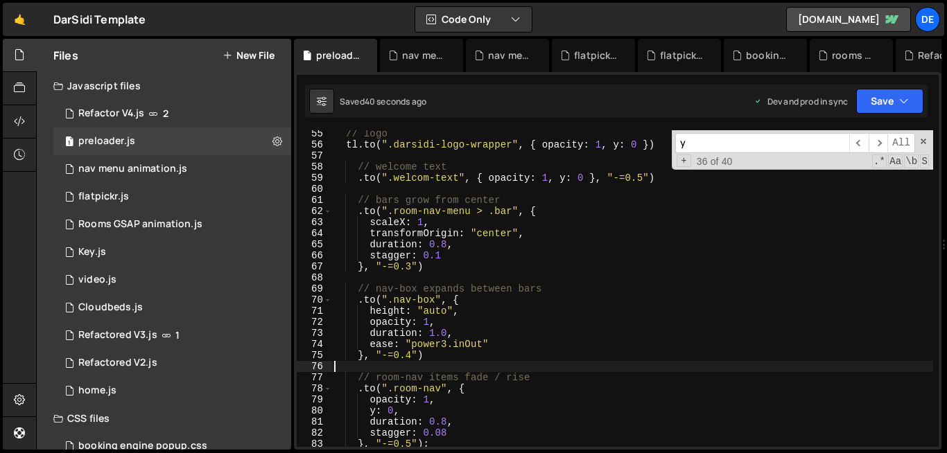
drag, startPoint x: 398, startPoint y: 369, endPoint x: 431, endPoint y: 360, distance: 34.0
click at [431, 360] on div "// logo tl . to ( ".darsidi-logo-wrapper" , { opacity : 1 , y : 0 }) // welcome…" at bounding box center [631, 297] width 601 height 339
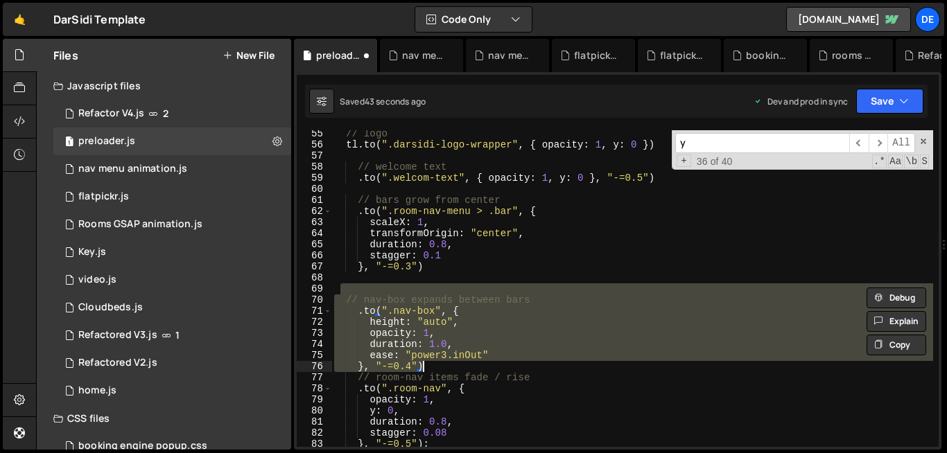
drag, startPoint x: 340, startPoint y: 293, endPoint x: 430, endPoint y: 370, distance: 119.0
click at [430, 370] on div "// logo tl . to ( ".darsidi-logo-wrapper" , { opacity : 1 , y : 0 }) // welcome…" at bounding box center [631, 297] width 601 height 339
type textarea "ease: "power3.inOut" }, "-=0.4")"
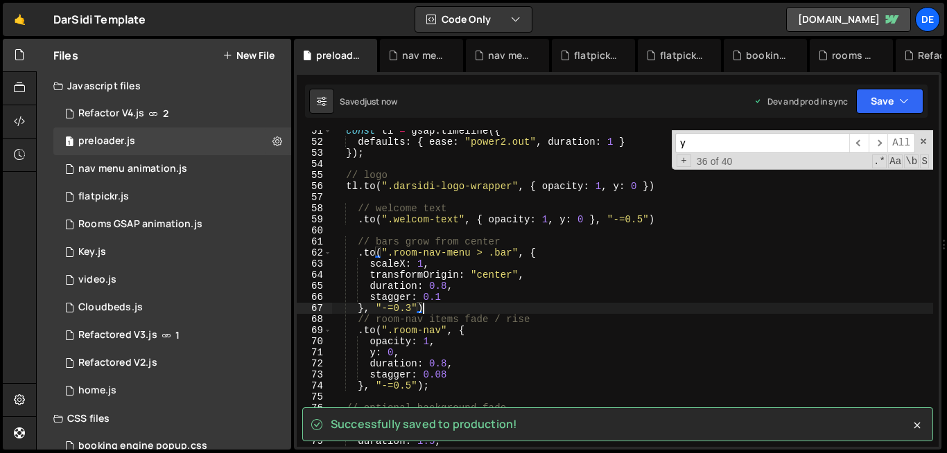
scroll to position [560, 0]
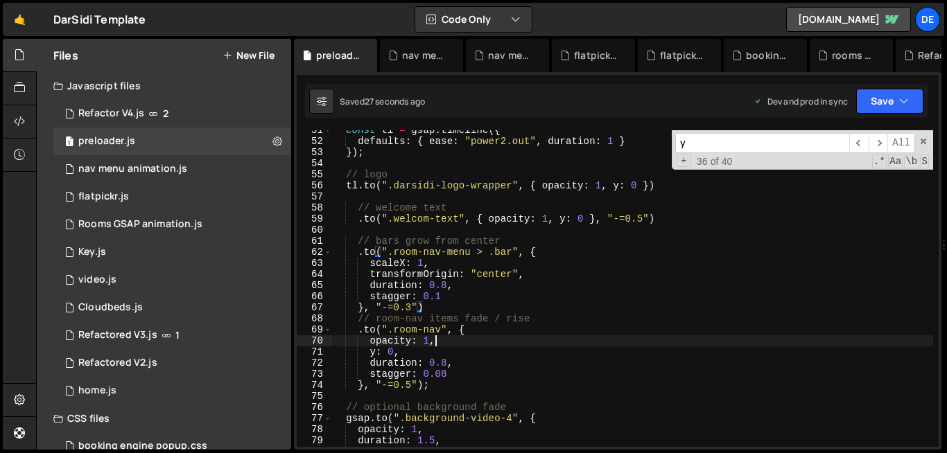
click at [546, 346] on div "const tl = gsap . timeline ({ defaults : { ease : "power2.out" , duration : 1 }…" at bounding box center [631, 294] width 601 height 339
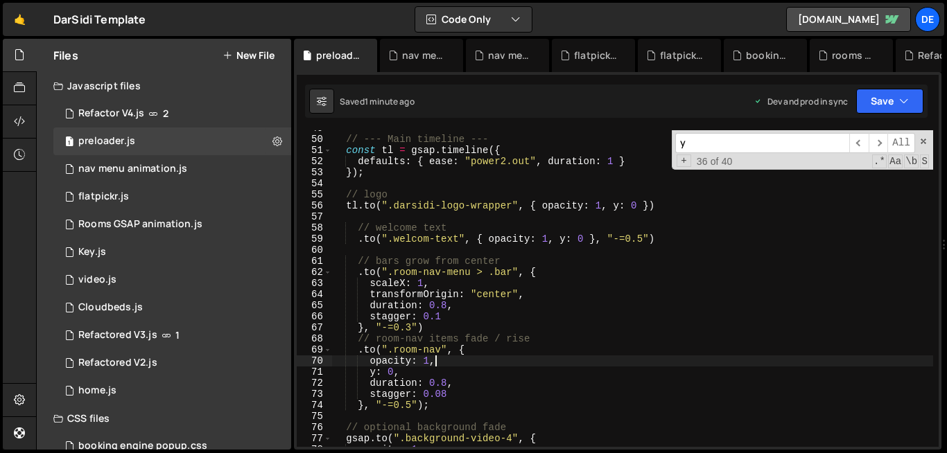
scroll to position [542, 0]
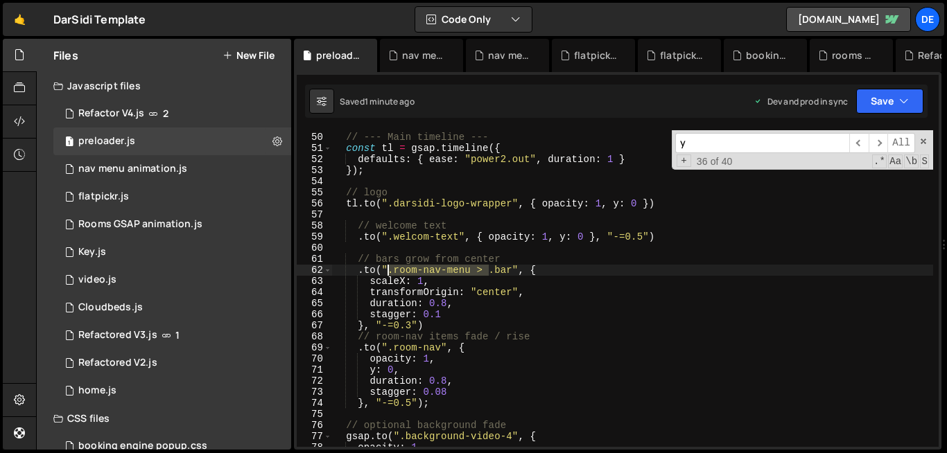
drag, startPoint x: 489, startPoint y: 274, endPoint x: 389, endPoint y: 269, distance: 99.2
click at [389, 269] on div "// --- Main timeline --- const tl = gsap . timeline ({ defaults : { ease : "pow…" at bounding box center [631, 290] width 601 height 339
type textarea ".to(".bar", {"
click at [271, 170] on div "0 nav menu animation.js 0" at bounding box center [174, 169] width 243 height 28
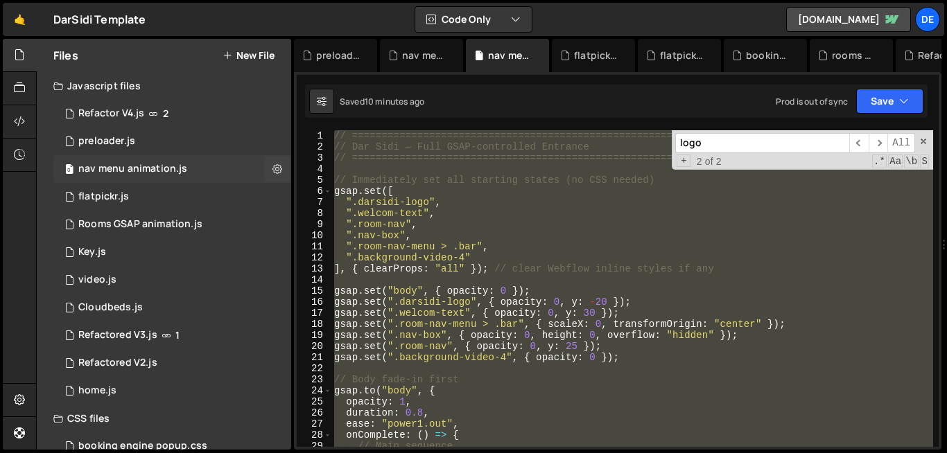
click at [272, 170] on icon at bounding box center [277, 168] width 10 height 13
type input "nav menu animation"
radio input "true"
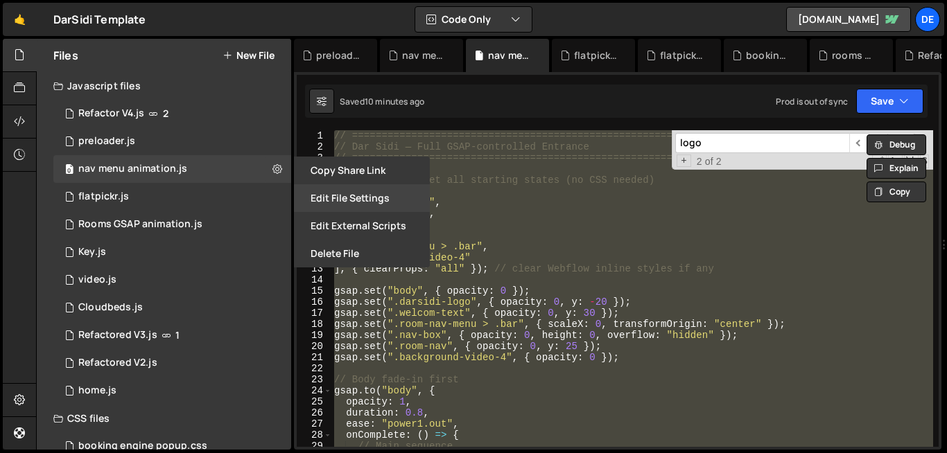
click at [364, 201] on button "Edit File Settings" at bounding box center [362, 198] width 136 height 28
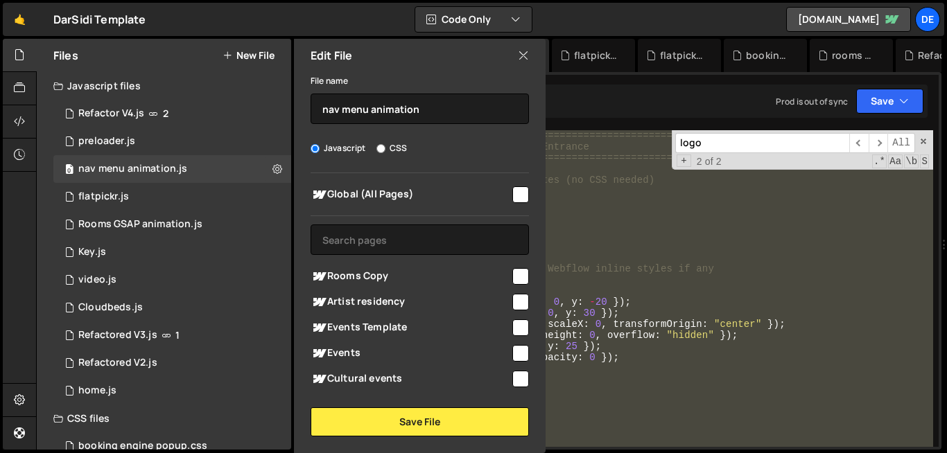
scroll to position [4, 0]
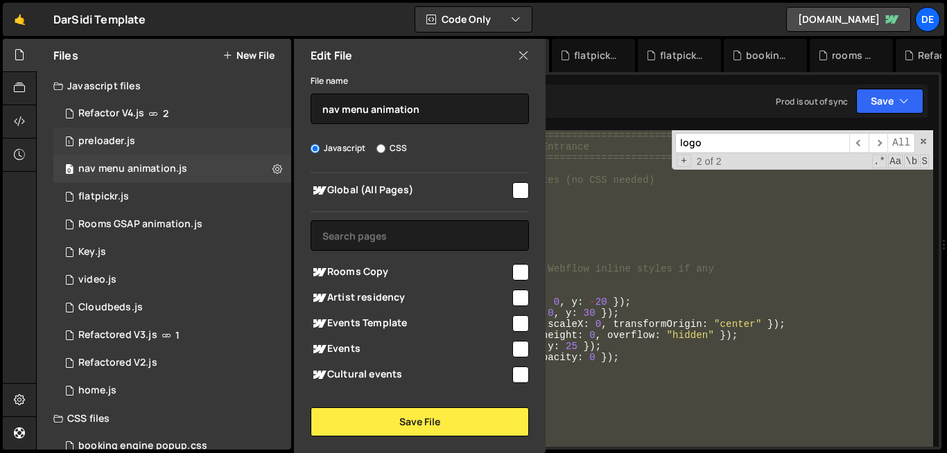
click at [206, 147] on div "1 preloader.js 0" at bounding box center [172, 142] width 238 height 28
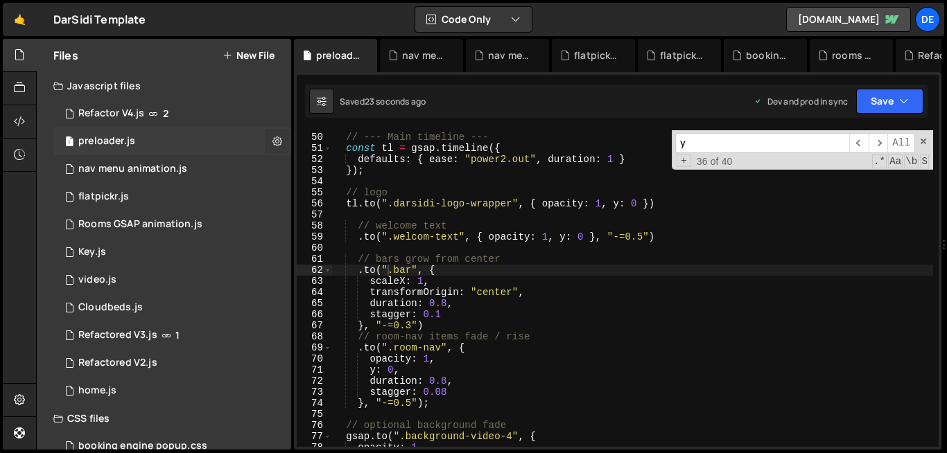
click at [272, 140] on icon at bounding box center [277, 140] width 10 height 13
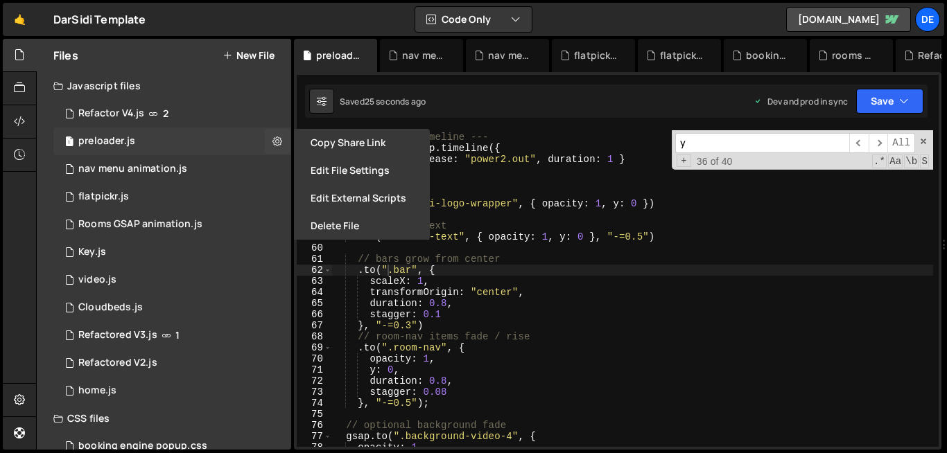
click at [221, 139] on div "1 preloader.js 0" at bounding box center [172, 142] width 238 height 28
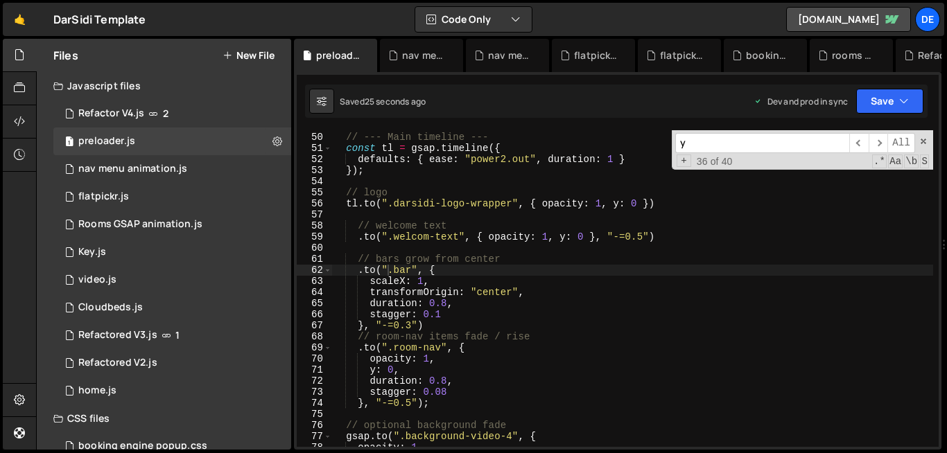
scroll to position [107, 0]
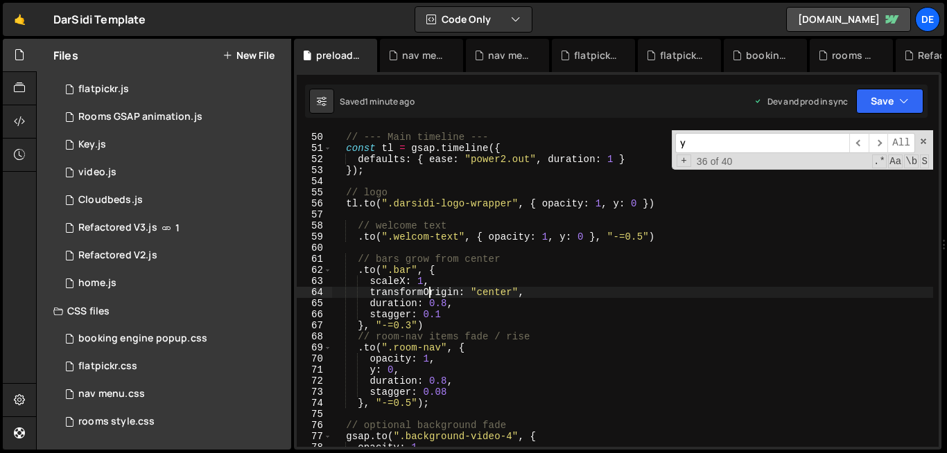
click at [431, 289] on div "// --- Main timeline --- const tl = gsap . timeline ({ defaults : { ease : "pow…" at bounding box center [631, 290] width 601 height 339
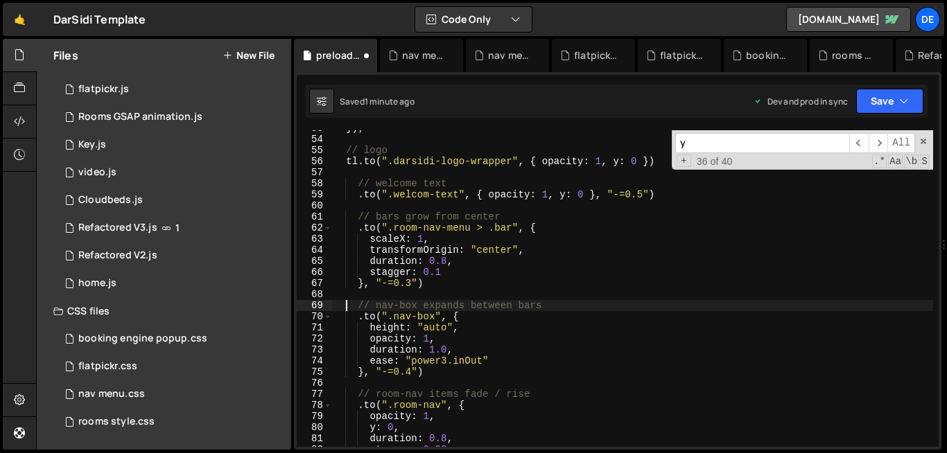
scroll to position [890, 0]
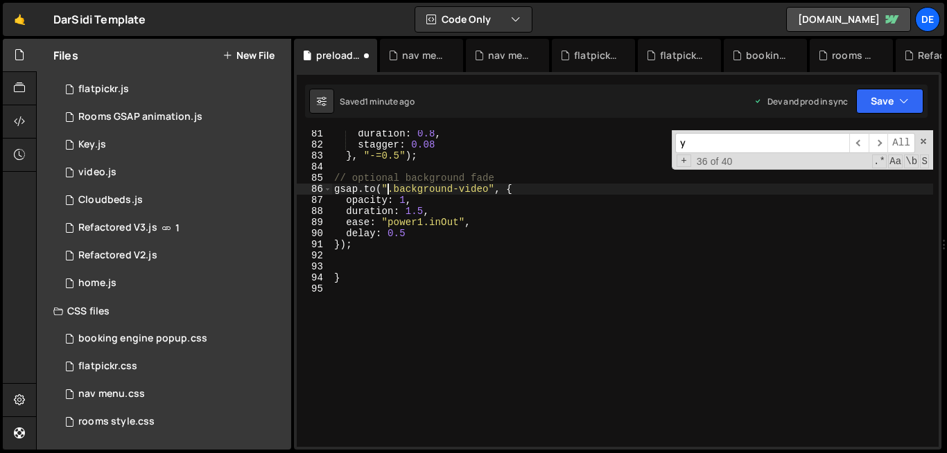
type textarea "gsap.to(".background-video", {"
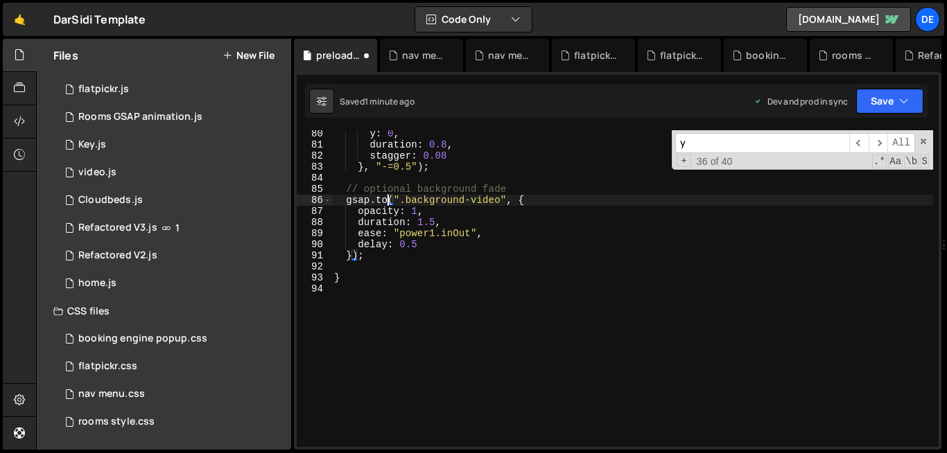
scroll to position [879, 0]
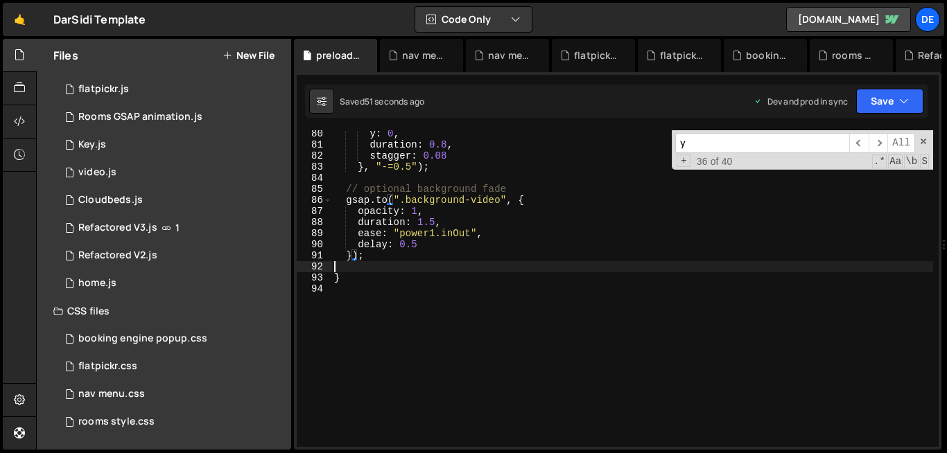
click at [439, 262] on div "y : 0 , duration : 0.8 , stagger : 0.08 } , "-=0.5" ) ; // optional background …" at bounding box center [631, 297] width 601 height 339
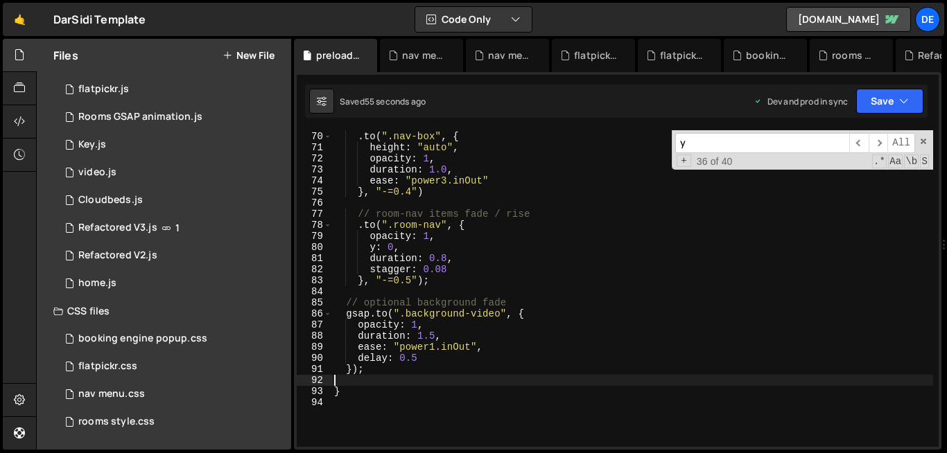
scroll to position [764, 0]
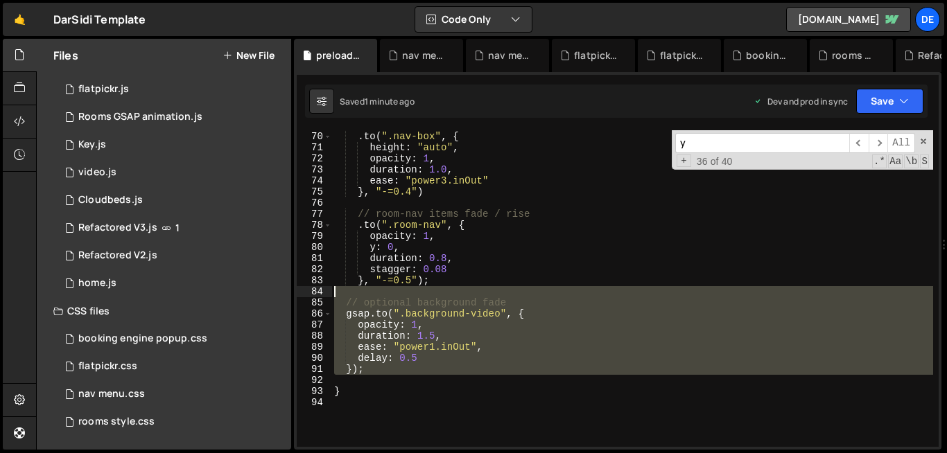
drag, startPoint x: 351, startPoint y: 380, endPoint x: 333, endPoint y: 272, distance: 110.3
click at [333, 272] on div "// nav-box expands between bars . to ( ".nav-box" , { height : "auto" , opacity…" at bounding box center [631, 289] width 601 height 339
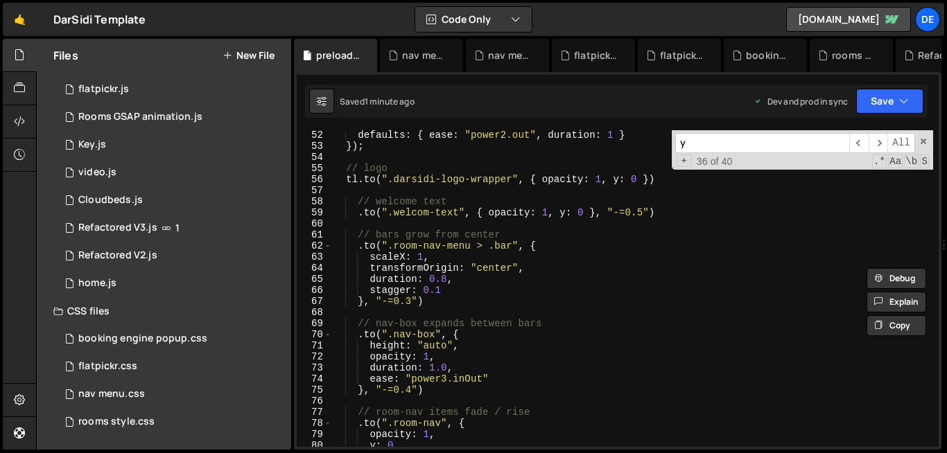
scroll to position [566, 0]
click at [502, 367] on div "defaults : { ease : "power2.out" , duration : 1 } }) ; // logo tl . to ( ".dars…" at bounding box center [631, 299] width 601 height 339
type textarea "duration: 1.0,"
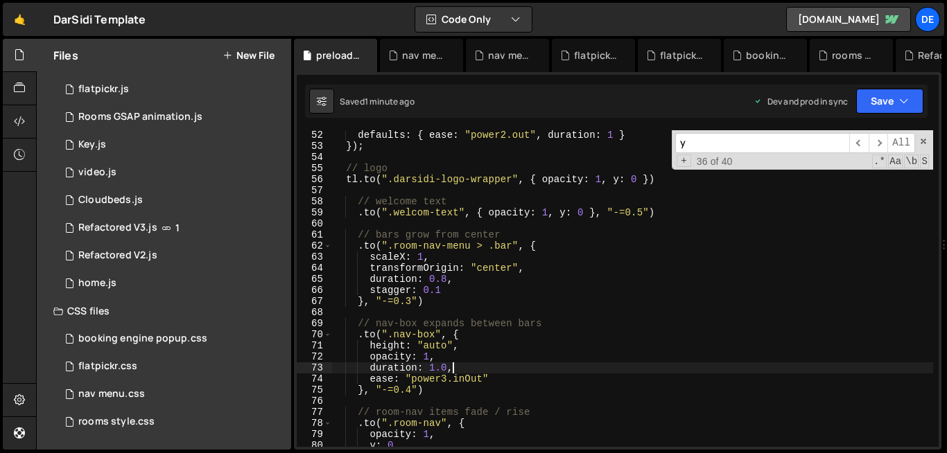
click at [499, 398] on div "defaults : { ease : "power2.out" , duration : 1 } }) ; // logo tl . to ( ".dars…" at bounding box center [631, 299] width 601 height 339
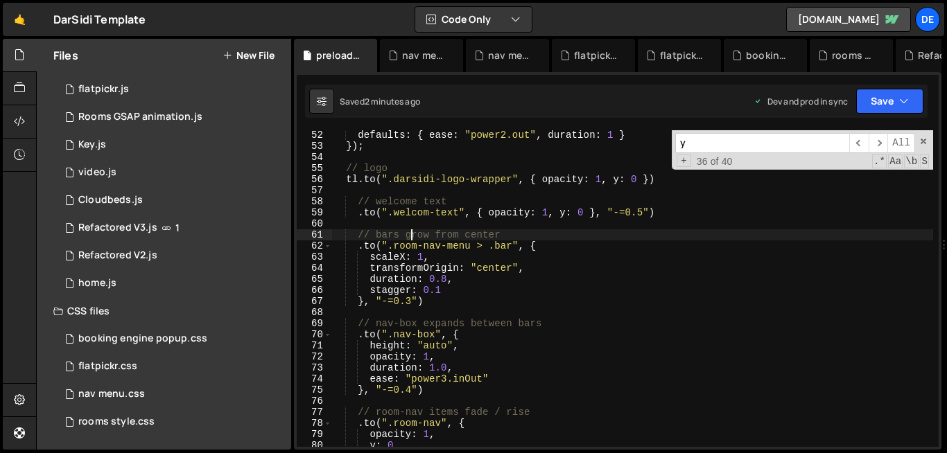
click at [409, 237] on div "defaults : { ease : "power2.out" , duration : 1 } }) ; // logo tl . to ( ".dars…" at bounding box center [631, 299] width 601 height 339
type textarea "}"
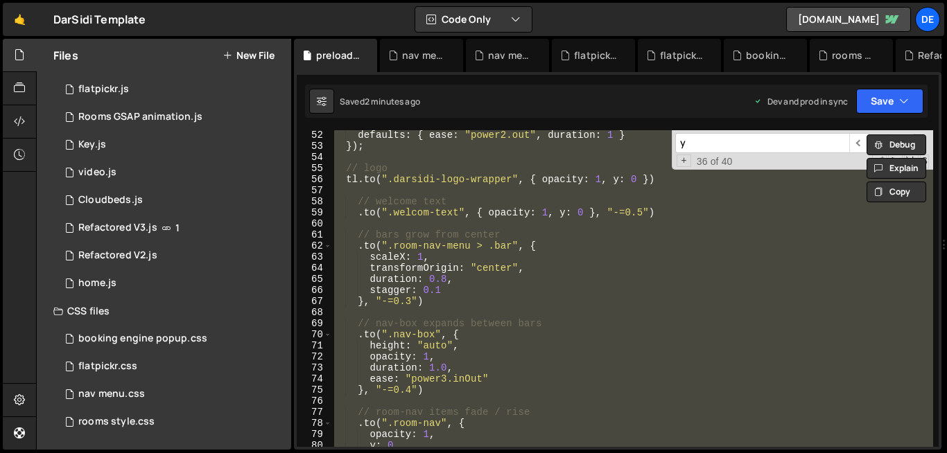
paste textarea
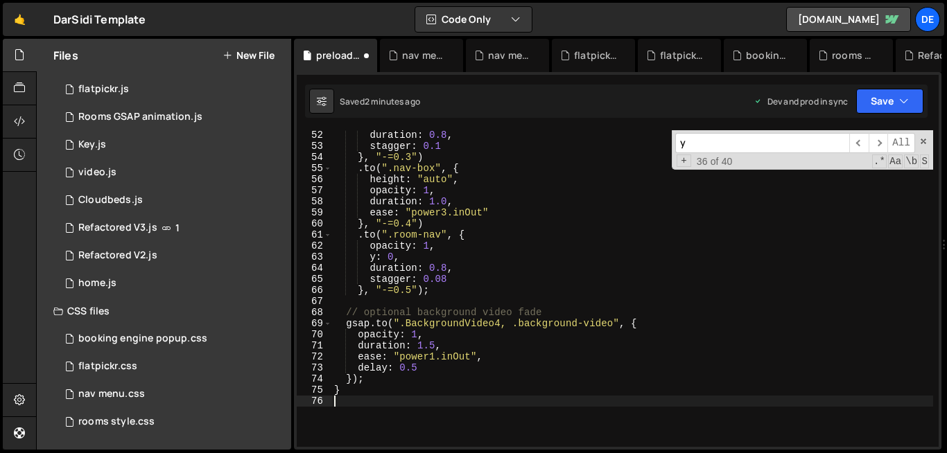
scroll to position [577, 0]
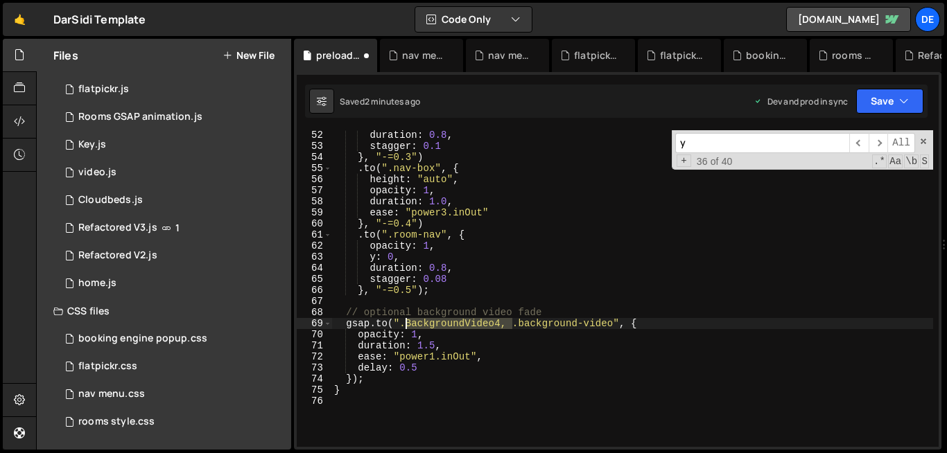
drag, startPoint x: 511, startPoint y: 324, endPoint x: 408, endPoint y: 320, distance: 103.3
click at [408, 320] on div "duration : 0.8 , stagger : 0.1 } , "-=0.3" ) . to ( ".nav-box" , { height : "au…" at bounding box center [631, 299] width 601 height 339
click at [500, 326] on div "duration : 0.8 , stagger : 0.1 } , "-=0.3" ) . to ( ".nav-box" , { height : "au…" at bounding box center [631, 299] width 601 height 339
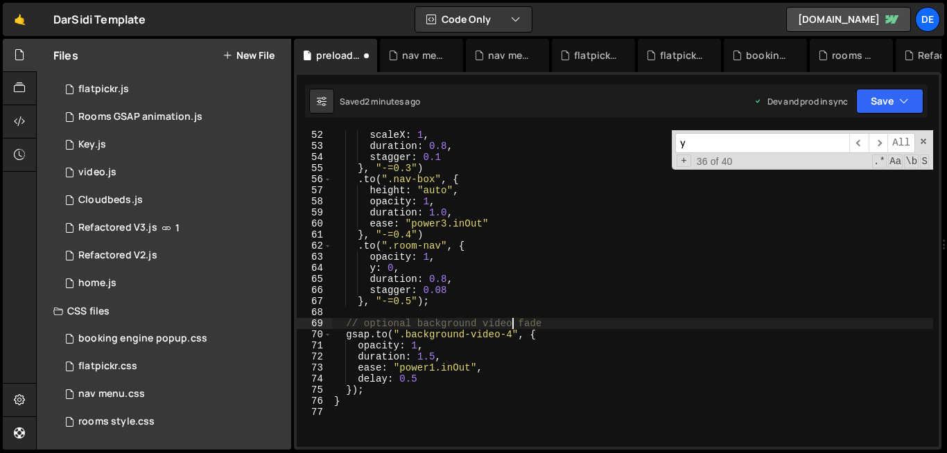
scroll to position [566, 0]
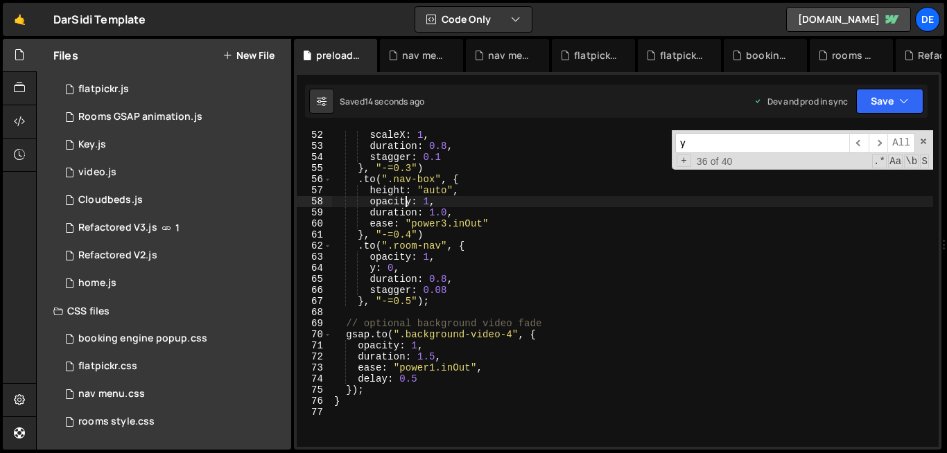
click at [405, 201] on div "scaleX : 1 , duration : 0.8 , stagger : 0.1 } , "-=0.3" ) . to ( ".nav-box" , {…" at bounding box center [631, 299] width 601 height 339
type textarea "opacity: 1,"
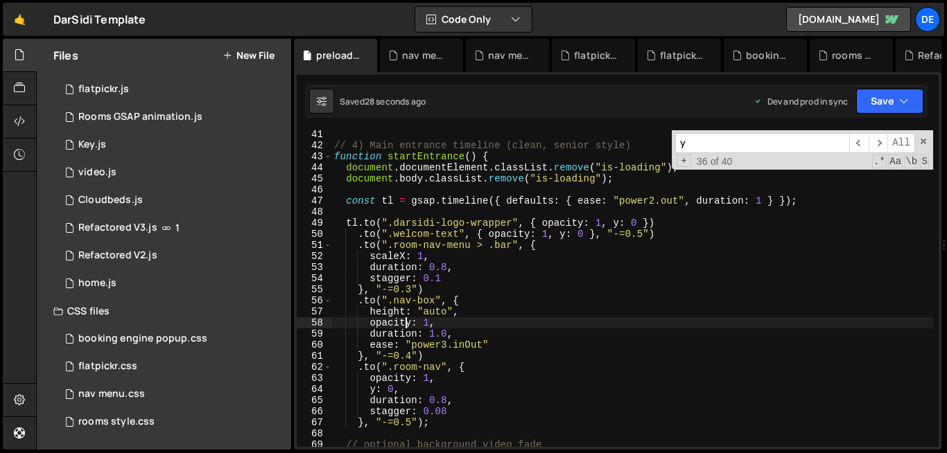
scroll to position [441, 0]
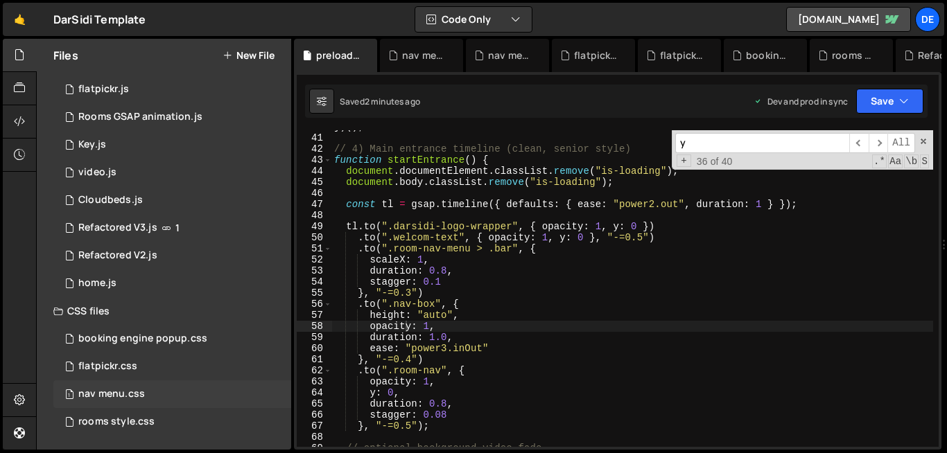
click at [125, 399] on div "nav menu.css" at bounding box center [111, 394] width 67 height 12
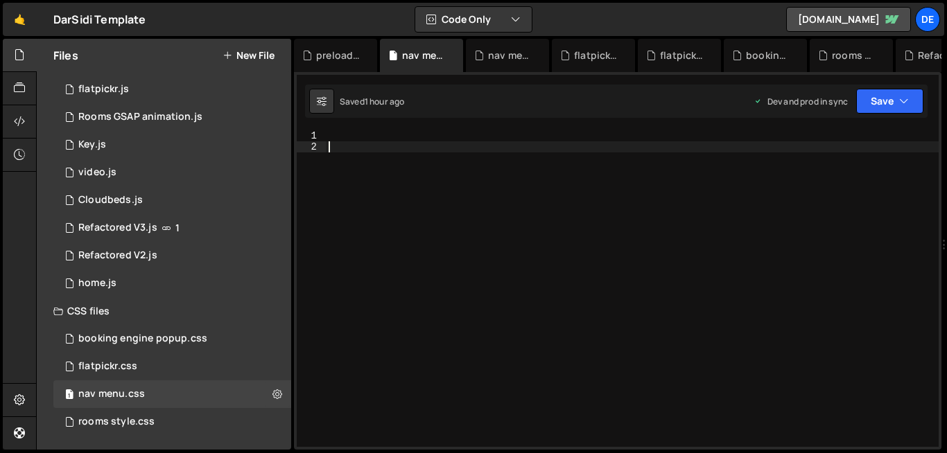
click at [378, 153] on div at bounding box center [632, 299] width 613 height 339
click at [335, 135] on div at bounding box center [632, 299] width 613 height 339
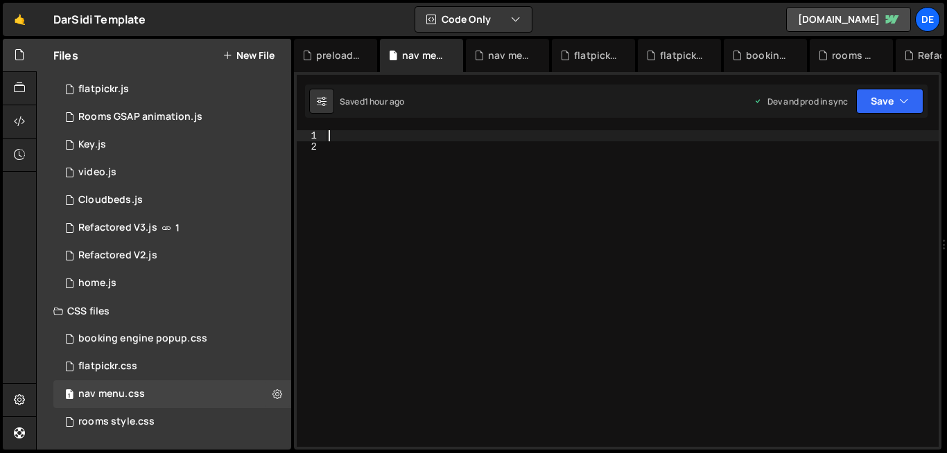
paste textarea "}"
type textarea "}"
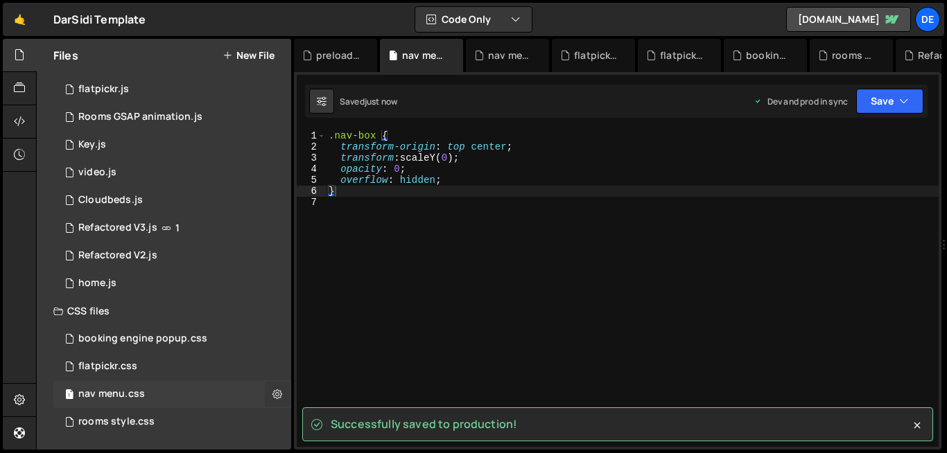
click at [272, 391] on icon at bounding box center [277, 393] width 10 height 13
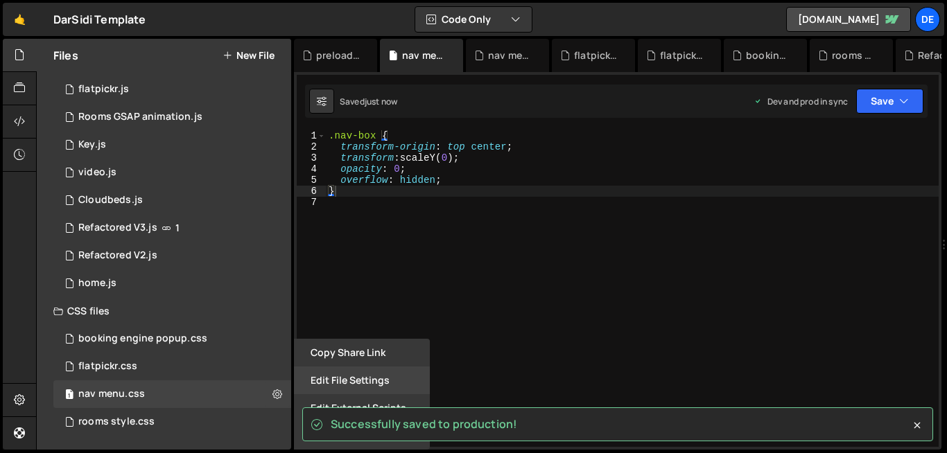
click at [343, 376] on button "Edit File Settings" at bounding box center [362, 381] width 136 height 28
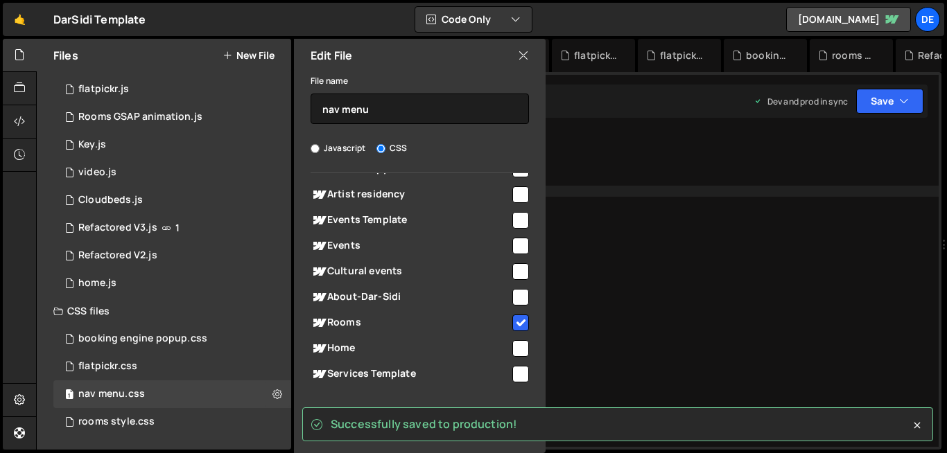
scroll to position [109, 0]
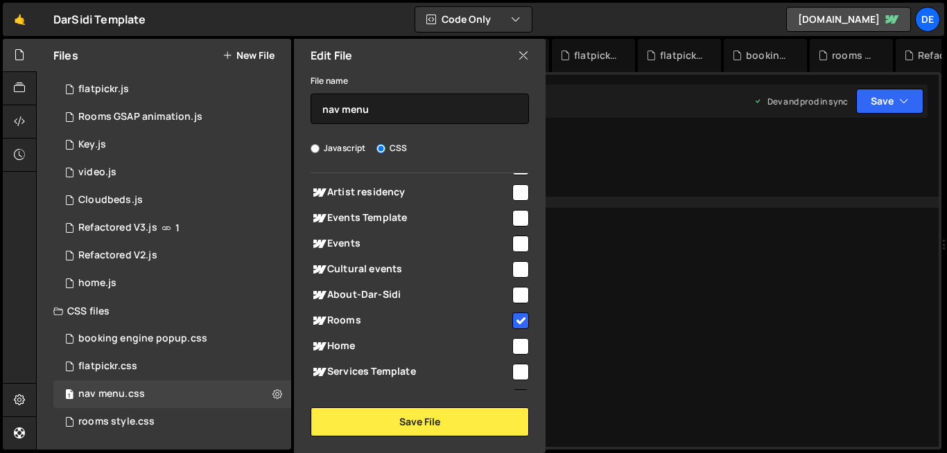
click at [612, 276] on div ".nav-box { transform-origin : top center ; transform : scaleY( 0 ) ; opacity : …" at bounding box center [632, 299] width 613 height 339
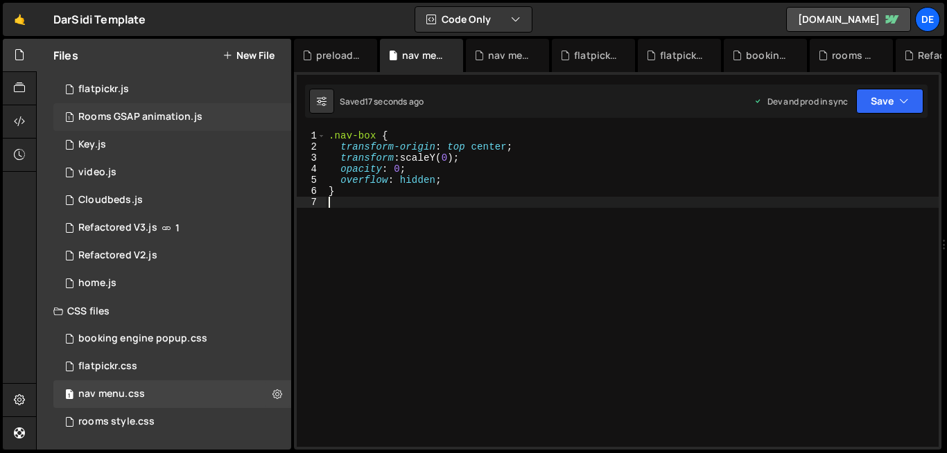
scroll to position [0, 0]
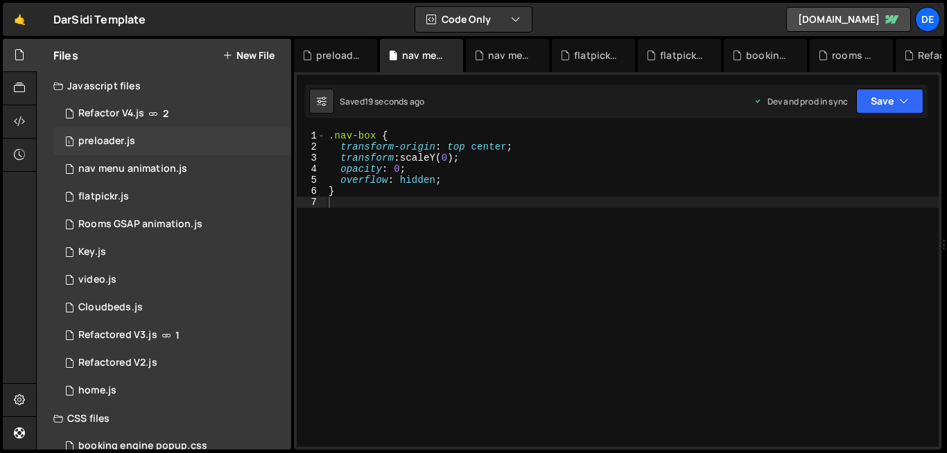
click at [134, 137] on div "1 preloader.js 0" at bounding box center [172, 142] width 238 height 28
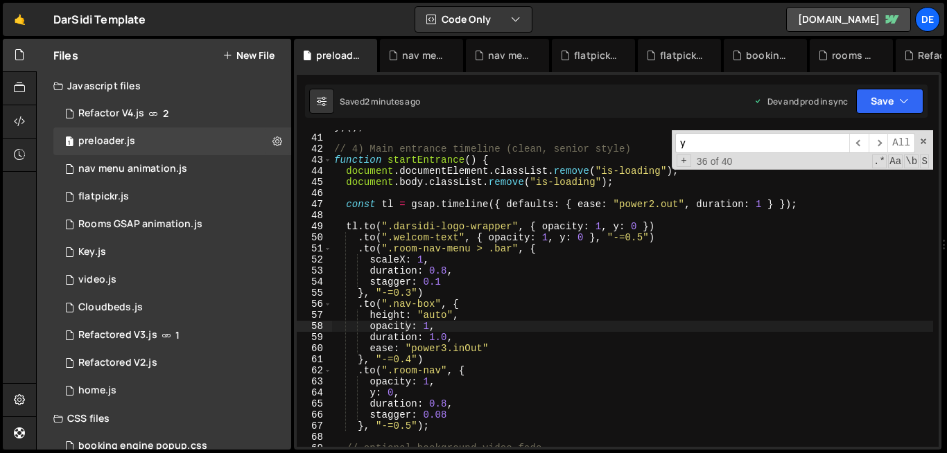
type textarea "}, "-=0.3")"
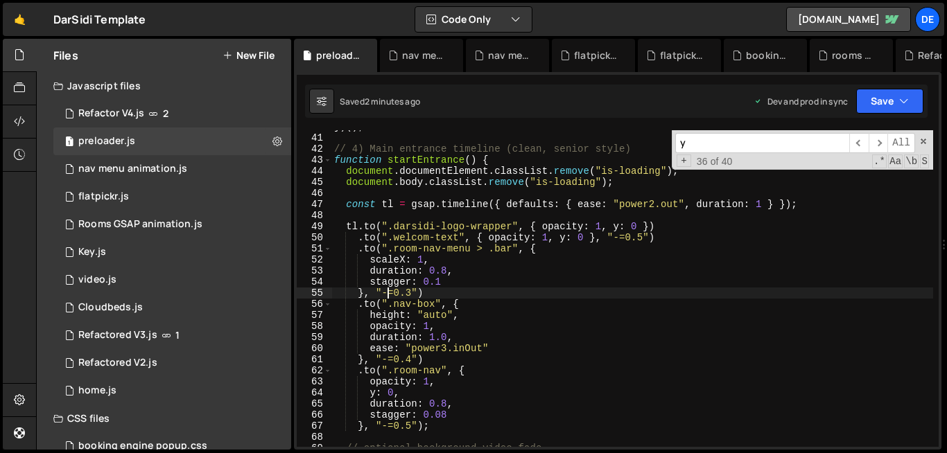
click at [389, 290] on div "}) ( ) ; // 4) Main entrance timeline (clean, senior style) function startEntra…" at bounding box center [631, 290] width 601 height 339
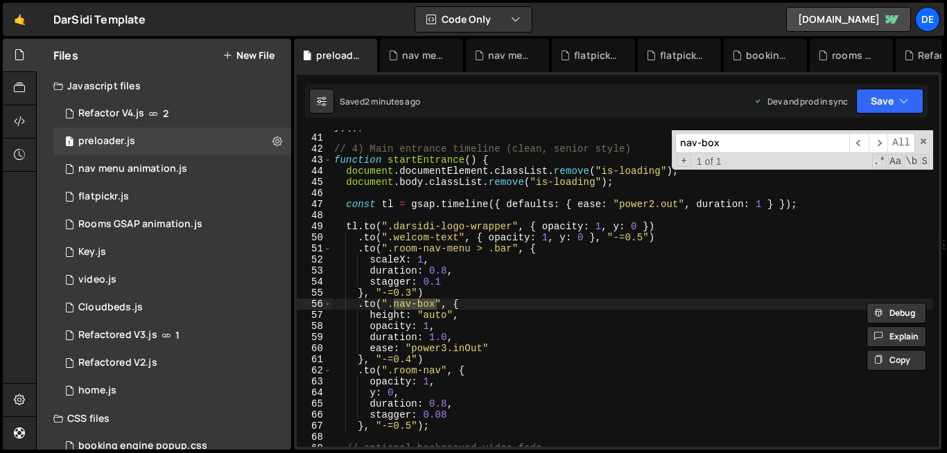
type input "nav-box"
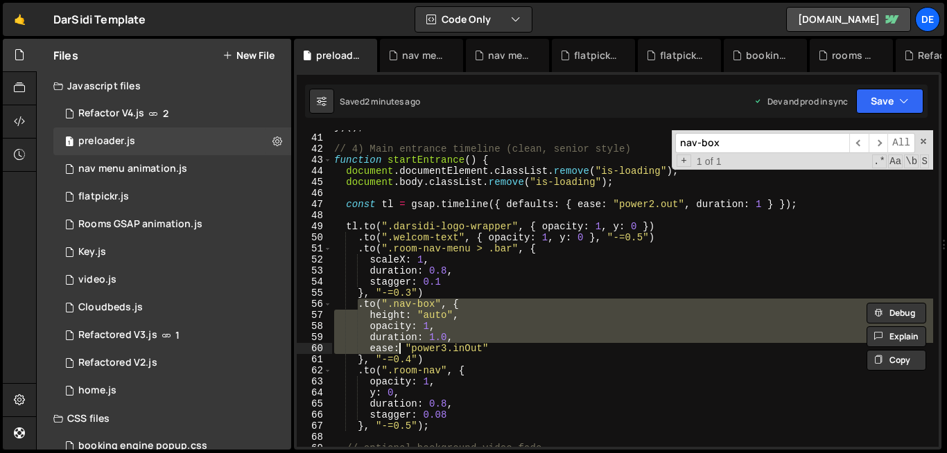
drag, startPoint x: 358, startPoint y: 304, endPoint x: 401, endPoint y: 347, distance: 61.2
click at [401, 347] on div "}) ( ) ; // 4) Main entrance timeline (clean, senior style) function startEntra…" at bounding box center [631, 290] width 601 height 339
click at [328, 304] on span at bounding box center [328, 304] width 8 height 11
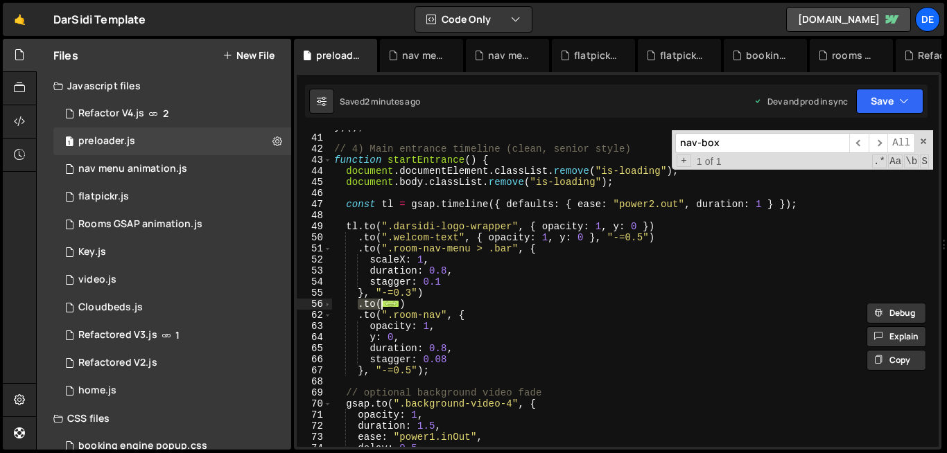
click at [376, 304] on div "}) ( ) ; // 4) Main entrance timeline (clean, senior style) function startEntra…" at bounding box center [631, 288] width 601 height 317
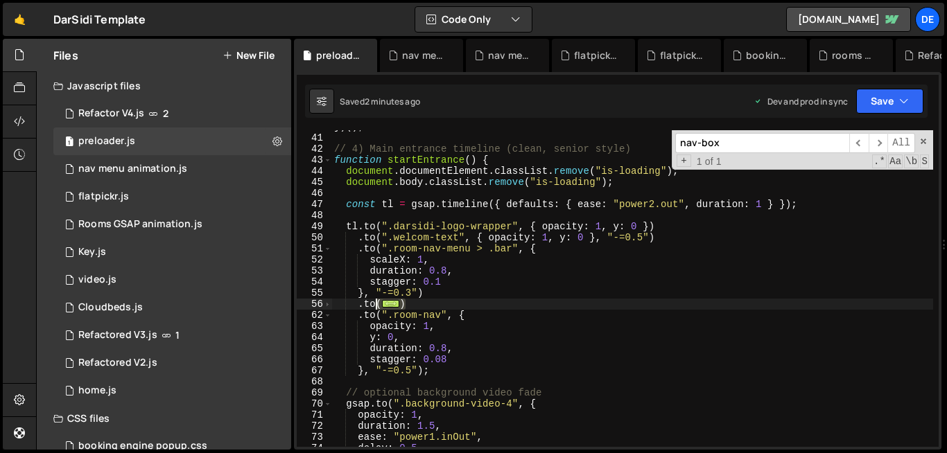
click at [376, 304] on div "}) ( ) ; // 4) Main entrance timeline (clean, senior style) function startEntra…" at bounding box center [631, 290] width 601 height 339
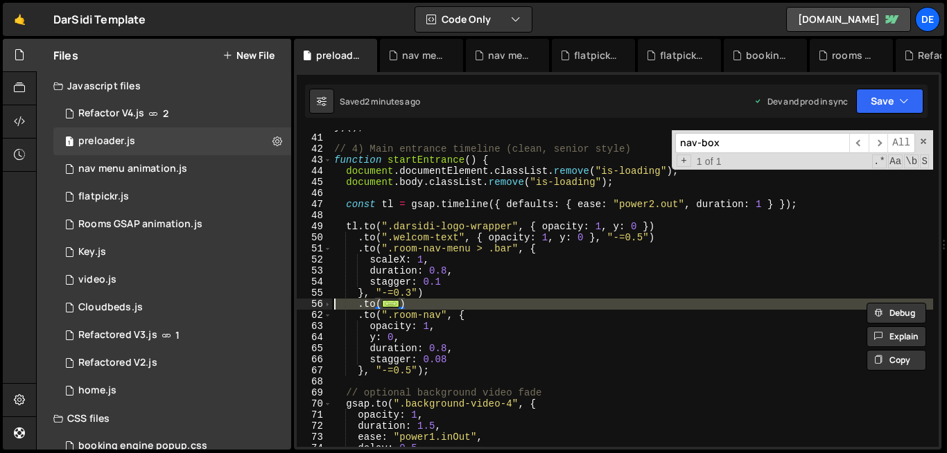
click at [376, 304] on div "}) ( ) ; // 4) Main entrance timeline (clean, senior style) function startEntra…" at bounding box center [631, 290] width 601 height 339
paste textarea "room-nav", {"
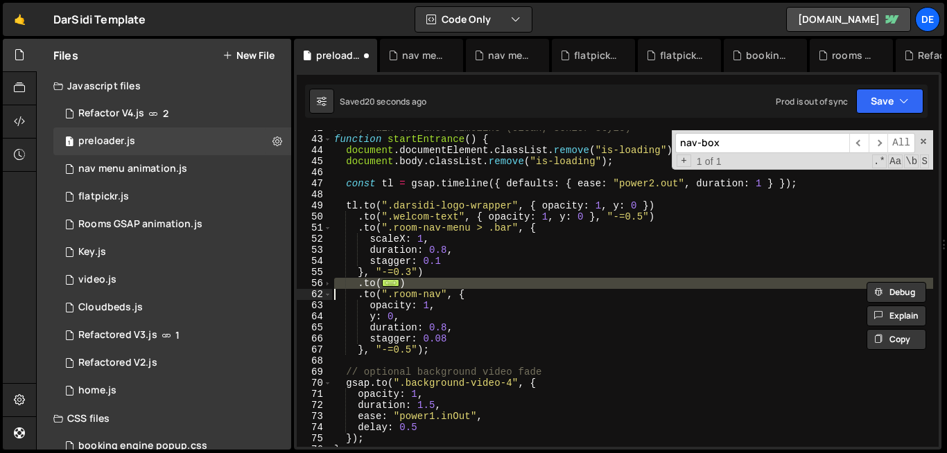
scroll to position [463, 0]
click at [322, 285] on div "56" at bounding box center [314, 283] width 35 height 11
click at [328, 281] on span at bounding box center [328, 283] width 8 height 11
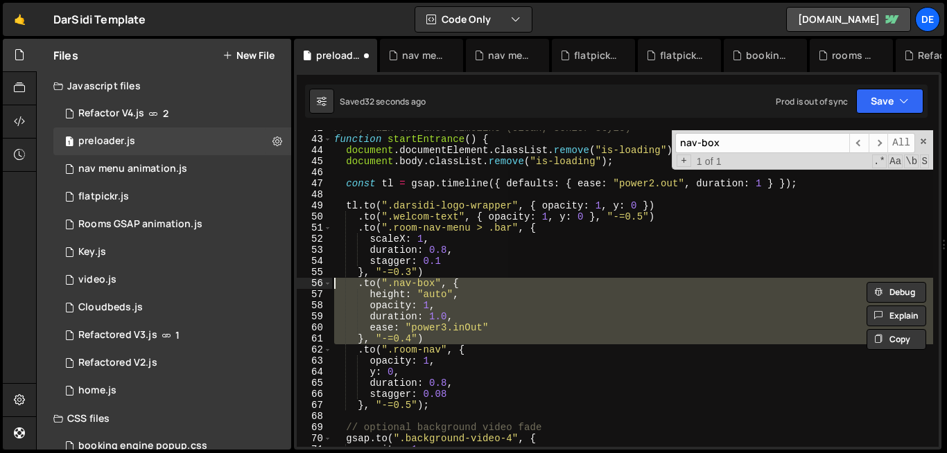
click at [374, 295] on div "// 4) Main entrance timeline (clean, senior style) function startEntrance ( ) {…" at bounding box center [631, 288] width 601 height 317
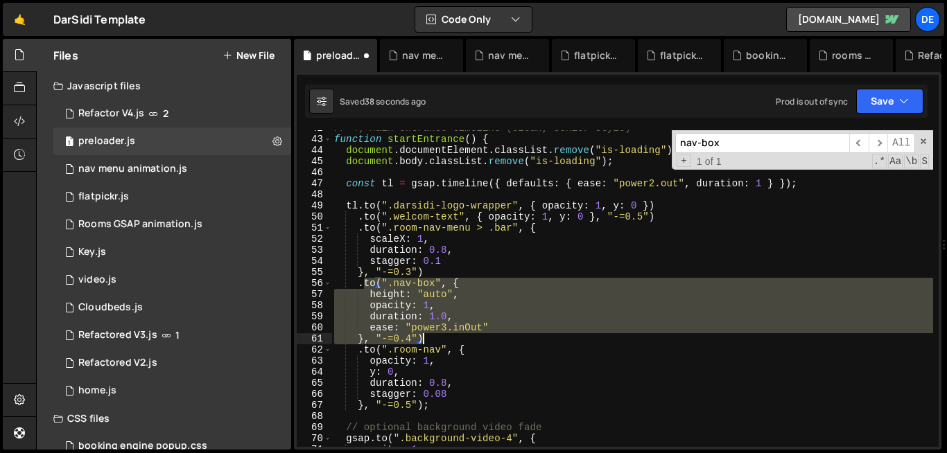
drag, startPoint x: 365, startPoint y: 285, endPoint x: 455, endPoint y: 340, distance: 104.8
click at [455, 340] on div "// 4) Main entrance timeline (clean, senior style) function startEntrance ( ) {…" at bounding box center [631, 292] width 601 height 339
type textarea "ease: "power3.inOut" }, "-=0.4")"
paste textarea
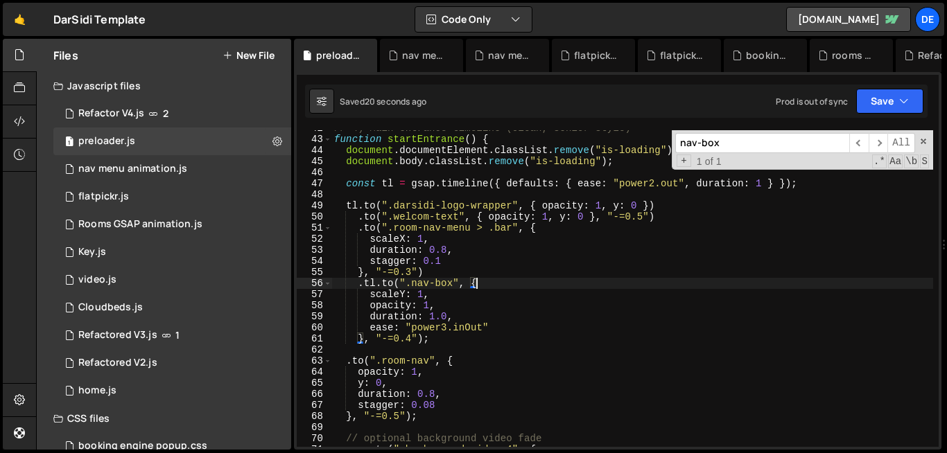
click at [543, 288] on div "// 4) Main entrance timeline (clean, senior style) function startEntrance ( ) {…" at bounding box center [631, 292] width 601 height 339
click at [441, 334] on div "// 4) Main entrance timeline (clean, senior style) function startEntrance ( ) {…" at bounding box center [631, 292] width 601 height 339
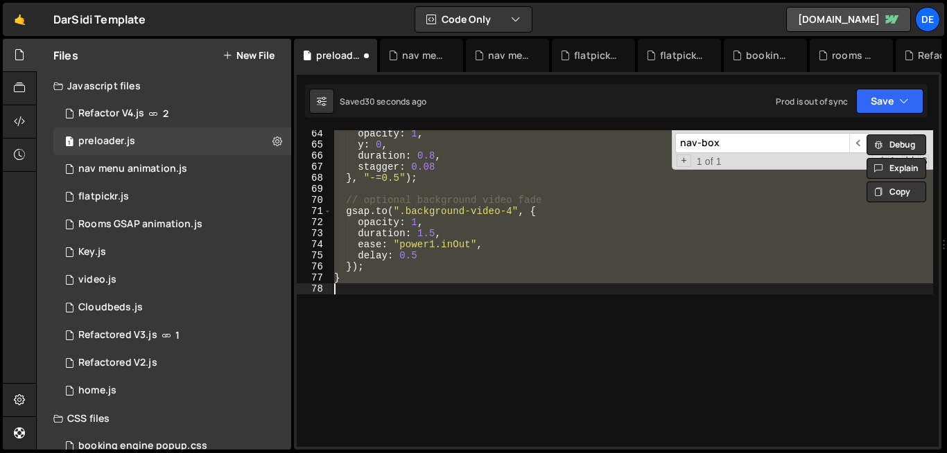
scroll to position [701, 0]
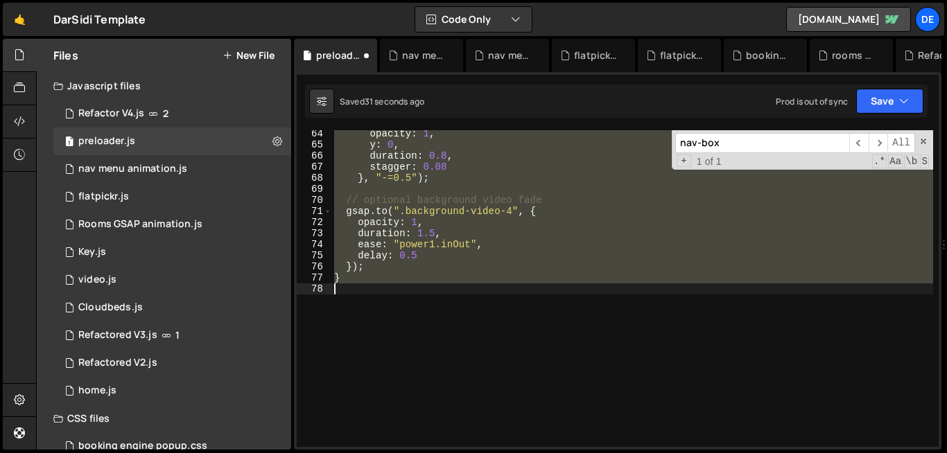
type textarea "ease: "power3.inOut" }, "-=0.4")"
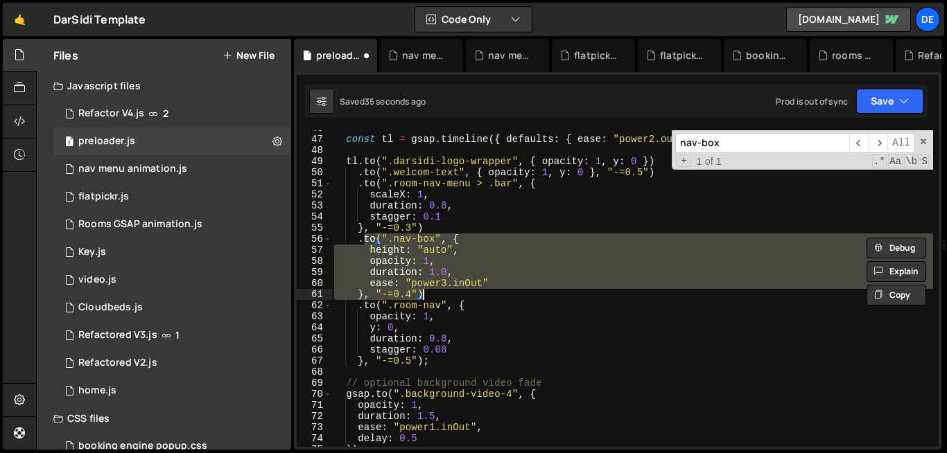
paste textarea
drag, startPoint x: 429, startPoint y: 294, endPoint x: 365, endPoint y: 243, distance: 81.8
click at [365, 243] on div "const tl = gsap . timeline ({ defaults : { ease : "power2.out" , duration : 1 }…" at bounding box center [631, 292] width 601 height 339
paste textarea "}, "-=0.4");"
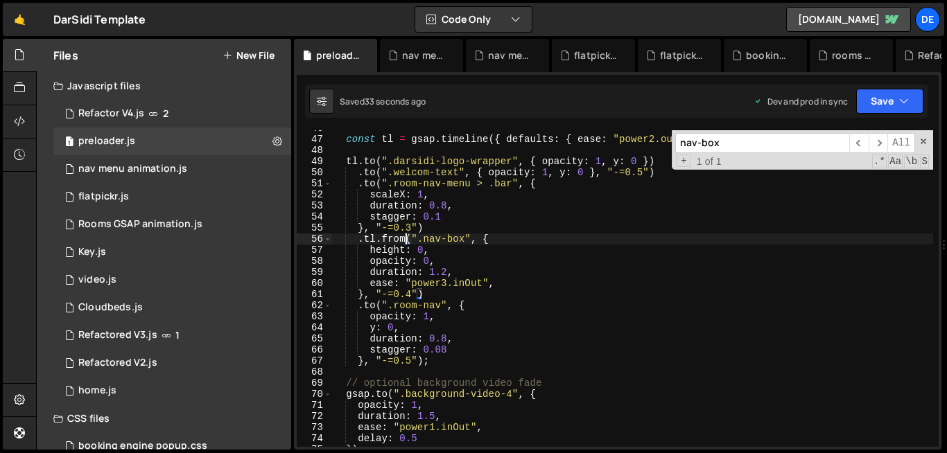
click at [407, 237] on div "const tl = gsap . timeline ({ defaults : { ease : "power2.out" , duration : 1 }…" at bounding box center [631, 292] width 601 height 339
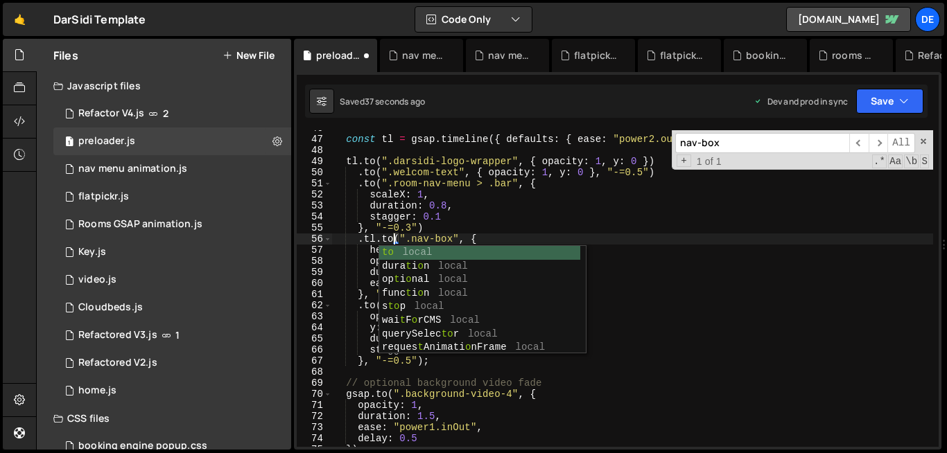
scroll to position [0, 4]
click at [520, 213] on div "const tl = gsap . timeline ({ defaults : { ease : "power2.out" , duration : 1 }…" at bounding box center [631, 292] width 601 height 339
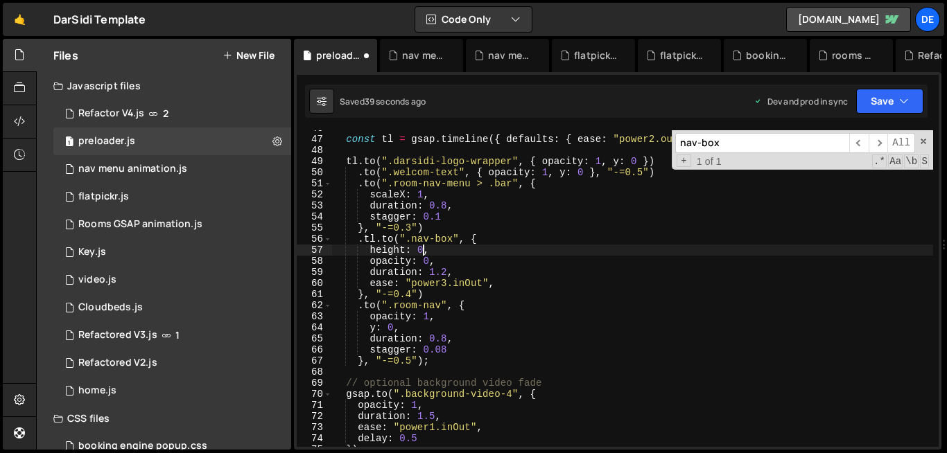
click at [423, 249] on div "const tl = gsap . timeline ({ defaults : { ease : "power2.out" , duration : 1 }…" at bounding box center [631, 292] width 601 height 339
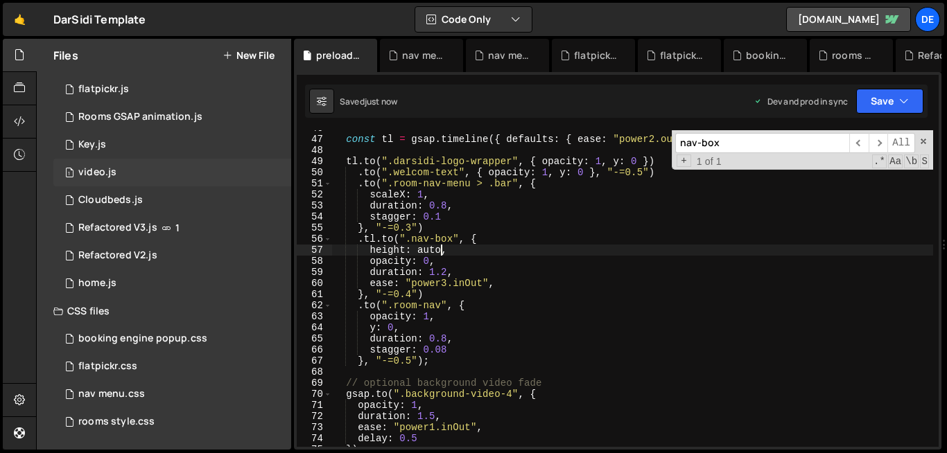
scroll to position [105, 0]
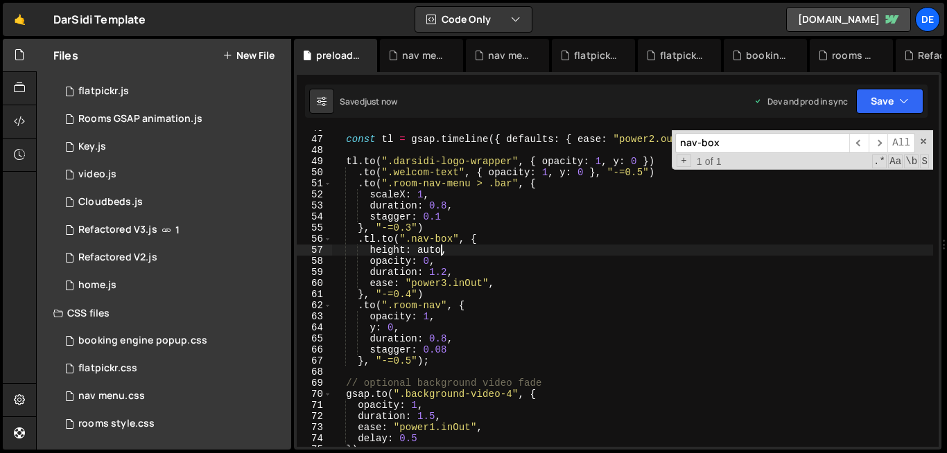
type textarea "height: auto,"
click at [133, 401] on div "nav menu.css" at bounding box center [111, 396] width 67 height 12
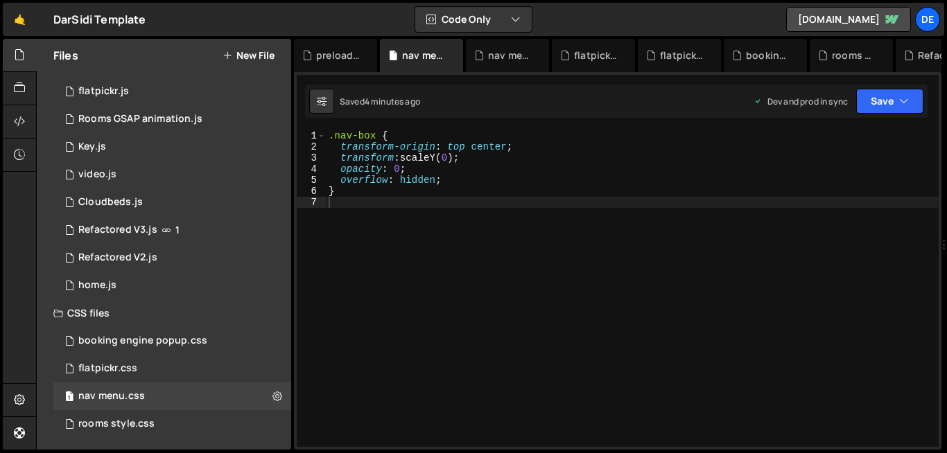
type textarea "overflow: hidden;"
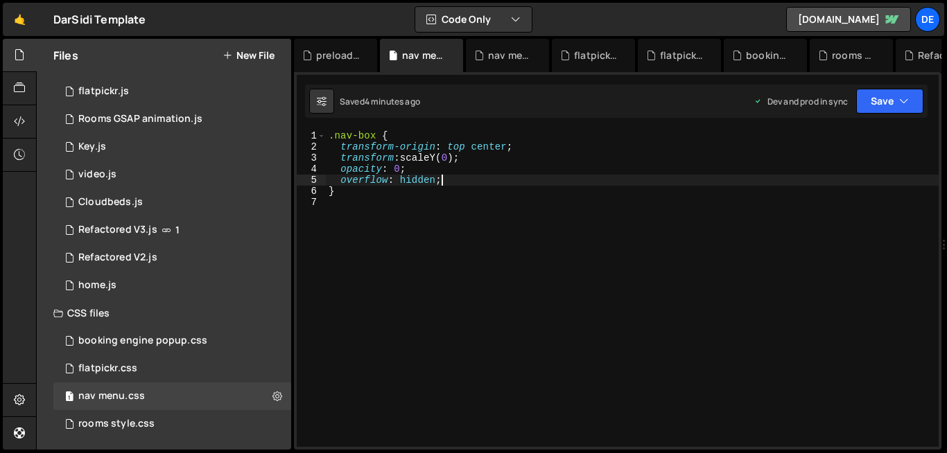
click at [474, 185] on div ".nav-box { transform-origin : top center ; transform : scaleY( 0 ) ; opacity : …" at bounding box center [632, 299] width 613 height 339
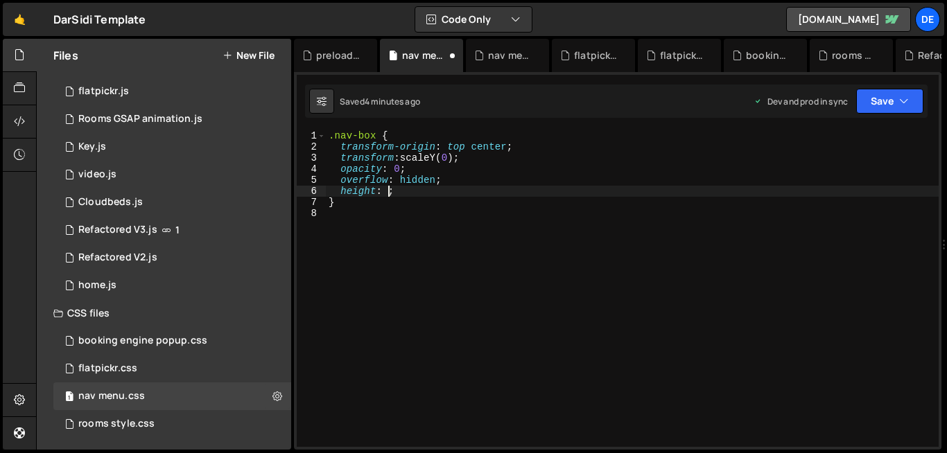
scroll to position [0, 4]
click at [409, 188] on div ".nav-box { transform-origin : top center ; transform : scaleY( 0 ) ; opacity : …" at bounding box center [632, 299] width 613 height 339
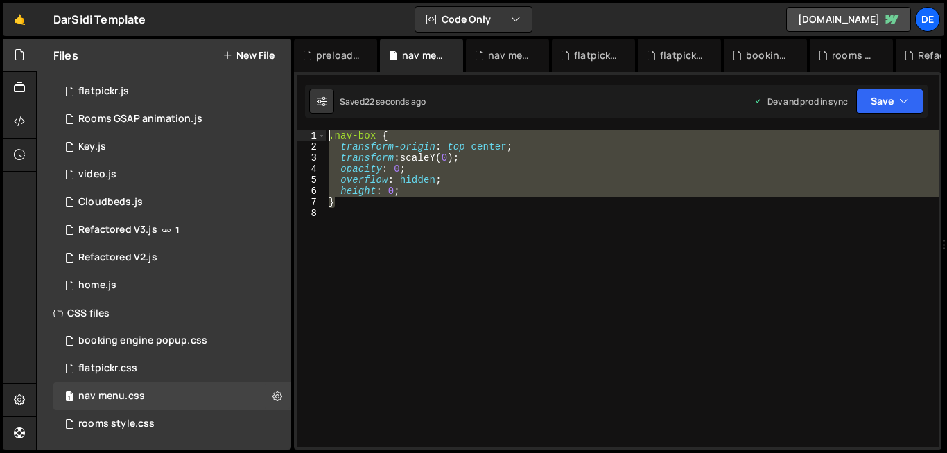
drag, startPoint x: 347, startPoint y: 206, endPoint x: 314, endPoint y: 124, distance: 88.9
click at [314, 124] on div "204 205 206 207 208 209 210 211 212 213 214 215 216 217 218 219 220 221 222 223…" at bounding box center [617, 261] width 647 height 378
type textarea ".nav-box { transform-origin: top center;"
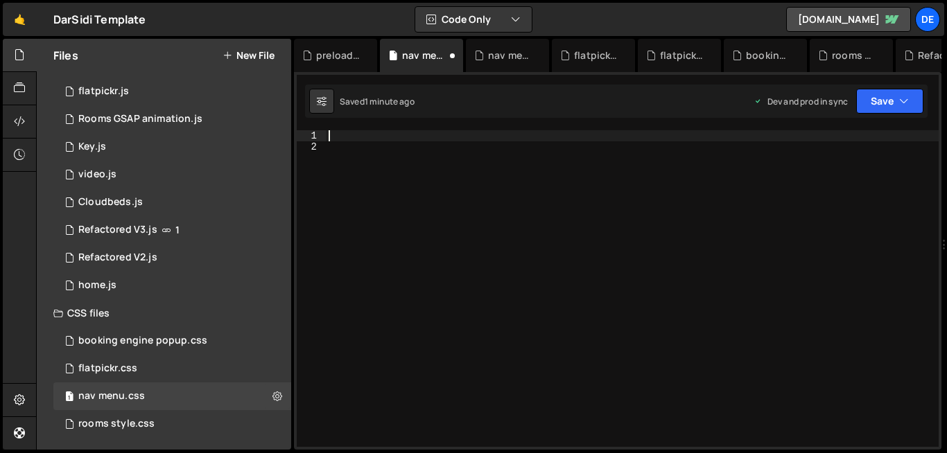
type textarea "height: 0; }"
click at [272, 395] on icon at bounding box center [277, 395] width 10 height 13
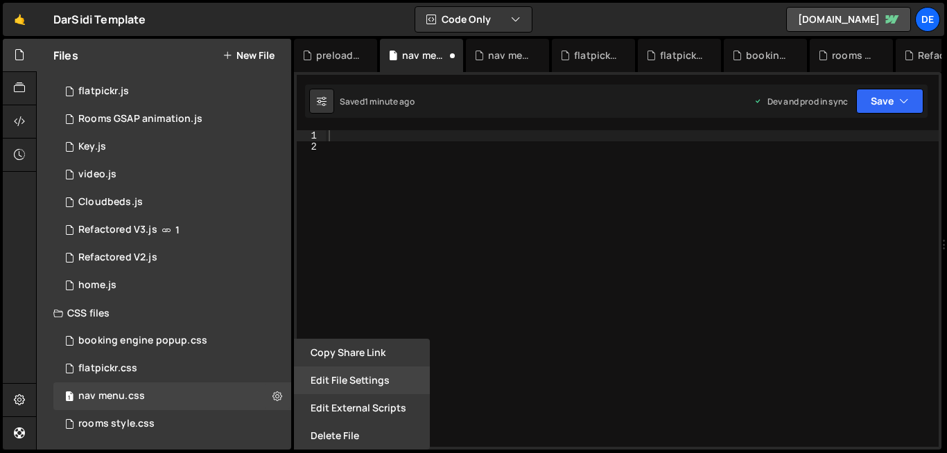
click at [342, 384] on button "Edit File Settings" at bounding box center [362, 381] width 136 height 28
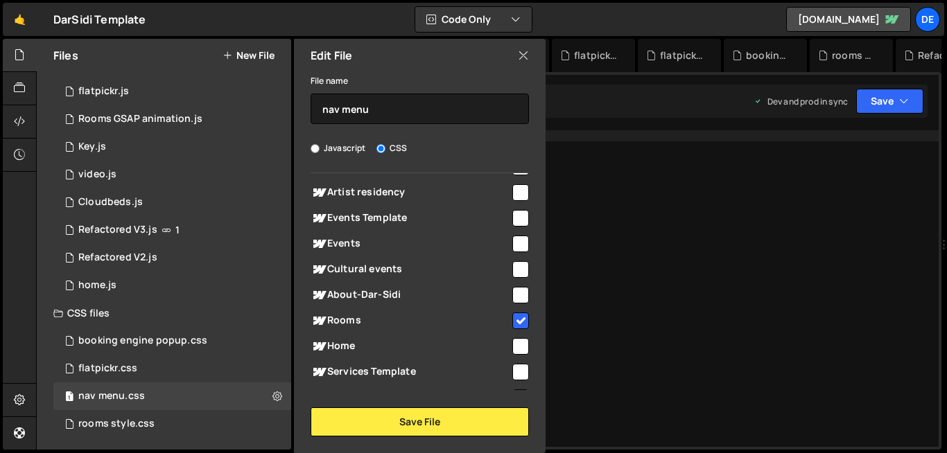
click at [513, 325] on input "checkbox" at bounding box center [520, 321] width 17 height 17
checkbox input "false"
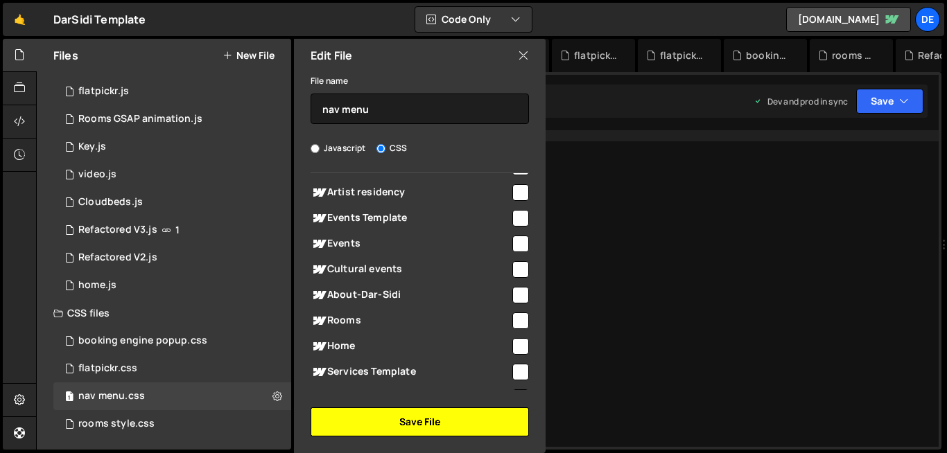
click at [471, 430] on button "Save File" at bounding box center [419, 421] width 218 height 29
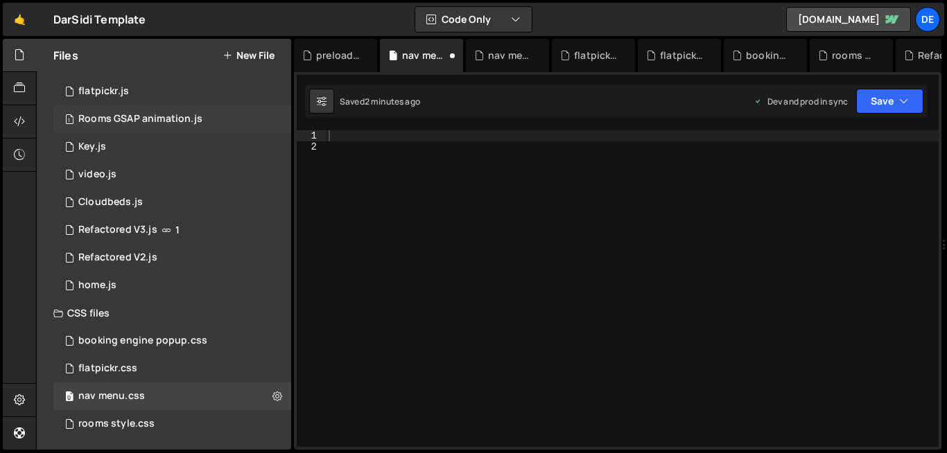
click at [130, 116] on div "Rooms GSAP animation.js" at bounding box center [140, 119] width 124 height 12
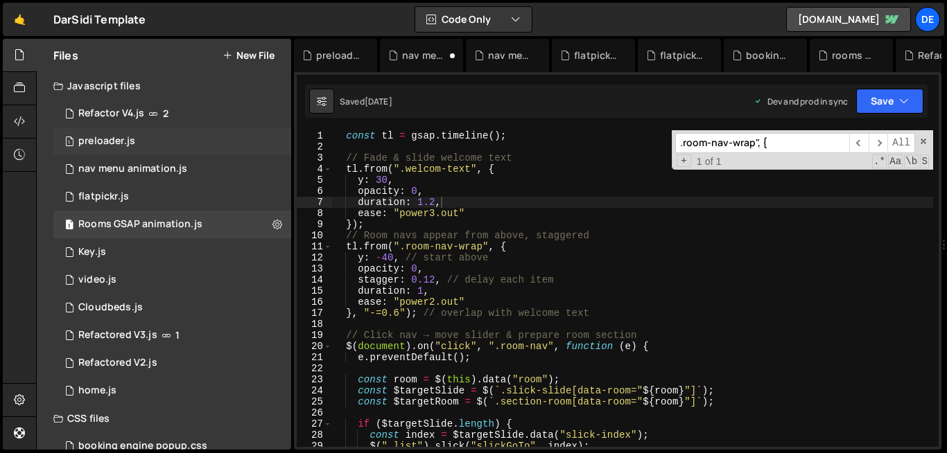
click at [139, 132] on div "1 preloader.js 0" at bounding box center [172, 142] width 238 height 28
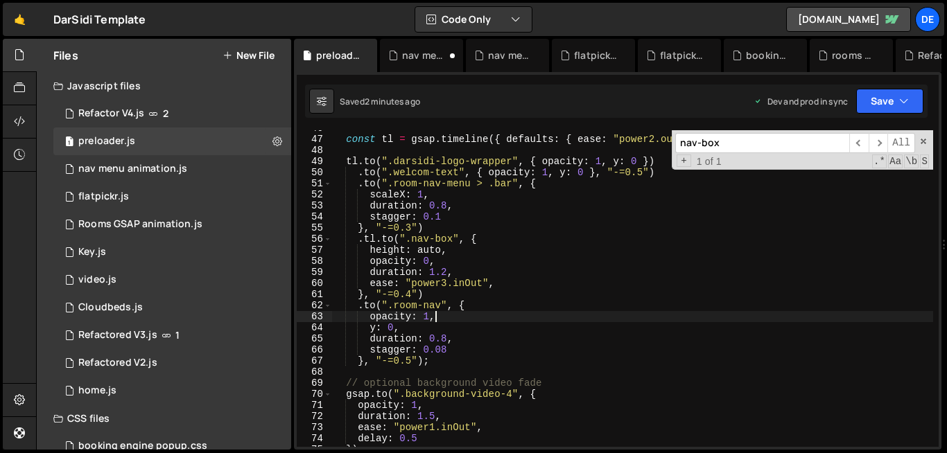
scroll to position [0, 6]
click at [527, 320] on div "const tl = gsap . timeline ({ defaults : { ease : "power2.out" , duration : 1 }…" at bounding box center [631, 292] width 601 height 339
click at [428, 267] on div "const tl = gsap . timeline ({ defaults : { ease : "power2.out" , duration : 1 }…" at bounding box center [631, 292] width 601 height 339
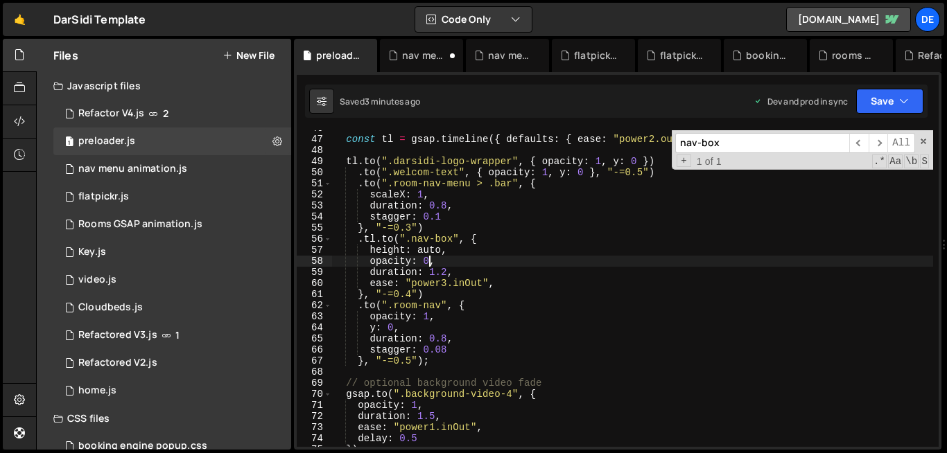
click at [430, 261] on div "const tl = gsap . timeline ({ defaults : { ease : "power2.out" , duration : 1 }…" at bounding box center [631, 292] width 601 height 339
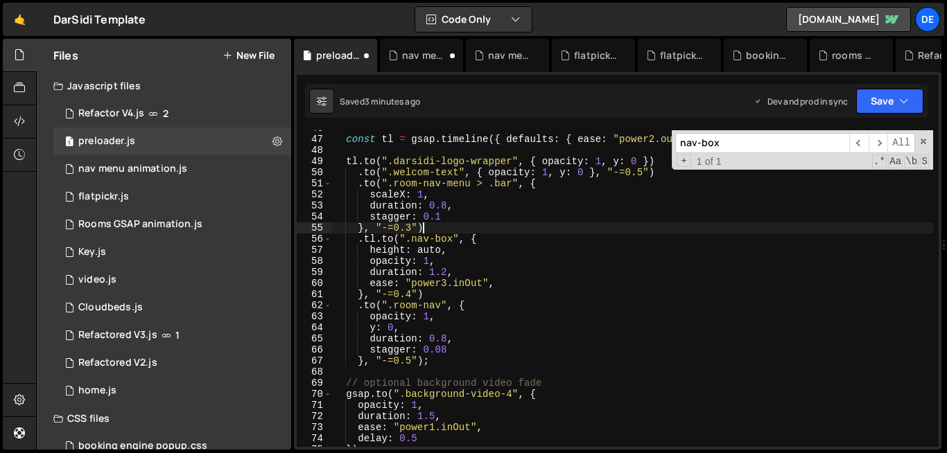
click at [593, 229] on div "const tl = gsap . timeline ({ defaults : { ease : "power2.out" , duration : 1 }…" at bounding box center [631, 292] width 601 height 339
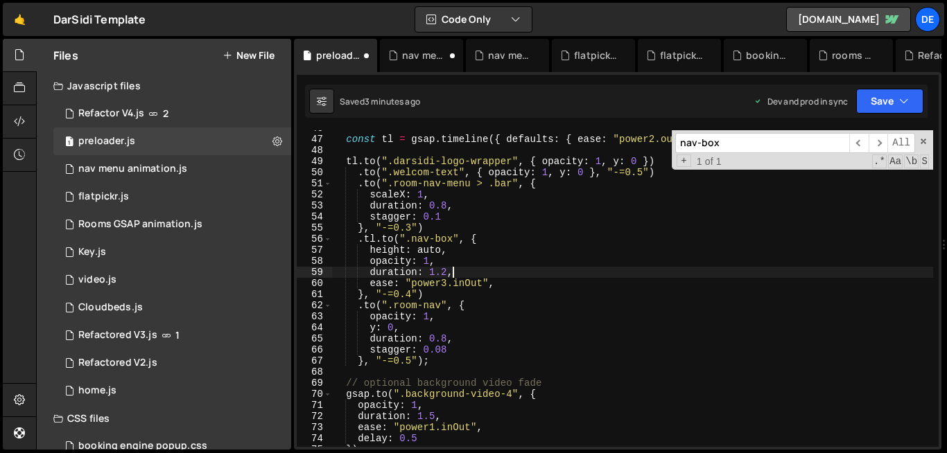
click at [578, 269] on div "const tl = gsap . timeline ({ defaults : { ease : "power2.out" , duration : 1 }…" at bounding box center [631, 292] width 601 height 339
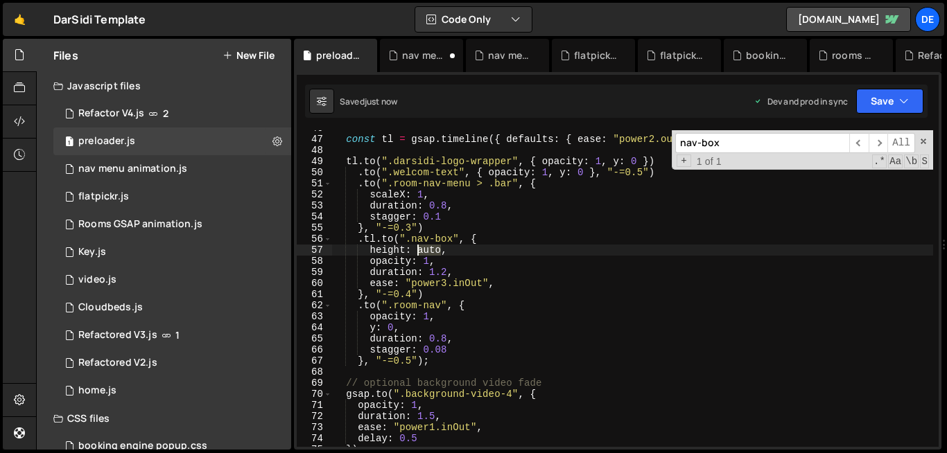
drag, startPoint x: 442, startPoint y: 254, endPoint x: 419, endPoint y: 253, distance: 22.9
click at [419, 253] on div "const tl = gsap . timeline ({ defaults : { ease : "power2.out" , duration : 1 }…" at bounding box center [631, 292] width 601 height 339
click at [328, 243] on span at bounding box center [328, 239] width 8 height 11
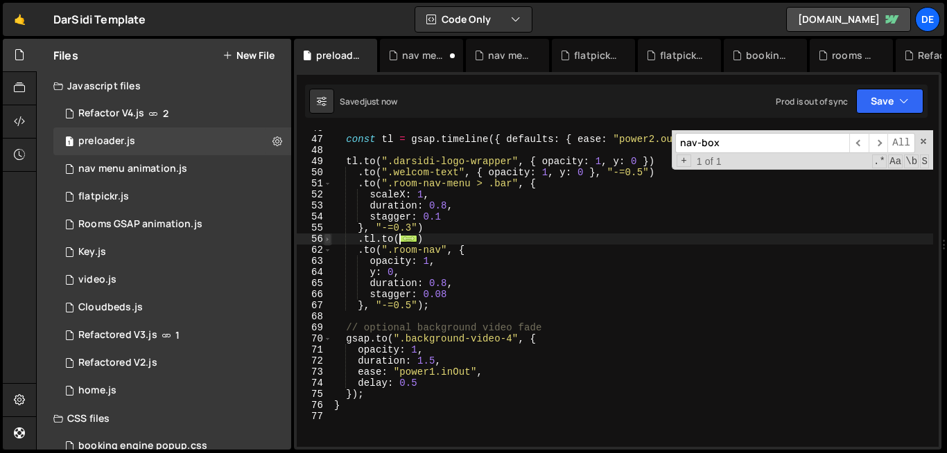
click at [328, 243] on span at bounding box center [328, 239] width 8 height 11
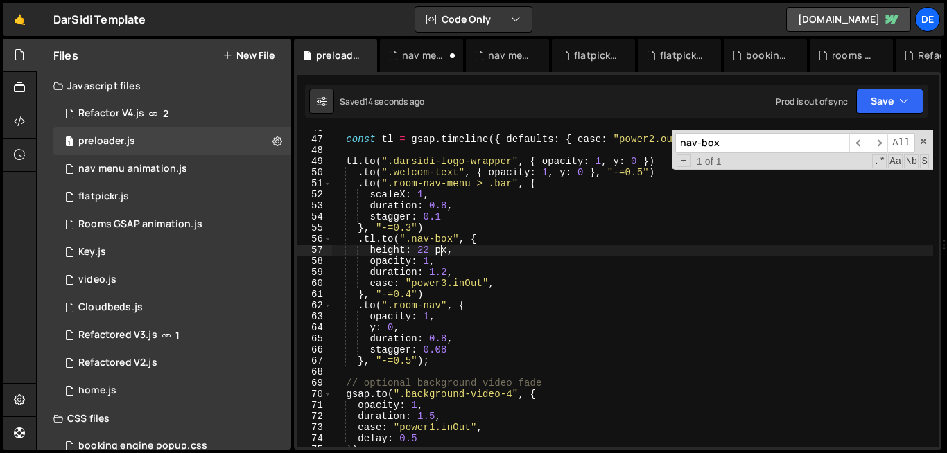
click at [432, 298] on div "const tl = gsap . timeline ({ defaults : { ease : "power2.out" , duration : 1 }…" at bounding box center [631, 292] width 601 height 339
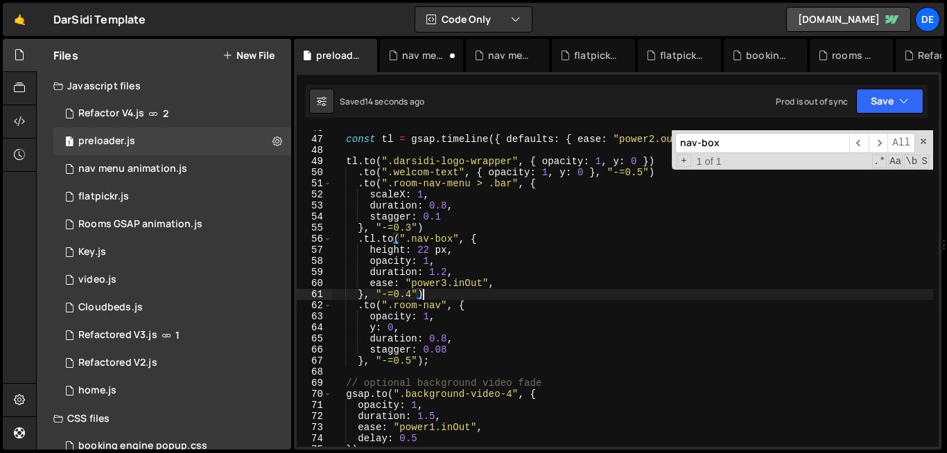
scroll to position [0, 6]
click at [328, 242] on span at bounding box center [328, 239] width 8 height 11
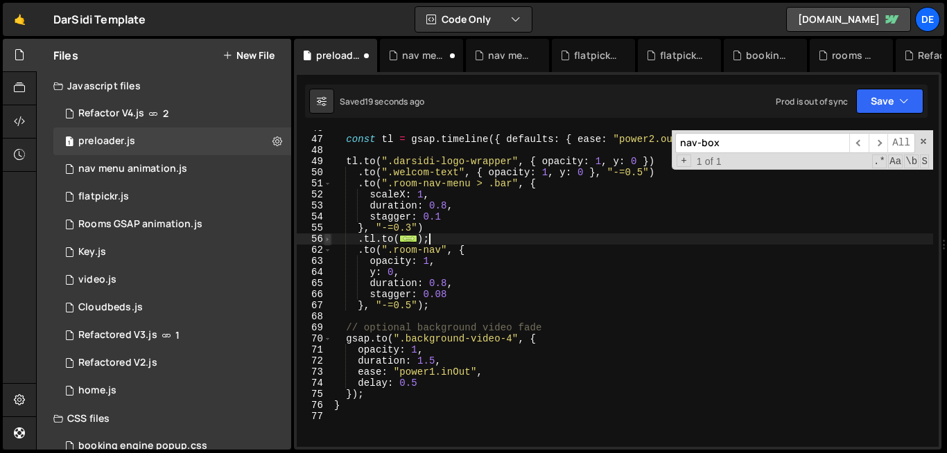
click at [328, 242] on span at bounding box center [328, 239] width 8 height 11
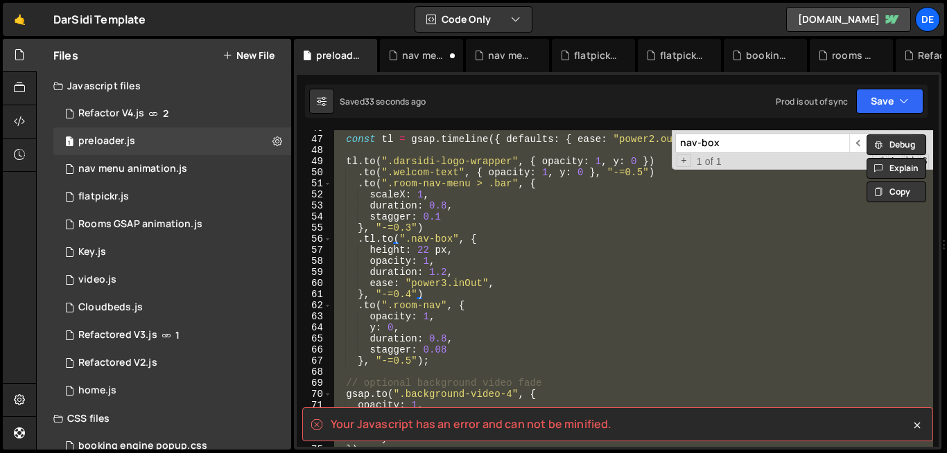
scroll to position [0, 0]
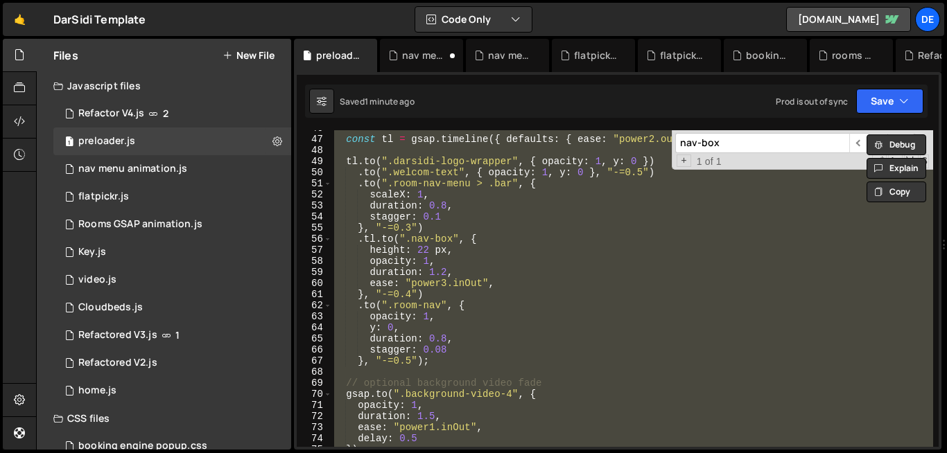
click at [416, 178] on div "const tl = gsap . timeline ({ defaults : { ease : "power2.out" , duration : 1 }…" at bounding box center [631, 288] width 601 height 317
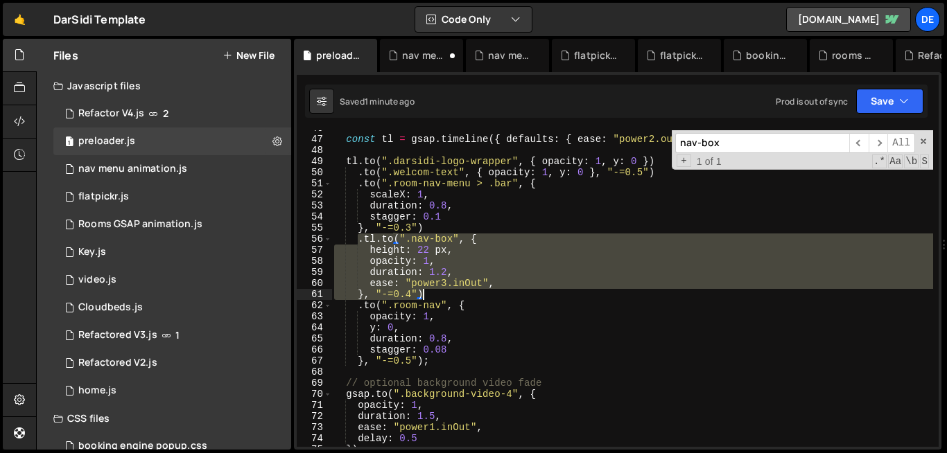
drag, startPoint x: 358, startPoint y: 239, endPoint x: 452, endPoint y: 290, distance: 107.3
click at [452, 290] on div "const tl = gsap . timeline ({ defaults : { ease : "power2.out" , duration : 1 }…" at bounding box center [631, 292] width 601 height 339
paste textarea "}, "-=0.4");"
click at [452, 290] on div "const tl = gsap . timeline ({ defaults : { ease : "power2.out" , duration : 1 }…" at bounding box center [631, 292] width 601 height 339
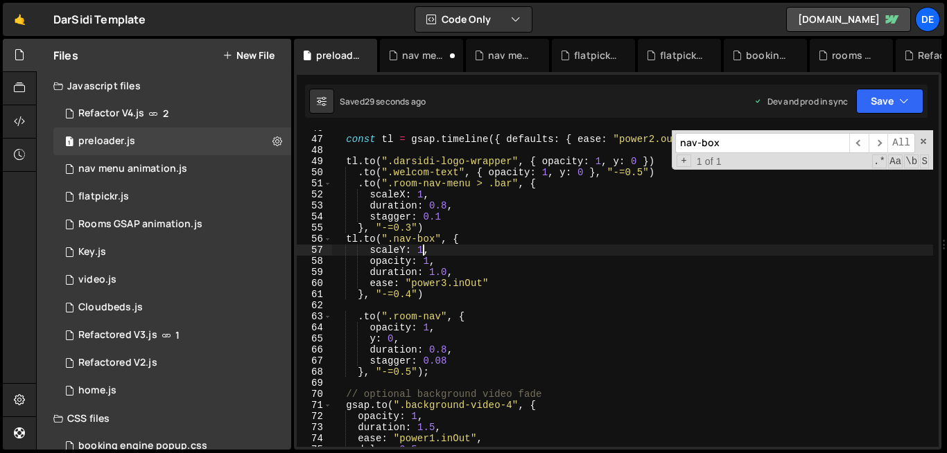
click at [425, 247] on div "const tl = gsap . timeline ({ defaults : { ease : "power2.out" , duration : 1 }…" at bounding box center [631, 292] width 601 height 339
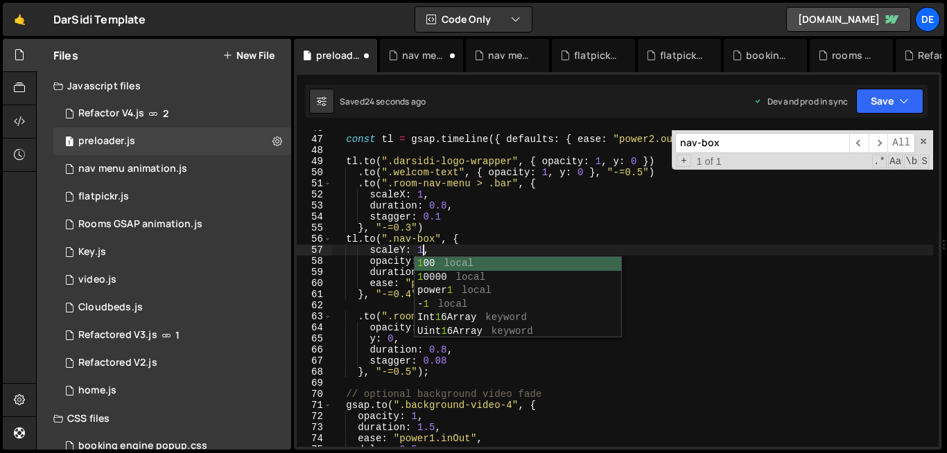
click at [387, 258] on div "const tl = gsap . timeline ({ defaults : { ease : "power2.out" , duration : 1 }…" at bounding box center [631, 292] width 601 height 339
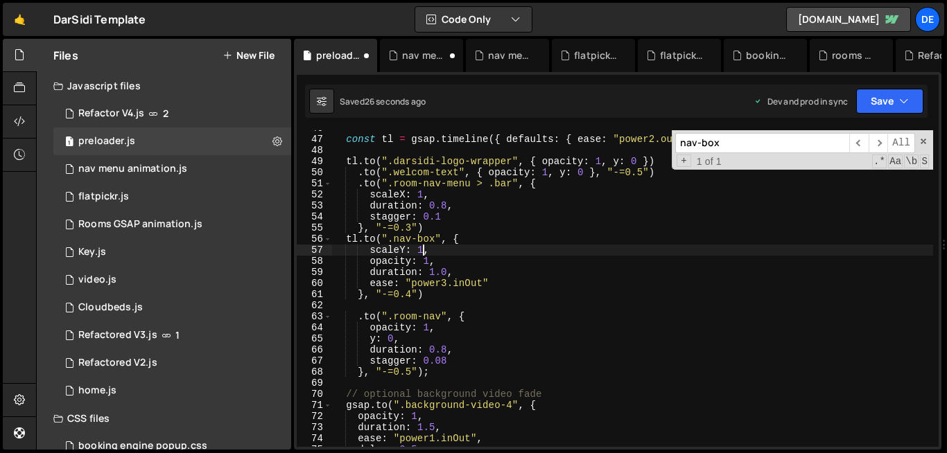
click at [422, 252] on div "const tl = gsap . timeline ({ defaults : { ease : "power2.out" , duration : 1 }…" at bounding box center [631, 292] width 601 height 339
click at [454, 238] on div "const tl = gsap . timeline ({ defaults : { ease : "power2.out" , duration : 1 }…" at bounding box center [631, 292] width 601 height 339
click at [468, 245] on div "const tl = gsap . timeline ({ defaults : { ease : "power2.out" , duration : 1 }…" at bounding box center [631, 292] width 601 height 339
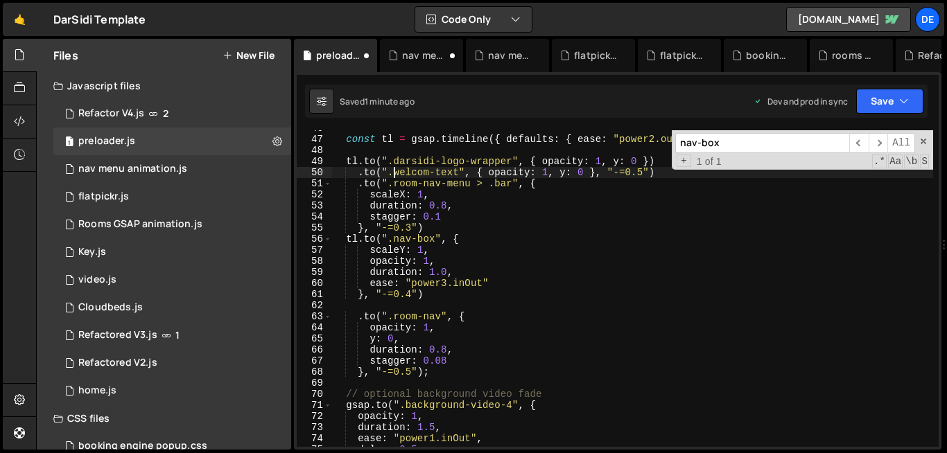
click at [395, 176] on div "const tl = gsap . timeline ({ defaults : { ease : "power2.out" , duration : 1 }…" at bounding box center [631, 292] width 601 height 339
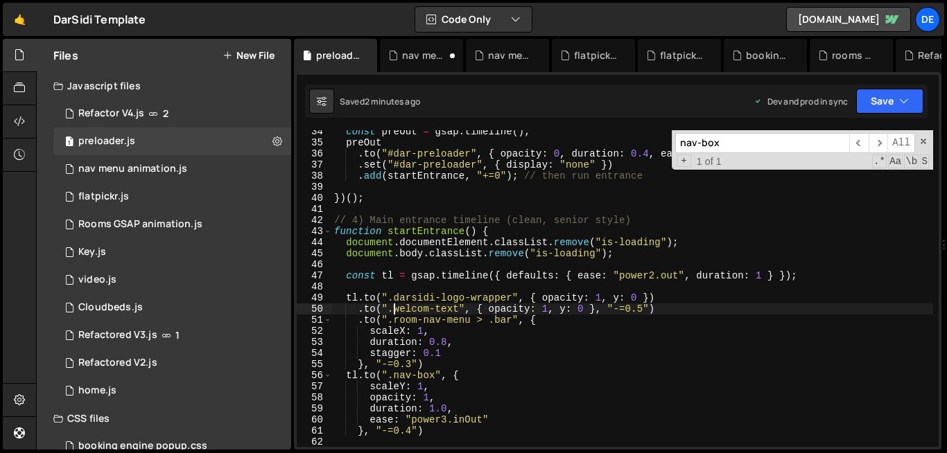
scroll to position [370, 0]
click at [360, 247] on div "const preOut = gsap . timeline ( ) ; preOut . to ( "#dar-preloader" , { opacity…" at bounding box center [631, 295] width 601 height 339
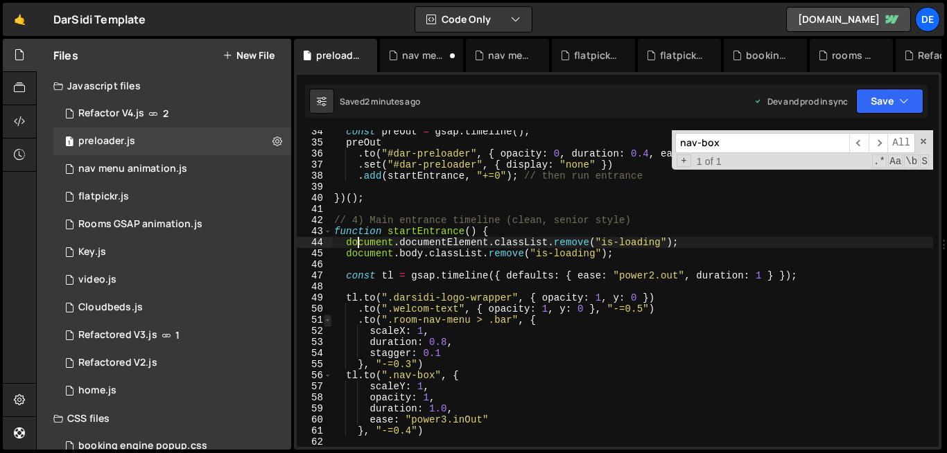
click at [329, 319] on span at bounding box center [328, 320] width 8 height 11
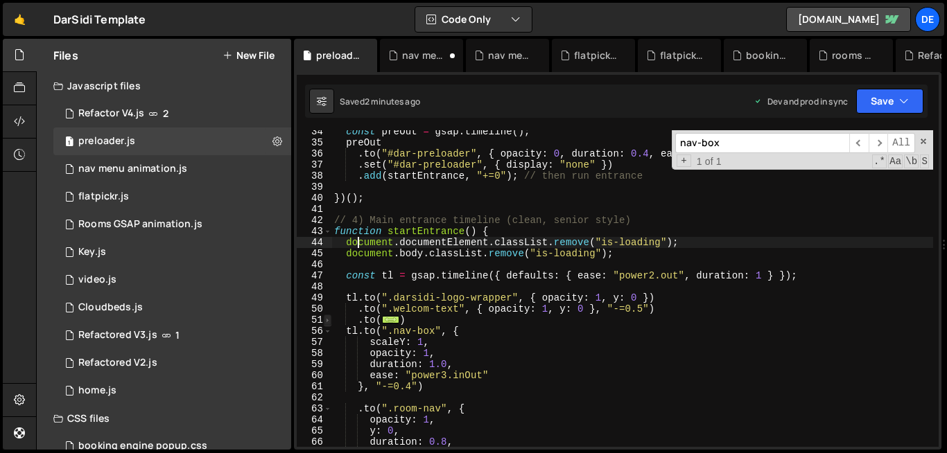
click at [329, 319] on span at bounding box center [328, 320] width 8 height 11
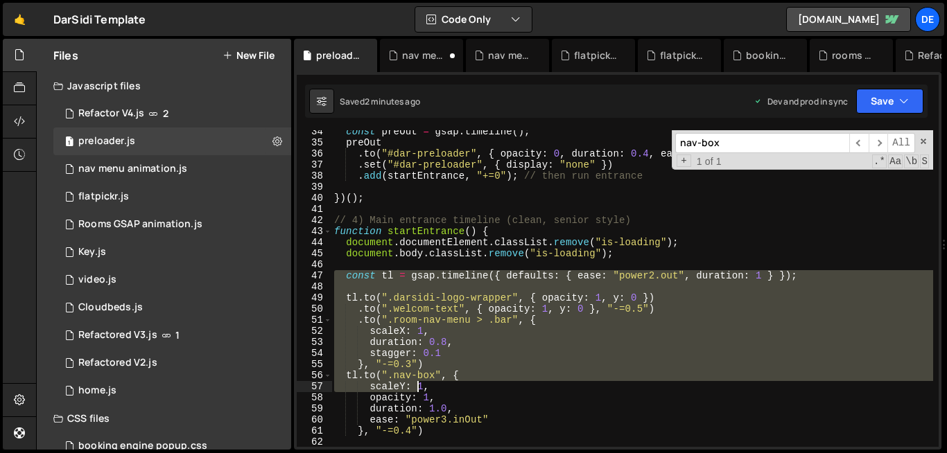
drag, startPoint x: 335, startPoint y: 275, endPoint x: 421, endPoint y: 395, distance: 147.5
click at [421, 395] on div "const preOut = gsap . timeline ( ) ; preOut . to ( "#dar-preloader" , { opacity…" at bounding box center [631, 295] width 601 height 339
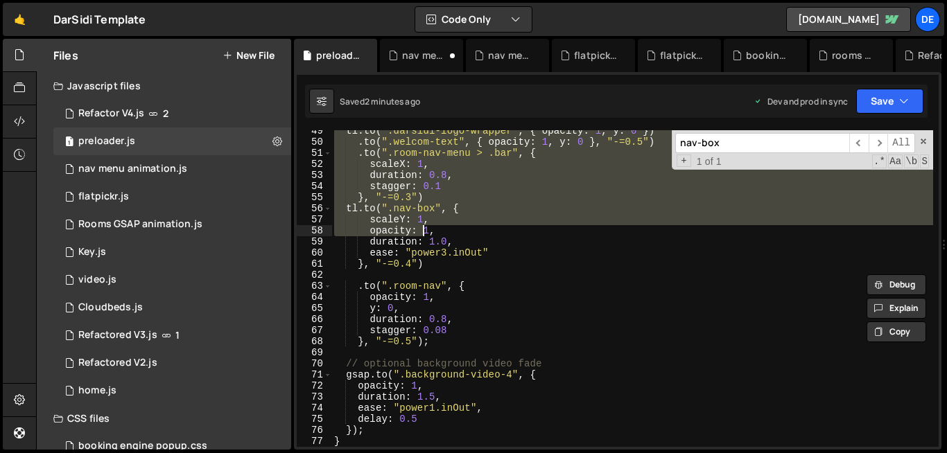
scroll to position [536, 0]
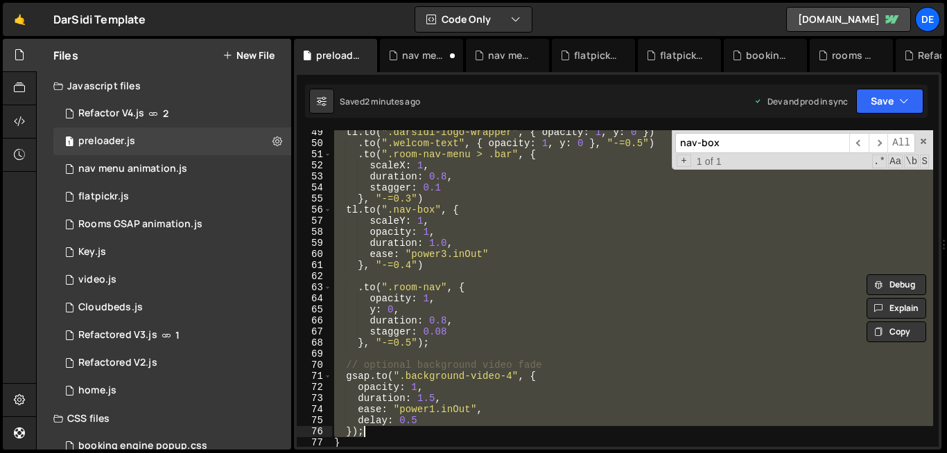
click at [381, 431] on div "tl . to ( ".darsidi-logo-wrapper" , { opacity : 1 , y : 0 }) . to ( ".welcom-te…" at bounding box center [631, 296] width 601 height 339
type textarea "delay: 0.5 });"
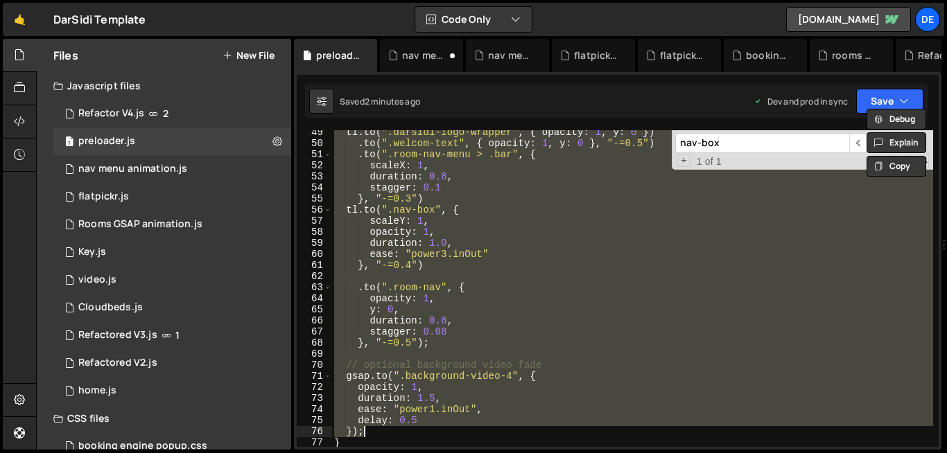
paste textarea
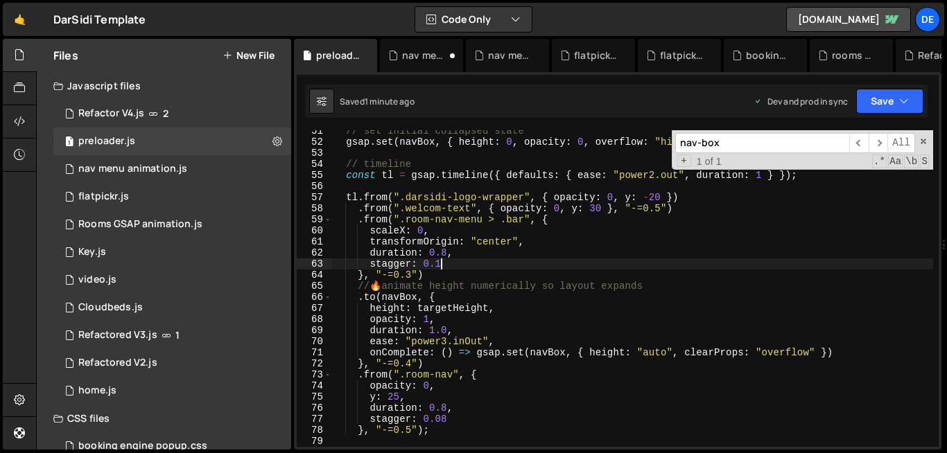
click at [546, 269] on div "// set initial collapsed state gsap . set ( navBox , { height : 0 , opacity : 0…" at bounding box center [631, 294] width 601 height 339
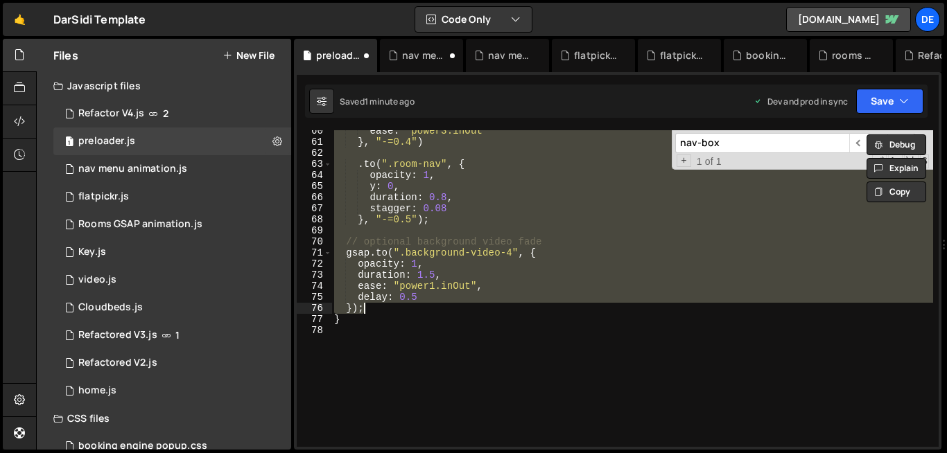
scroll to position [554, 0]
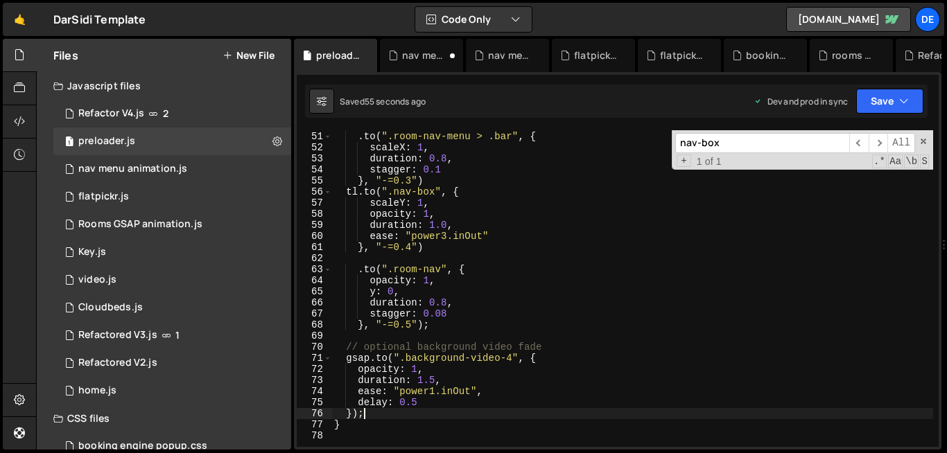
click at [455, 218] on div ". to ( ".welcom-text" , { opacity : 1 , y : 0 } , "-=0.5" ) . to ( ".room-nav-m…" at bounding box center [631, 289] width 601 height 339
type textarea "opacity: 1,"
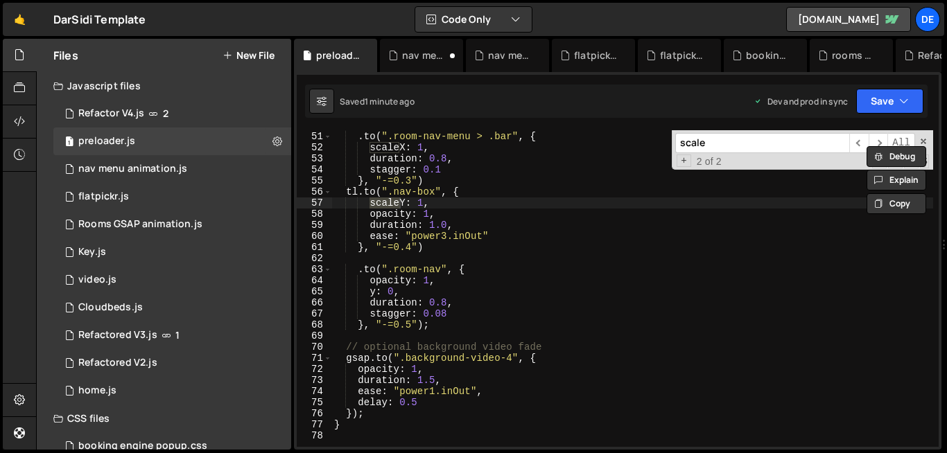
type input "scale"
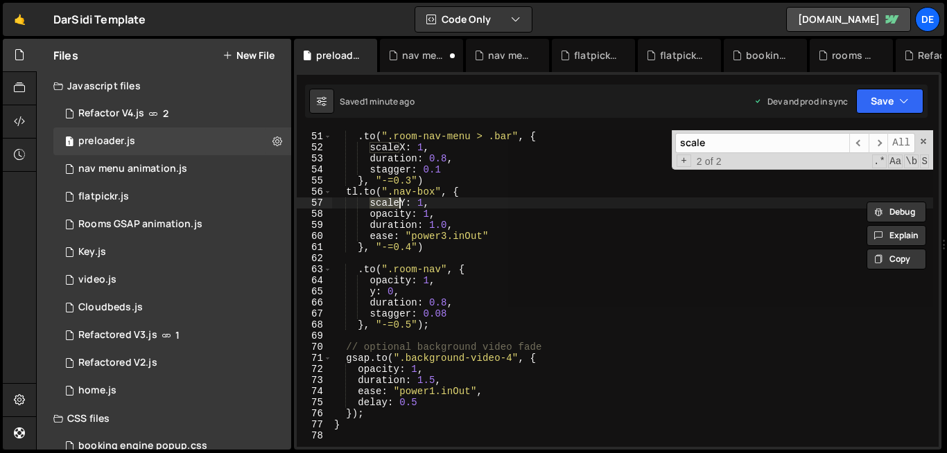
click at [379, 204] on div ". to ( ".welcom-text" , { opacity : 1 , y : 0 } , "-=0.5" ) . to ( ".room-nav-m…" at bounding box center [631, 288] width 601 height 317
click at [379, 204] on div ". to ( ".welcom-text" , { opacity : 1 , y : 0 } , "-=0.5" ) . to ( ".room-nav-m…" at bounding box center [631, 289] width 601 height 339
click at [423, 202] on div ". to ( ".welcom-text" , { opacity : 1 , y : 0 } , "-=0.5" ) . to ( ".room-nav-m…" at bounding box center [631, 289] width 601 height 339
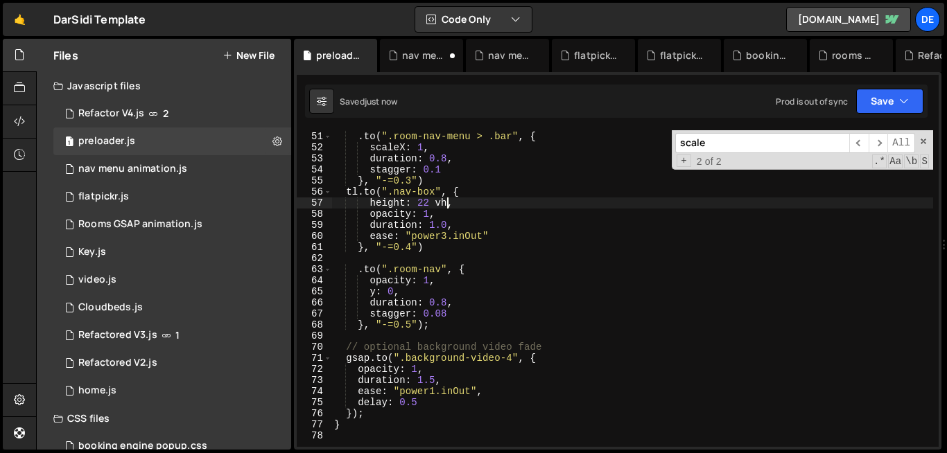
click at [448, 205] on div ". to ( ".welcom-text" , { opacity : 1 , y : 0 } , "-=0.5" ) . to ( ".room-nav-m…" at bounding box center [631, 289] width 601 height 339
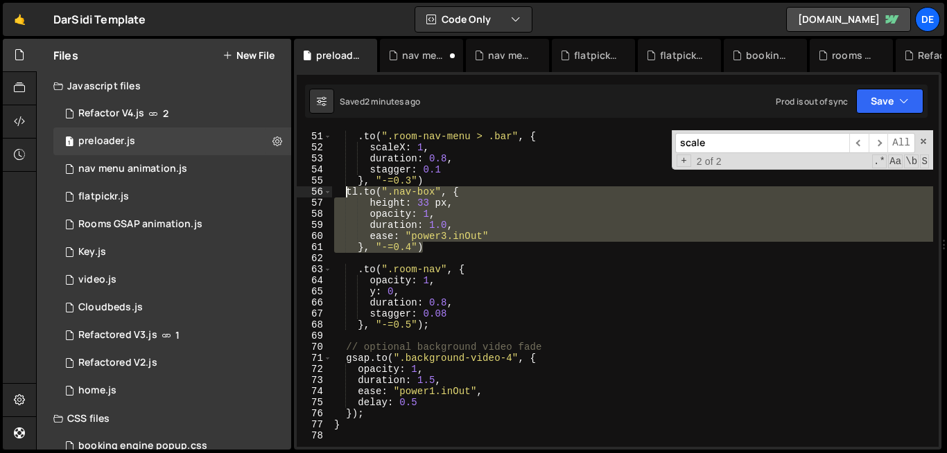
drag, startPoint x: 427, startPoint y: 249, endPoint x: 346, endPoint y: 194, distance: 97.6
click at [346, 194] on div ". to ( ".welcom-text" , { opacity : 1 , y : 0 } , "-=0.5" ) . to ( ".room-nav-m…" at bounding box center [631, 289] width 601 height 339
paste textarea "}, "-=0.4");"
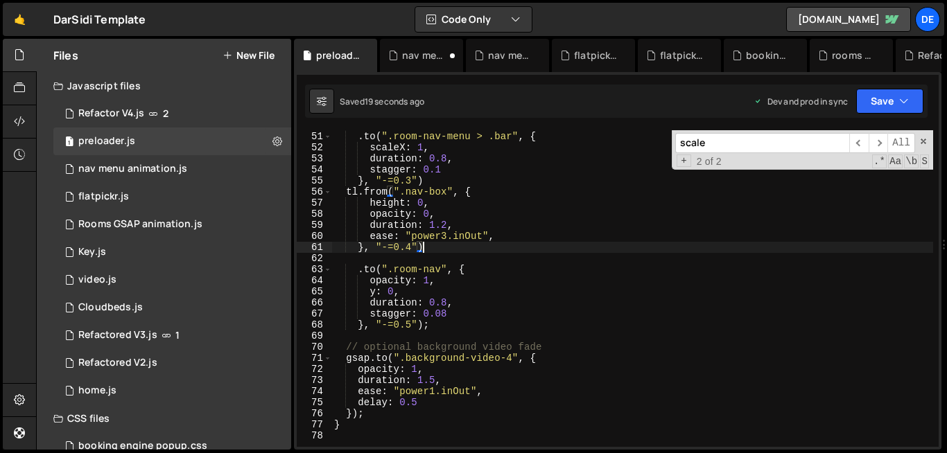
click at [441, 244] on div ". to ( ".welcom-text" , { opacity : 1 , y : 0 } , "-=0.5" ) . to ( ".room-nav-m…" at bounding box center [631, 289] width 601 height 339
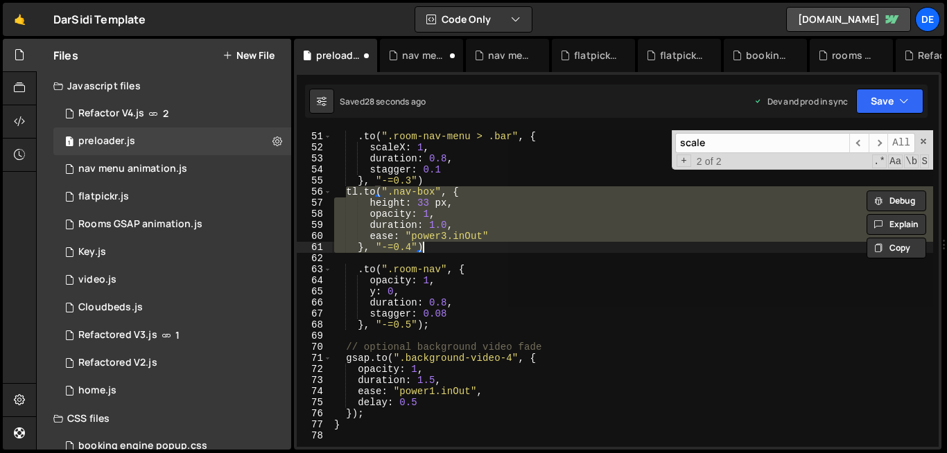
click at [385, 201] on div ". to ( ".welcom-text" , { opacity : 1 , y : 0 } , "-=0.5" ) . to ( ".room-nav-m…" at bounding box center [631, 288] width 601 height 317
click at [385, 201] on div ". to ( ".welcom-text" , { opacity : 1 , y : 0 } , "-=0.5" ) . to ( ".room-nav-m…" at bounding box center [631, 289] width 601 height 339
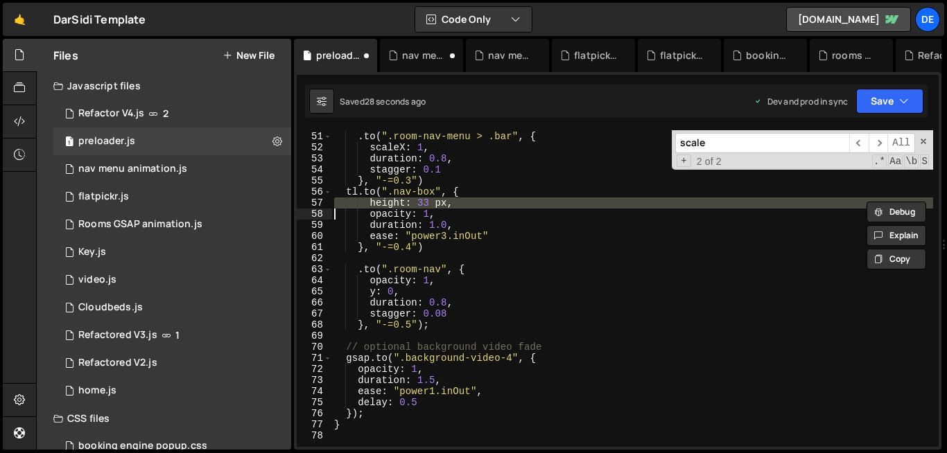
click at [385, 201] on div ". to ( ".welcom-text" , { opacity : 1 , y : 0 } , "-=0.5" ) . to ( ".room-nav-m…" at bounding box center [631, 289] width 601 height 339
type textarea "opacity: 1,"
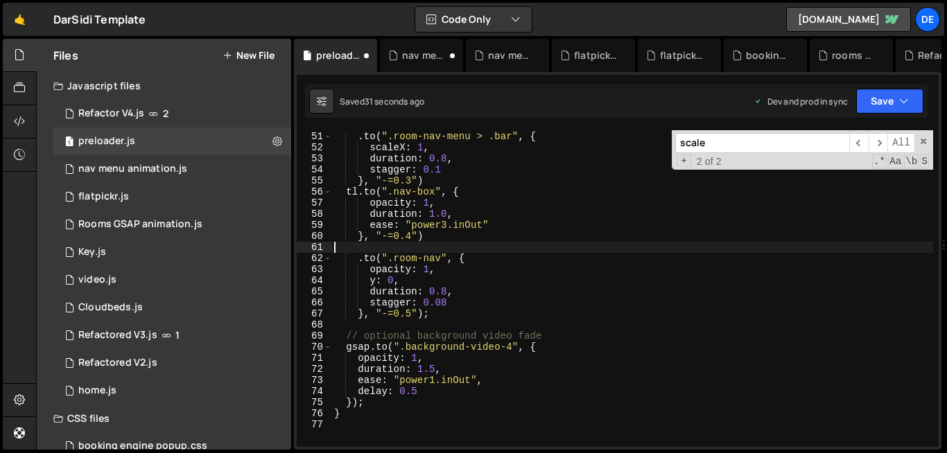
click at [383, 247] on div ". to ( ".welcom-text" , { opacity : 1 , y : 0 } , "-=0.5" ) . to ( ".room-nav-m…" at bounding box center [631, 289] width 601 height 339
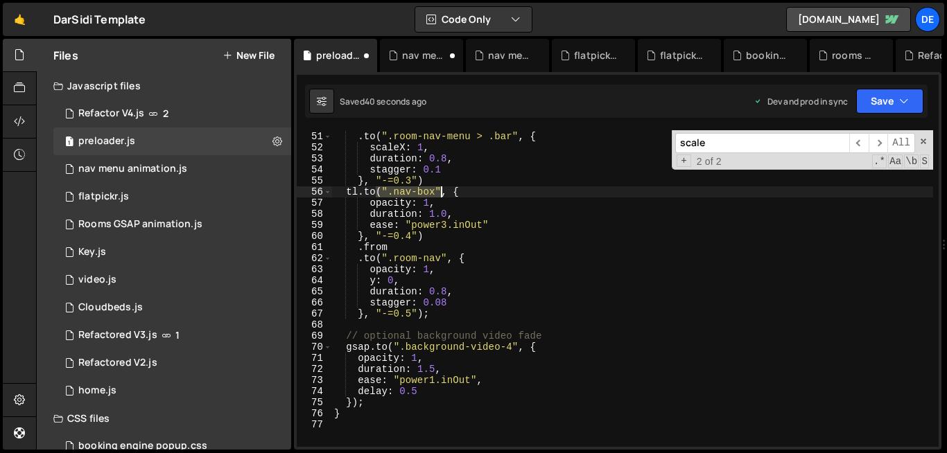
drag, startPoint x: 378, startPoint y: 195, endPoint x: 441, endPoint y: 194, distance: 63.1
click at [441, 194] on div ". to ( ".welcom-text" , { opacity : 1 , y : 0 } , "-=0.5" ) . to ( ".room-nav-m…" at bounding box center [631, 289] width 601 height 339
drag, startPoint x: 464, startPoint y: 193, endPoint x: 378, endPoint y: 191, distance: 85.9
click at [378, 191] on div ". to ( ".welcom-text" , { opacity : 1 , y : 0 } , "-=0.5" ) . to ( ".room-nav-m…" at bounding box center [631, 289] width 601 height 339
click at [407, 249] on div ". to ( ".welcom-text" , { opacity : 1 , y : 0 } , "-=0.5" ) . to ( ".room-nav-m…" at bounding box center [631, 289] width 601 height 339
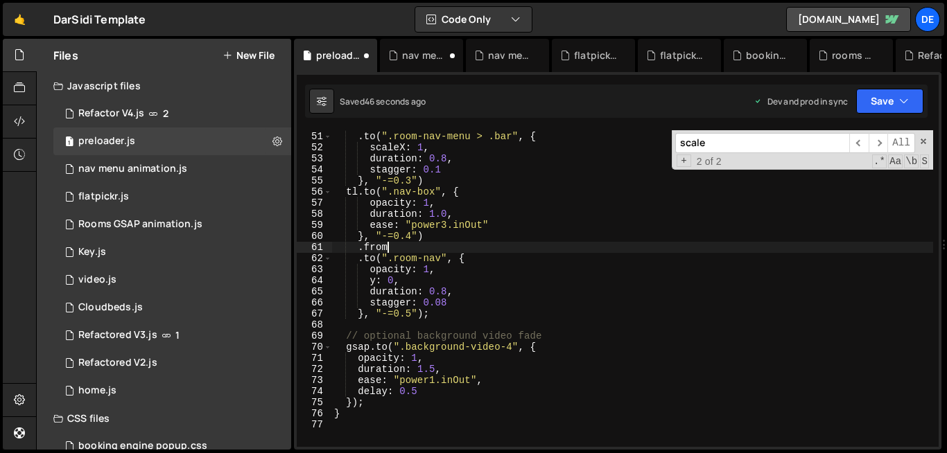
paste textarea "(".nav-box", {"
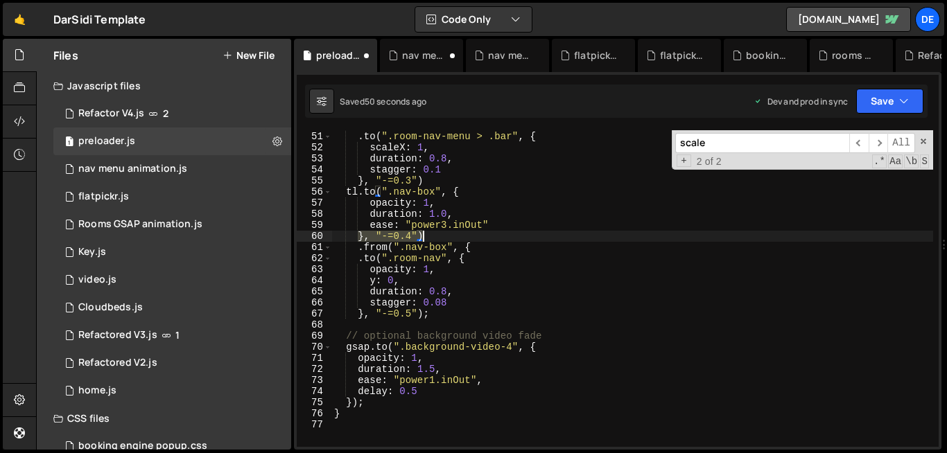
drag, startPoint x: 360, startPoint y: 235, endPoint x: 430, endPoint y: 238, distance: 70.1
click at [430, 238] on div ". to ( ".welcom-text" , { opacity : 1 , y : 0 } , "-=0.5" ) . to ( ".room-nav-m…" at bounding box center [631, 289] width 601 height 339
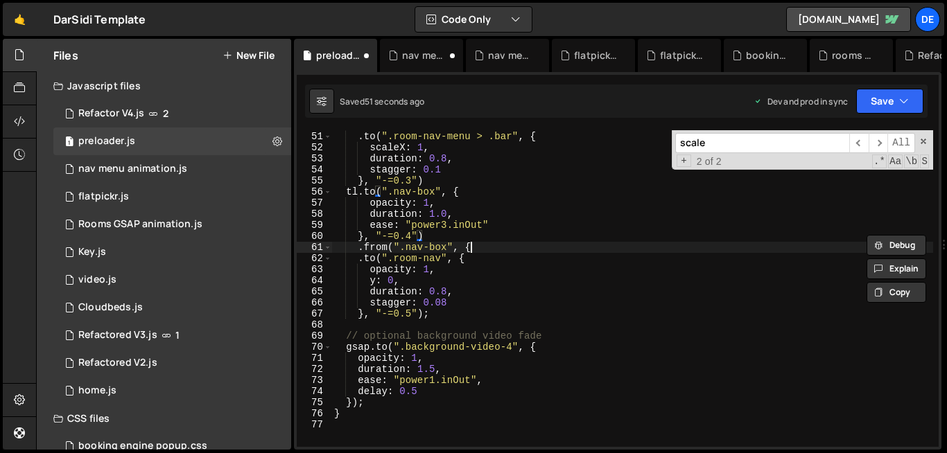
click at [483, 248] on div ". to ( ".welcom-text" , { opacity : 1 , y : 0 } , "-=0.5" ) . to ( ".room-nav-m…" at bounding box center [631, 289] width 601 height 339
paste textarea "}, "-=0.4")"
type textarea ".from(".nav-box", {}, "-=0.4")"
click at [470, 248] on div ". to ( ".welcom-text" , { opacity : 1 , y : 0 } , "-=0.5" ) . to ( ".room-nav-m…" at bounding box center [631, 289] width 601 height 339
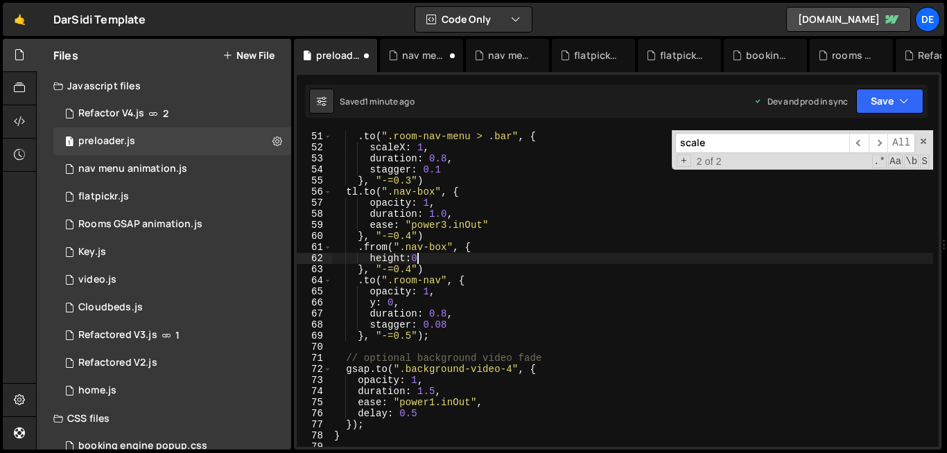
scroll to position [0, 6]
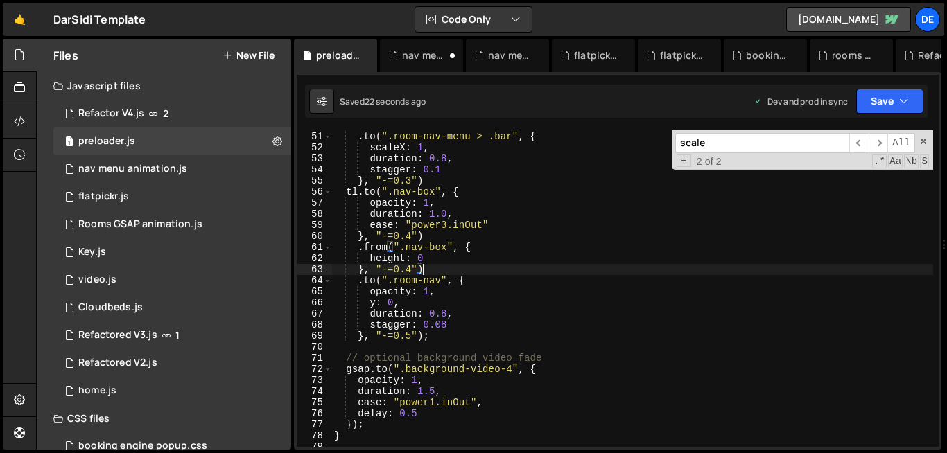
click at [532, 265] on div ". to ( ".welcom-text" , { opacity : 1 , y : 0 } , "-=0.5" ) . to ( ".room-nav-m…" at bounding box center [631, 289] width 601 height 339
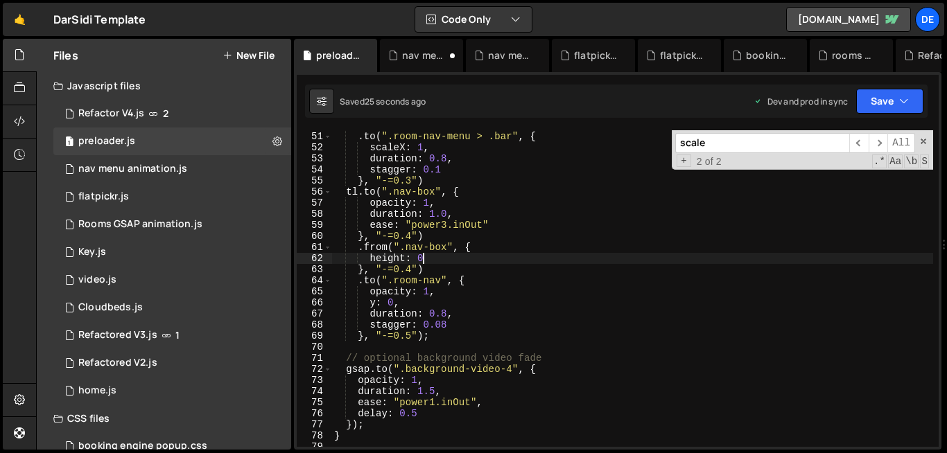
click at [437, 261] on div ". to ( ".welcom-text" , { opacity : 1 , y : 0 } , "-=0.5" ) . to ( ".room-nav-m…" at bounding box center [631, 289] width 601 height 339
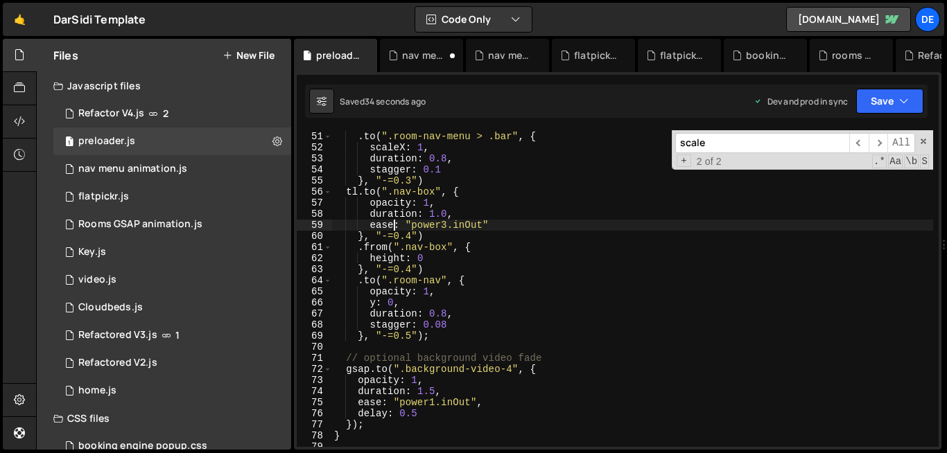
click at [393, 224] on div ". to ( ".welcom-text" , { opacity : 1 , y : 0 } , "-=0.5" ) . to ( ".room-nav-m…" at bounding box center [631, 289] width 601 height 339
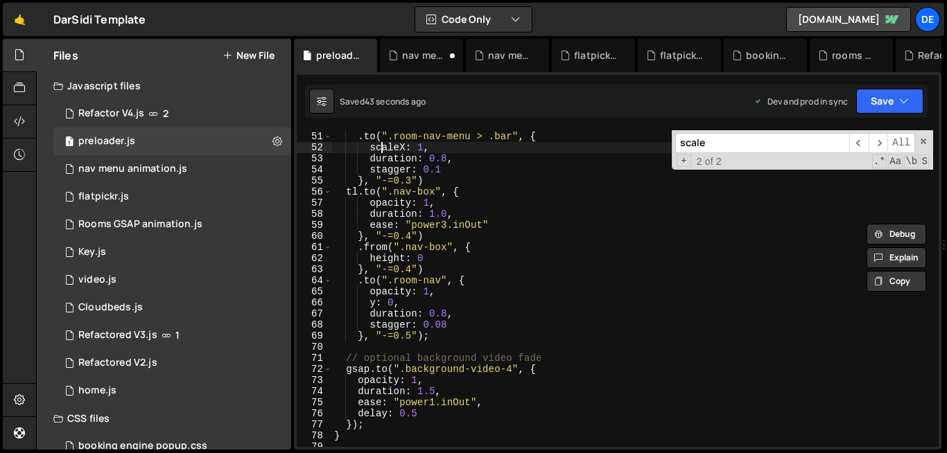
click at [384, 143] on div ". to ( ".welcom-text" , { opacity : 1 , y : 0 } , "-=0.5" ) . to ( ".room-nav-m…" at bounding box center [631, 289] width 601 height 339
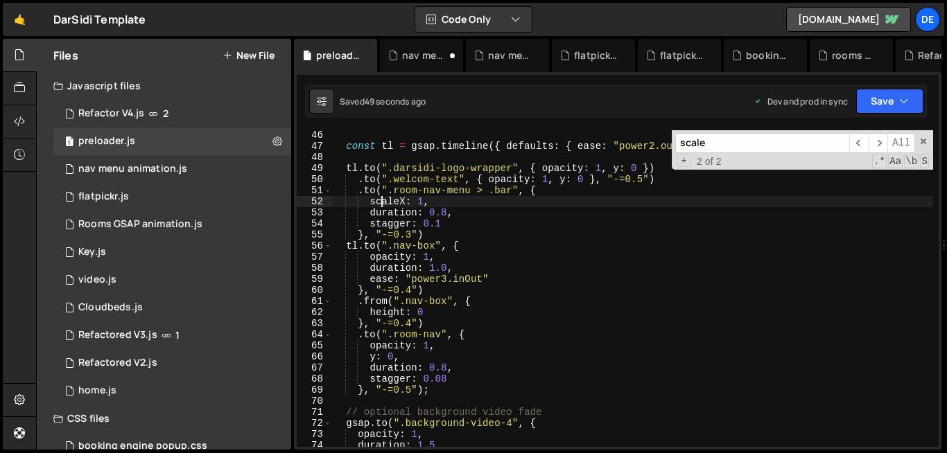
scroll to position [500, 0]
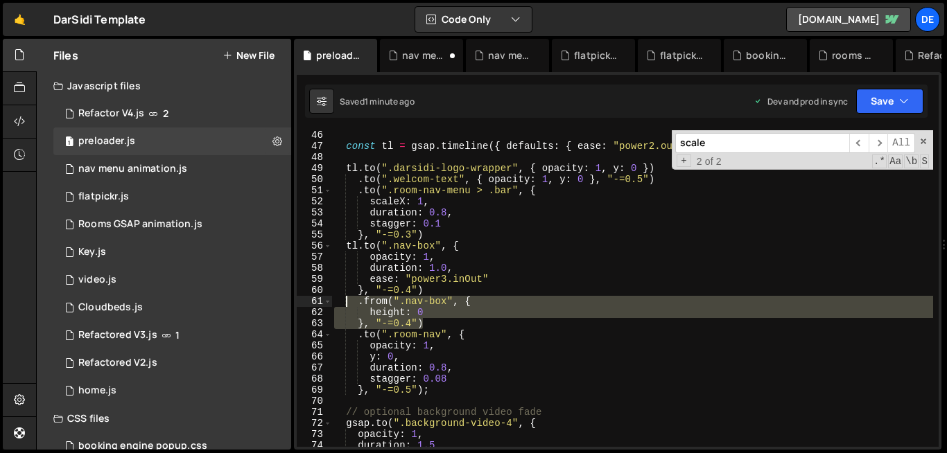
drag, startPoint x: 428, startPoint y: 324, endPoint x: 346, endPoint y: 301, distance: 84.2
click at [346, 301] on div "const tl = gsap . timeline ({ defaults : { ease : "power2.out" , duration : 1 }…" at bounding box center [631, 299] width 601 height 339
click at [412, 327] on div "const tl = gsap . timeline ({ defaults : { ease : "power2.out" , duration : 1 }…" at bounding box center [631, 288] width 601 height 317
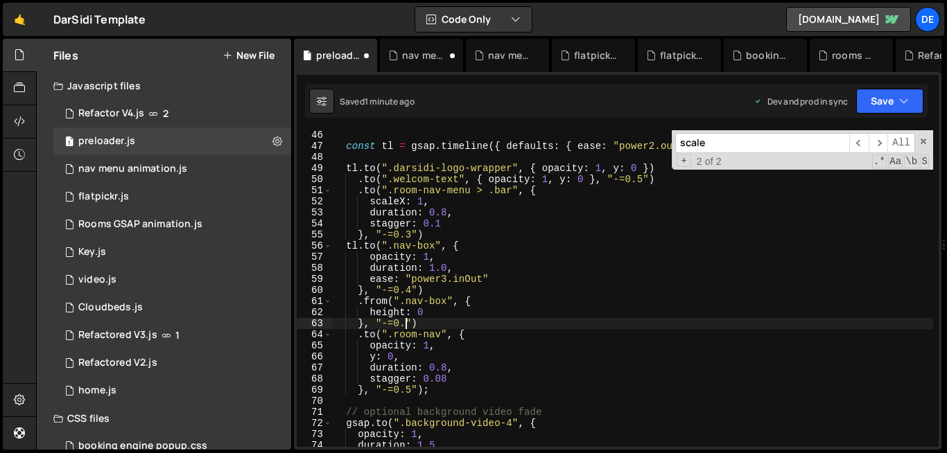
scroll to position [0, 5]
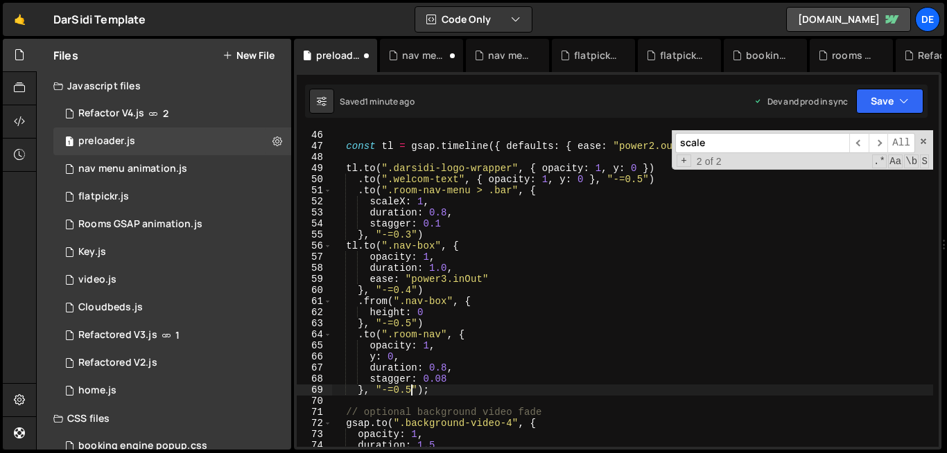
click at [411, 390] on div "const tl = gsap . timeline ({ defaults : { ease : "power2.out" , duration : 1 }…" at bounding box center [631, 299] width 601 height 339
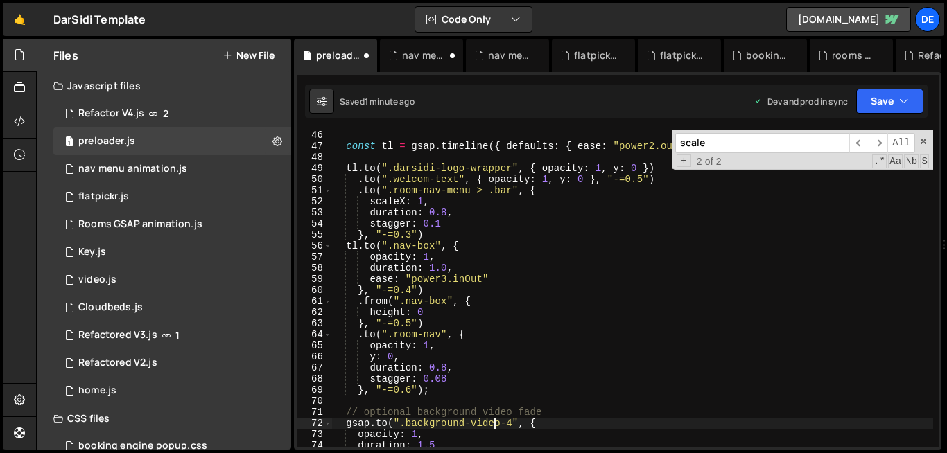
click at [492, 421] on div "const tl = gsap . timeline ({ defaults : { ease : "power2.out" , duration : 1 }…" at bounding box center [631, 299] width 601 height 339
type textarea "[DOMAIN_NAME](".background-video-4", {"
click at [161, 170] on div "nav menu animation.js" at bounding box center [132, 169] width 109 height 12
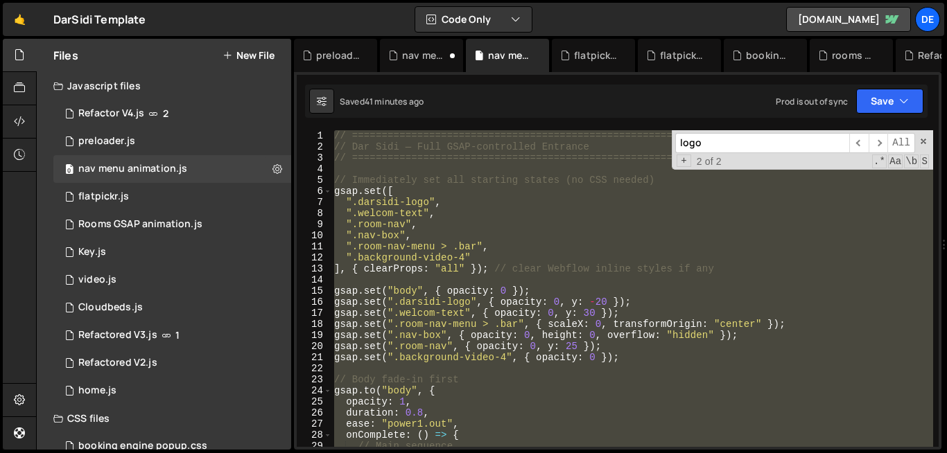
click at [483, 239] on div "// ========================================================= // Dar Sidi — Full…" at bounding box center [631, 299] width 601 height 339
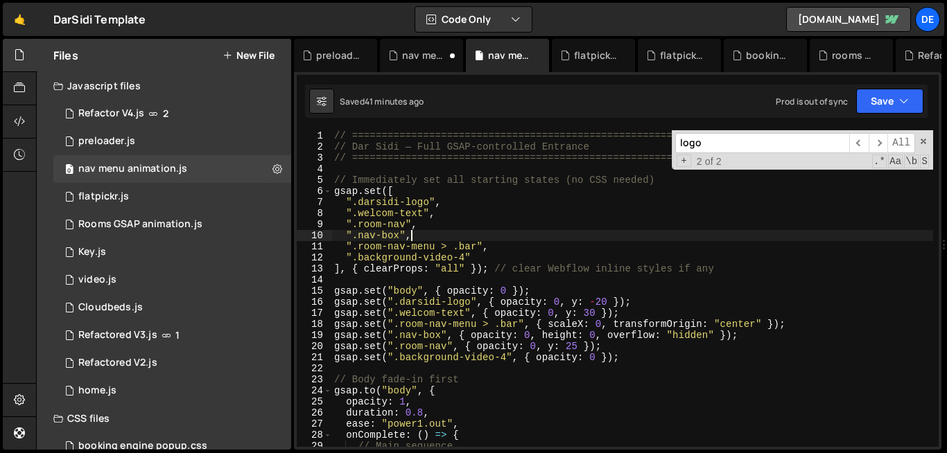
type textarea "".nav-box","
click at [157, 143] on div "1 preloader.js 0" at bounding box center [172, 142] width 238 height 28
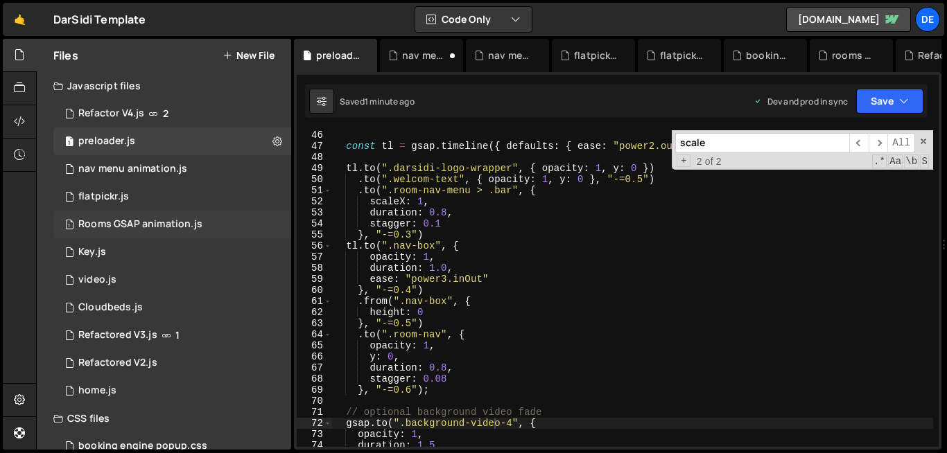
click at [158, 222] on div "Rooms GSAP animation.js" at bounding box center [140, 224] width 124 height 12
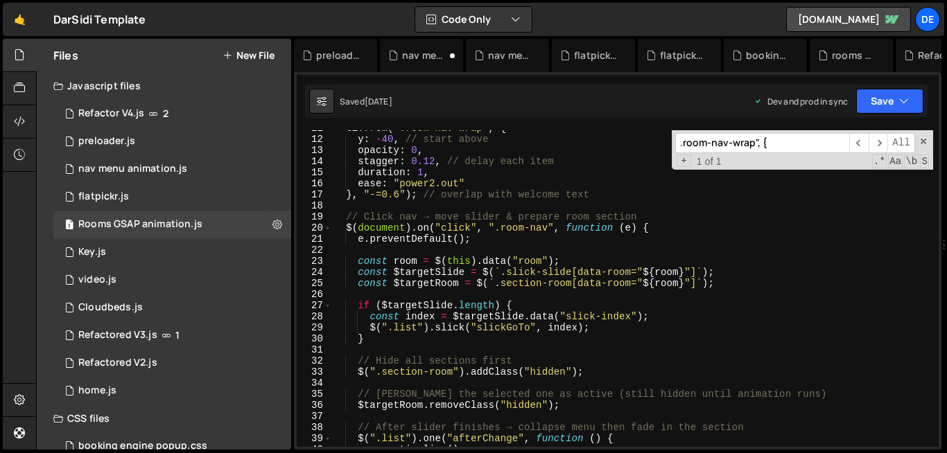
scroll to position [118, 0]
click at [327, 228] on span at bounding box center [328, 227] width 8 height 11
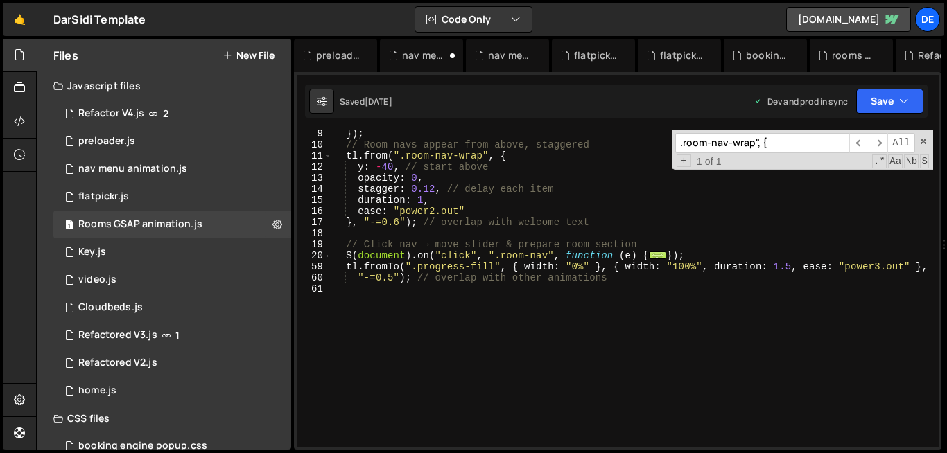
scroll to position [91, 0]
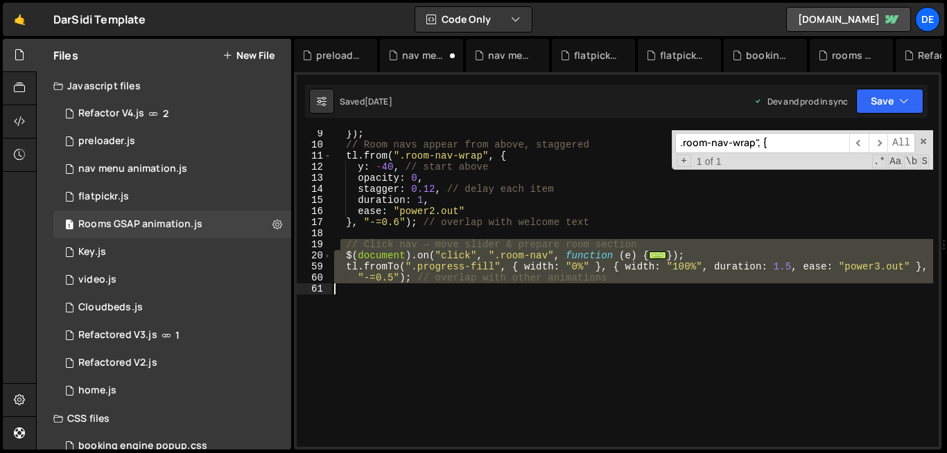
drag, startPoint x: 339, startPoint y: 243, endPoint x: 367, endPoint y: 295, distance: 58.3
click at [367, 295] on div "}) ; // Room navs appear from above, staggered tl . from ( ".room-nav-wrap" , {…" at bounding box center [631, 297] width 601 height 339
type textarea ""-=0.5"); // overlap with other animations"
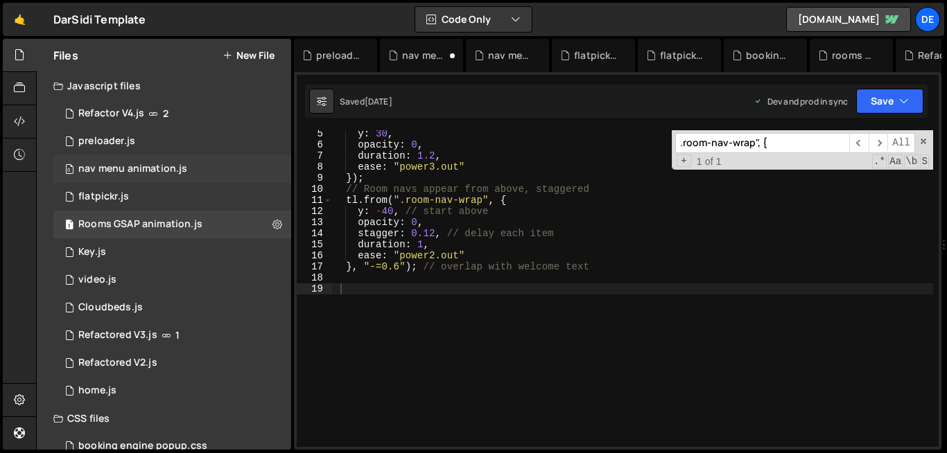
click at [170, 162] on div "0 nav menu animation.js 0" at bounding box center [174, 169] width 243 height 28
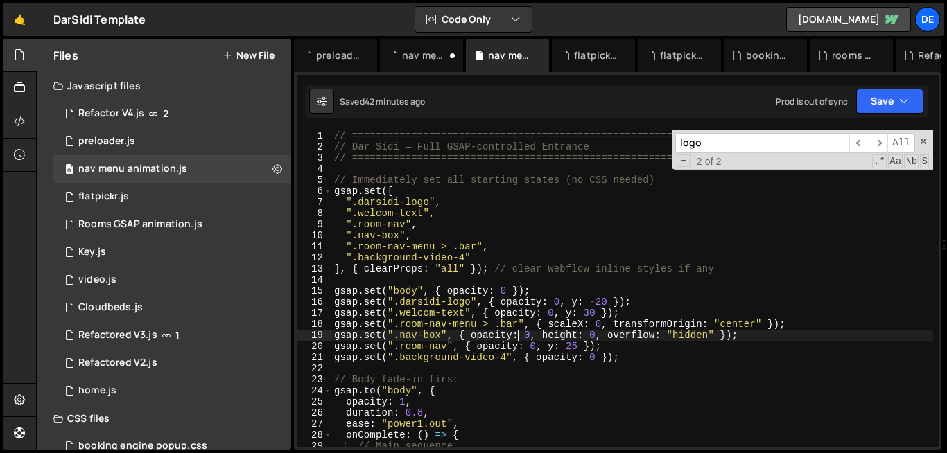
click at [516, 334] on div "// ========================================================= // Dar Sidi — Full…" at bounding box center [631, 299] width 601 height 339
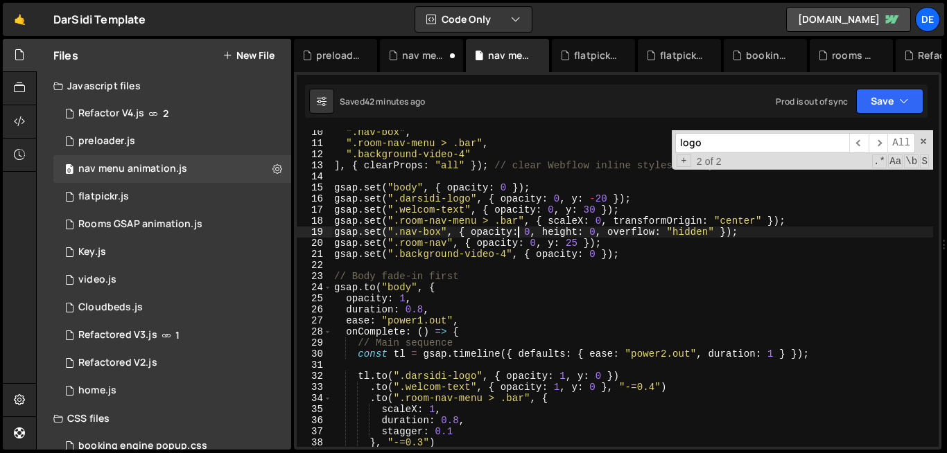
scroll to position [125, 0]
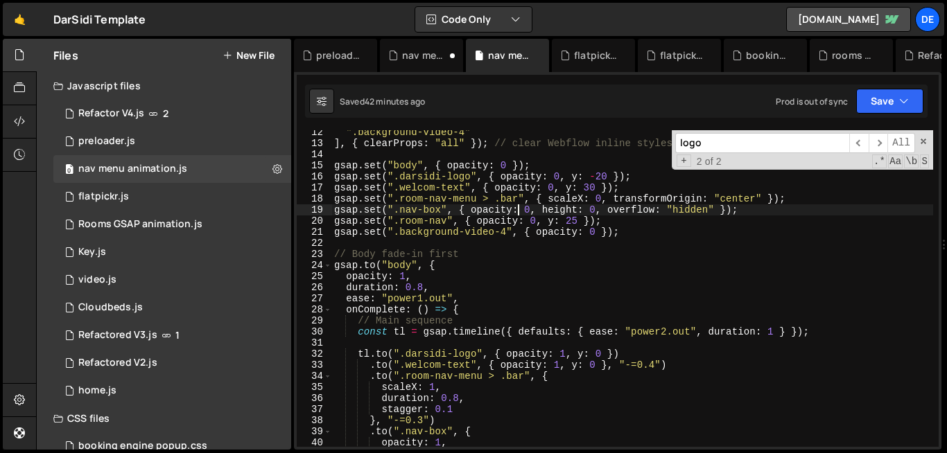
type textarea "});"
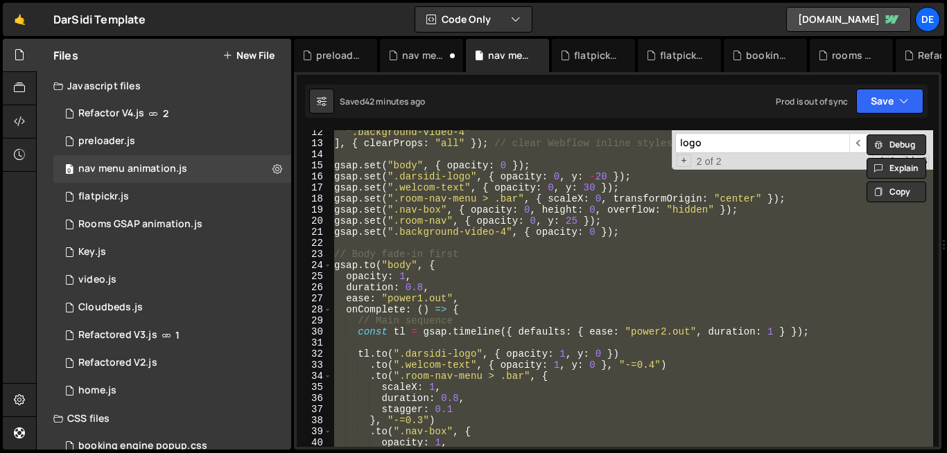
paste textarea
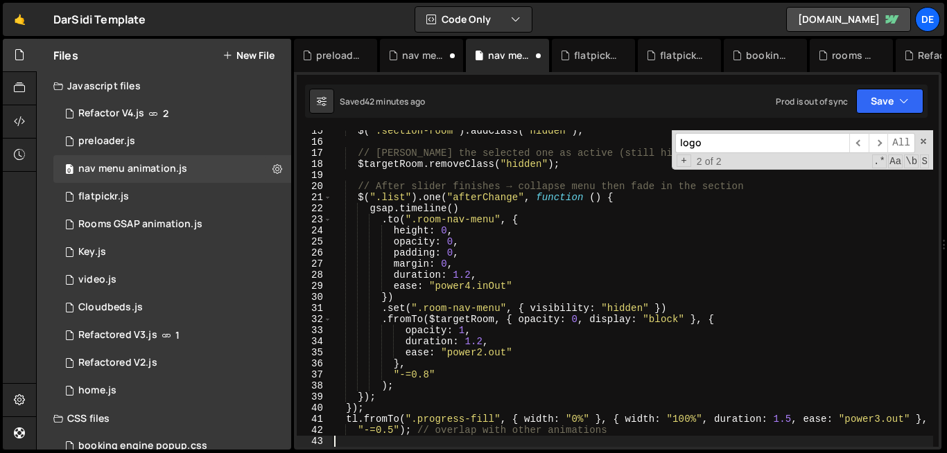
scroll to position [160, 0]
click at [276, 167] on button at bounding box center [277, 169] width 25 height 25
type input "nav menu animation"
radio input "true"
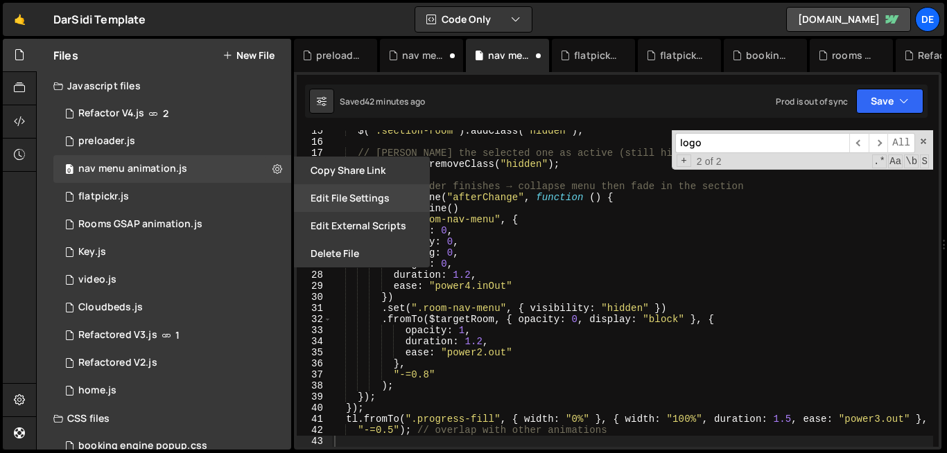
click at [346, 206] on button "Edit File Settings" at bounding box center [362, 198] width 136 height 28
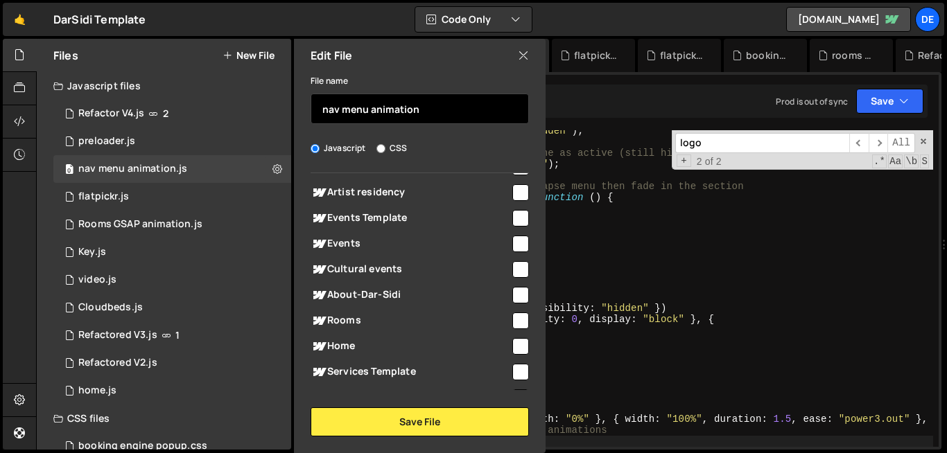
click at [356, 107] on input "nav menu animation" at bounding box center [419, 109] width 218 height 30
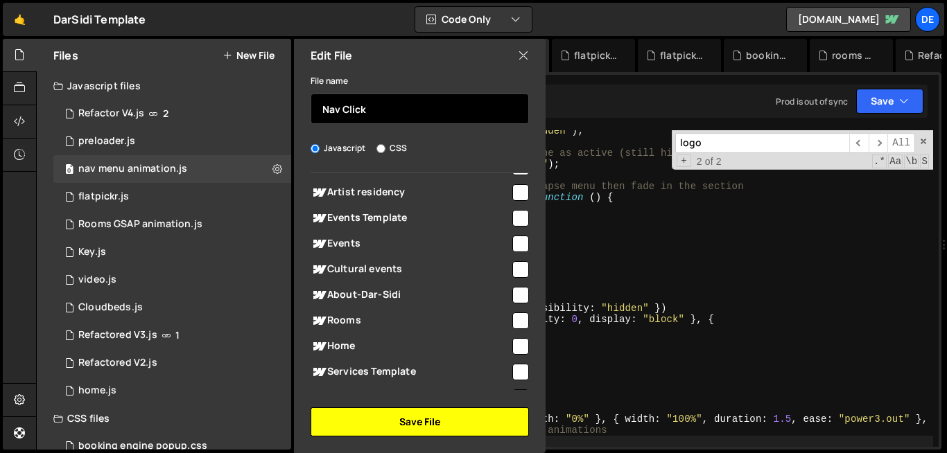
type input "Nav Click"
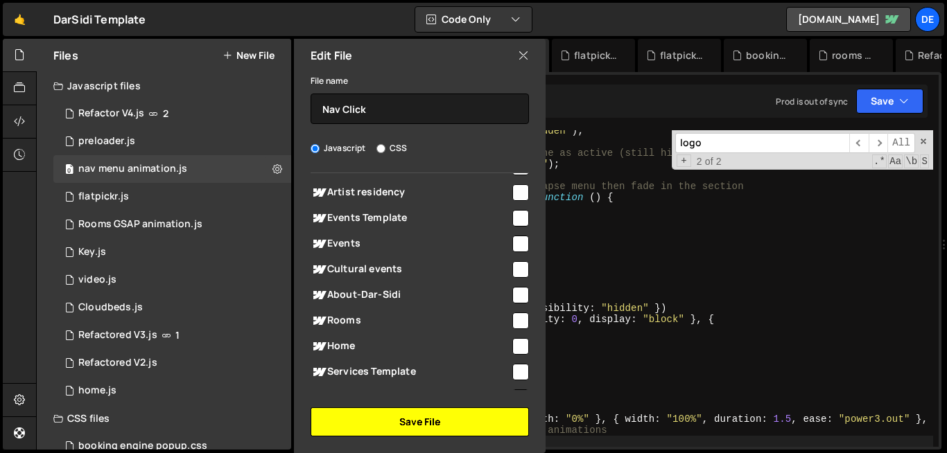
click at [419, 417] on button "Save File" at bounding box center [419, 421] width 218 height 29
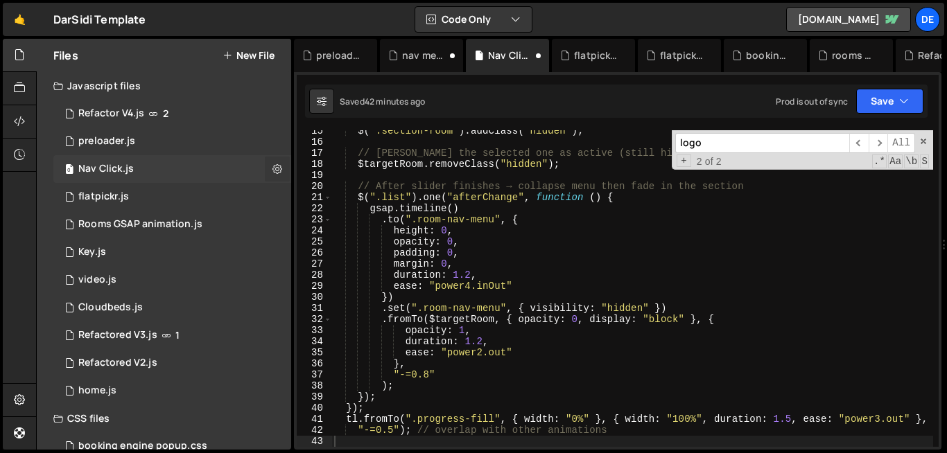
click at [272, 168] on icon at bounding box center [277, 168] width 10 height 13
type input "Nav Click"
radio input "true"
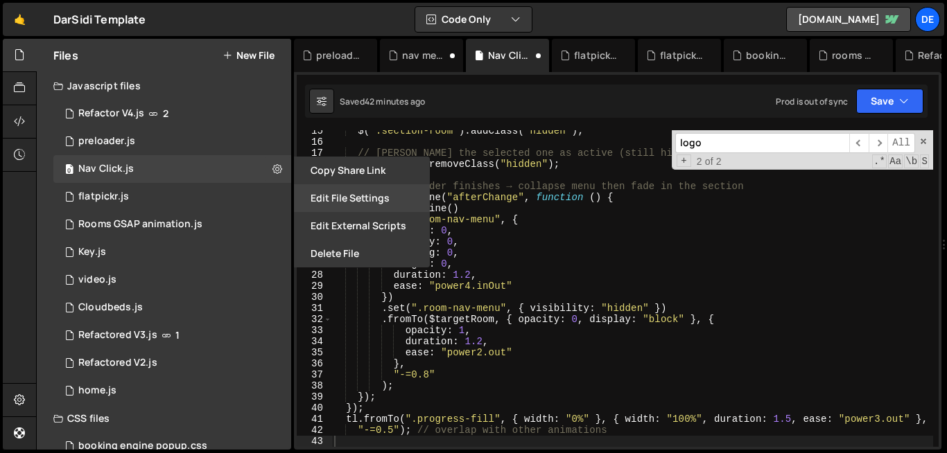
click at [327, 199] on button "Edit File Settings" at bounding box center [362, 198] width 136 height 28
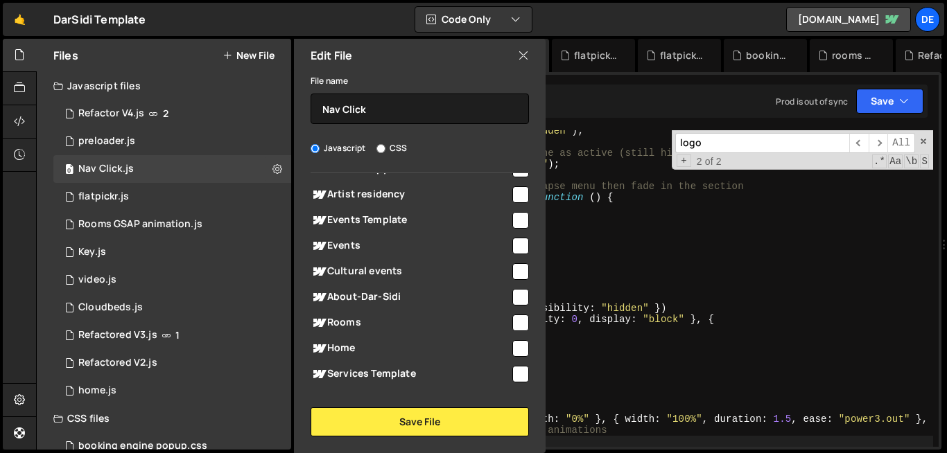
scroll to position [109, 0]
click at [517, 327] on input "checkbox" at bounding box center [520, 321] width 17 height 17
checkbox input "true"
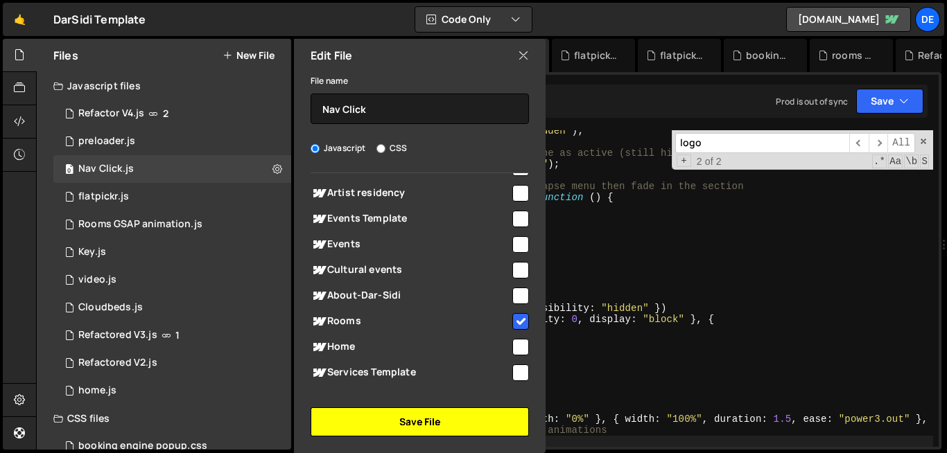
click at [466, 430] on button "Save File" at bounding box center [419, 421] width 218 height 29
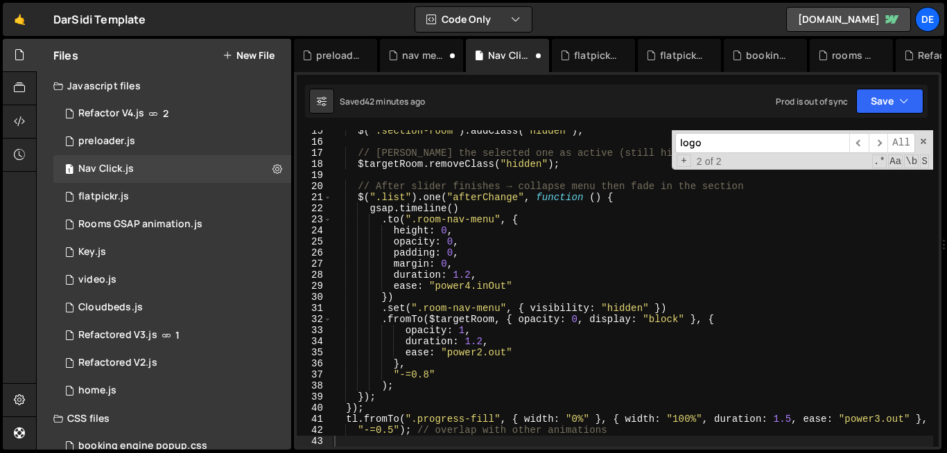
click at [434, 295] on div "$ ( ".section-room" ) . addClass ( "hidden" ) ; // Mark the selected one as act…" at bounding box center [631, 294] width 601 height 339
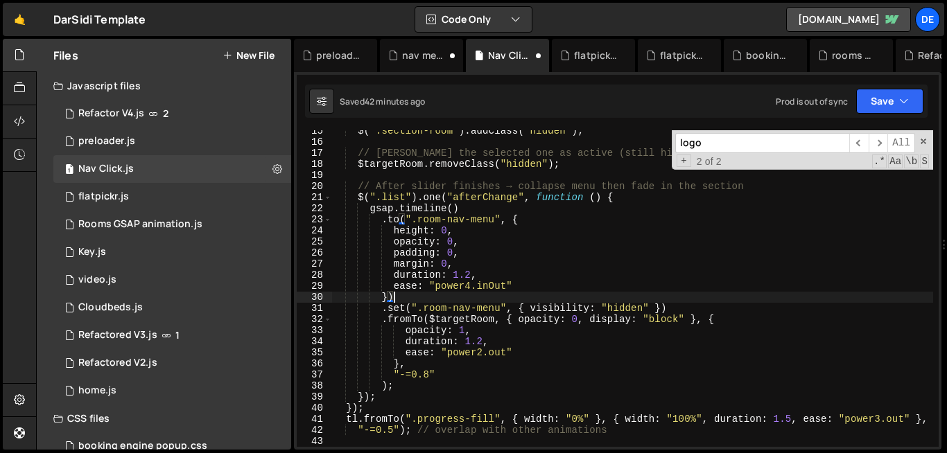
type textarea "})"
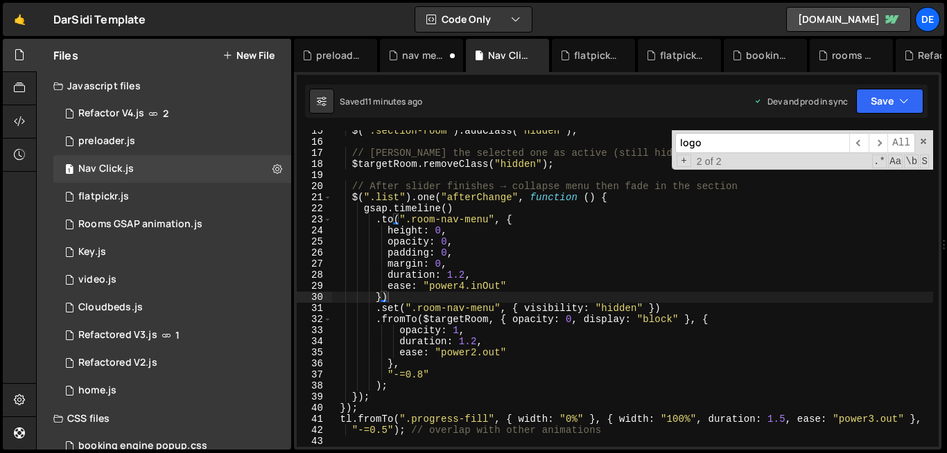
click at [243, 54] on button "New File" at bounding box center [248, 55] width 52 height 11
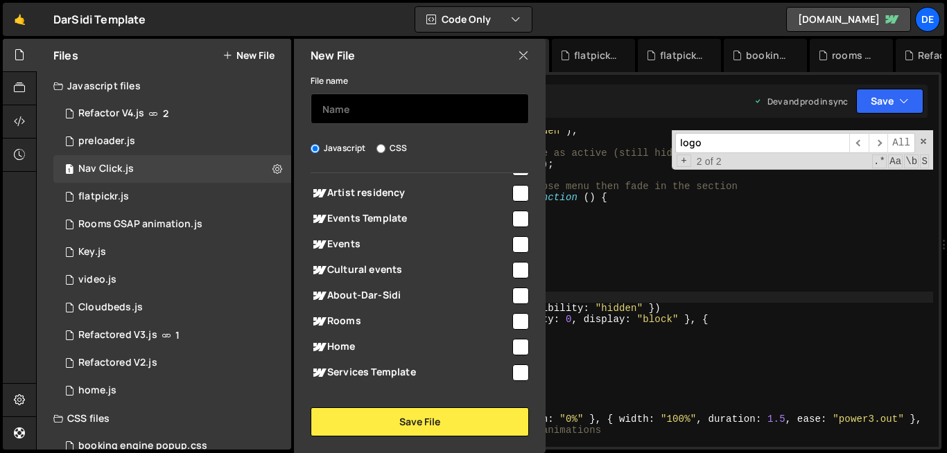
click at [358, 98] on input "text" at bounding box center [419, 109] width 218 height 30
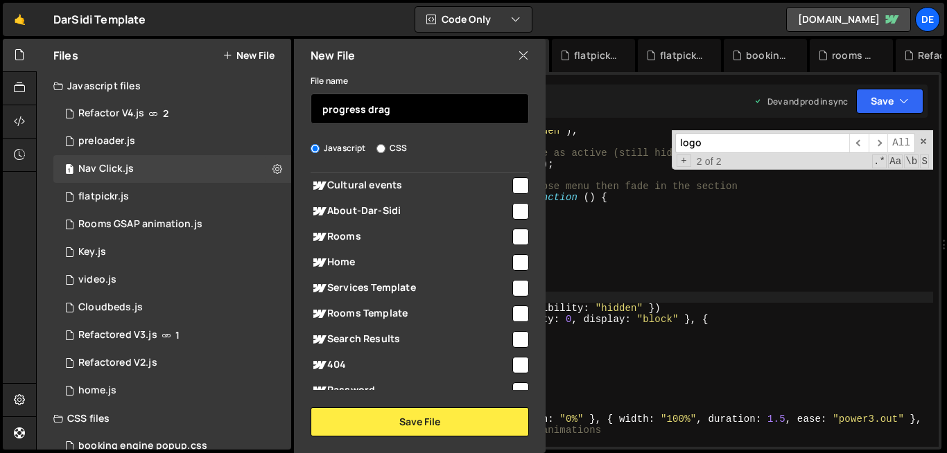
scroll to position [194, 0]
type input "progress drag"
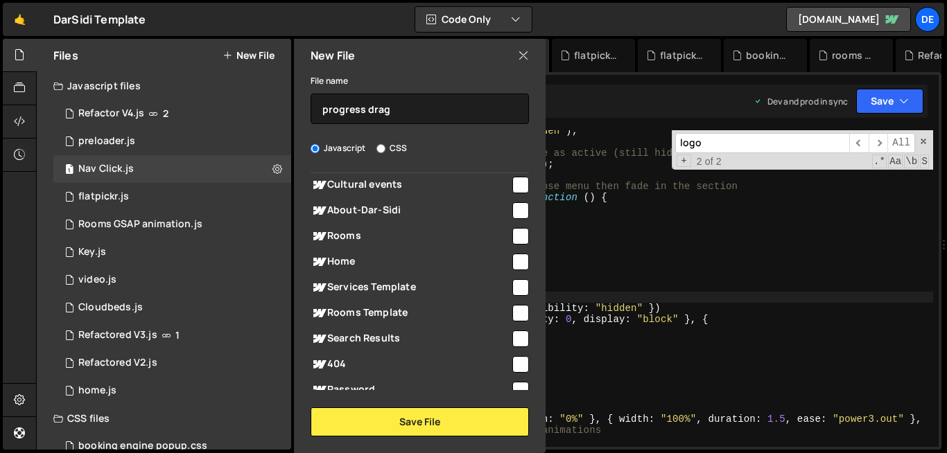
click at [510, 227] on div at bounding box center [519, 235] width 19 height 19
click at [512, 228] on input "checkbox" at bounding box center [520, 236] width 17 height 17
checkbox input "true"
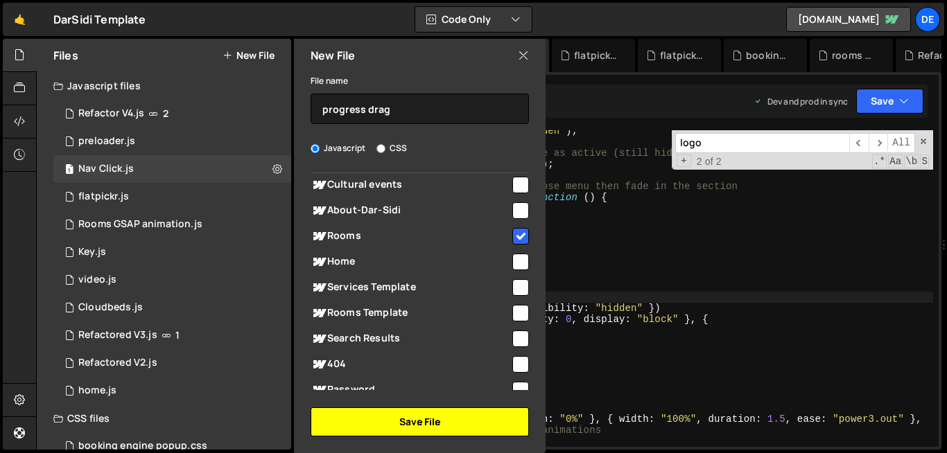
click at [450, 432] on button "Save File" at bounding box center [419, 421] width 218 height 29
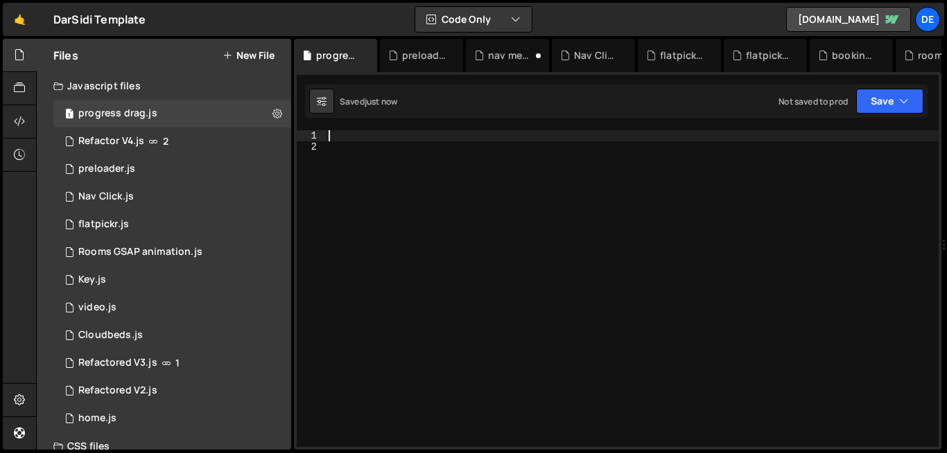
click at [369, 139] on div at bounding box center [632, 299] width 613 height 339
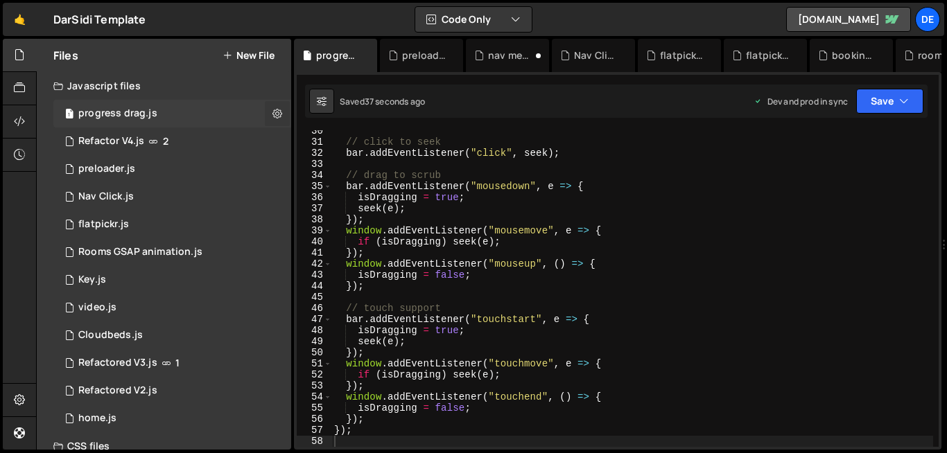
click at [272, 112] on icon at bounding box center [277, 113] width 10 height 13
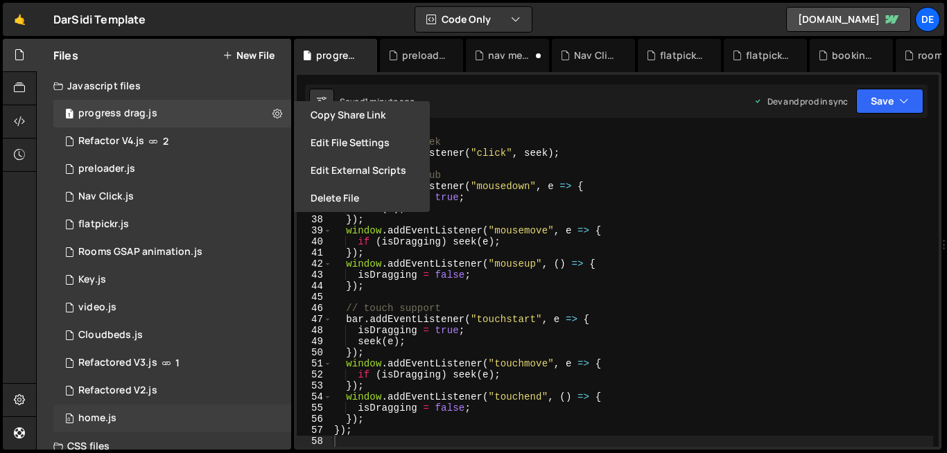
scroll to position [135, 0]
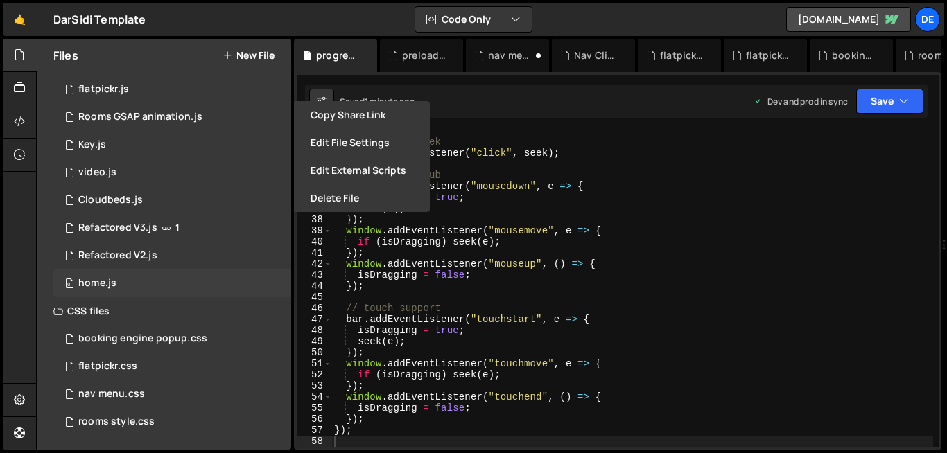
click at [170, 407] on div "0 nav menu.css 0" at bounding box center [172, 394] width 238 height 28
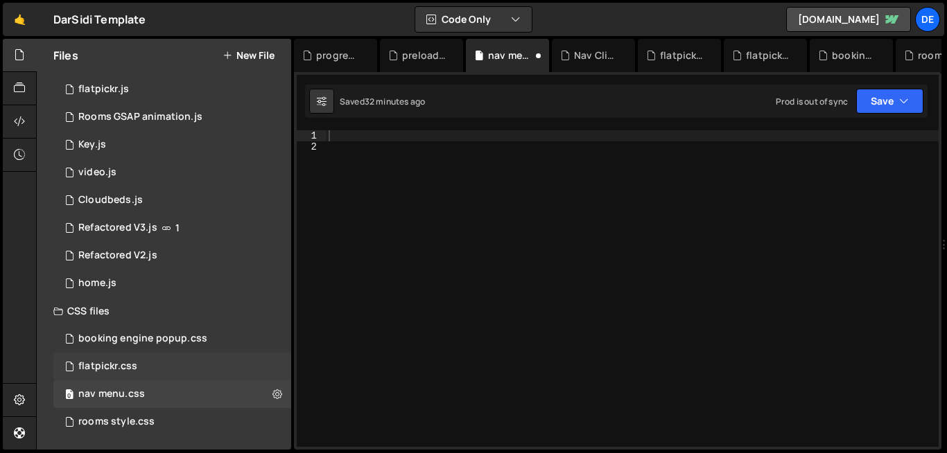
click at [201, 371] on div "flatpickr.css 0" at bounding box center [174, 367] width 243 height 28
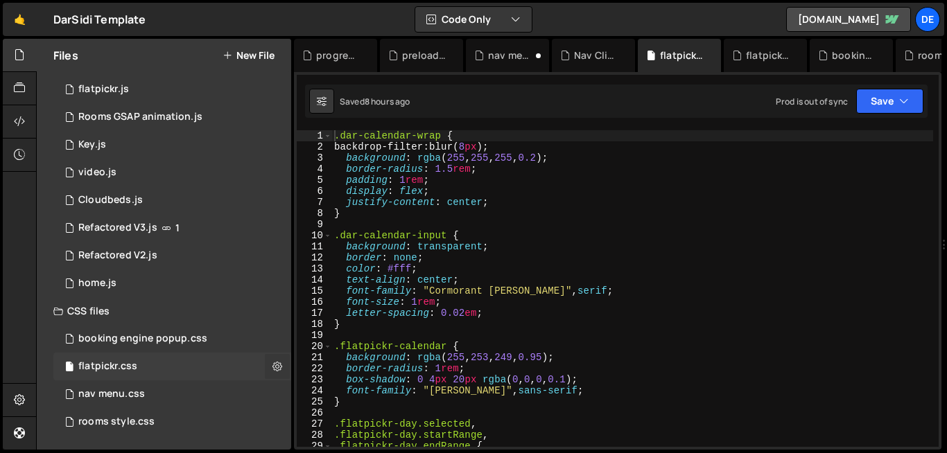
click at [272, 369] on icon at bounding box center [277, 366] width 10 height 13
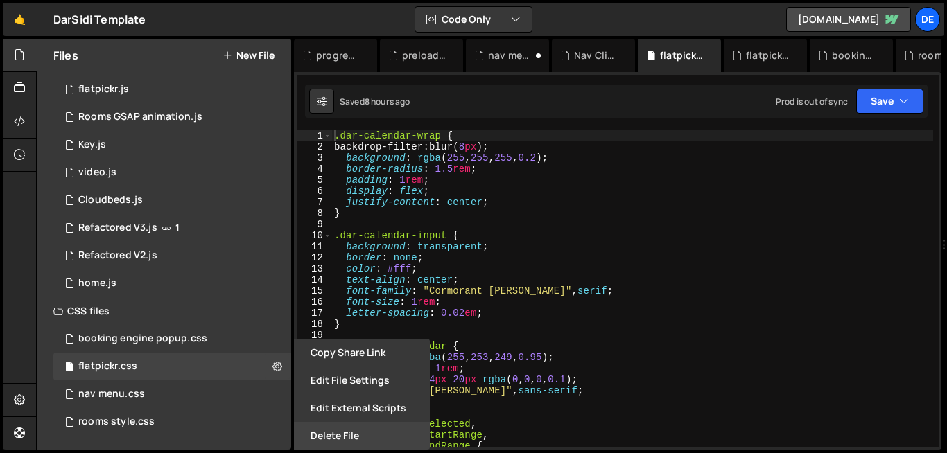
click at [344, 432] on button "Delete File" at bounding box center [362, 436] width 136 height 28
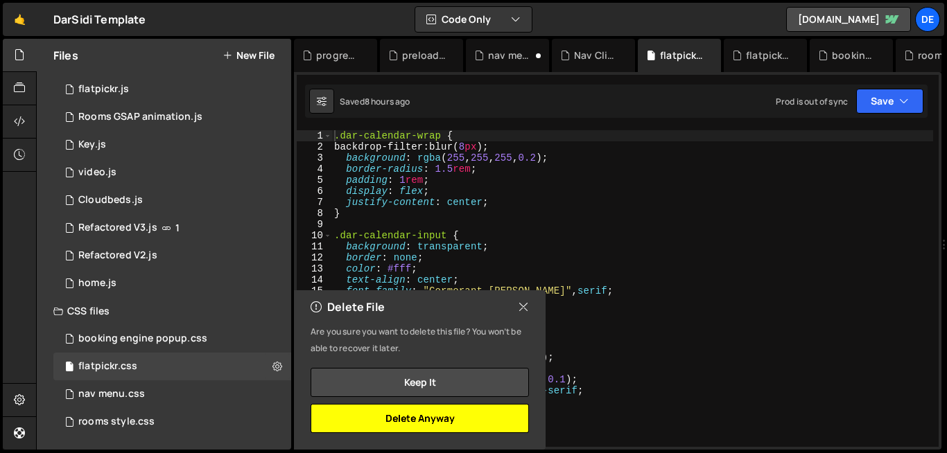
click at [356, 412] on button "Delete Anyway" at bounding box center [419, 418] width 218 height 29
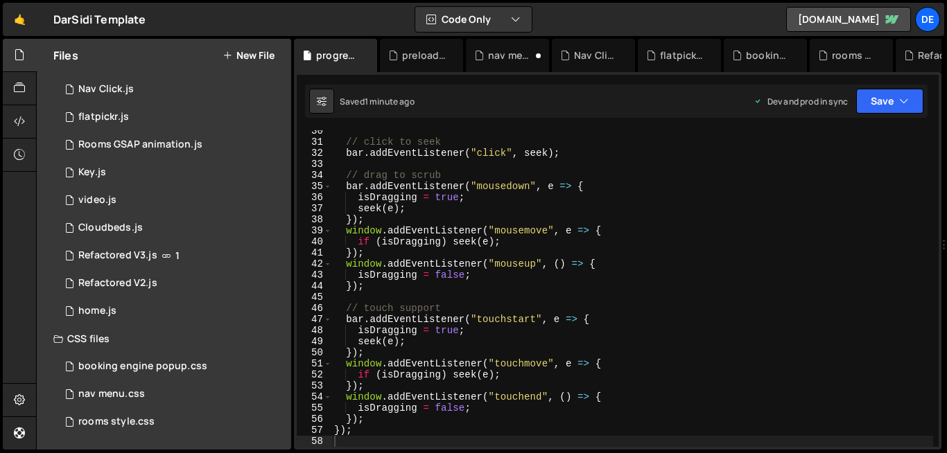
scroll to position [107, 0]
click at [270, 396] on div "0 nav menu.css 0" at bounding box center [172, 394] width 238 height 28
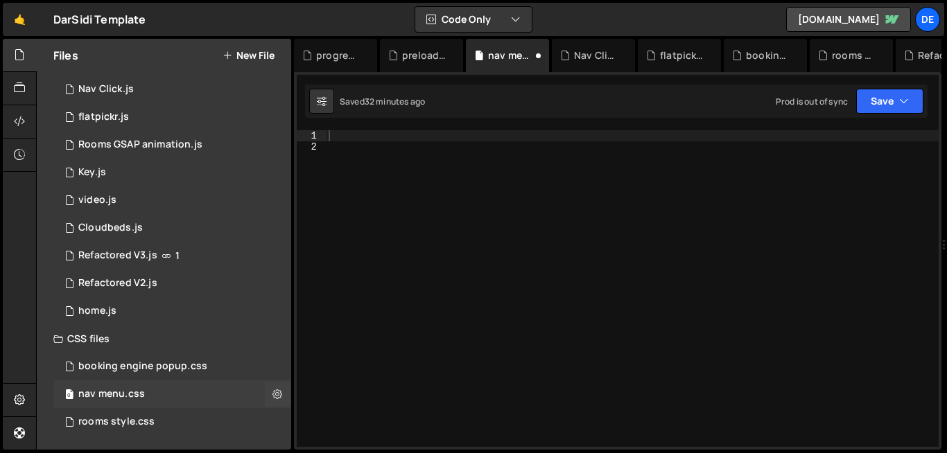
click at [272, 396] on icon at bounding box center [277, 393] width 10 height 13
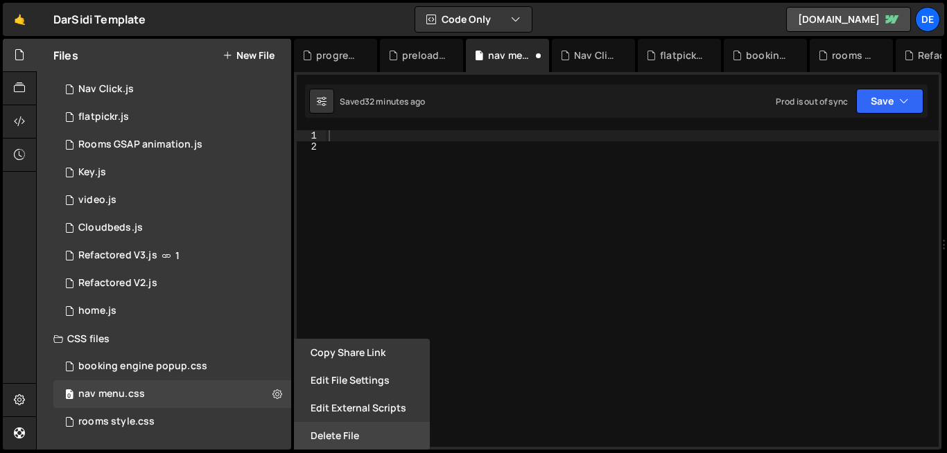
click at [336, 446] on button "Delete File" at bounding box center [362, 436] width 136 height 28
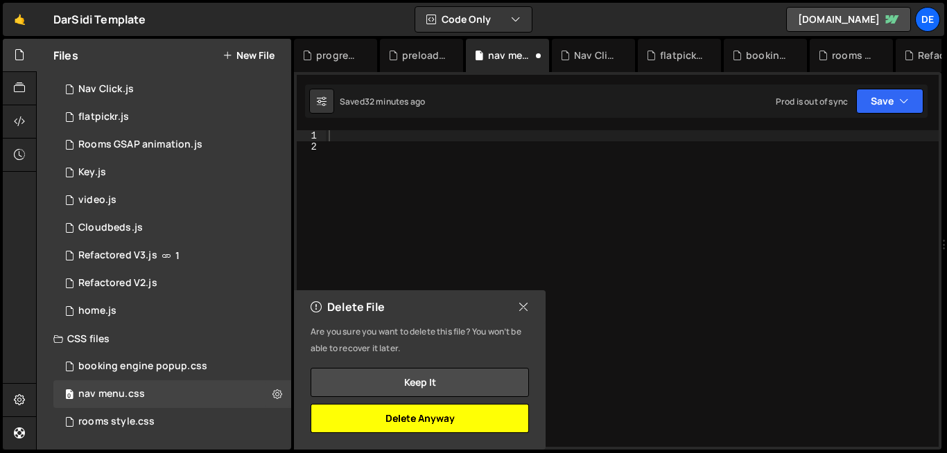
click at [342, 412] on button "Delete Anyway" at bounding box center [419, 418] width 218 height 29
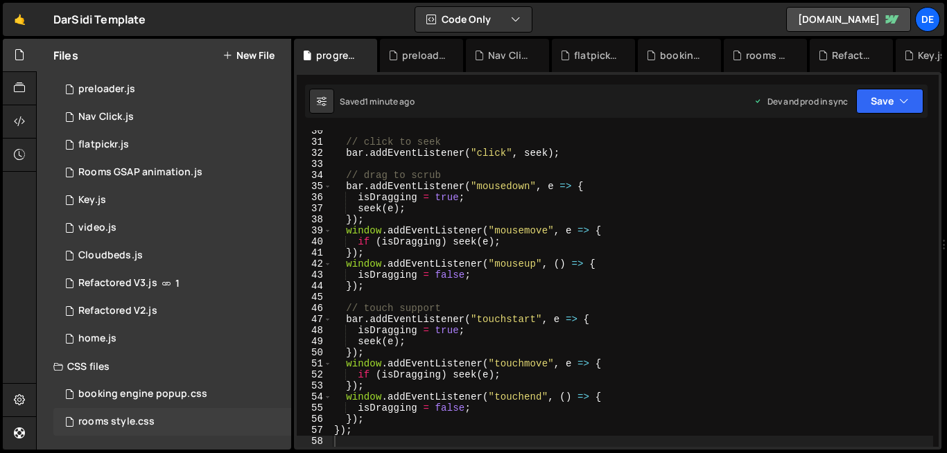
scroll to position [80, 0]
click at [222, 428] on div "rooms style.css 0" at bounding box center [174, 422] width 243 height 28
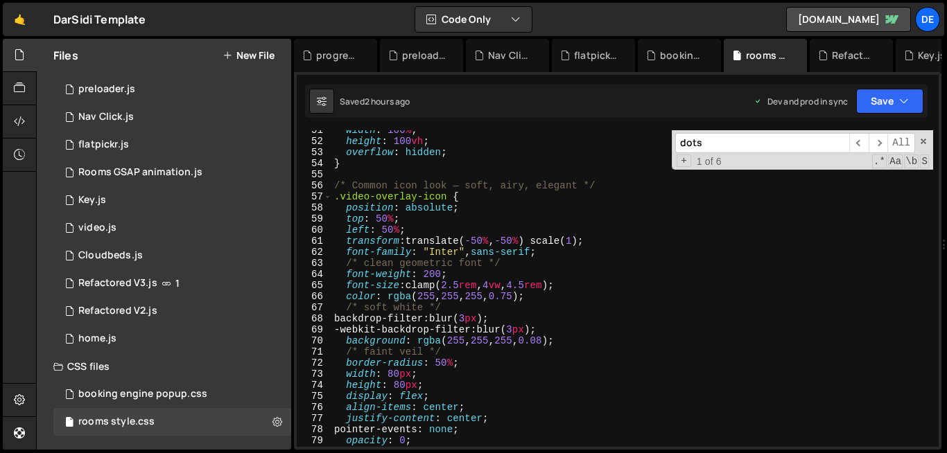
type textarea "/* faint veil */"
click at [413, 350] on div "width : 100 % ; height : 100 vh ; overflow : hidden ; } /* Common icon look — s…" at bounding box center [631, 294] width 601 height 339
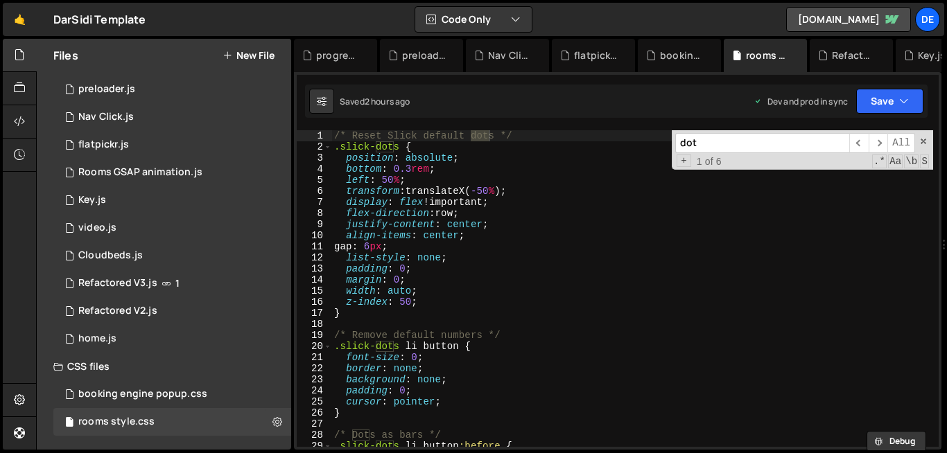
scroll to position [0, 0]
type input "dots"
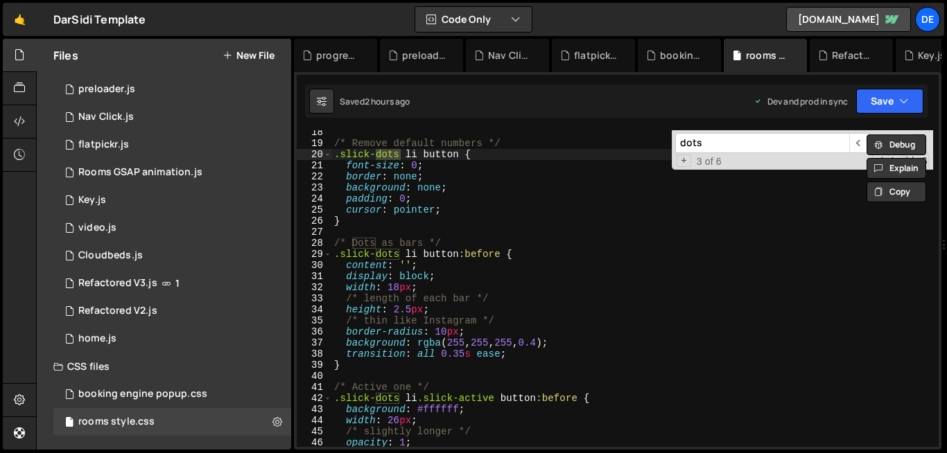
scroll to position [192, 0]
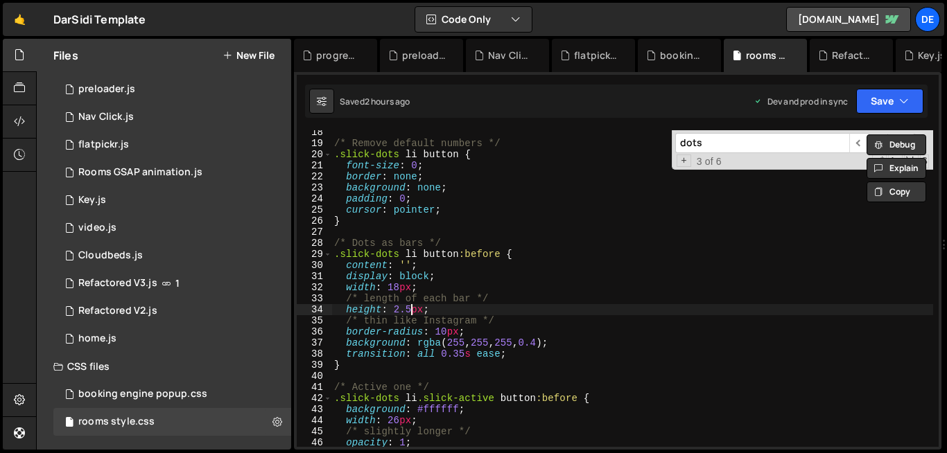
click at [411, 311] on div "/* Remove default numbers */ .slick-dots li button { font-size : 0 ; border : n…" at bounding box center [631, 296] width 601 height 339
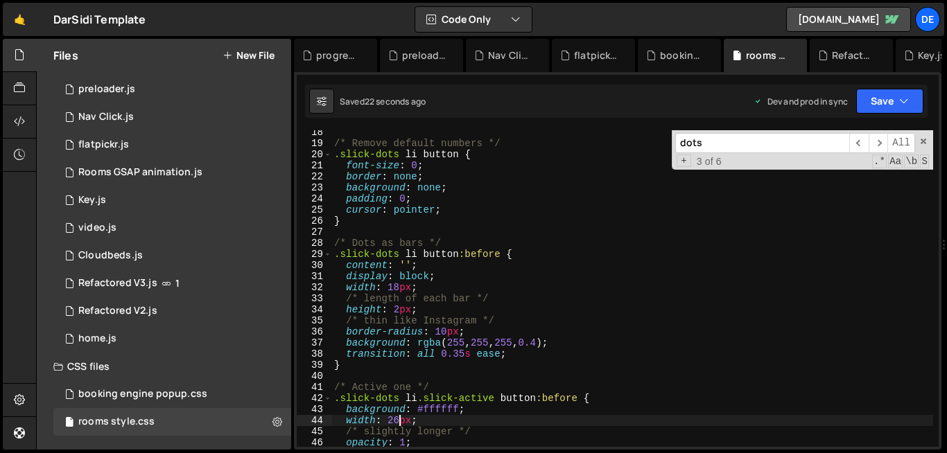
click at [400, 422] on div "/* Remove default numbers */ .slick-dots li button { font-size : 0 ; border : n…" at bounding box center [631, 296] width 601 height 339
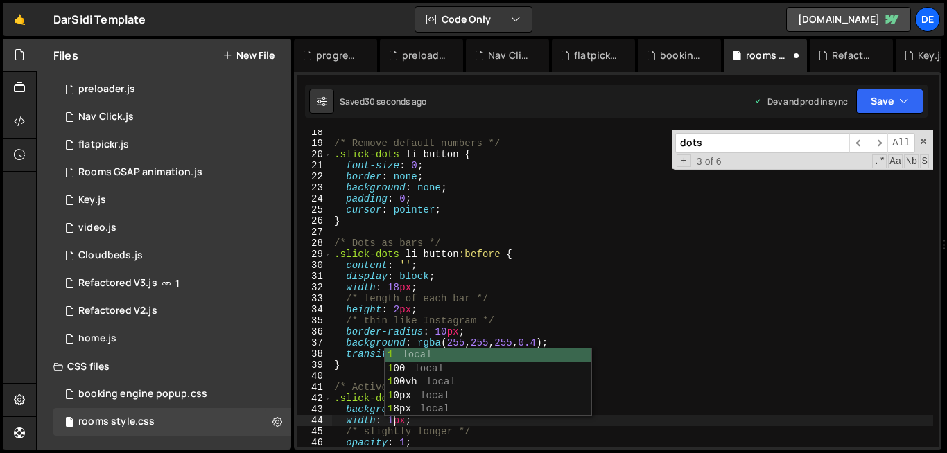
type textarea "width: 11px;"
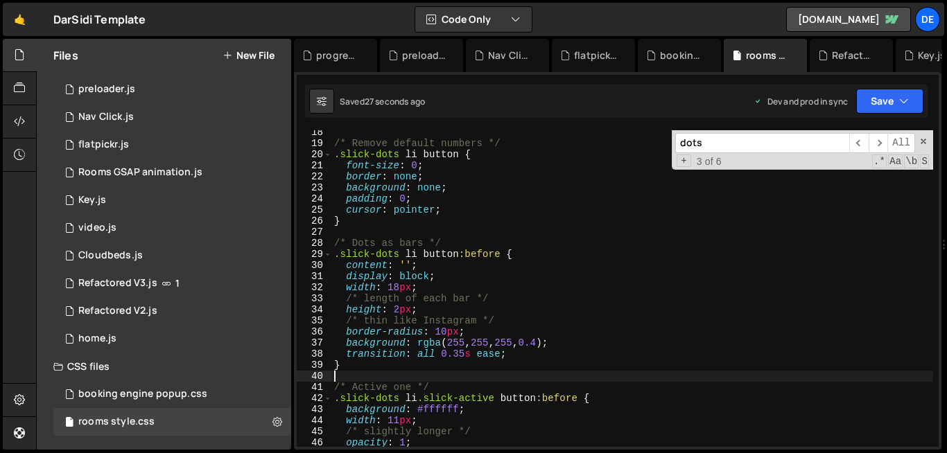
click at [712, 380] on div "/* Remove default numbers */ .slick-dots li button { font-size : 0 ; border : n…" at bounding box center [631, 296] width 601 height 339
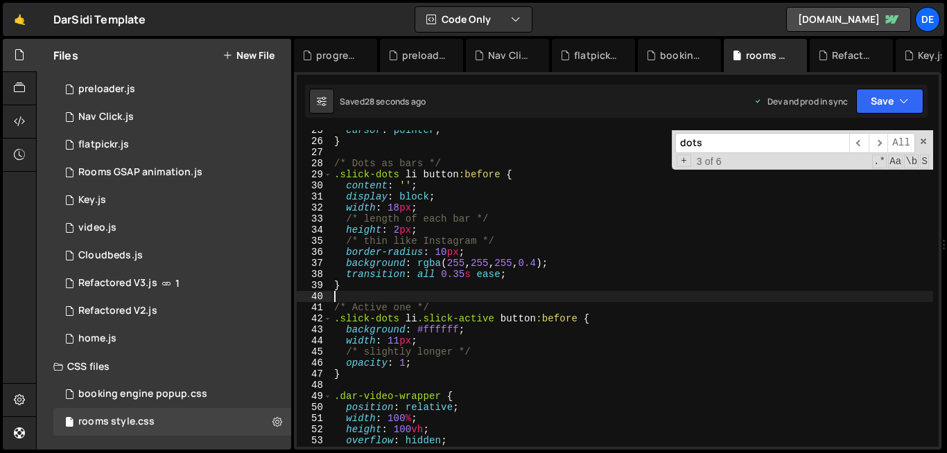
scroll to position [272, 0]
